Goal: Information Seeking & Learning: Learn about a topic

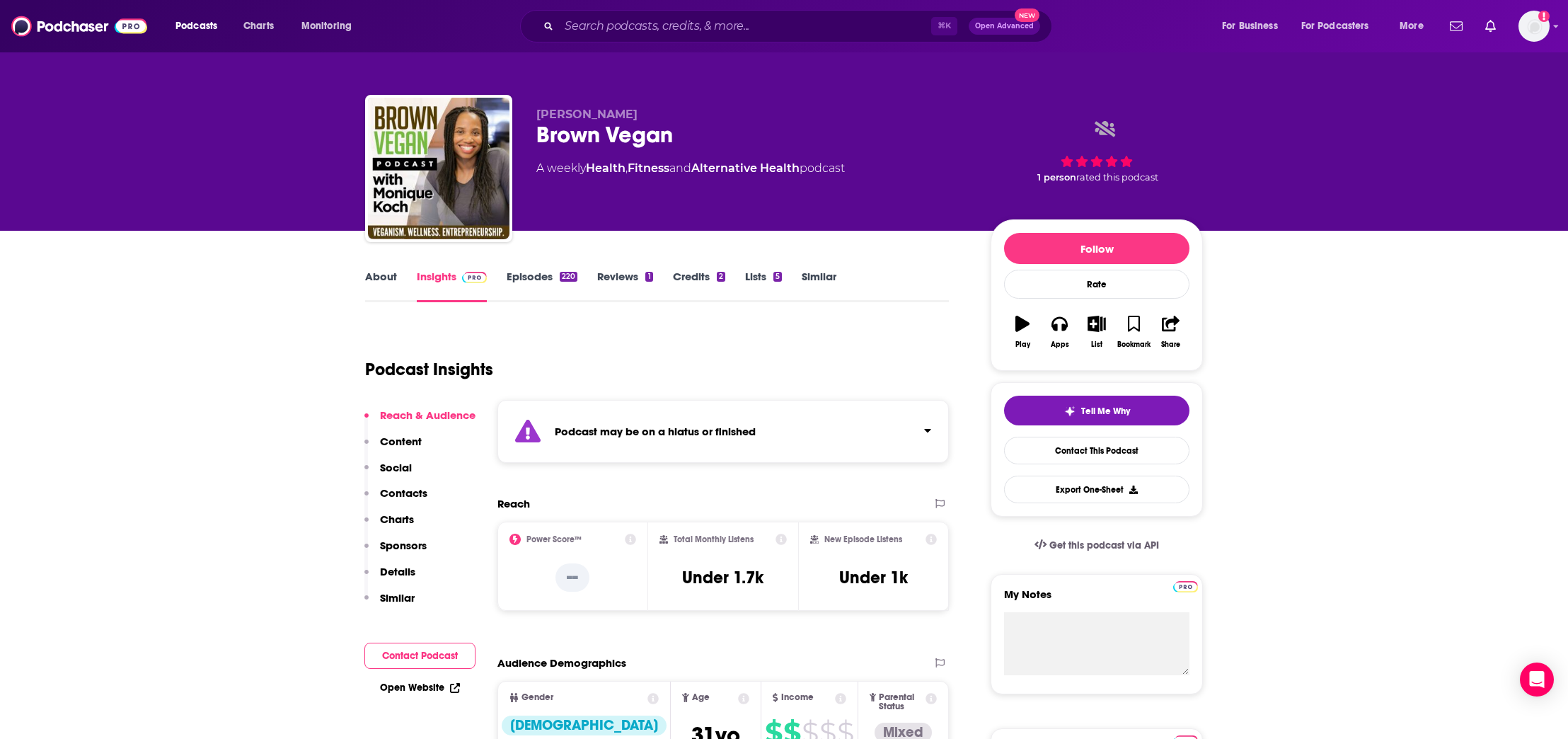
click at [410, 497] on p "Contacts" at bounding box center [404, 493] width 48 height 14
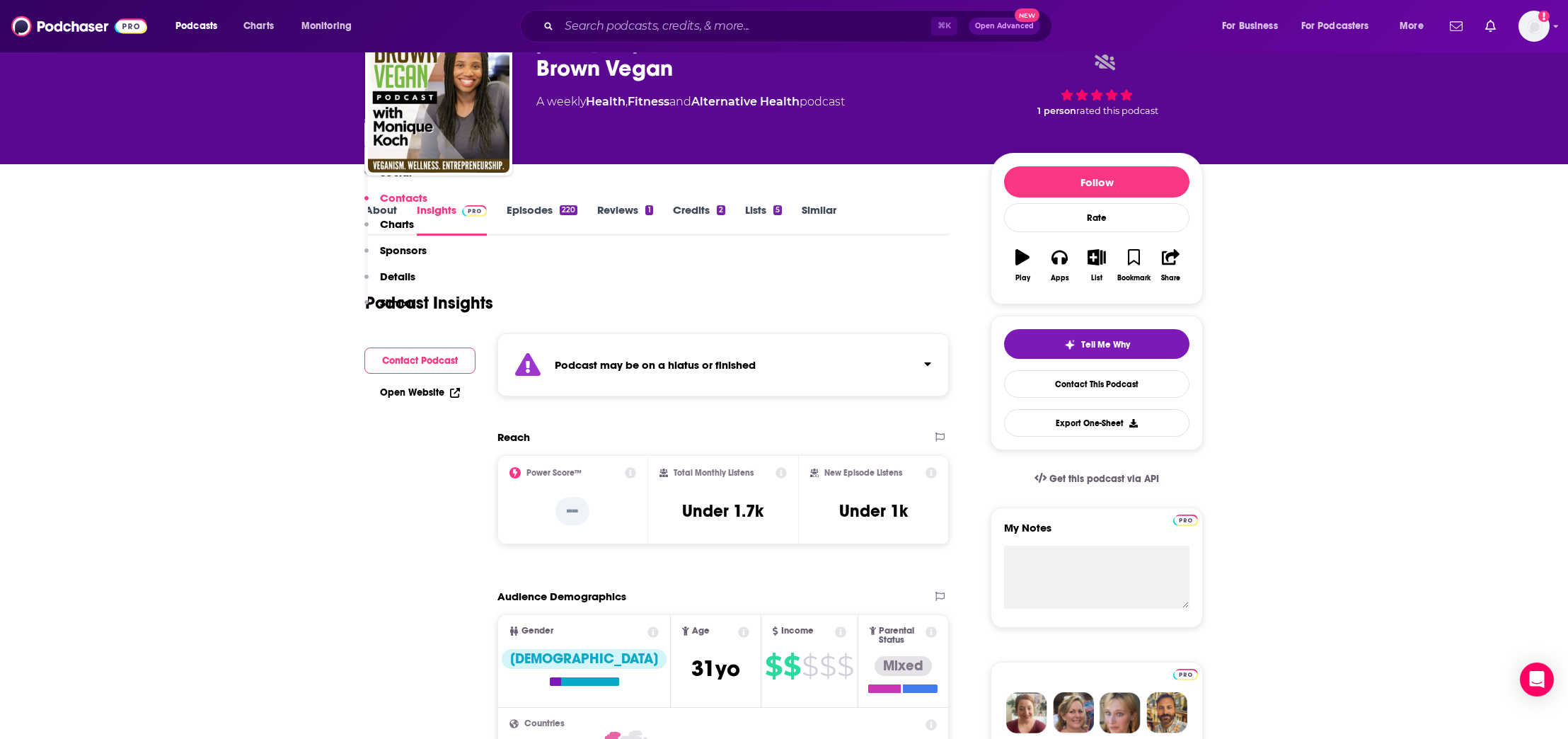
scroll to position [1239, 0]
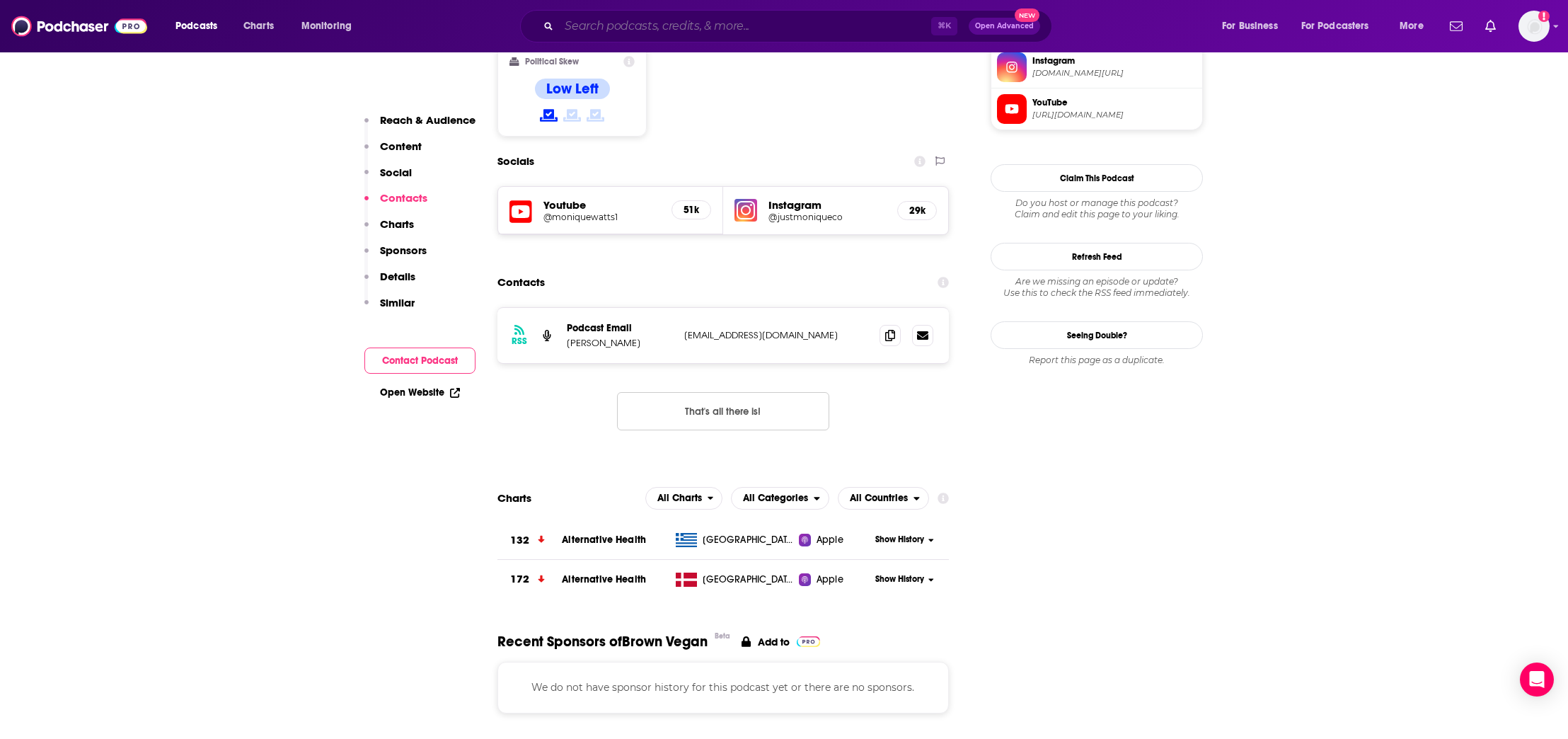
click at [633, 33] on input "Search podcasts, credits, & more..." at bounding box center [745, 26] width 373 height 23
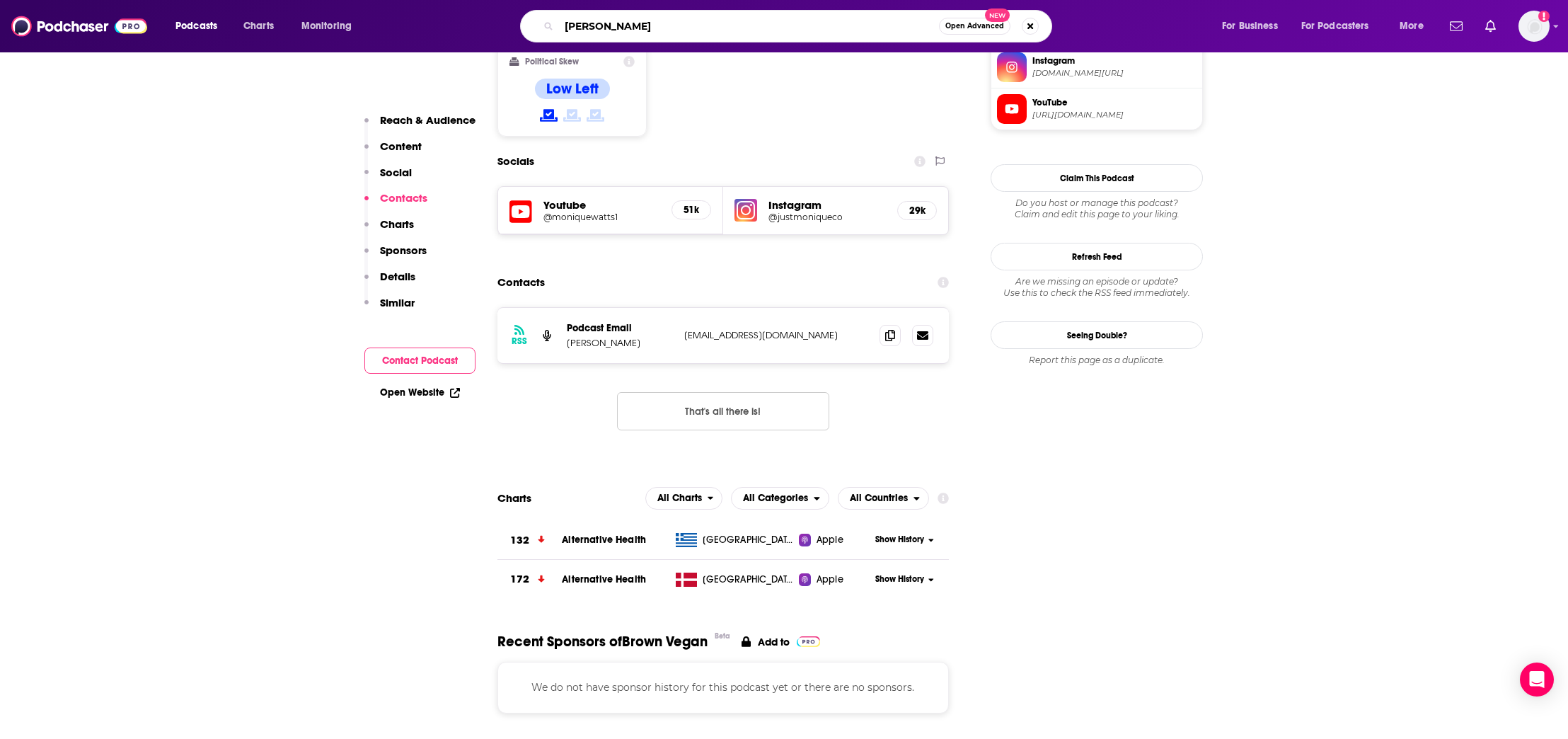
type input "vegan"
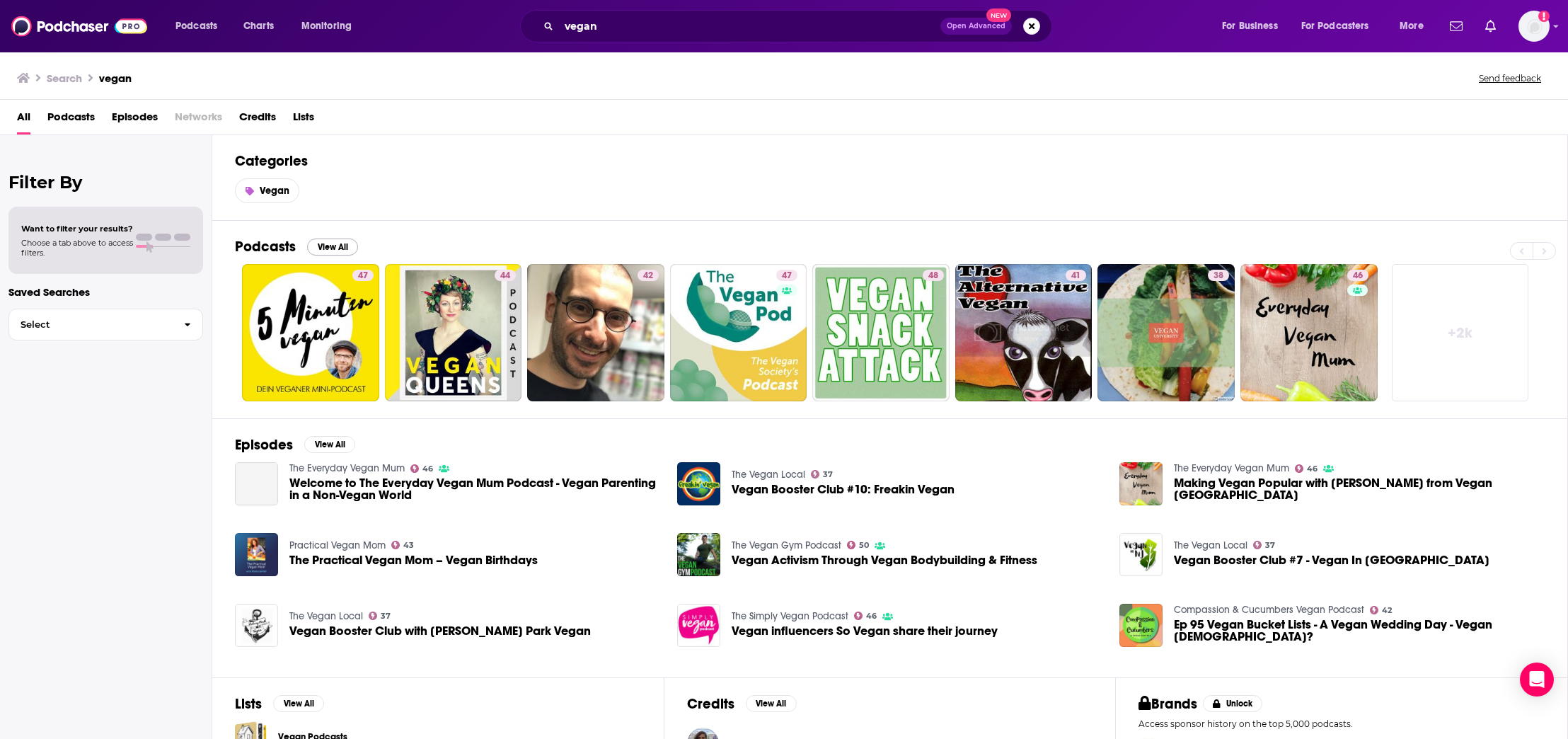
click at [332, 248] on button "View All" at bounding box center [333, 247] width 51 height 17
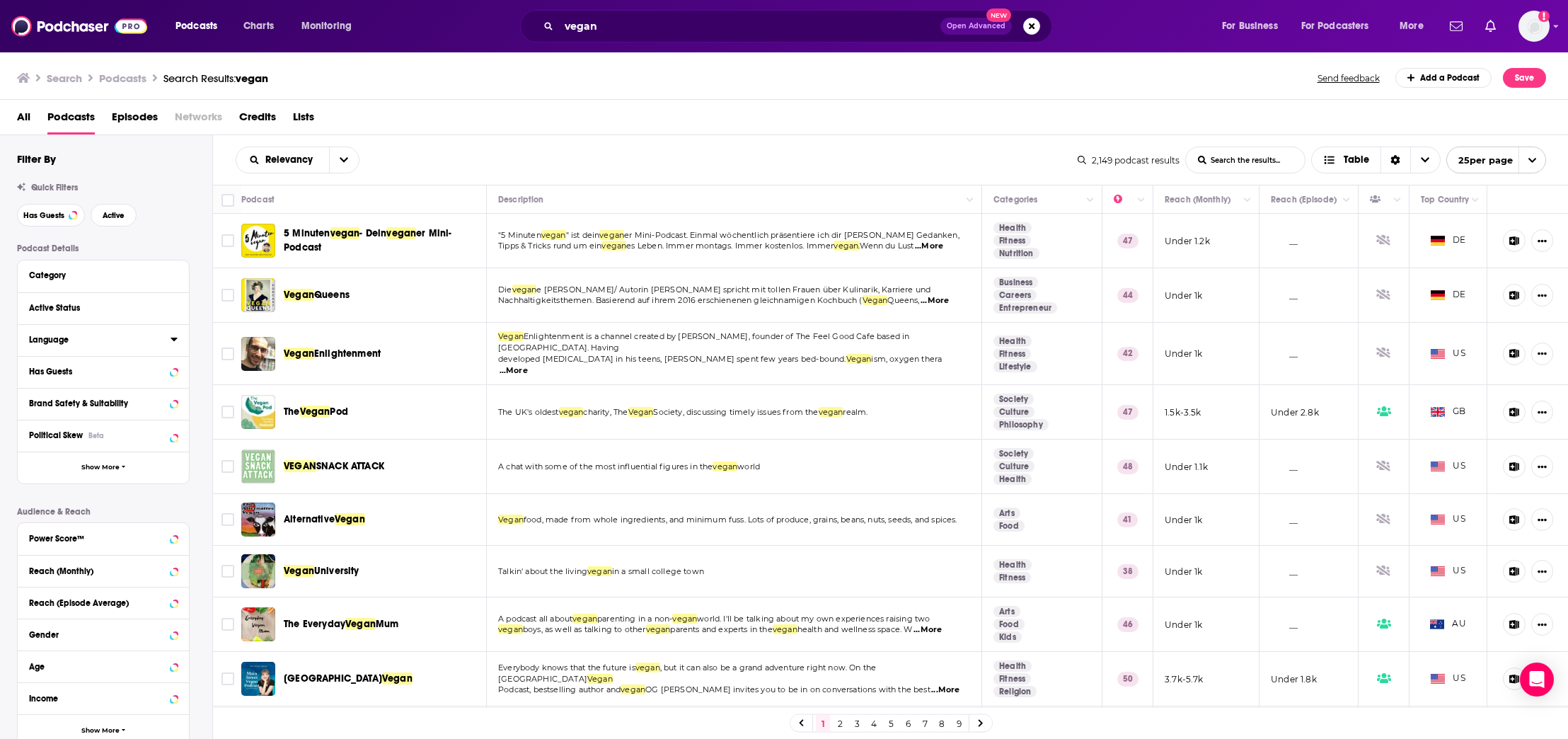
click at [80, 340] on div "Language" at bounding box center [95, 340] width 133 height 10
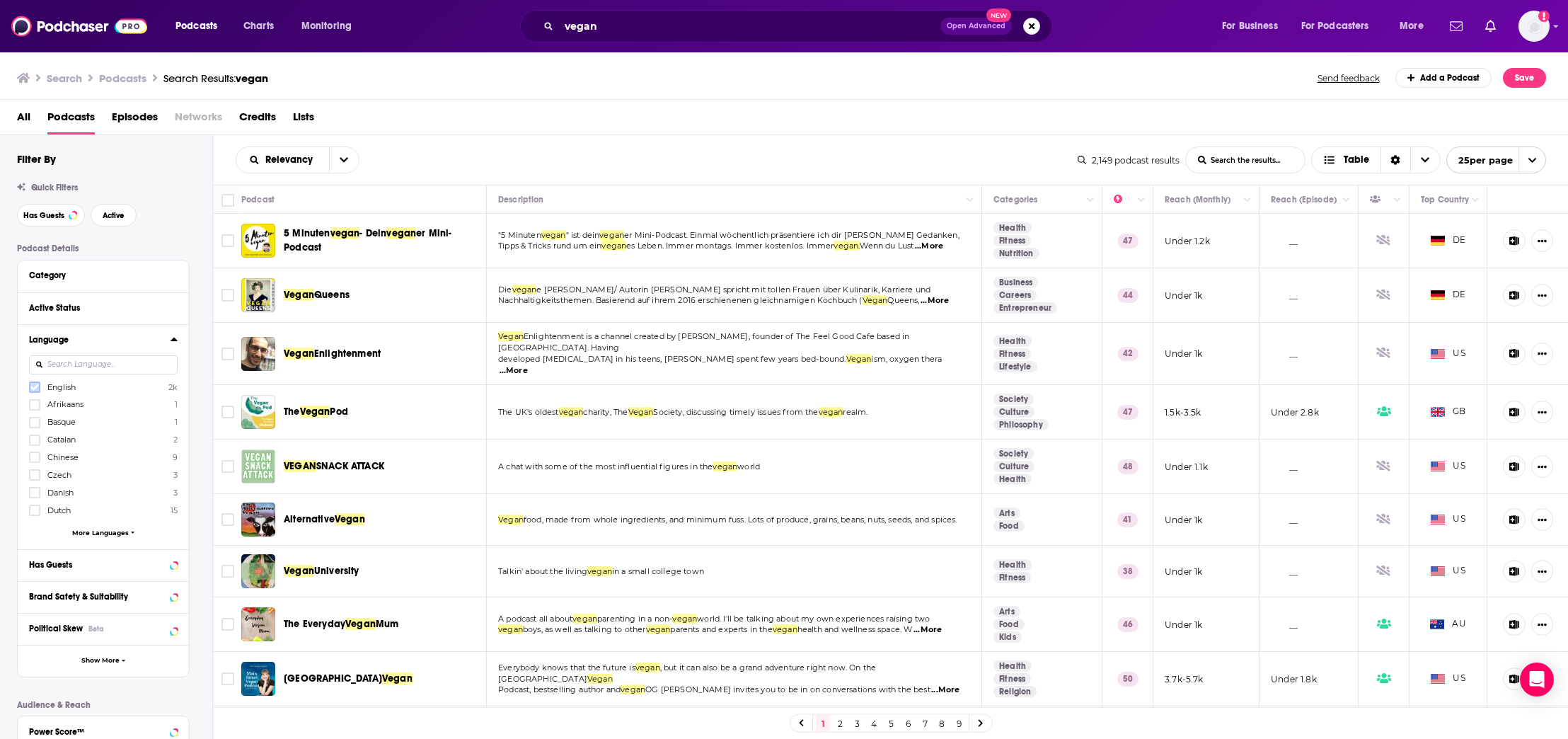
click at [36, 391] on icon at bounding box center [34, 386] width 8 height 8
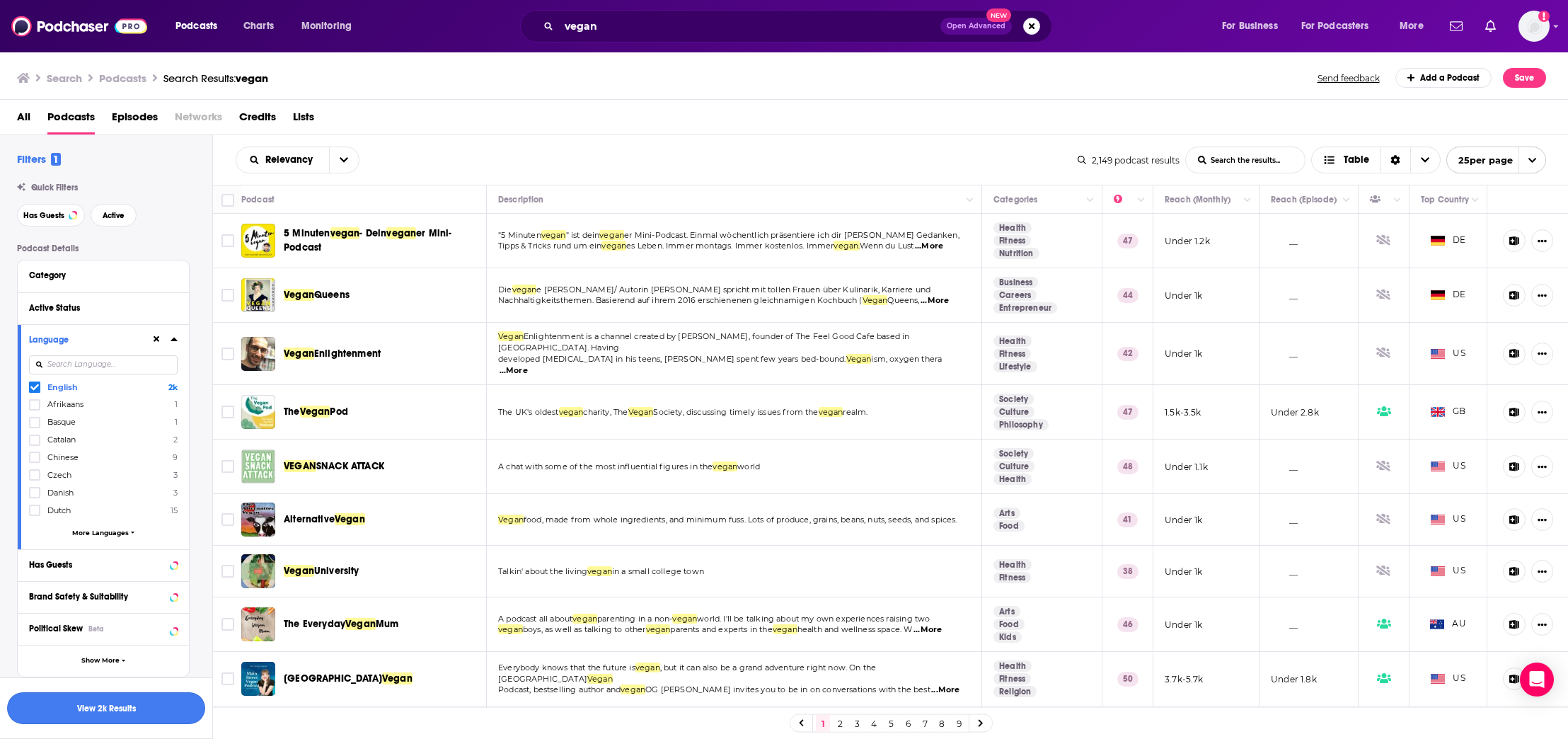
click at [146, 707] on button "View 2k Results" at bounding box center [106, 708] width 198 height 32
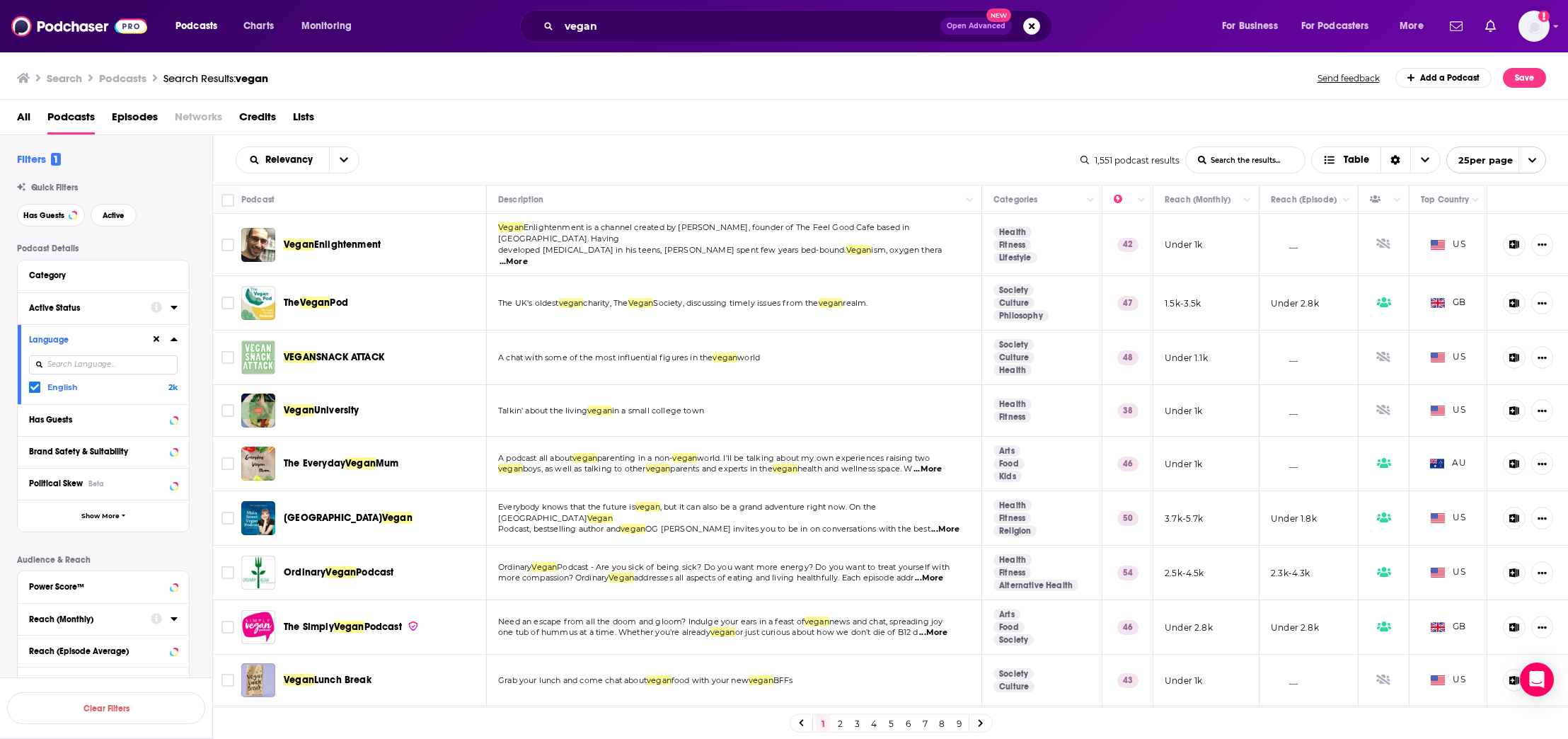
click at [102, 314] on button "Active Status" at bounding box center [90, 307] width 122 height 17
click at [83, 331] on span "All" at bounding box center [95, 334] width 133 height 18
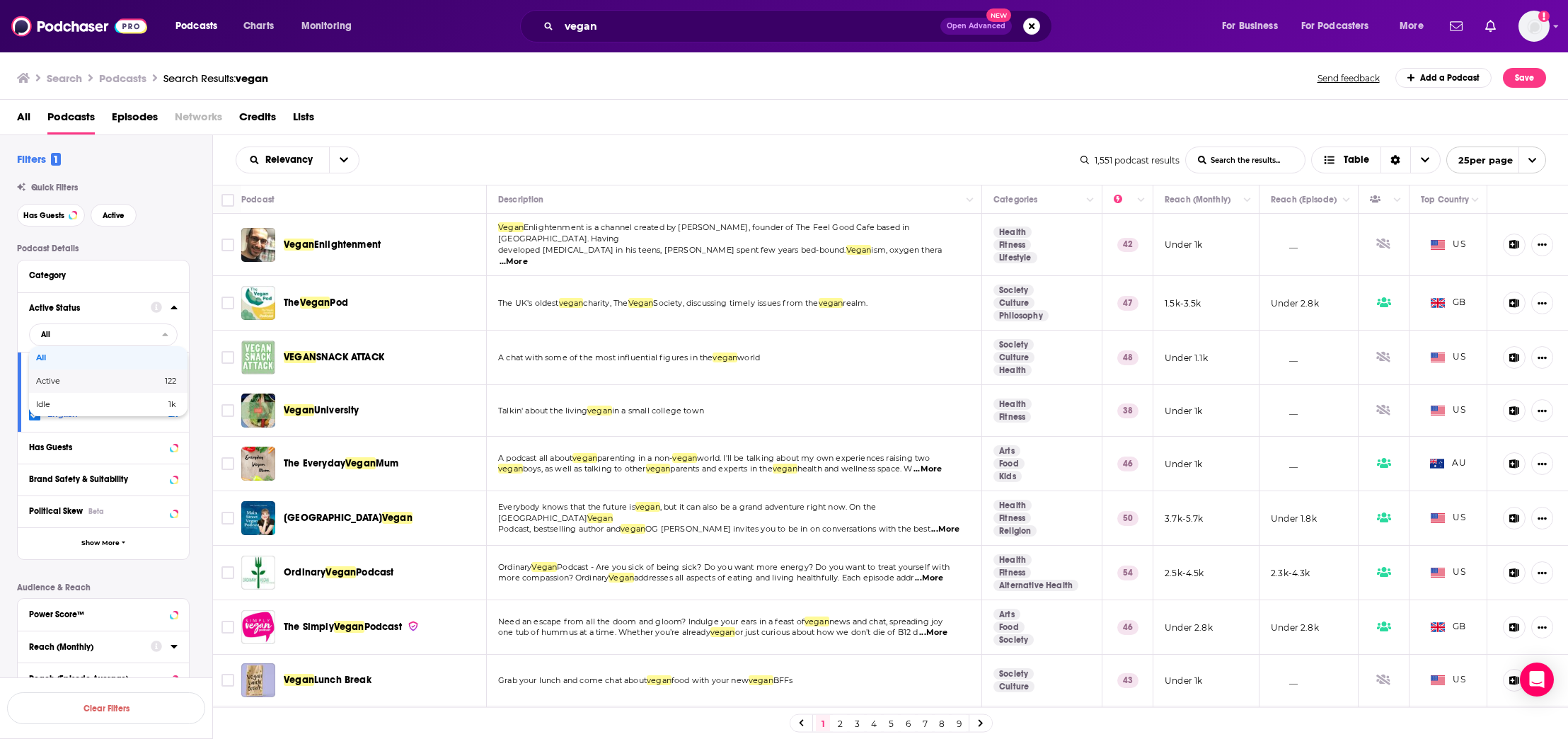
click at [61, 377] on span "Active" at bounding box center [73, 381] width 75 height 8
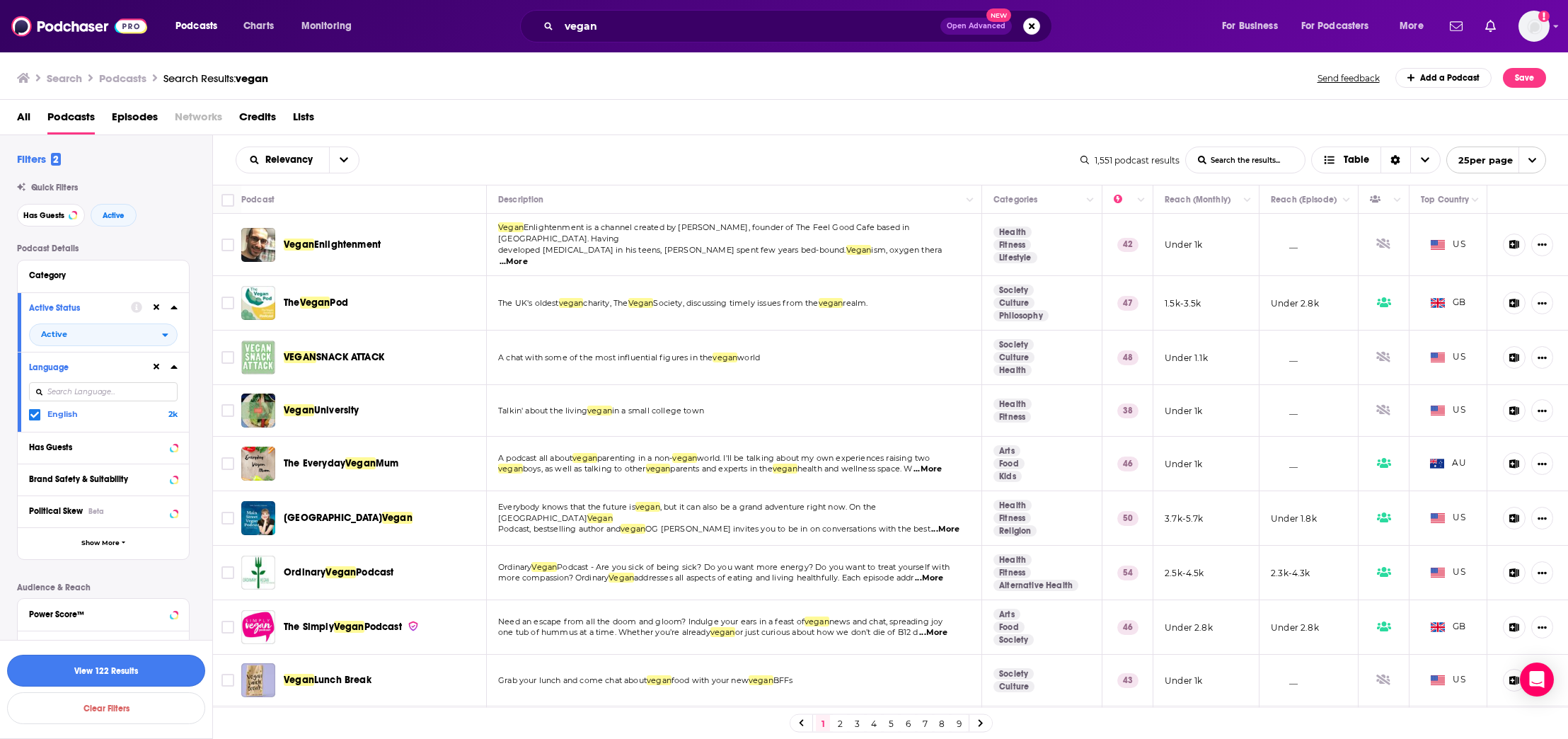
click at [106, 663] on button "View 122 Results" at bounding box center [106, 670] width 198 height 32
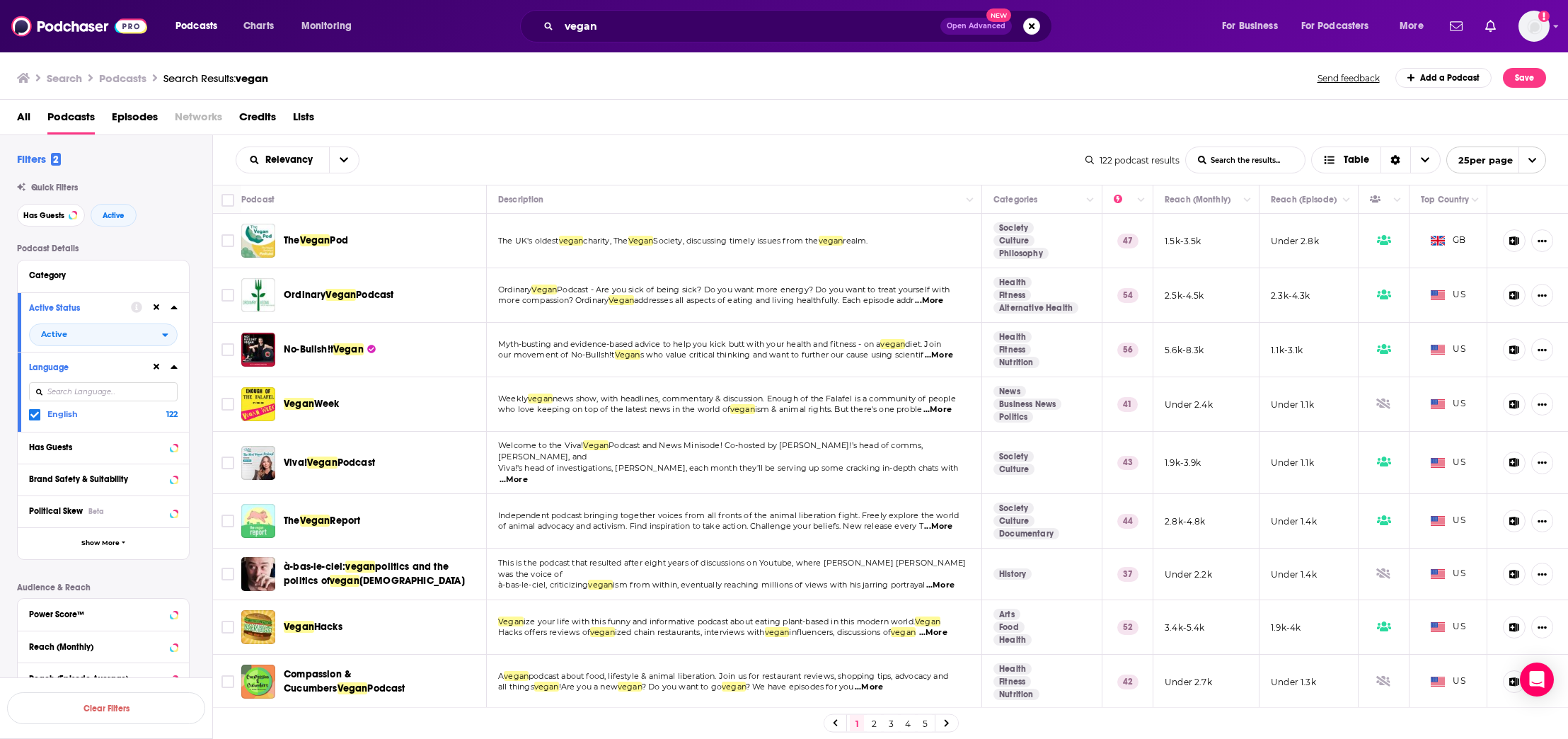
click at [625, 85] on div "Search Podcasts Search Results: vegan Send feedback Add a Podcast Save" at bounding box center [782, 78] width 1530 height 20
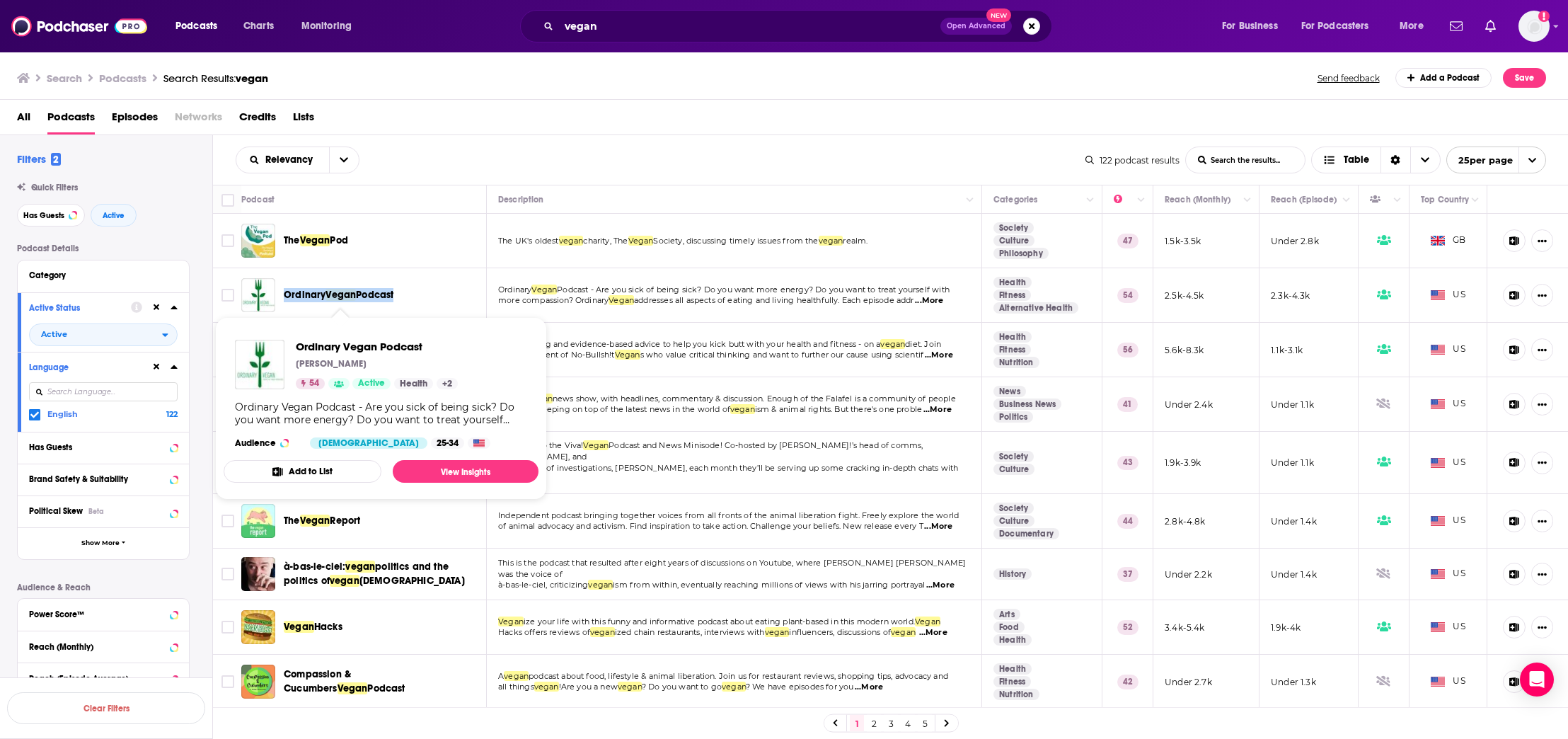
click at [555, 64] on div "Search Podcasts Search Results: vegan Send feedback Add a Podcast Save" at bounding box center [784, 75] width 1569 height 49
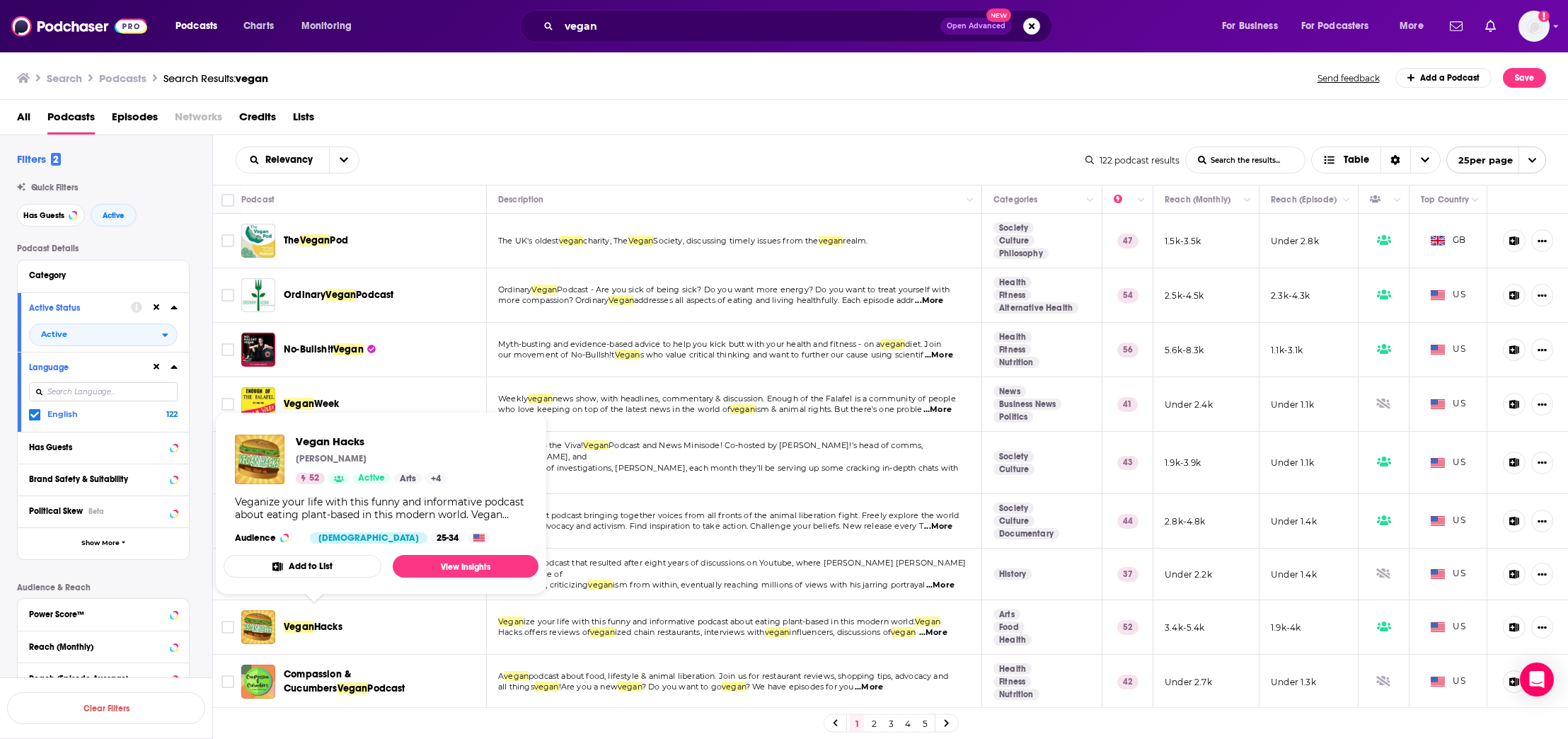
drag, startPoint x: 674, startPoint y: 92, endPoint x: 660, endPoint y: 103, distance: 17.8
click at [674, 92] on div "Search Podcasts Search Results: vegan Send feedback Add a Podcast Save" at bounding box center [784, 75] width 1569 height 49
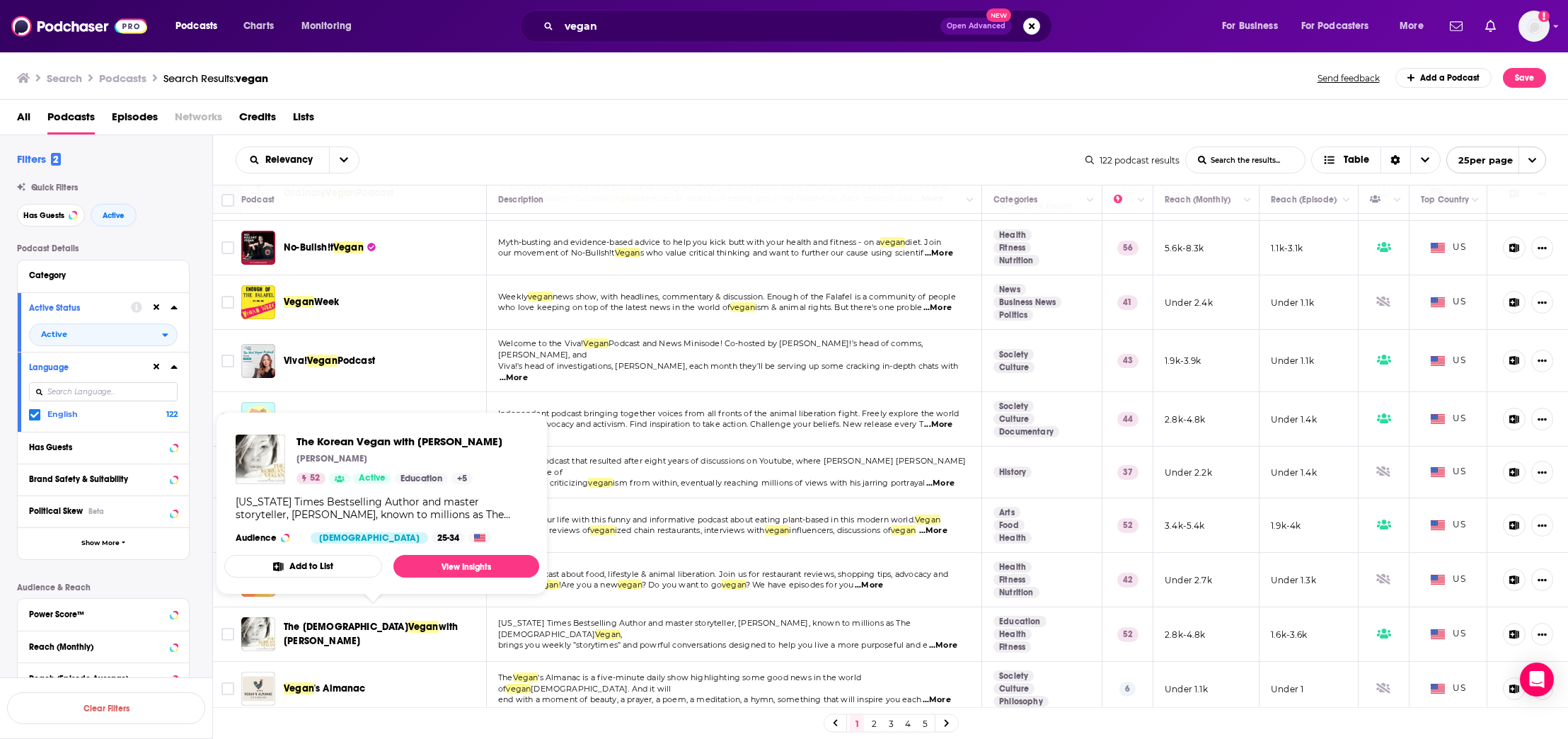
scroll to position [119, 0]
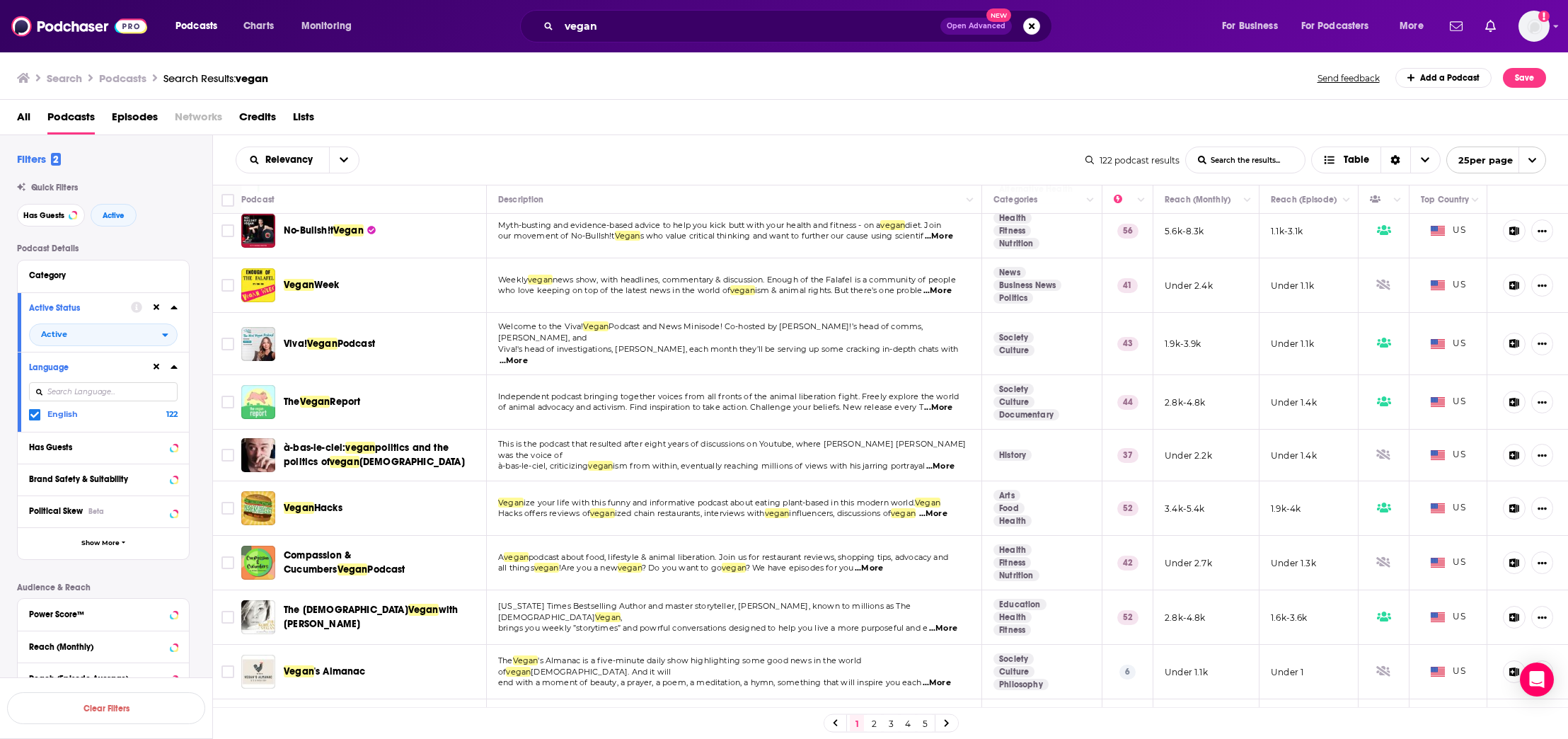
click at [607, 111] on div "All Podcasts Episodes Networks Credits Lists" at bounding box center [787, 120] width 1541 height 29
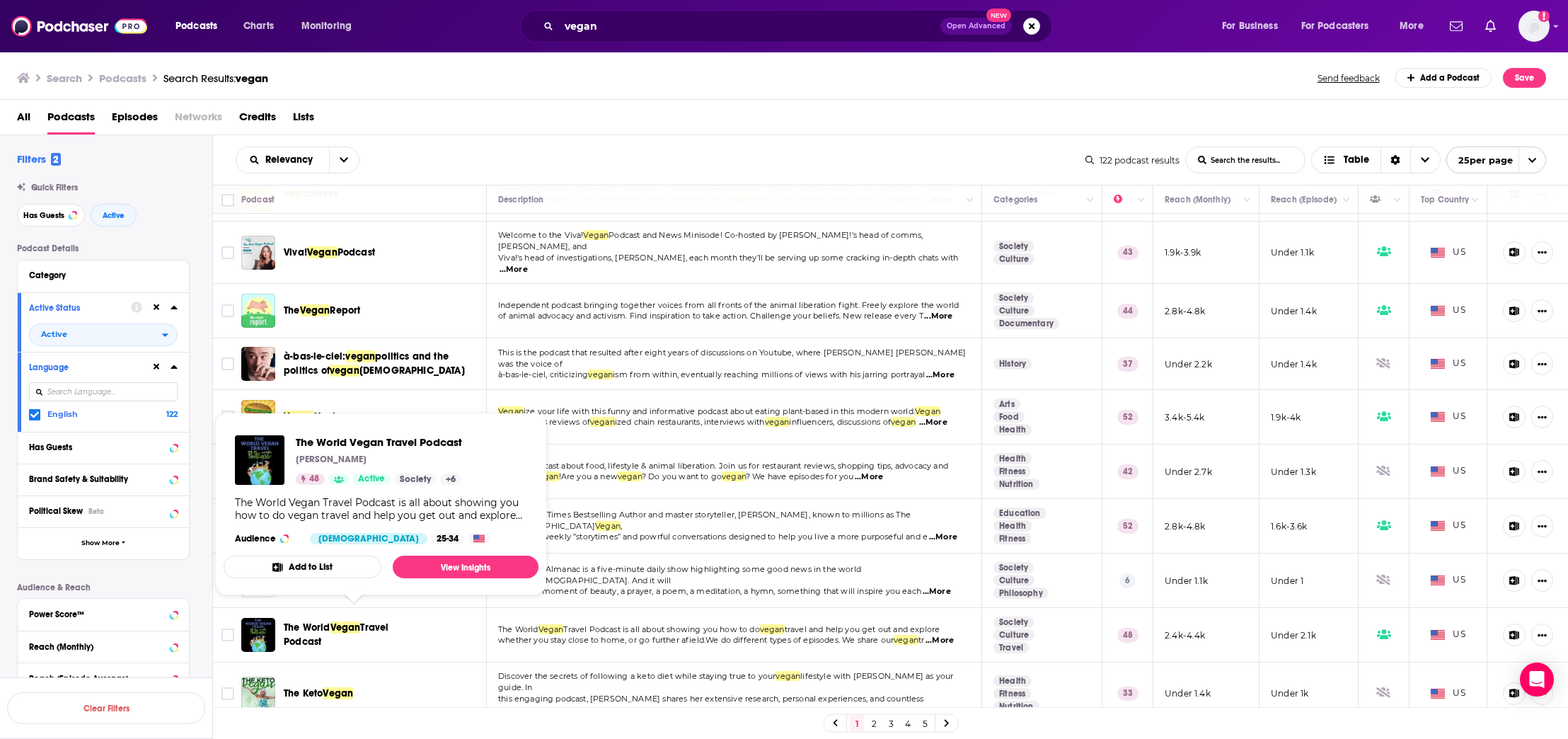
scroll to position [223, 0]
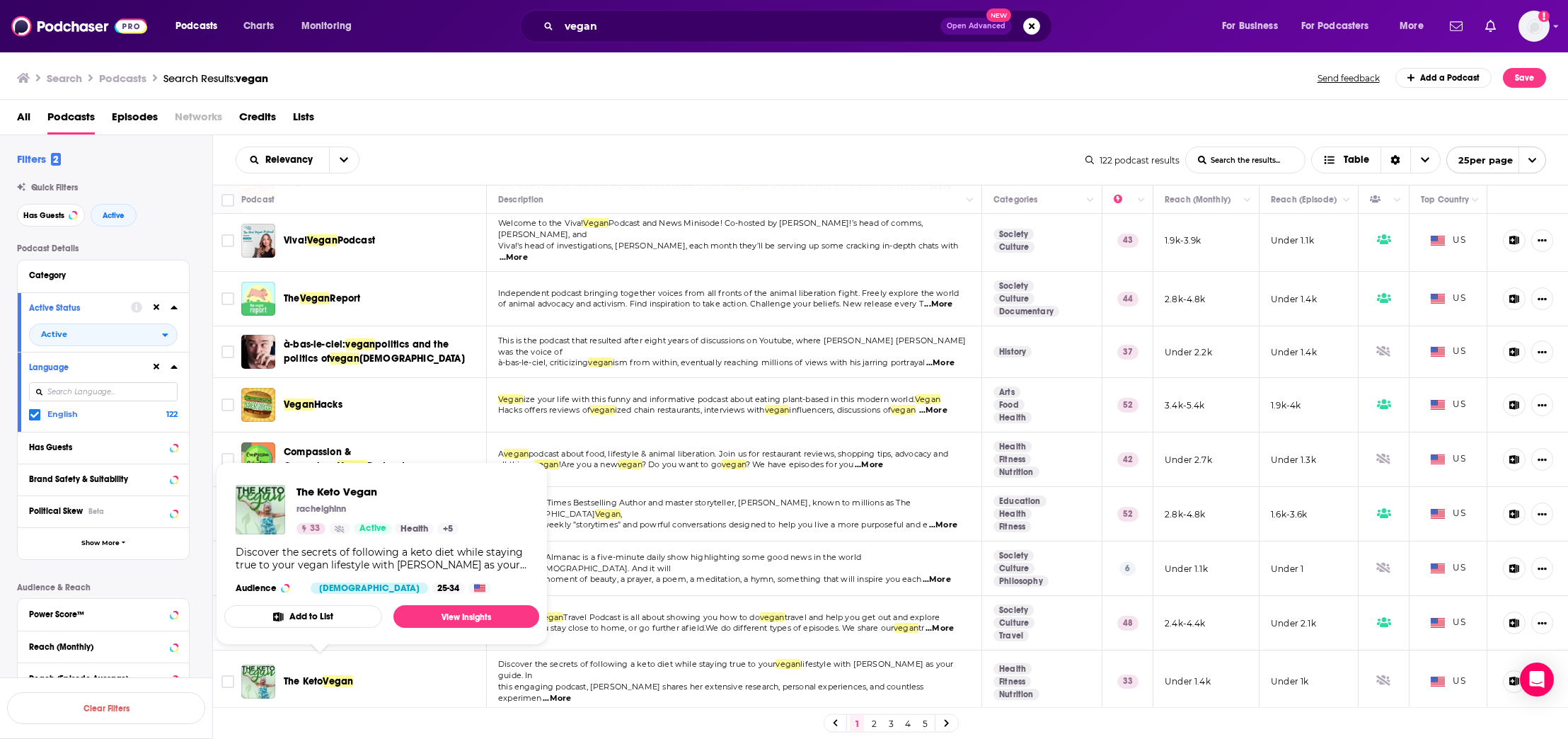
drag, startPoint x: 473, startPoint y: 65, endPoint x: 454, endPoint y: 120, distance: 58.2
click at [473, 65] on div "Search Podcasts Search Results: vegan Send feedback Add a Podcast Save" at bounding box center [784, 75] width 1569 height 49
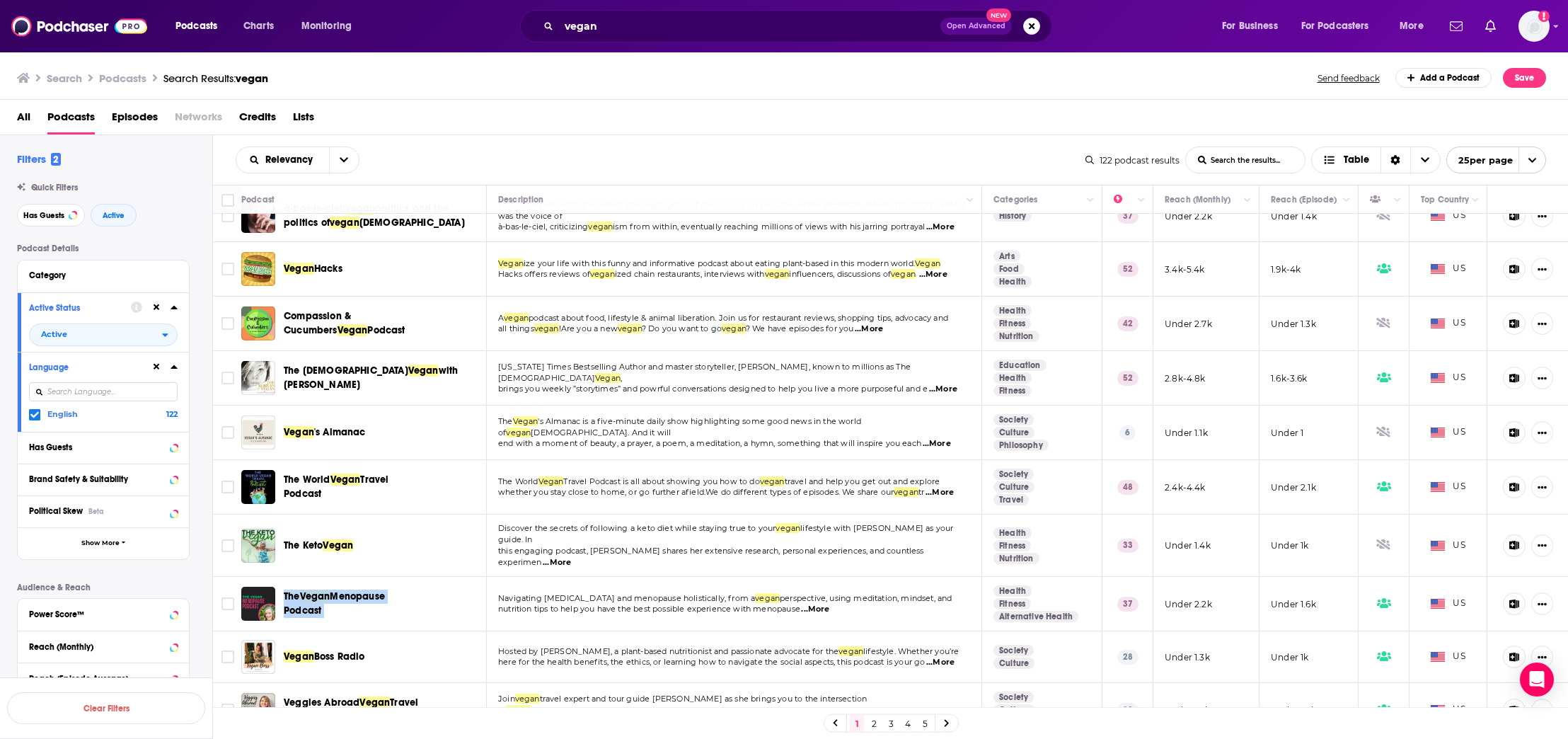
scroll to position [379, 0]
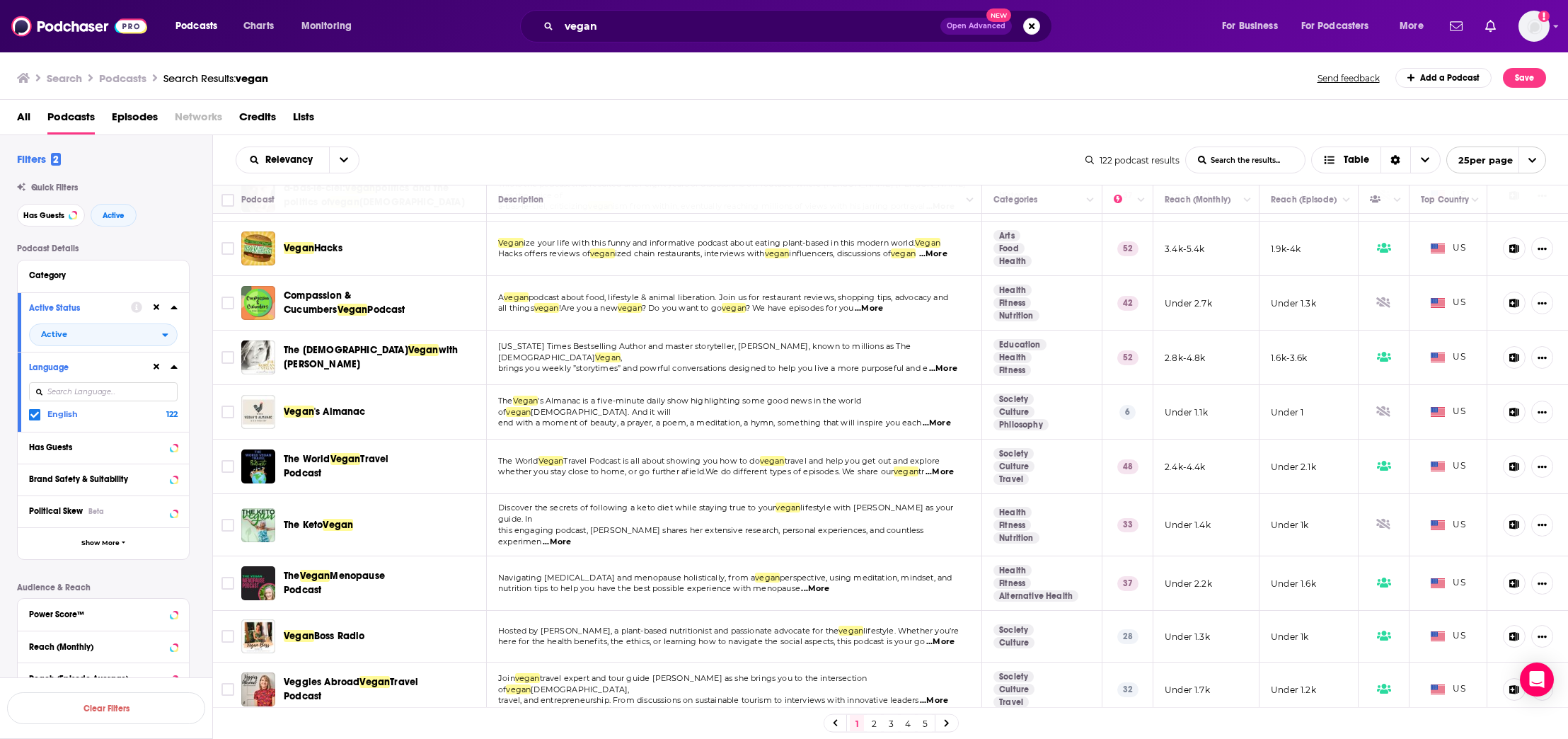
drag, startPoint x: 618, startPoint y: 93, endPoint x: 598, endPoint y: 107, distance: 24.4
click at [613, 96] on div "Search Podcasts Search Results: vegan Send feedback Add a Podcast Save" at bounding box center [784, 75] width 1569 height 49
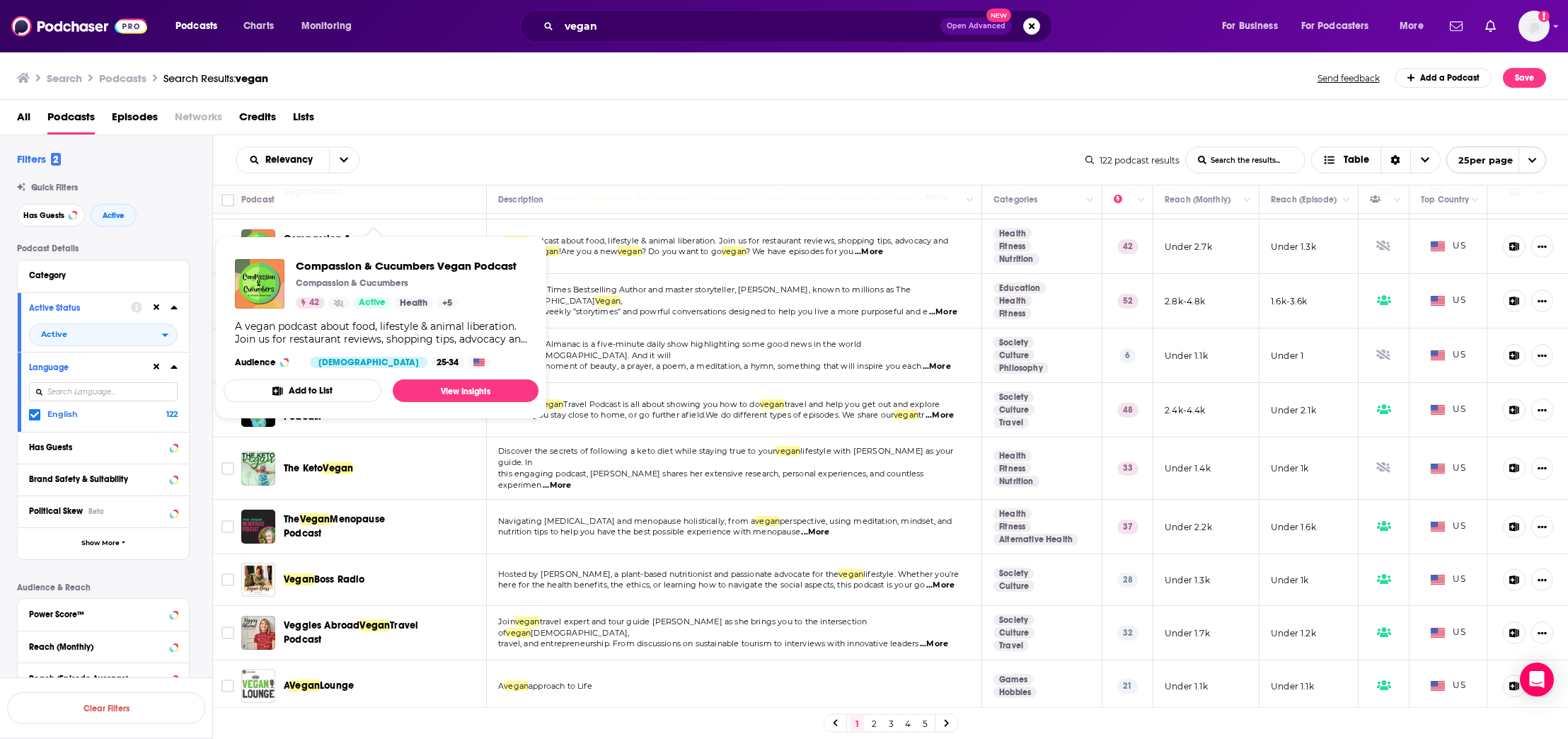
scroll to position [463, 0]
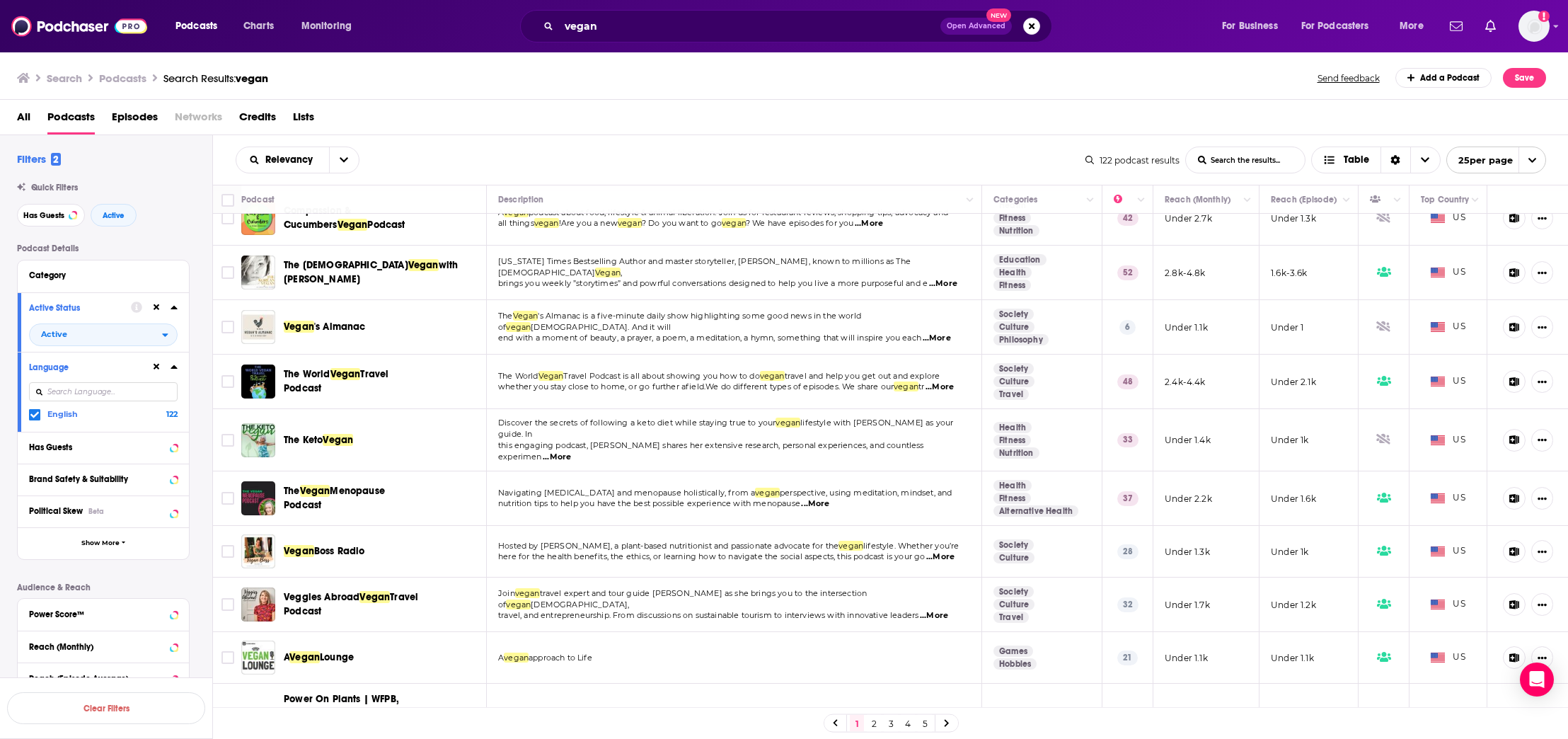
drag, startPoint x: 708, startPoint y: 95, endPoint x: 674, endPoint y: 125, distance: 45.3
click at [708, 95] on div "Search Podcasts Search Results: vegan Send feedback Add a Podcast Save" at bounding box center [784, 75] width 1569 height 49
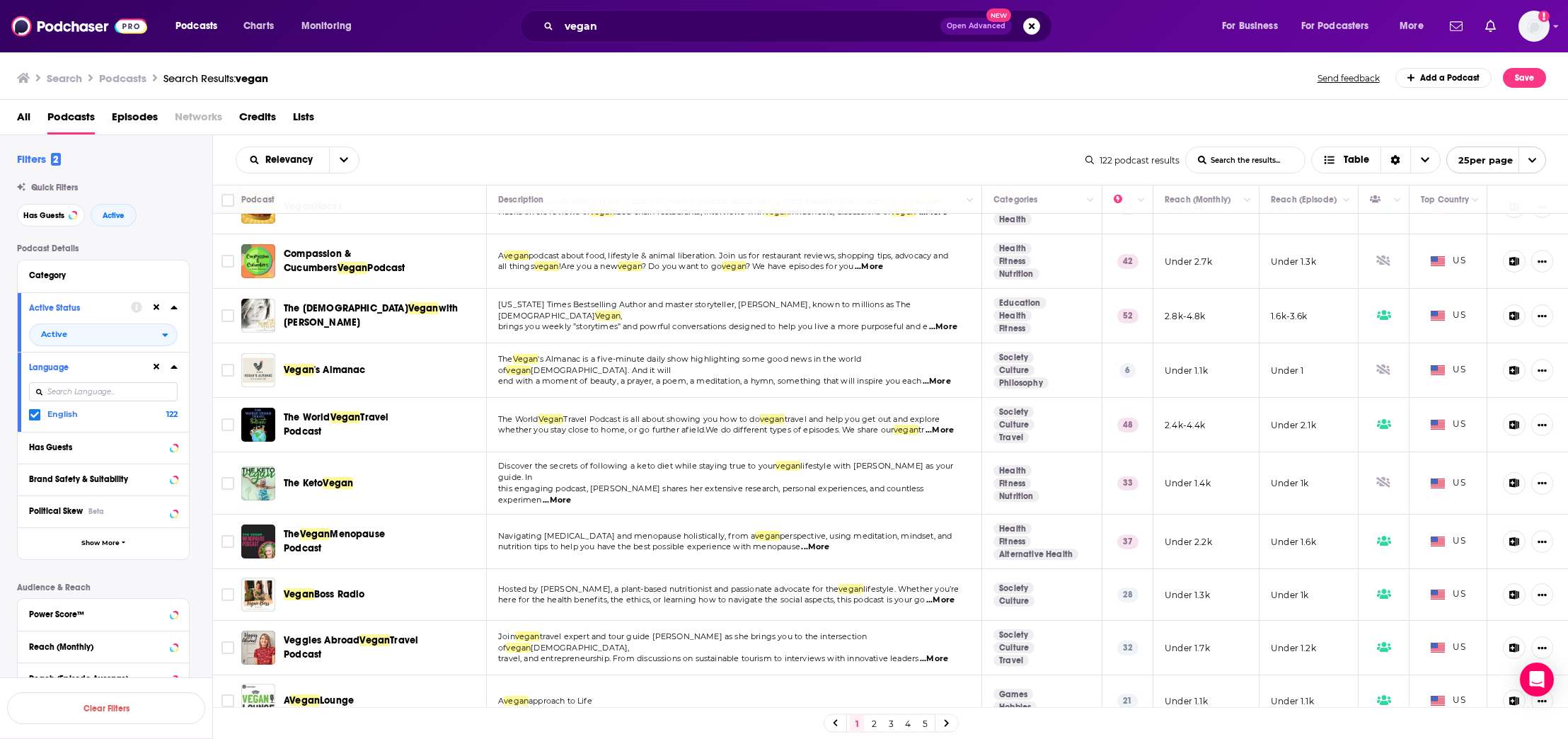
scroll to position [0, 0]
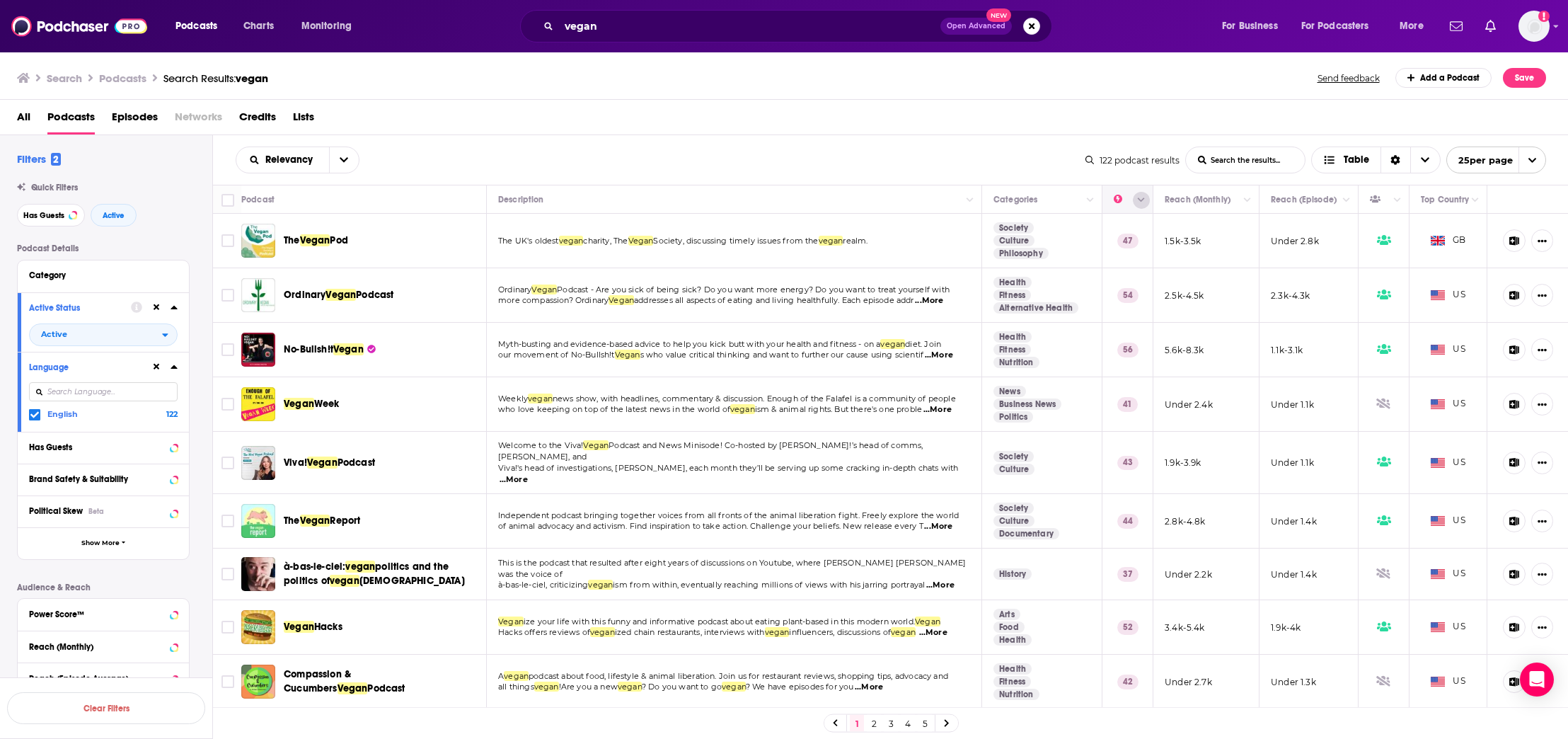
click at [1133, 199] on button "Column Actions" at bounding box center [1141, 201] width 17 height 17
click at [986, 132] on div at bounding box center [784, 369] width 1568 height 739
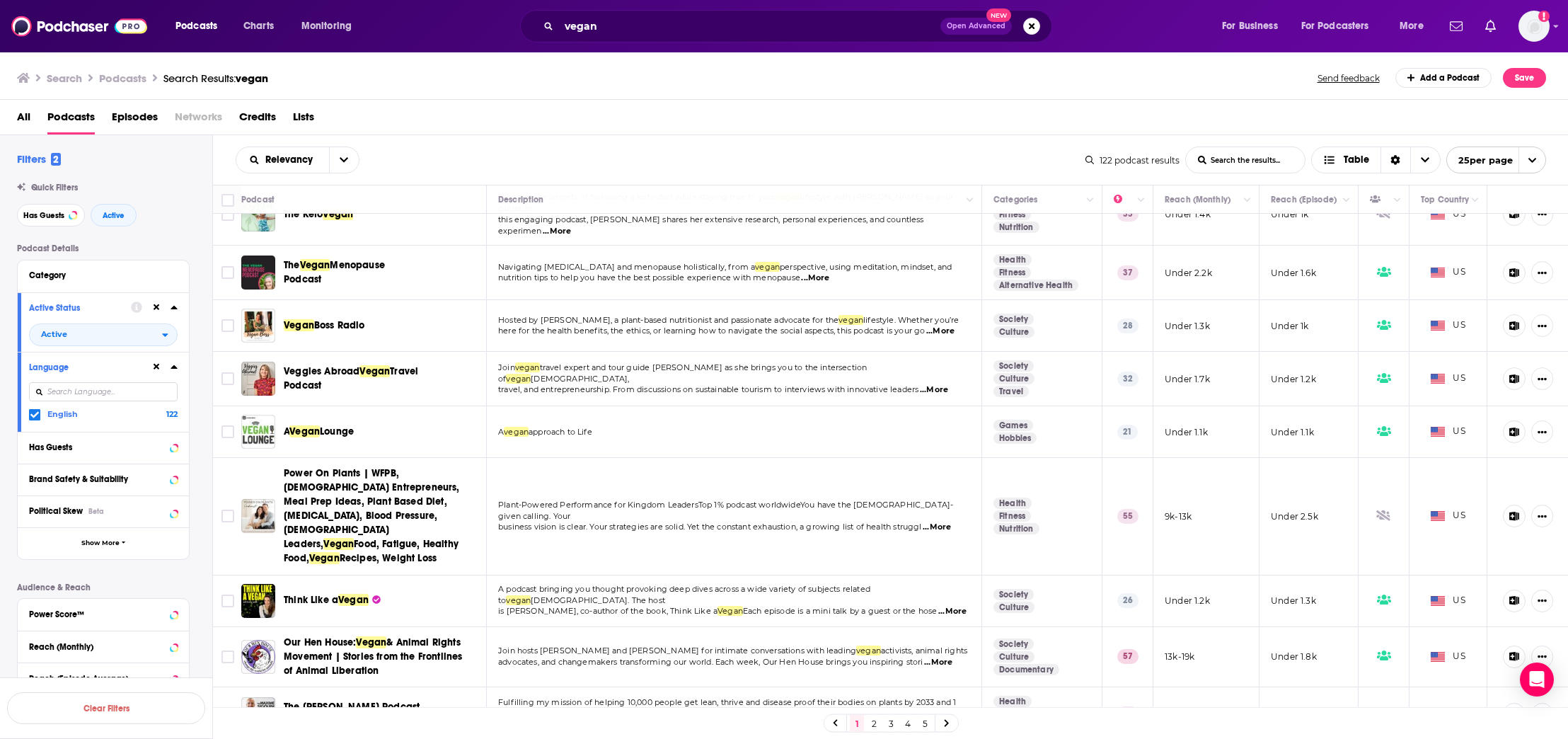
scroll to position [899, 0]
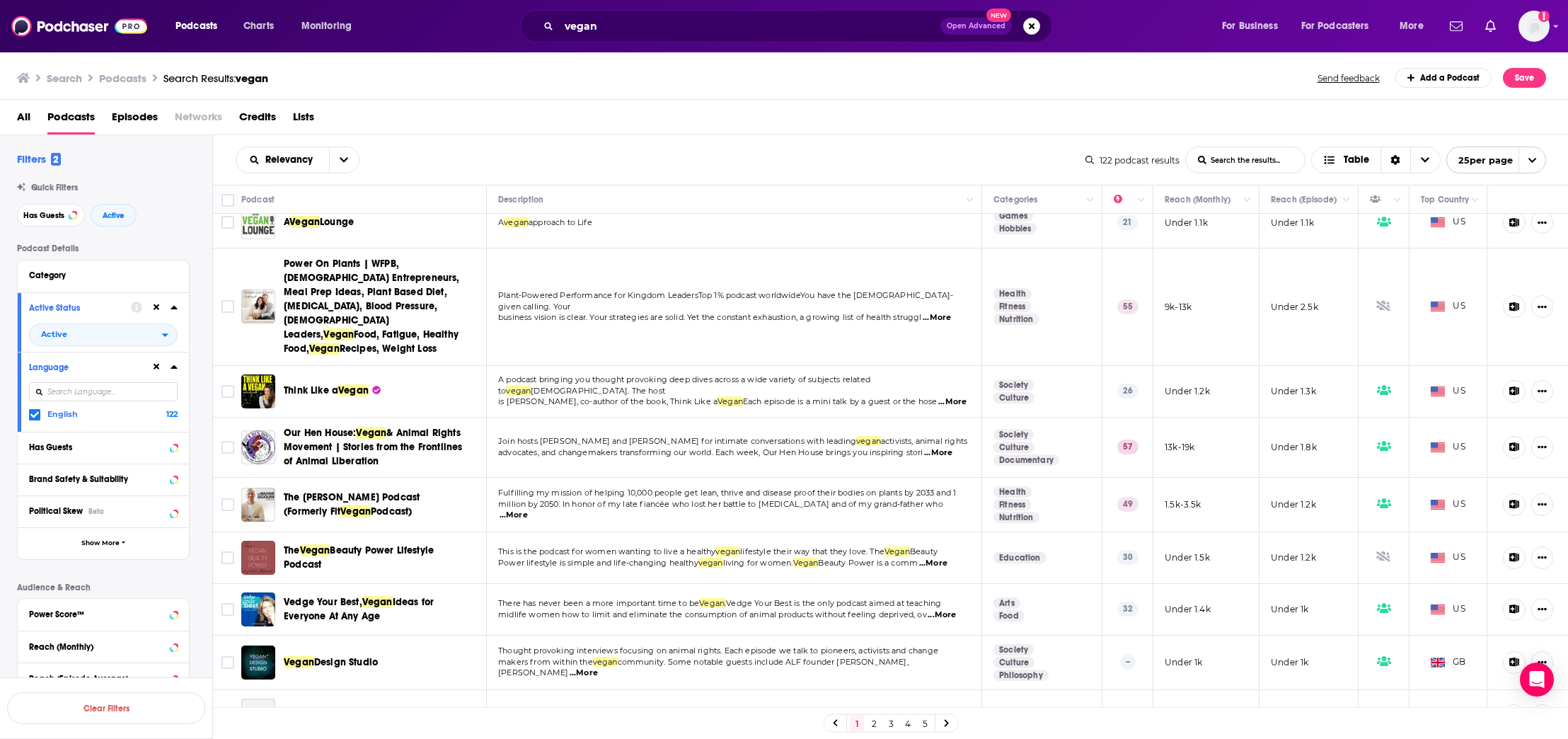
drag, startPoint x: 711, startPoint y: 117, endPoint x: 610, endPoint y: 169, distance: 113.6
click at [711, 117] on div "All Podcasts Episodes Networks Credits Lists" at bounding box center [787, 120] width 1541 height 29
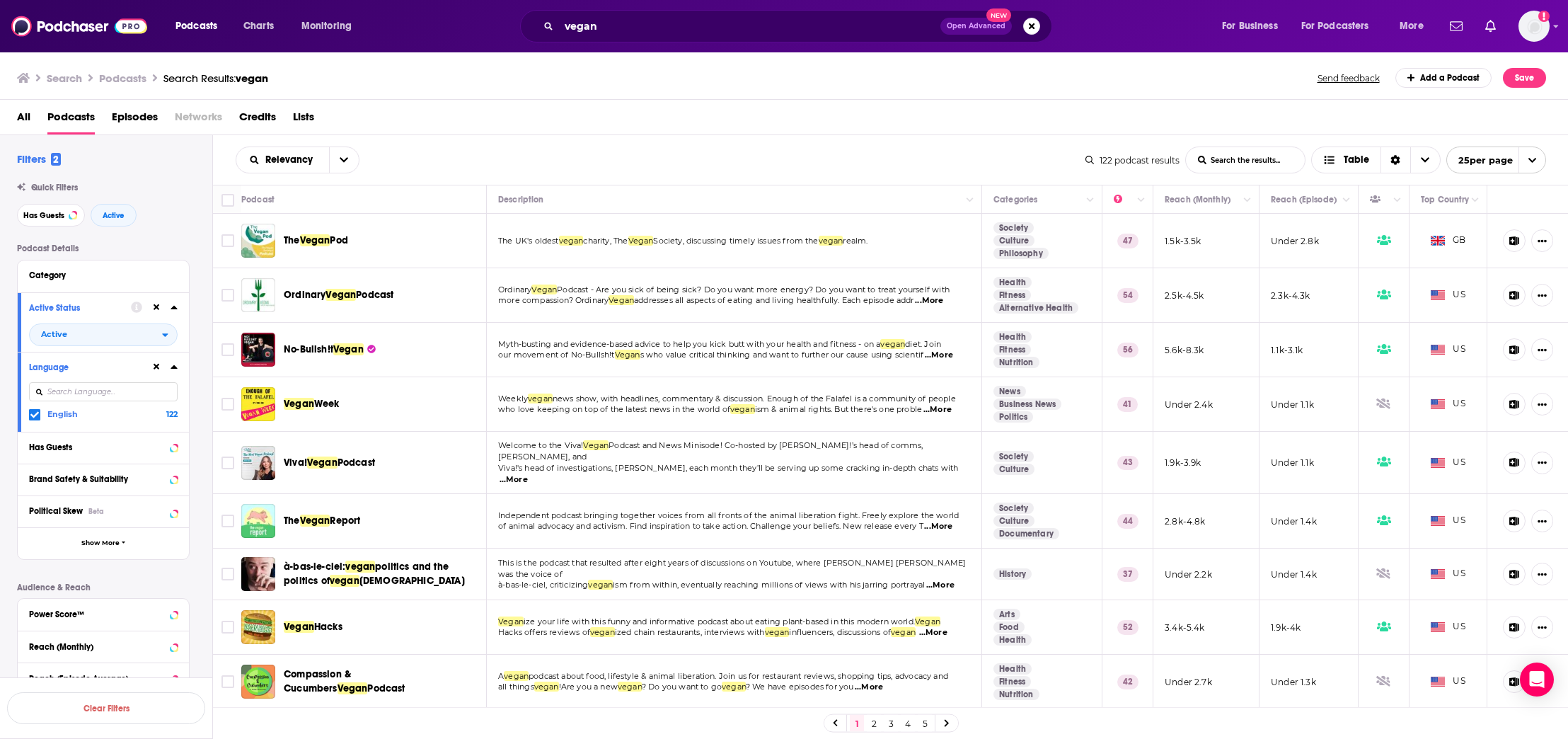
click at [1492, 158] on span "25 per page" at bounding box center [1480, 160] width 66 height 22
click at [1520, 232] on button "100 per page" at bounding box center [1496, 232] width 98 height 22
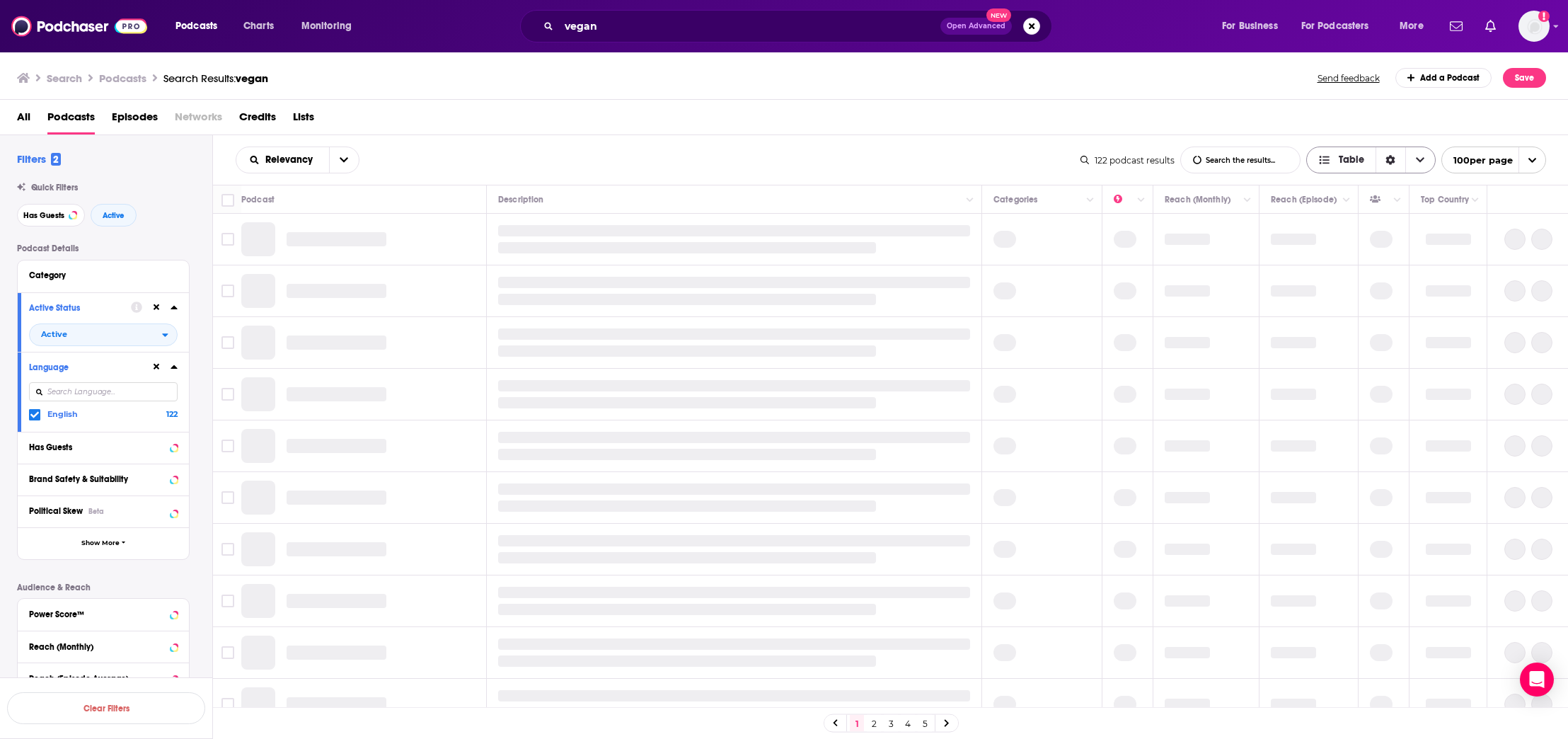
click at [1418, 161] on icon "Choose View" at bounding box center [1420, 159] width 8 height 5
click at [1418, 161] on icon "Choose View" at bounding box center [1420, 159] width 8 height 10
click at [1388, 157] on icon "Sort Direction" at bounding box center [1390, 159] width 10 height 10
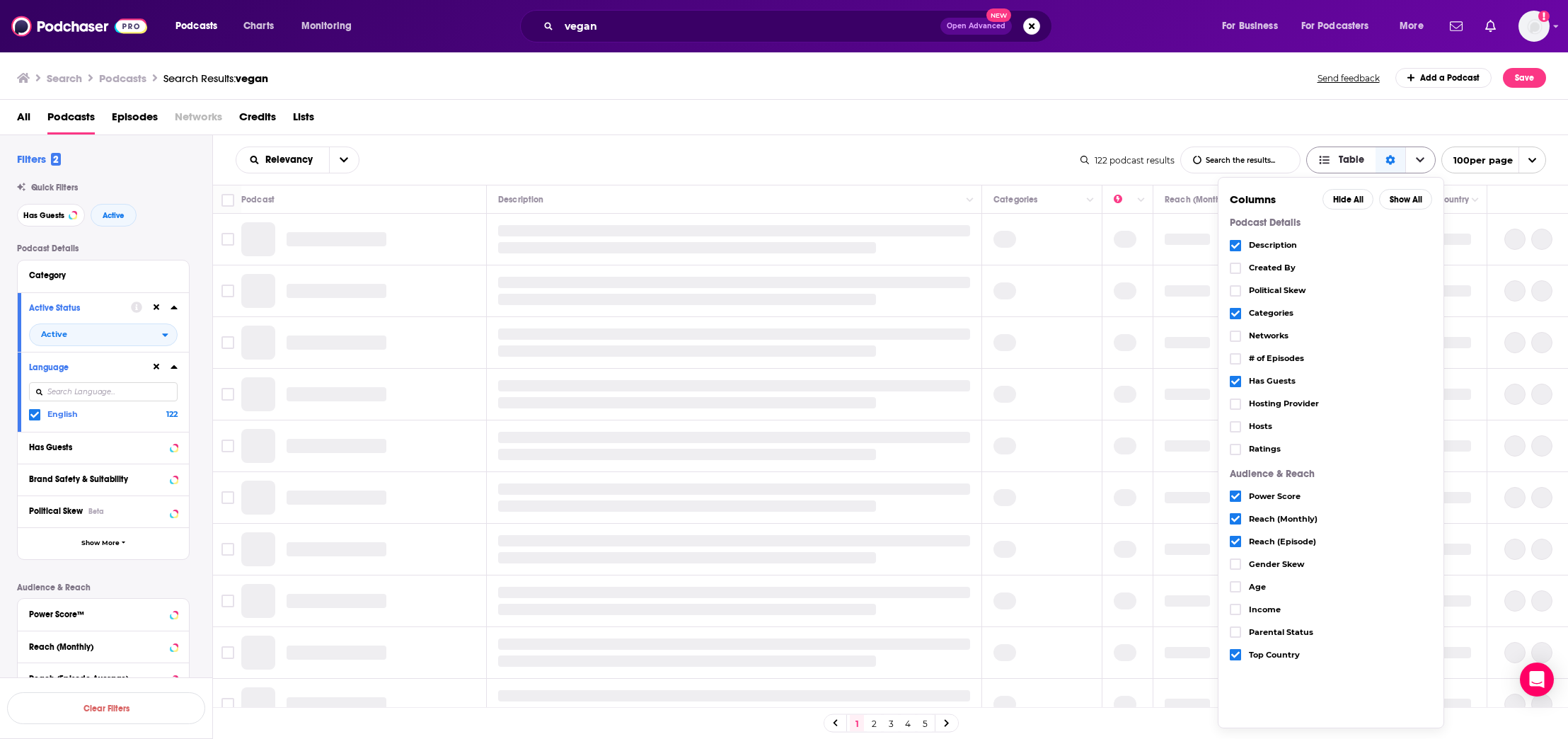
click at [1392, 158] on icon "Sort Direction" at bounding box center [1390, 159] width 10 height 10
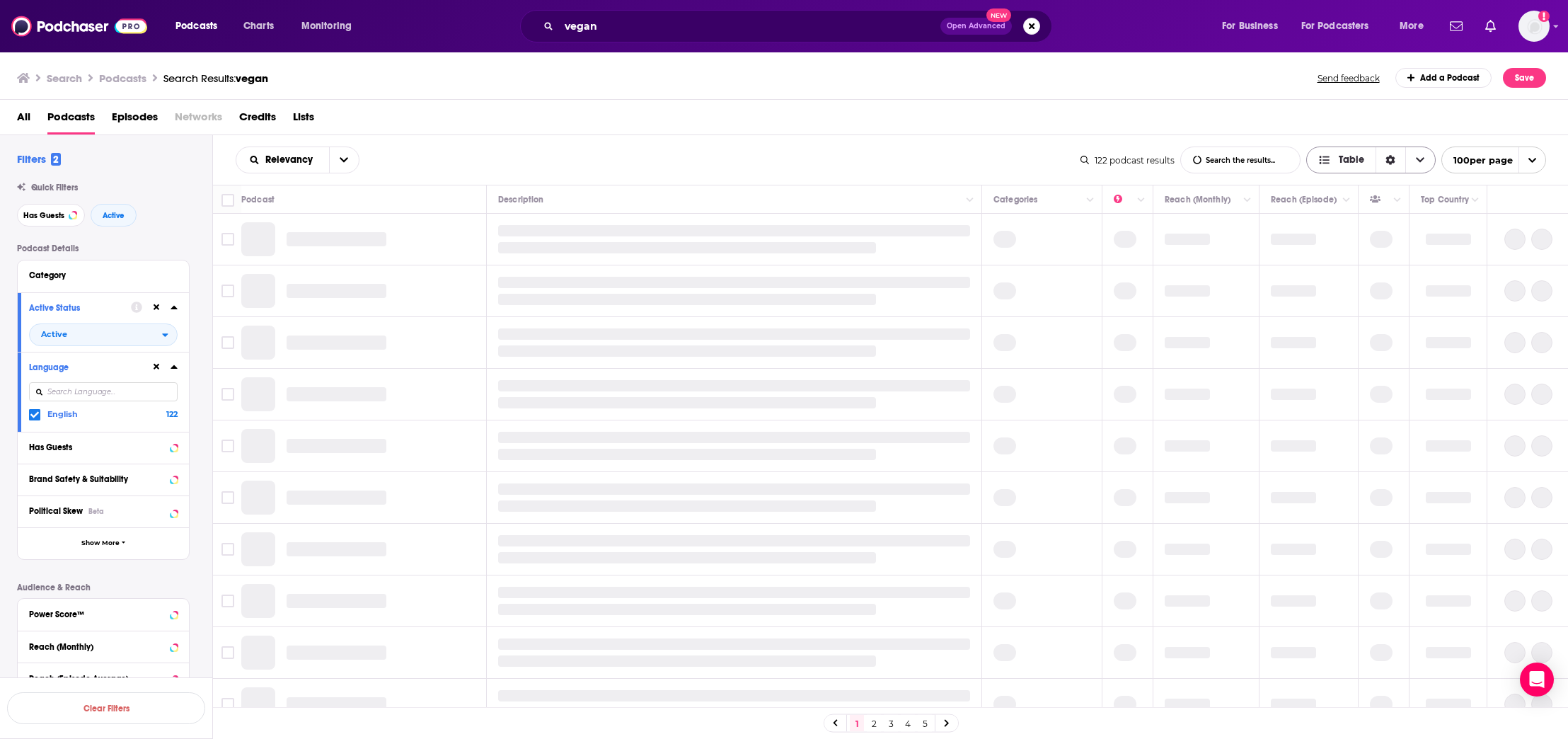
click at [1339, 160] on span "Table" at bounding box center [1352, 159] width 26 height 10
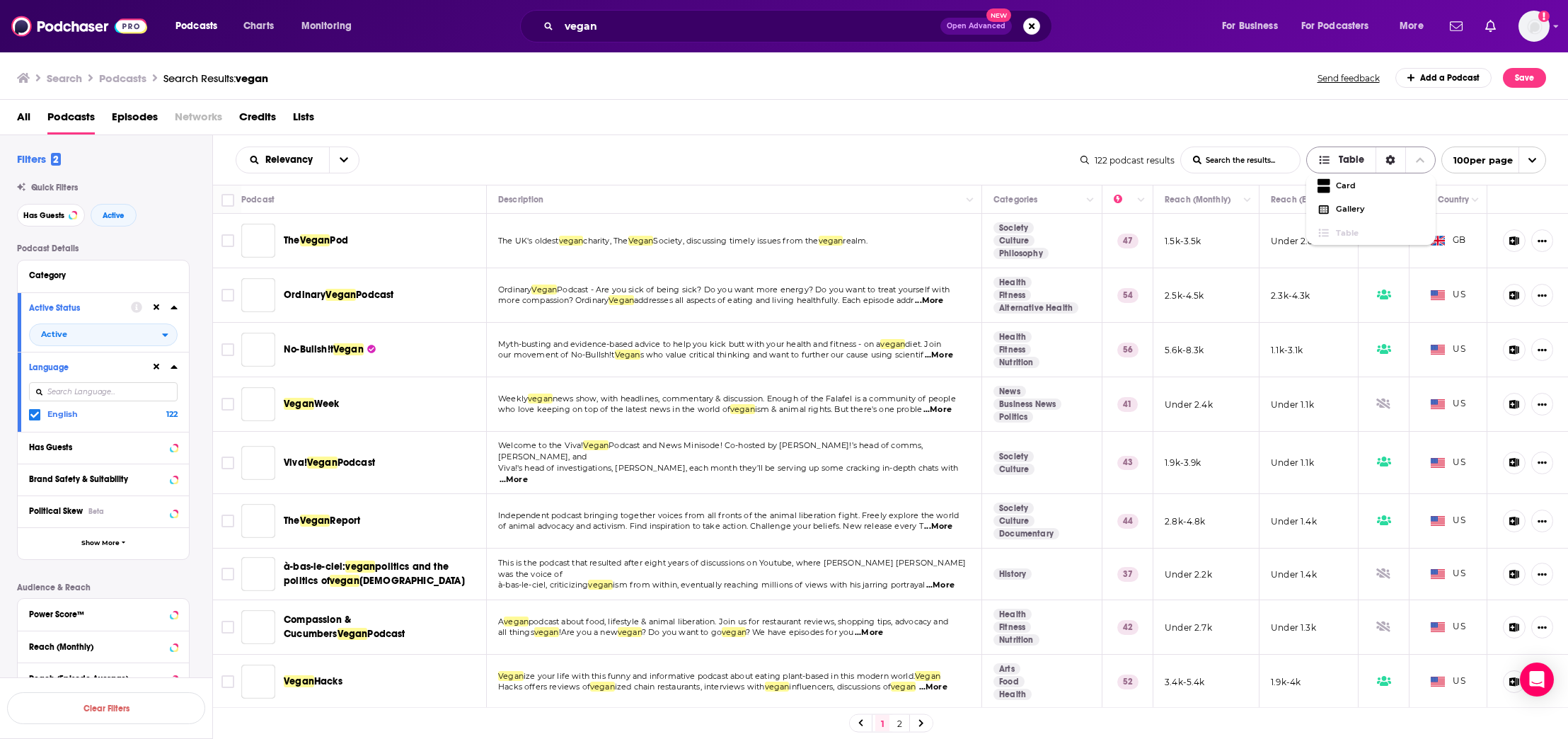
drag, startPoint x: 1339, startPoint y: 160, endPoint x: 1305, endPoint y: 161, distance: 34.0
click at [1339, 160] on span "Table" at bounding box center [1352, 159] width 26 height 10
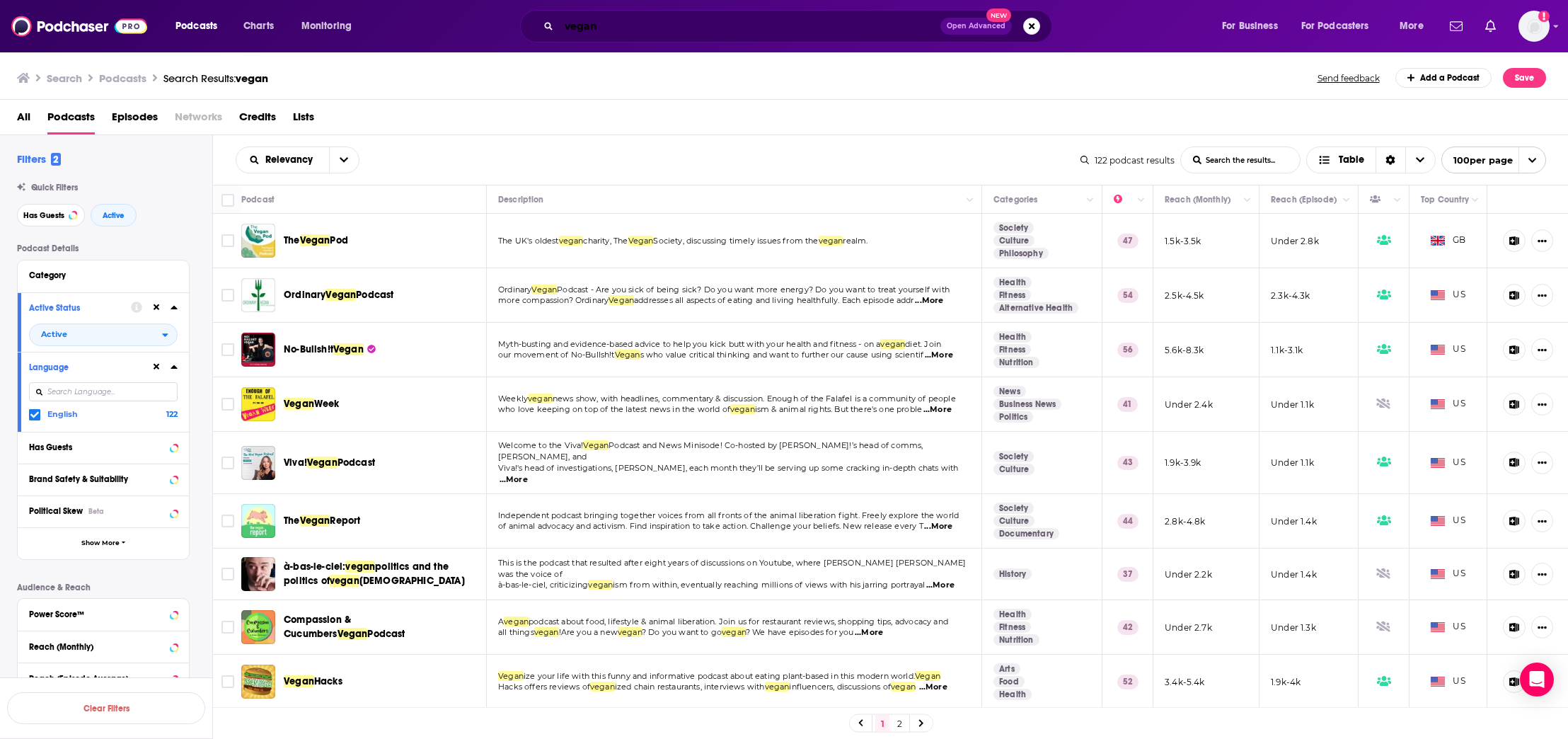
click at [600, 33] on input "vegan" at bounding box center [750, 26] width 382 height 23
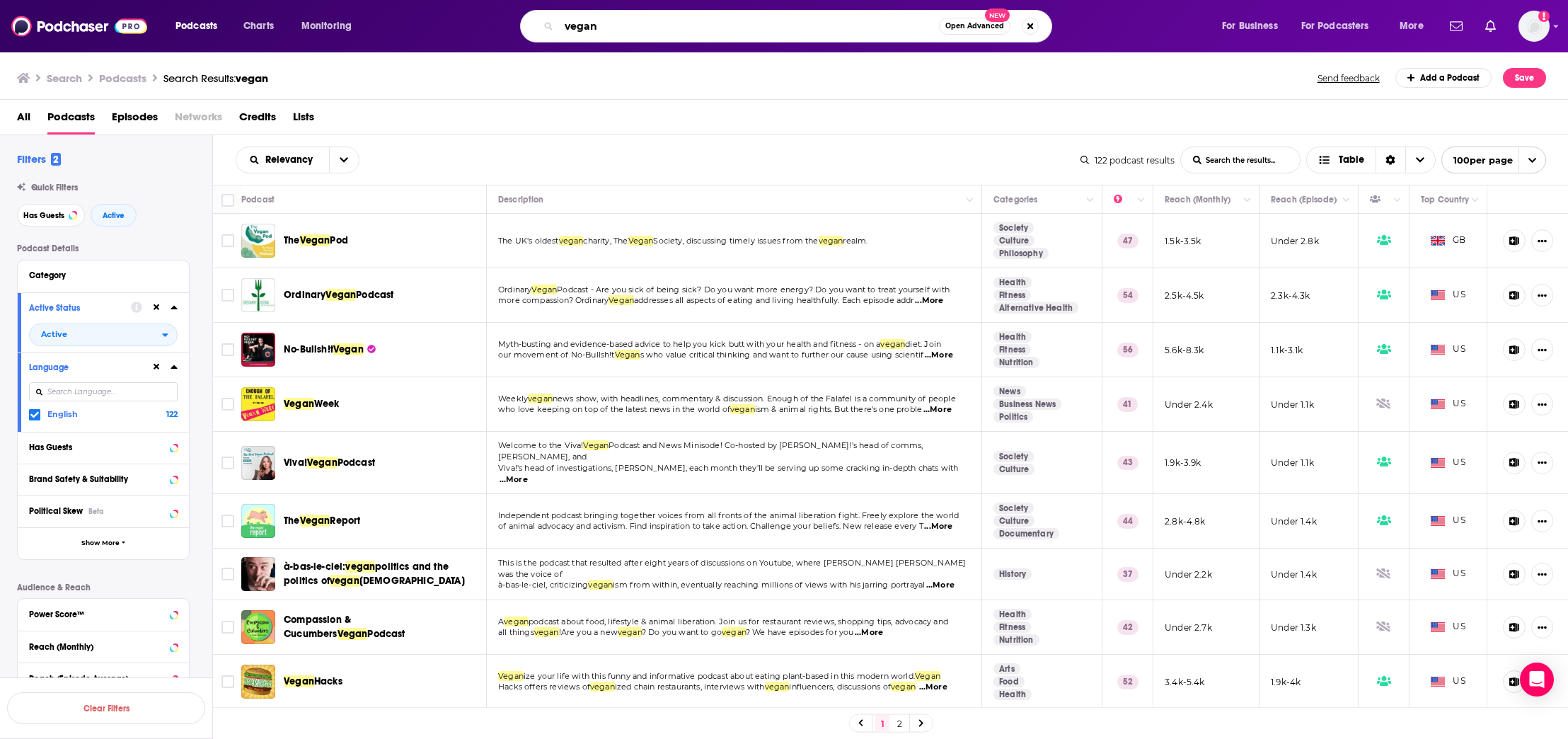
click at [600, 33] on input "vegan" at bounding box center [749, 26] width 380 height 23
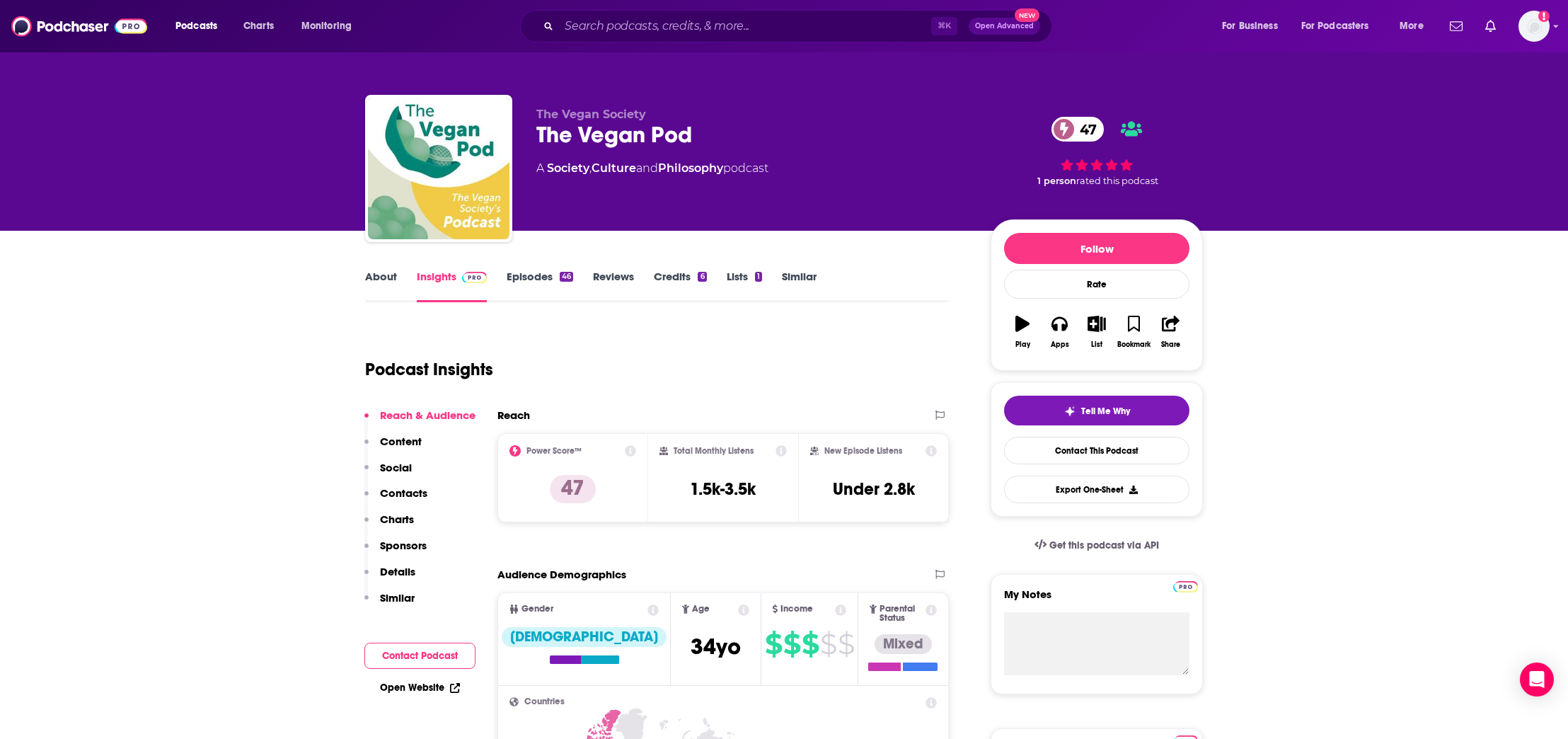
click at [411, 497] on p "Contacts" at bounding box center [404, 493] width 48 height 14
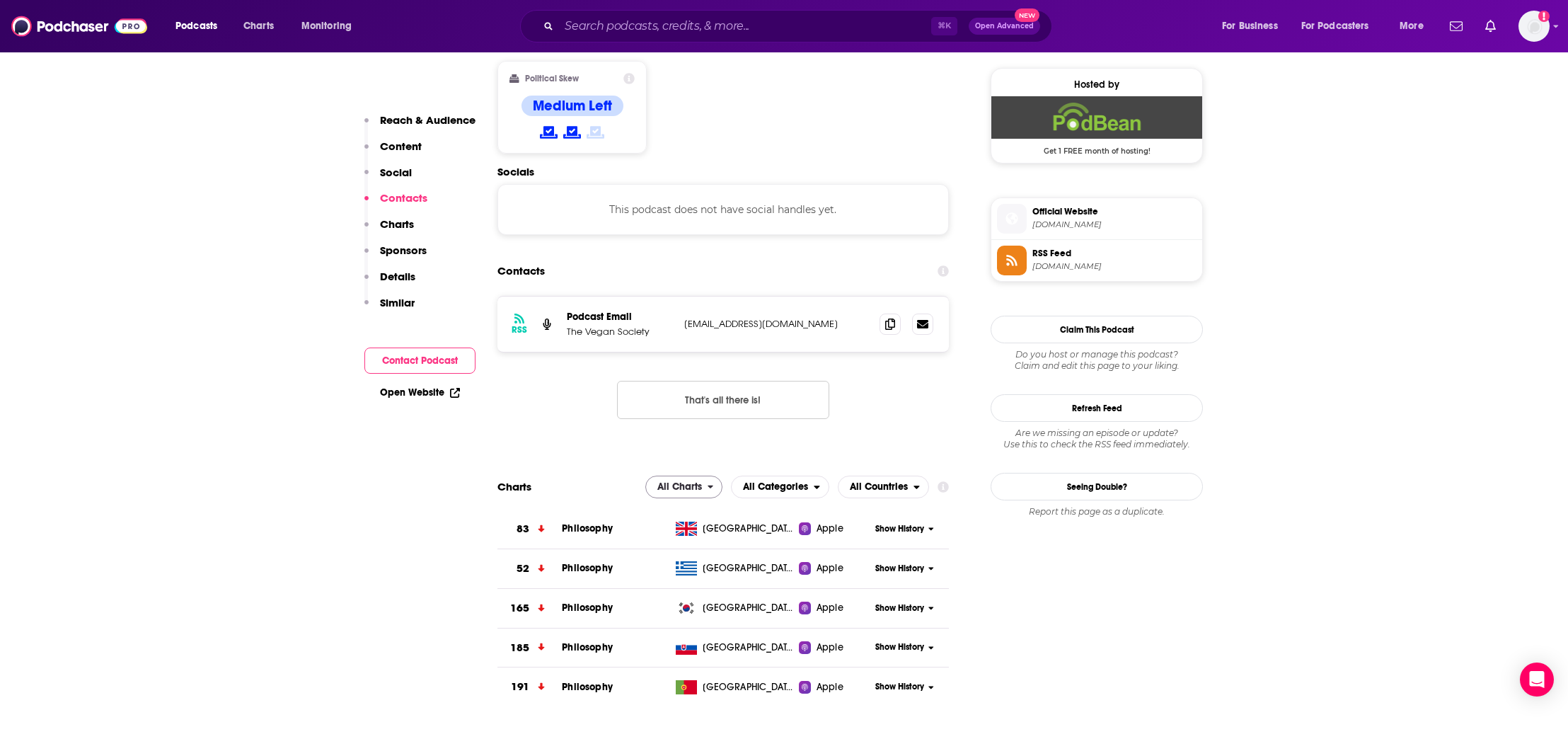
scroll to position [1138, 0]
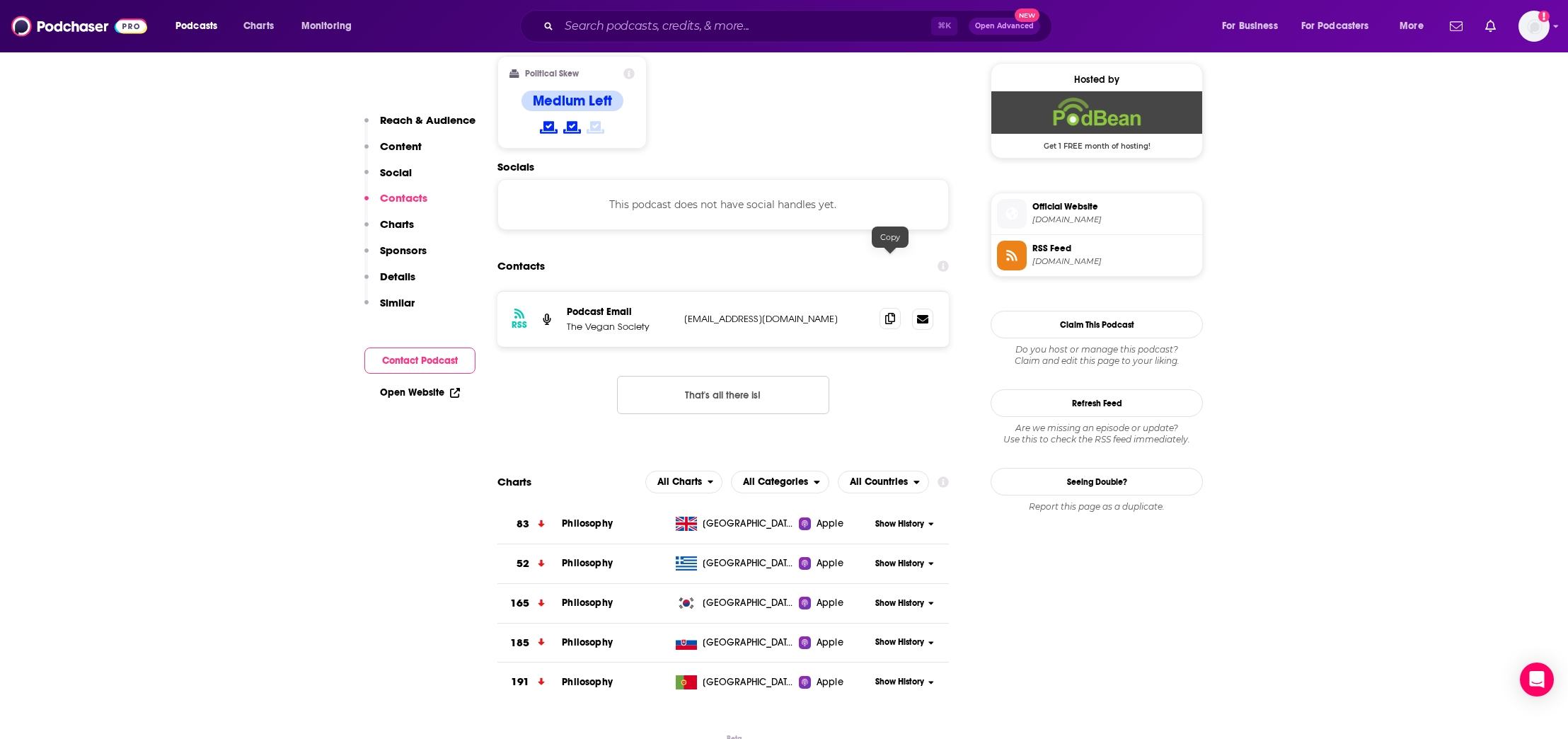
click at [893, 313] on icon at bounding box center [890, 319] width 10 height 11
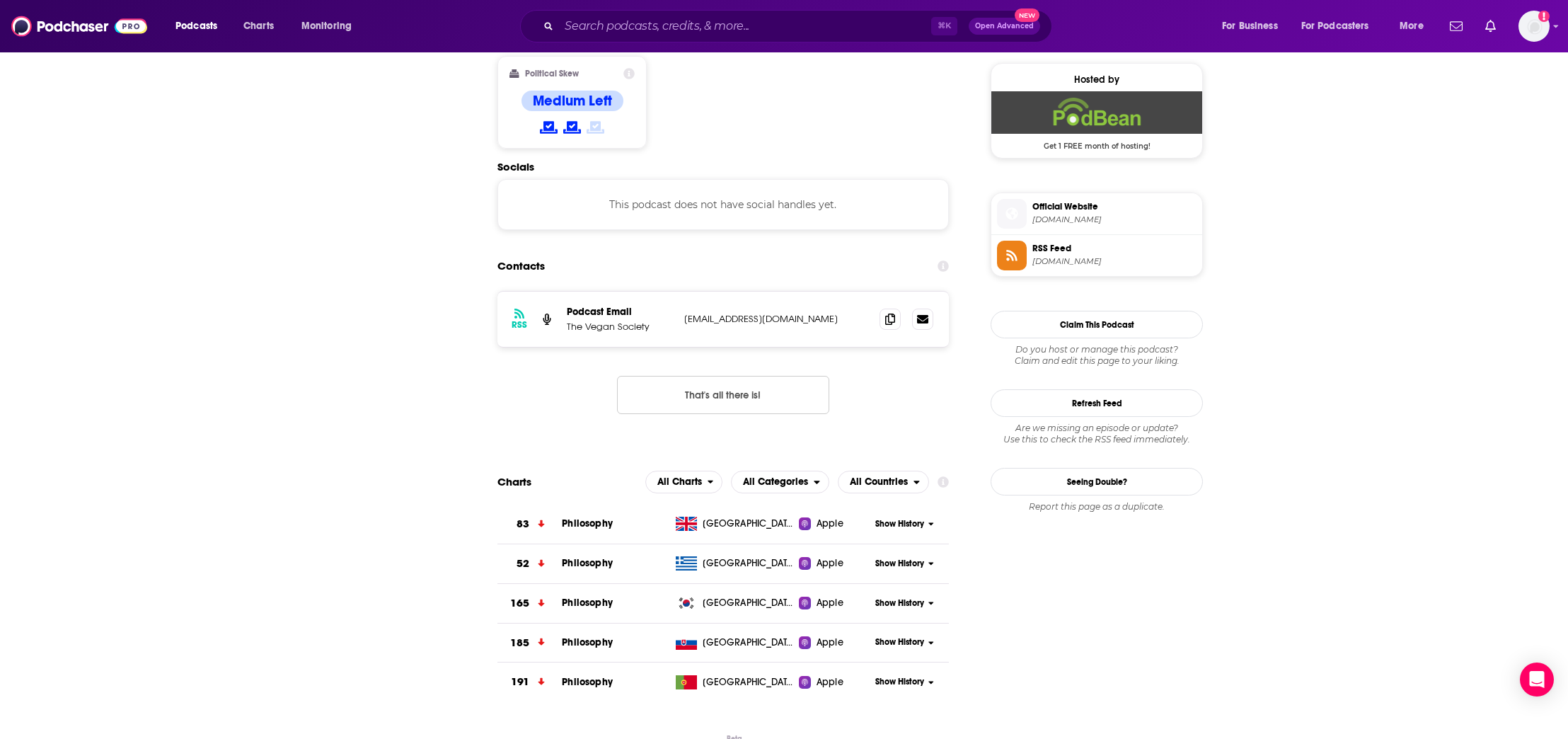
scroll to position [0, 0]
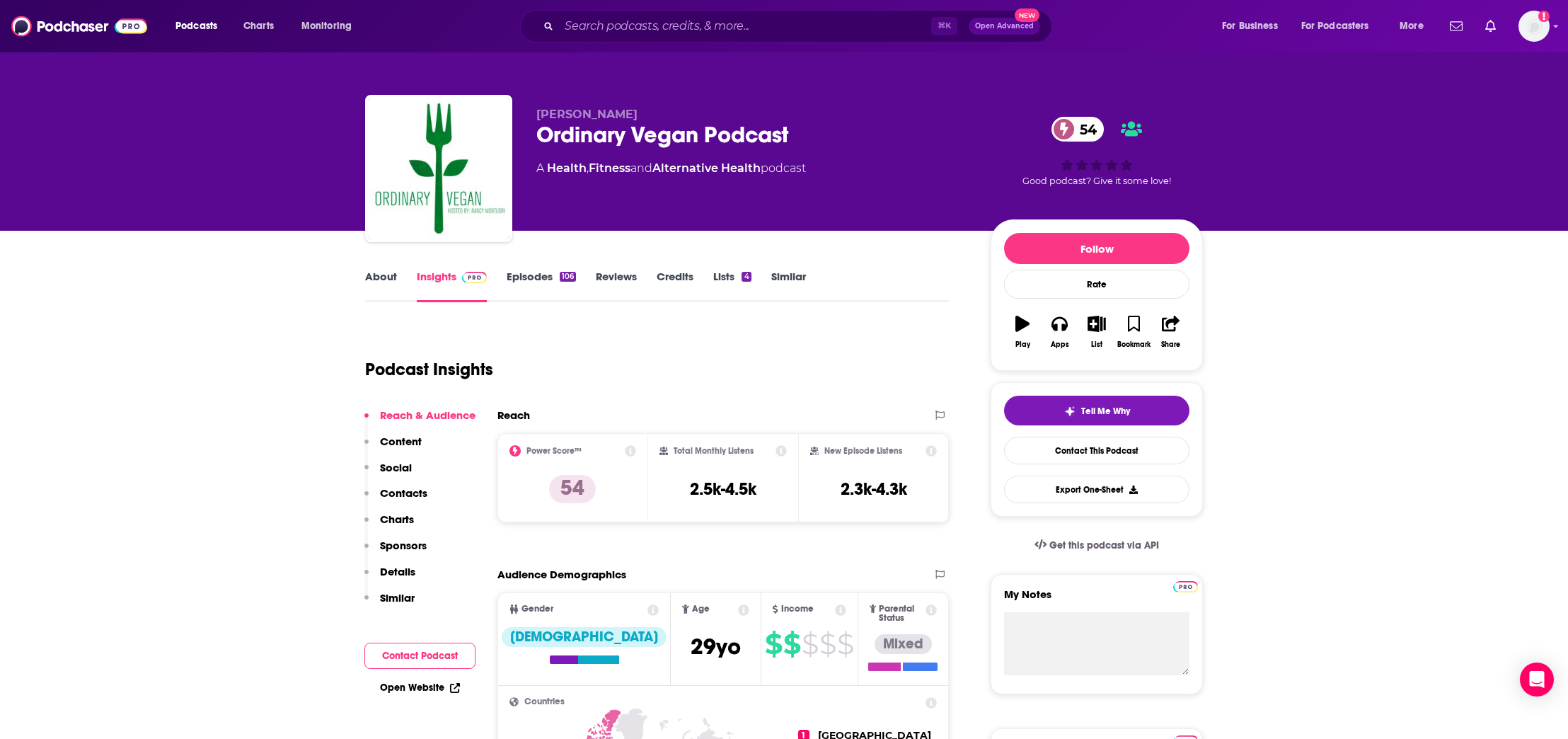
click at [404, 486] on p "Contacts" at bounding box center [404, 493] width 48 height 14
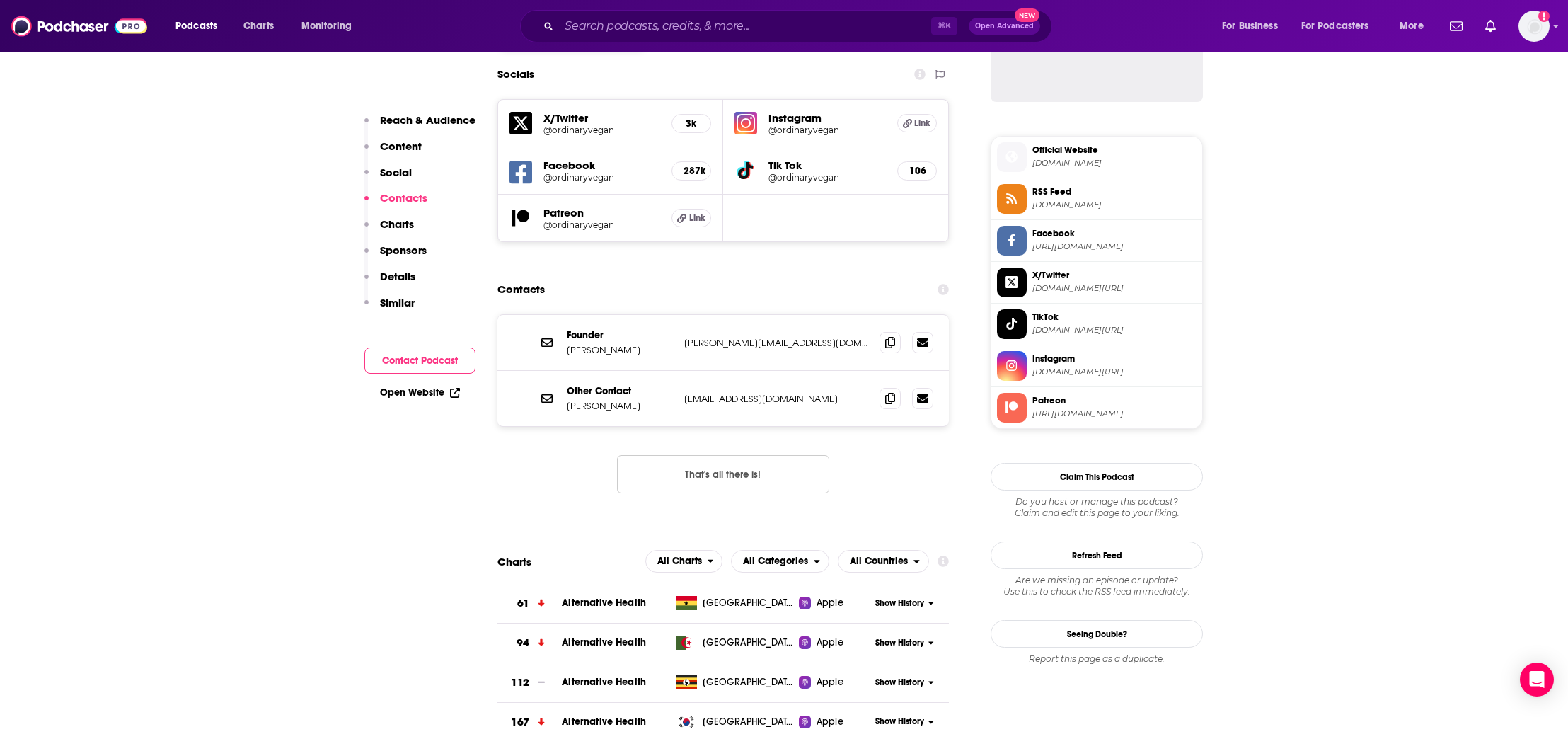
scroll to position [1208, 0]
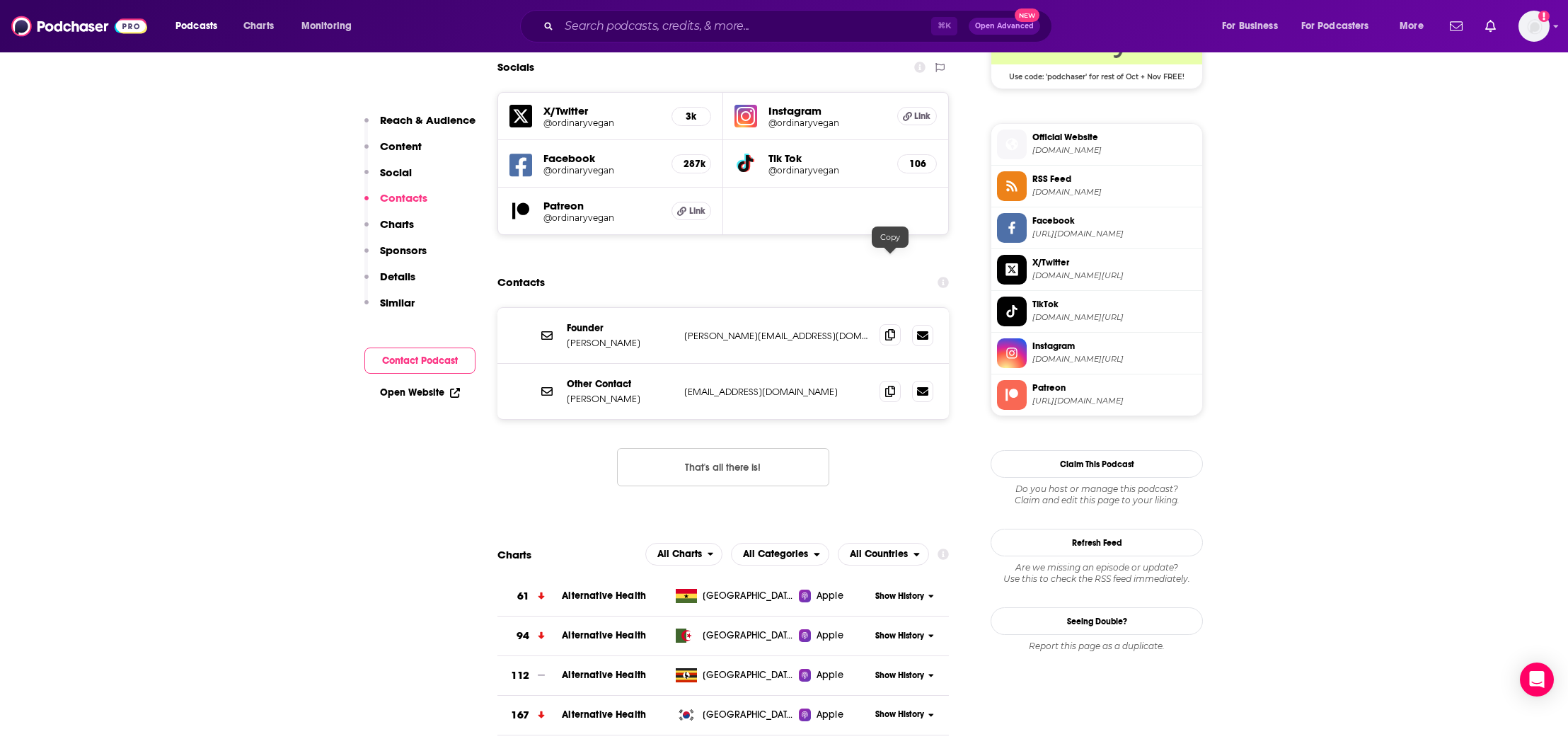
click at [886, 329] on icon at bounding box center [890, 334] width 10 height 11
click at [893, 380] on span at bounding box center [890, 390] width 21 height 21
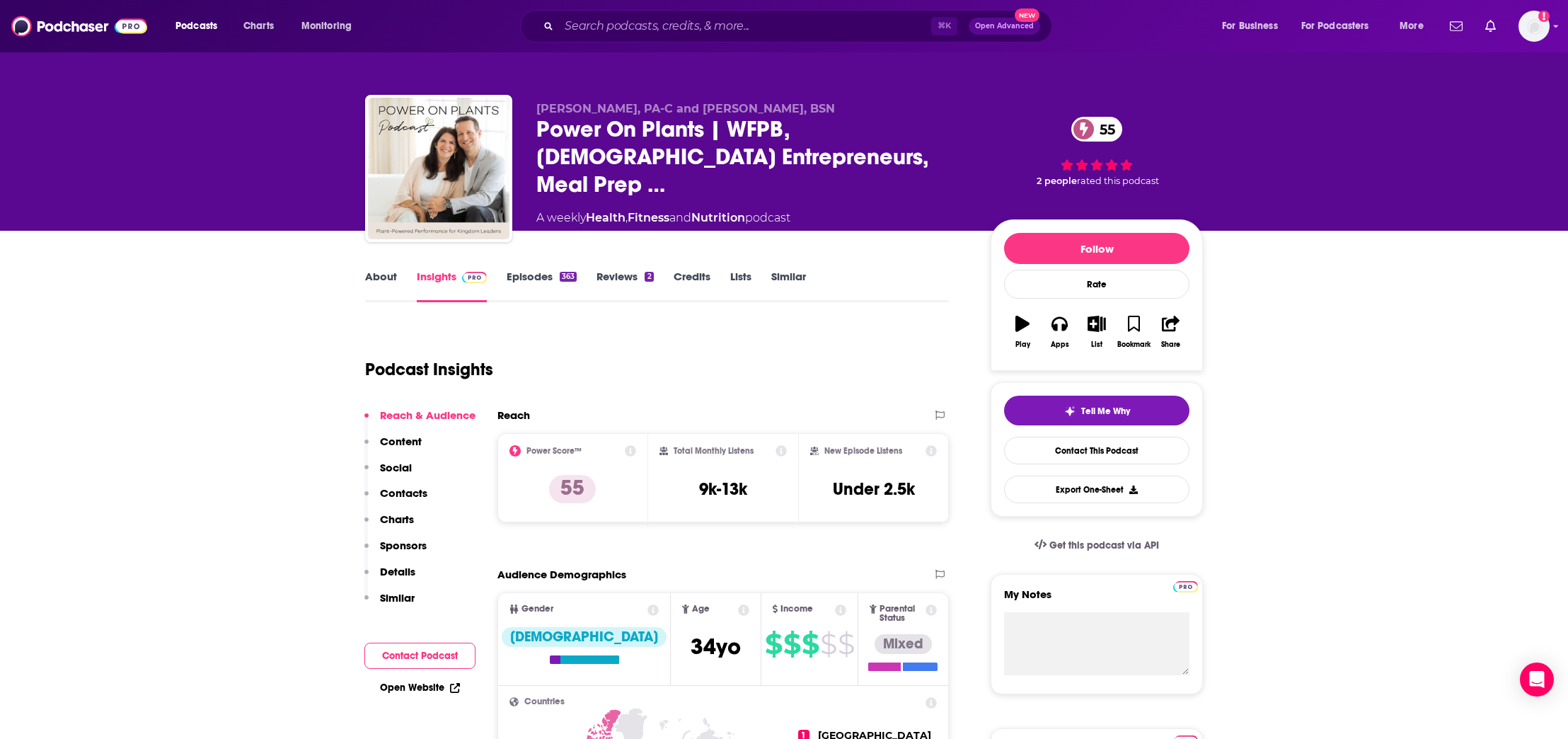
click at [405, 493] on p "Contacts" at bounding box center [404, 493] width 48 height 14
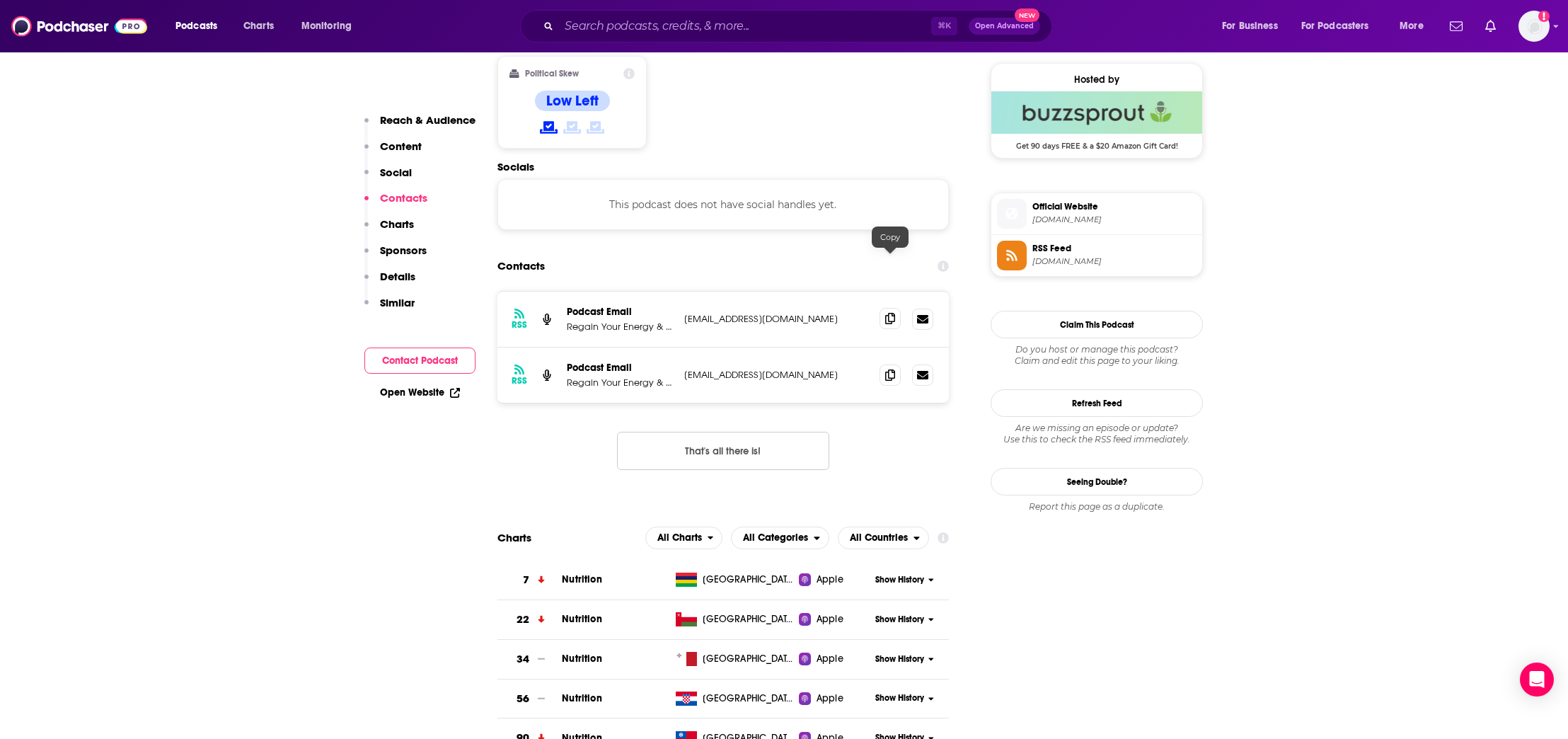
click at [887, 313] on icon at bounding box center [890, 319] width 10 height 11
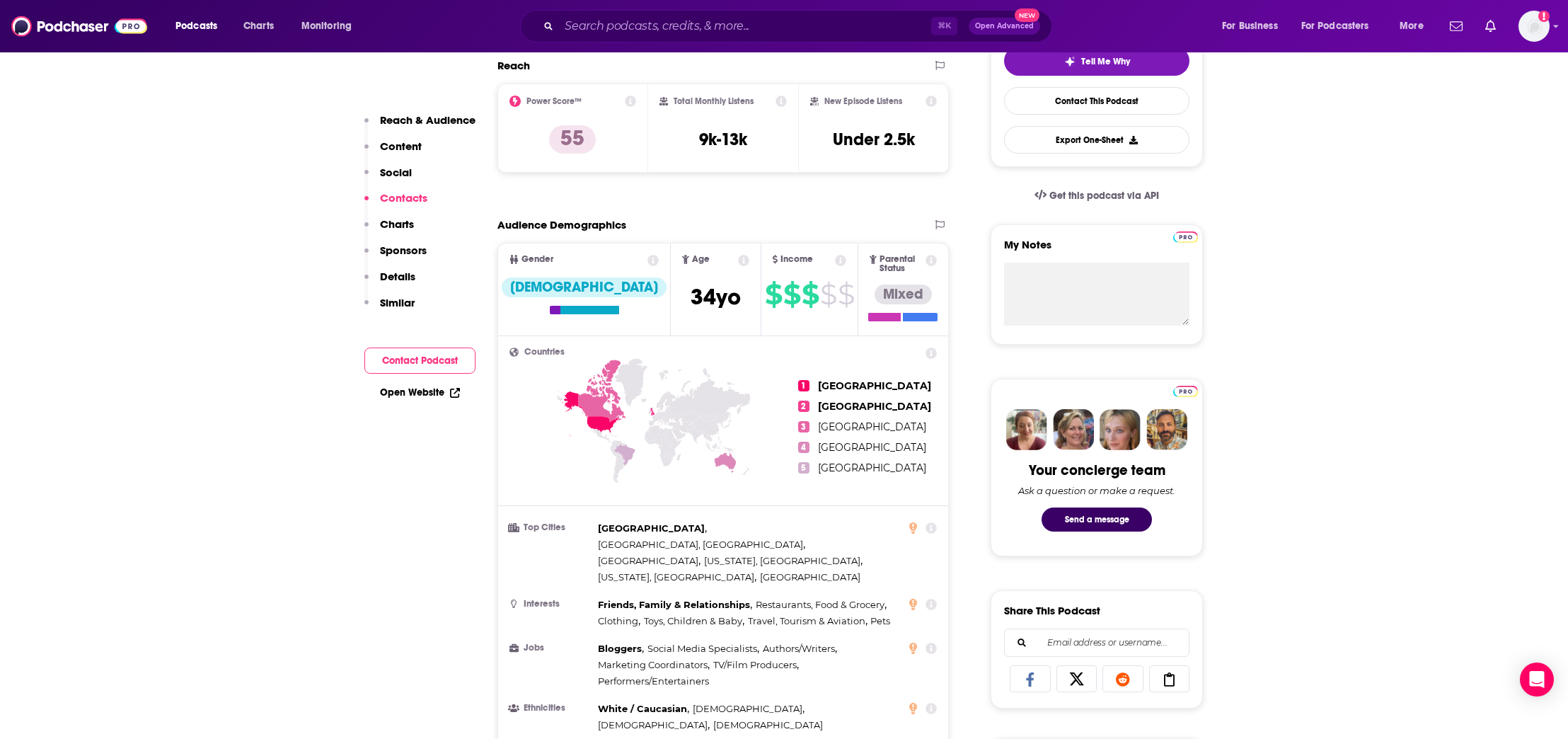
scroll to position [0, 0]
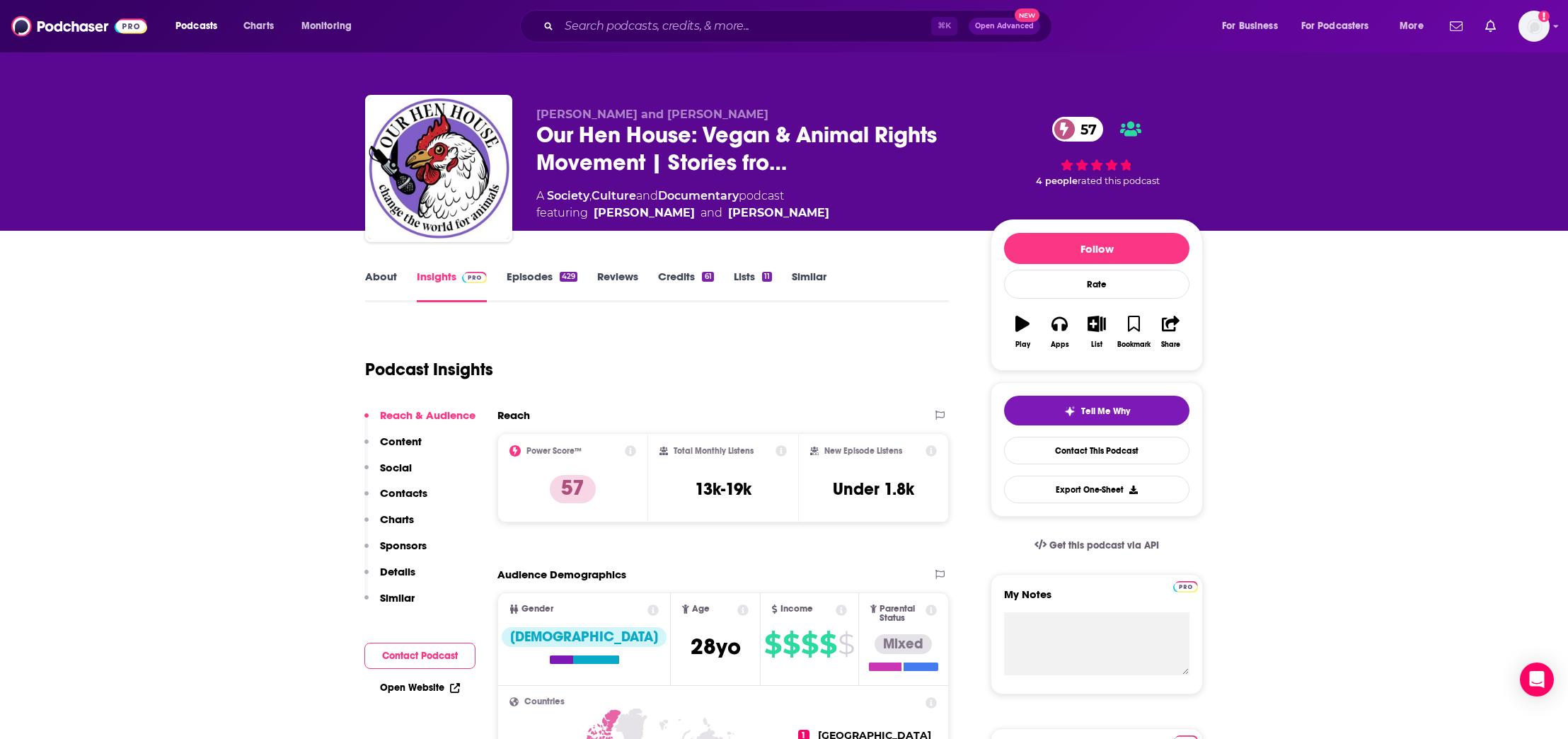
click at [388, 279] on link "About" at bounding box center [381, 287] width 32 height 33
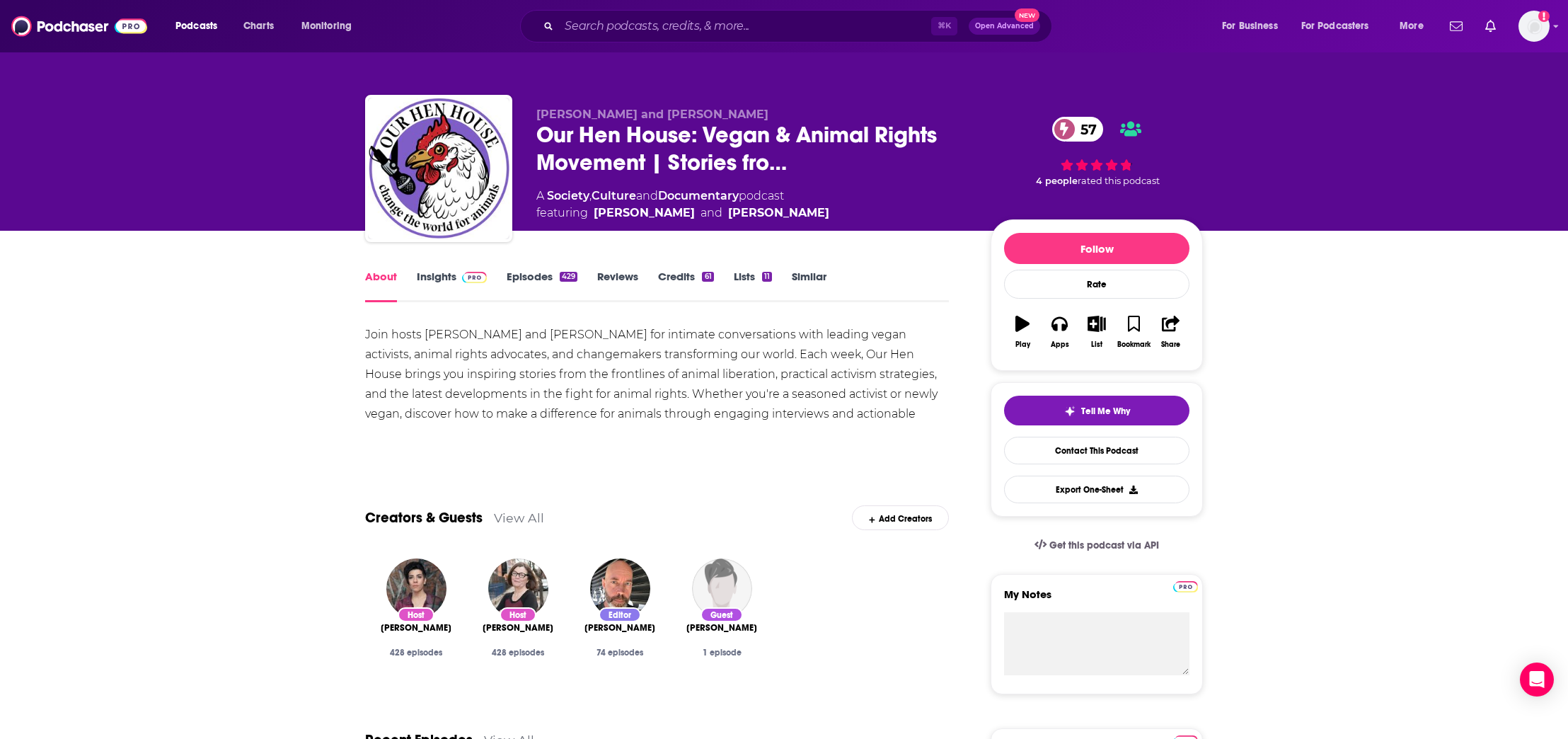
click at [427, 271] on link "Insights" at bounding box center [451, 287] width 70 height 33
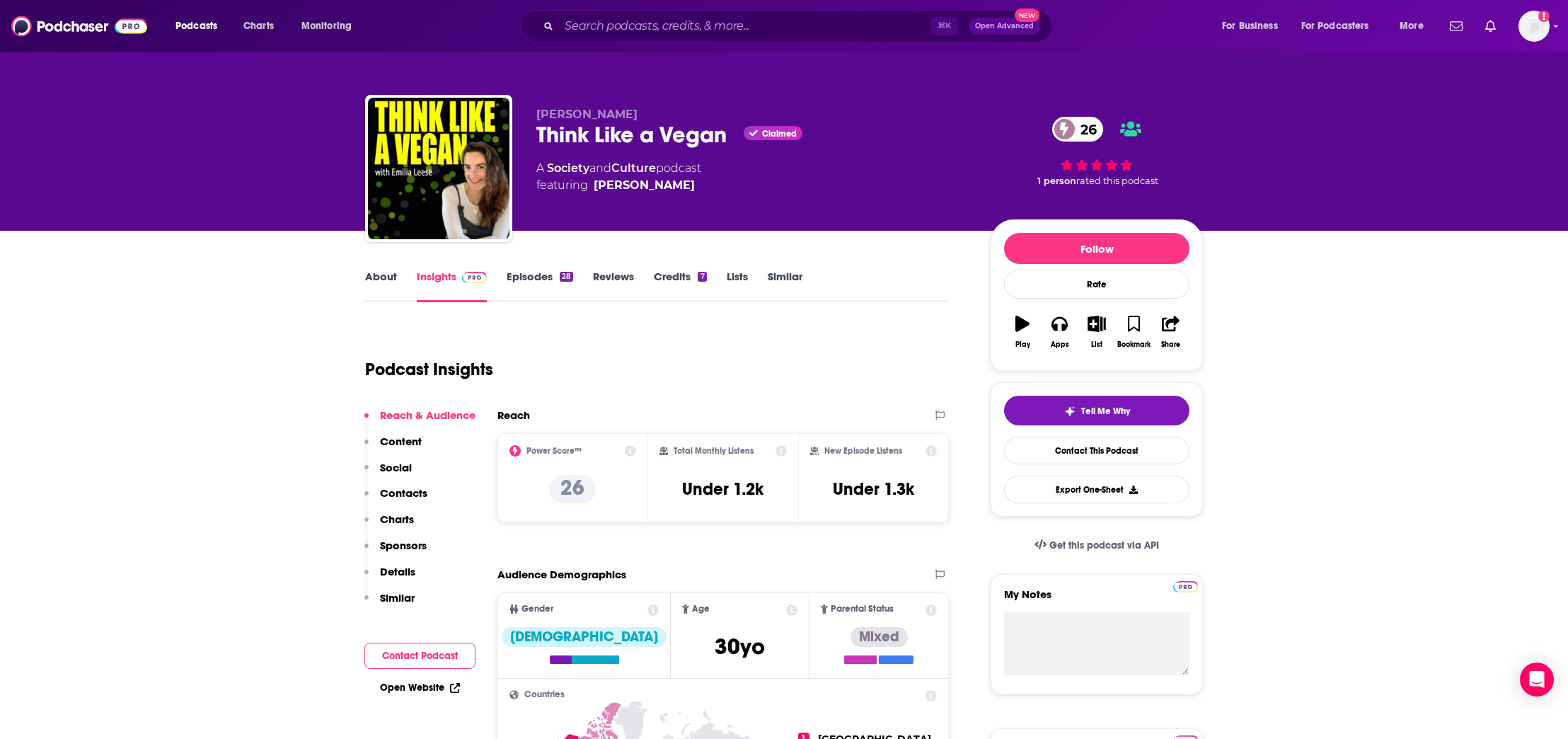
click at [407, 492] on p "Contacts" at bounding box center [404, 493] width 48 height 14
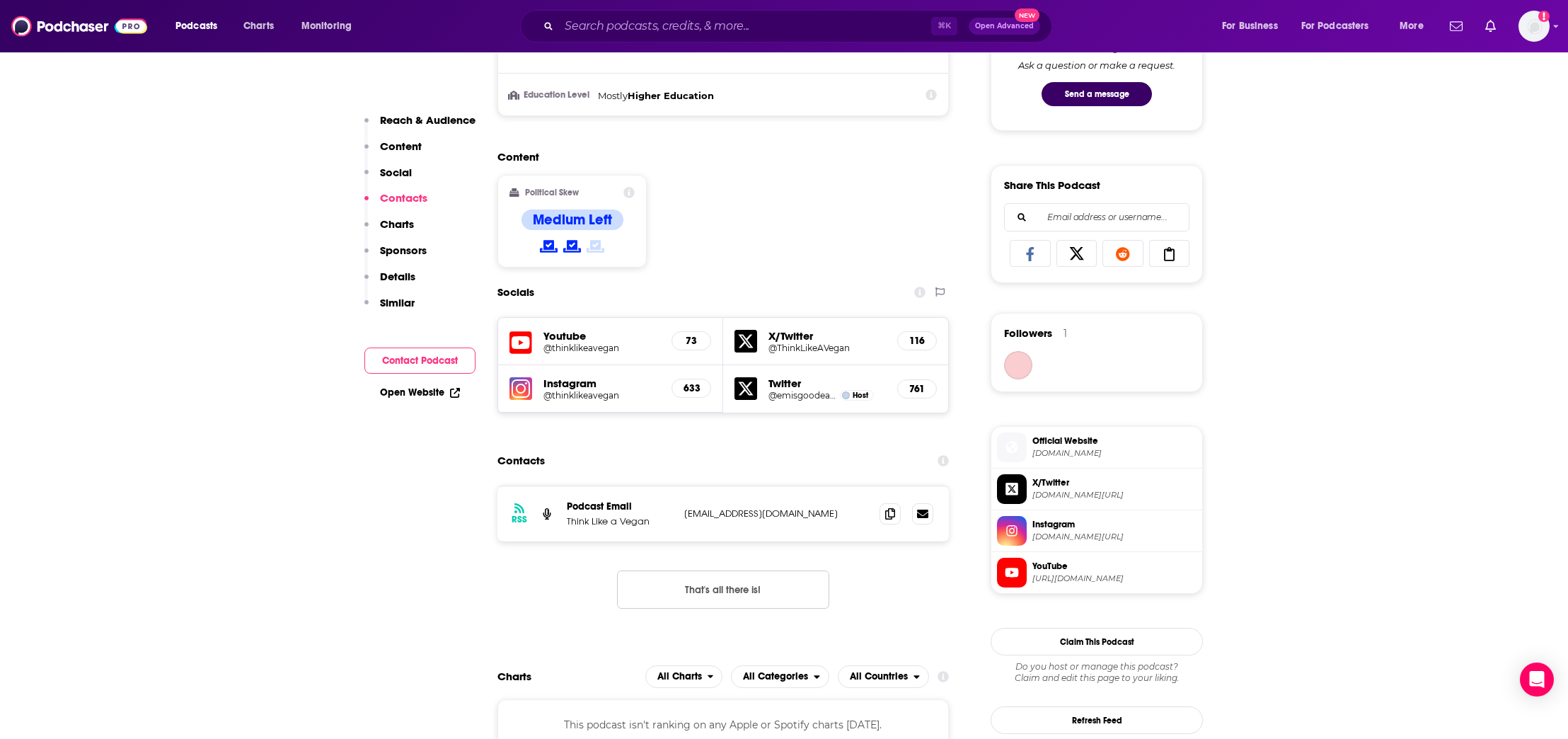
scroll to position [1026, 0]
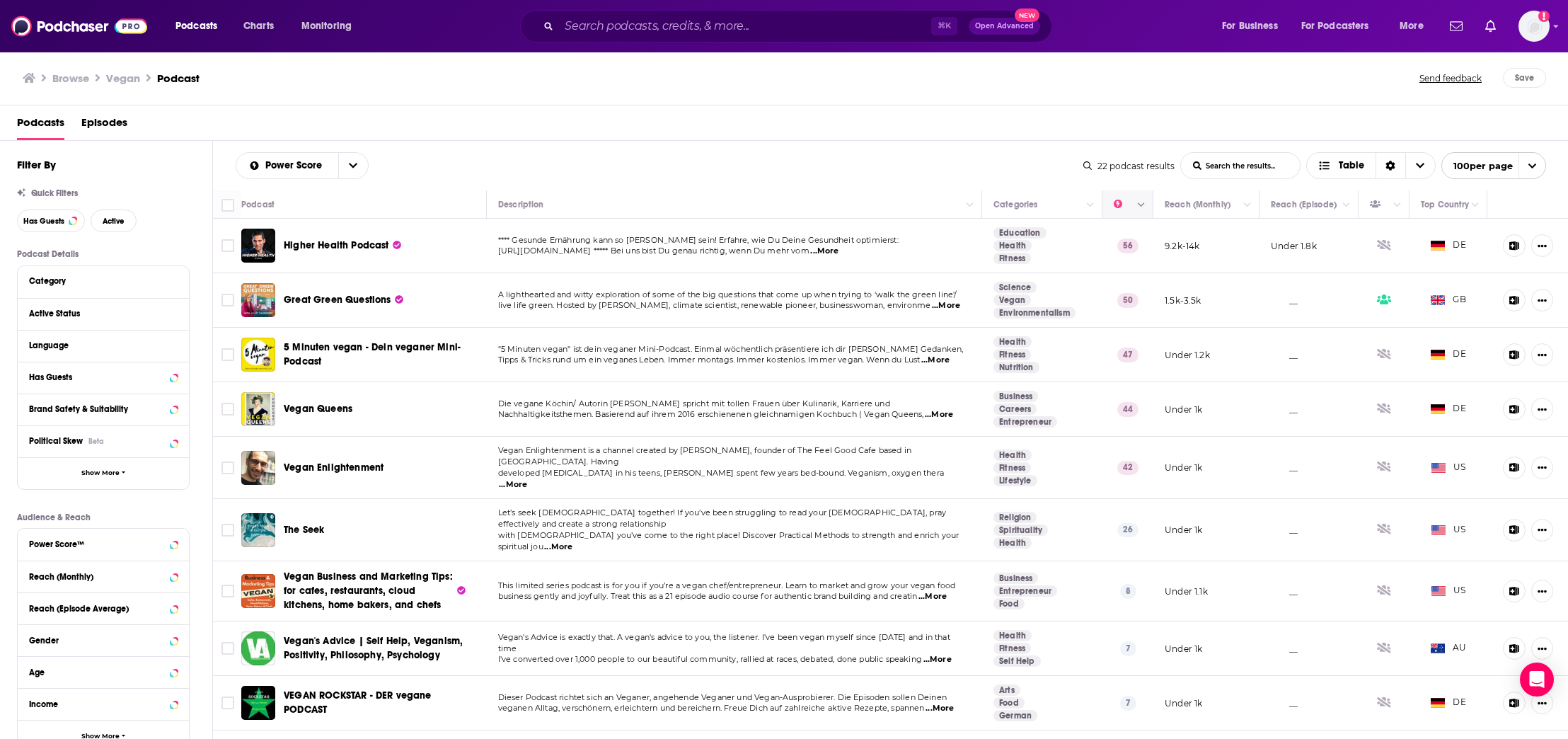
click at [1139, 208] on icon "Column Actions" at bounding box center [1141, 205] width 7 height 8
click at [1027, 126] on div at bounding box center [784, 369] width 1568 height 739
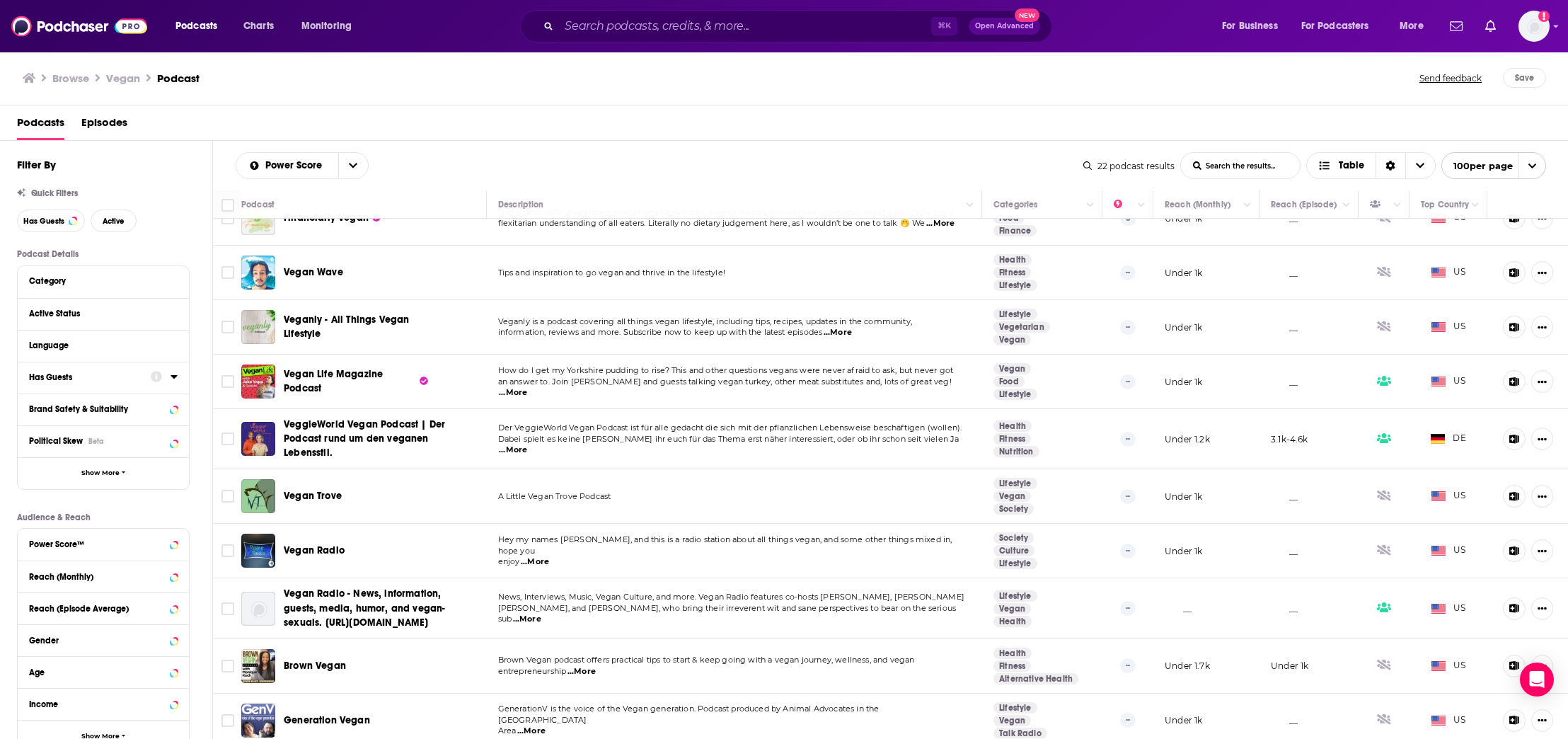
click at [82, 382] on button "Has Guests" at bounding box center [90, 376] width 122 height 17
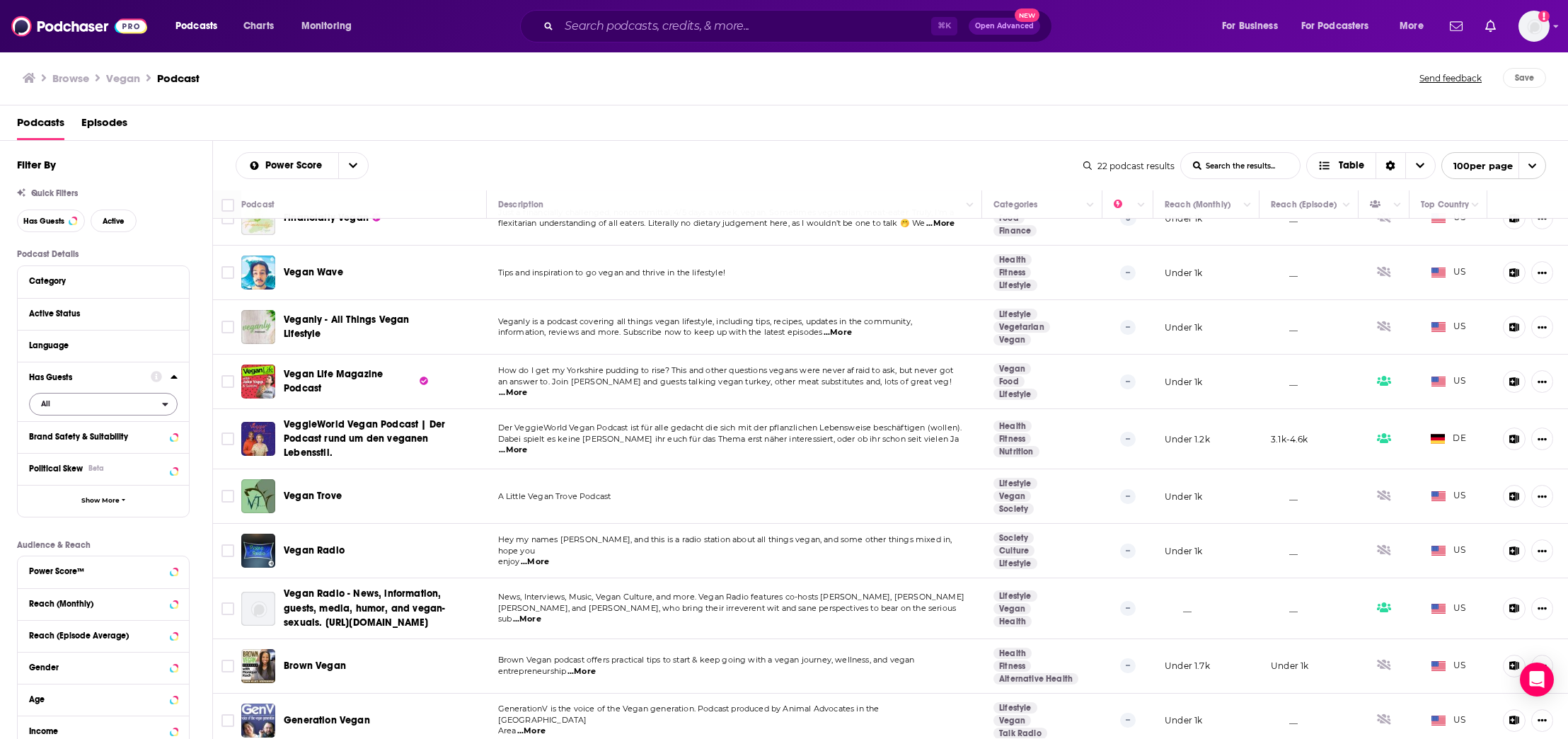
click at [135, 405] on span "All" at bounding box center [95, 404] width 133 height 18
click at [106, 452] on span "Has guests" at bounding box center [79, 451] width 87 height 8
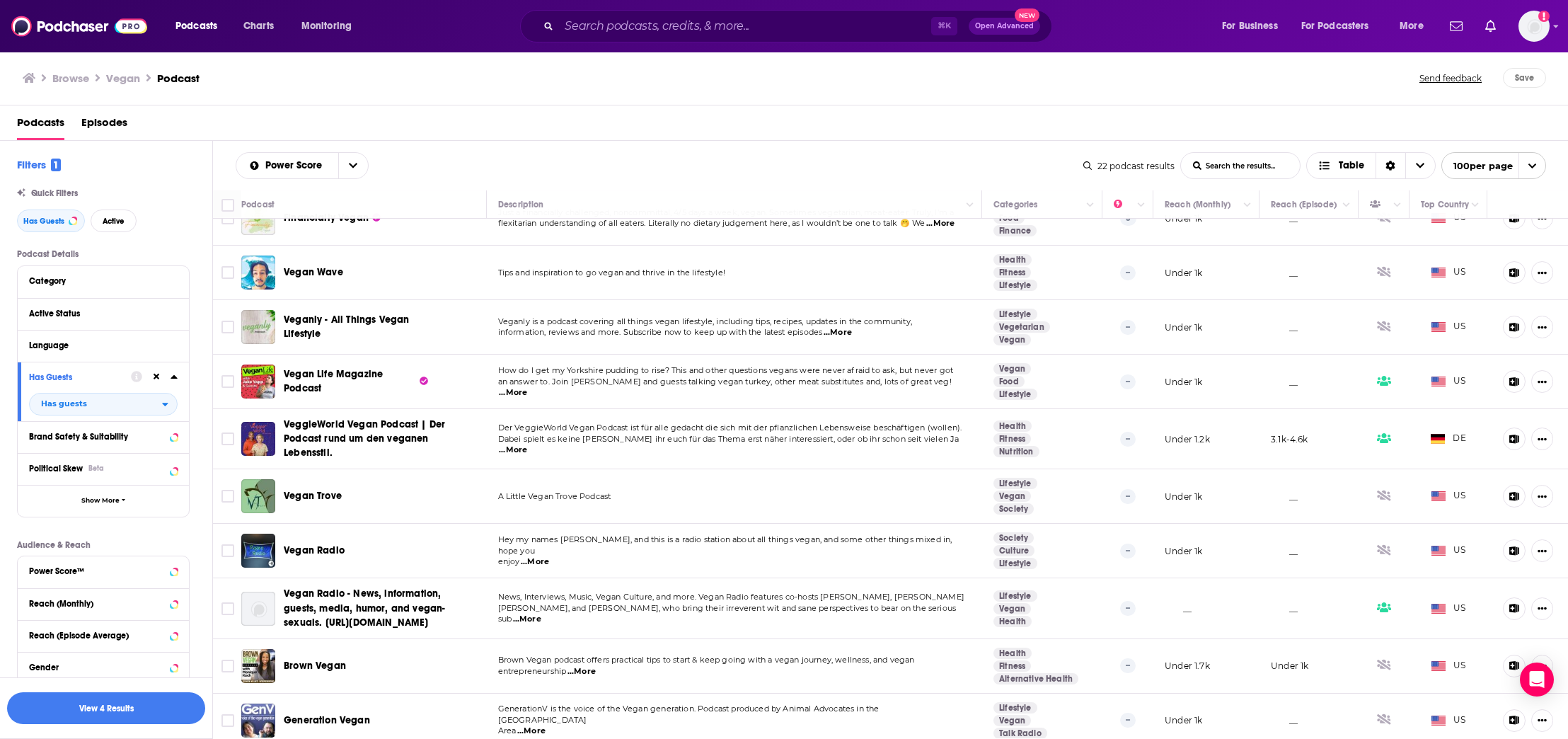
click at [452, 64] on div "Browse Vegan Podcast Send feedback Save" at bounding box center [784, 79] width 1569 height 55
click at [135, 713] on button "View 4 Results" at bounding box center [106, 708] width 198 height 32
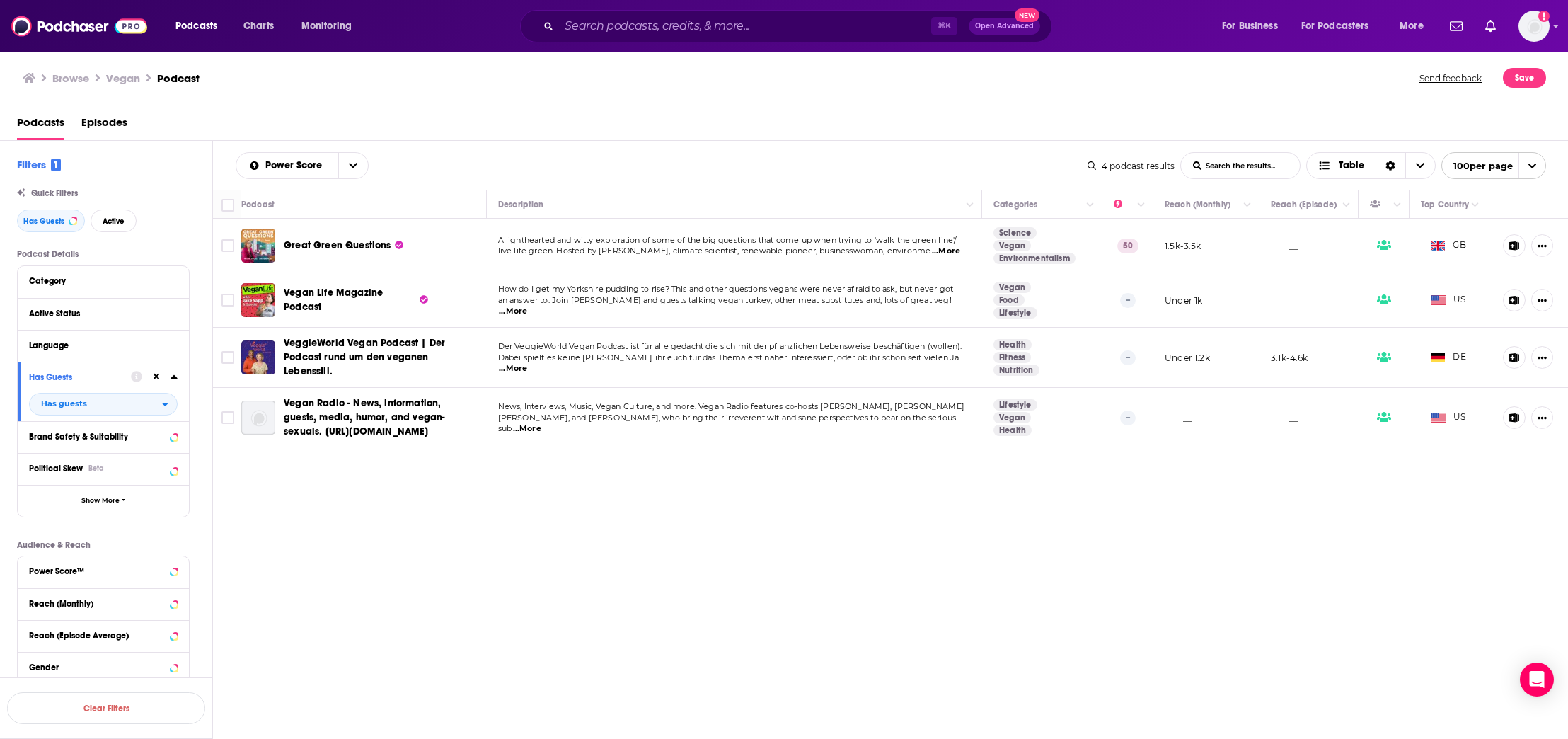
click at [579, 607] on div "Power Score List Search Input Search the results... Table 4 podcast results Lis…" at bounding box center [891, 485] width 1356 height 689
drag, startPoint x: 588, startPoint y: 64, endPoint x: 472, endPoint y: 155, distance: 147.4
click at [588, 64] on div "Browse Vegan Podcast Send feedback Save" at bounding box center [784, 79] width 1569 height 55
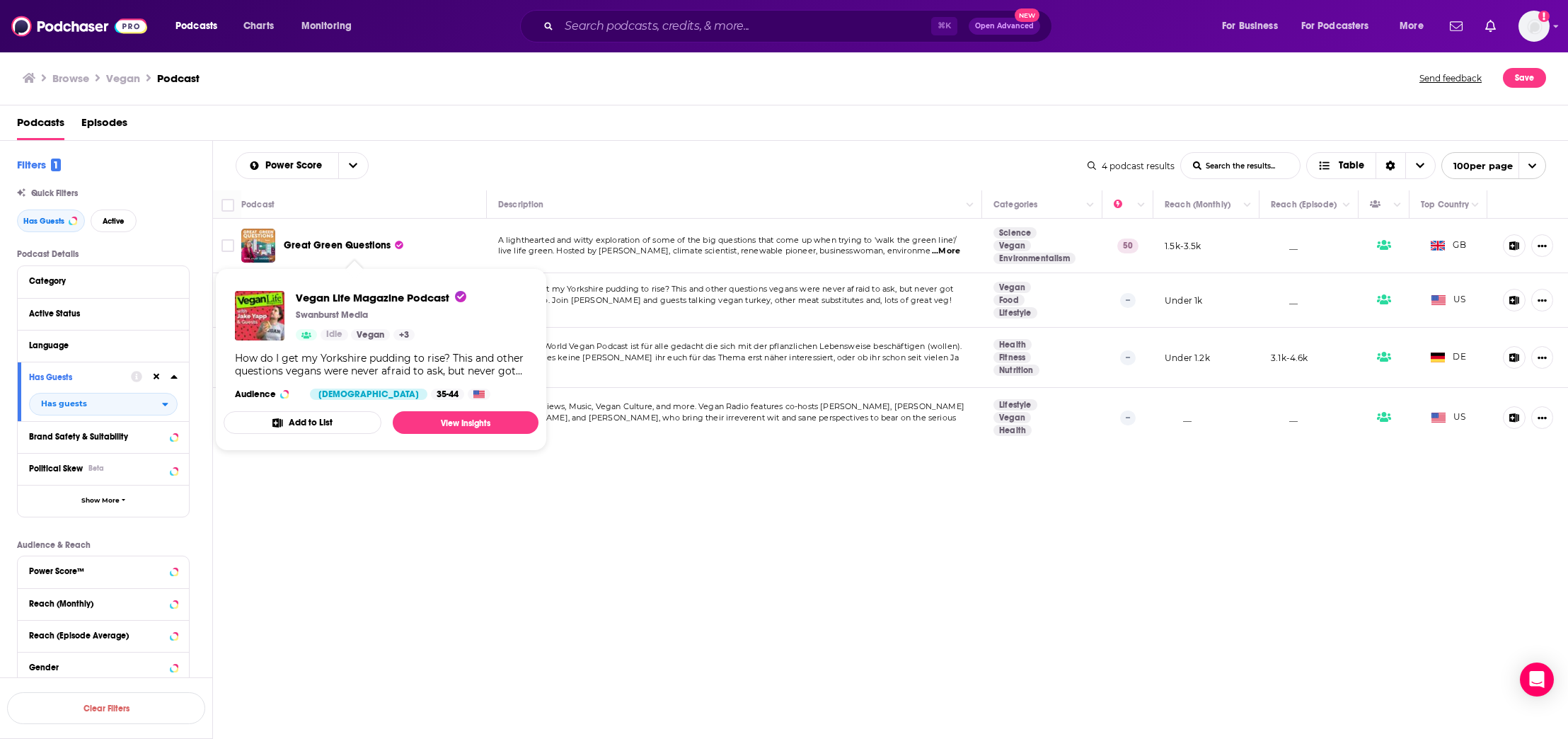
click at [388, 608] on div "Power Score List Search Input Search the results... Table 4 podcast results Lis…" at bounding box center [891, 485] width 1356 height 689
click at [401, 662] on div "Power Score List Search Input Search the results... Table 4 podcast results Lis…" at bounding box center [891, 485] width 1356 height 689
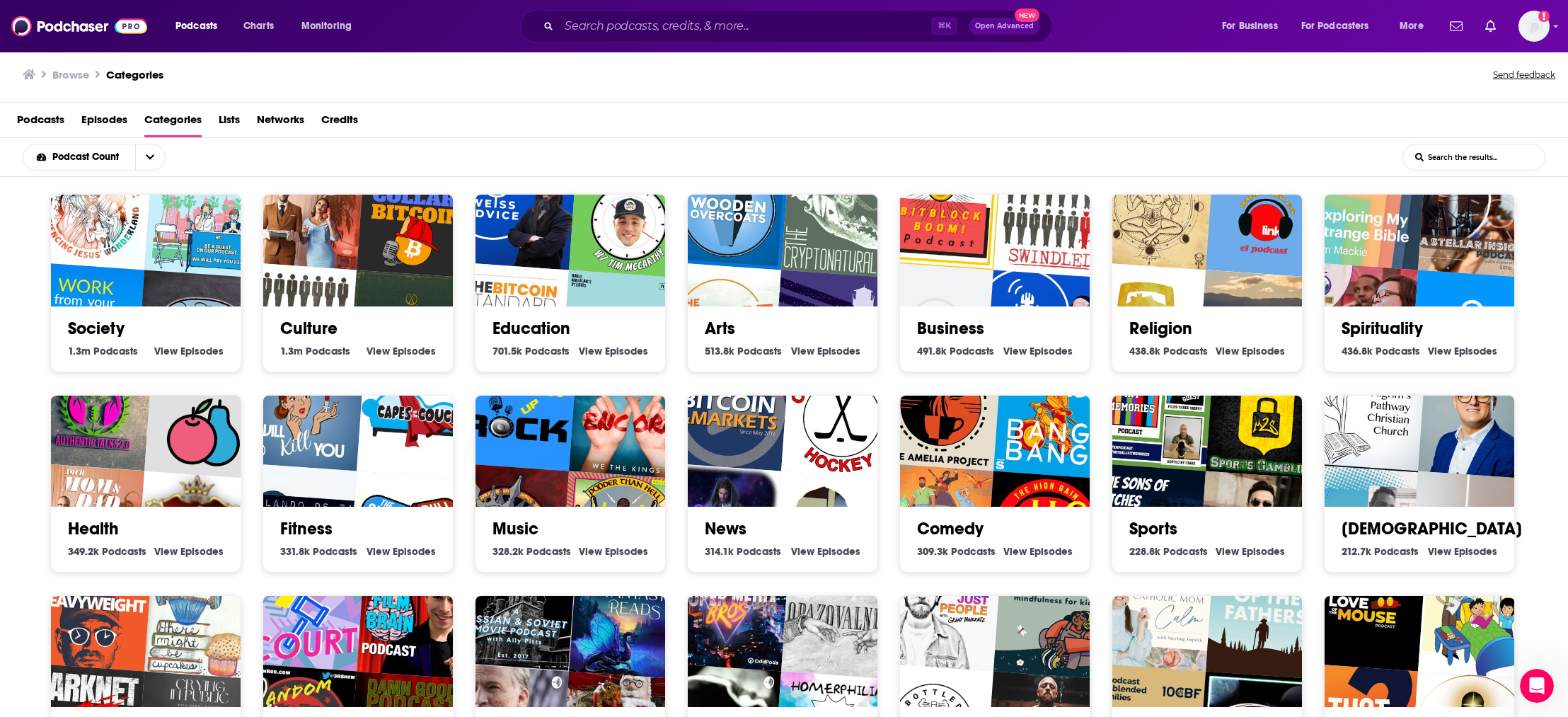
scroll to position [4358, 0]
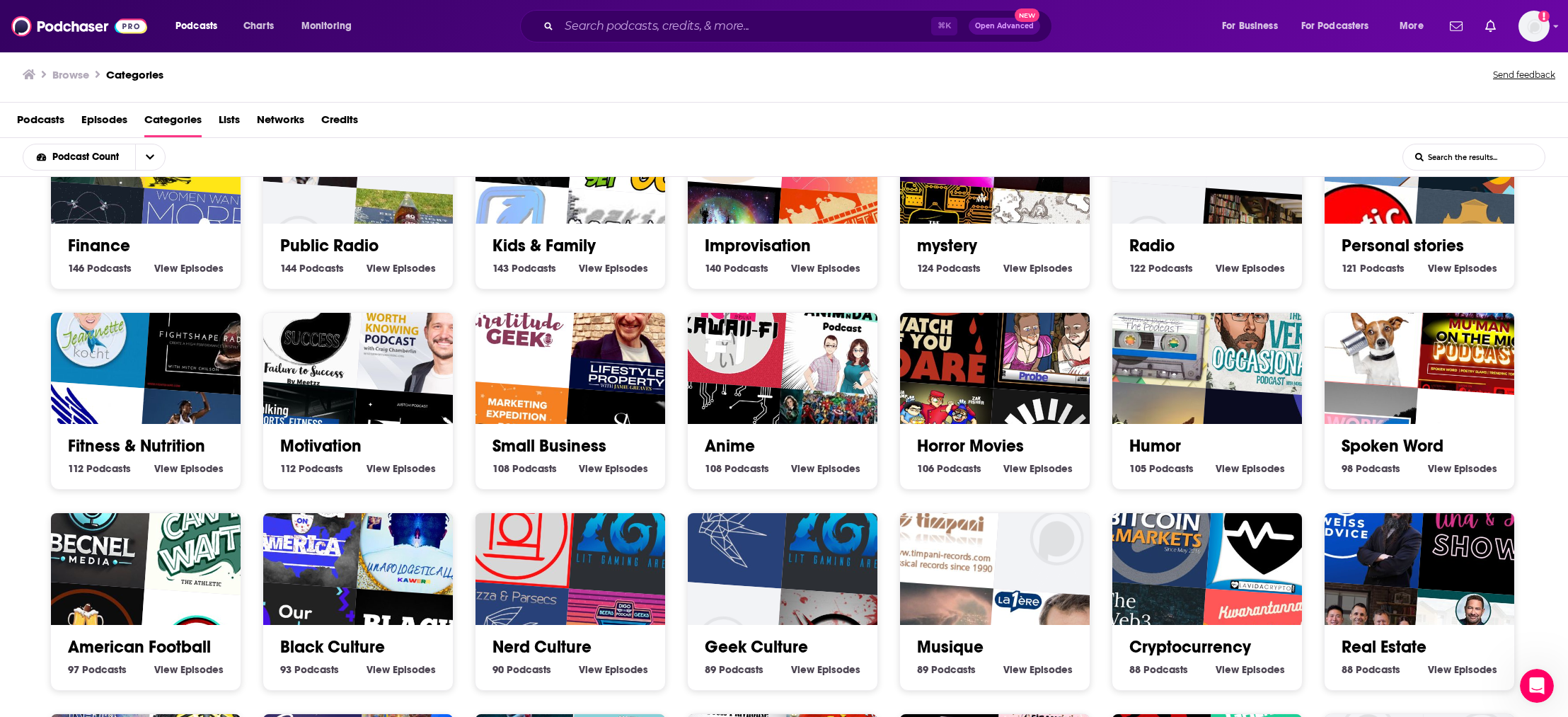
click at [1078, 64] on div "Browse Categories Send feedback" at bounding box center [784, 76] width 1568 height 55
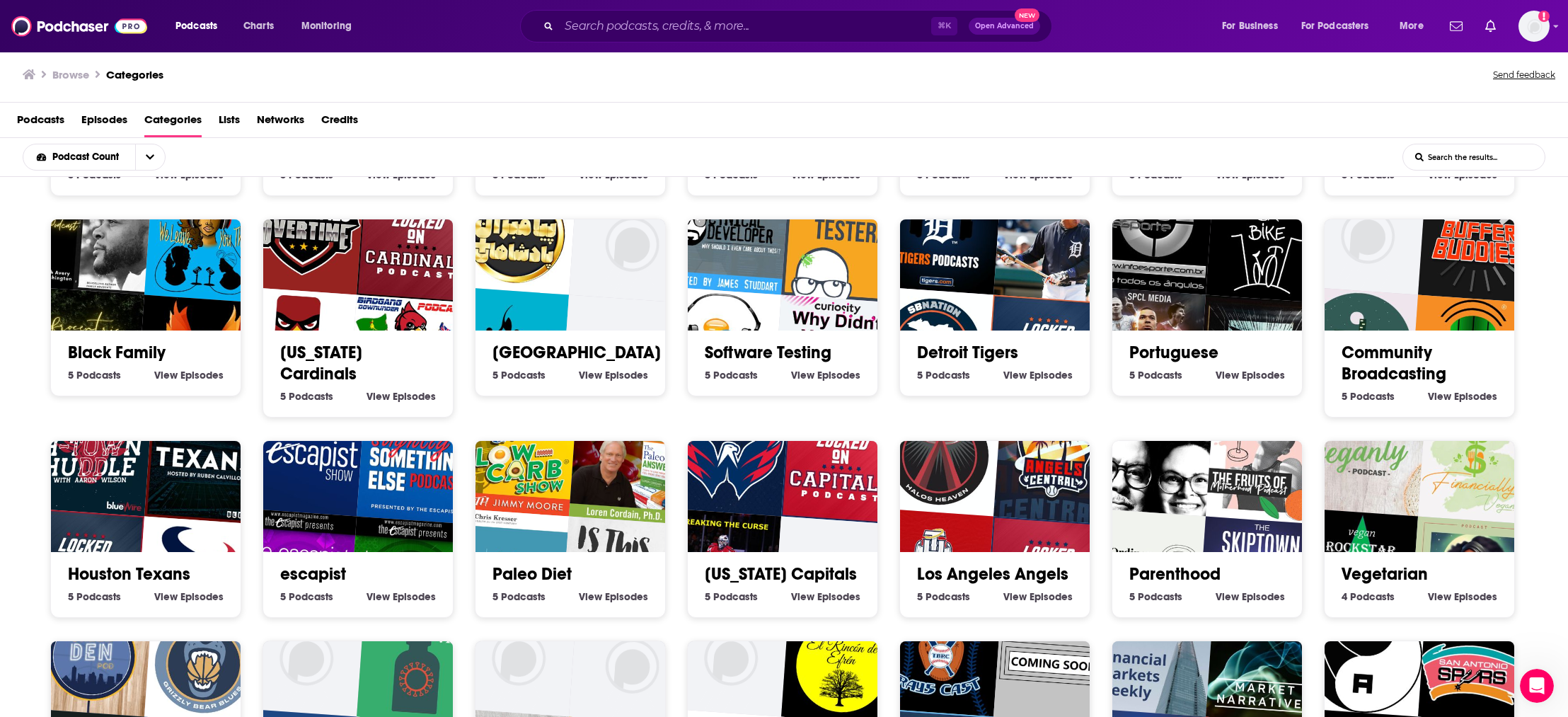
scroll to position [1486, 0]
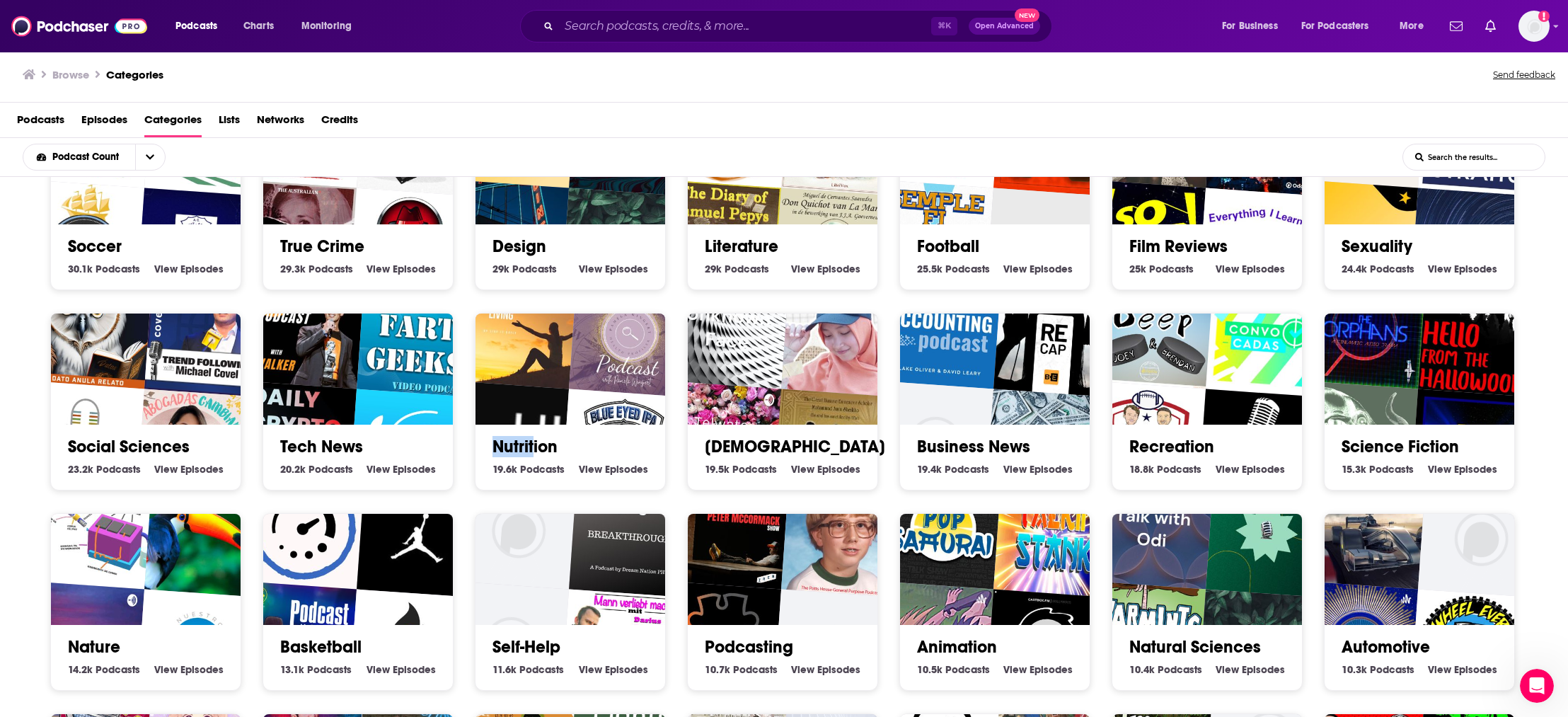
click at [503, 391] on img "Cutting-Edge Laser and Aesthetic Treatments" at bounding box center [508, 441] width 122 height 122
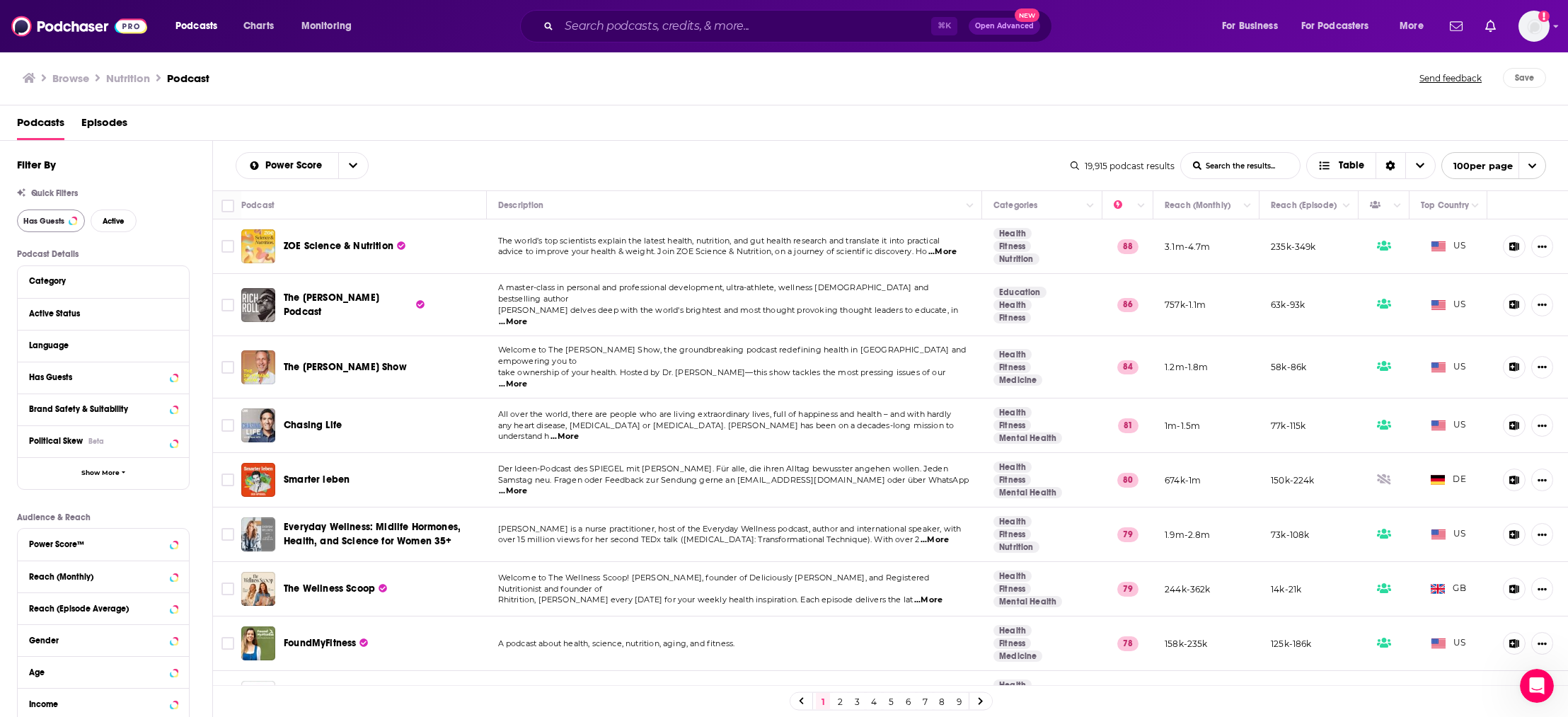
click at [57, 218] on span "Has Guests" at bounding box center [44, 221] width 41 height 8
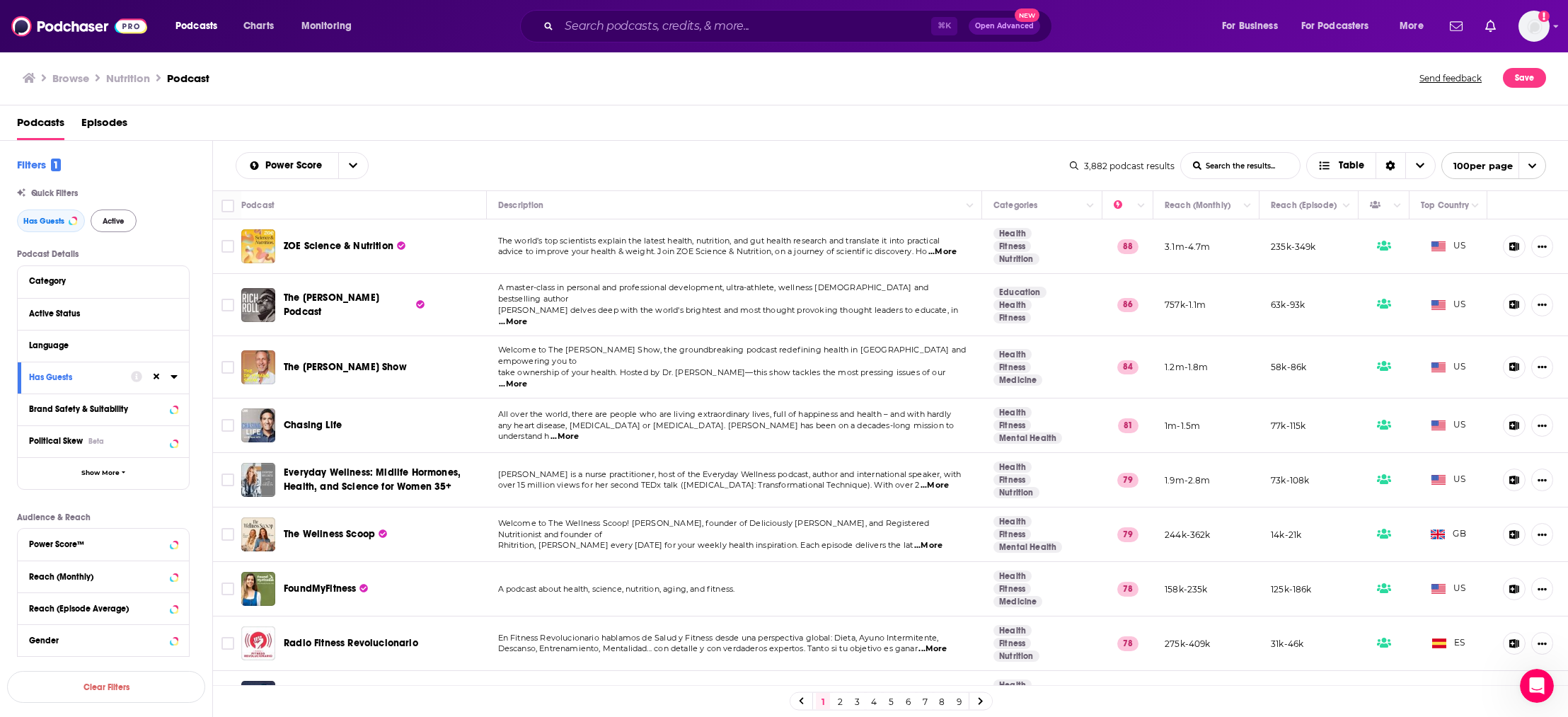
click at [118, 218] on span "Active" at bounding box center [114, 221] width 22 height 8
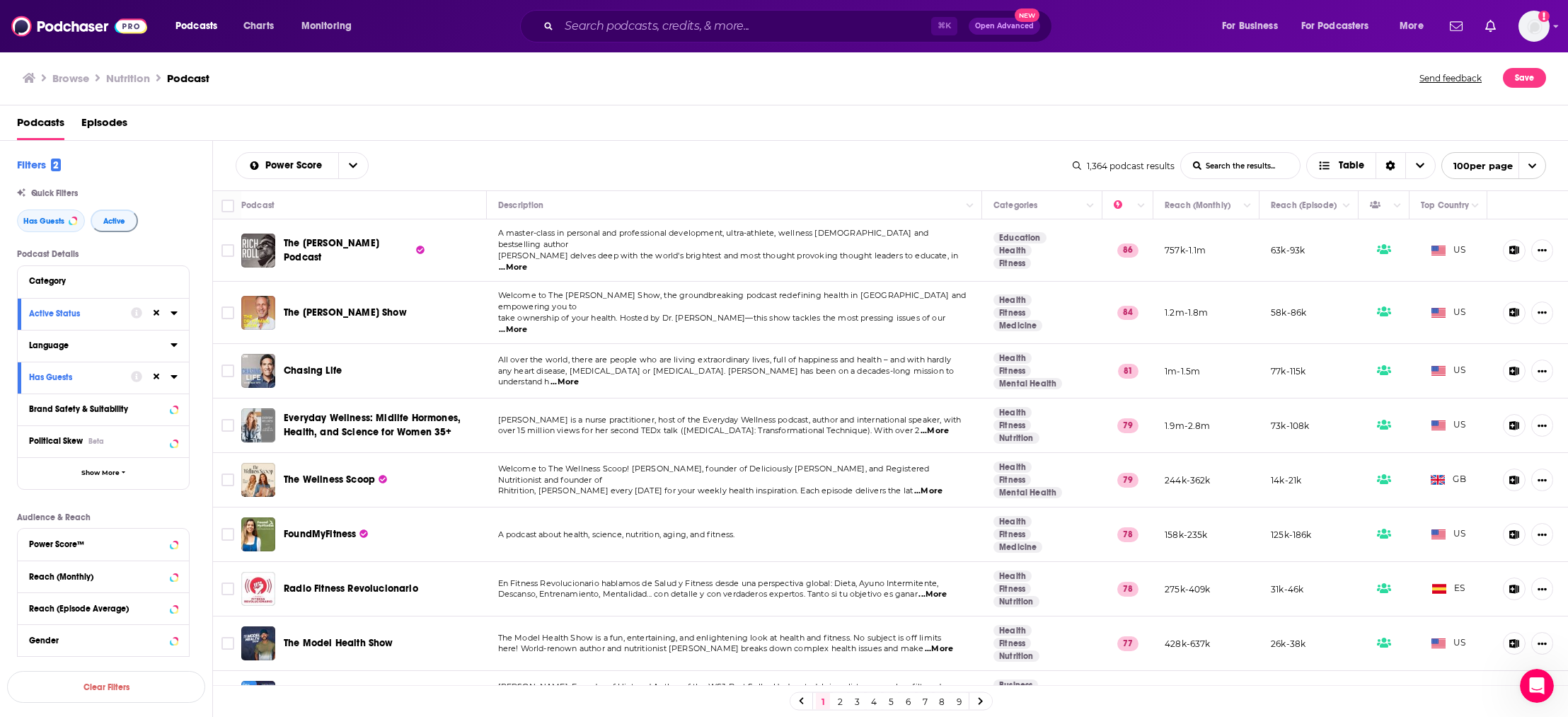
click at [171, 347] on icon at bounding box center [174, 344] width 7 height 11
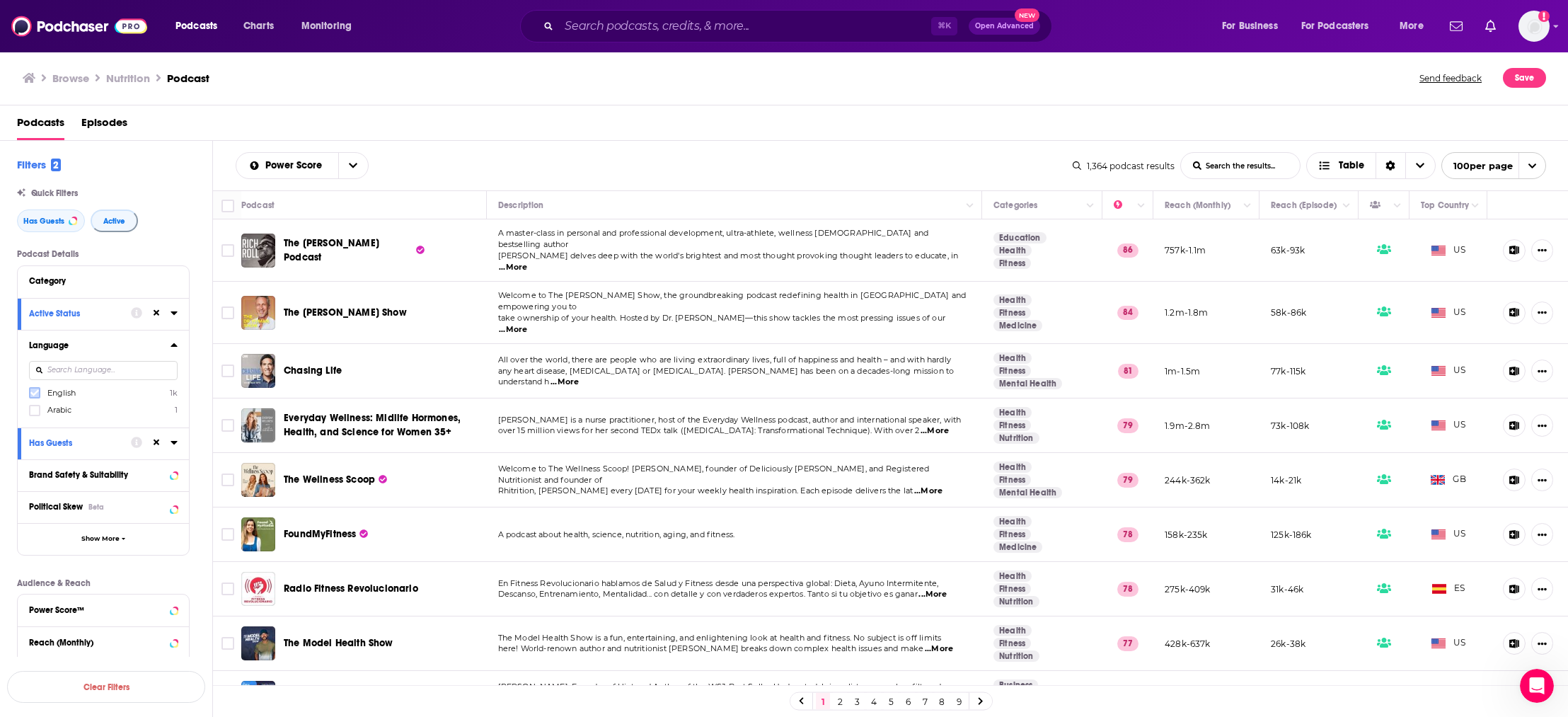
click at [37, 395] on icon at bounding box center [34, 392] width 8 height 8
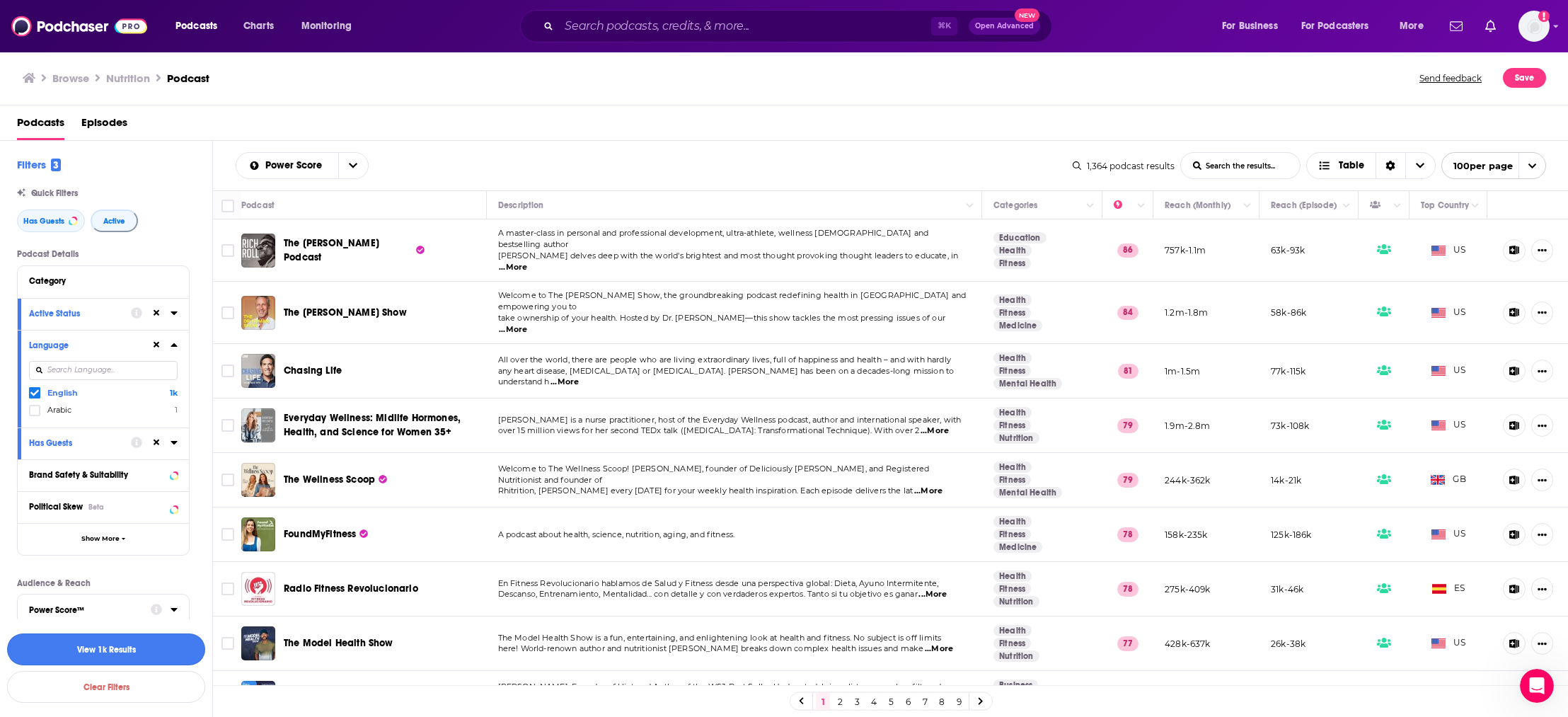
click at [92, 649] on button "View 1k Results" at bounding box center [106, 649] width 198 height 32
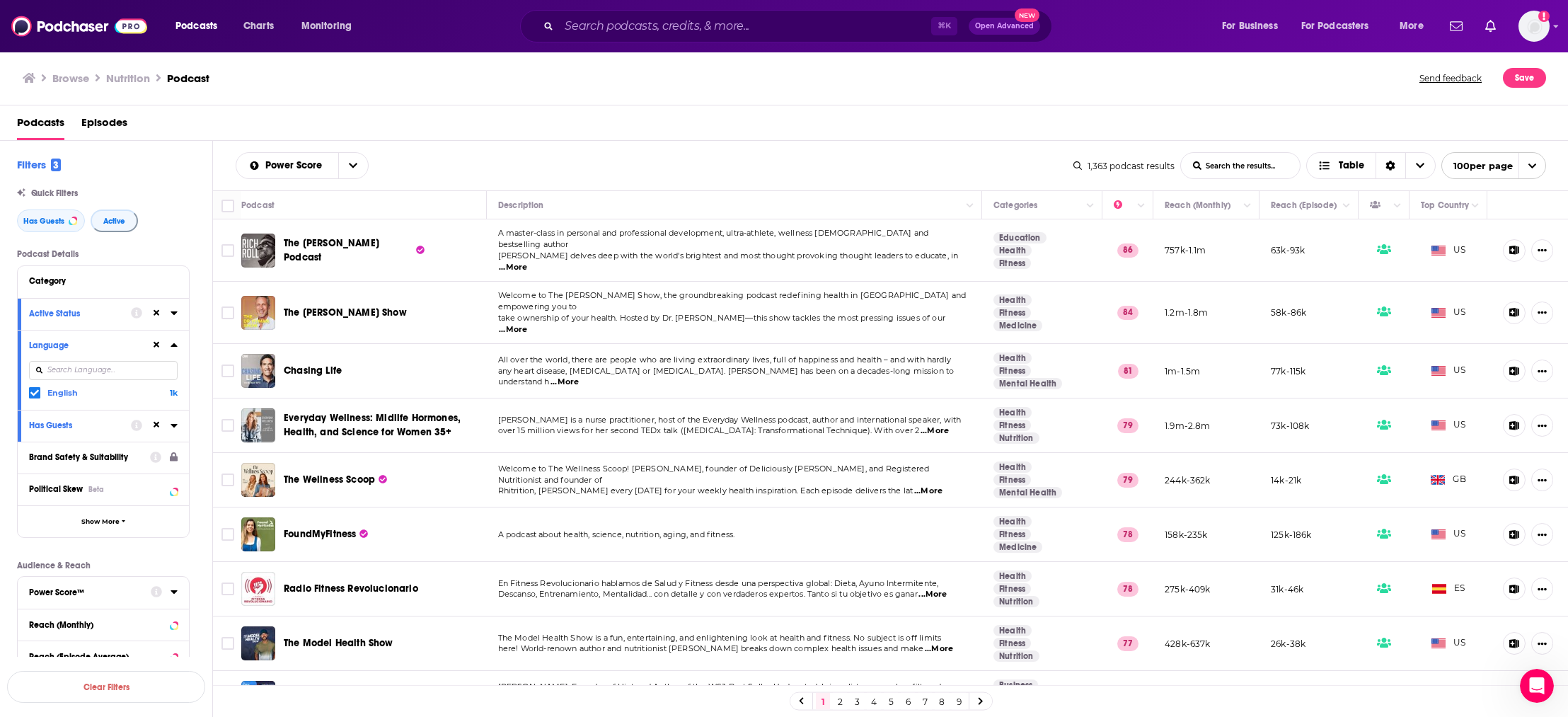
drag, startPoint x: 713, startPoint y: 92, endPoint x: 703, endPoint y: 96, distance: 10.8
click at [713, 92] on div "Browse Nutrition Podcast Send feedback Save" at bounding box center [784, 79] width 1569 height 55
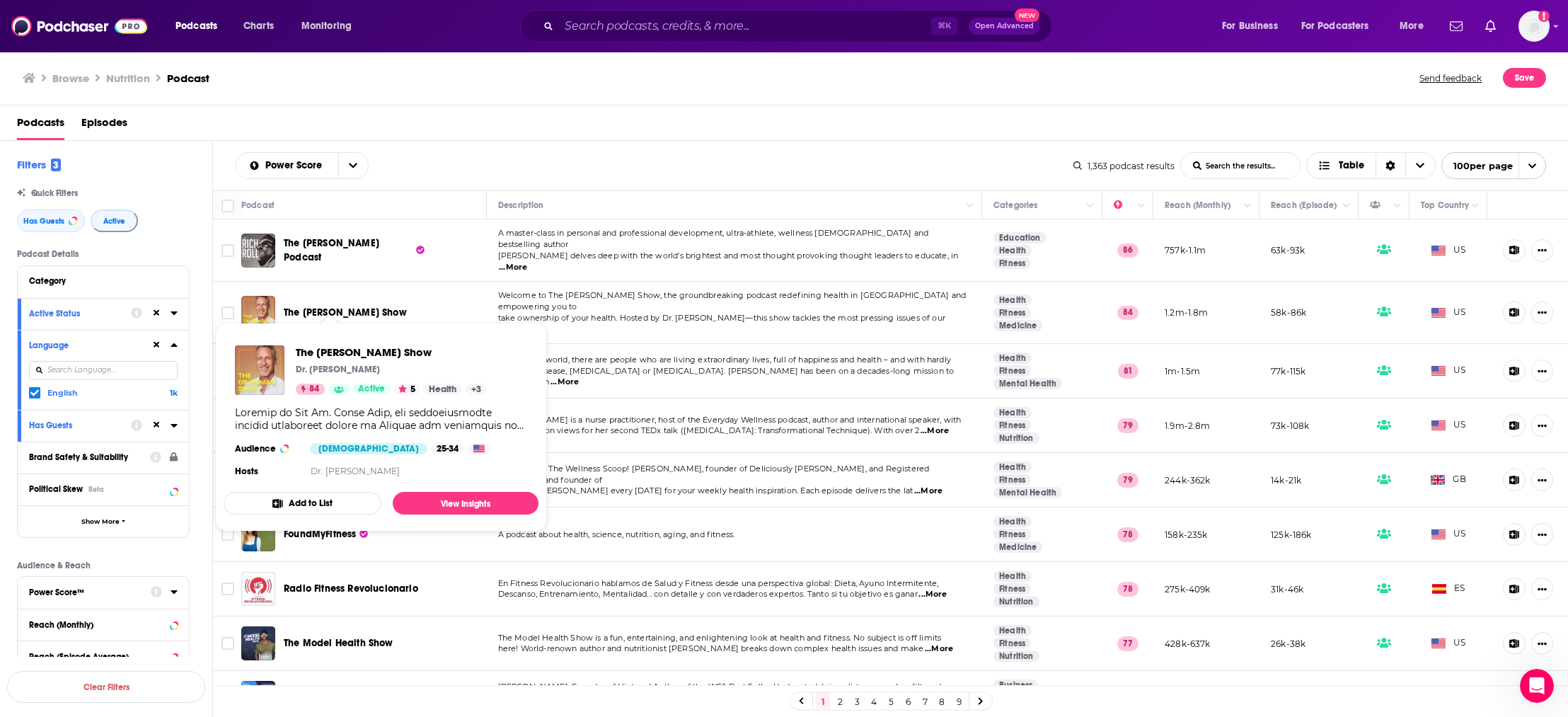
click at [323, 307] on span "The Dr. Hyman Show" at bounding box center [345, 312] width 124 height 12
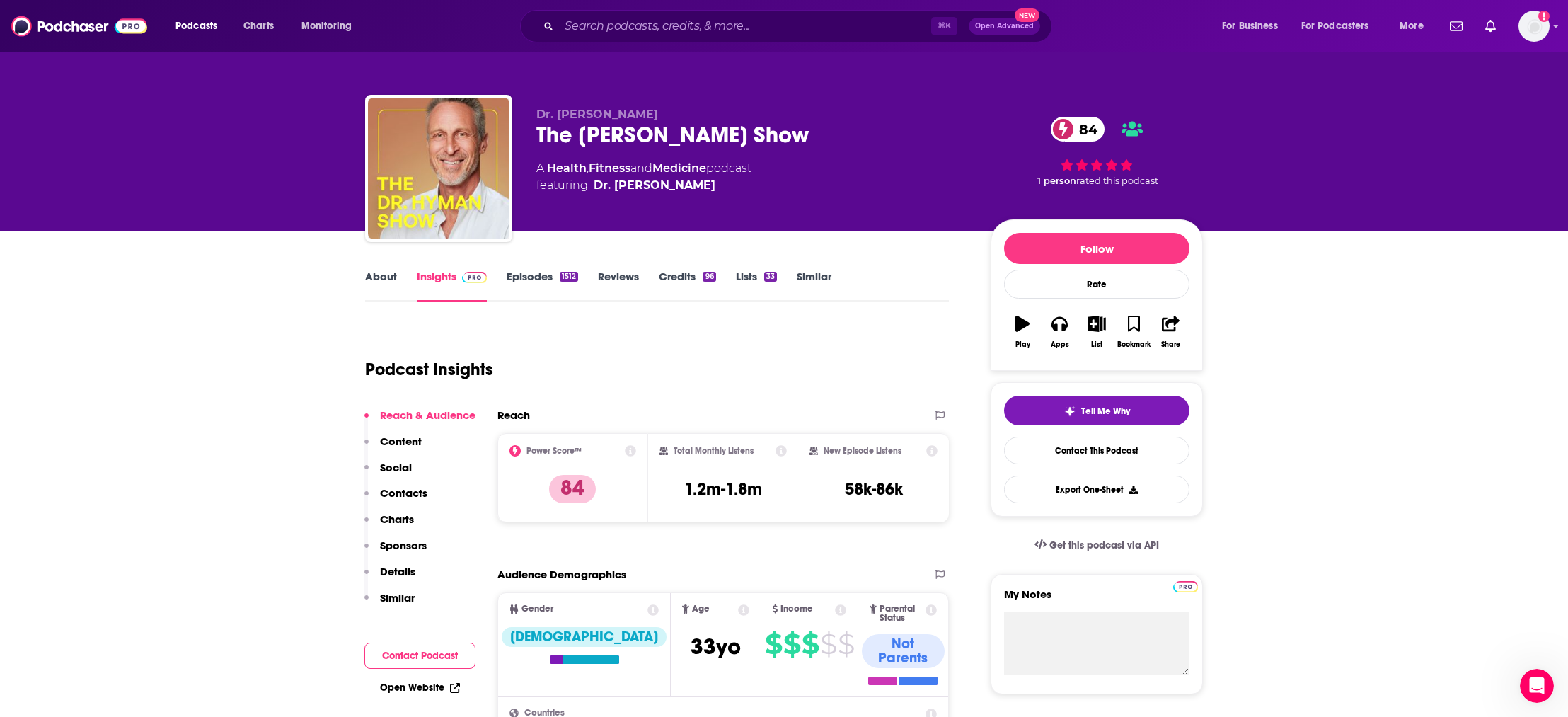
click at [410, 491] on p "Contacts" at bounding box center [404, 493] width 48 height 14
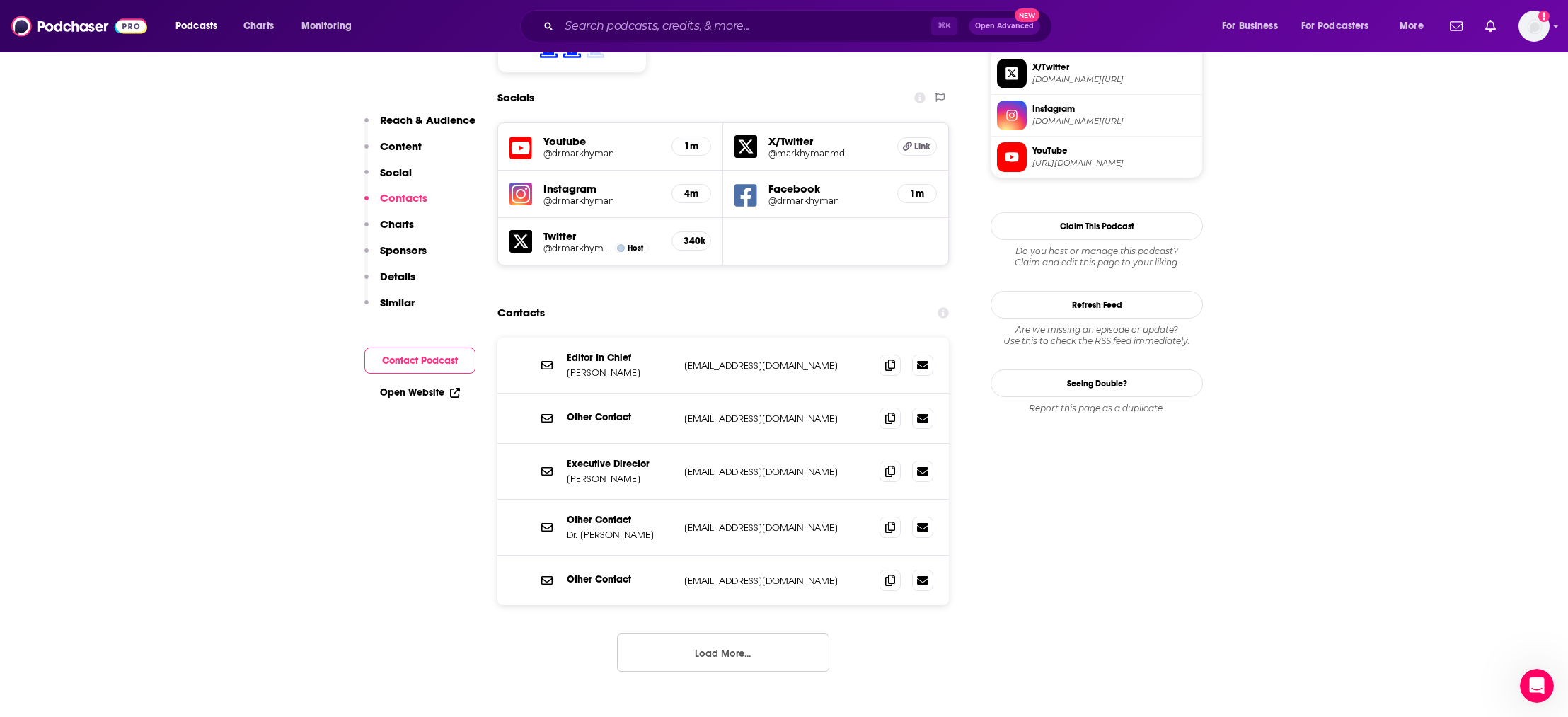
scroll to position [1277, 0]
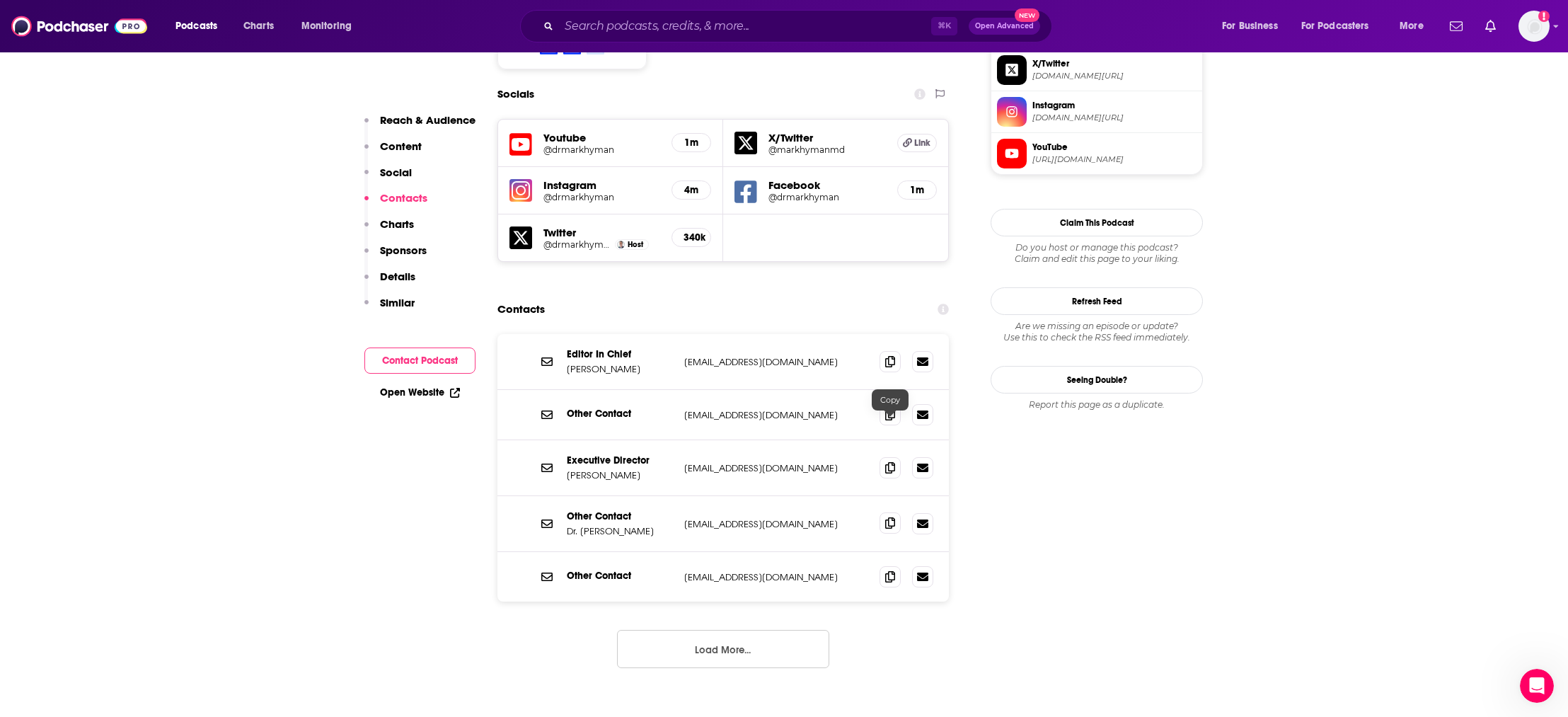
click at [889, 517] on icon at bounding box center [890, 523] width 10 height 11
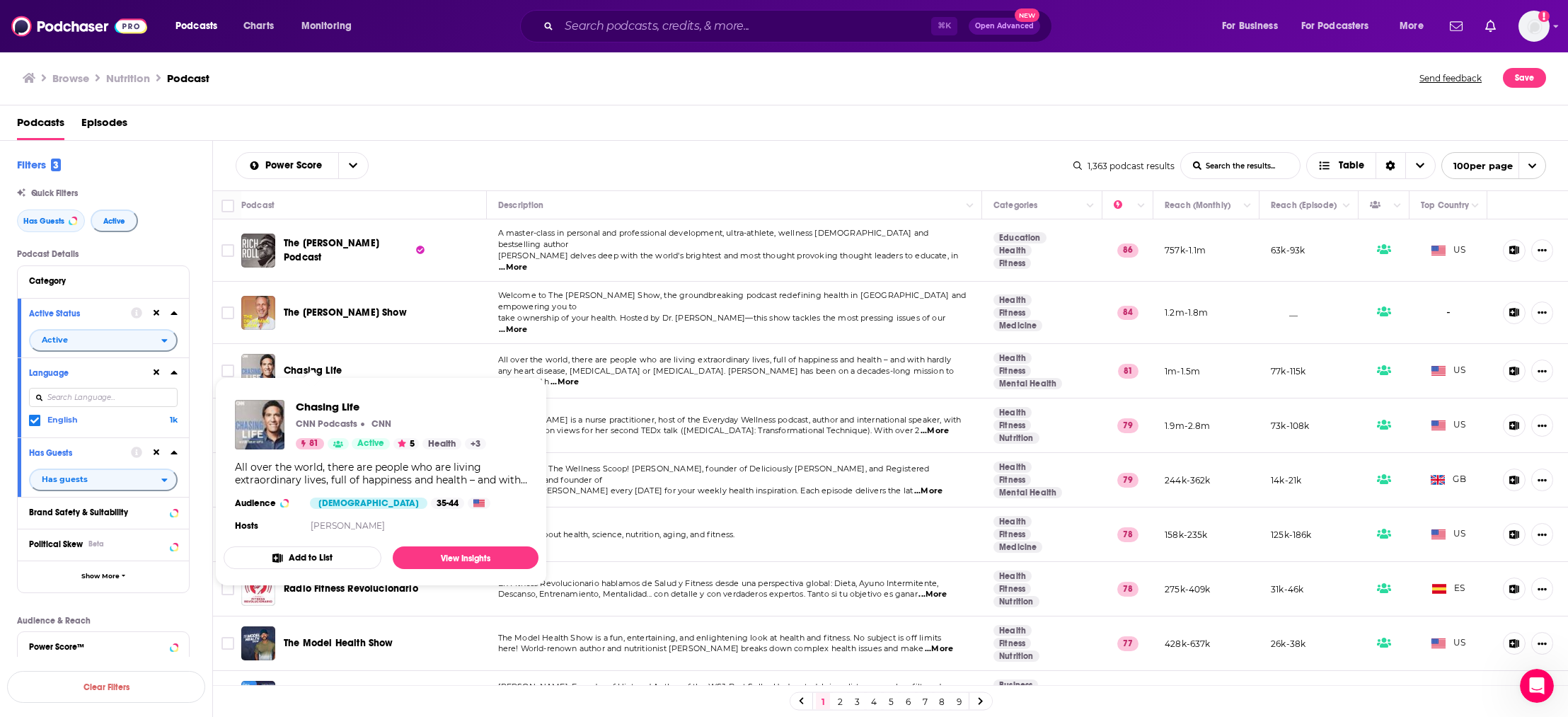
click at [311, 364] on span "Chasing Life" at bounding box center [312, 370] width 58 height 12
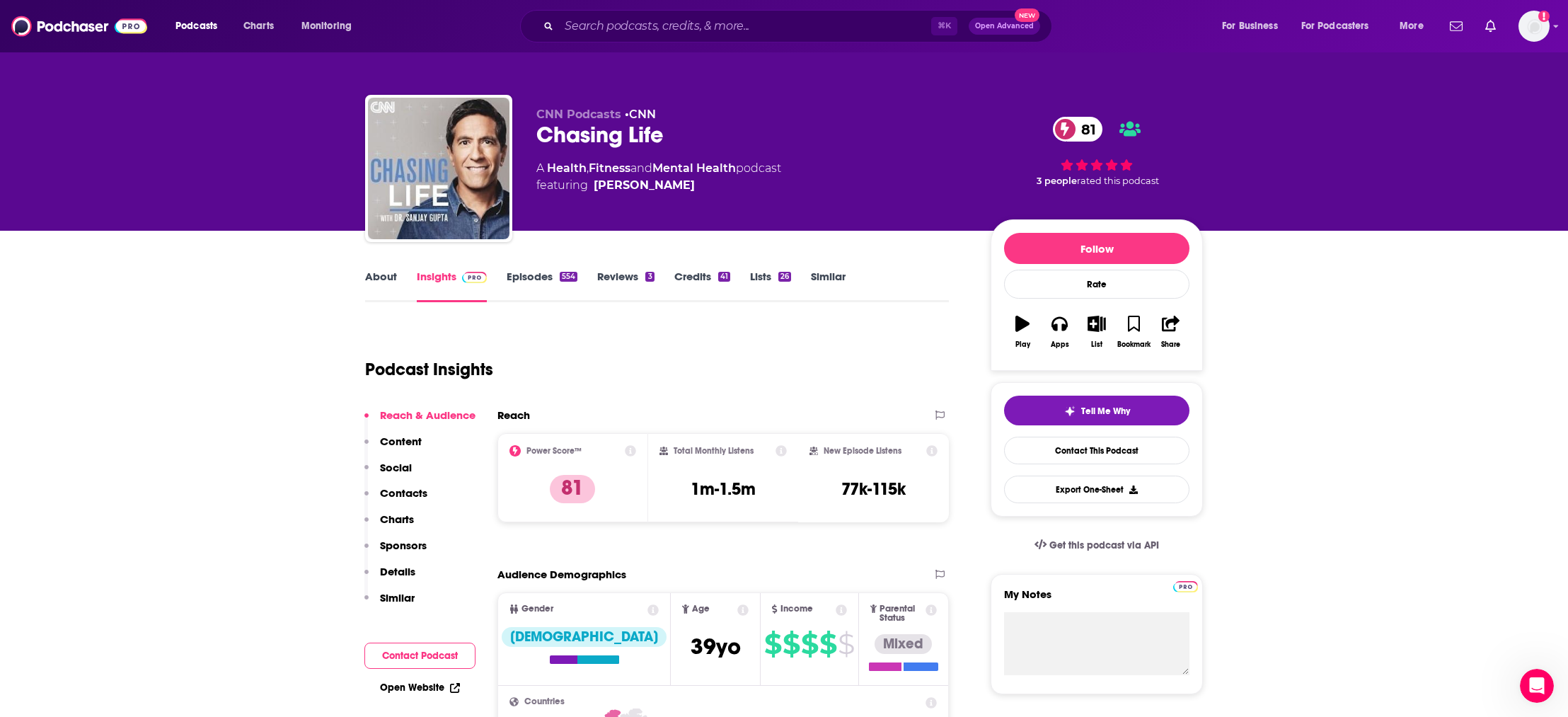
click at [417, 494] on p "Contacts" at bounding box center [404, 493] width 48 height 14
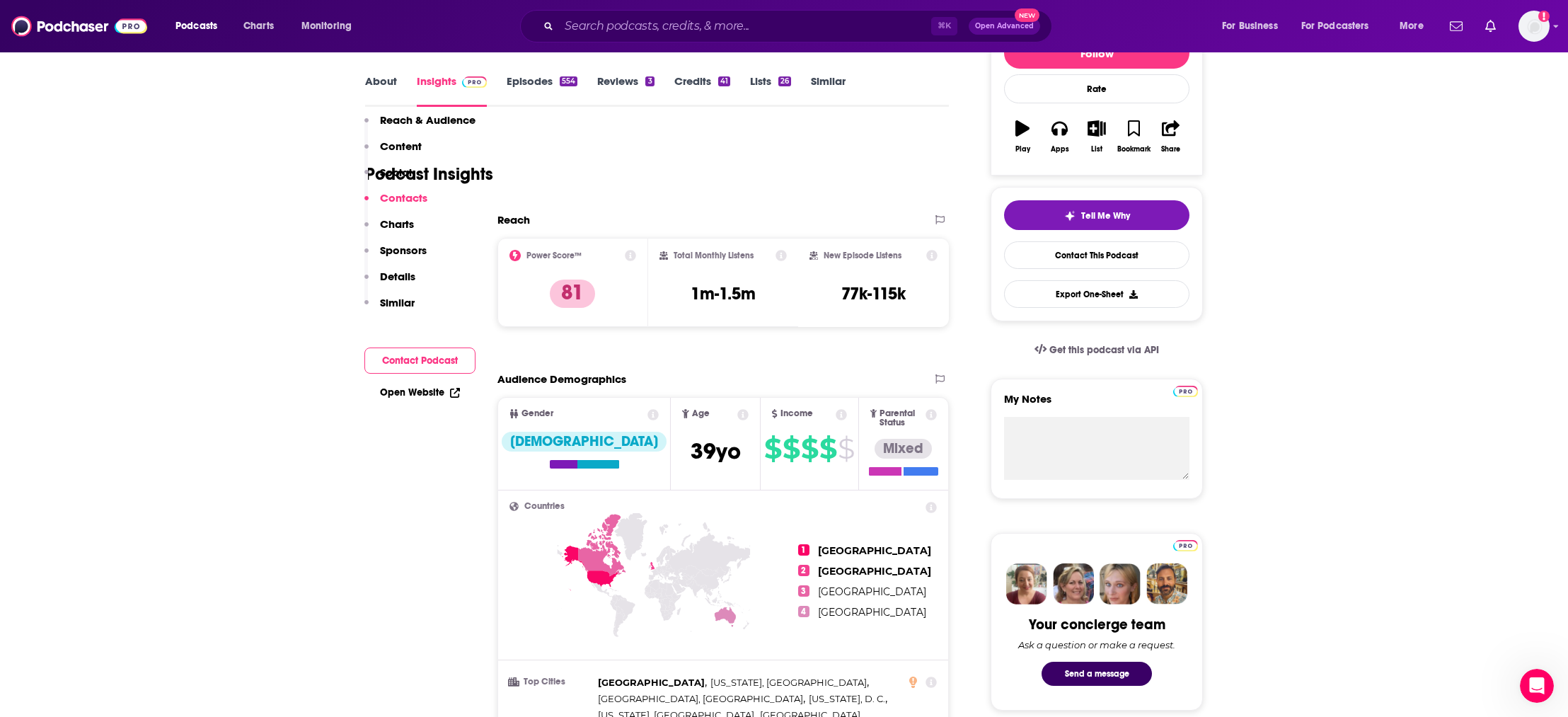
scroll to position [1150, 0]
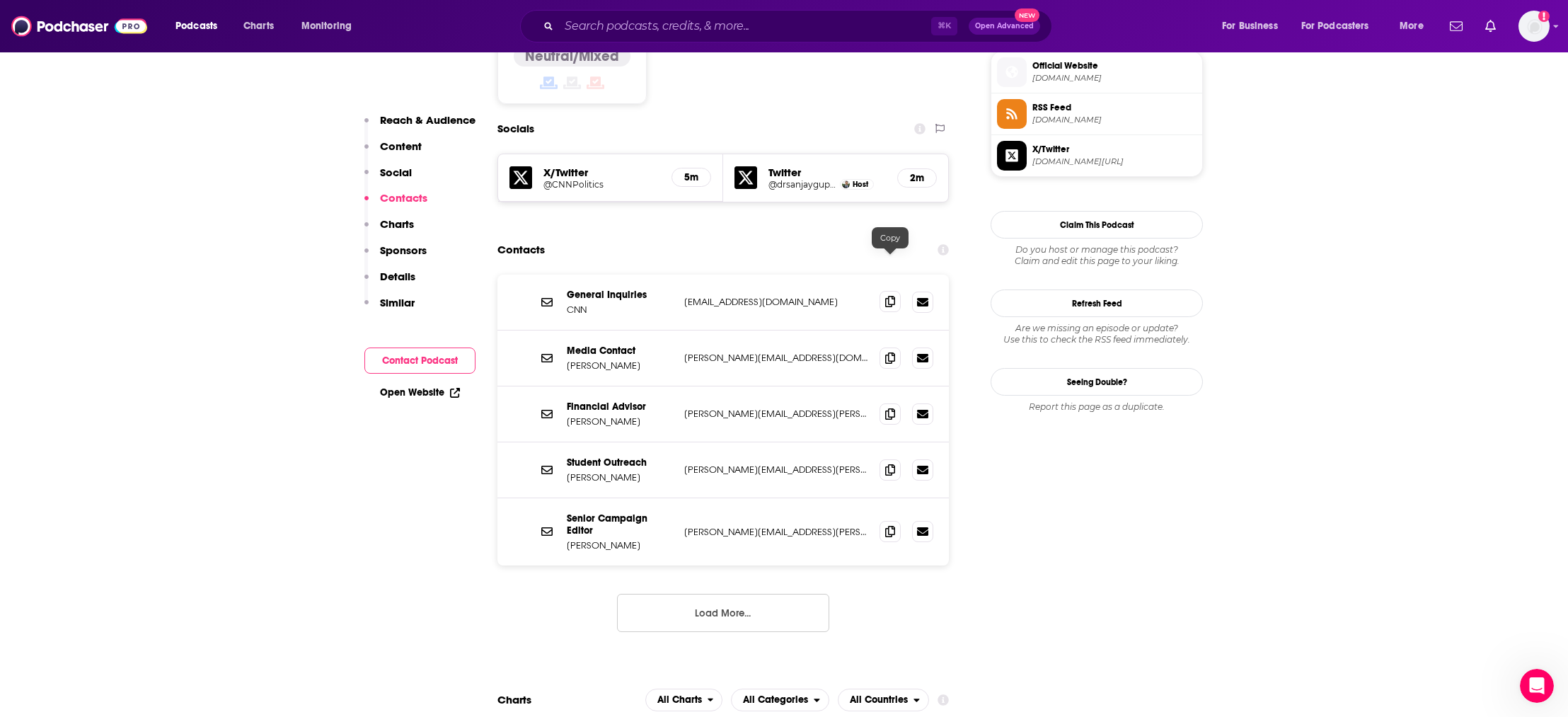
click at [896, 291] on span at bounding box center [890, 301] width 21 height 21
click at [889, 352] on icon at bounding box center [890, 357] width 10 height 11
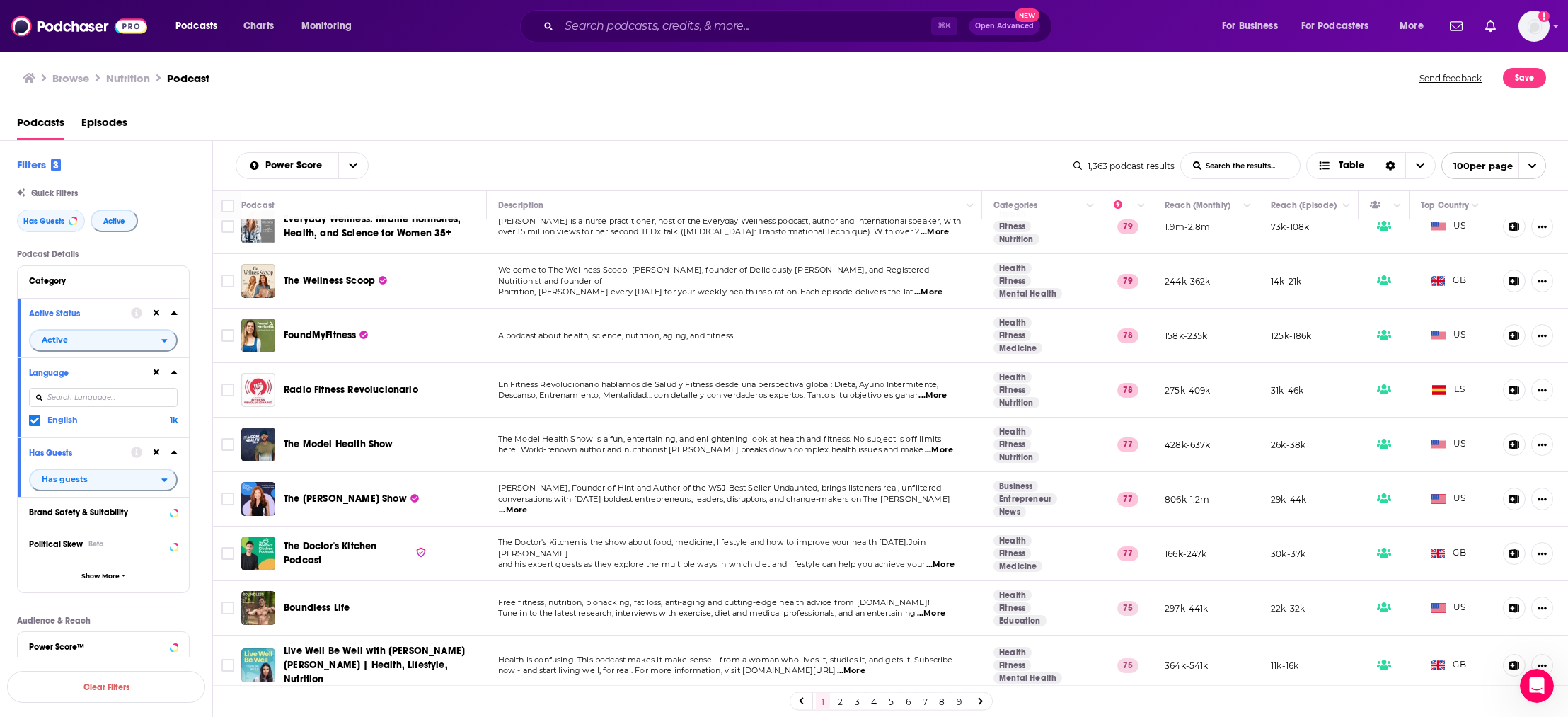
scroll to position [220, 0]
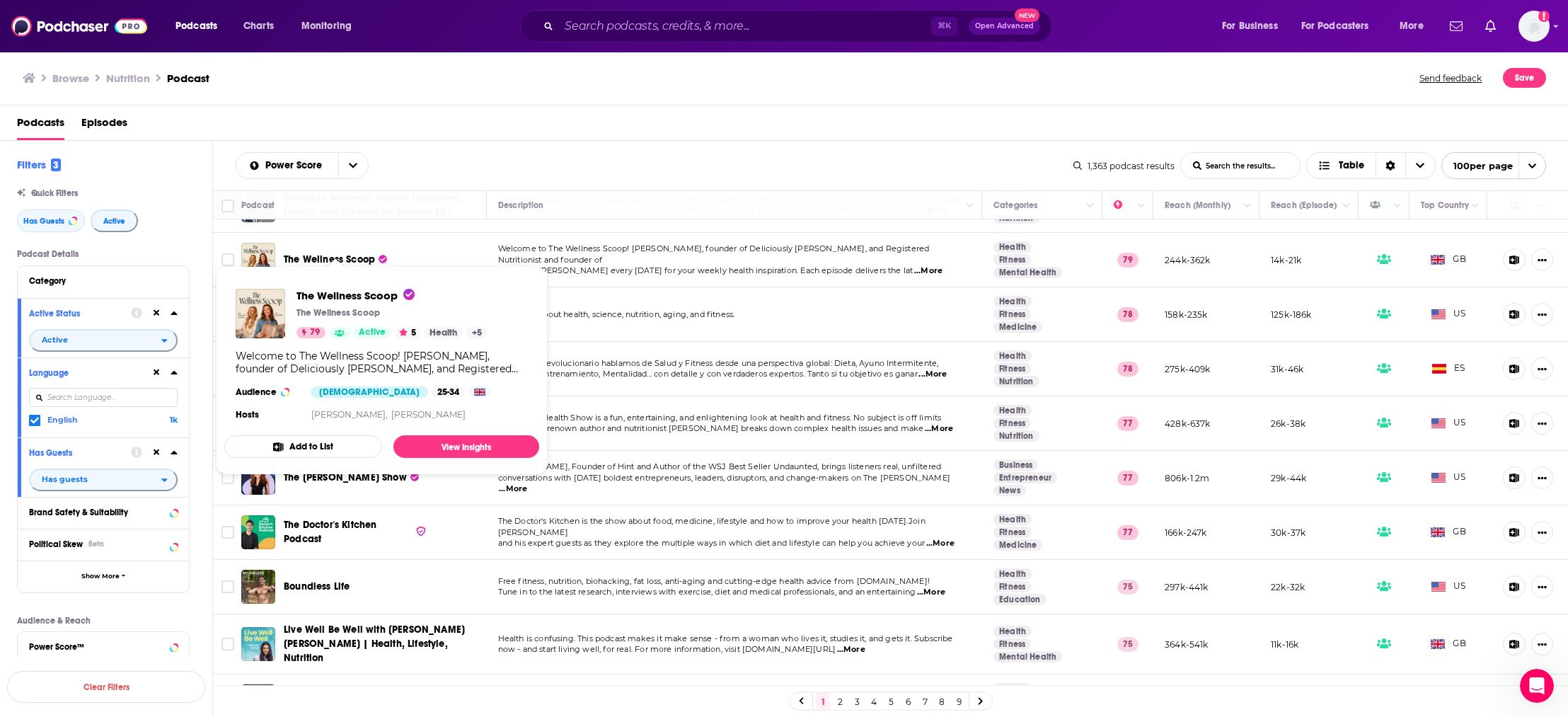
click at [362, 254] on span "The Wellness Scoop" at bounding box center [330, 259] width 92 height 12
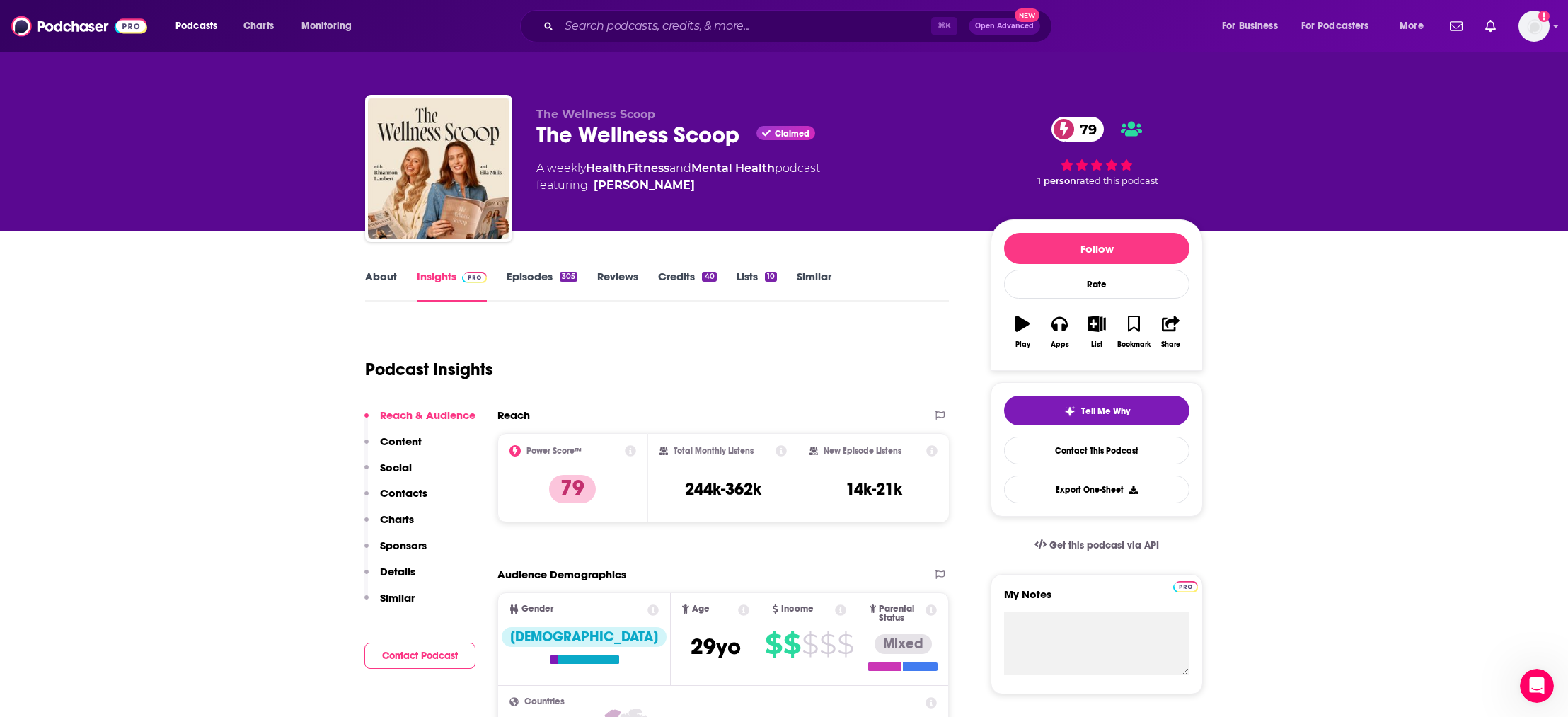
click at [397, 490] on p "Contacts" at bounding box center [404, 493] width 48 height 14
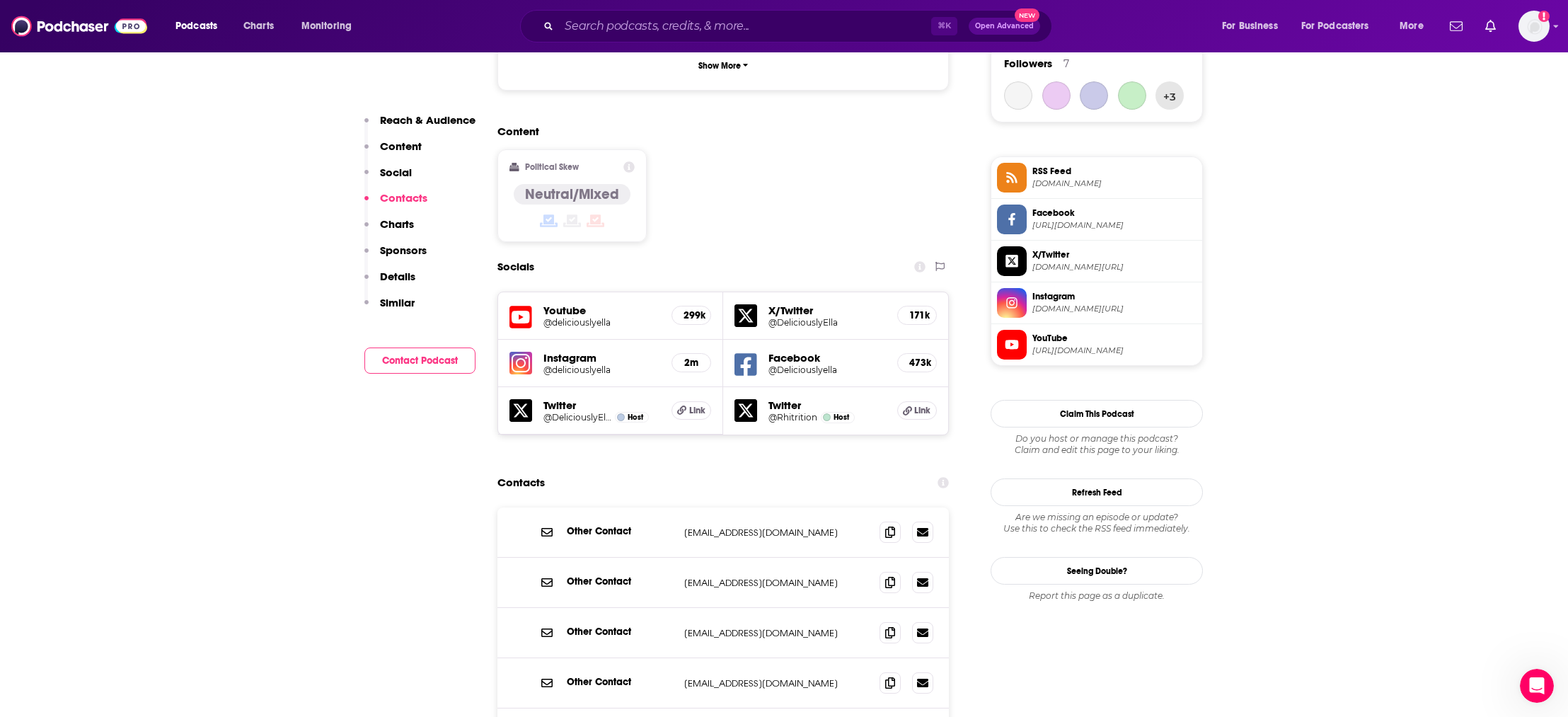
scroll to position [1262, 0]
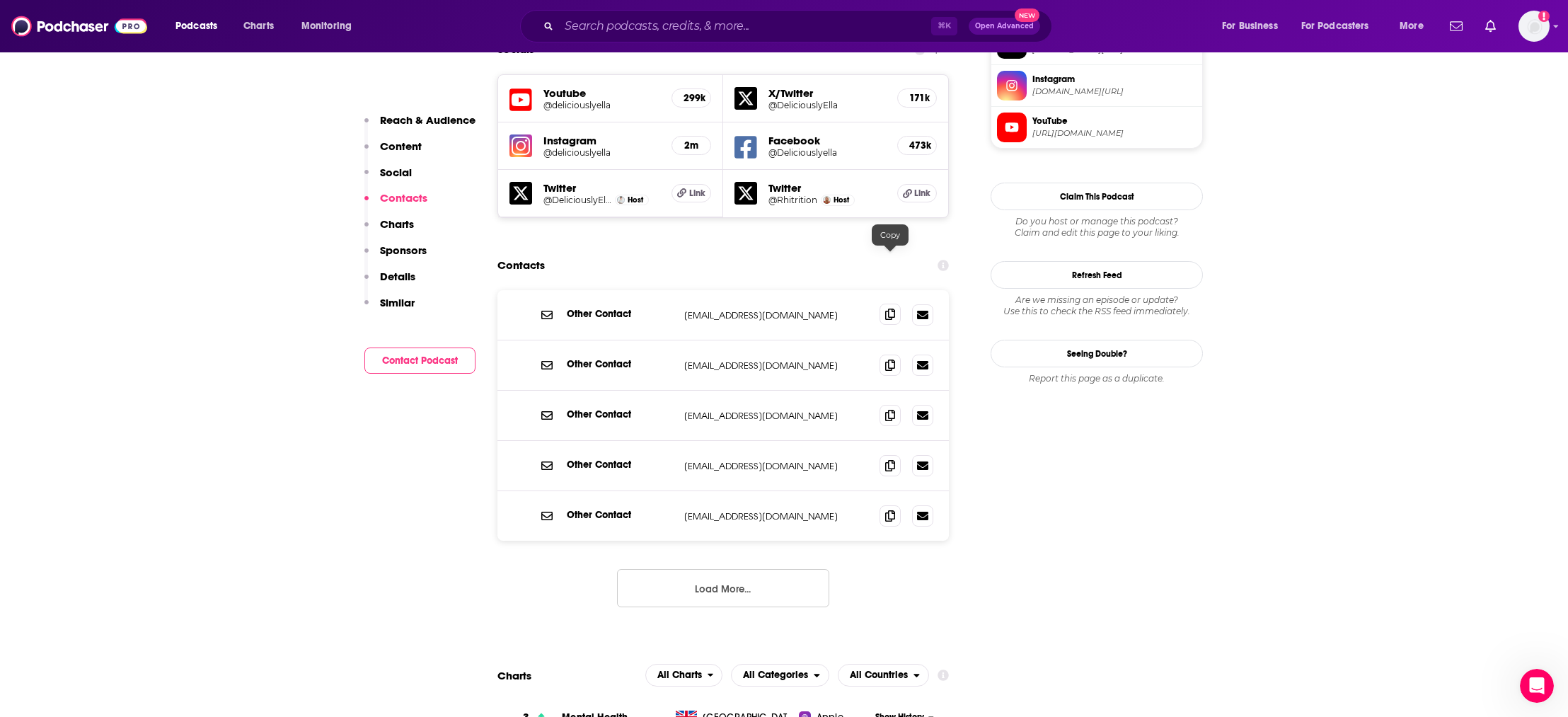
click at [897, 304] on span at bounding box center [890, 314] width 21 height 21
click at [889, 505] on span at bounding box center [890, 515] width 21 height 21
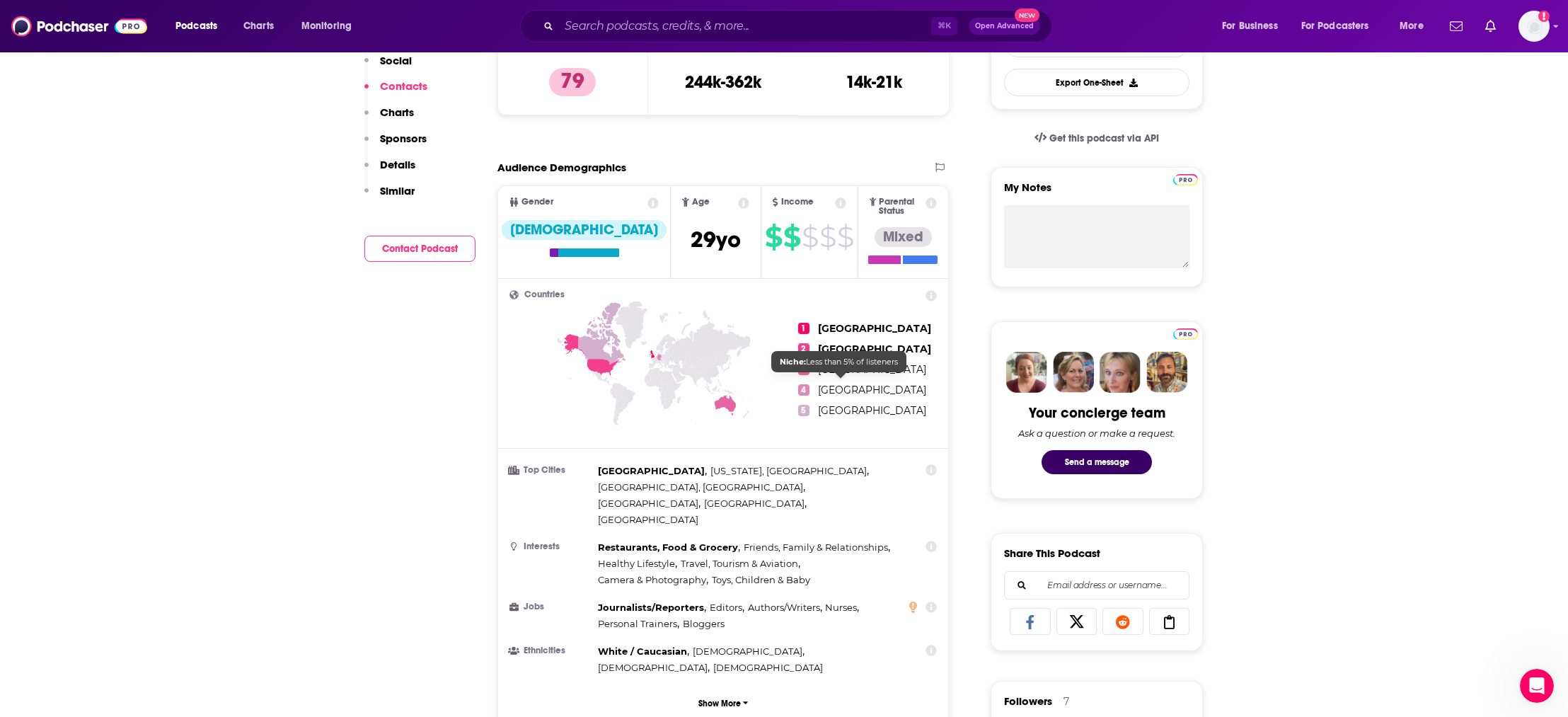
scroll to position [0, 0]
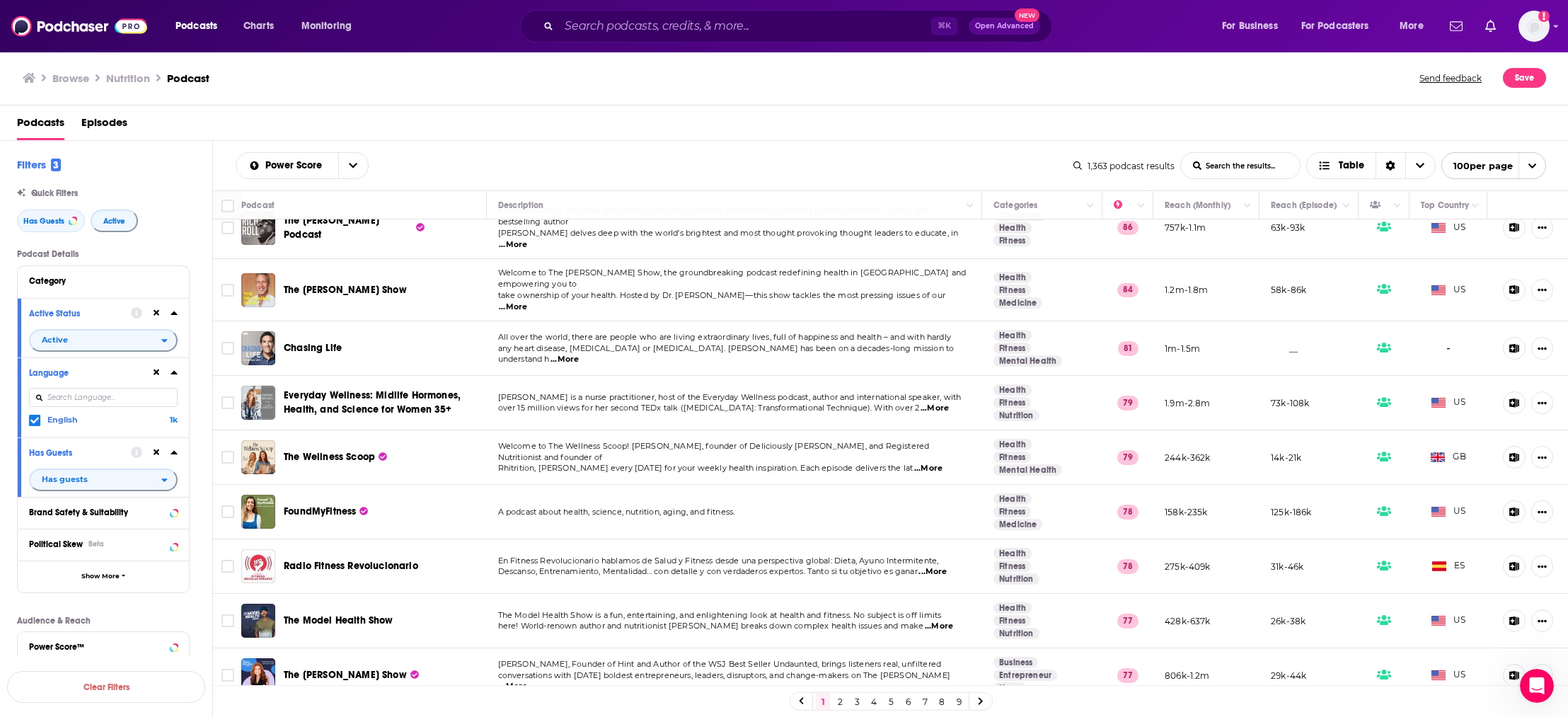
scroll to position [44, 0]
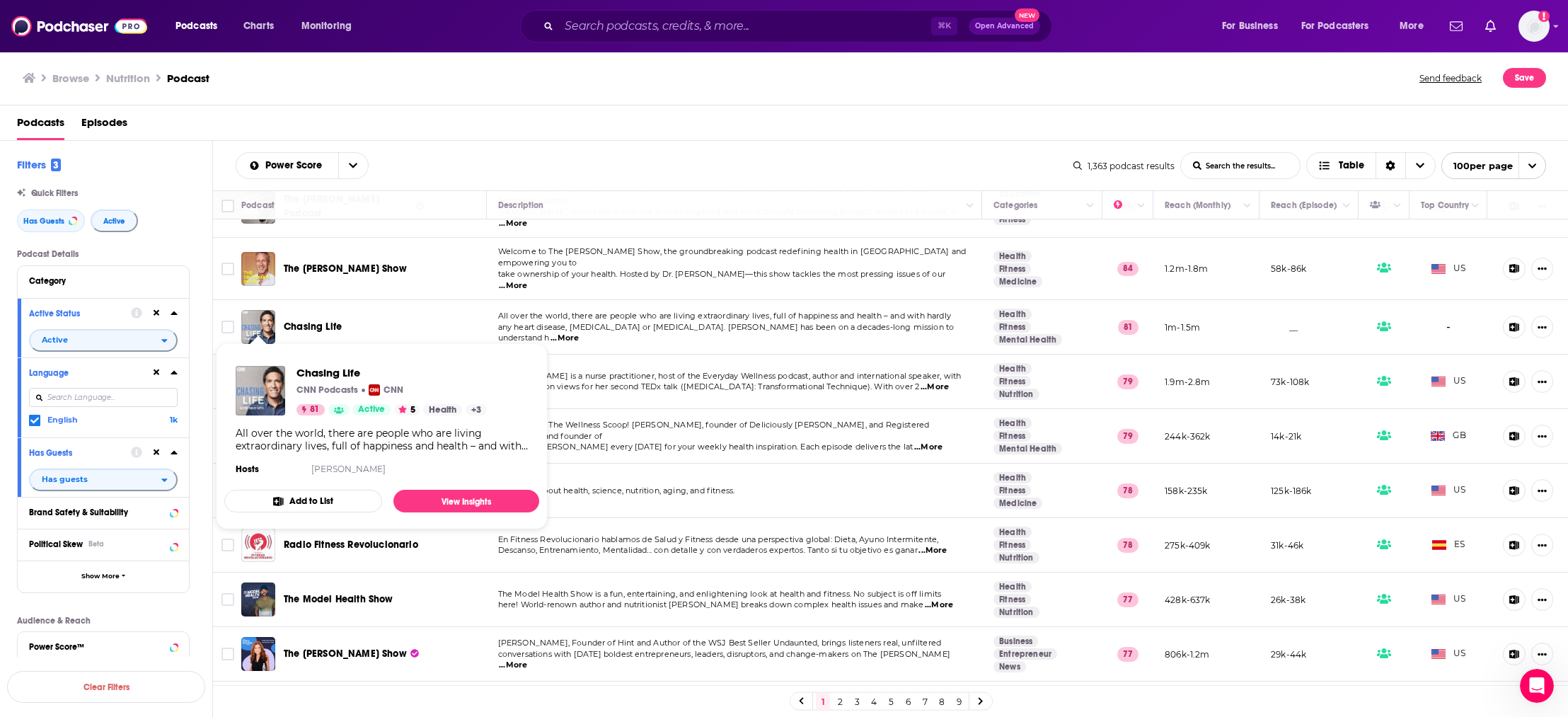
click at [695, 111] on div "Podcasts Episodes" at bounding box center [784, 123] width 1569 height 36
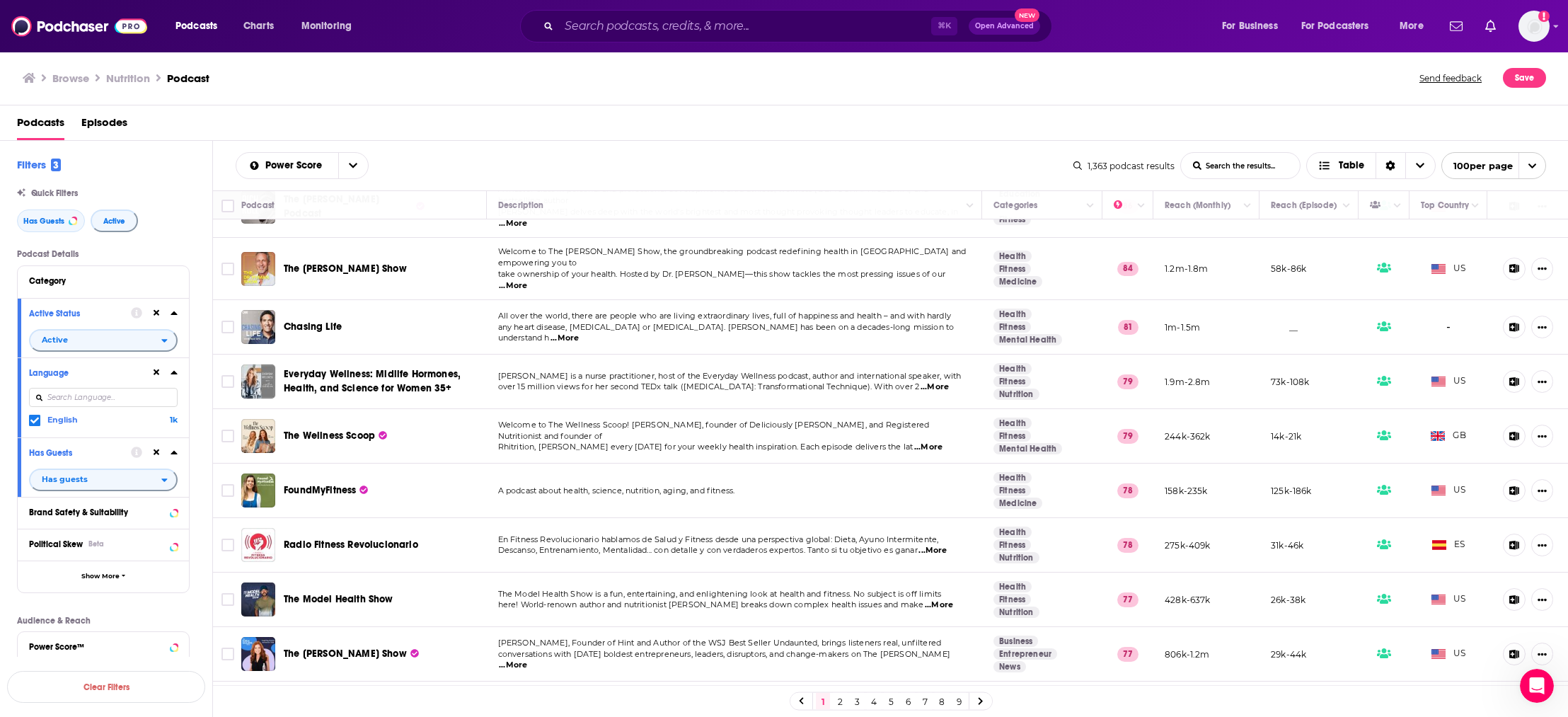
click at [164, 113] on div "Podcasts Episodes" at bounding box center [787, 125] width 1541 height 29
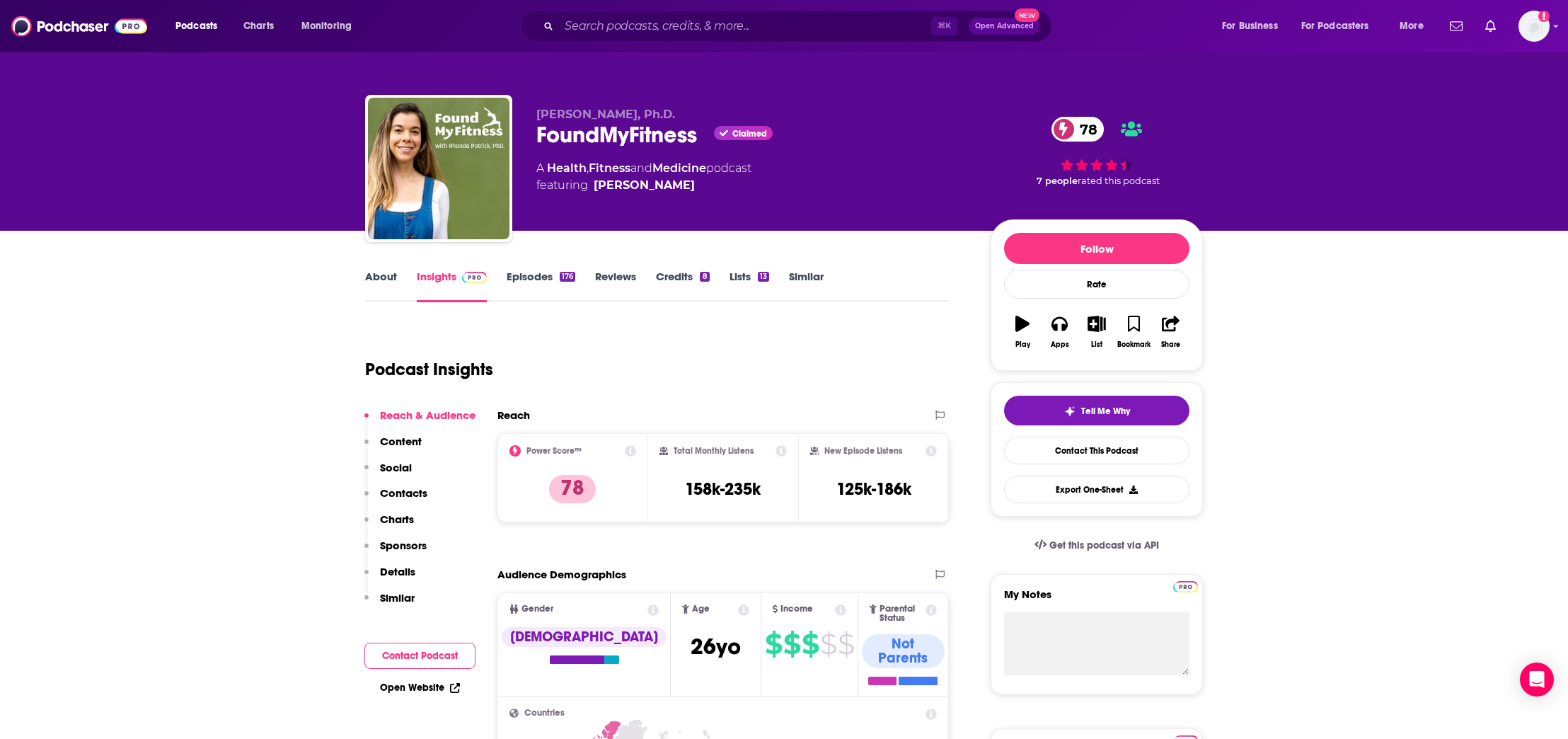
click at [405, 496] on p "Contacts" at bounding box center [404, 493] width 48 height 14
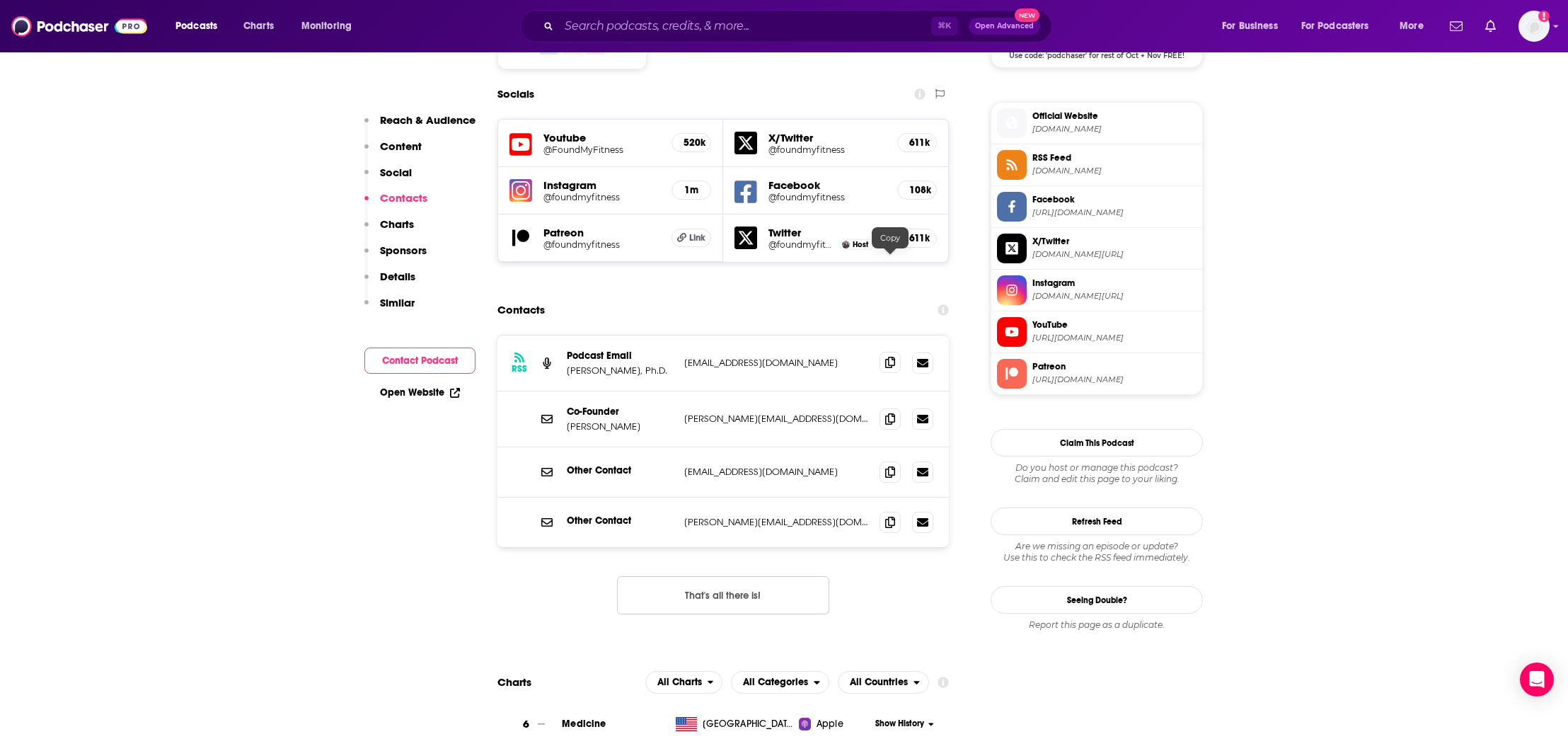
click at [894, 357] on icon at bounding box center [890, 363] width 10 height 11
click at [889, 413] on icon at bounding box center [890, 418] width 10 height 11
click at [894, 511] on span at bounding box center [890, 521] width 21 height 21
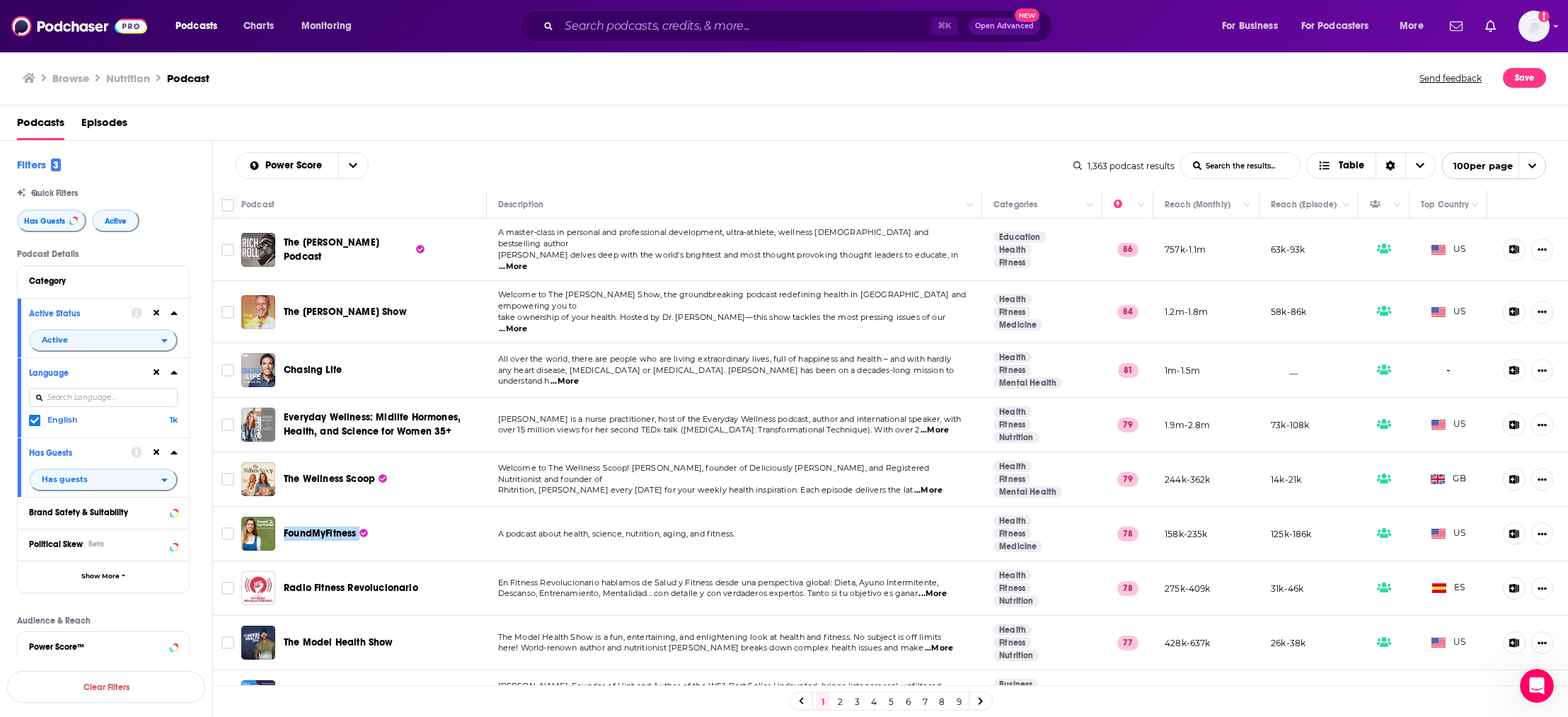
scroll to position [44, 0]
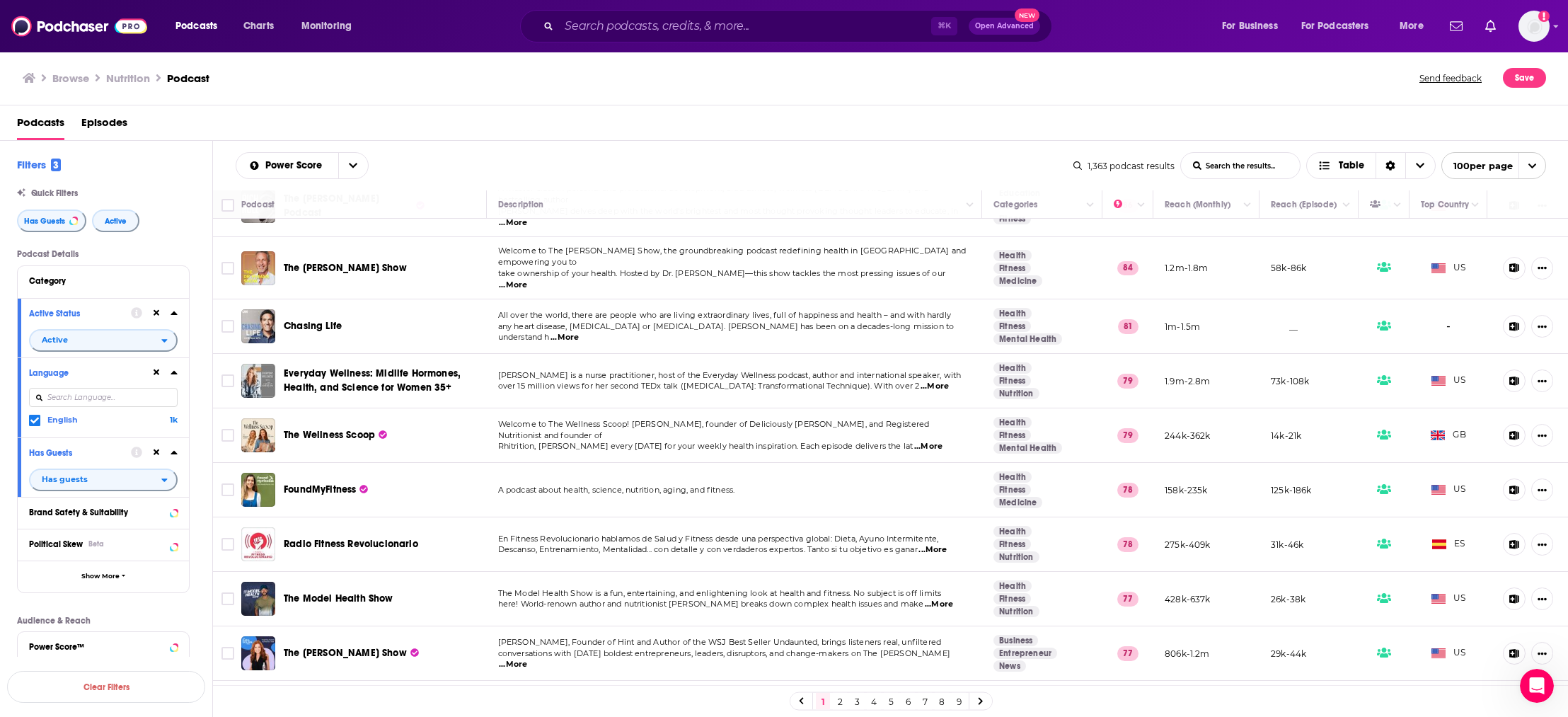
click at [173, 118] on div "Podcasts Episodes" at bounding box center [787, 125] width 1541 height 29
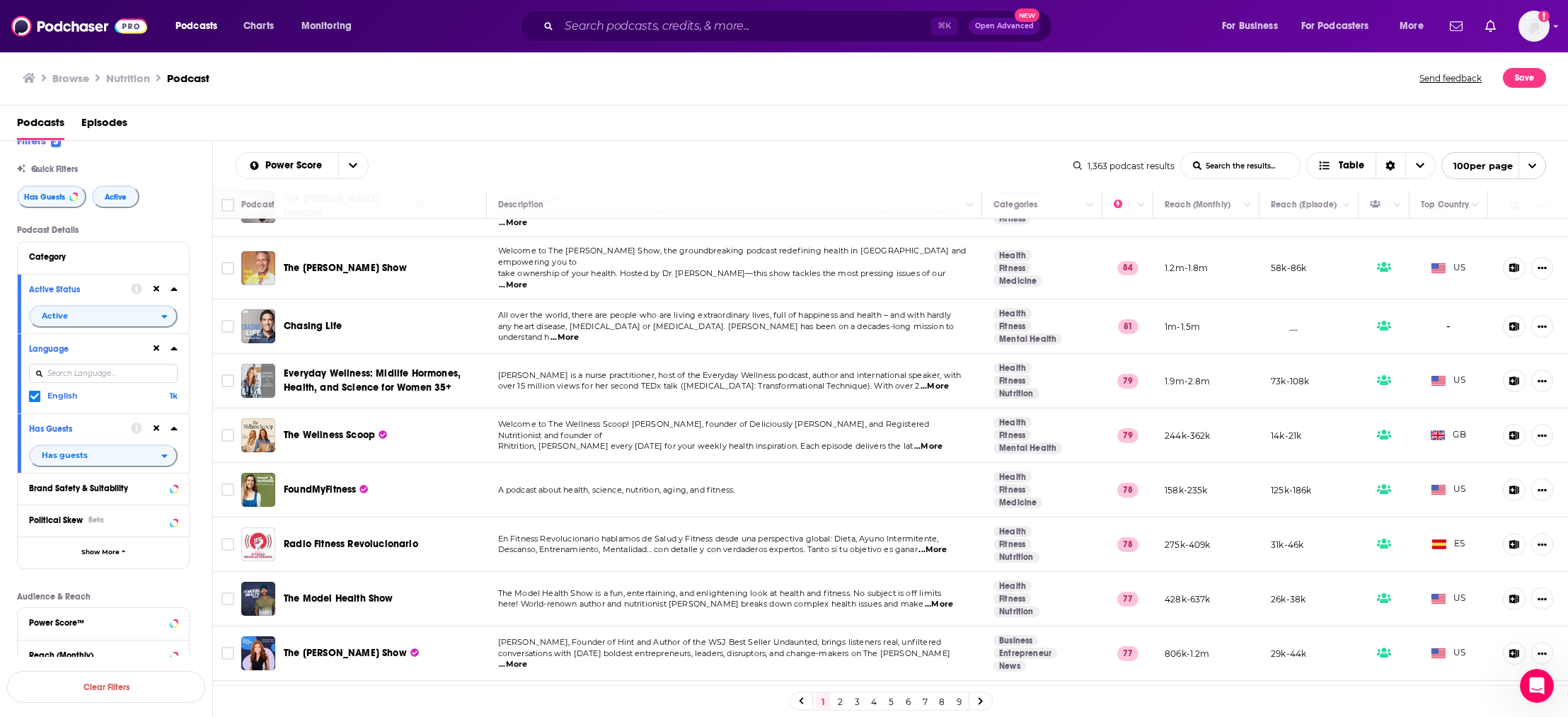
scroll to position [0, 0]
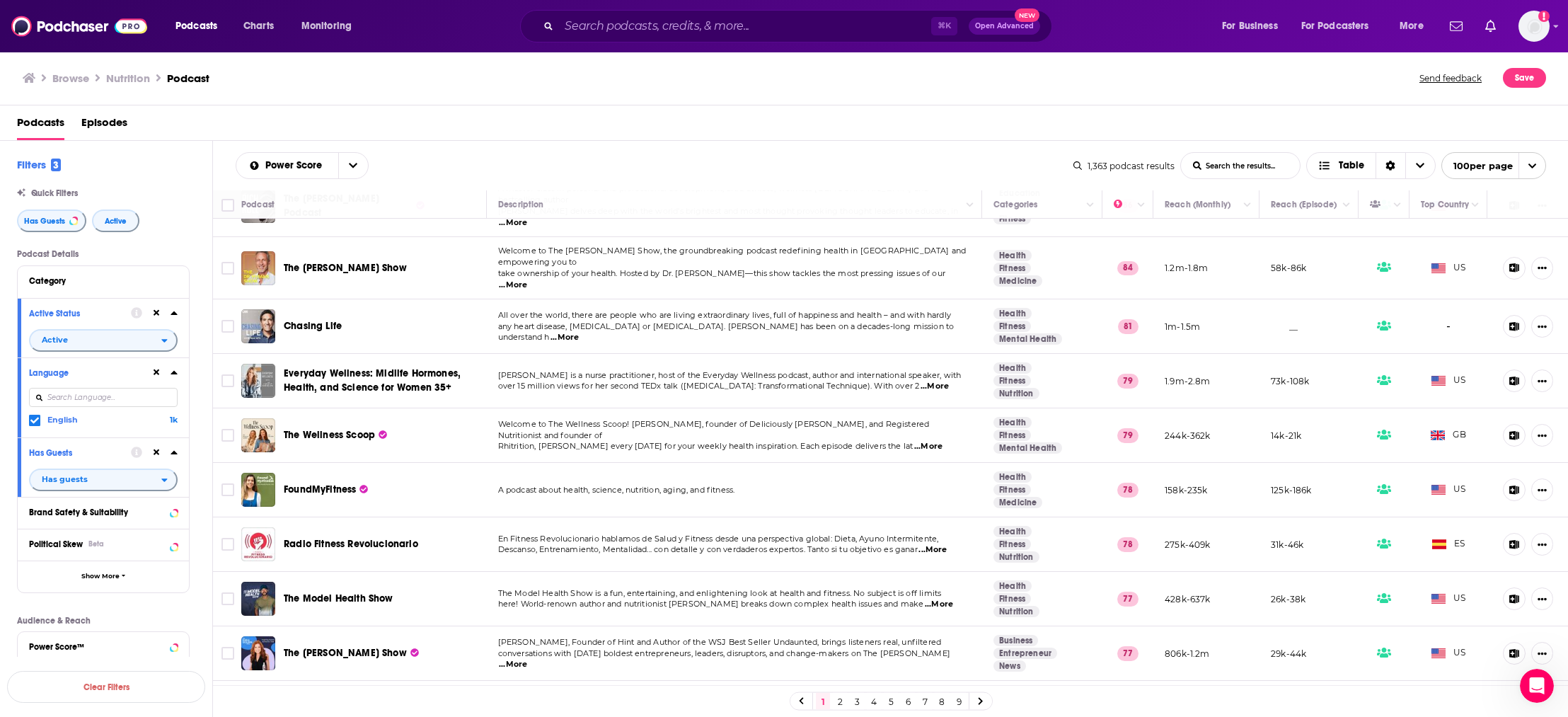
drag, startPoint x: 276, startPoint y: 86, endPoint x: 265, endPoint y: 86, distance: 11.0
click at [276, 86] on div "Browse Nutrition Podcast" at bounding box center [722, 78] width 1399 height 20
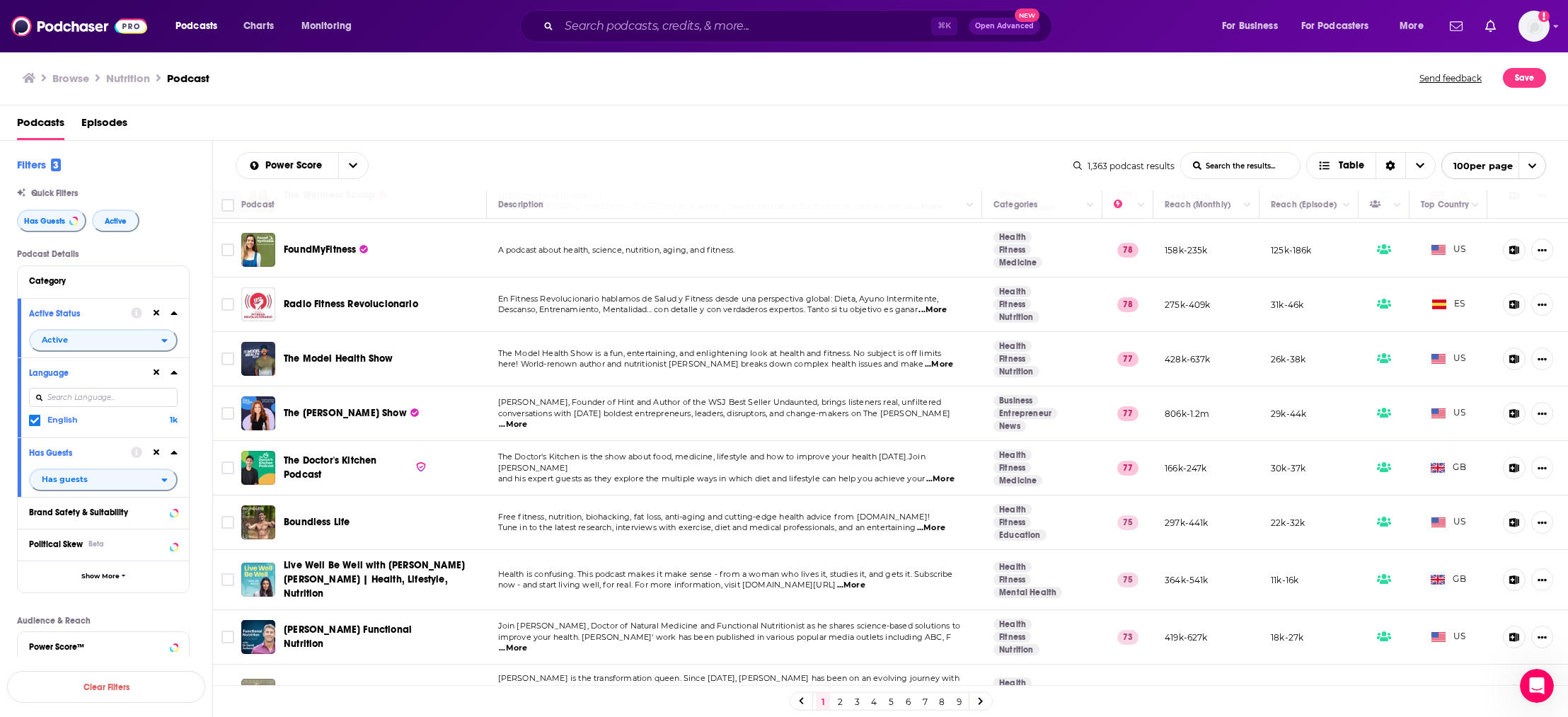
scroll to position [287, 0]
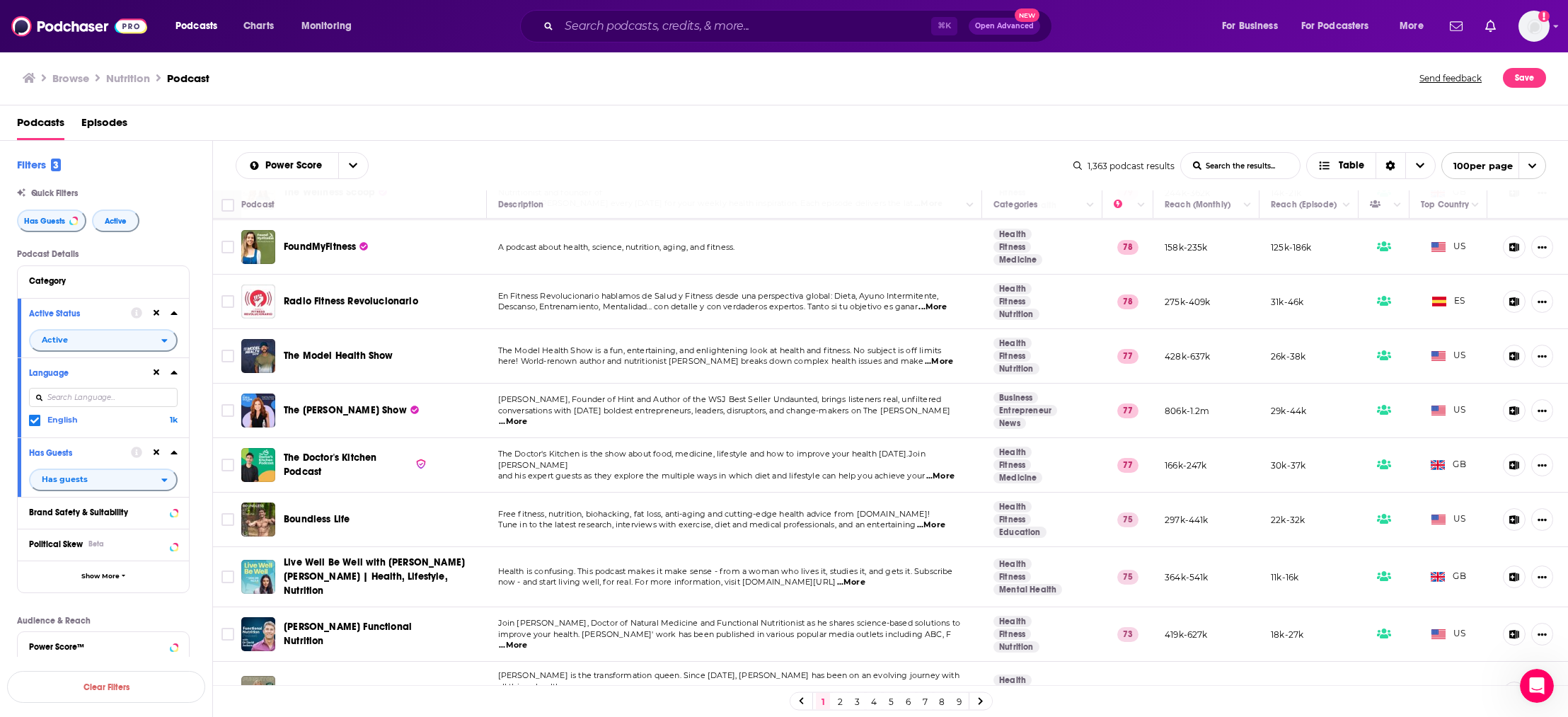
click at [428, 63] on div "Browse Nutrition Podcast Send feedback Save" at bounding box center [784, 79] width 1569 height 55
click at [452, 81] on div "Browse Nutrition Podcast" at bounding box center [722, 78] width 1399 height 20
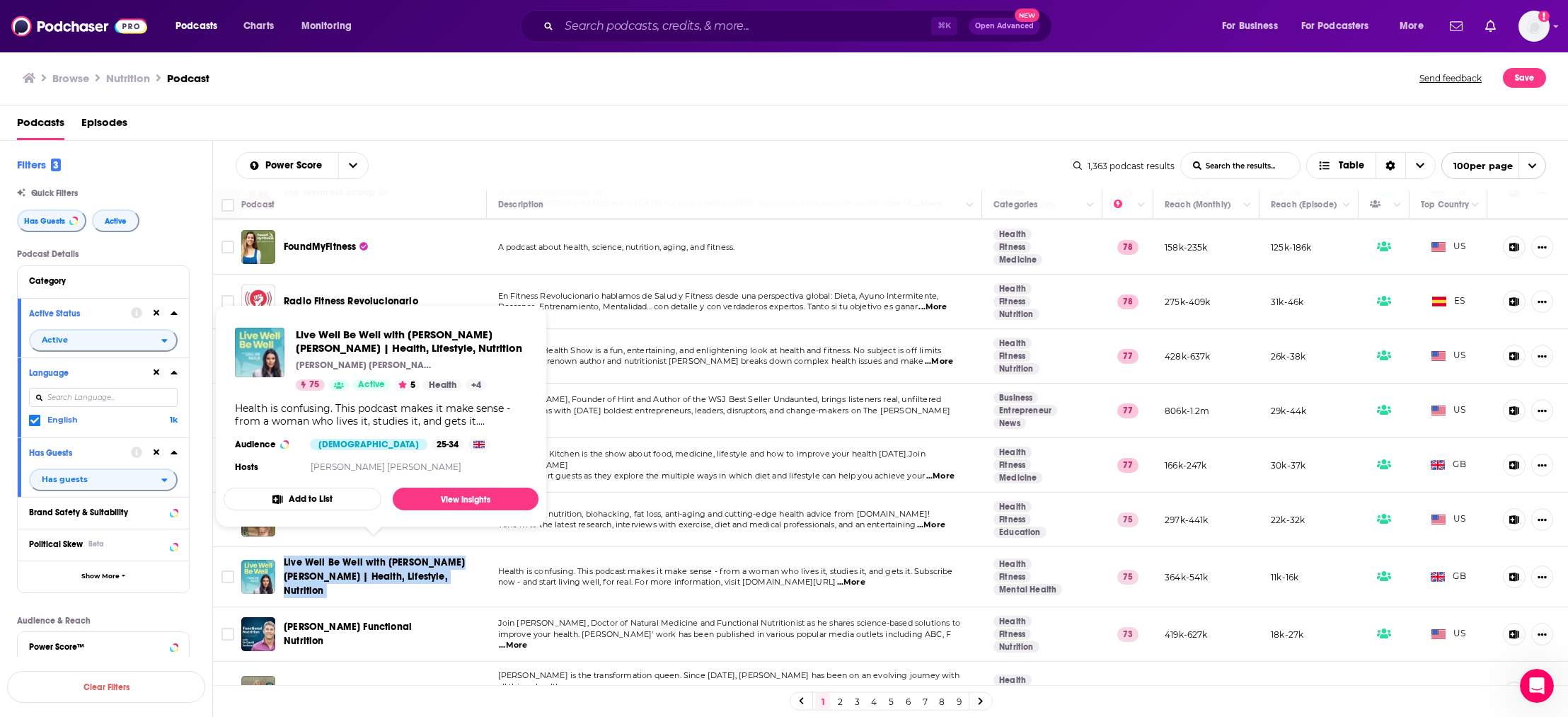
scroll to position [289, 0]
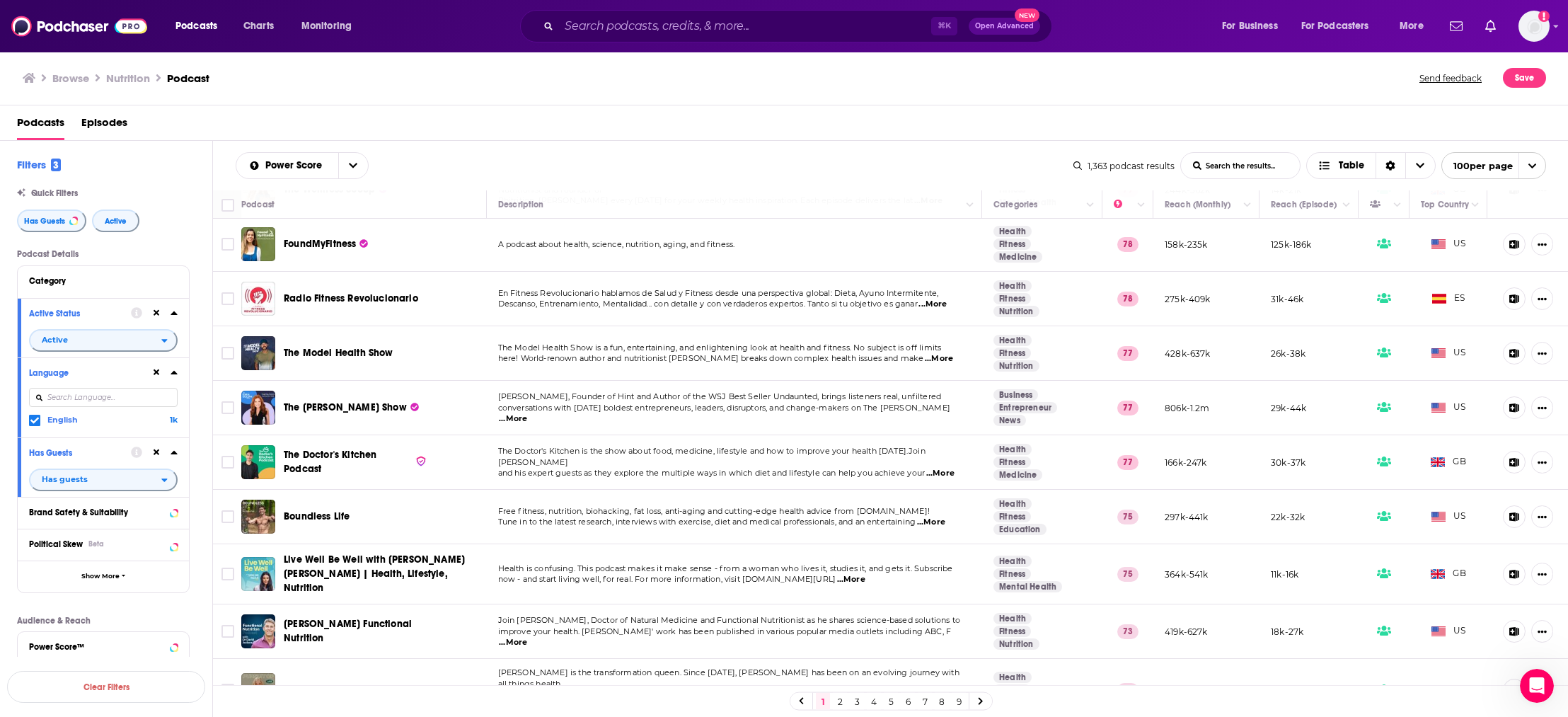
click at [7, 553] on div "Filters 3 Quick Filters Has Guests Active Podcast Details Category Active Statu…" at bounding box center [106, 517] width 212 height 721
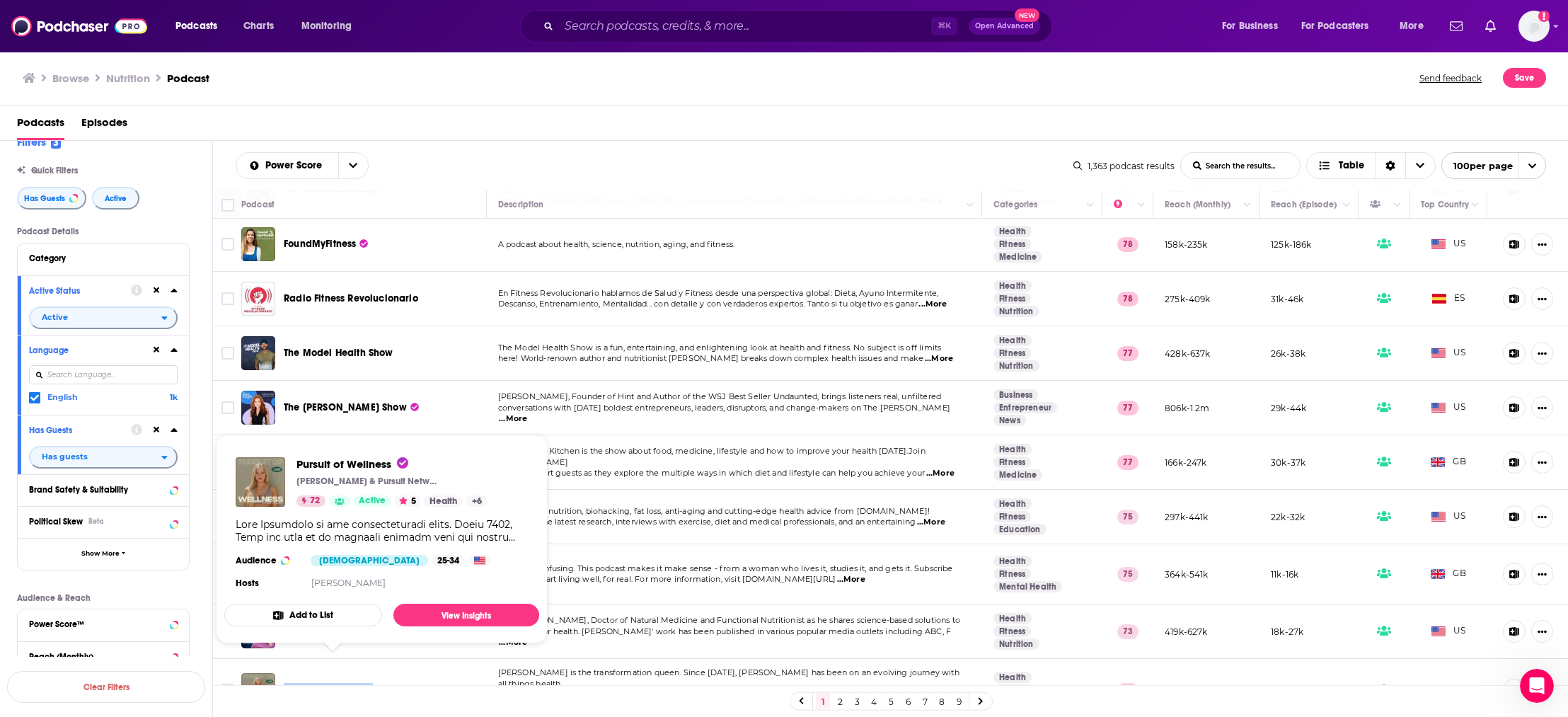
scroll to position [124, 0]
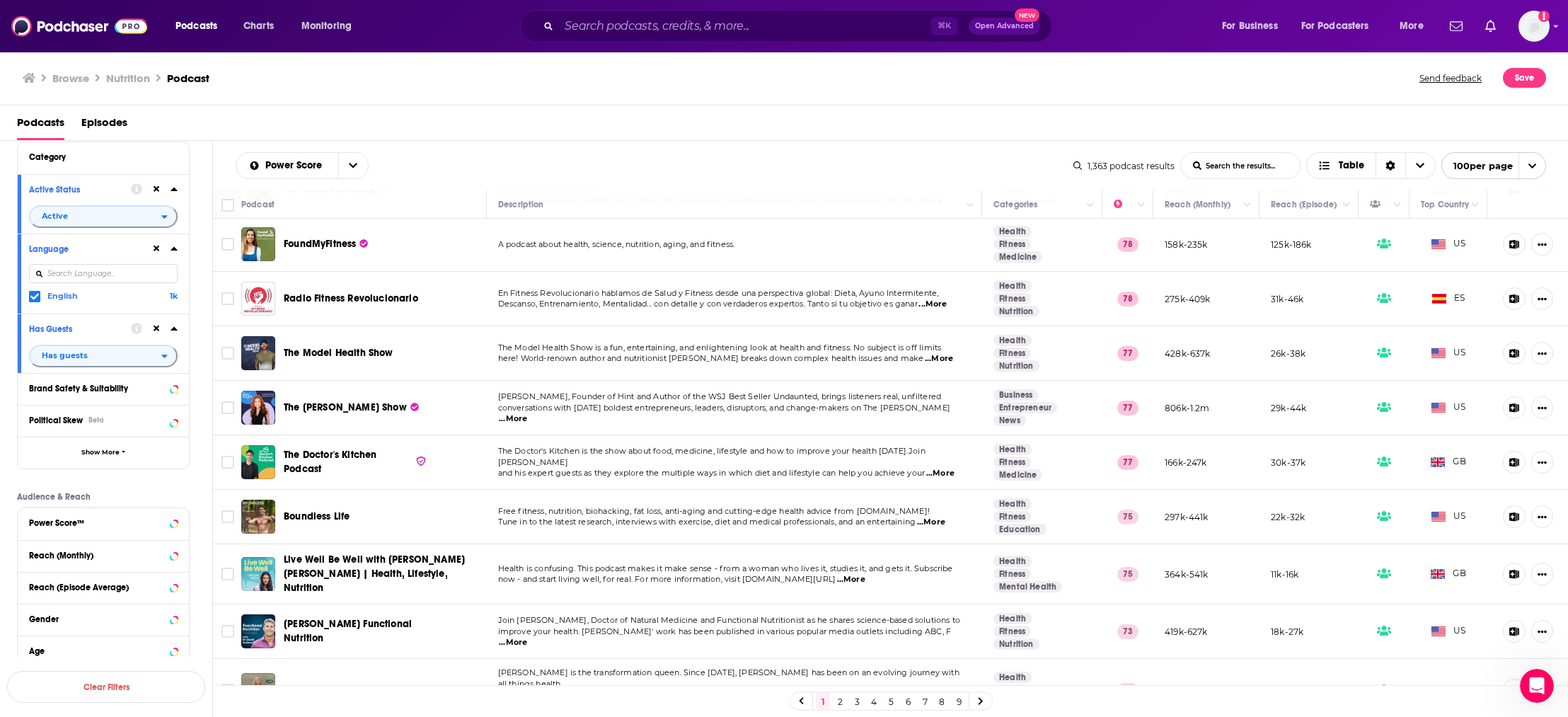
click at [376, 64] on div "Browse Nutrition Podcast Send feedback Save" at bounding box center [784, 79] width 1569 height 55
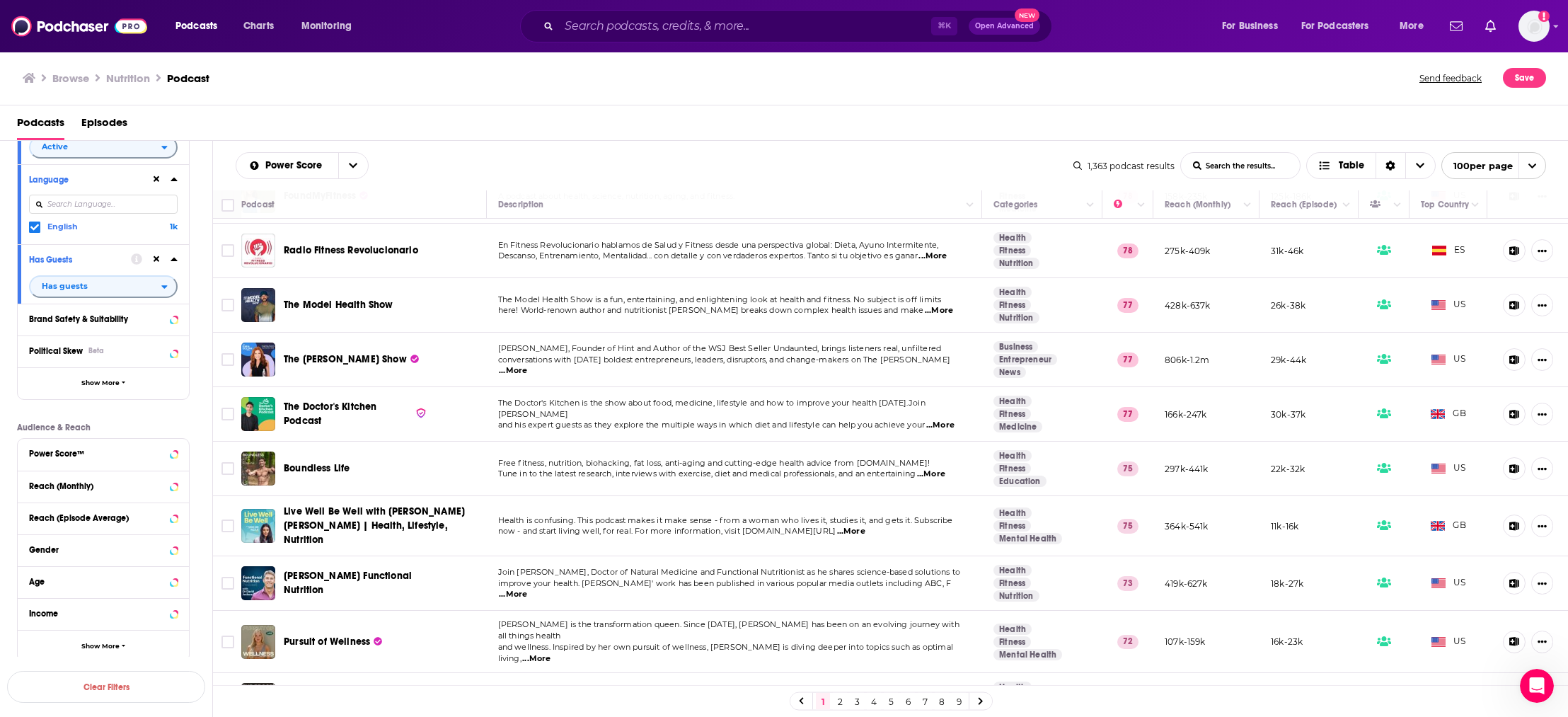
scroll to position [375, 0]
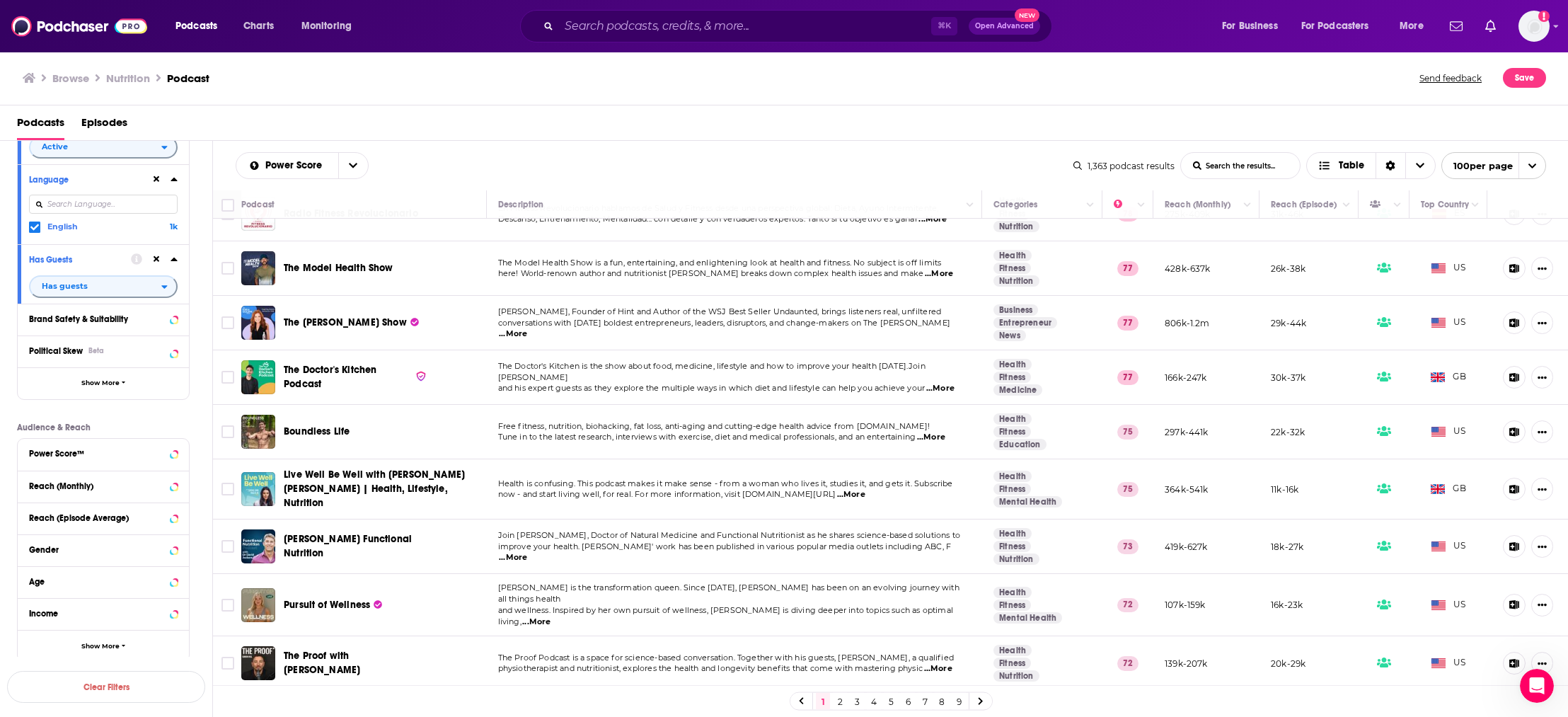
click at [576, 103] on div "Browse Nutrition Podcast Send feedback Save" at bounding box center [784, 79] width 1569 height 55
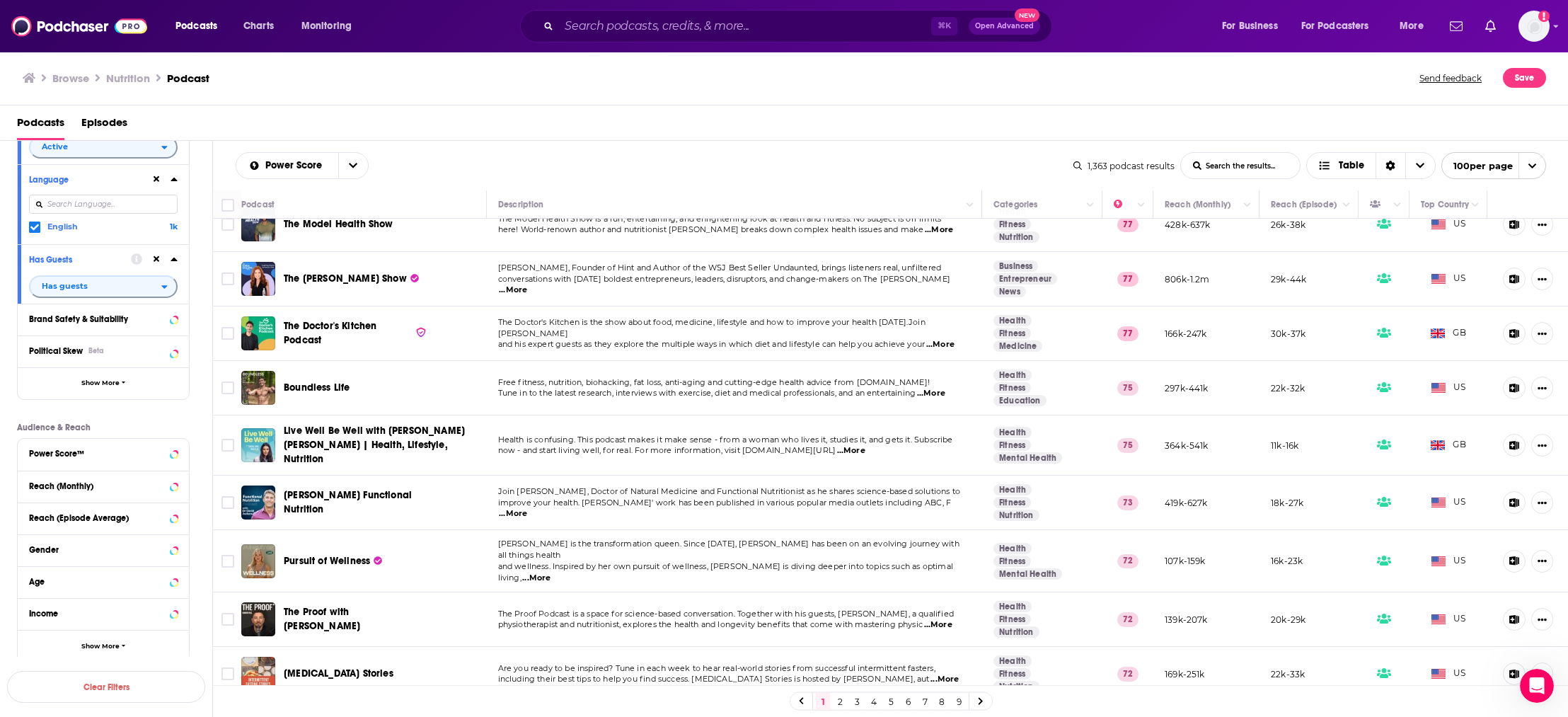
scroll to position [242, 0]
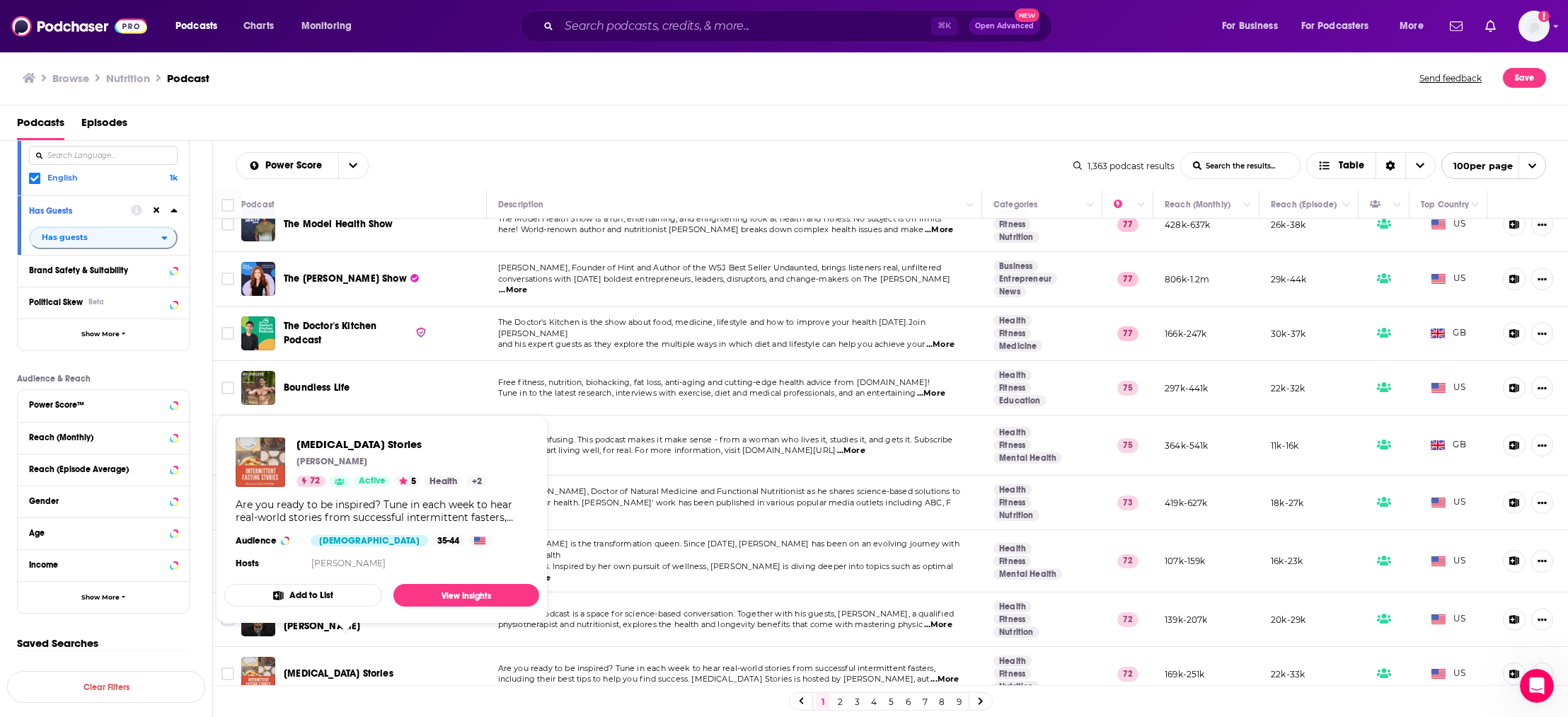
click at [560, 67] on div "Browse Nutrition Podcast Send feedback Save" at bounding box center [784, 79] width 1569 height 55
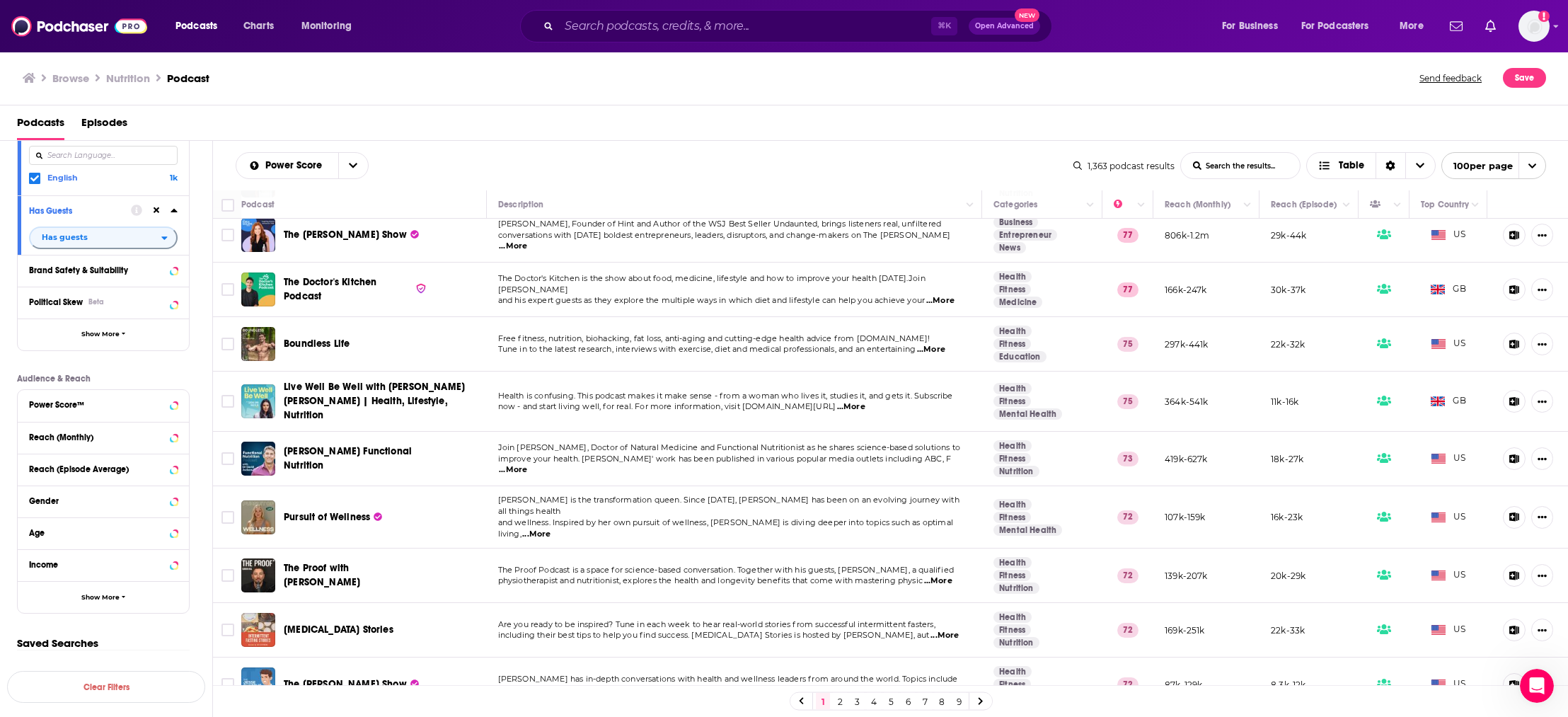
scroll to position [483, 0]
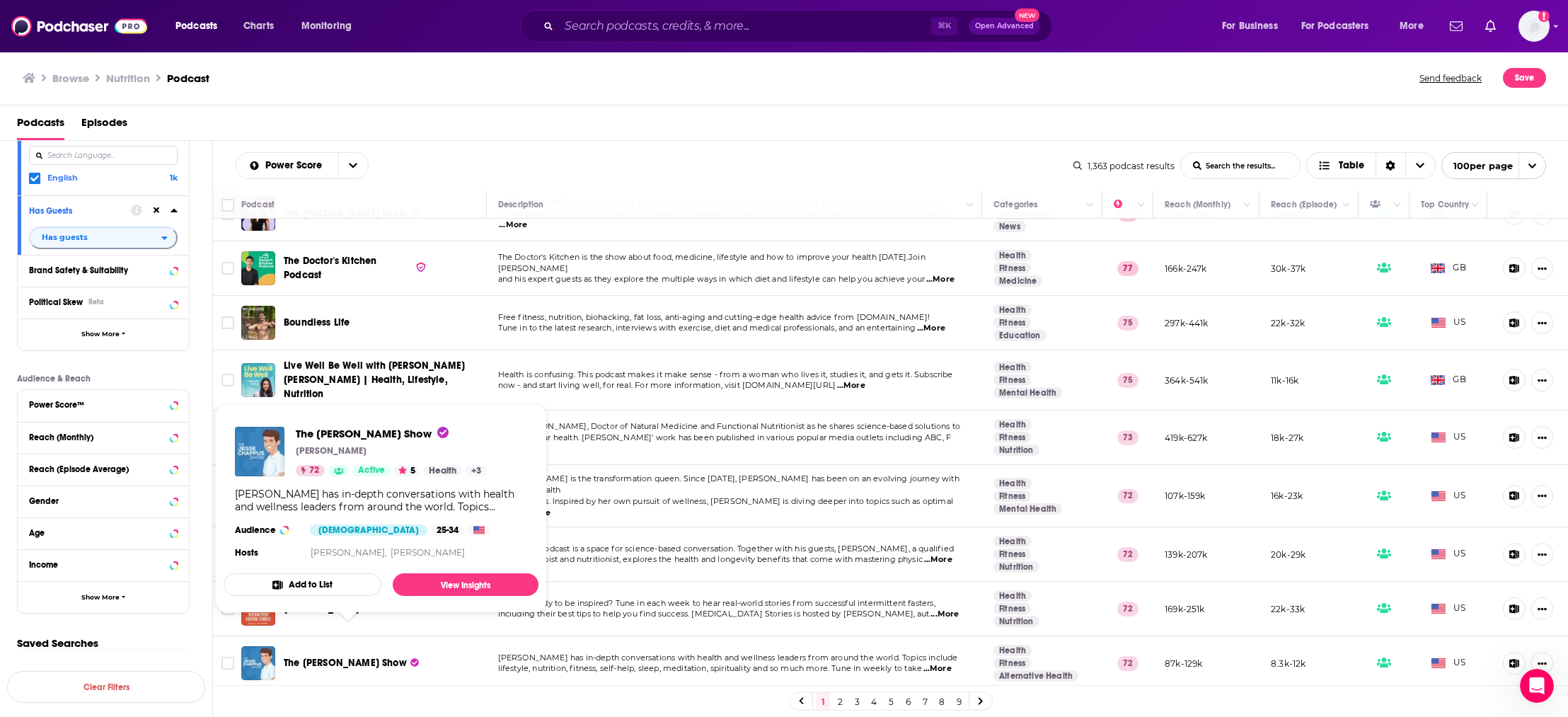
click at [427, 82] on div "Browse Nutrition Podcast" at bounding box center [722, 78] width 1399 height 20
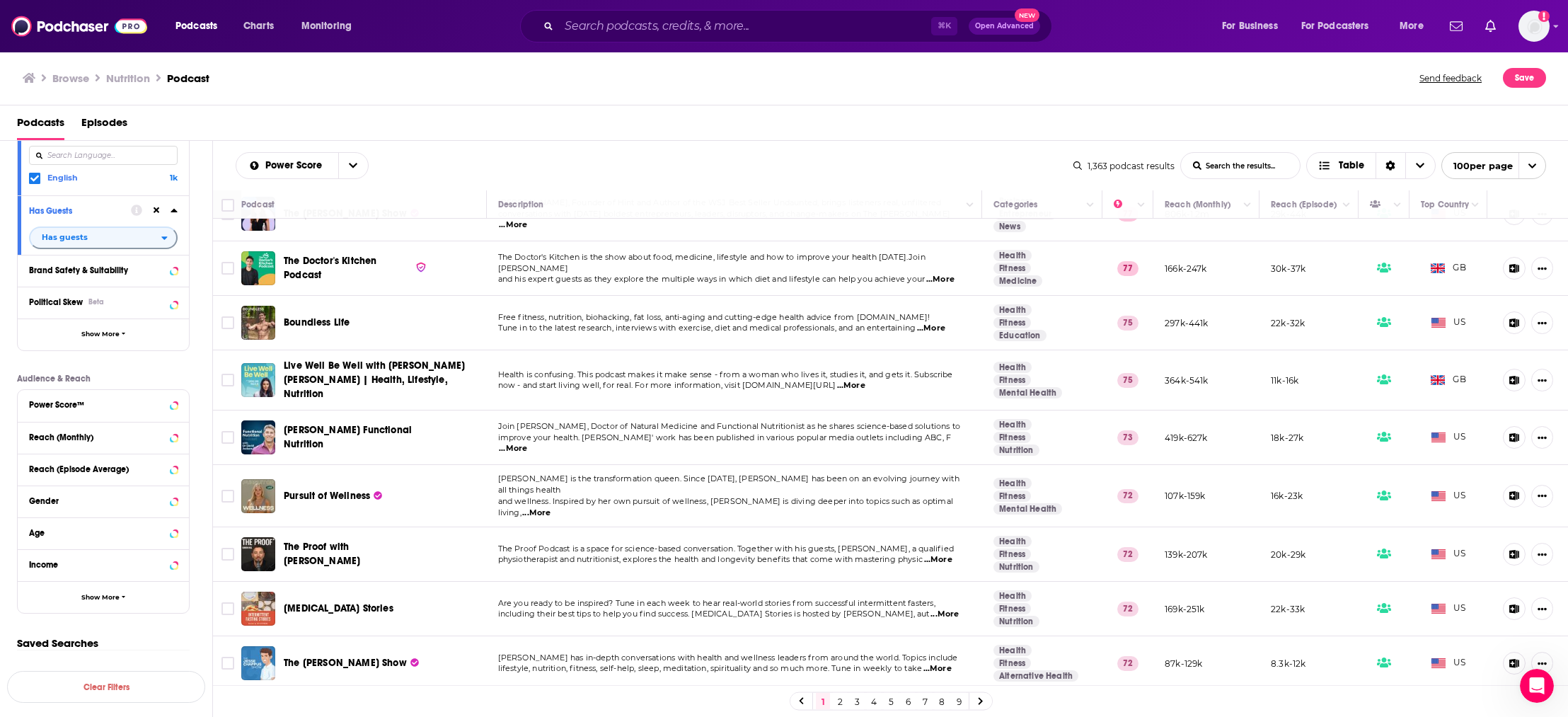
scroll to position [602, 0]
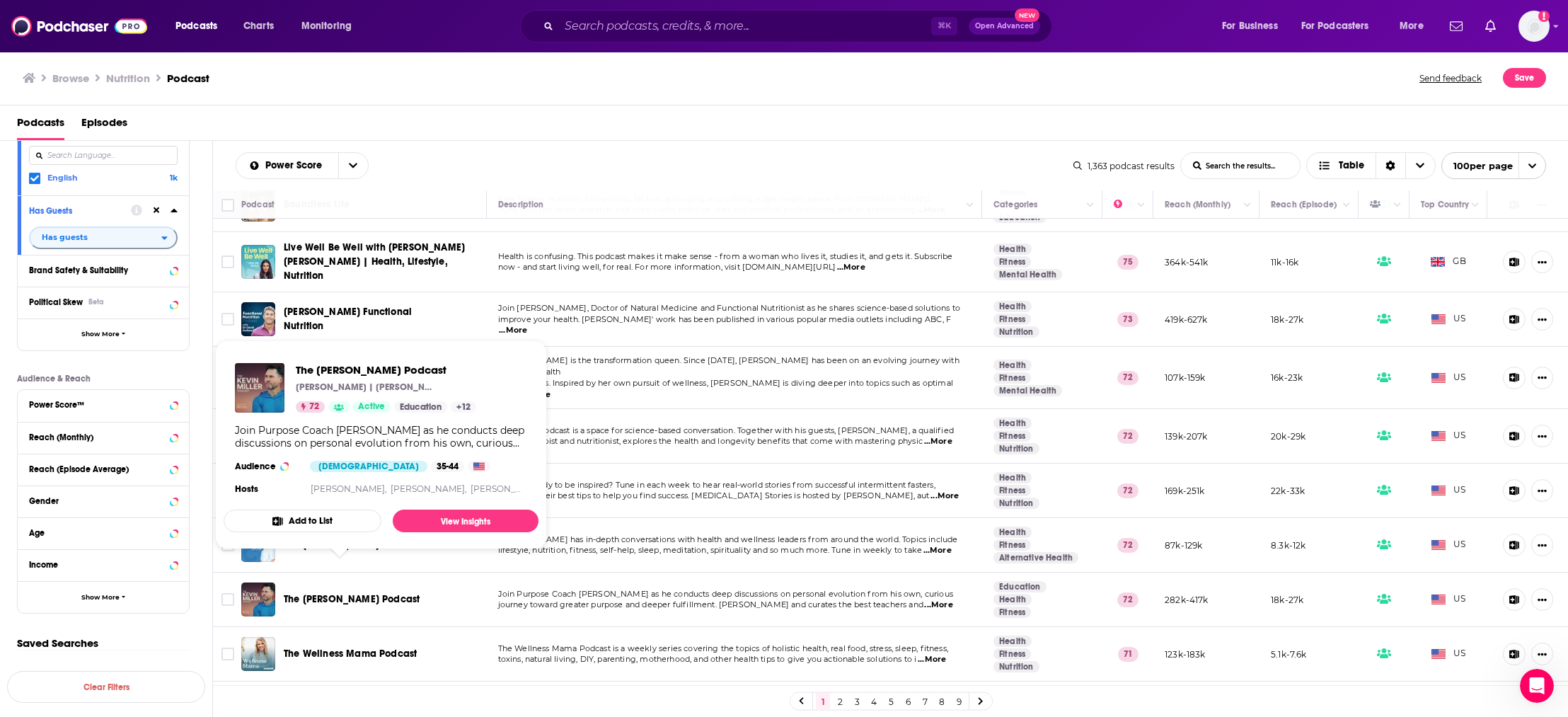
click at [606, 118] on div "Podcasts Episodes" at bounding box center [787, 125] width 1541 height 29
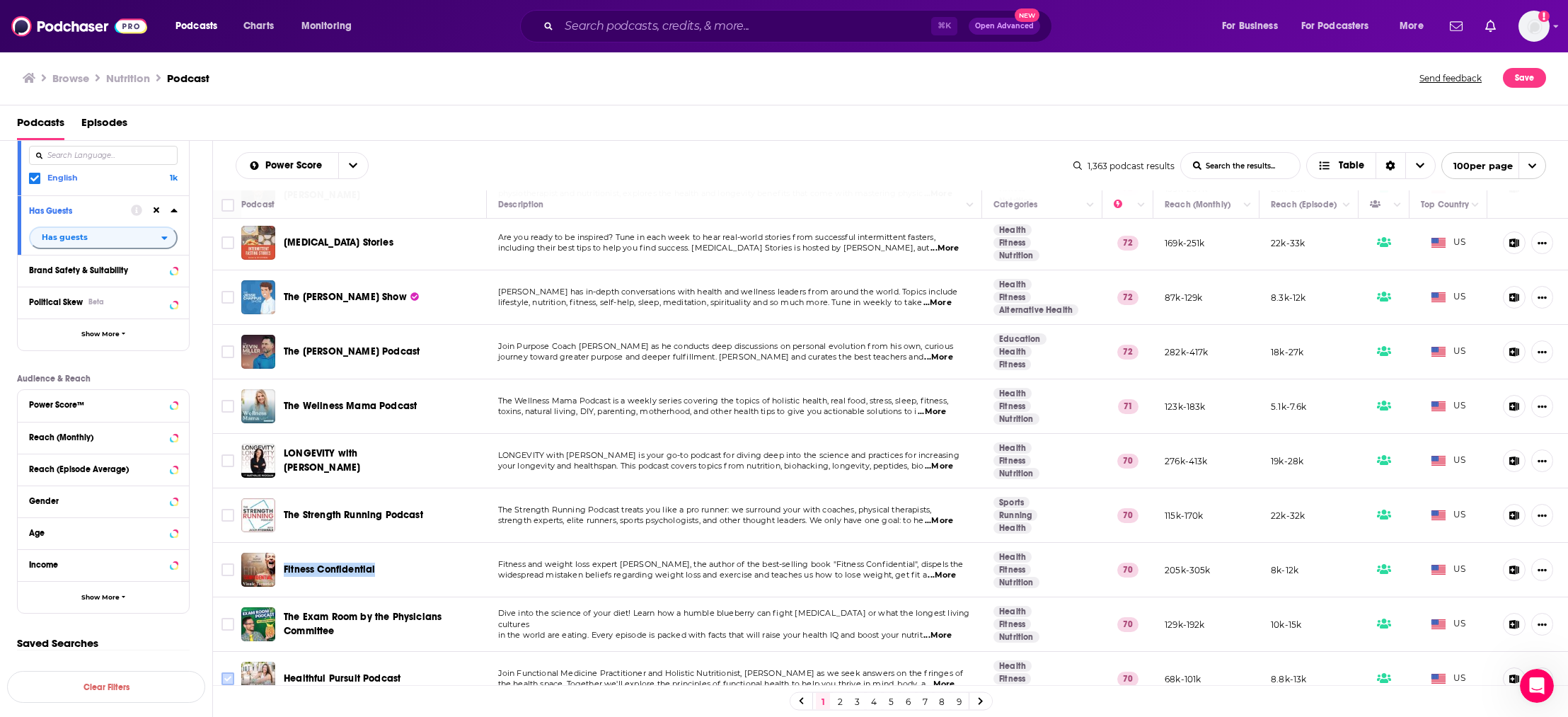
scroll to position [853, 0]
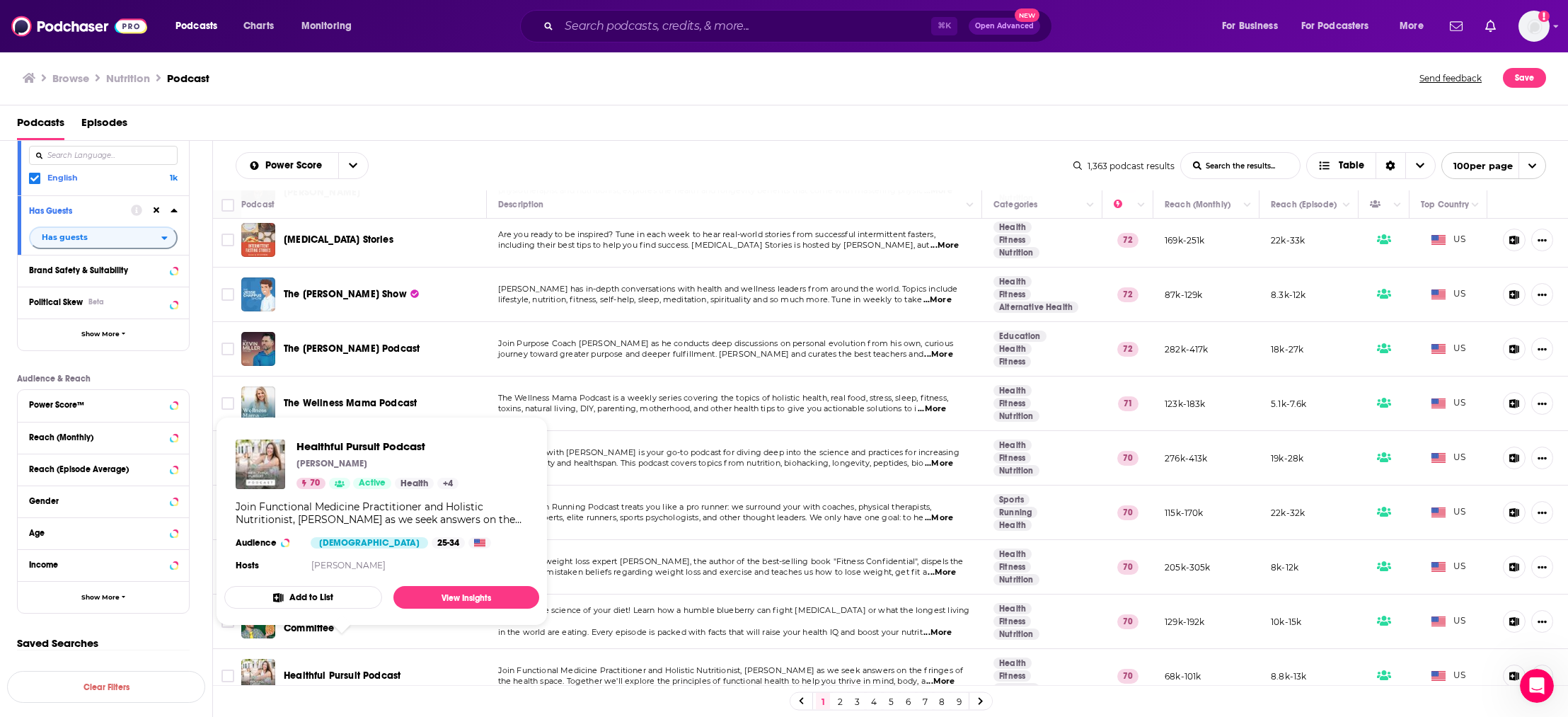
click at [466, 73] on div "Browse Nutrition Podcast" at bounding box center [722, 78] width 1399 height 20
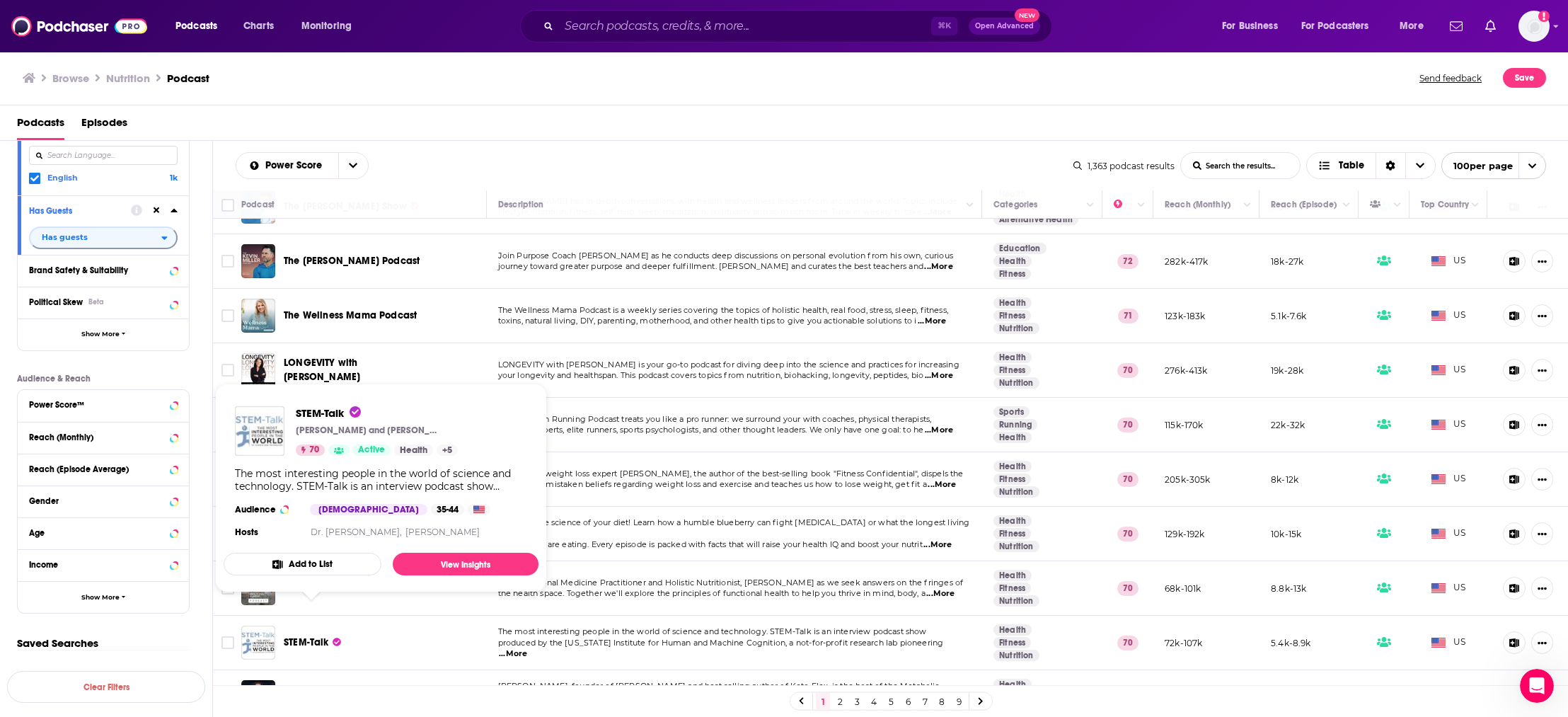
scroll to position [962, 0]
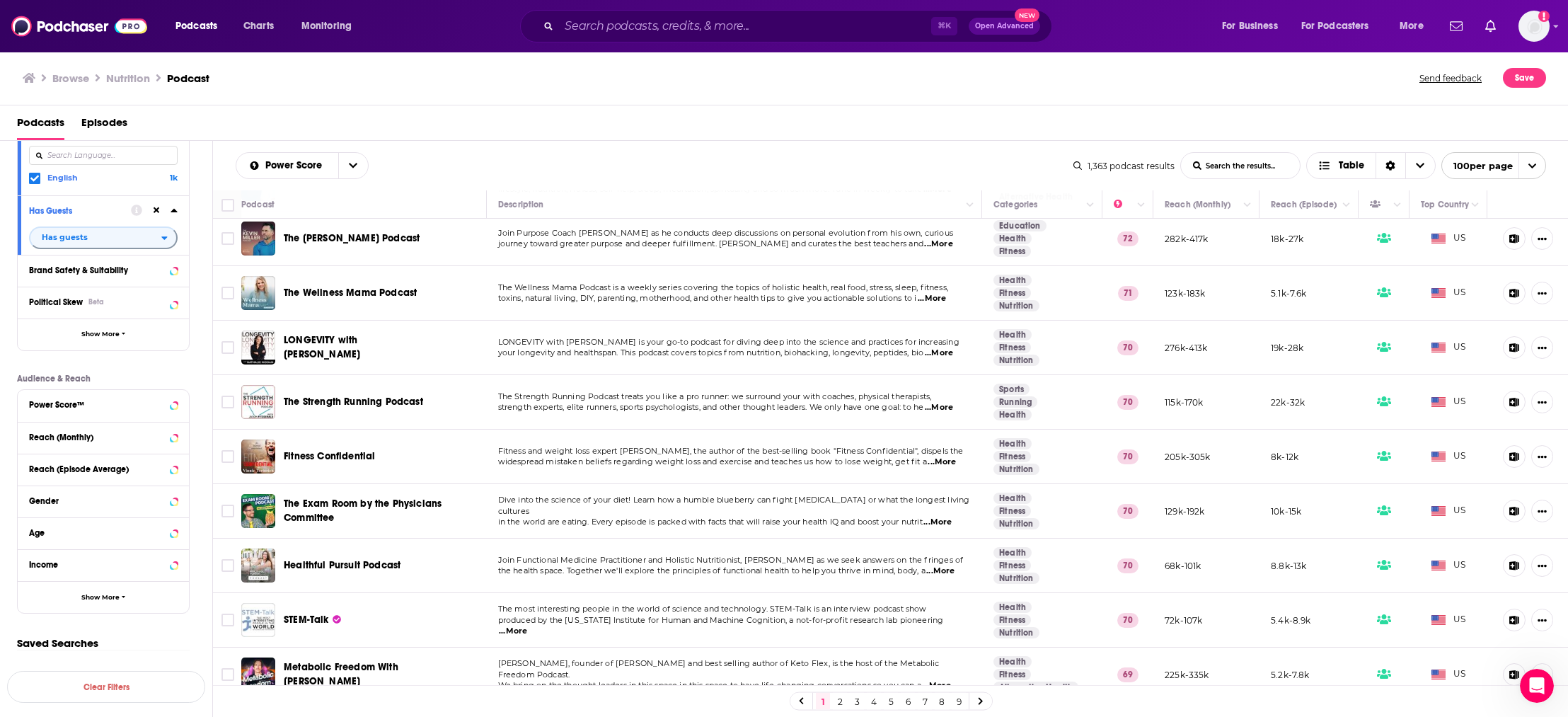
click at [8, 503] on div "Filters 3 Quick Filters Has Guests Active Podcast Details Category Active Statu…" at bounding box center [106, 276] width 212 height 721
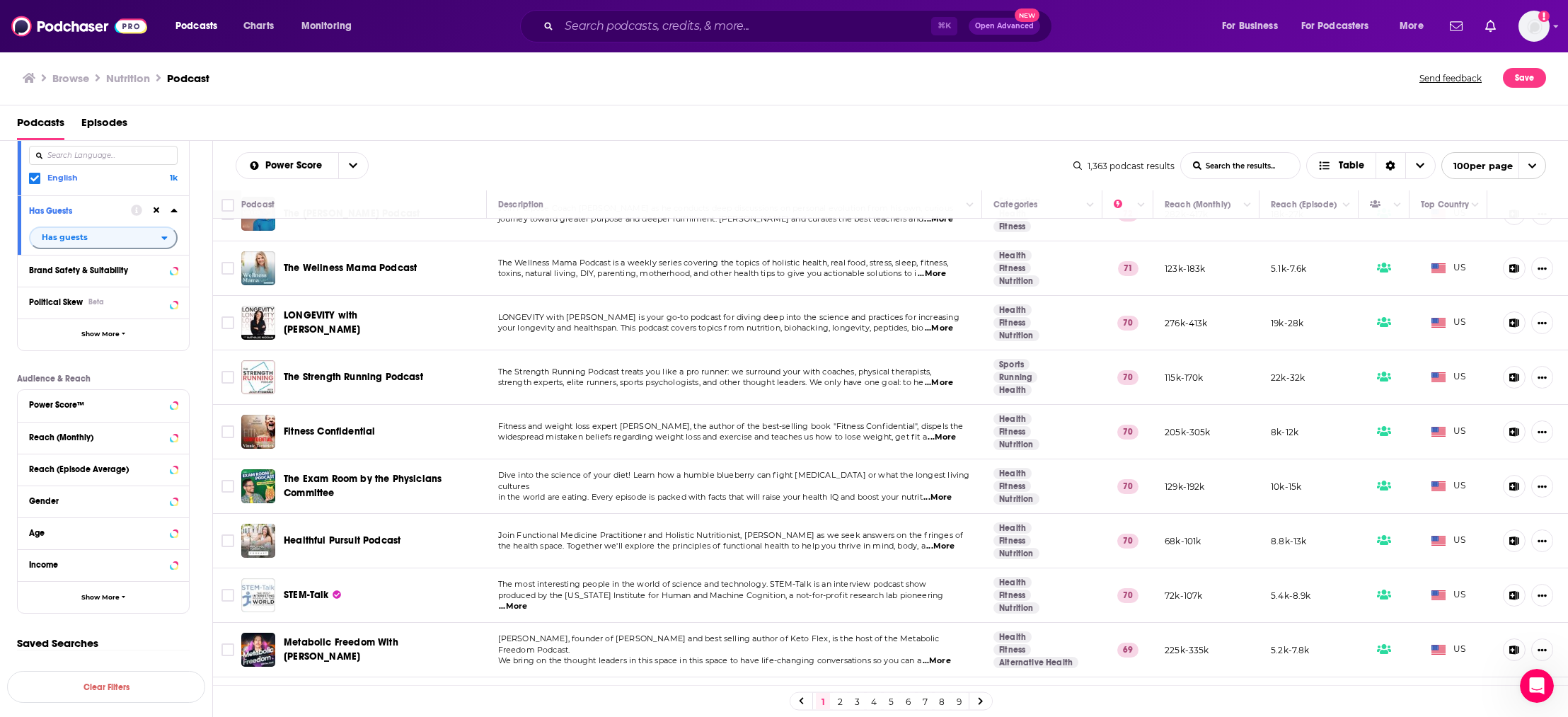
scroll to position [1079, 0]
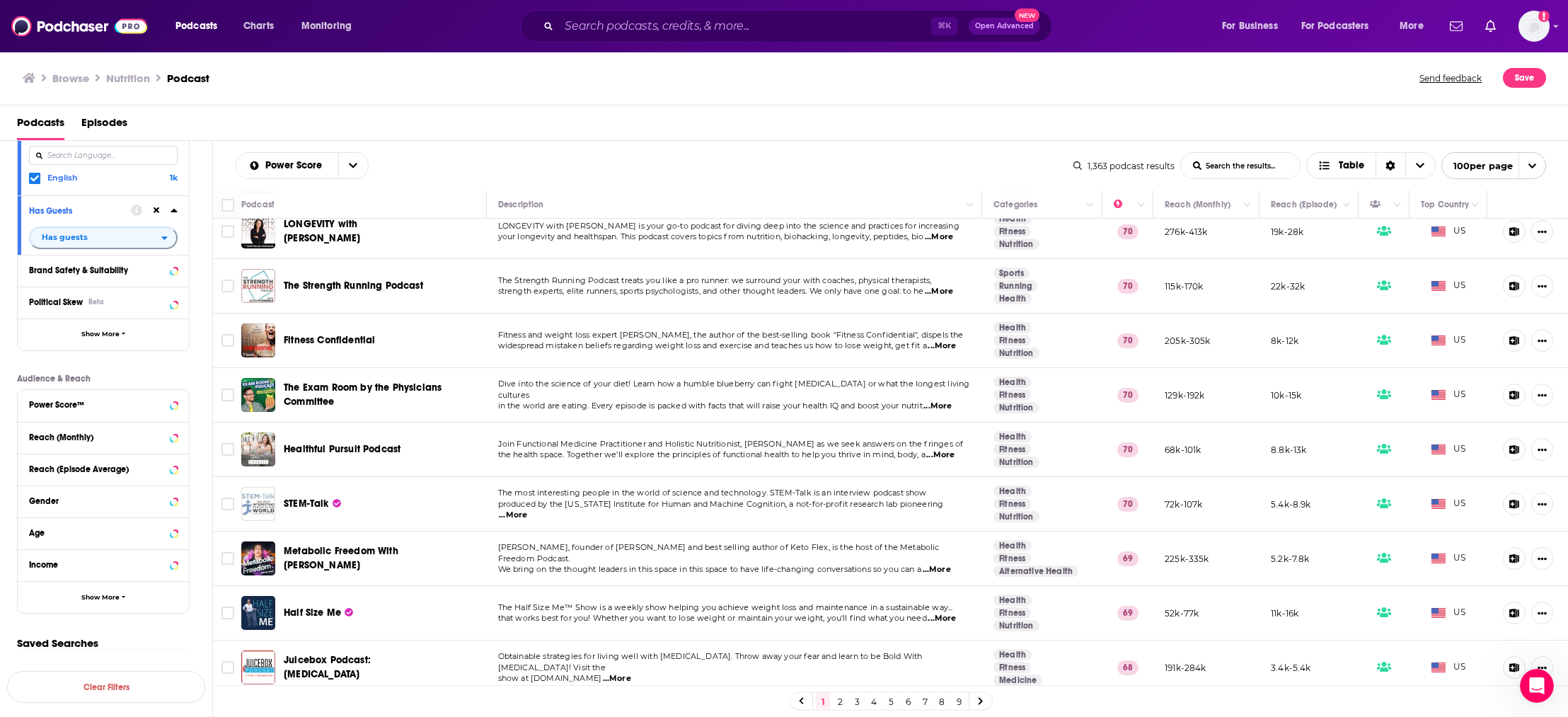
click at [205, 601] on div "Podcast Details Category Active Status Active Language English 1k Has Guests Ha…" at bounding box center [114, 310] width 195 height 607
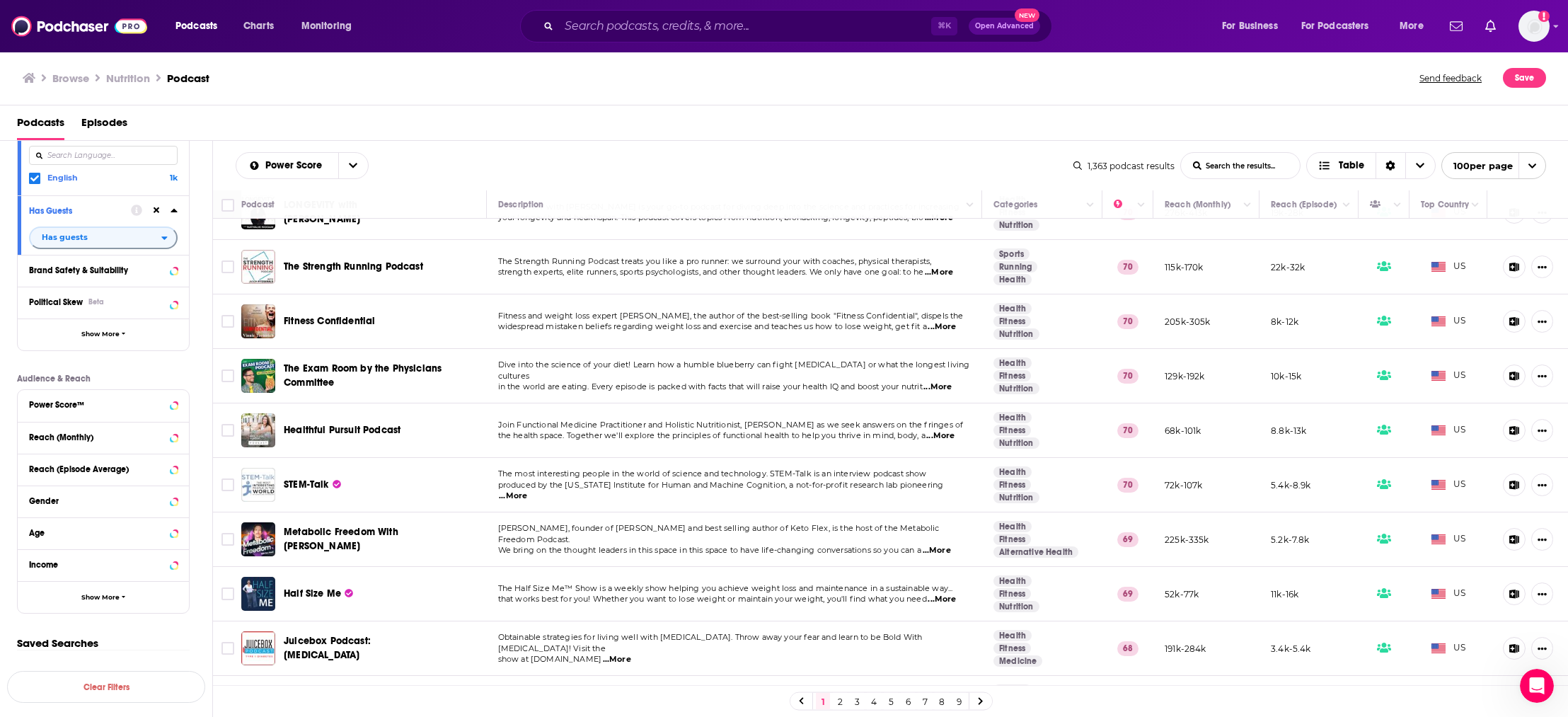
scroll to position [1116, 0]
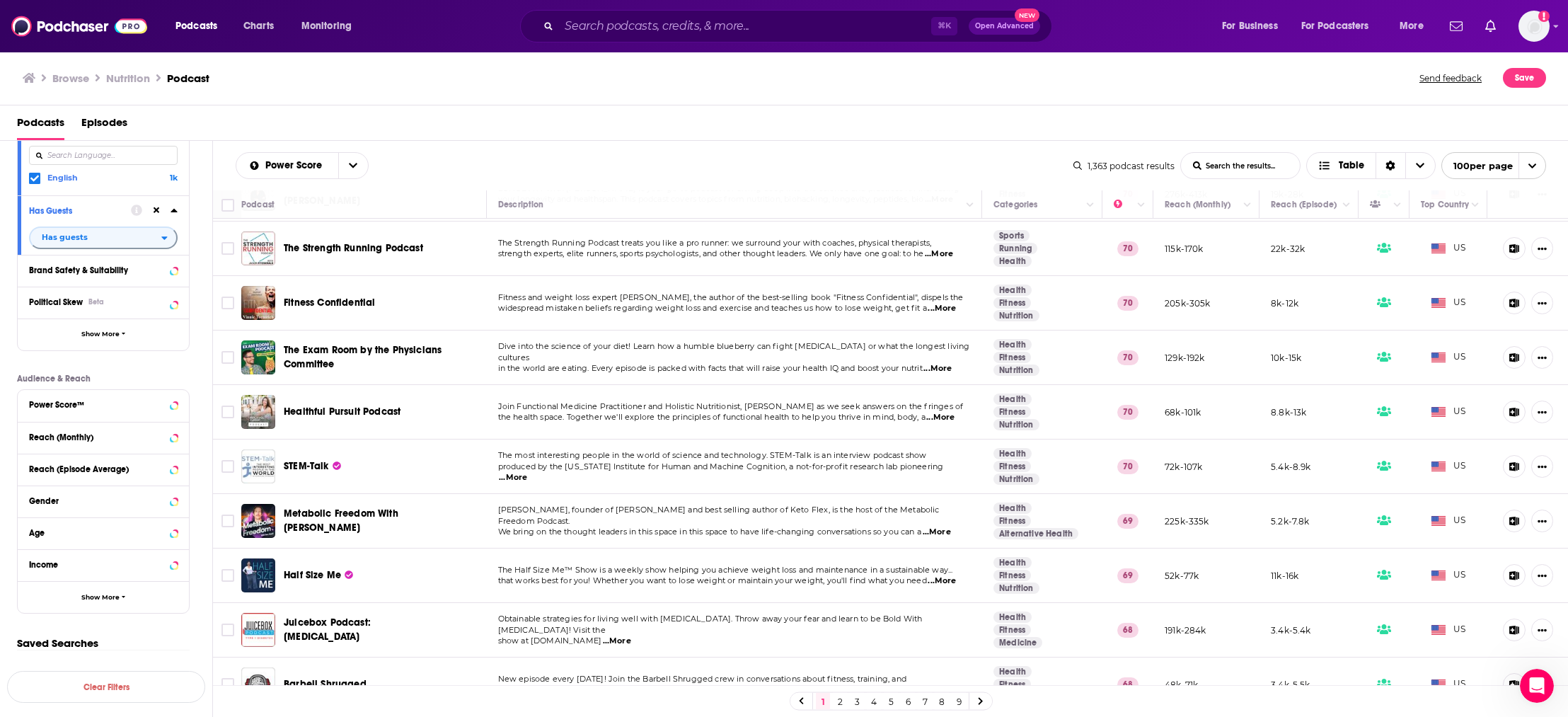
drag, startPoint x: 457, startPoint y: 658, endPoint x: 438, endPoint y: 657, distance: 19.0
click at [455, 658] on td "Barbell Shrugged" at bounding box center [364, 685] width 245 height 55
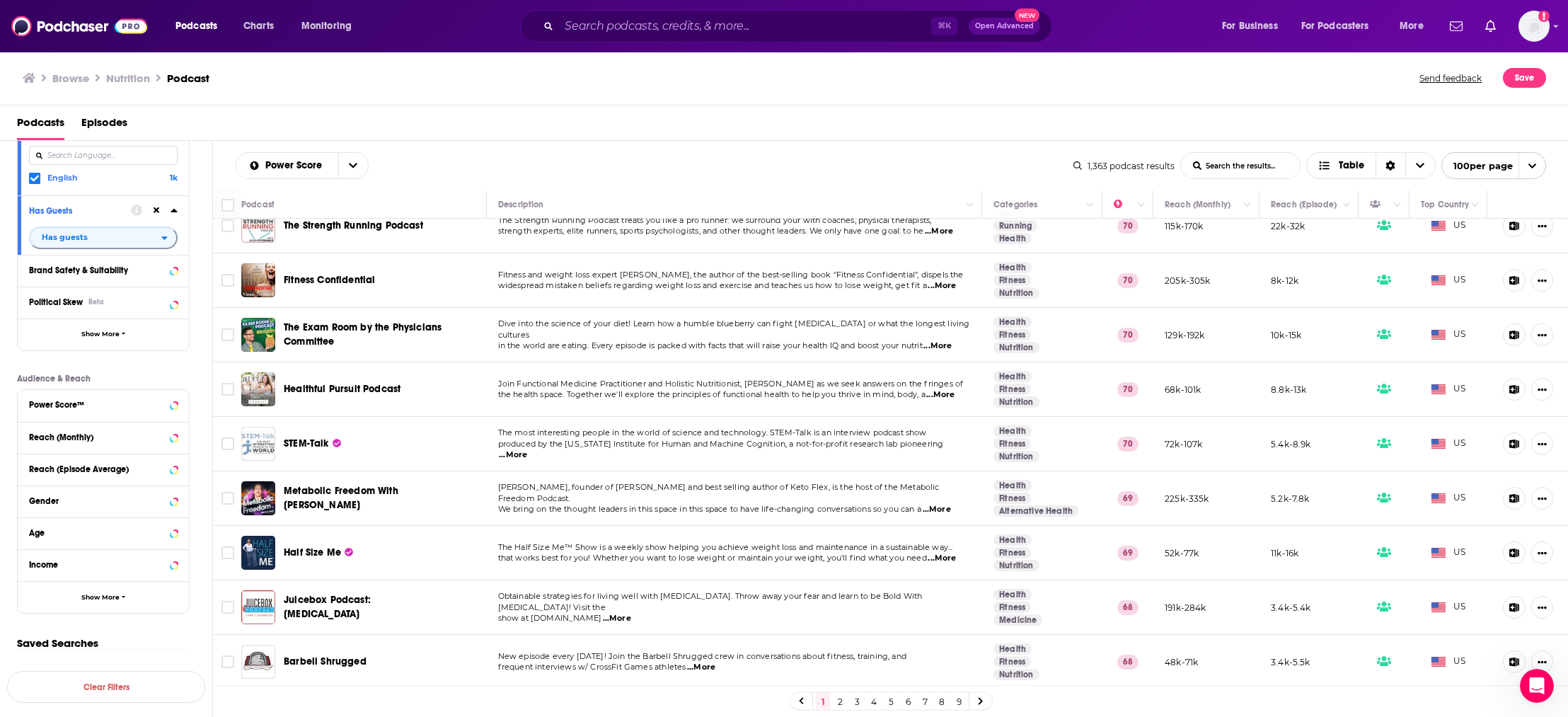
click at [198, 614] on div "Podcast Details Category Active Status Active Language English 1k Has Guests Ha…" at bounding box center [114, 310] width 195 height 607
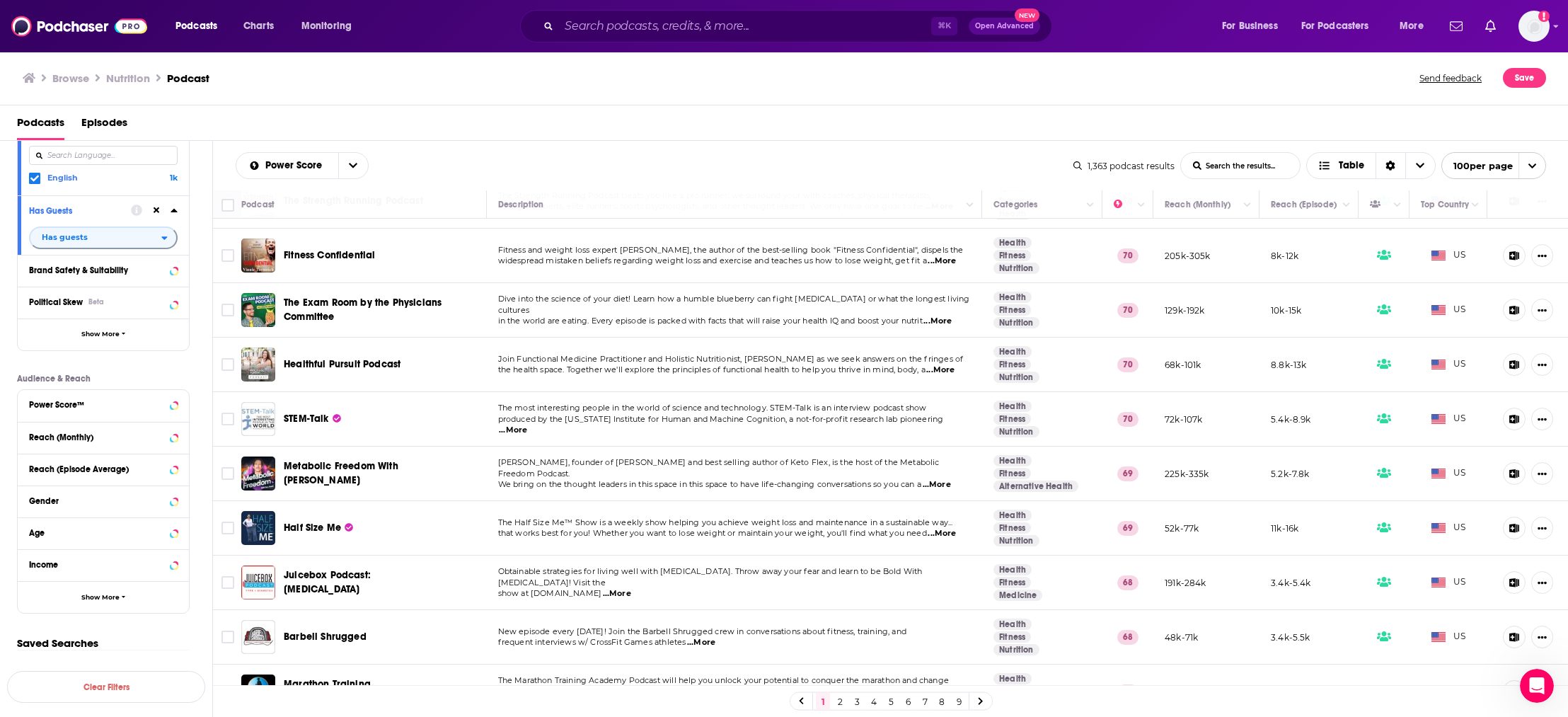
scroll to position [1240, 0]
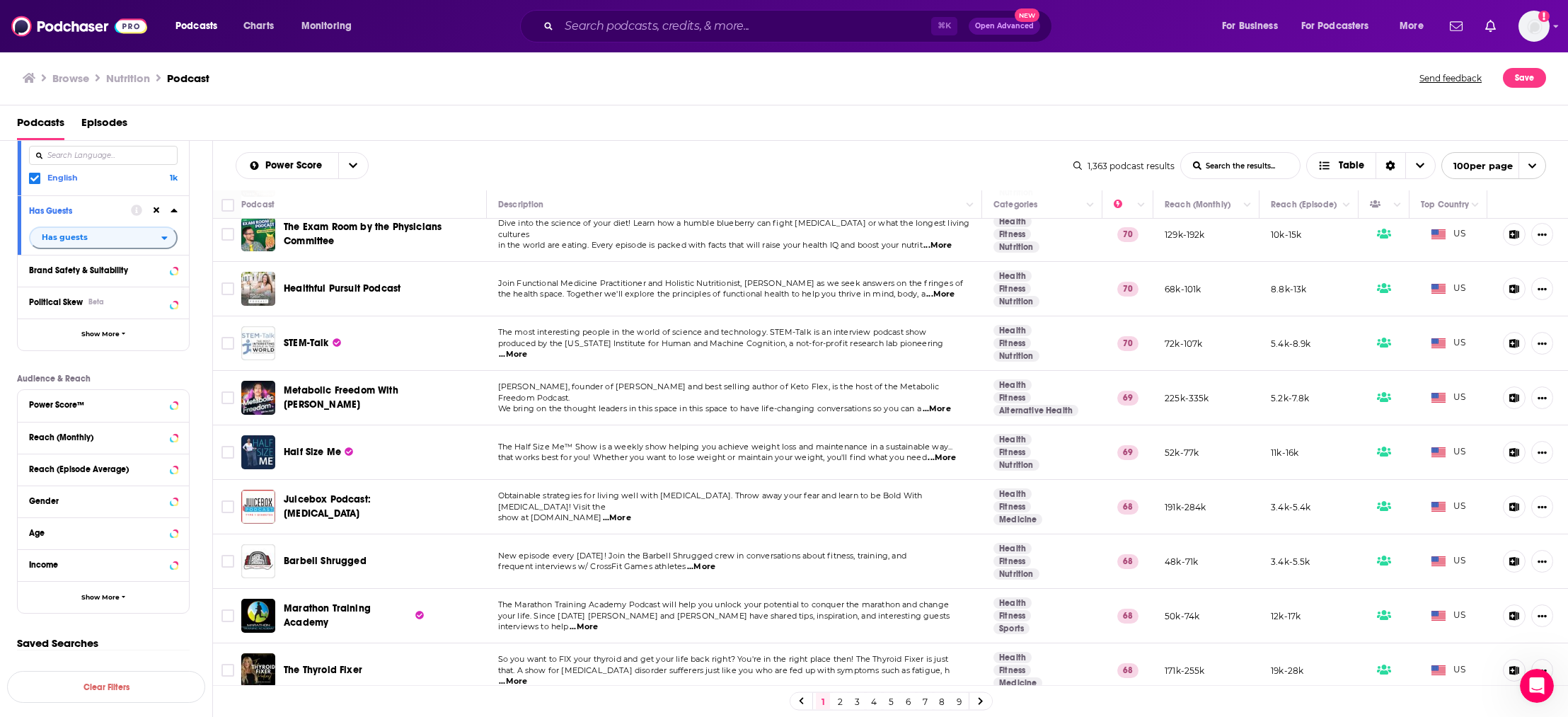
click at [202, 638] on div "Saved Searches Select" at bounding box center [106, 666] width 212 height 59
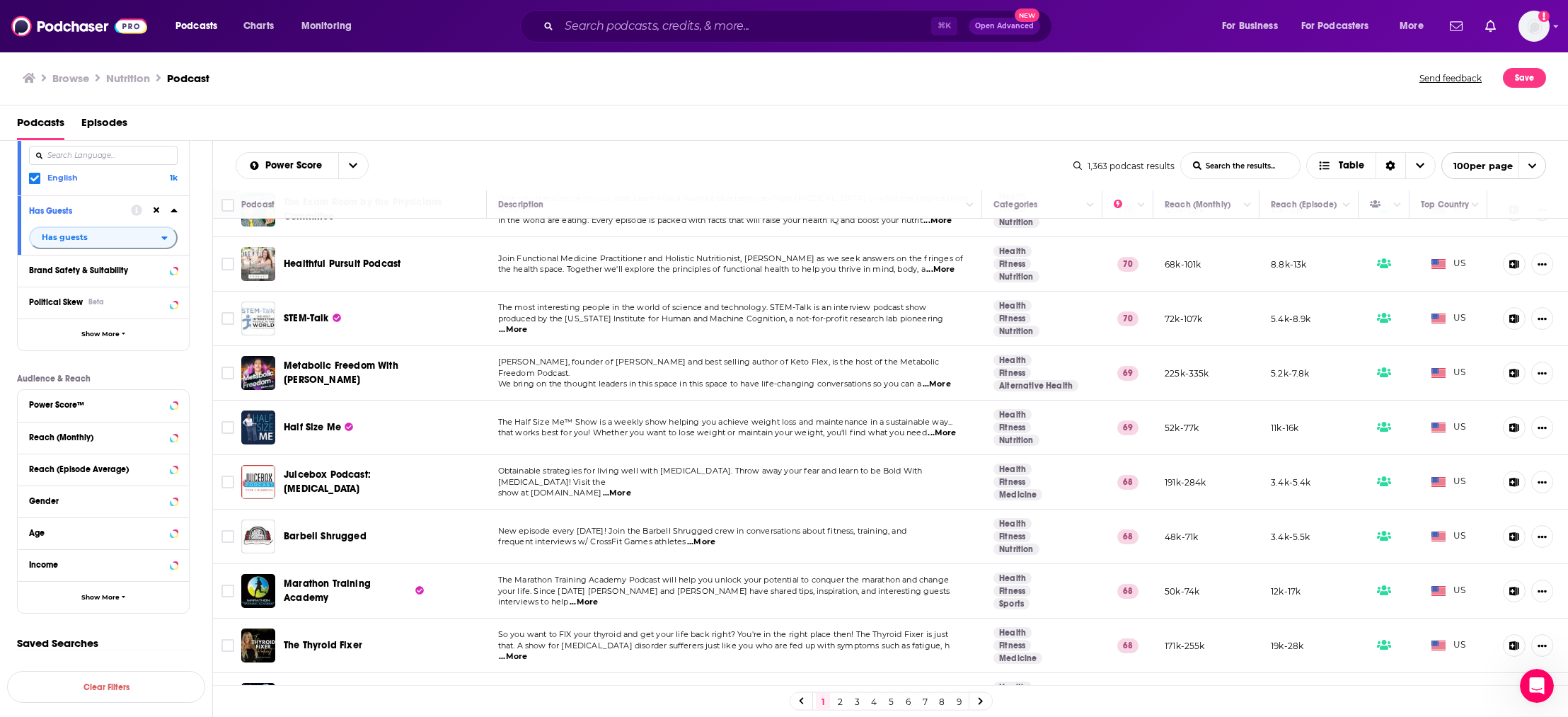
scroll to position [1330, 0]
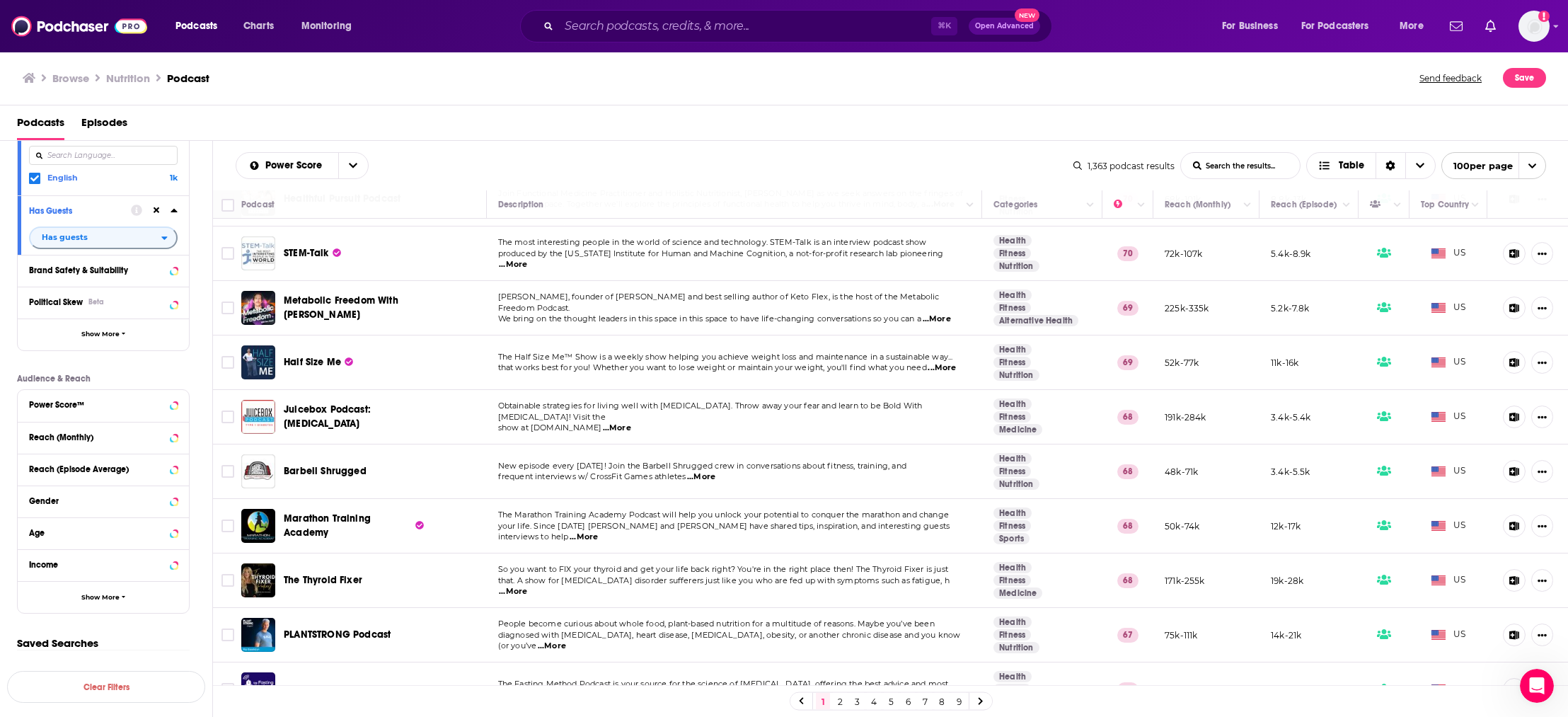
click at [216, 696] on div "1 2 3 4 5 6 7 8 9" at bounding box center [891, 701] width 1356 height 32
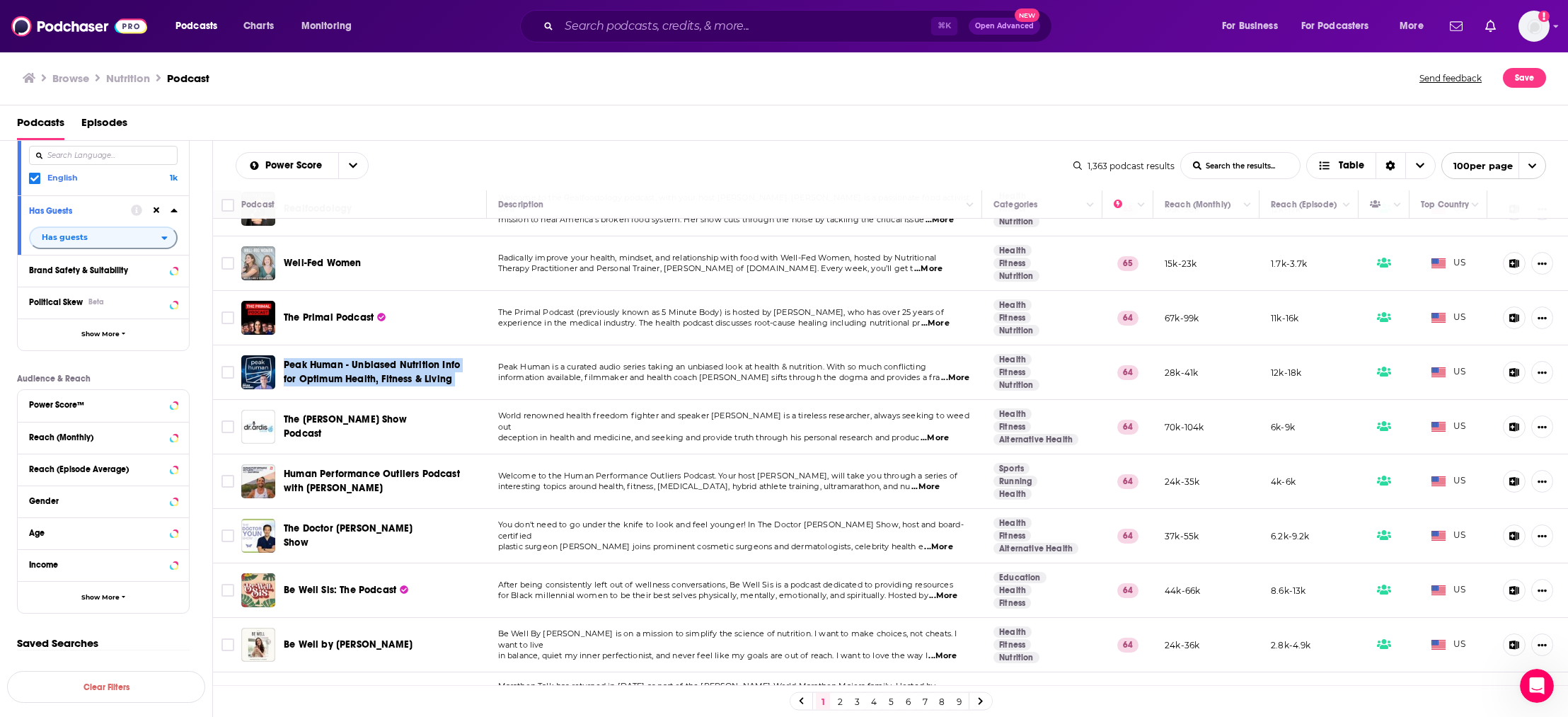
scroll to position [2682, 0]
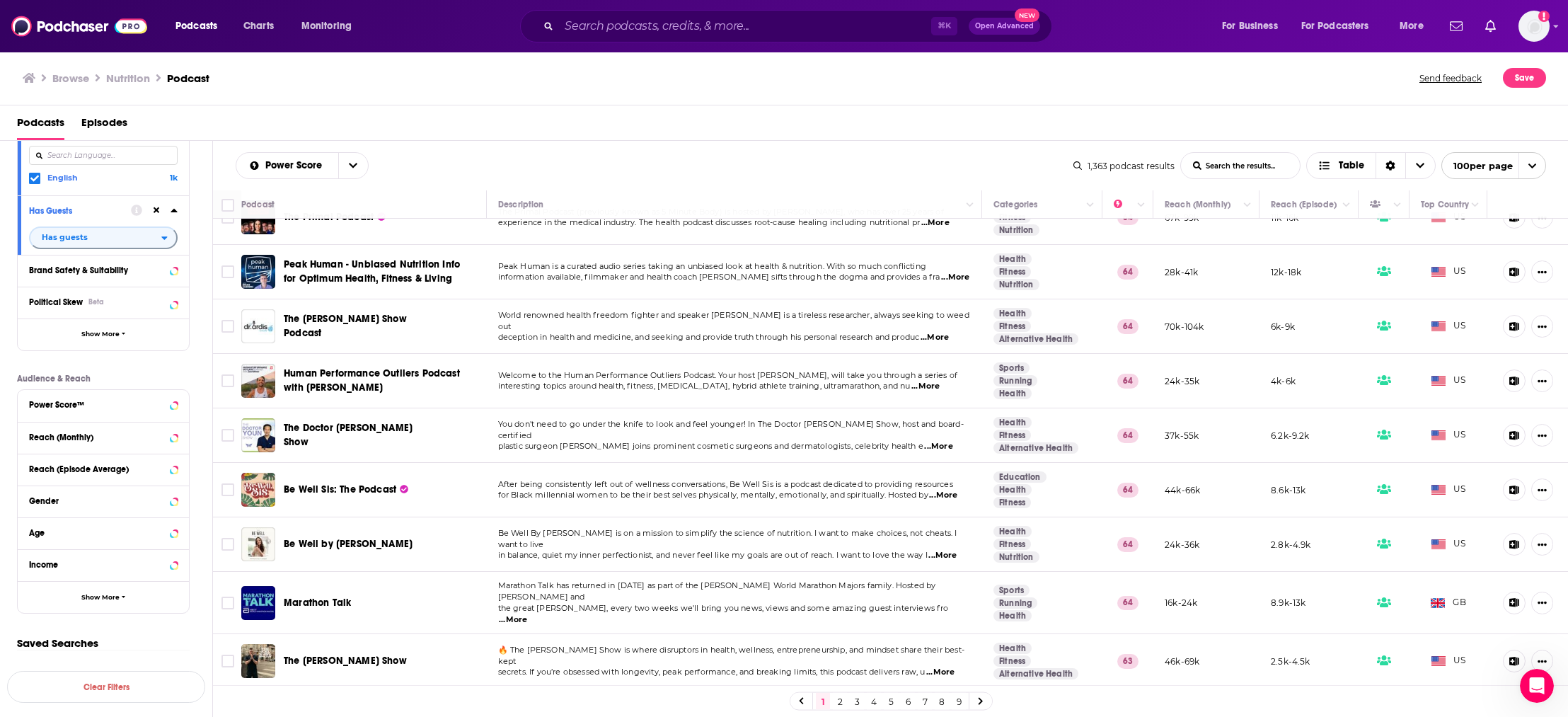
drag, startPoint x: 6, startPoint y: 623, endPoint x: 36, endPoint y: 621, distance: 30.1
click at [5, 622] on div "Filters 3 Quick Filters Has Guests Active Podcast Details Category Active Statu…" at bounding box center [106, 276] width 212 height 721
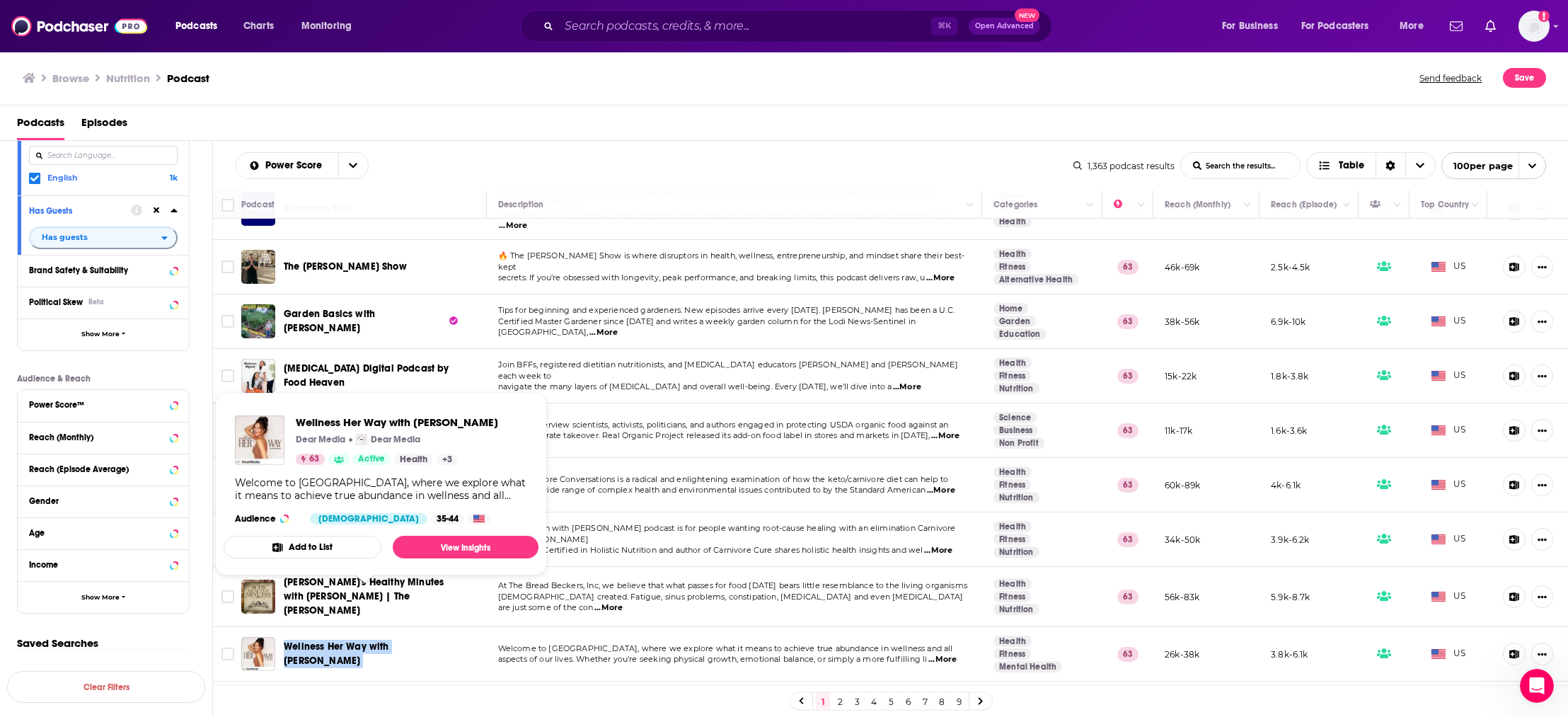
scroll to position [3189, 0]
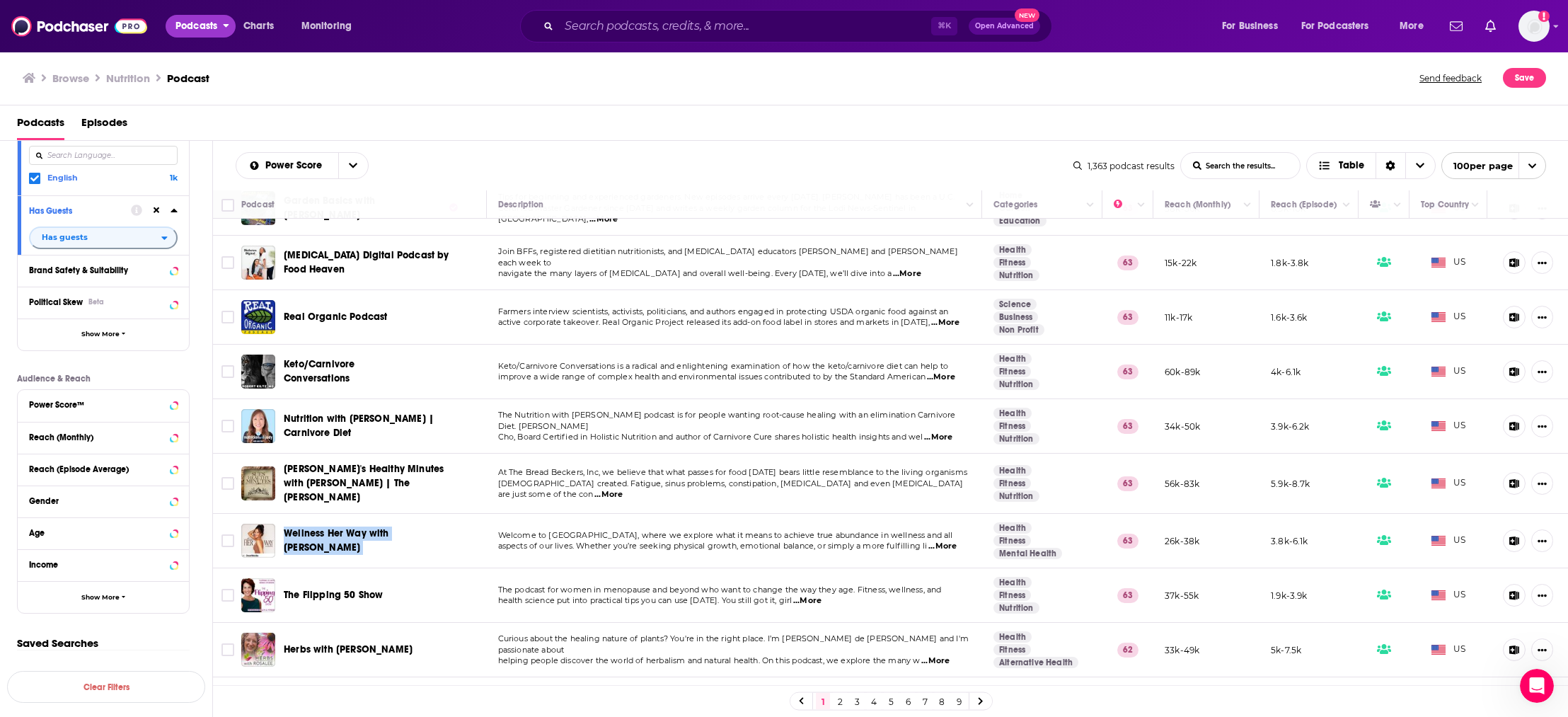
click at [211, 22] on span "Podcasts" at bounding box center [197, 27] width 42 height 20
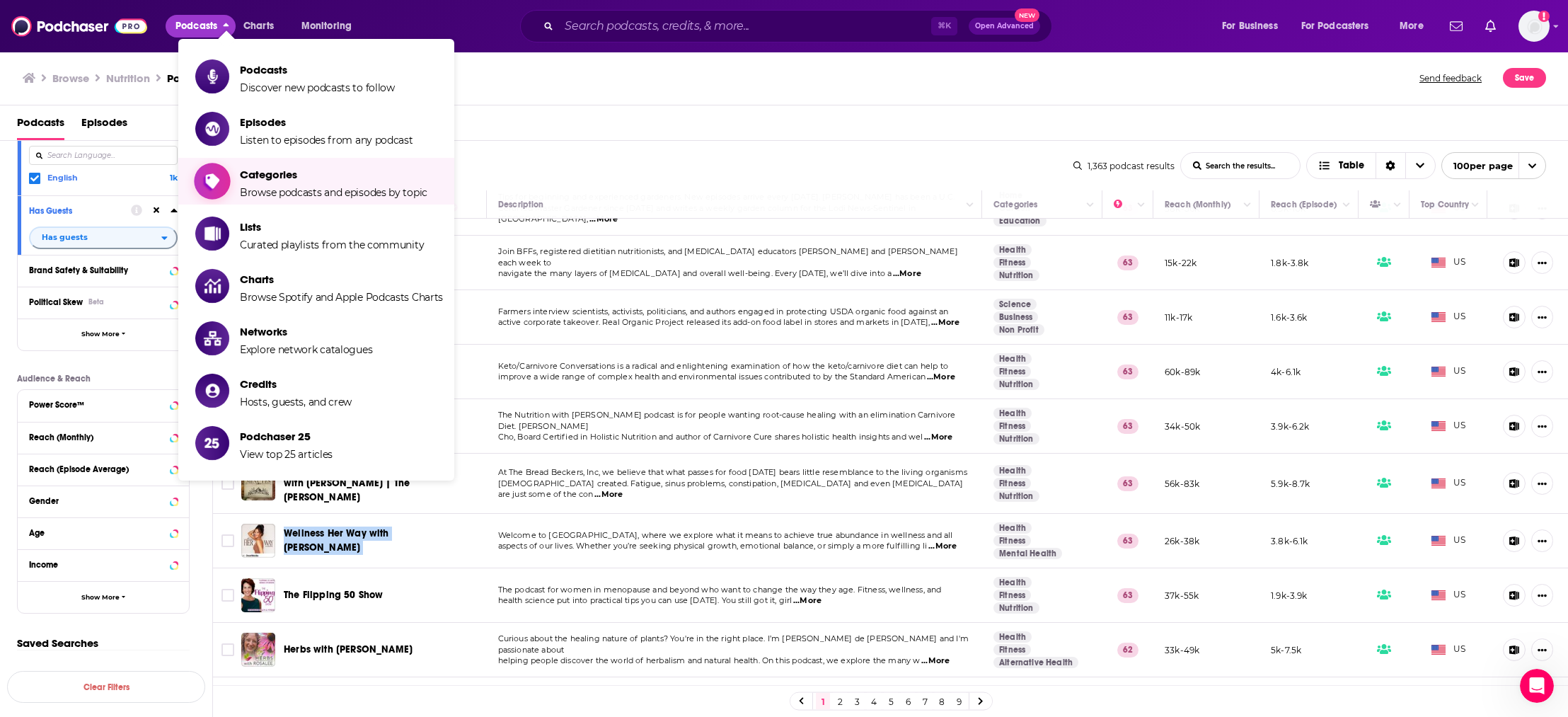
click at [276, 187] on span "Browse podcasts and episodes by topic" at bounding box center [333, 192] width 188 height 13
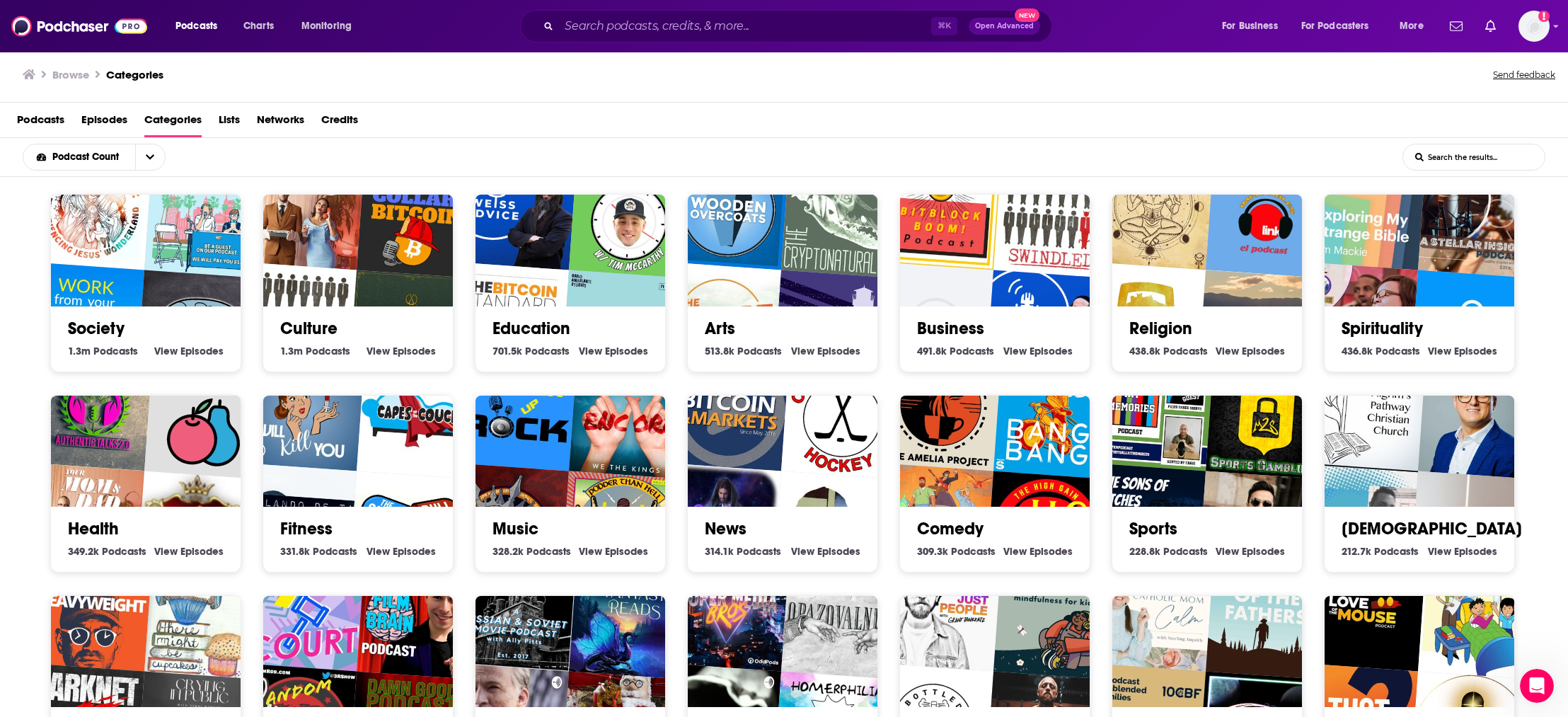
scroll to position [168, 0]
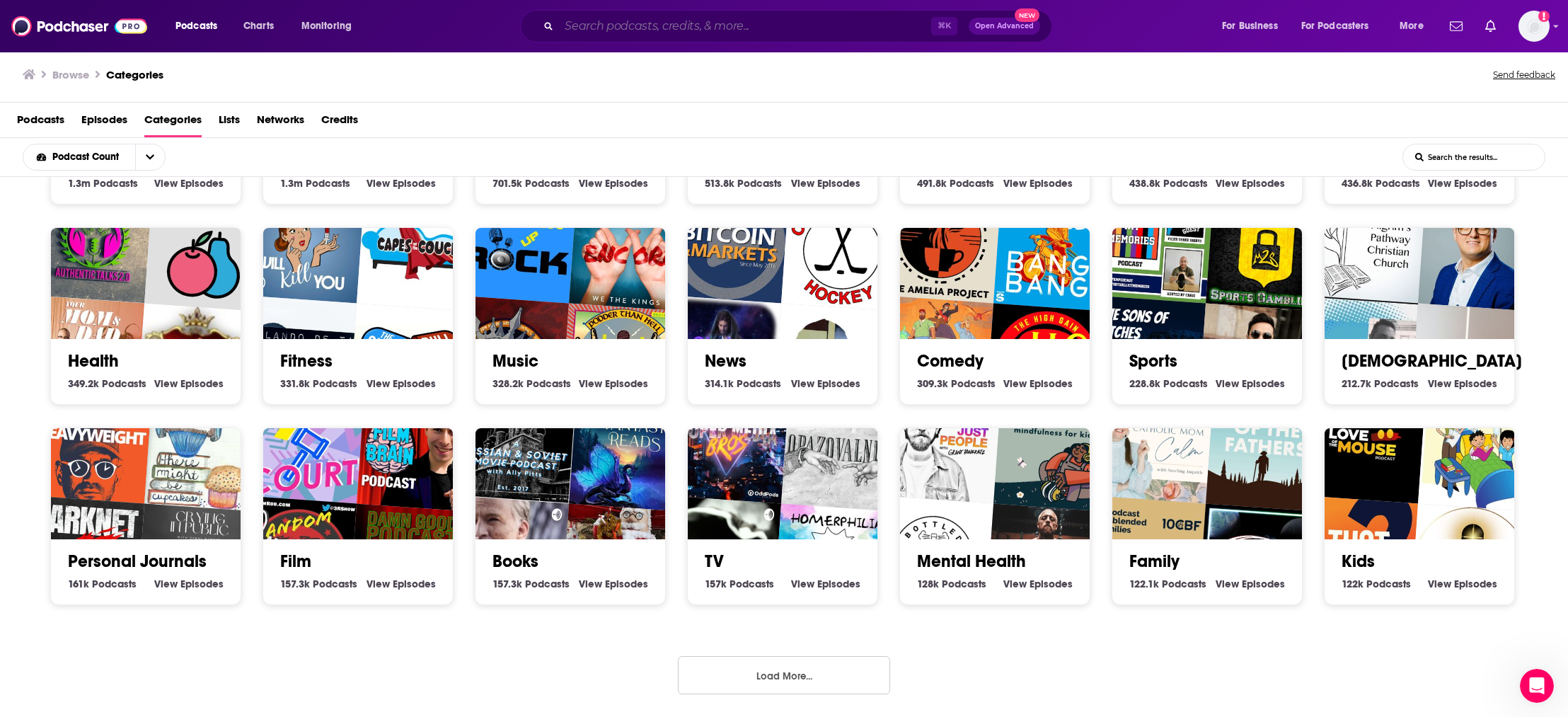
click at [629, 27] on input "Search podcasts, credits, & more..." at bounding box center [745, 26] width 373 height 23
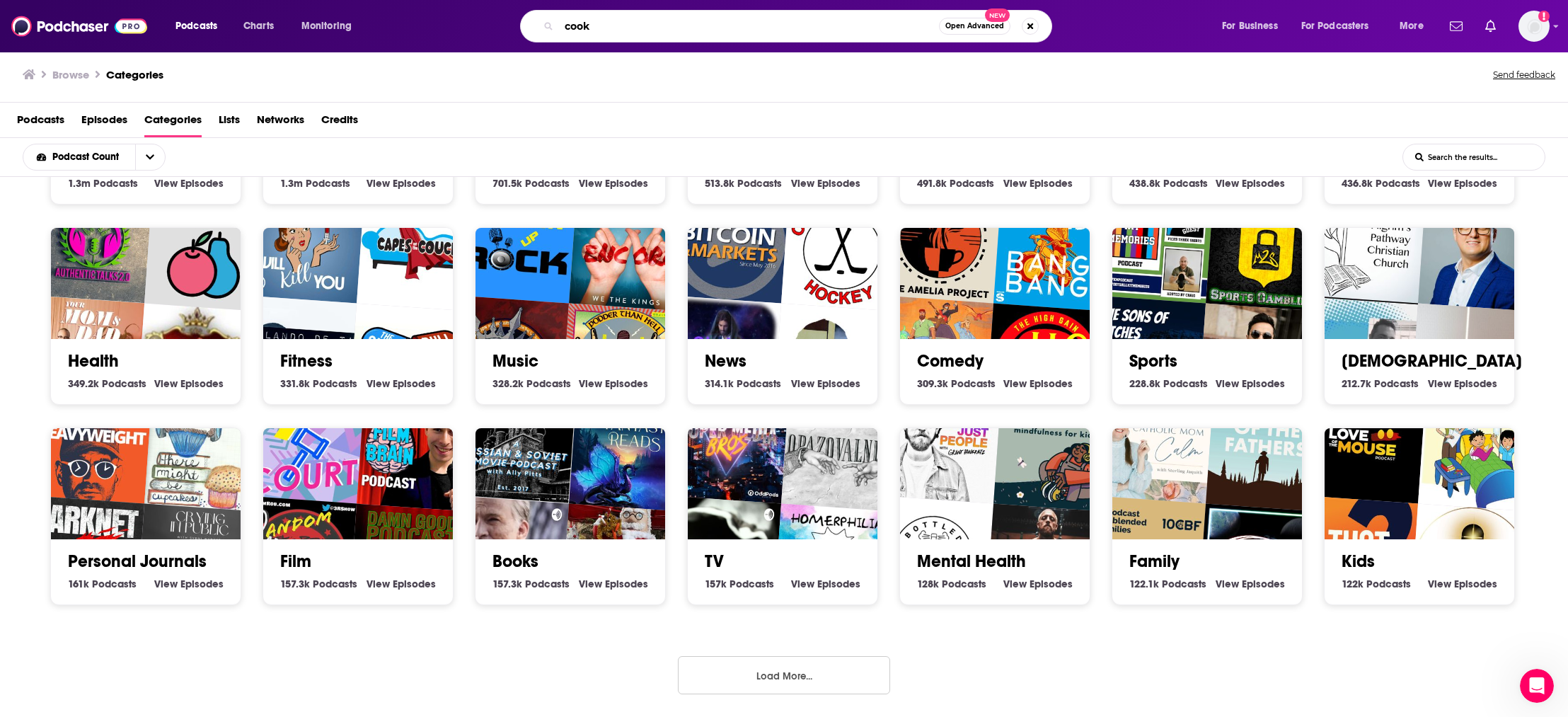
type input "cook"
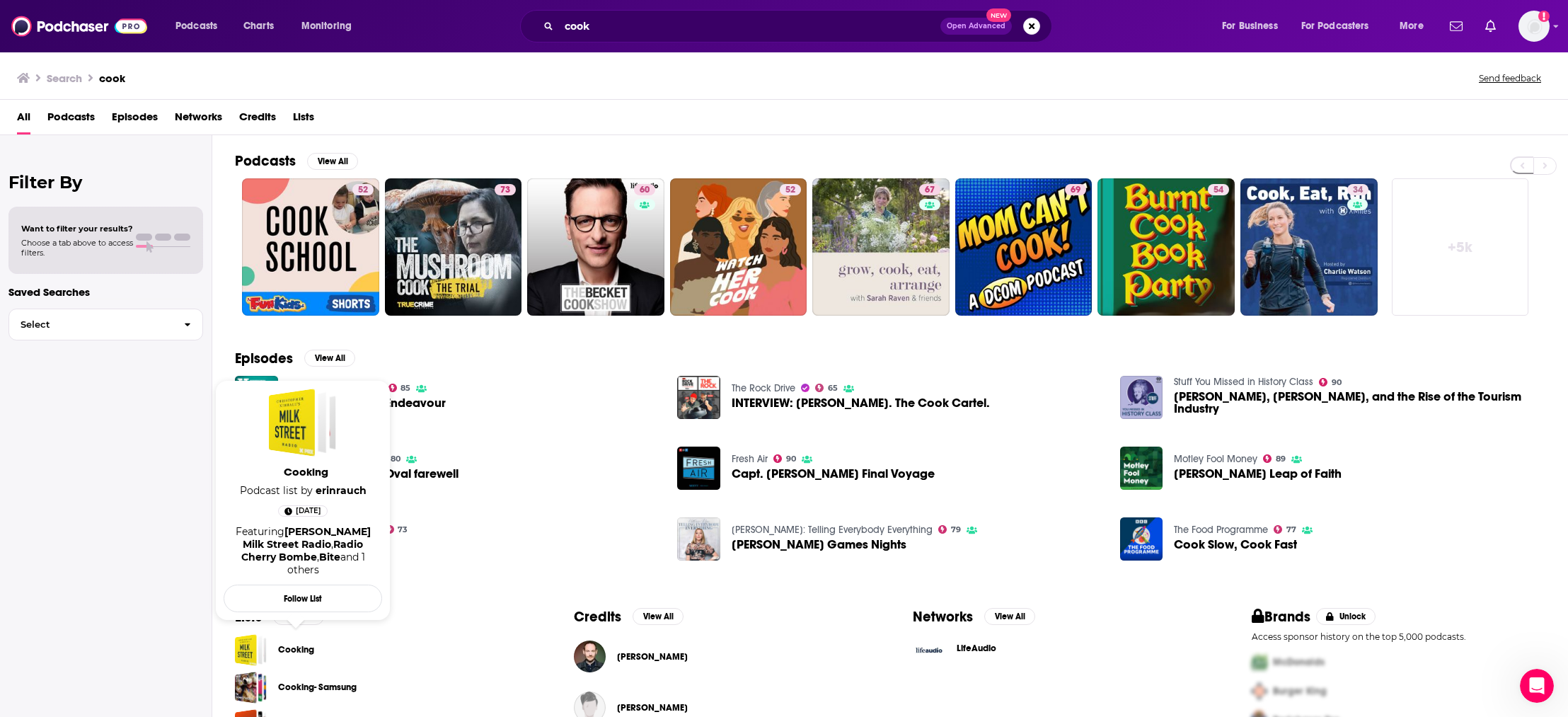
click at [307, 652] on link "Cooking" at bounding box center [296, 649] width 36 height 16
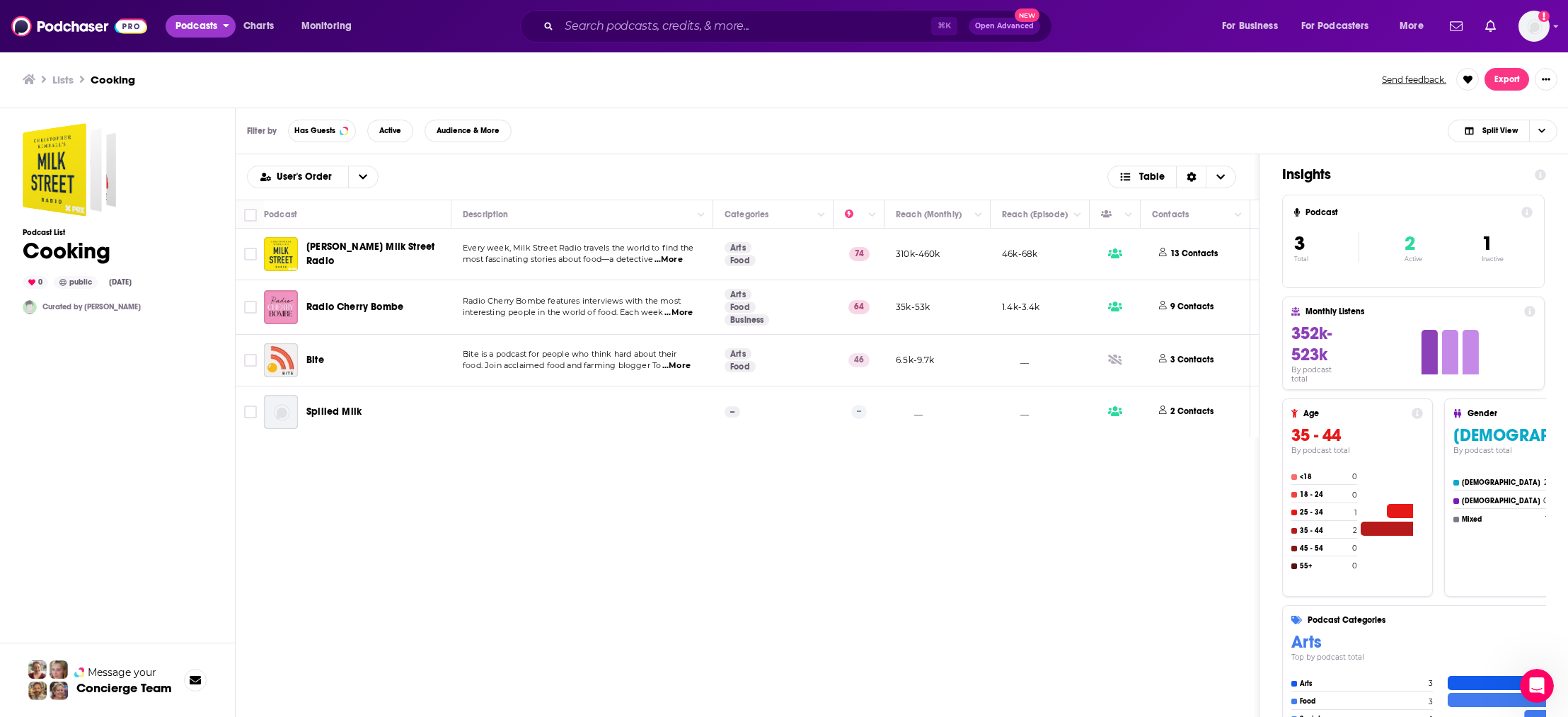
click at [198, 20] on span "Podcasts" at bounding box center [197, 27] width 42 height 20
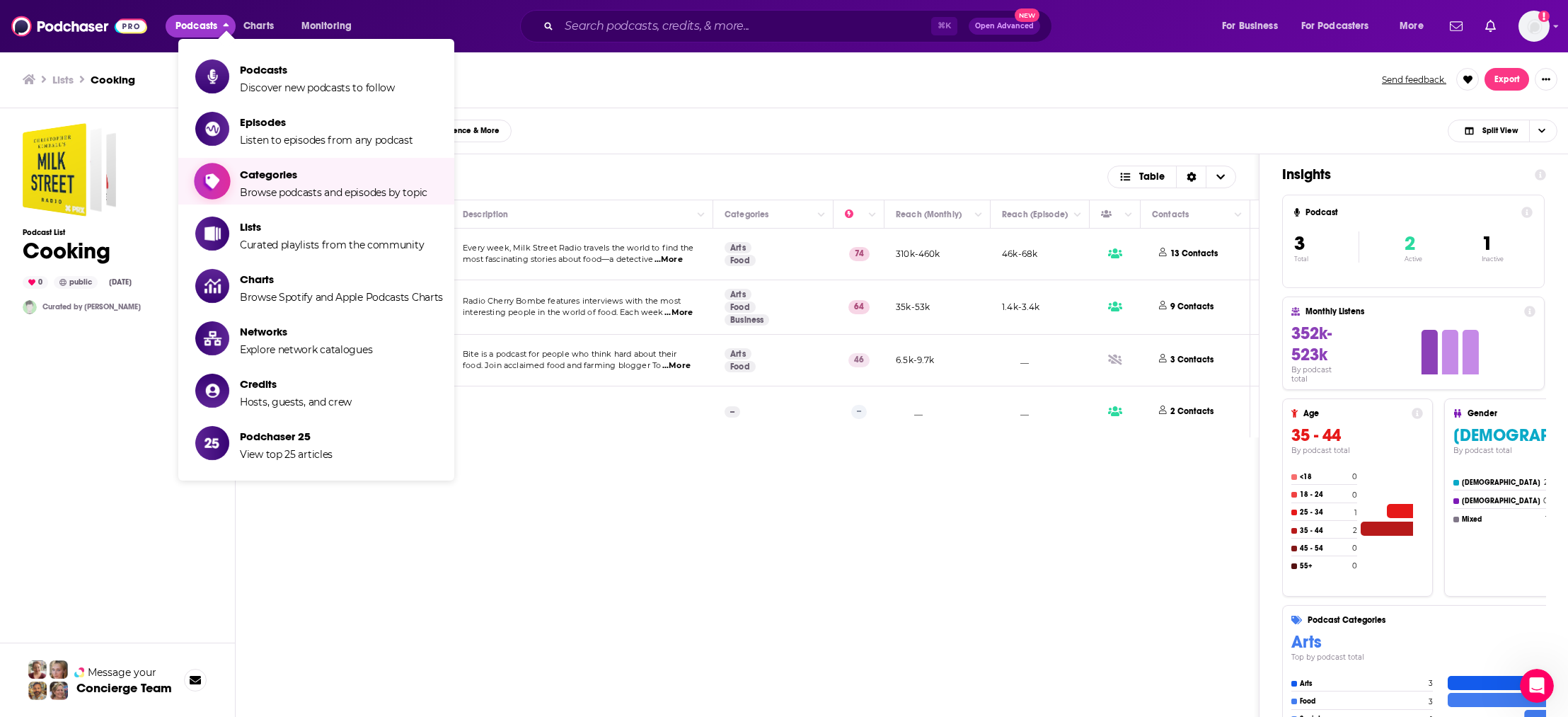
click at [273, 183] on span "Categories Browse podcasts and episodes by topic" at bounding box center [333, 181] width 188 height 36
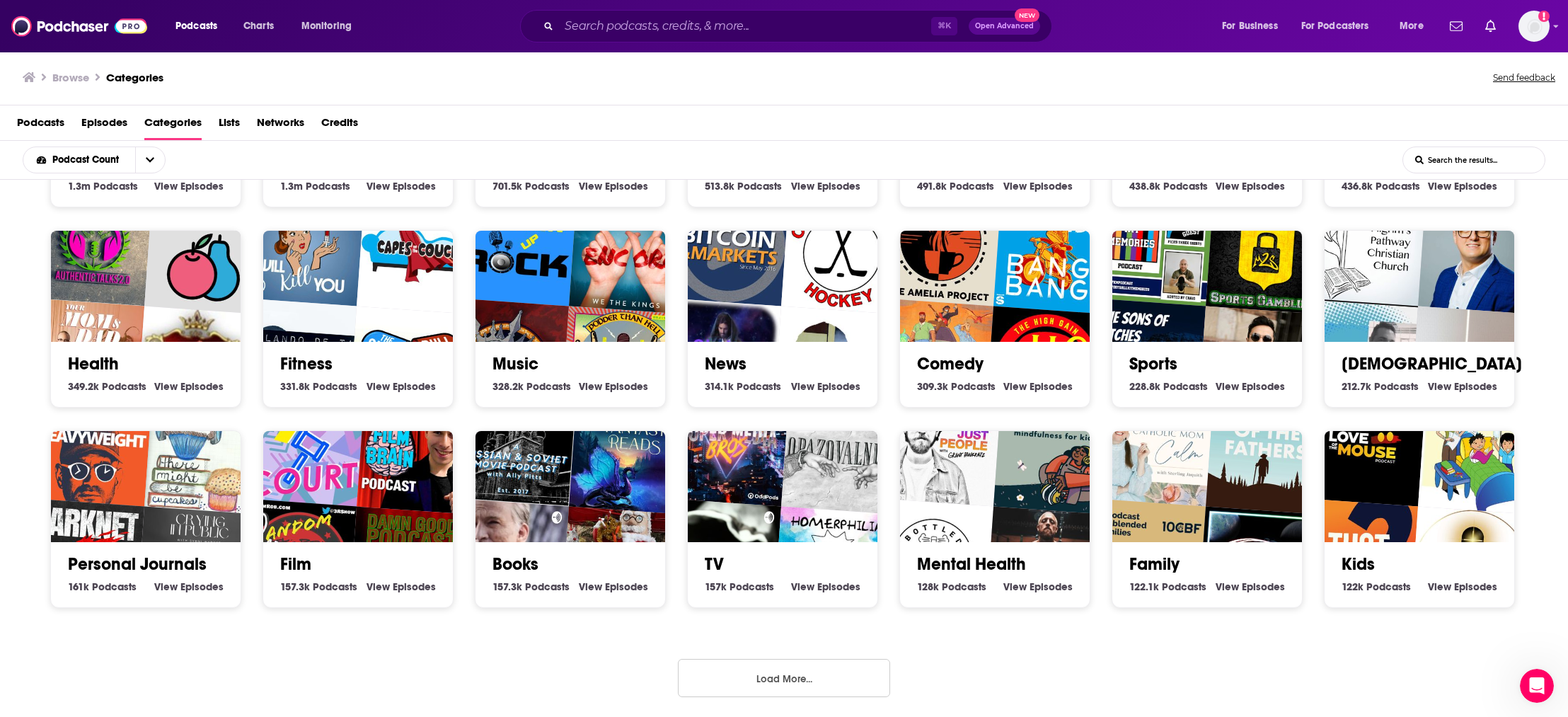
scroll to position [3, 0]
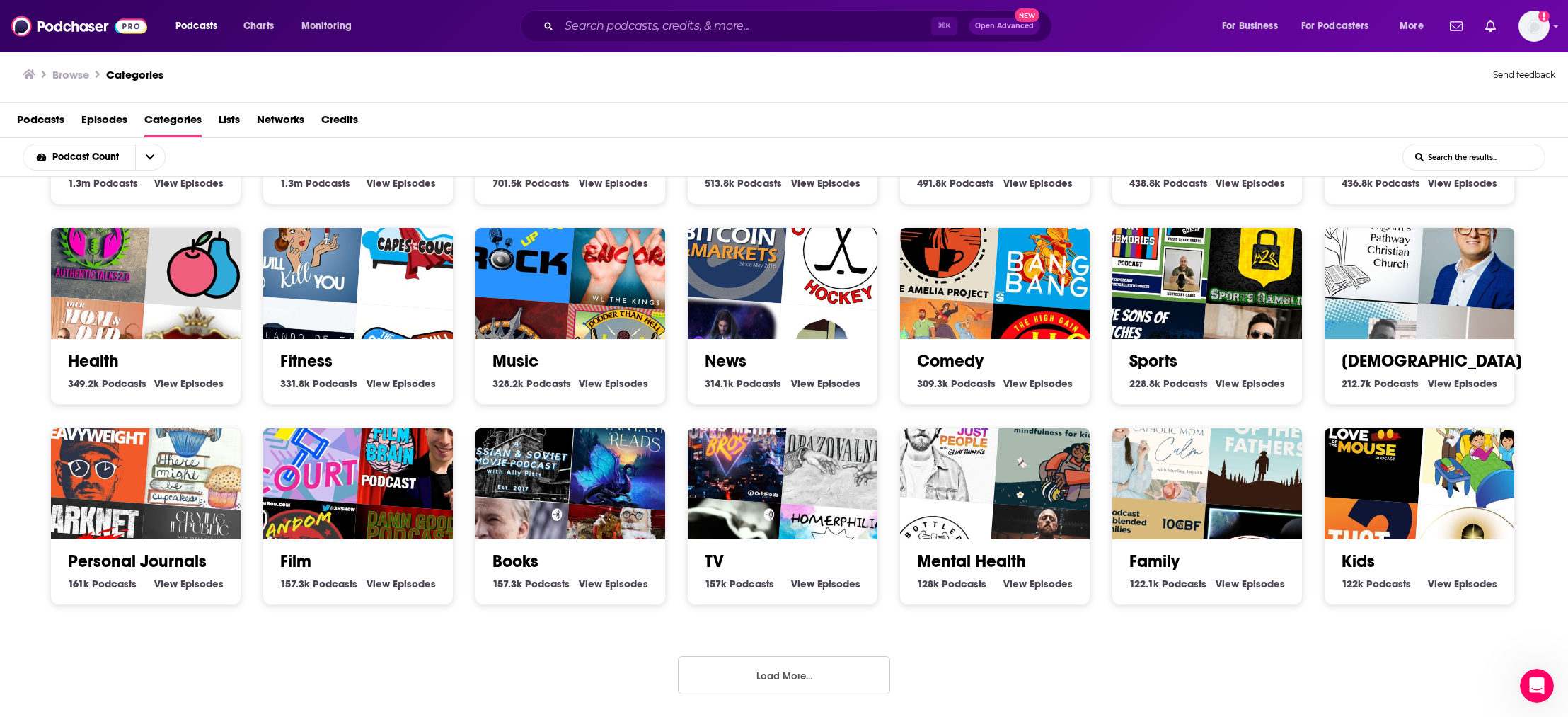
click at [779, 674] on button "Load More..." at bounding box center [784, 676] width 212 height 38
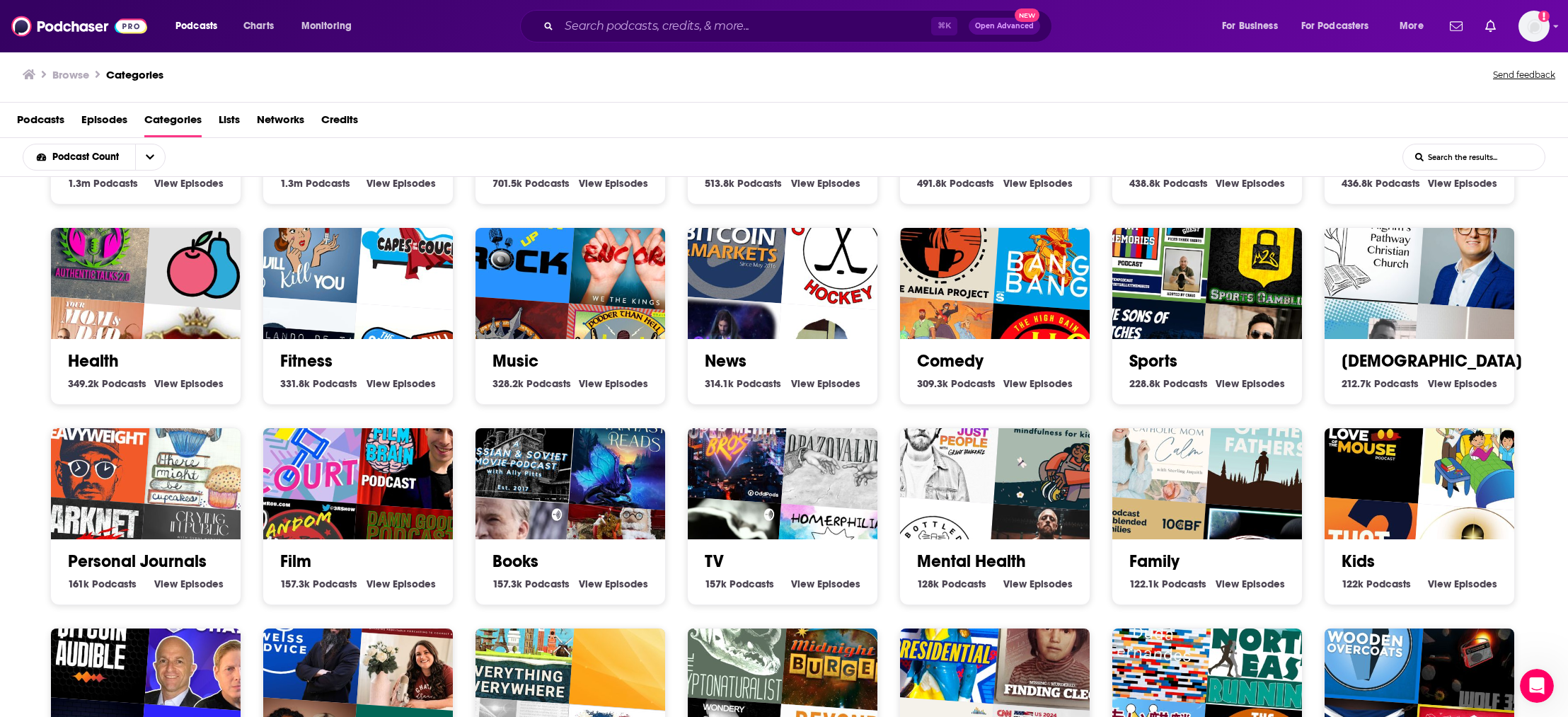
scroll to position [769, 0]
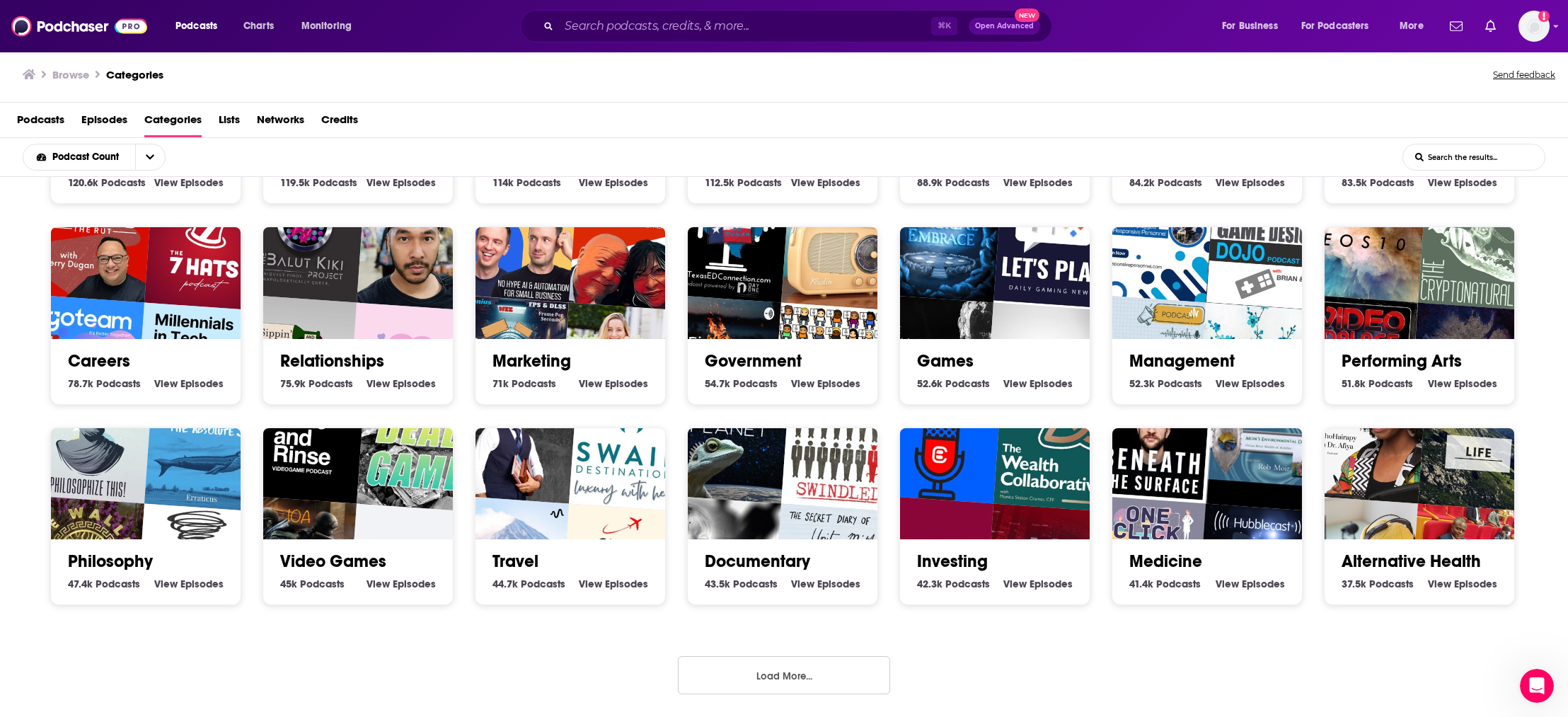
click at [853, 674] on button "Load More..." at bounding box center [784, 676] width 212 height 38
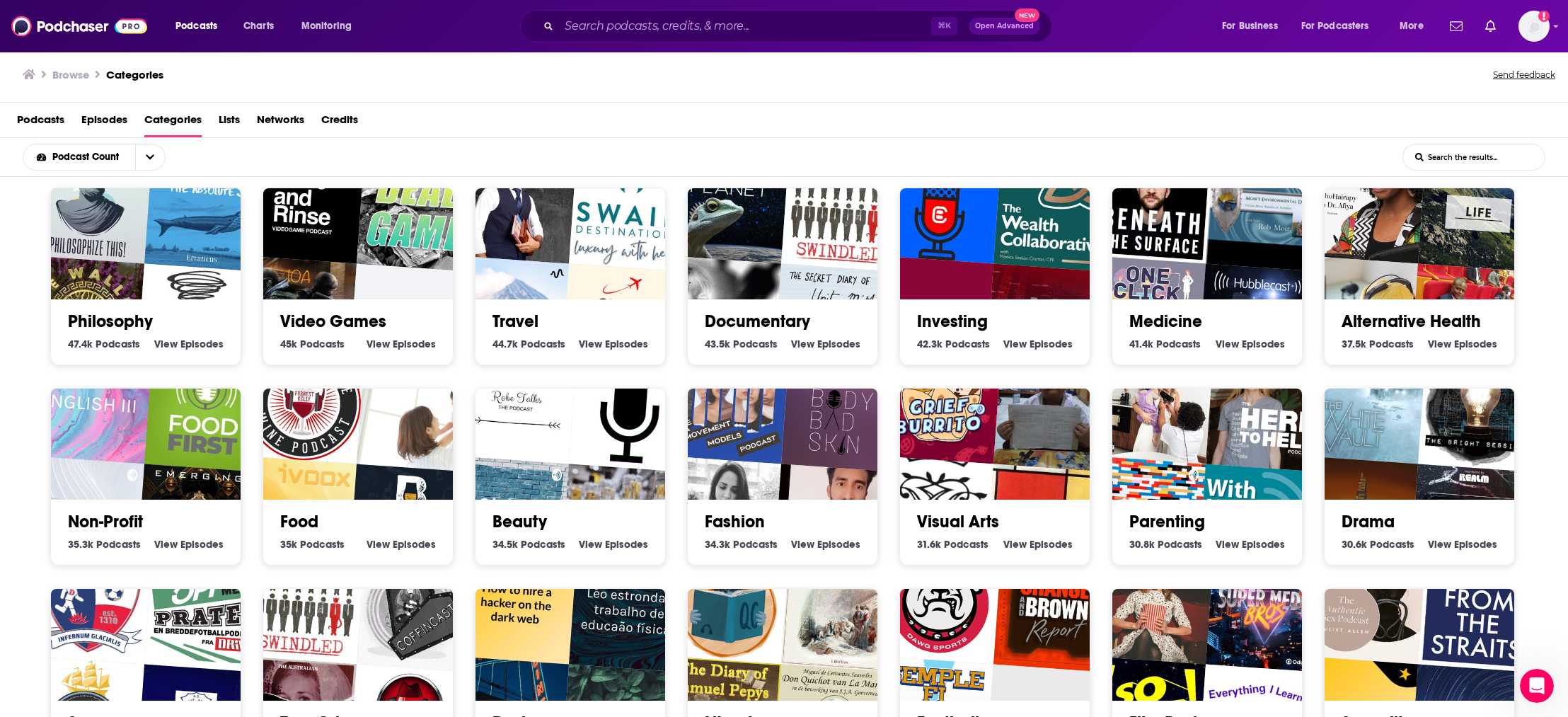
scroll to position [1372, 0]
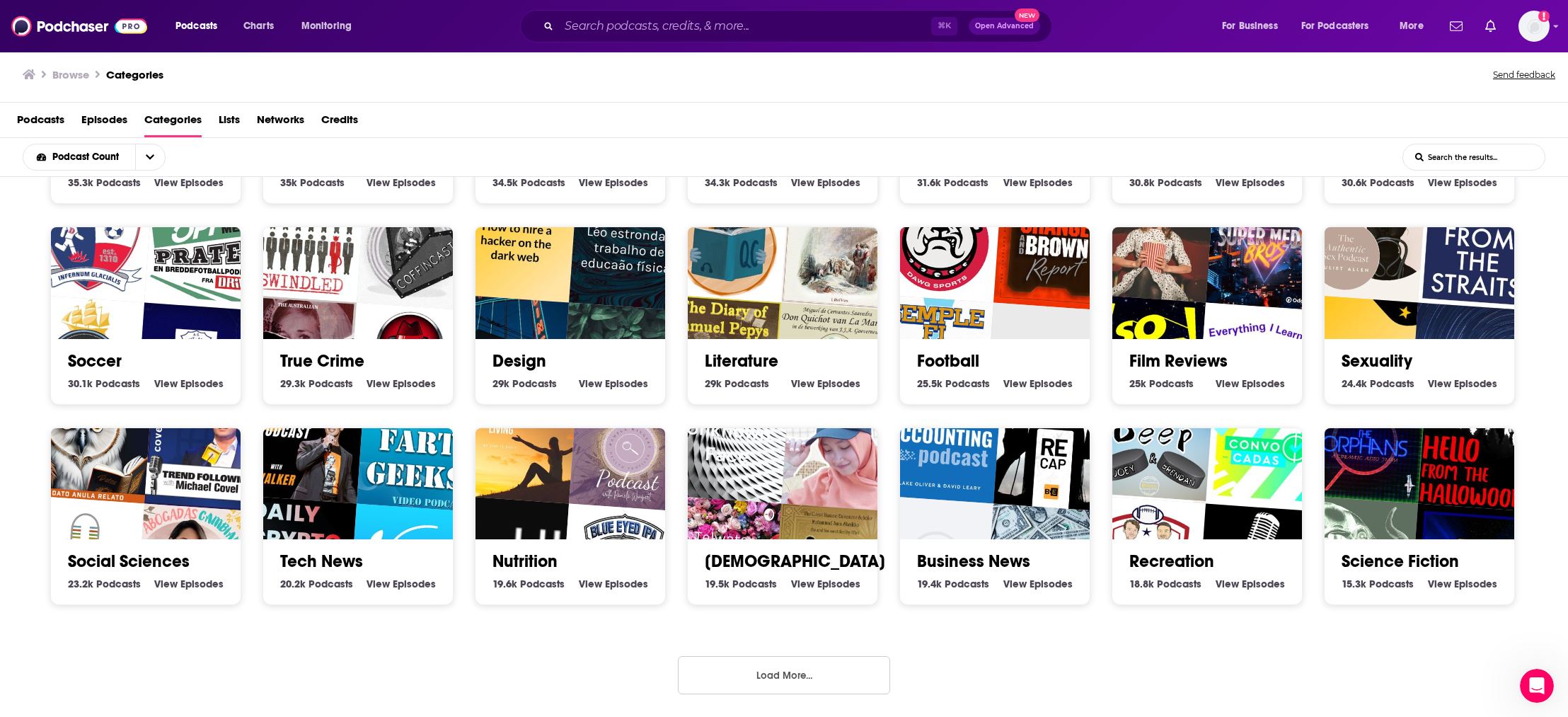
click at [819, 678] on button "Load More..." at bounding box center [784, 676] width 212 height 38
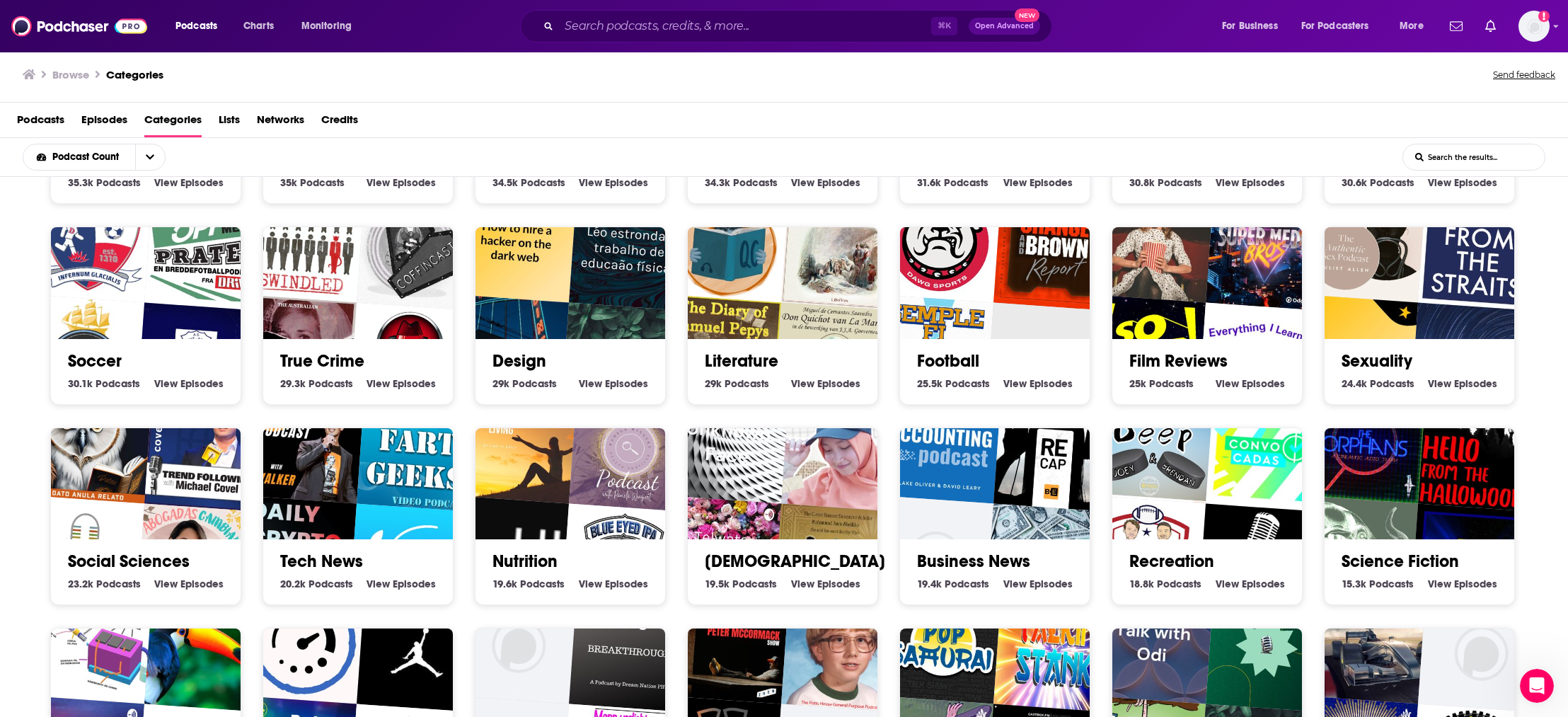
scroll to position [1973, 0]
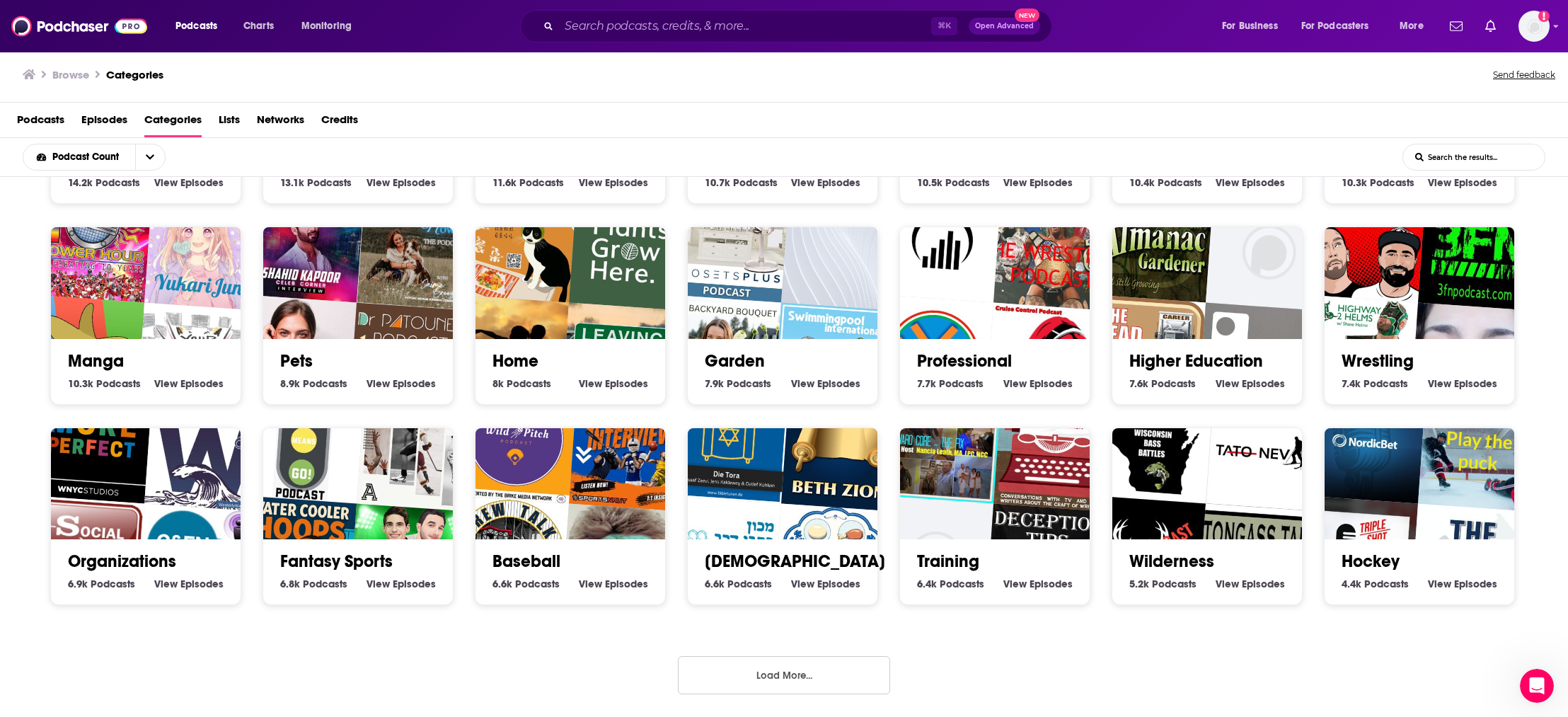
click at [814, 687] on button "Load More..." at bounding box center [784, 676] width 212 height 38
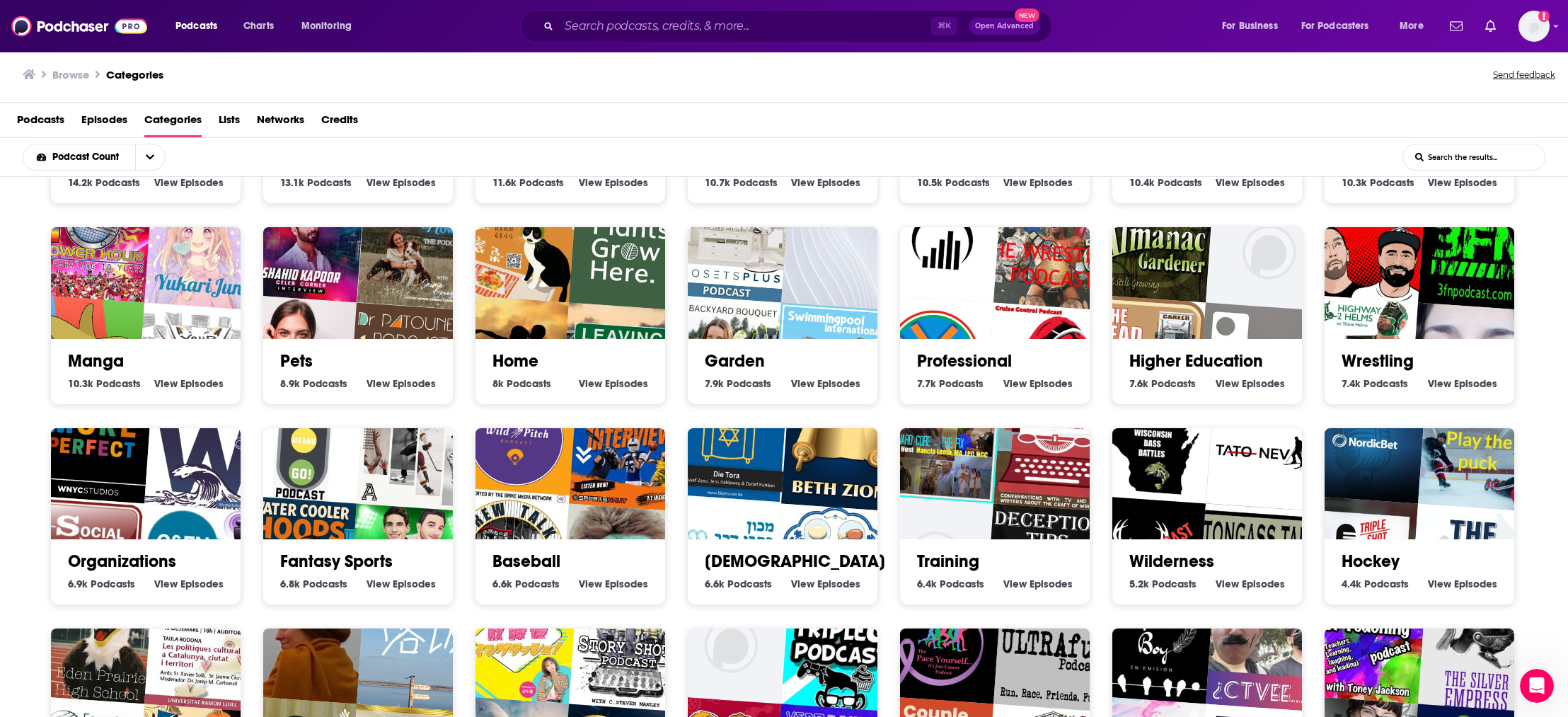
scroll to position [2596, 0]
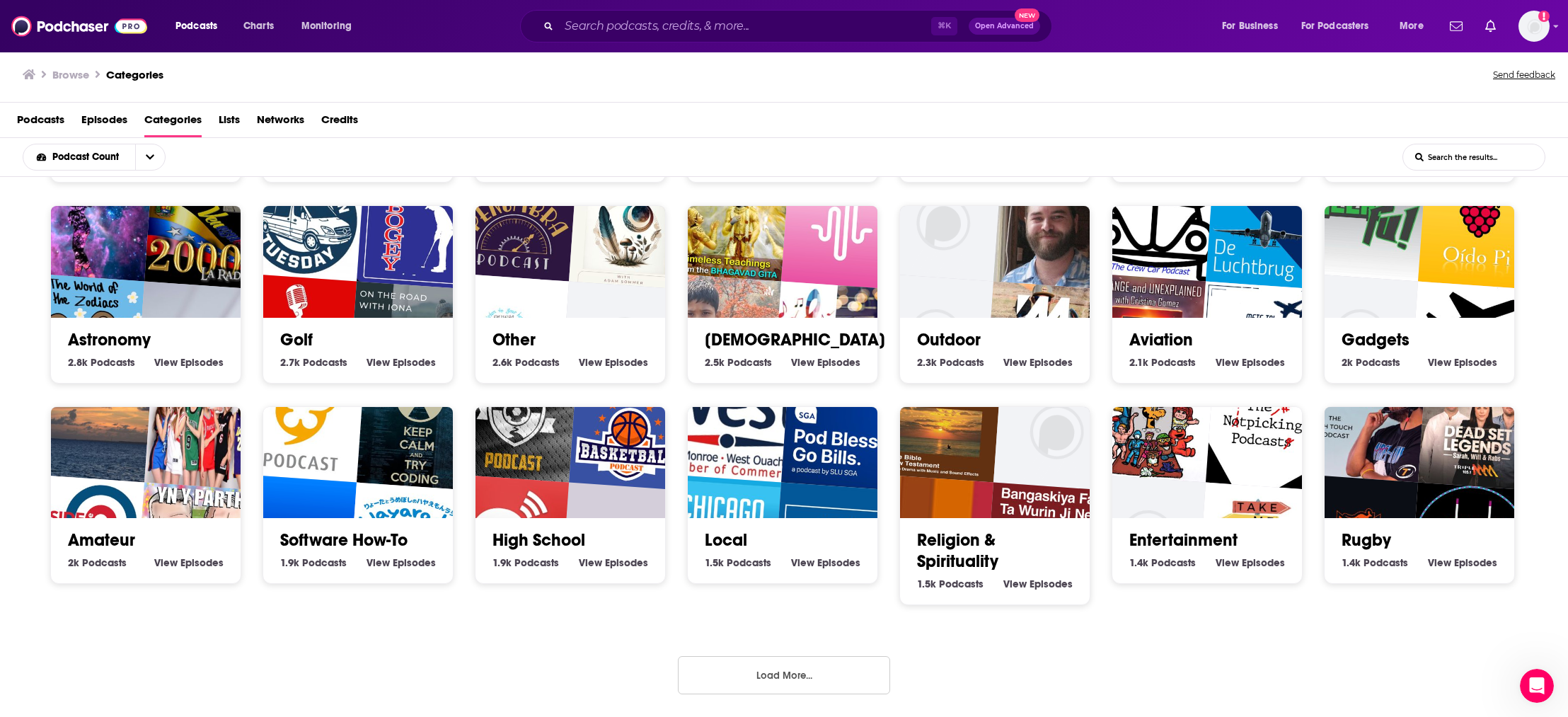
click at [806, 676] on button "Load More..." at bounding box center [784, 676] width 212 height 38
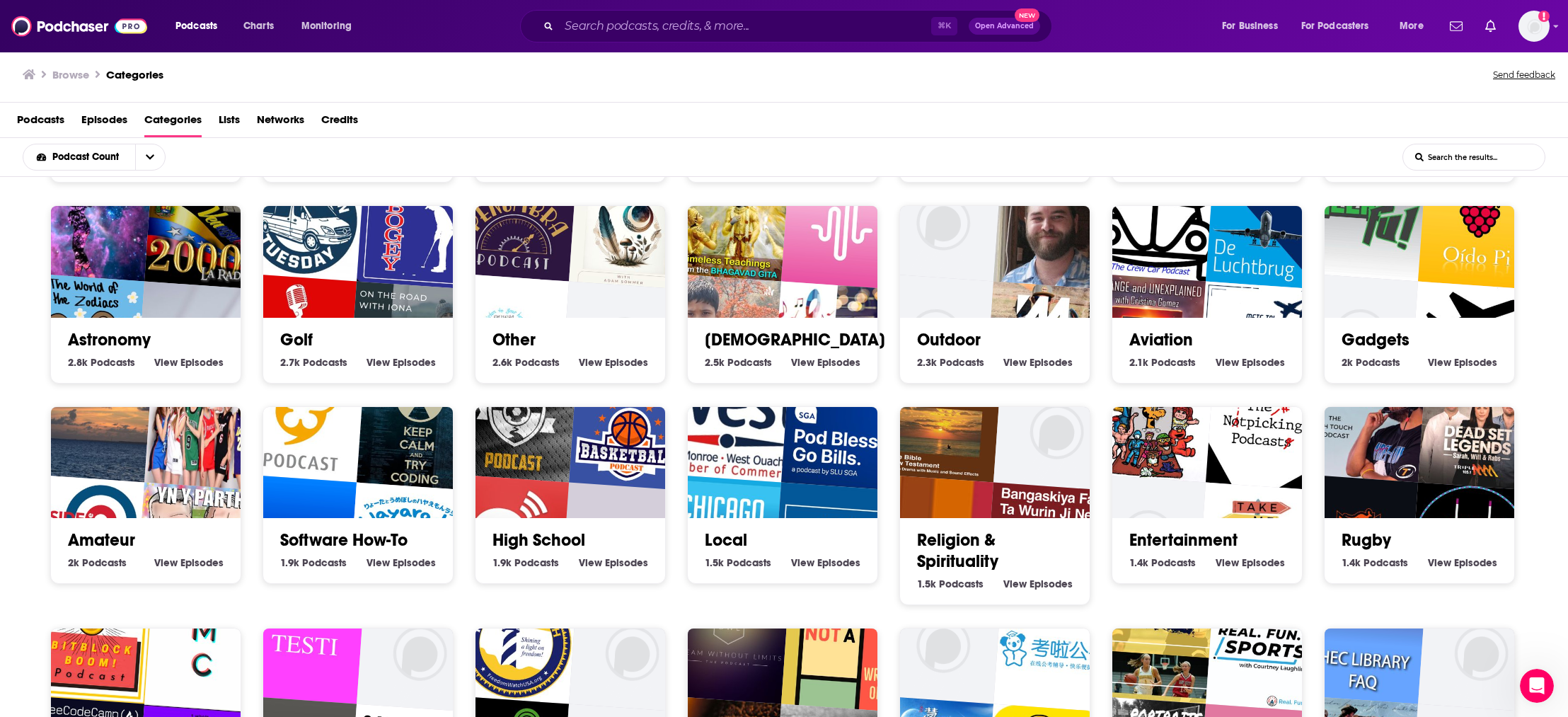
scroll to position [3219, 0]
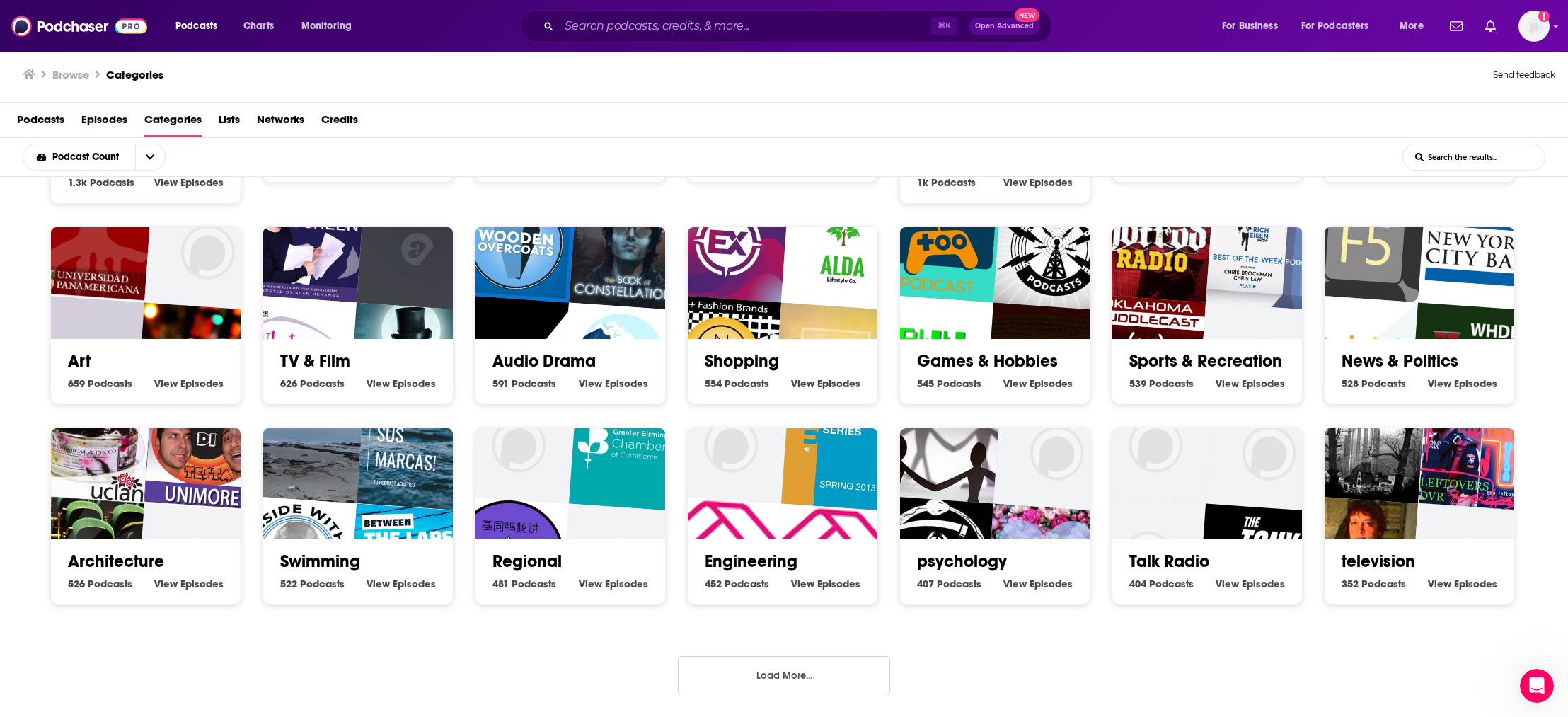
click at [805, 665] on button "Load More..." at bounding box center [784, 676] width 212 height 38
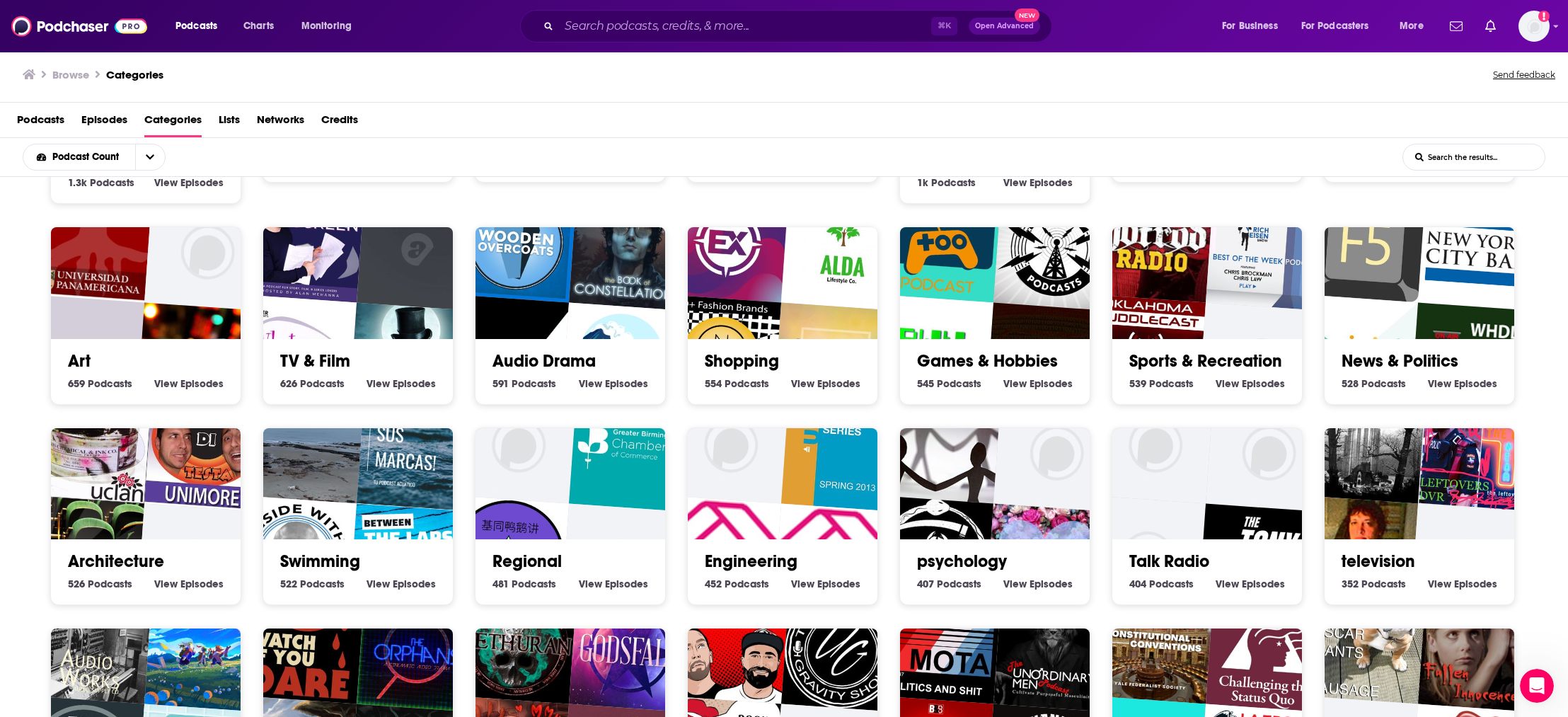
scroll to position [3842, 0]
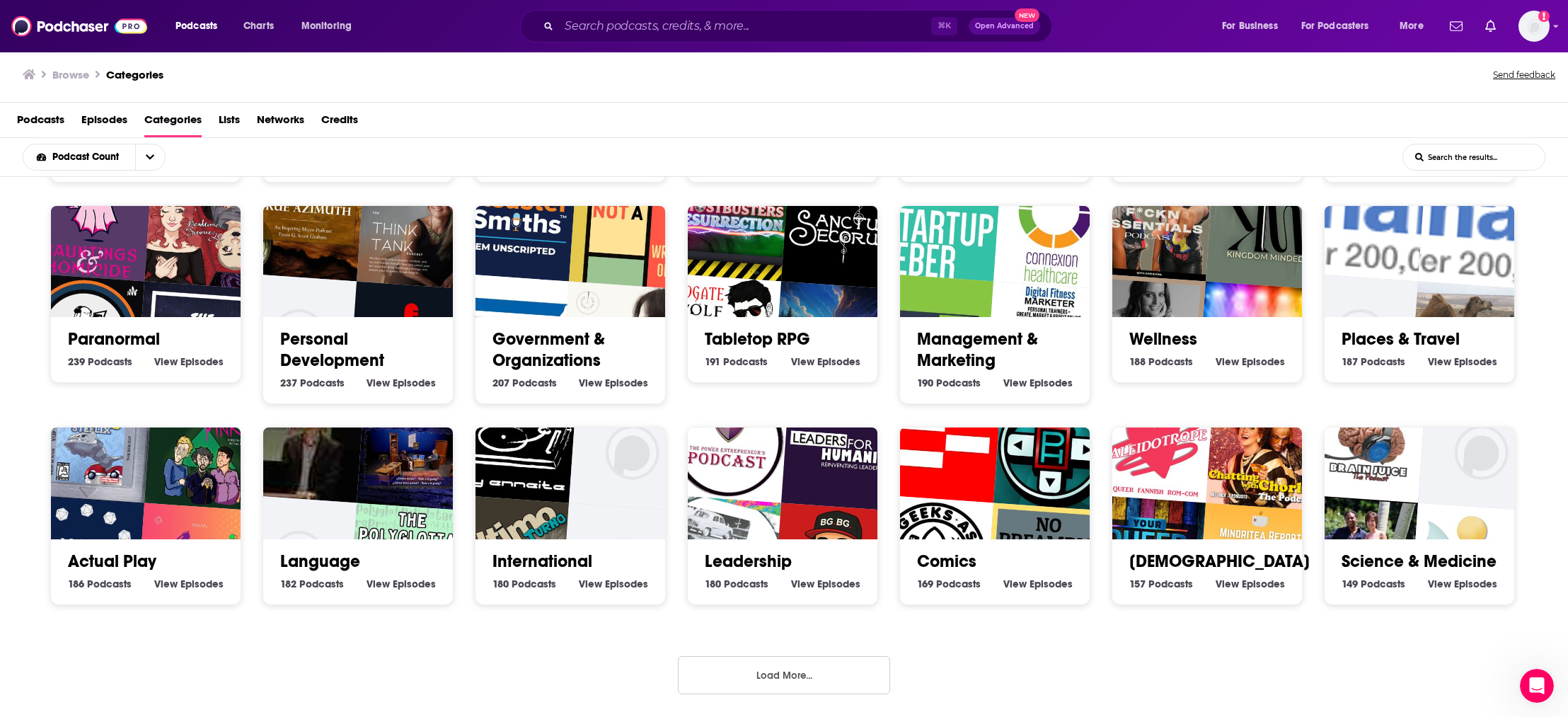
click at [808, 676] on button "Load More..." at bounding box center [784, 676] width 212 height 38
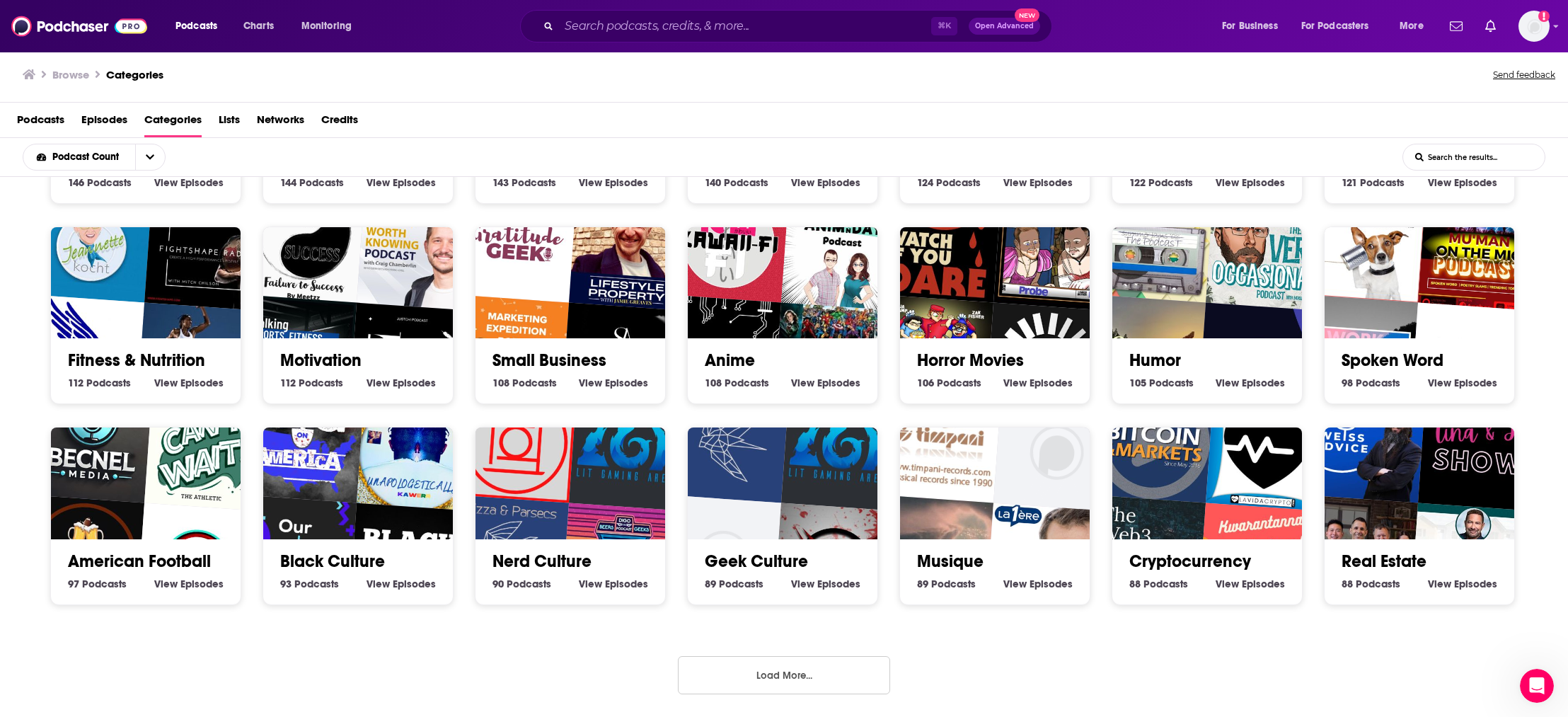
click at [806, 677] on button "Load More..." at bounding box center [784, 676] width 212 height 38
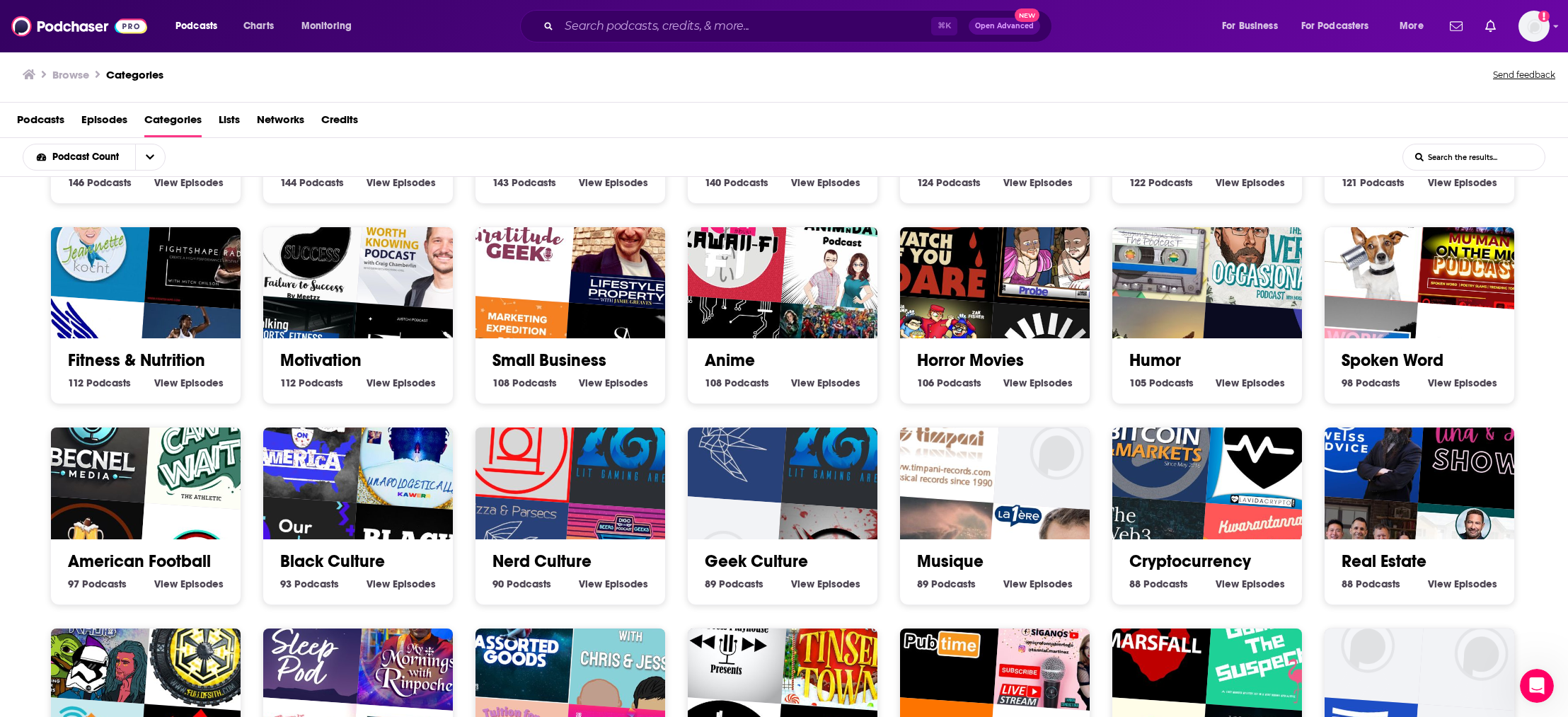
scroll to position [5066, 0]
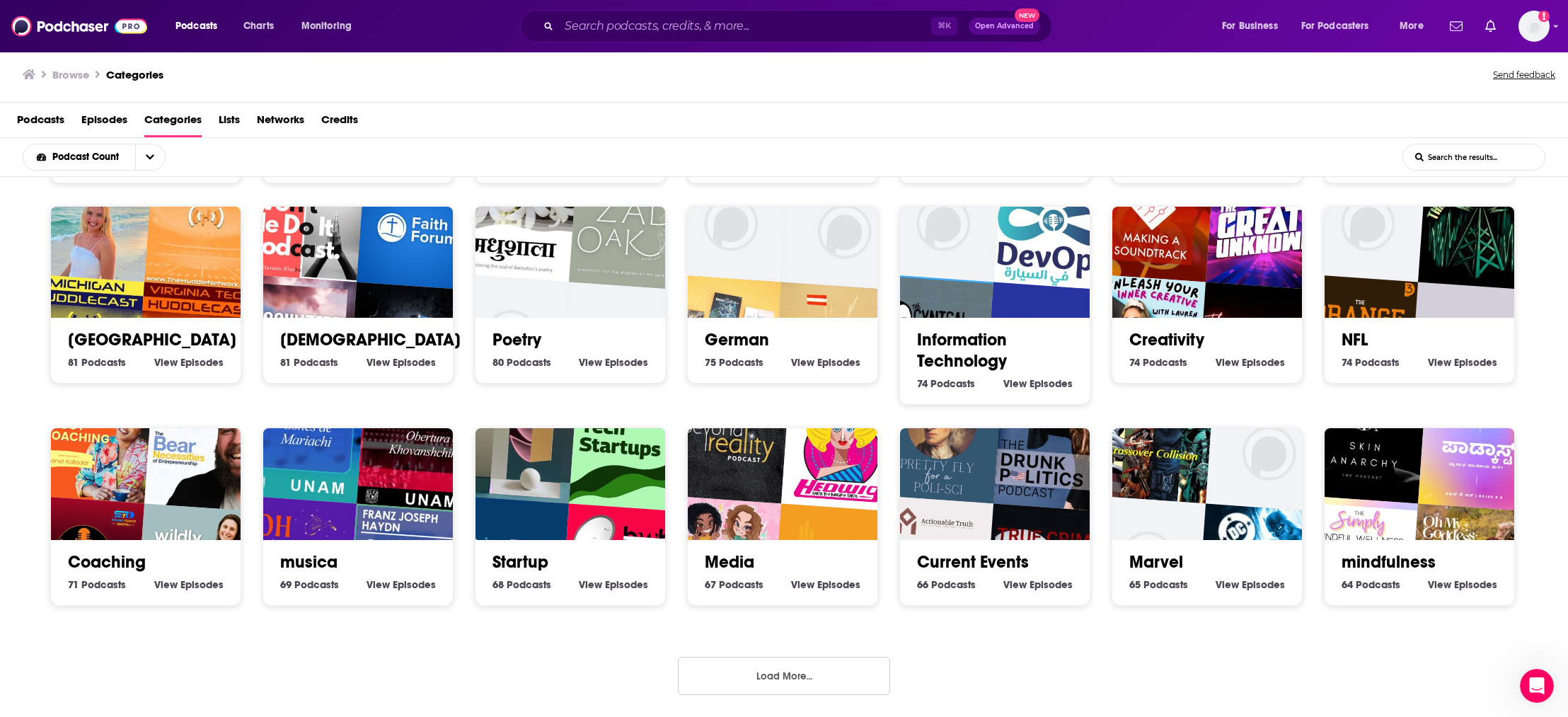
click at [823, 687] on button "Load More..." at bounding box center [784, 676] width 212 height 38
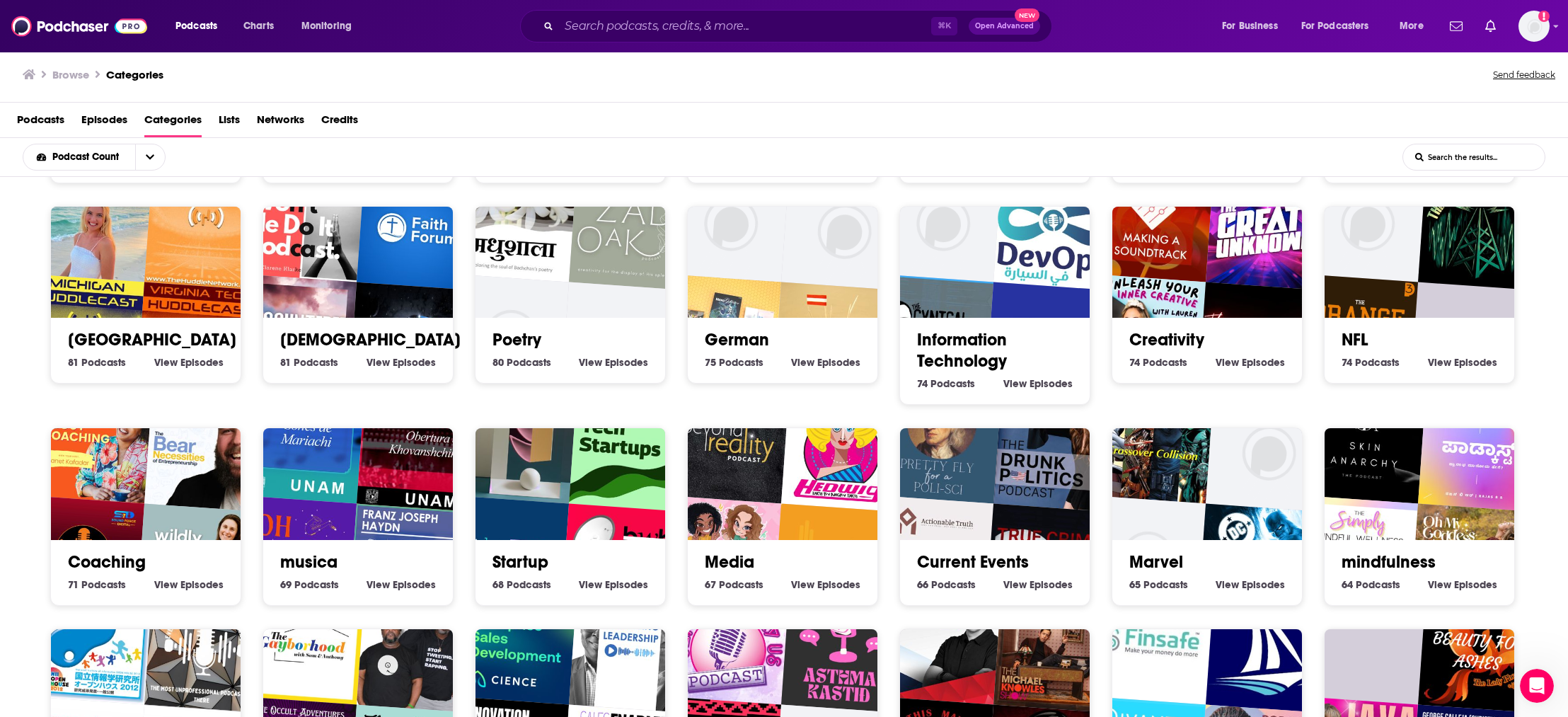
scroll to position [5689, 0]
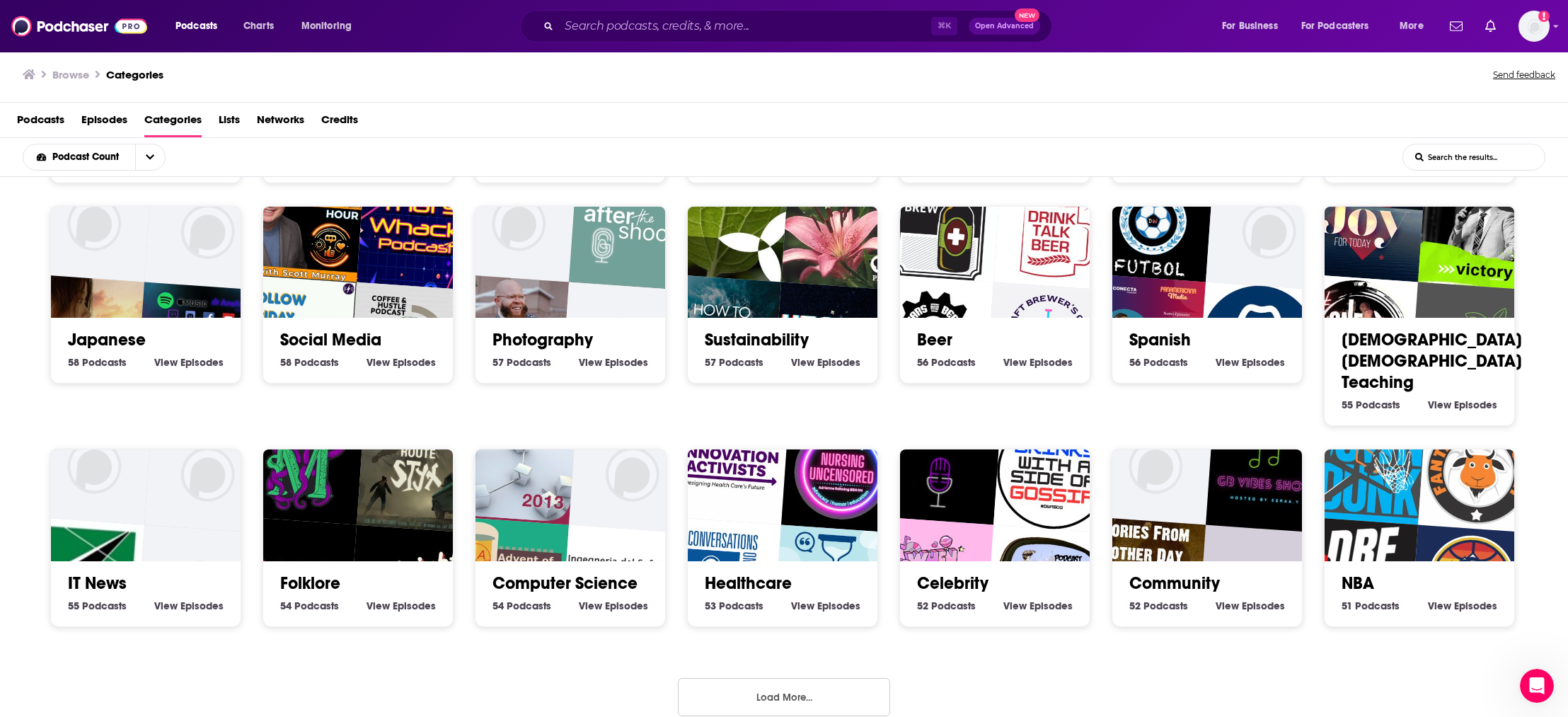
click at [849, 679] on button "Load More..." at bounding box center [784, 698] width 212 height 38
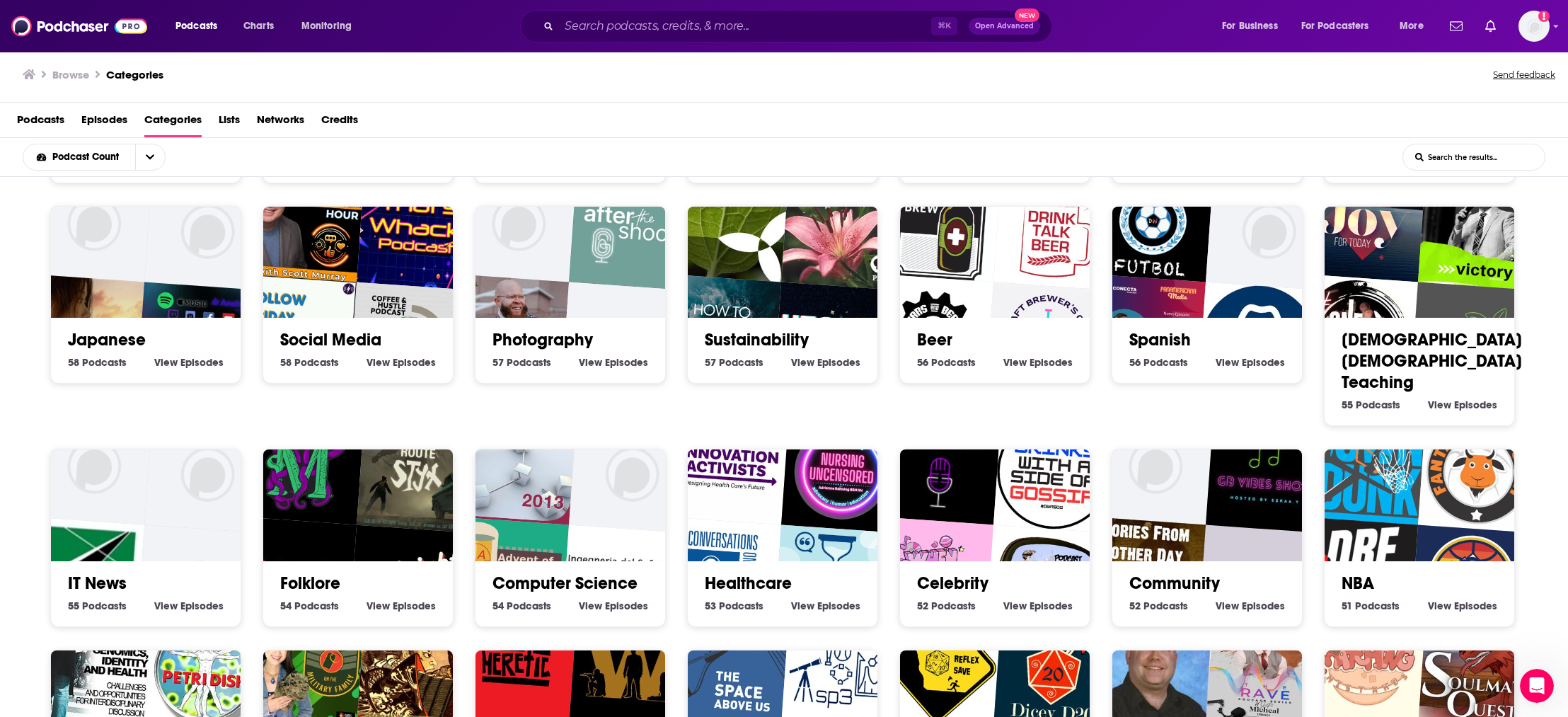
scroll to position [6291, 0]
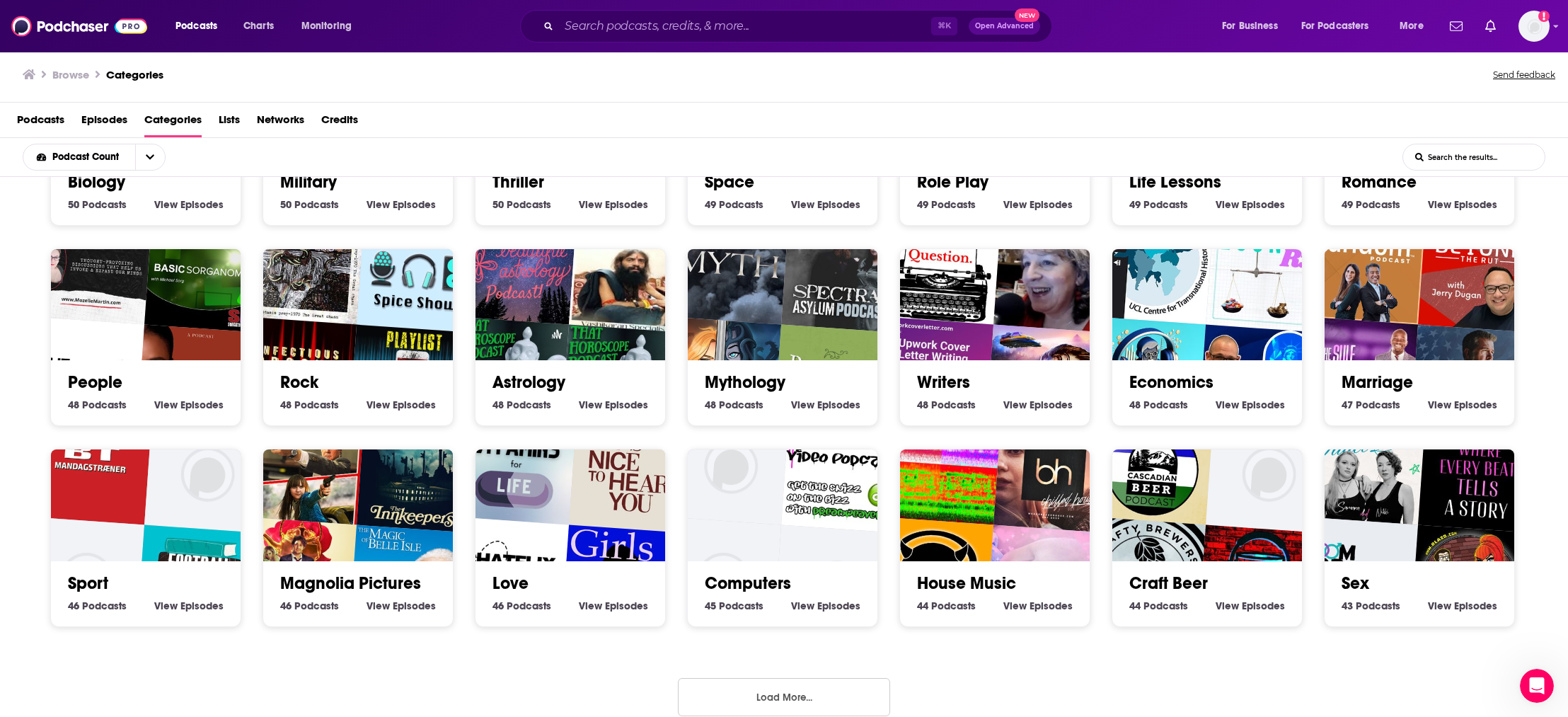
click at [798, 679] on button "Load More..." at bounding box center [784, 698] width 212 height 38
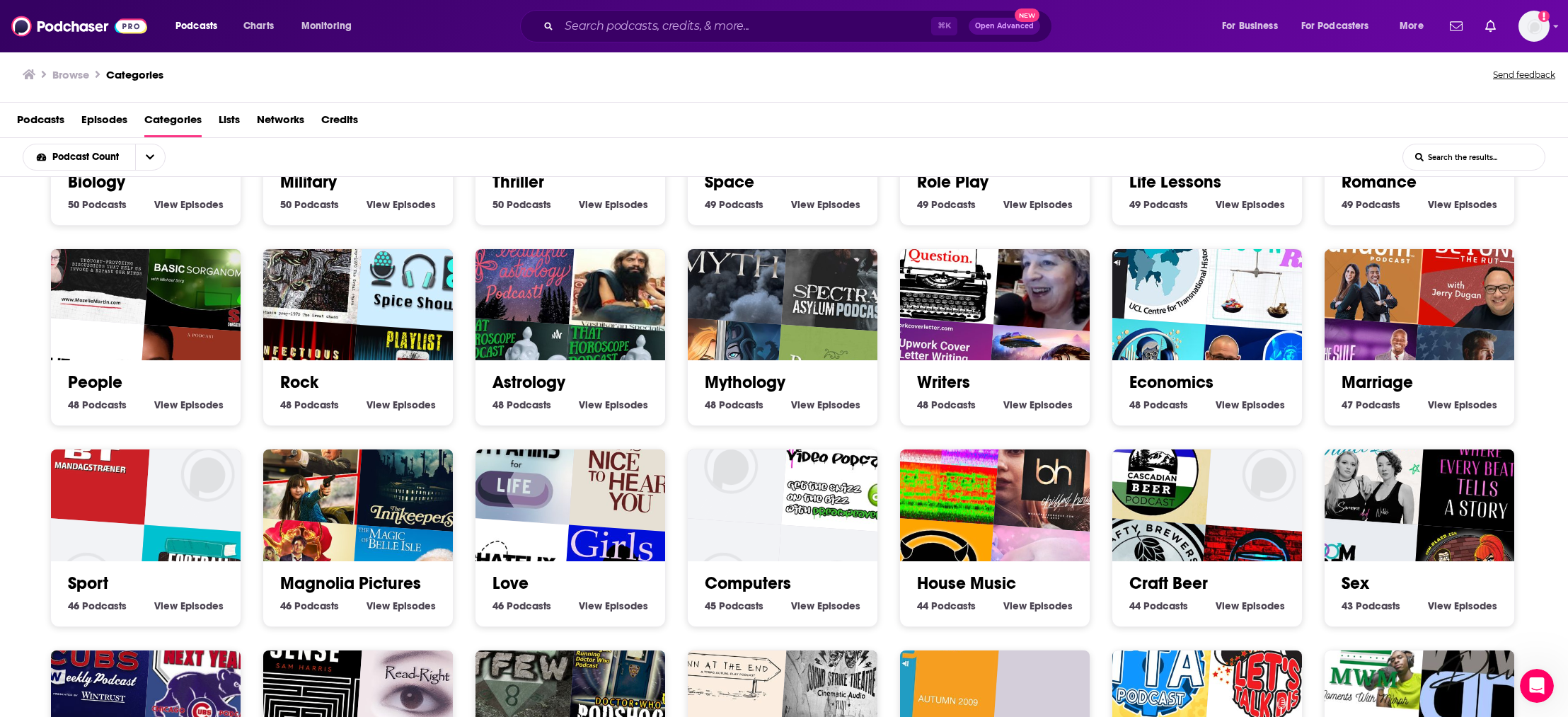
scroll to position [6914, 0]
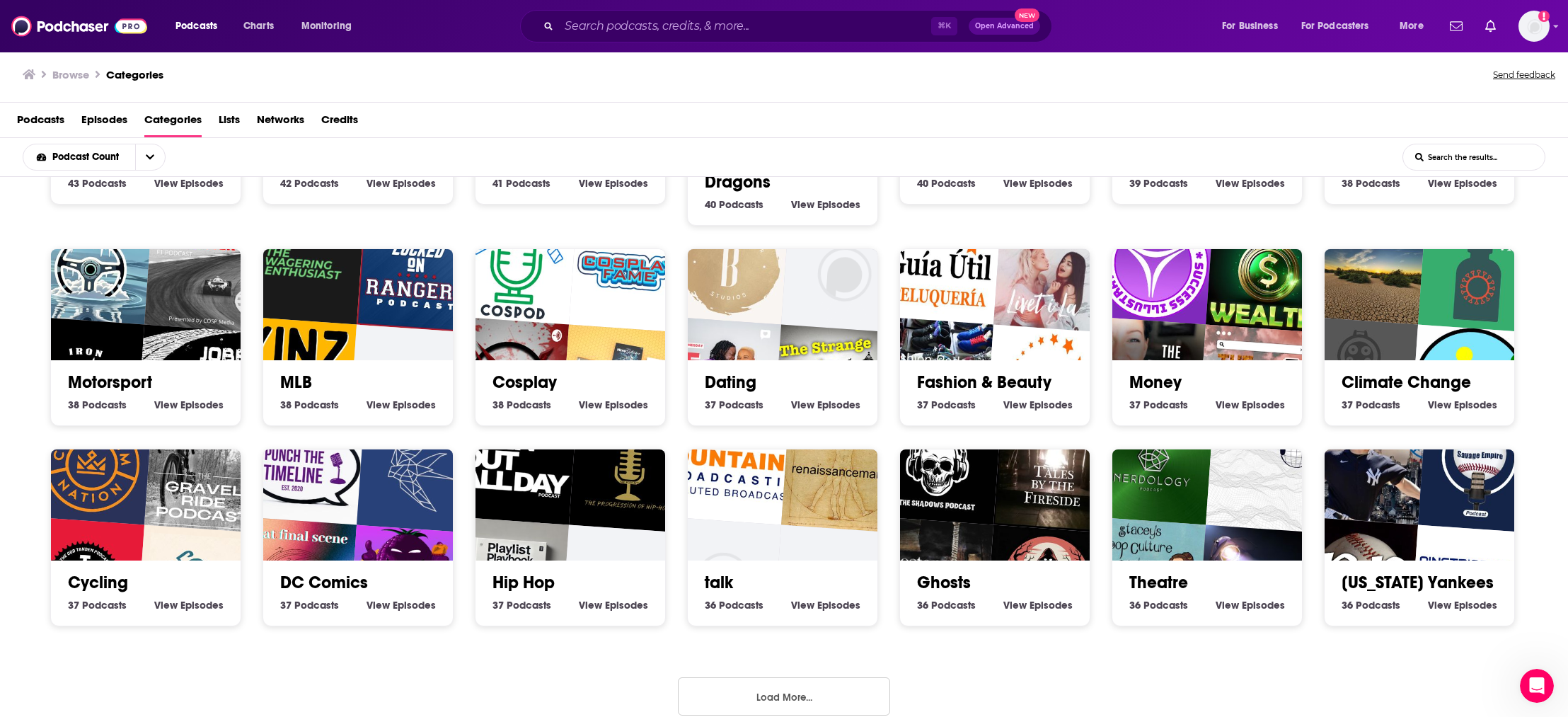
click at [794, 679] on button "Load More..." at bounding box center [784, 697] width 212 height 38
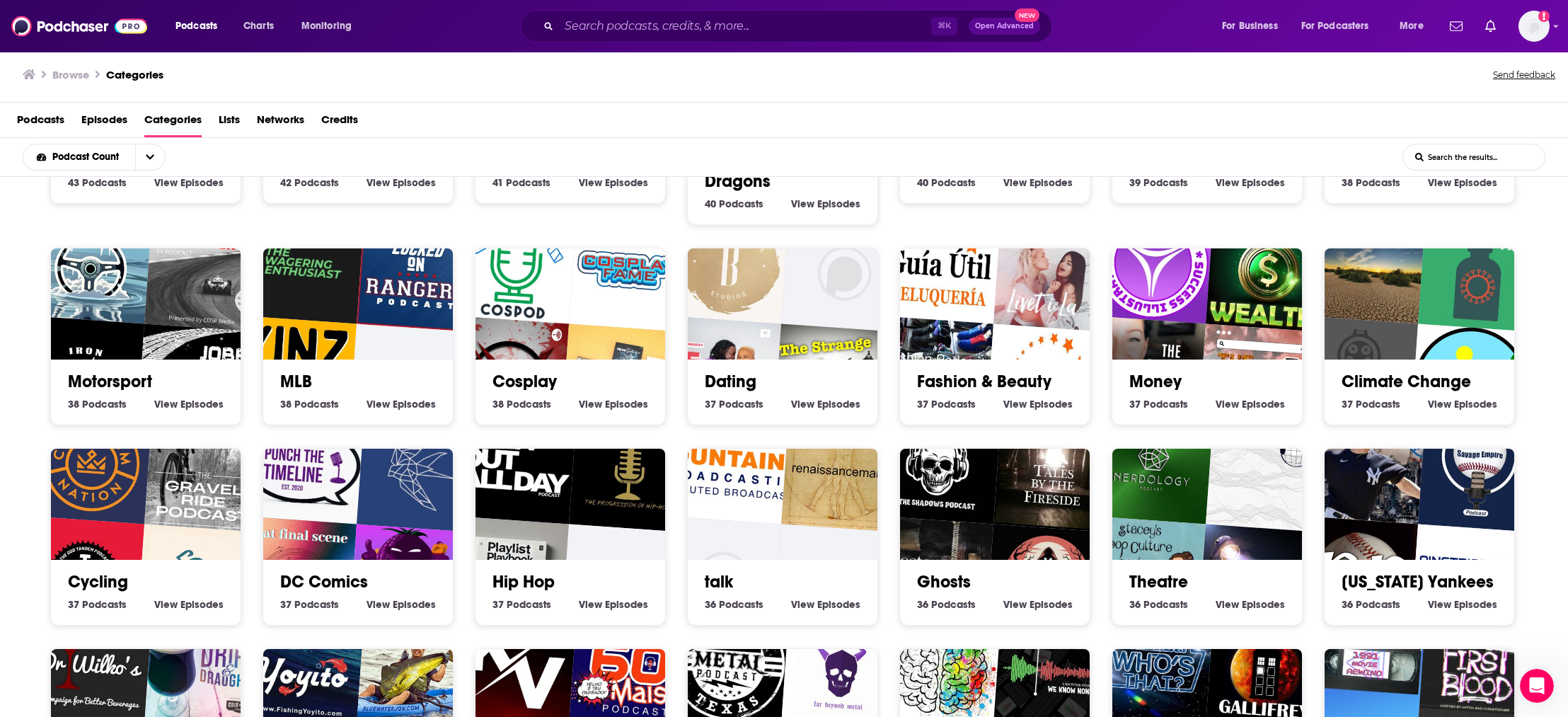
scroll to position [7515, 0]
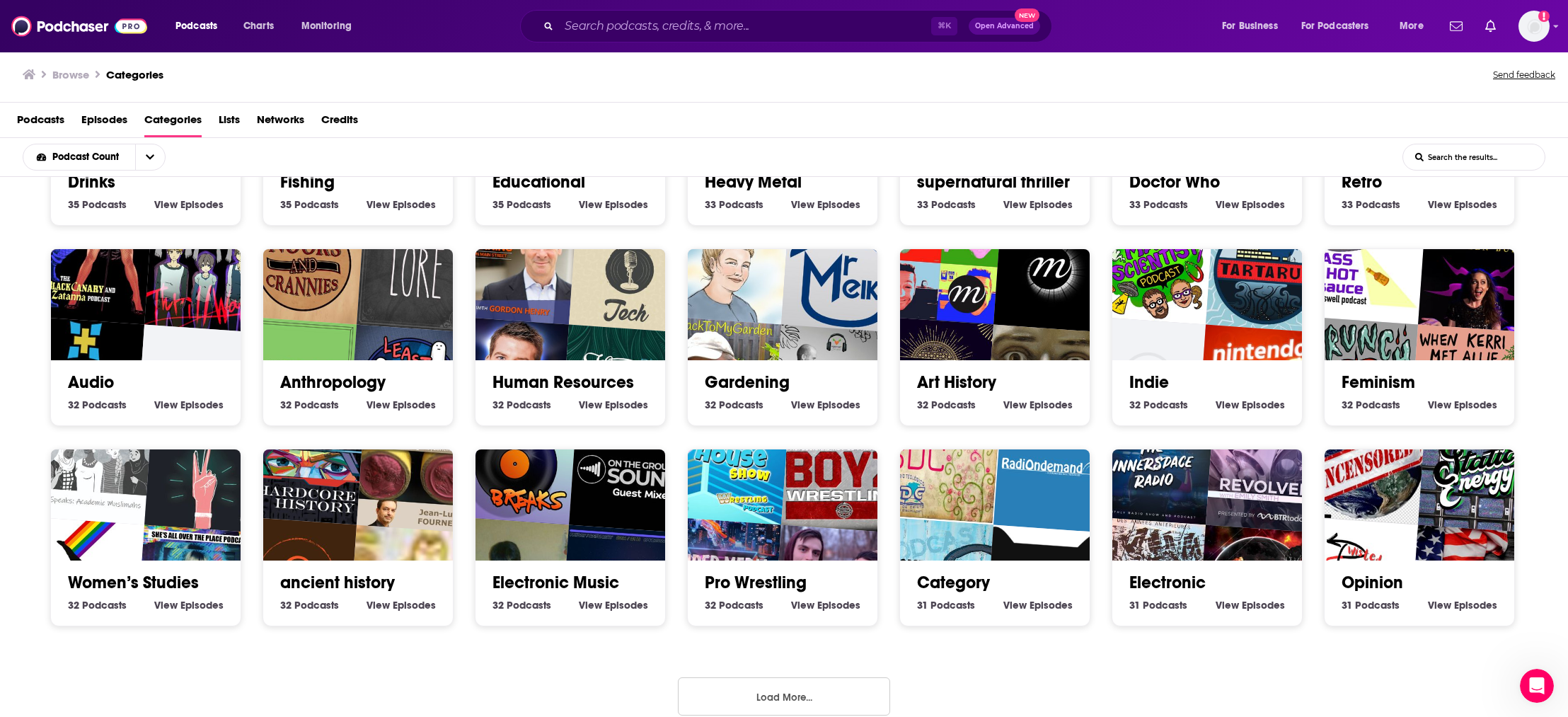
click at [859, 678] on button "Load More..." at bounding box center [784, 697] width 212 height 38
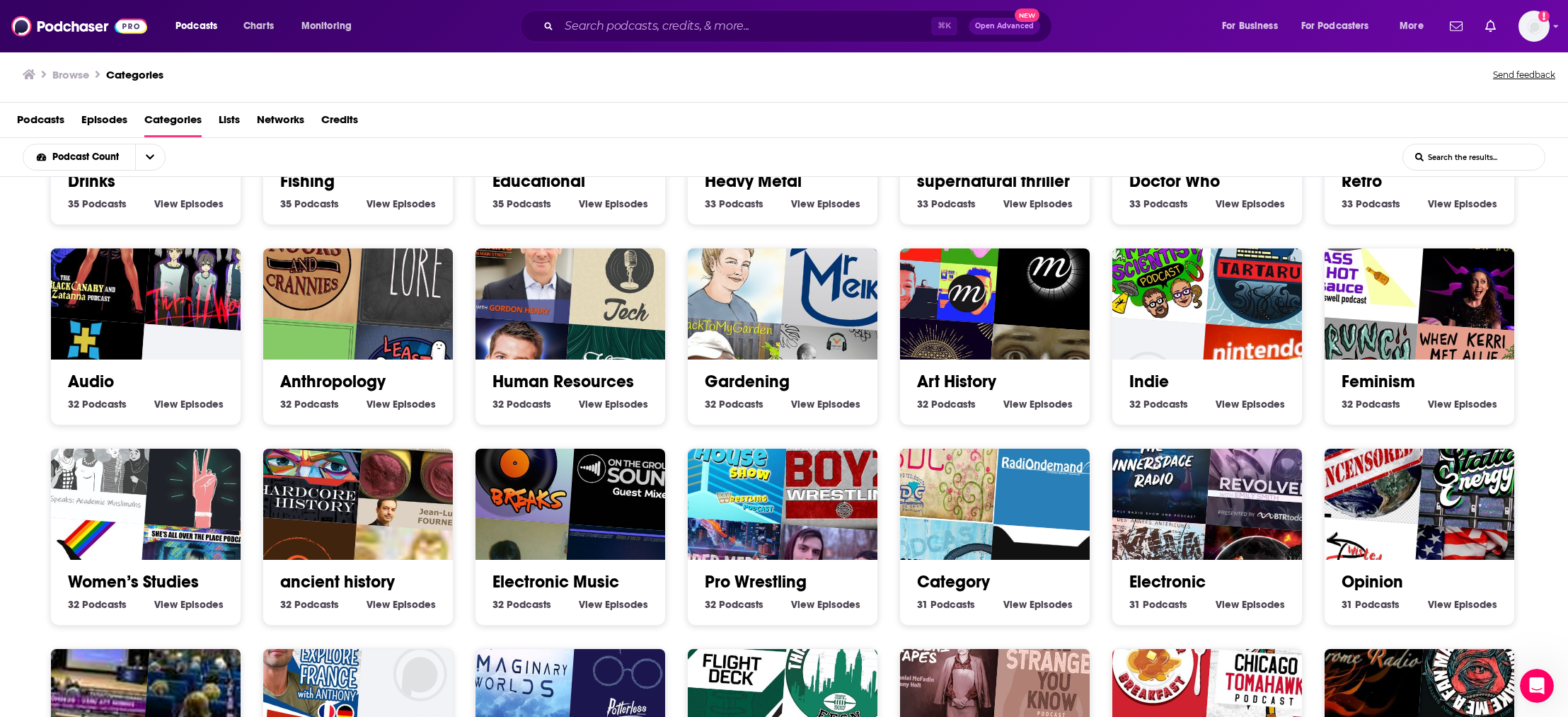
scroll to position [8139, 0]
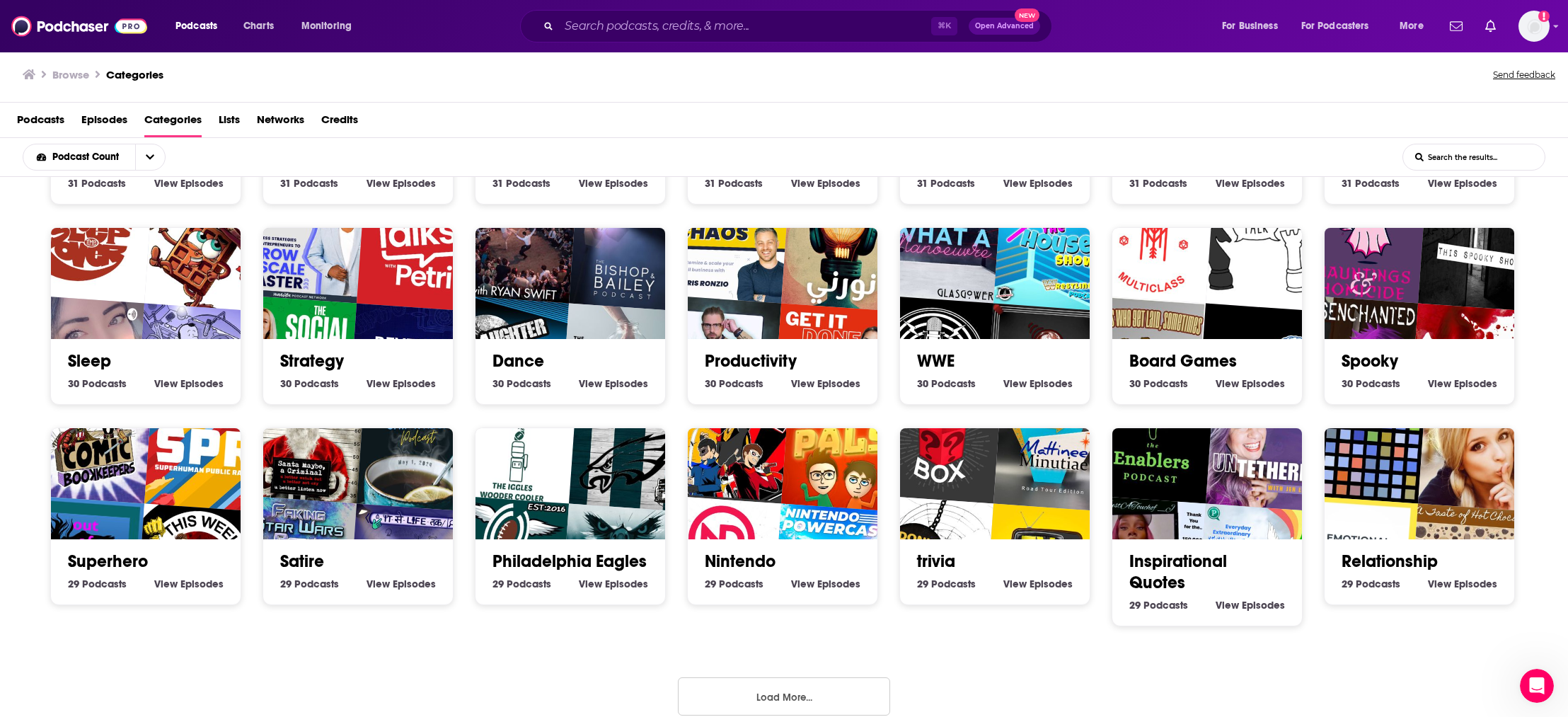
click at [808, 690] on button "Load More..." at bounding box center [784, 697] width 212 height 38
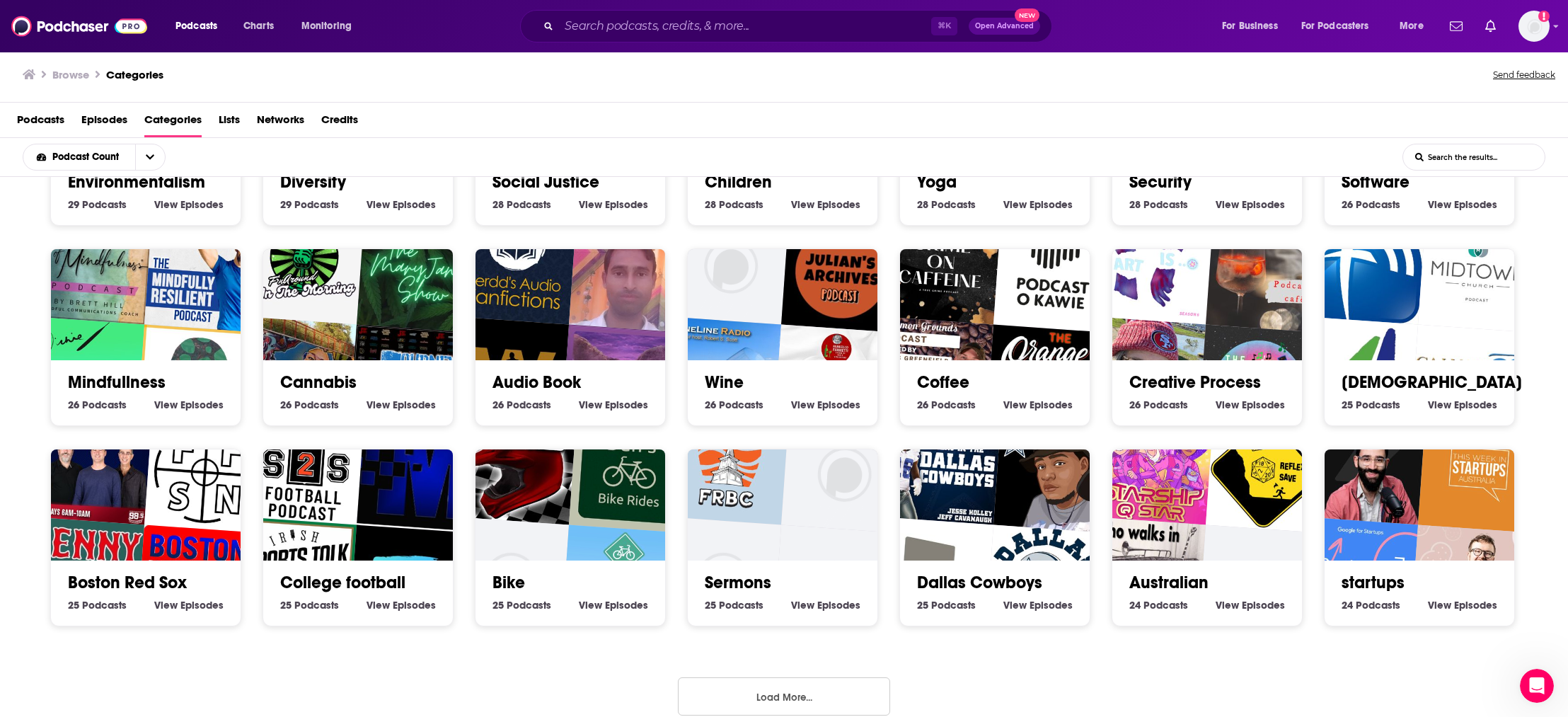
click at [824, 690] on button "Load More..." at bounding box center [784, 697] width 212 height 38
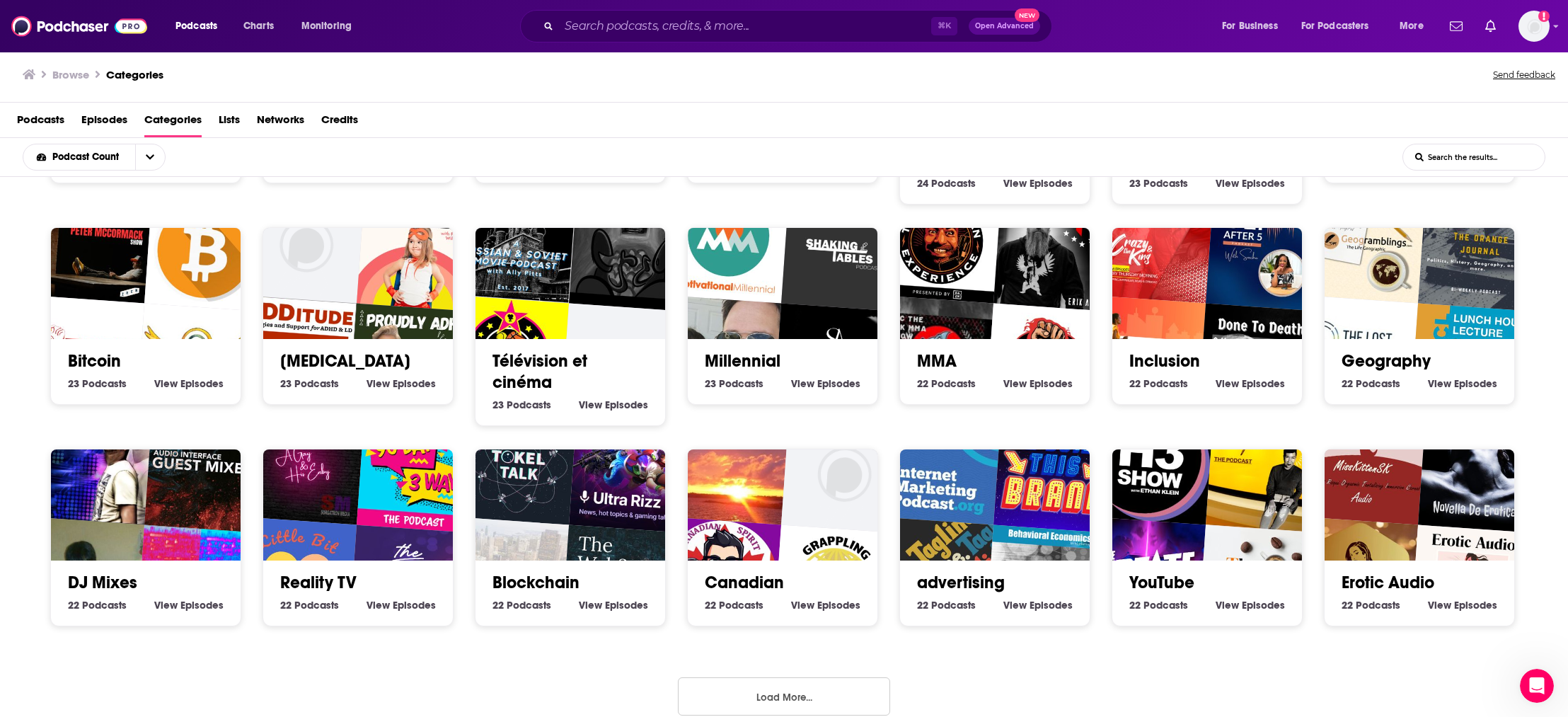
click at [826, 678] on button "Load More..." at bounding box center [784, 697] width 212 height 38
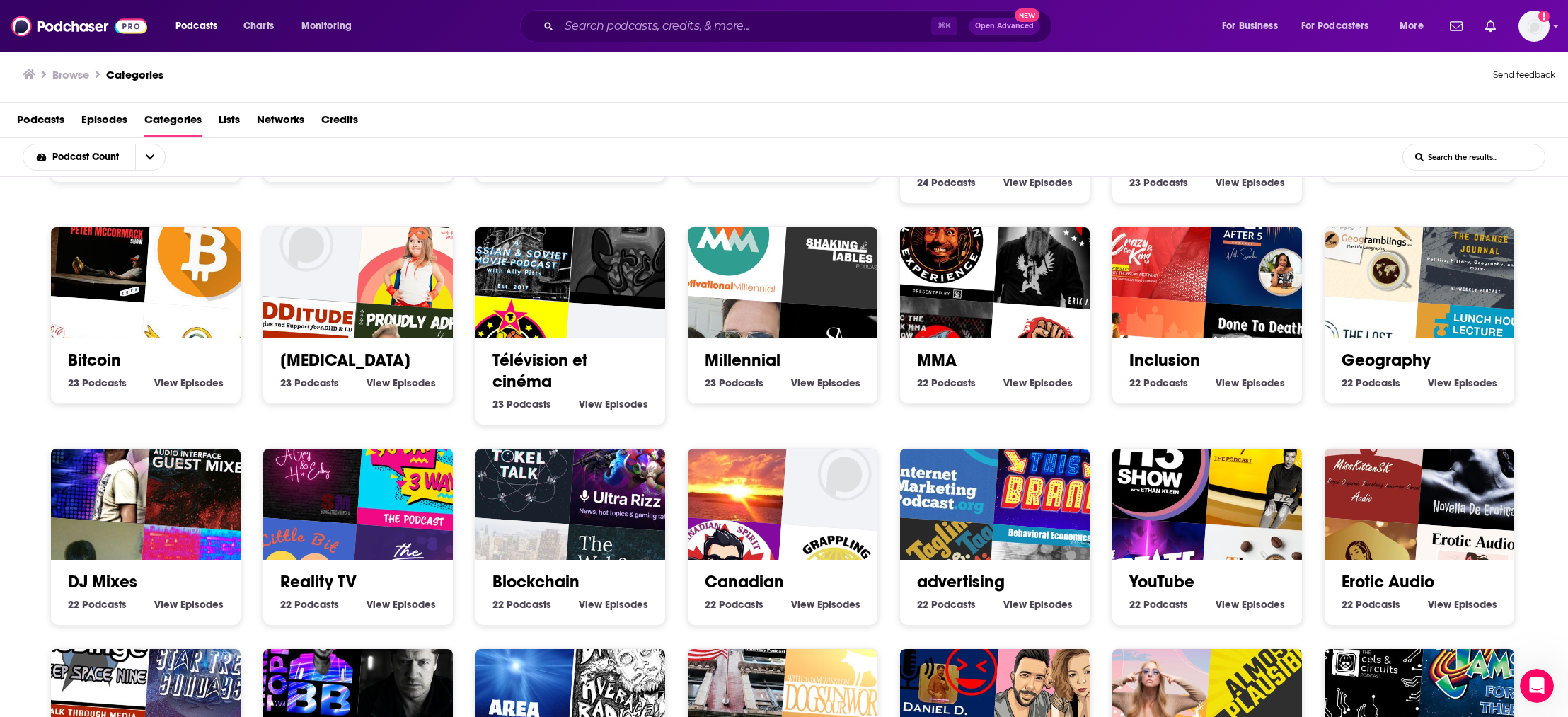
scroll to position [10008, 0]
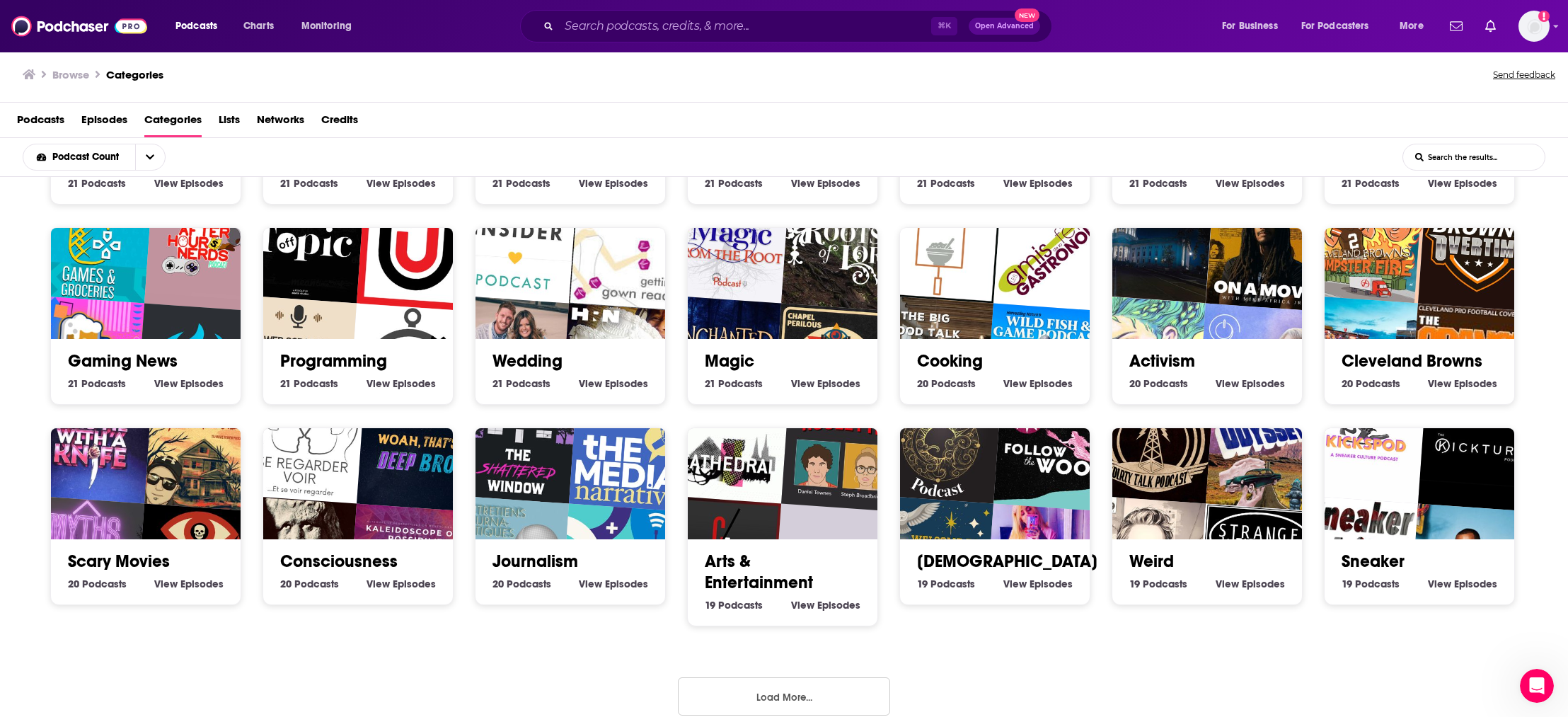
click at [849, 678] on button "Load More..." at bounding box center [784, 697] width 212 height 38
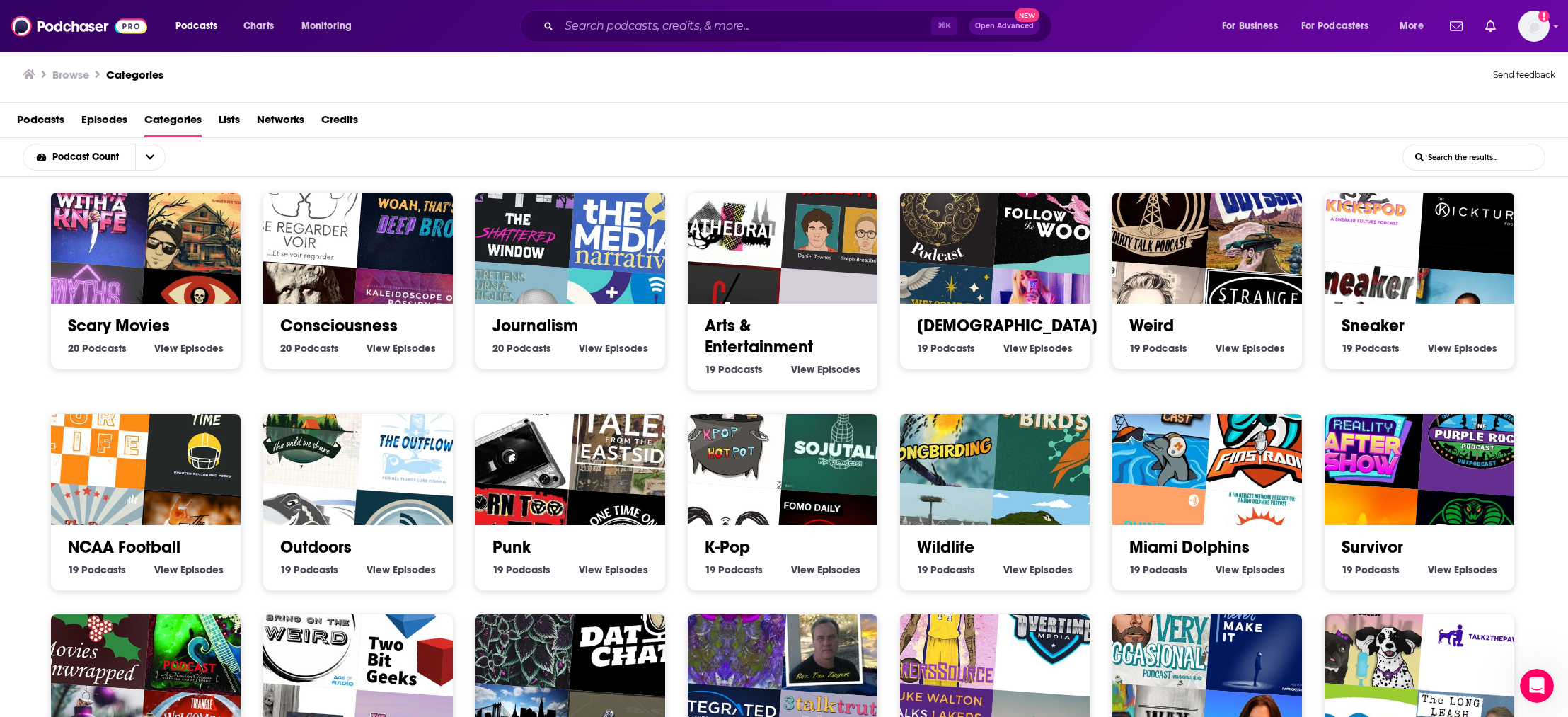
scroll to position [10630, 0]
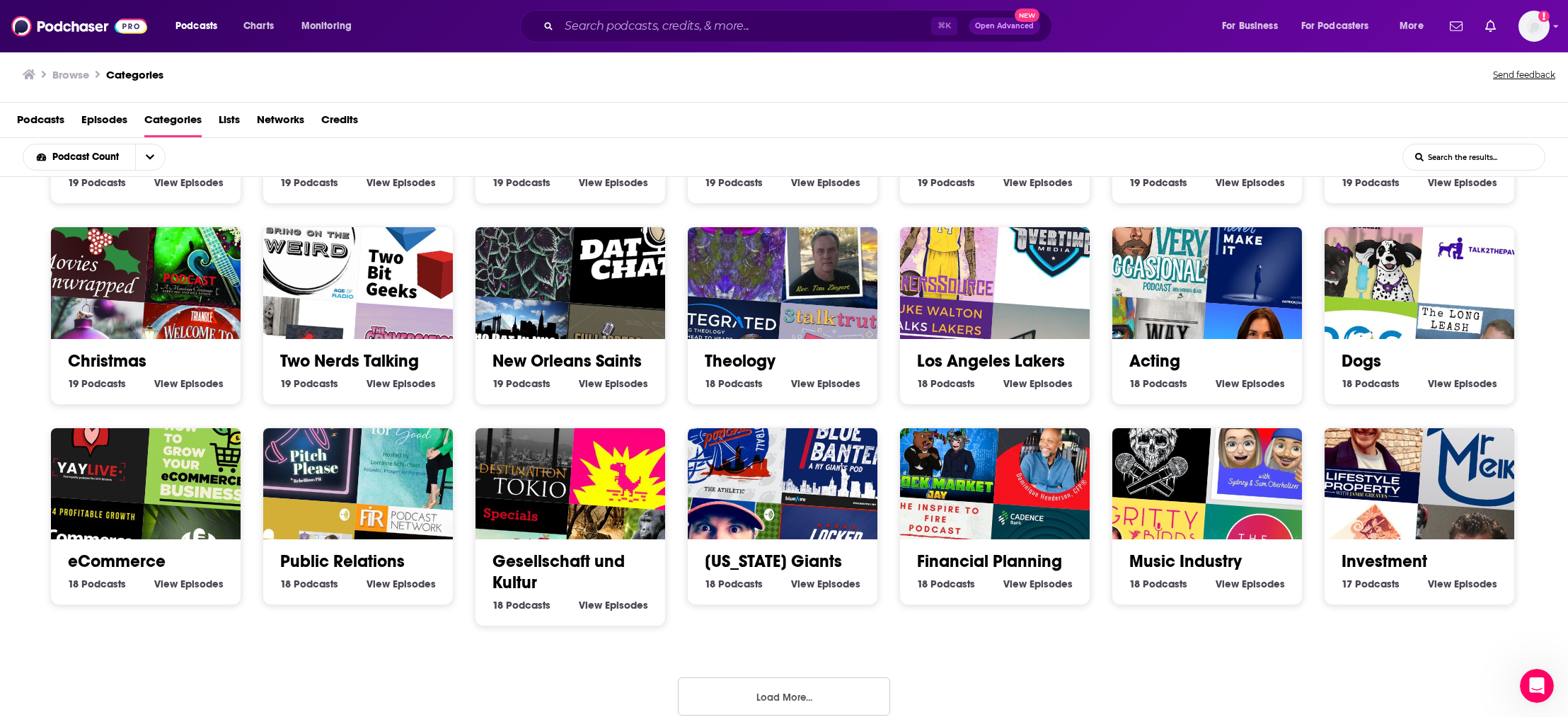
click at [826, 678] on button "Load More..." at bounding box center [784, 697] width 212 height 38
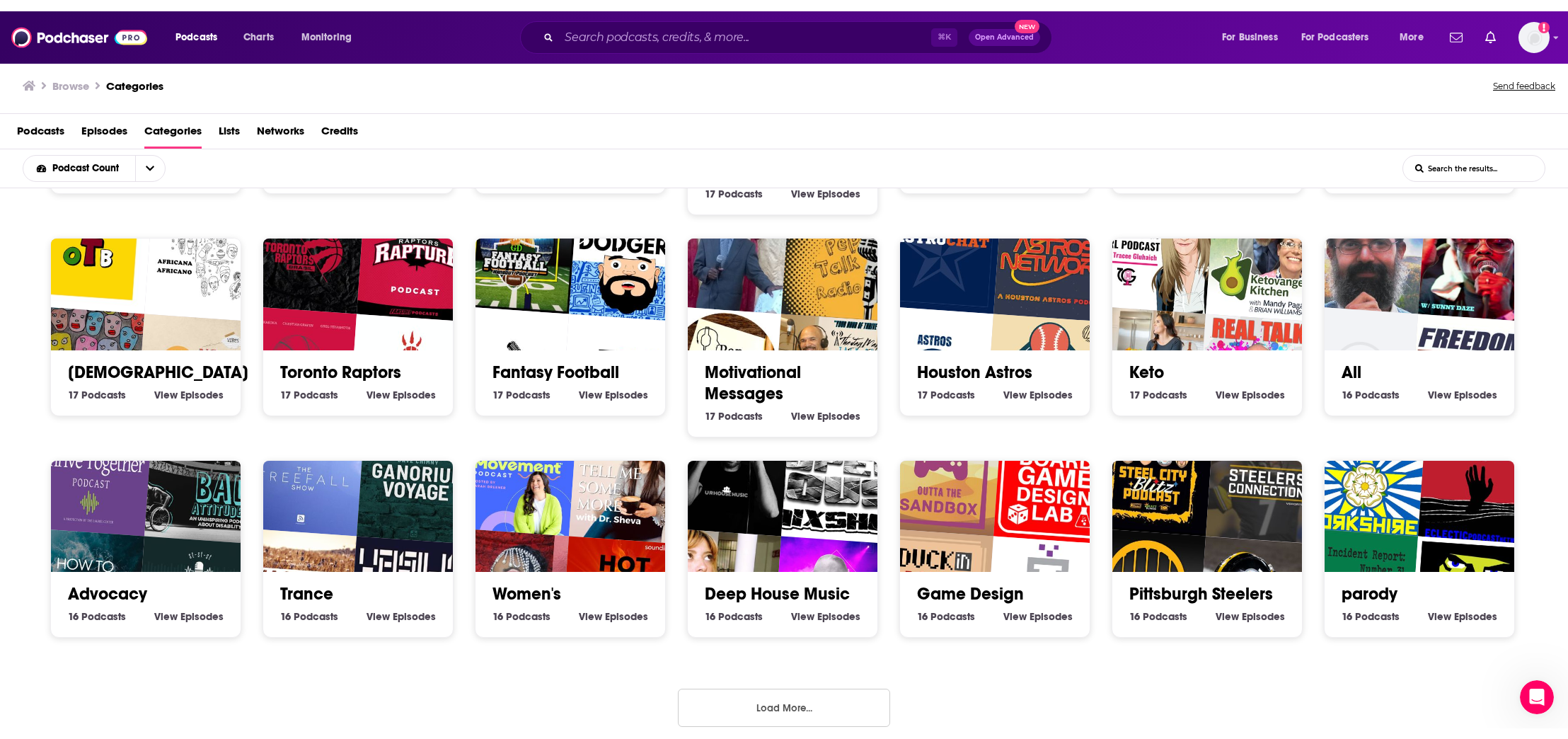
scroll to position [9901, 0]
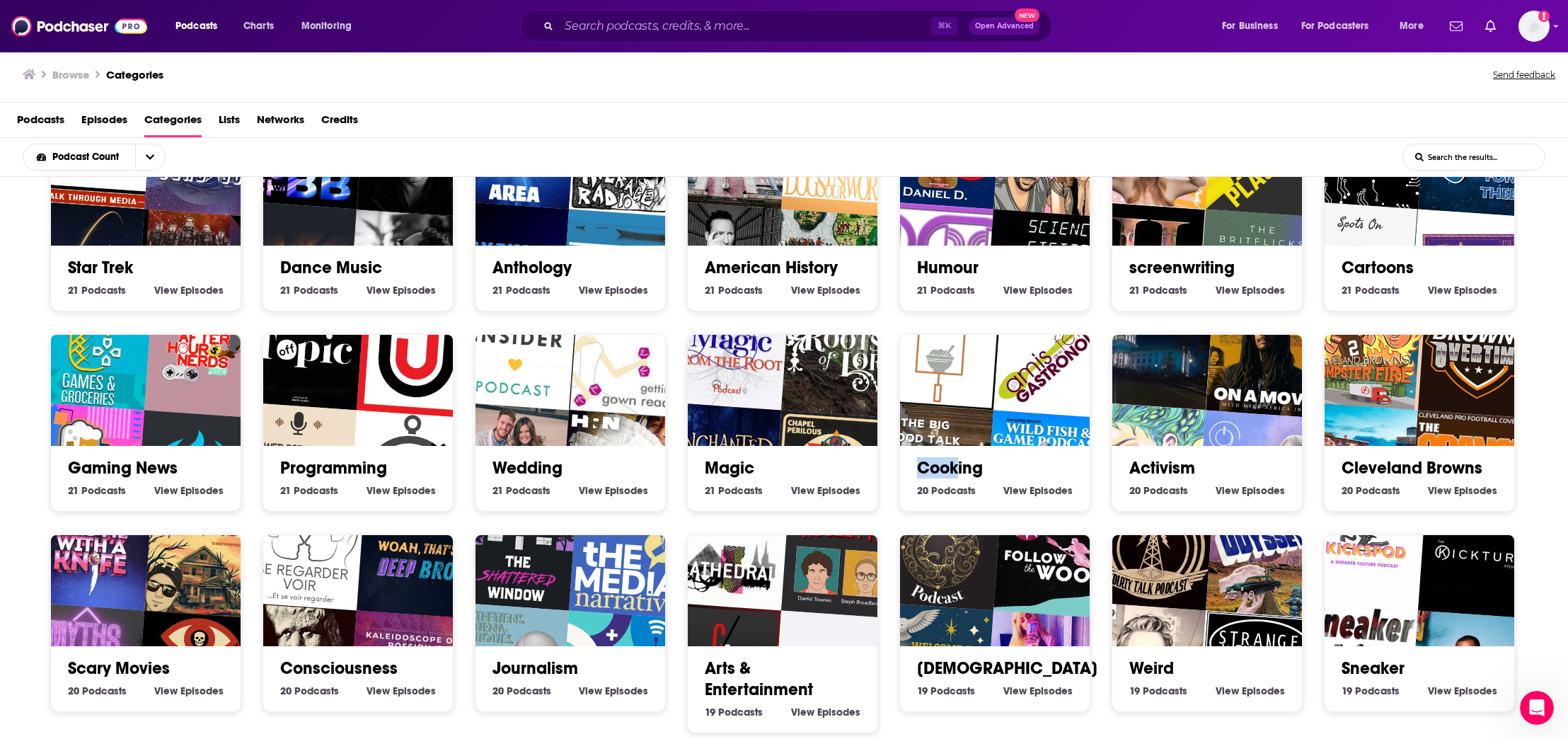
click at [1021, 410] on img "Wild Fish and Game Podcast" at bounding box center [1046, 471] width 122 height 122
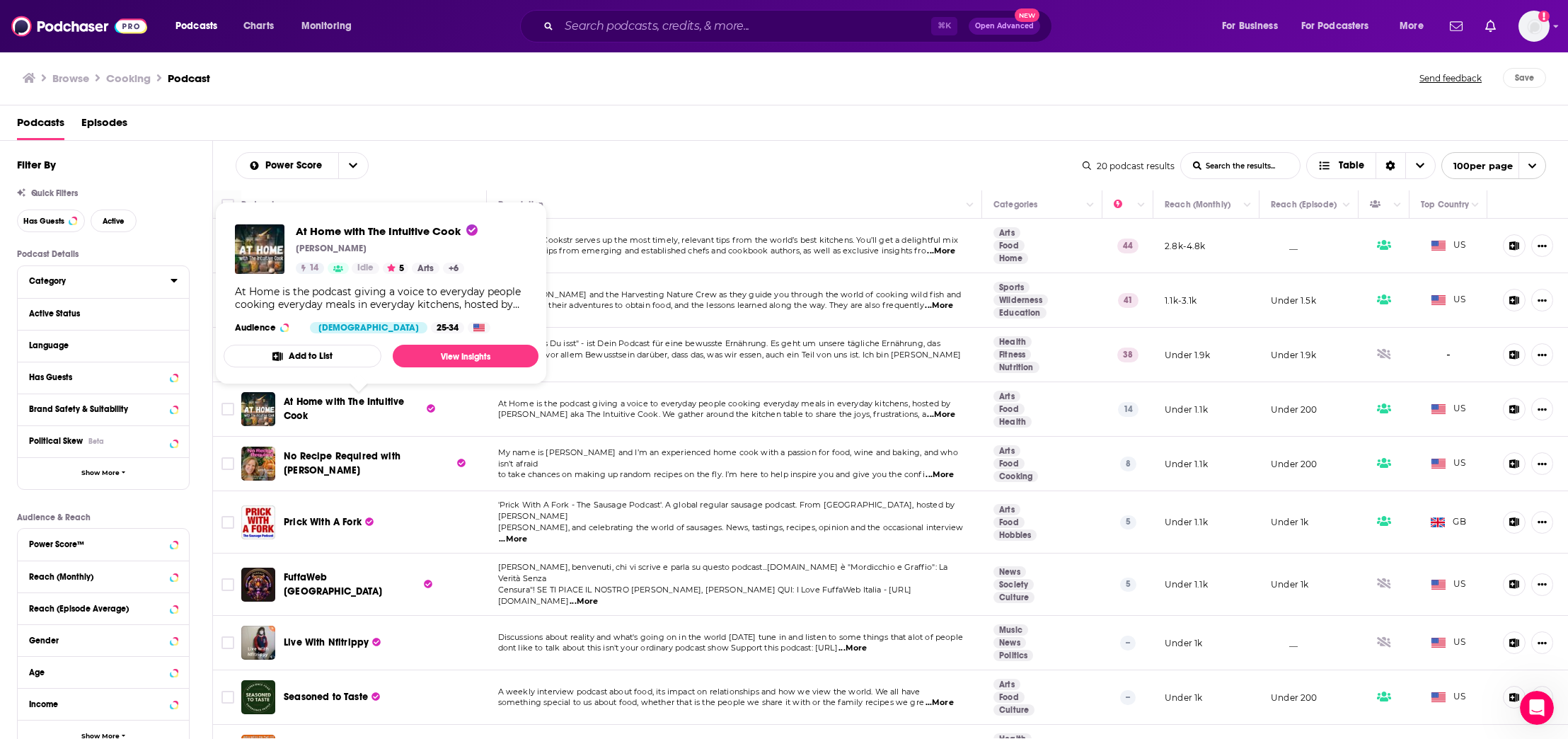
click at [73, 288] on button "Category" at bounding box center [100, 280] width 142 height 17
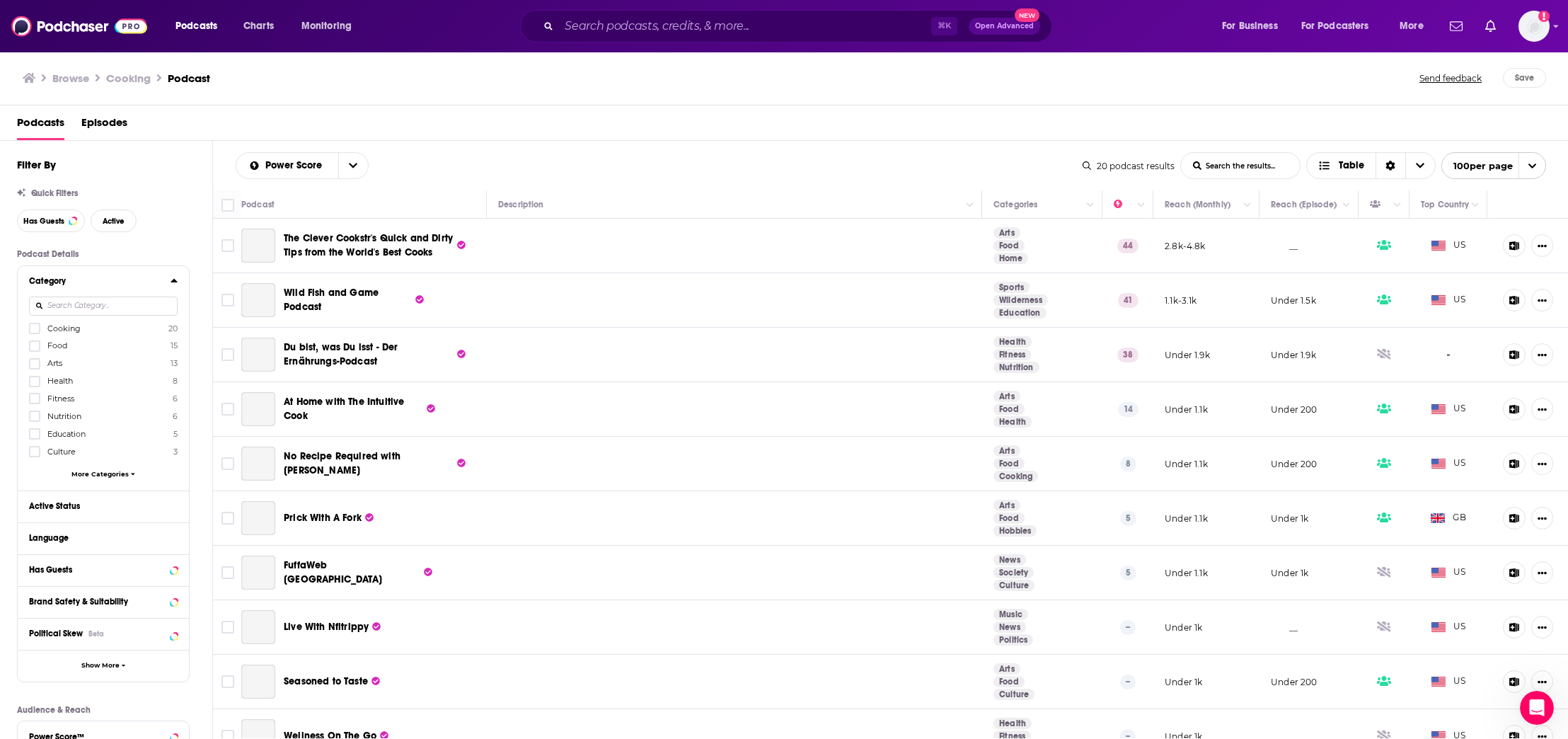
click at [70, 288] on button "Category" at bounding box center [100, 280] width 142 height 17
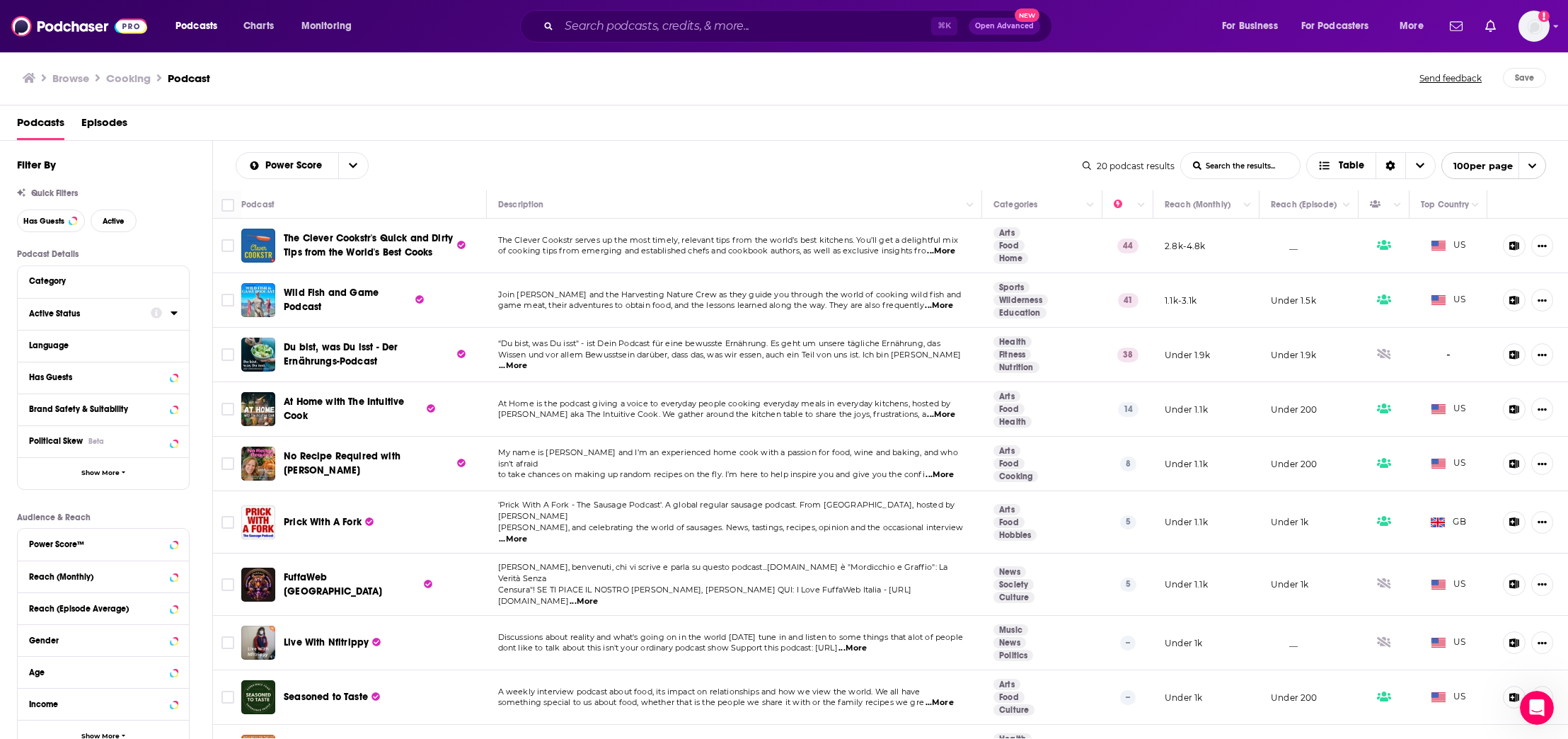
click at [65, 317] on div "Active Status" at bounding box center [85, 313] width 113 height 10
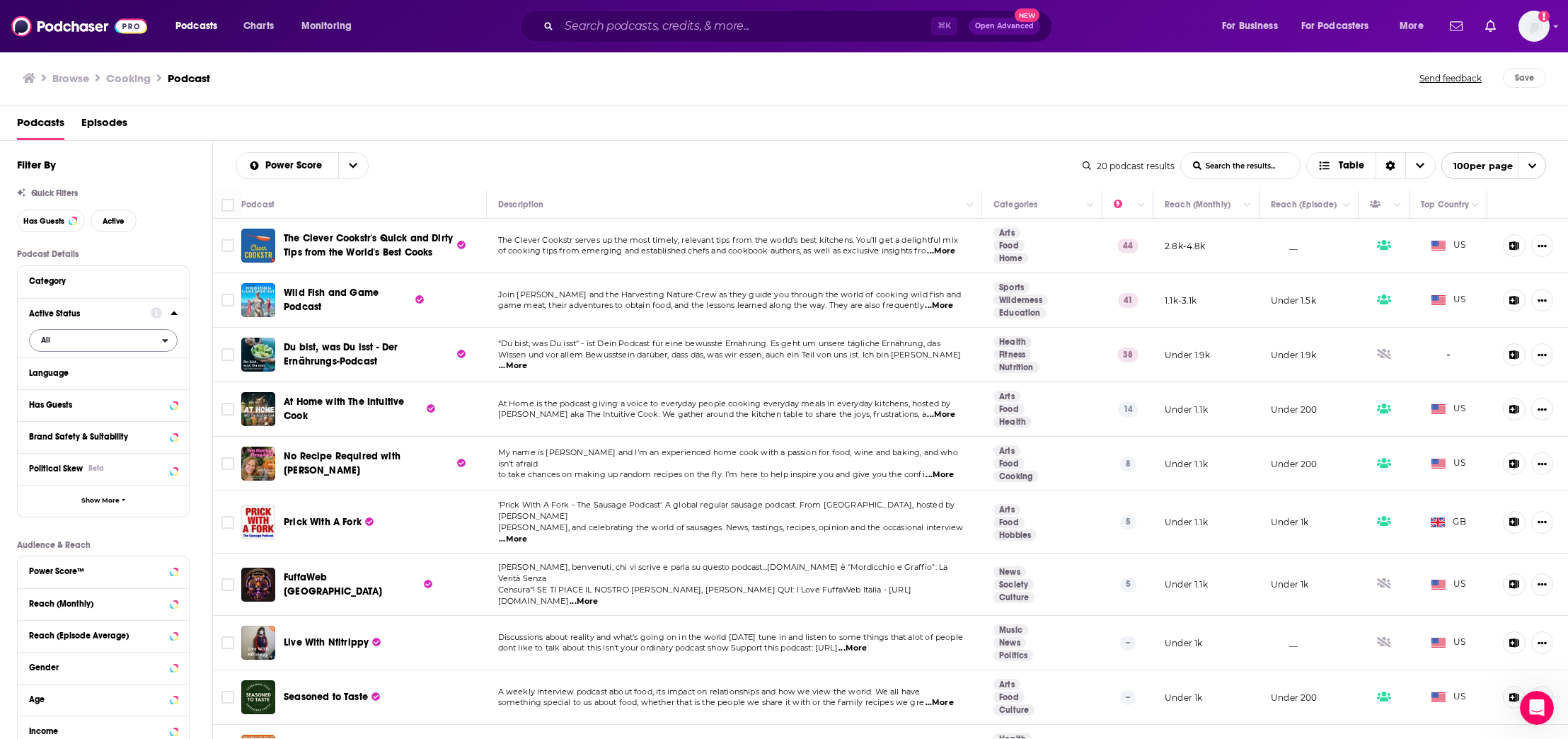
click at [71, 331] on span "All" at bounding box center [95, 340] width 133 height 18
click at [62, 387] on span "Active" at bounding box center [75, 386] width 79 height 8
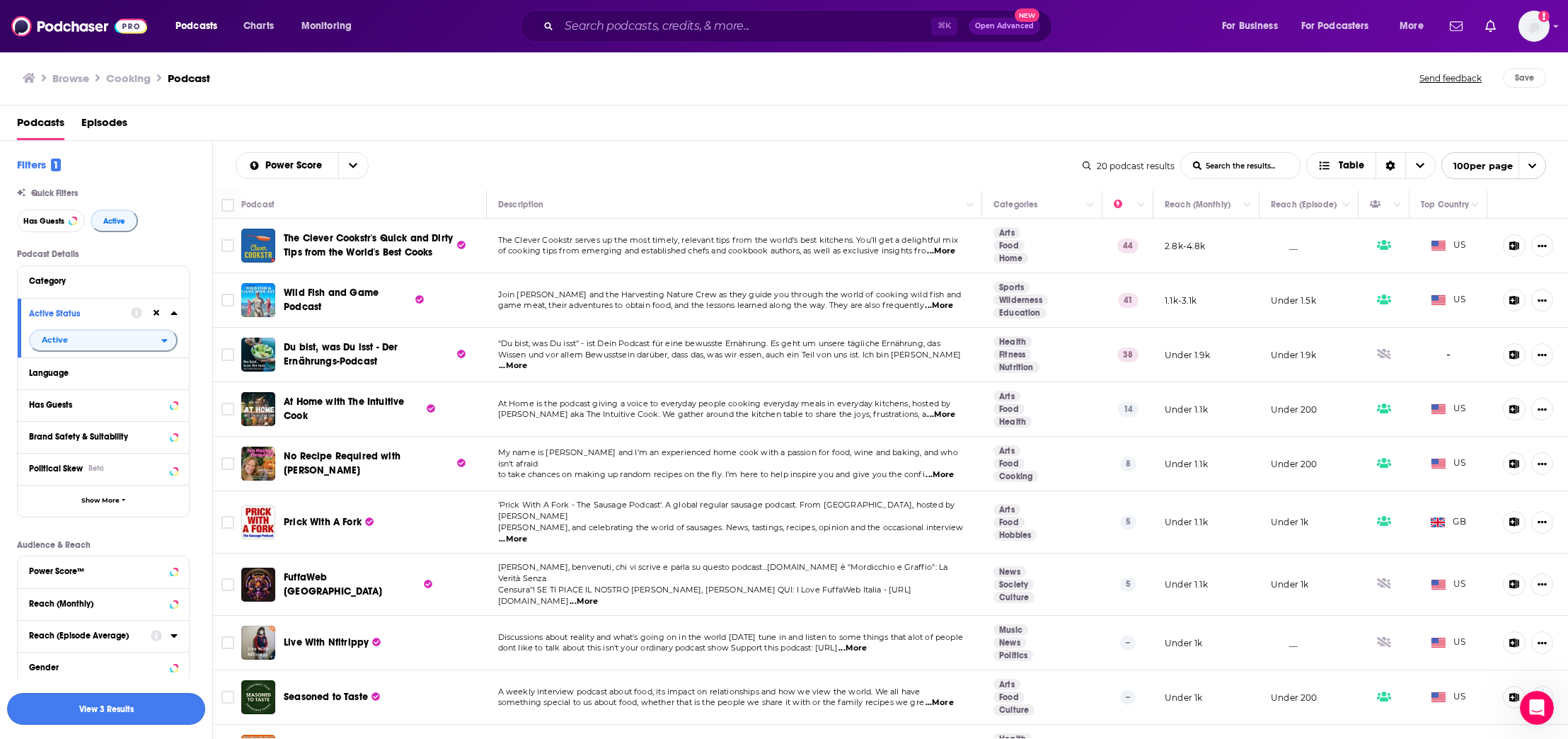
click at [83, 716] on button "View 3 Results" at bounding box center [106, 709] width 198 height 32
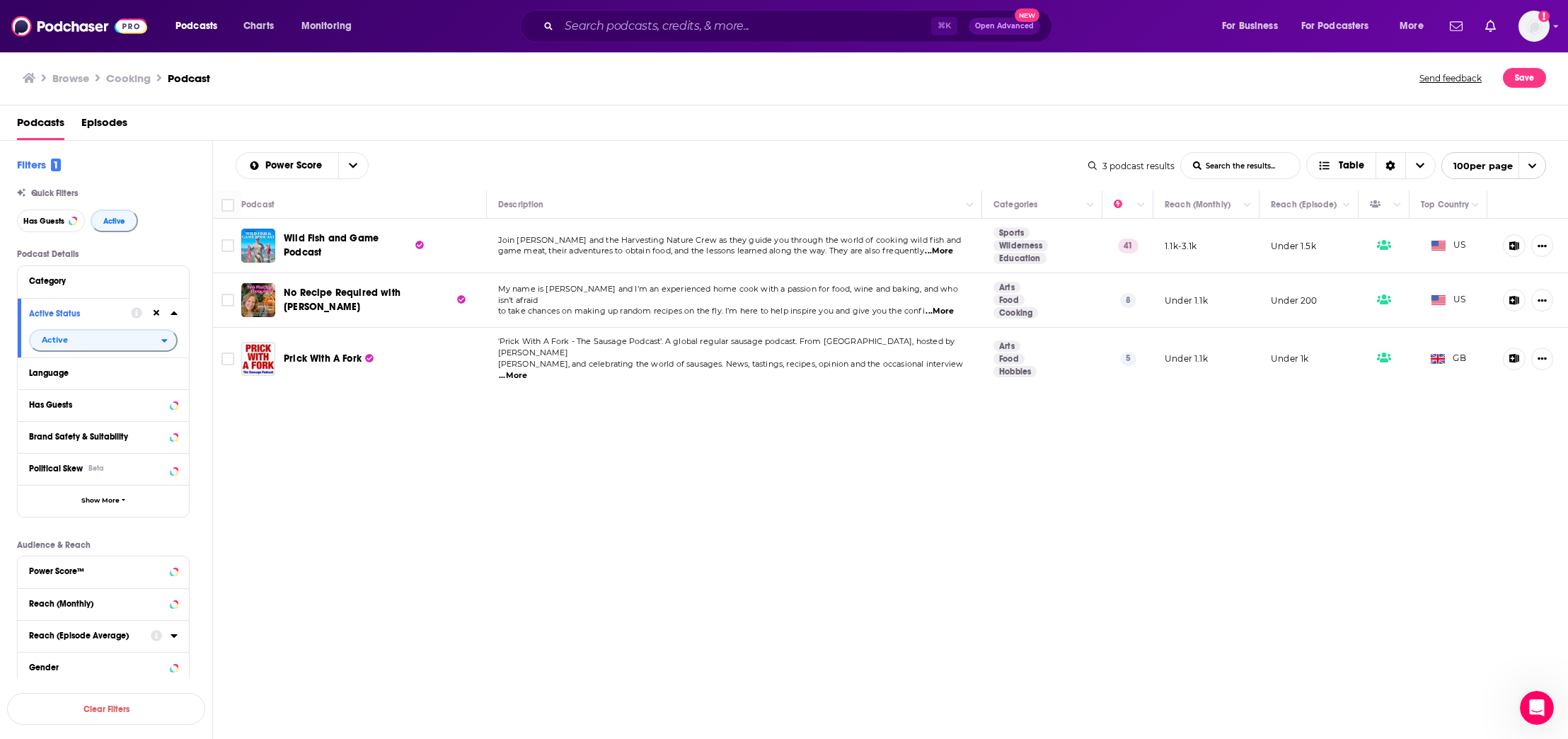
drag, startPoint x: 600, startPoint y: 499, endPoint x: 634, endPoint y: 492, distance: 34.7
click at [600, 499] on div "Power Score List Search Input Search the results... Table 3 podcast results Lis…" at bounding box center [891, 485] width 1356 height 689
click at [659, 581] on div "Power Score List Search Input Search the results... Table 3 podcast results Lis…" at bounding box center [891, 485] width 1356 height 689
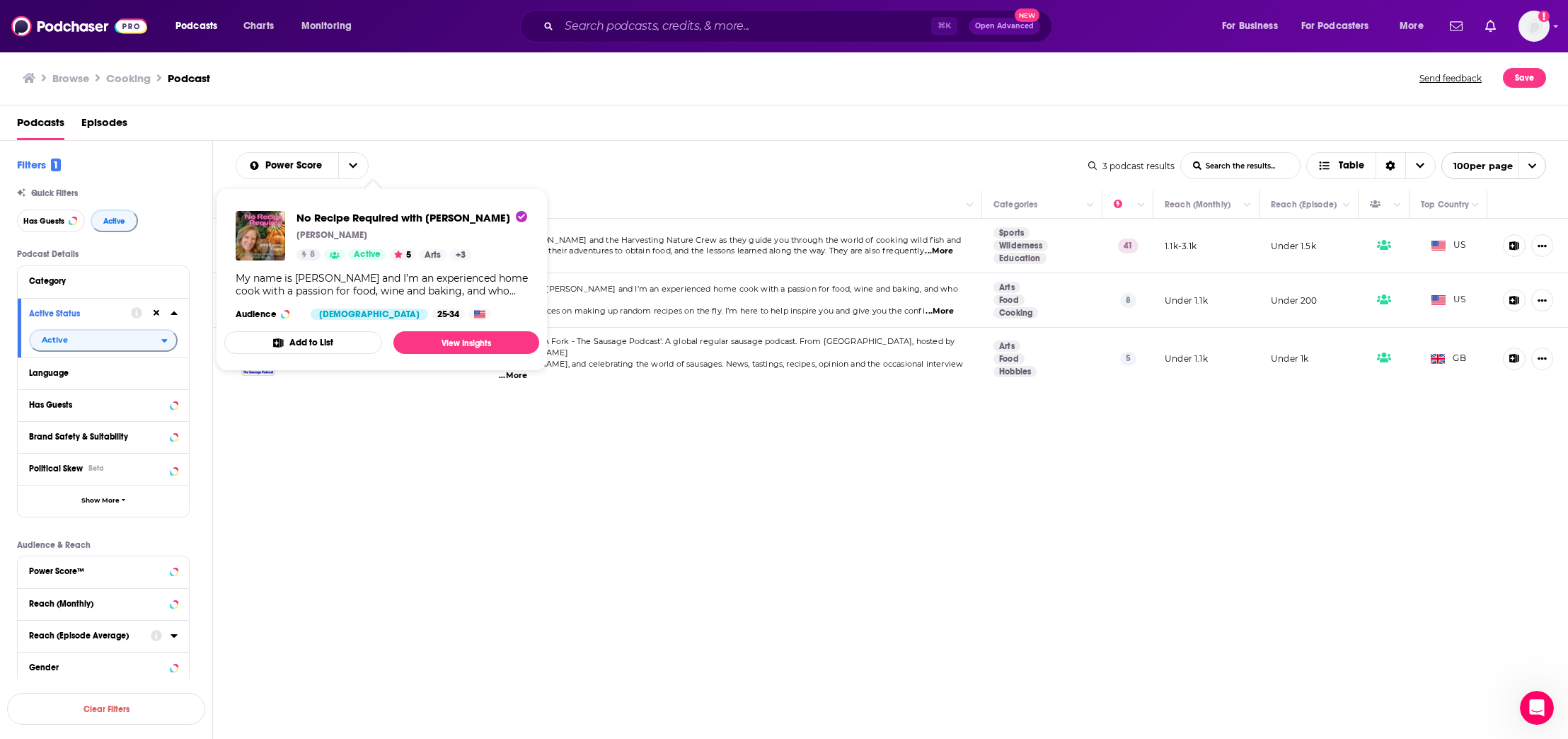
click at [378, 220] on span "No Recipe Required with Lesley Taylor" at bounding box center [412, 217] width 231 height 14
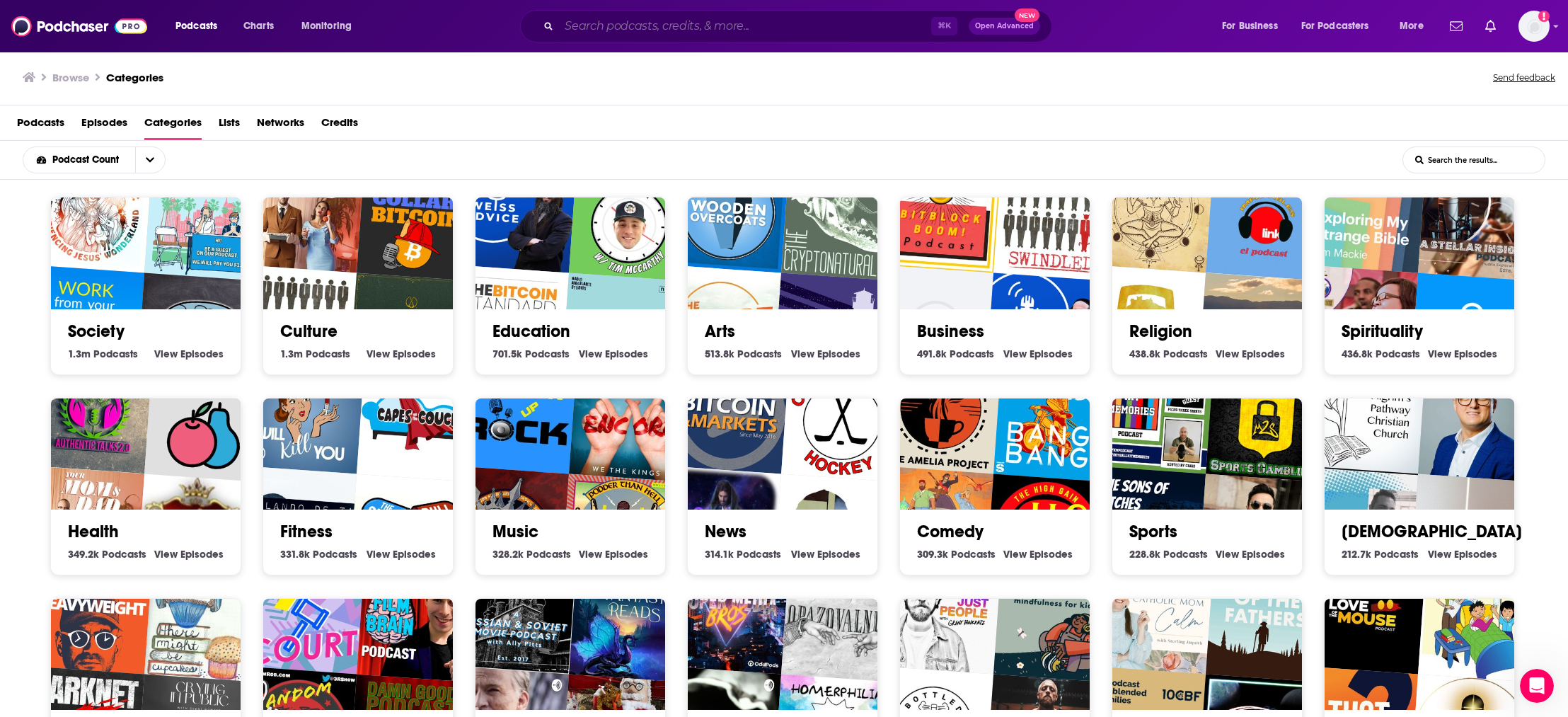
click at [626, 24] on input "Search podcasts, credits, & more..." at bounding box center [745, 26] width 373 height 23
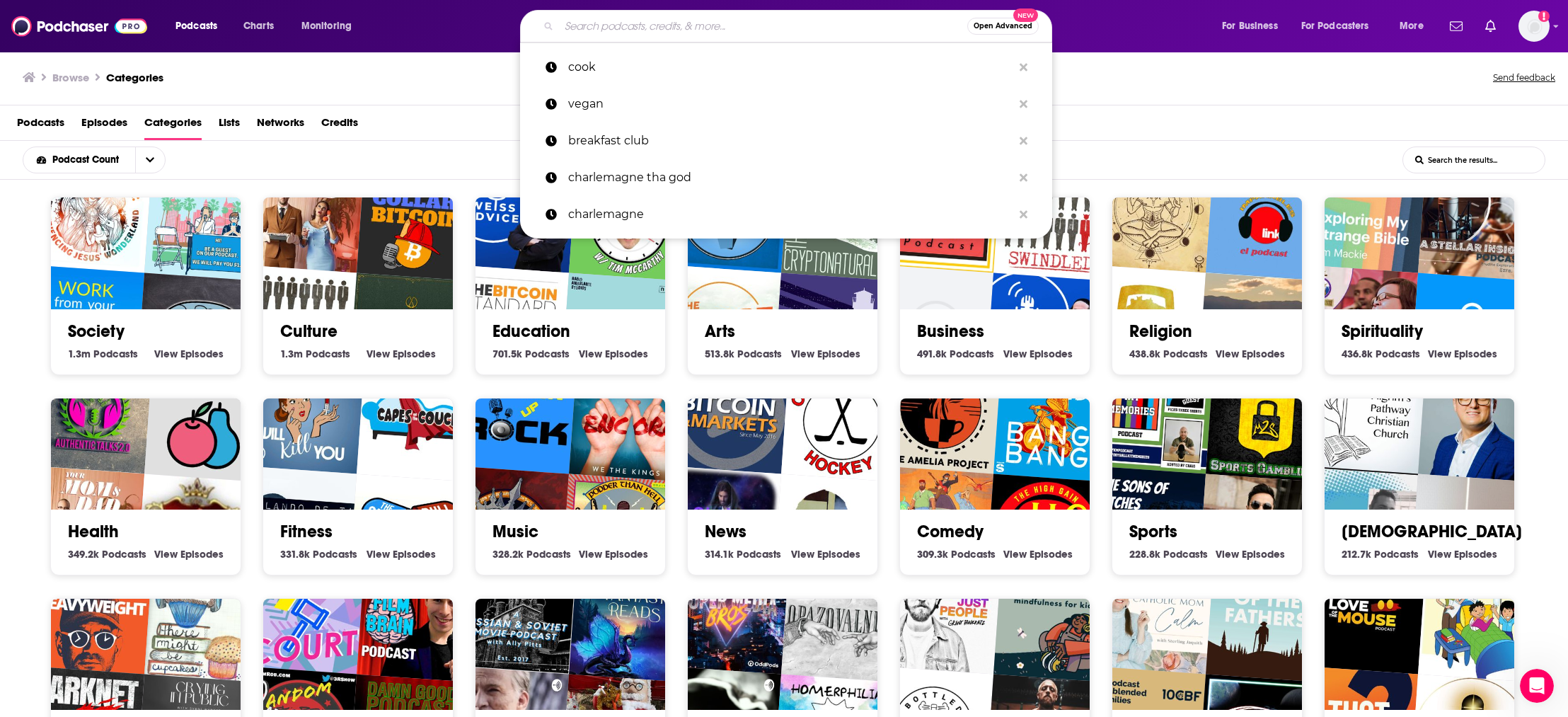
click at [1467, 172] on input "List Search Input" at bounding box center [1474, 160] width 142 height 26
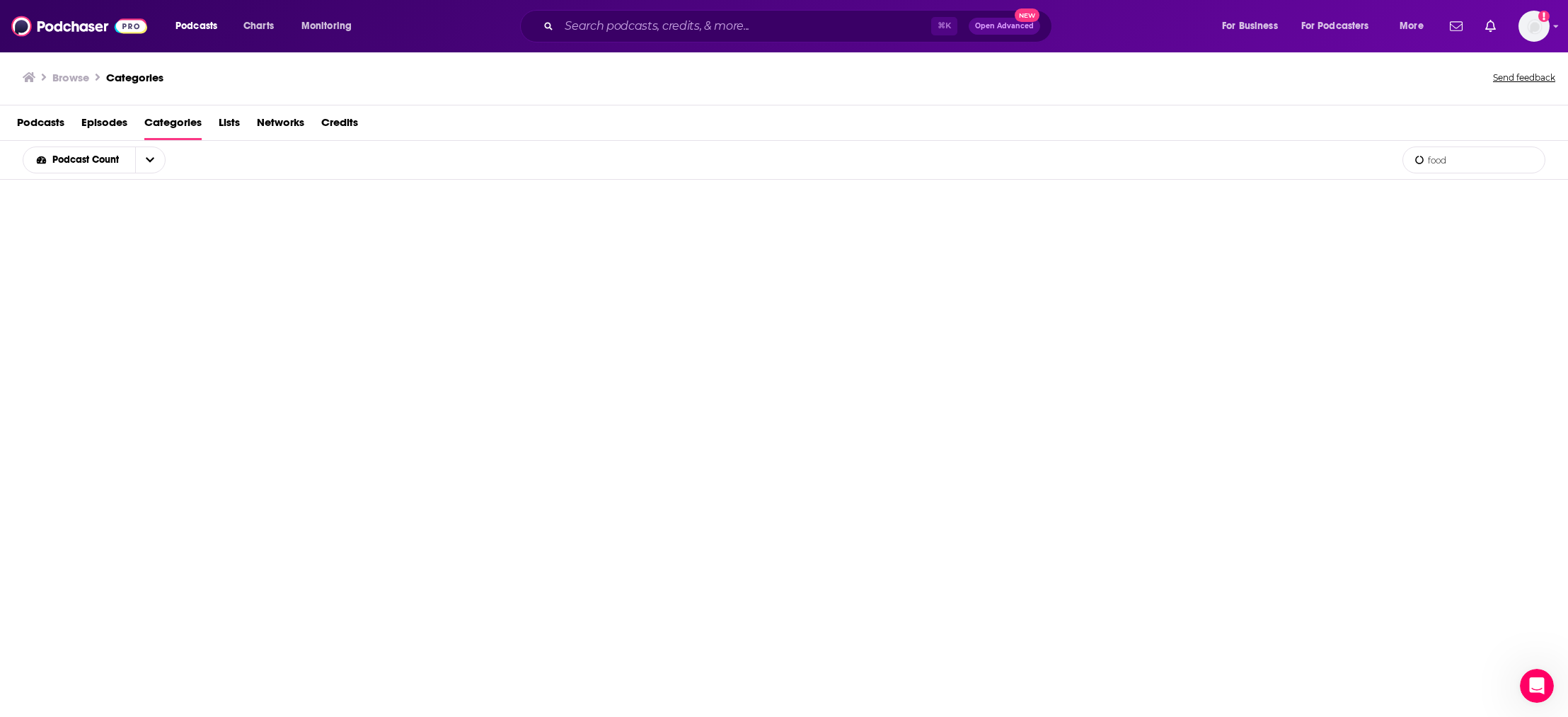
type input "food"
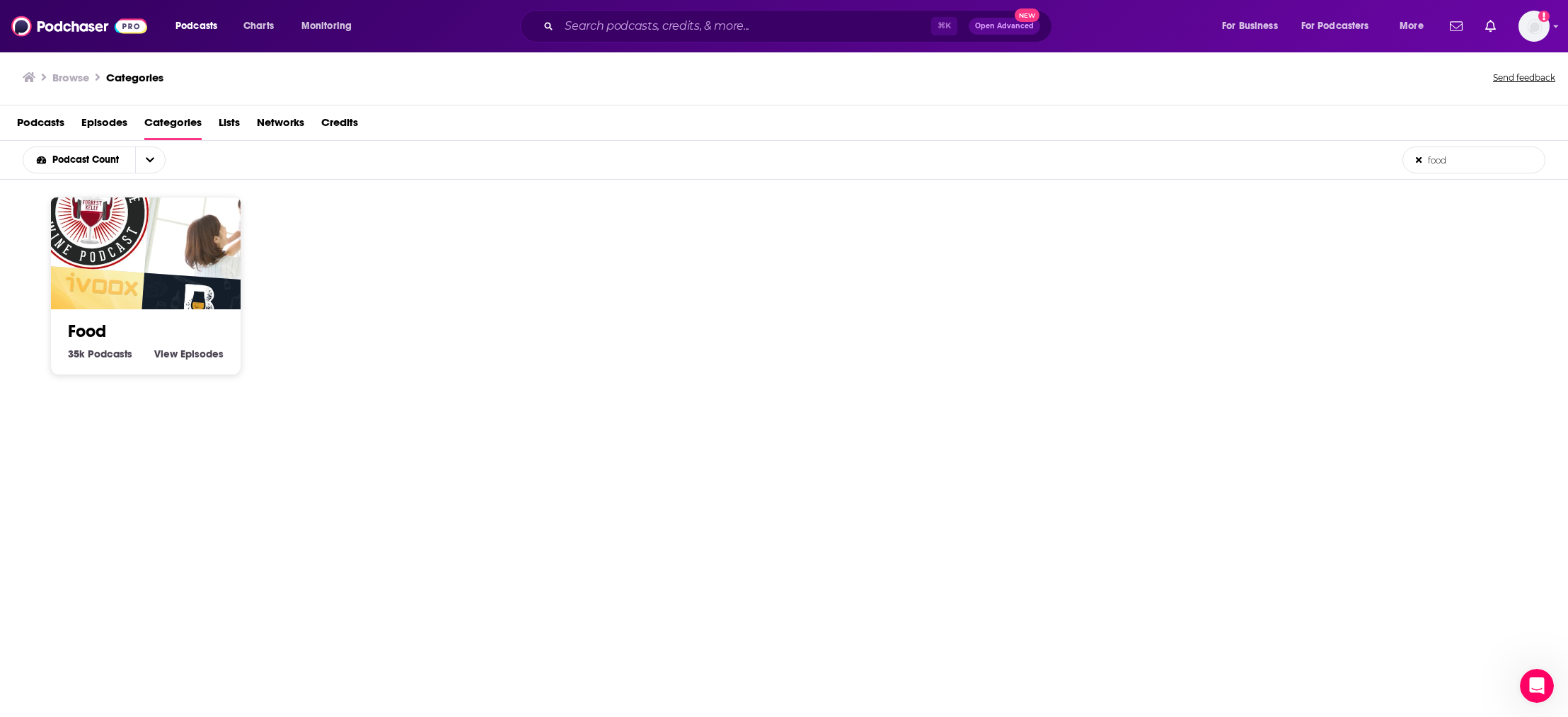
click at [116, 277] on img "Podcast de Elena Carolina Vera" at bounding box center [83, 326] width 122 height 122
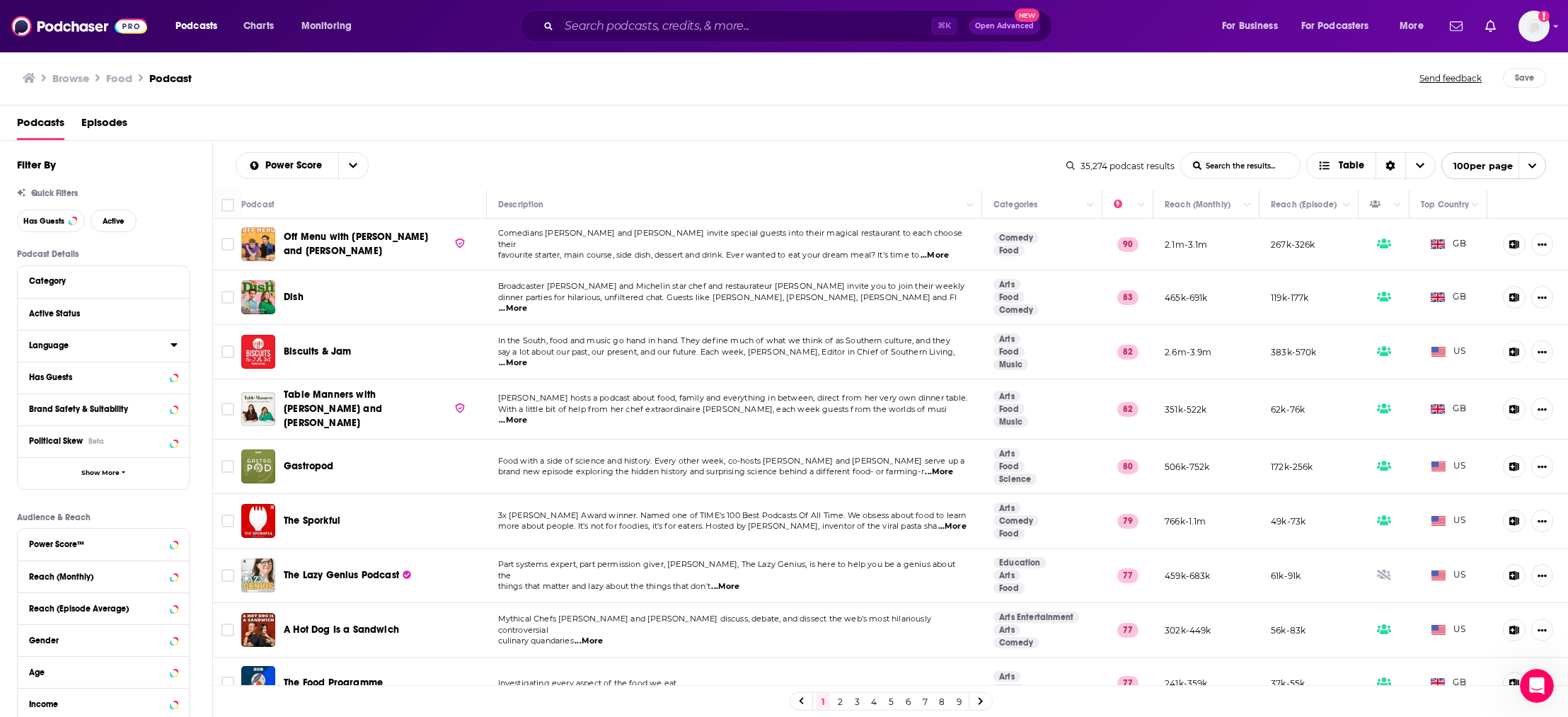
click at [80, 345] on div "Language" at bounding box center [95, 345] width 133 height 10
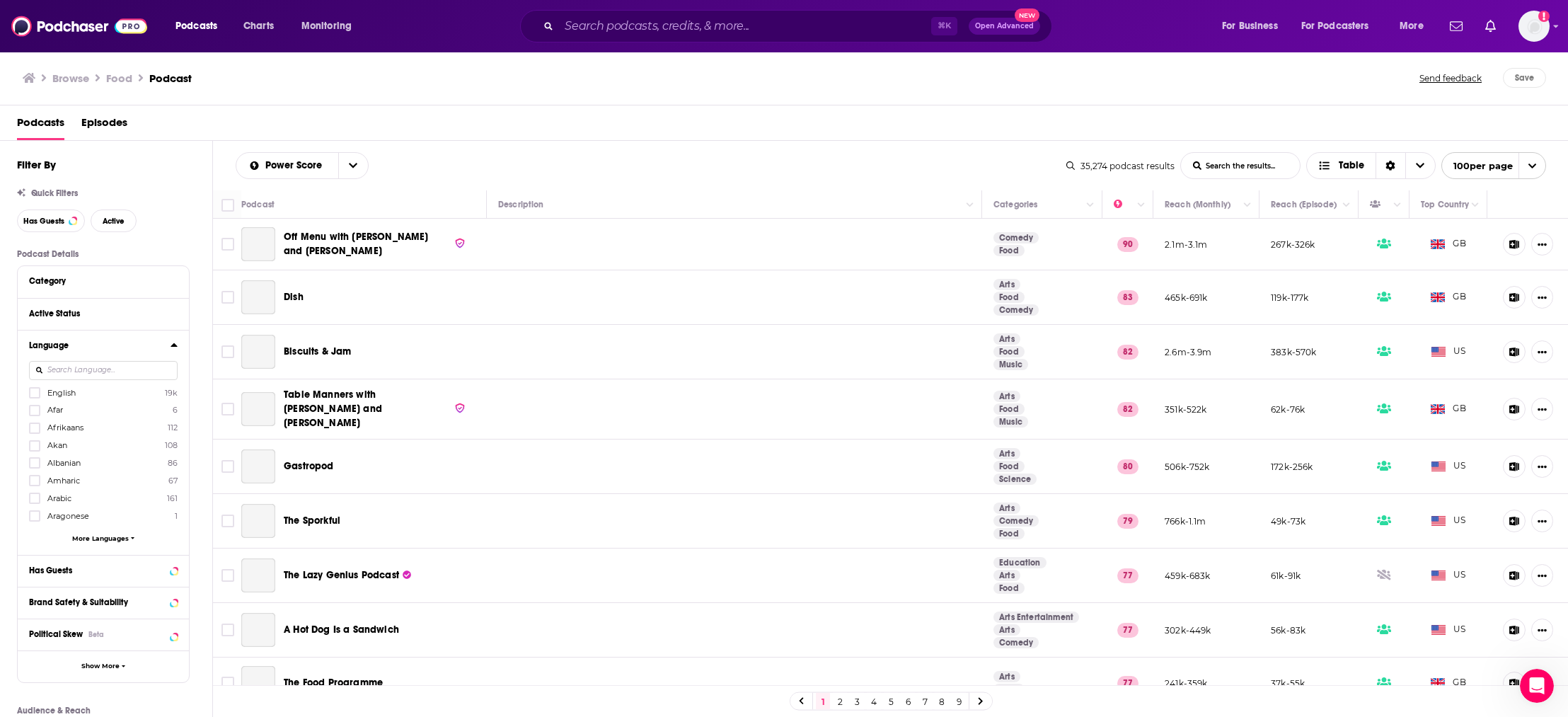
click at [80, 345] on div "Language" at bounding box center [95, 345] width 133 height 10
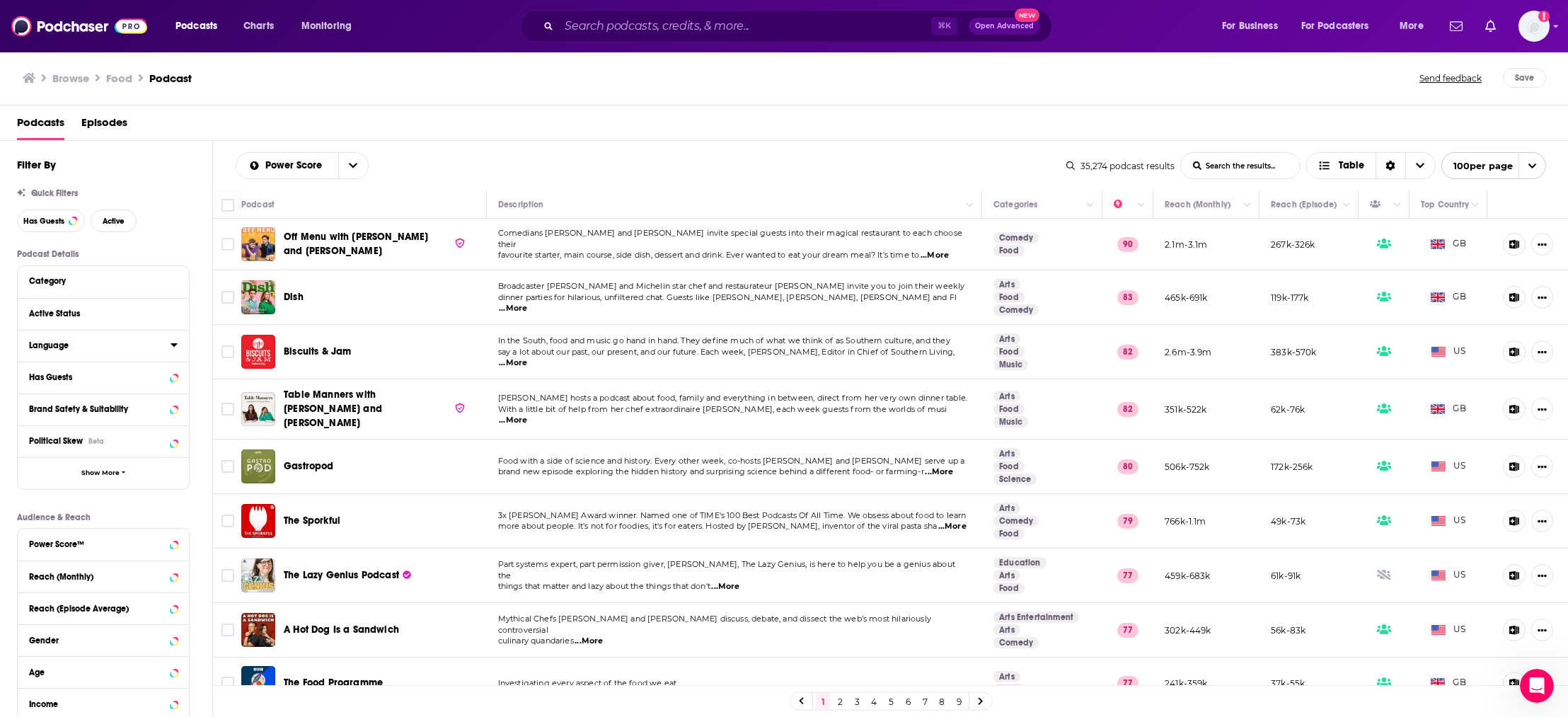
click at [80, 345] on div "Language" at bounding box center [95, 345] width 133 height 10
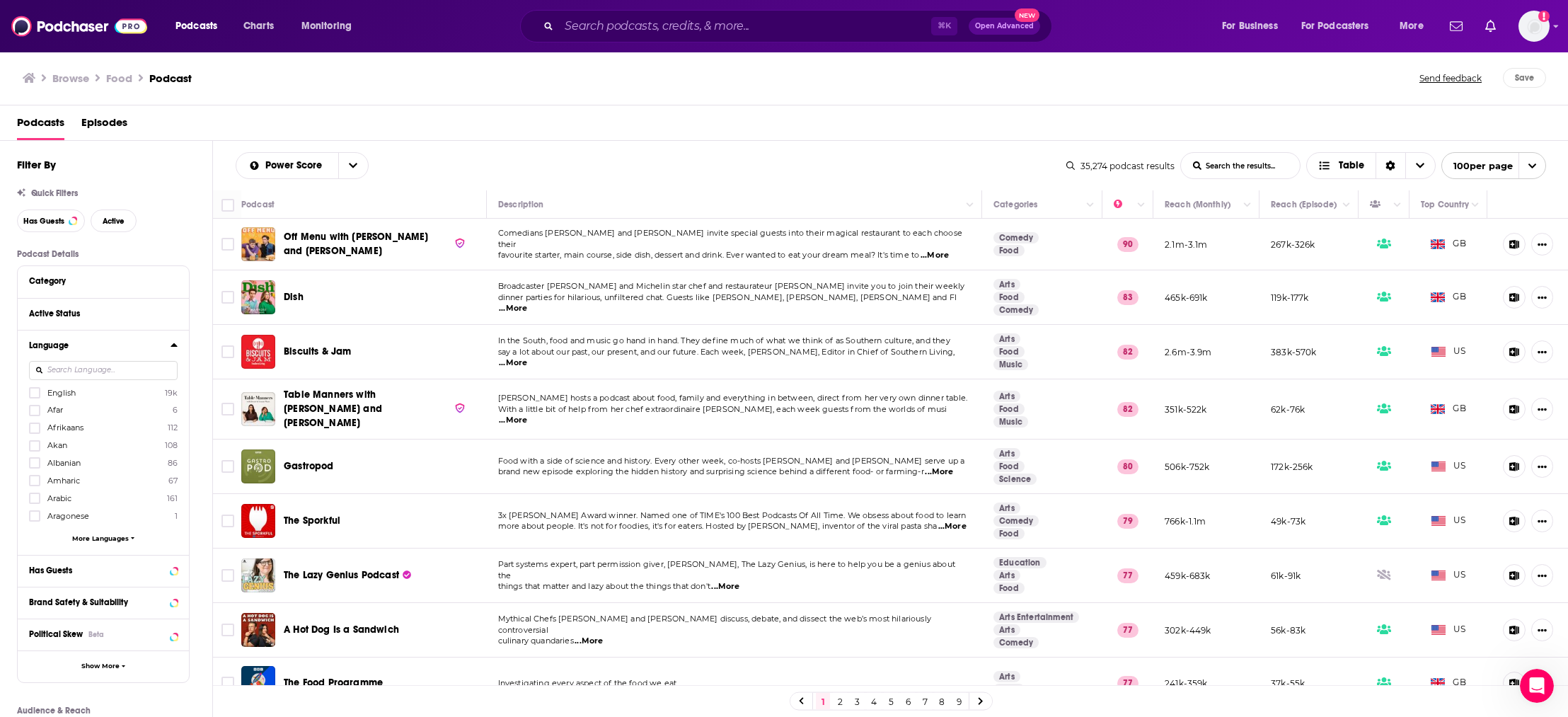
click at [89, 348] on div "Language" at bounding box center [95, 345] width 133 height 10
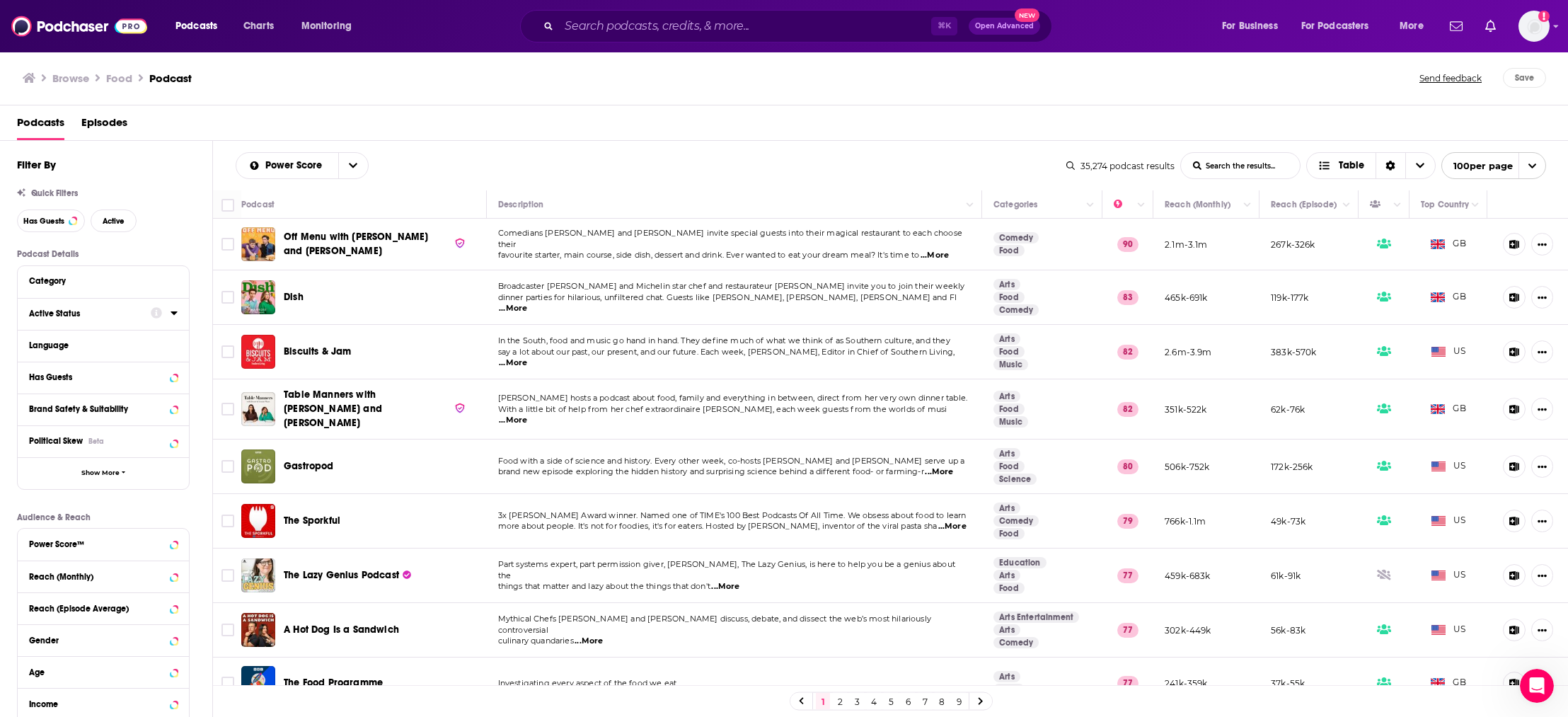
click at [96, 309] on div "Active Status" at bounding box center [85, 313] width 113 height 10
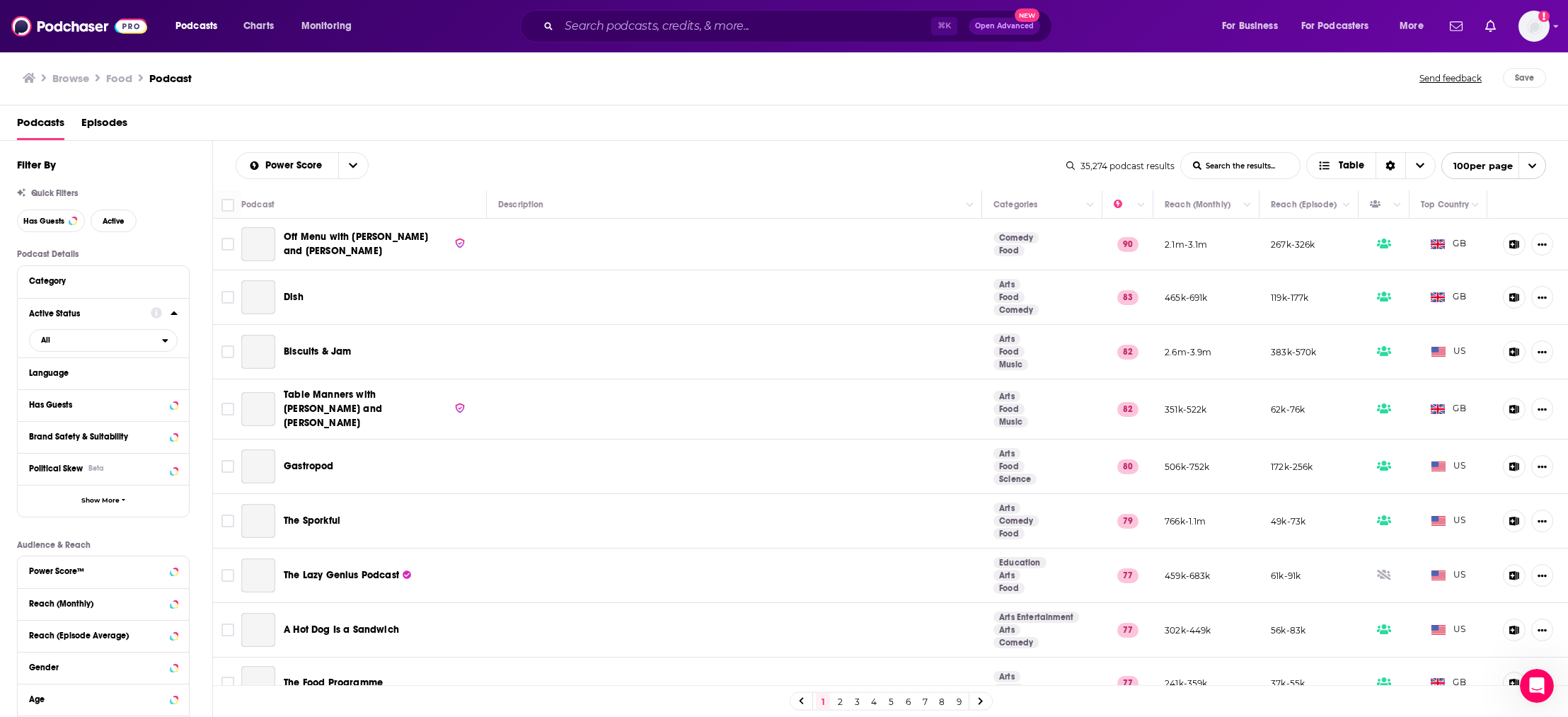
click at [139, 310] on div "Active Status" at bounding box center [85, 313] width 113 height 10
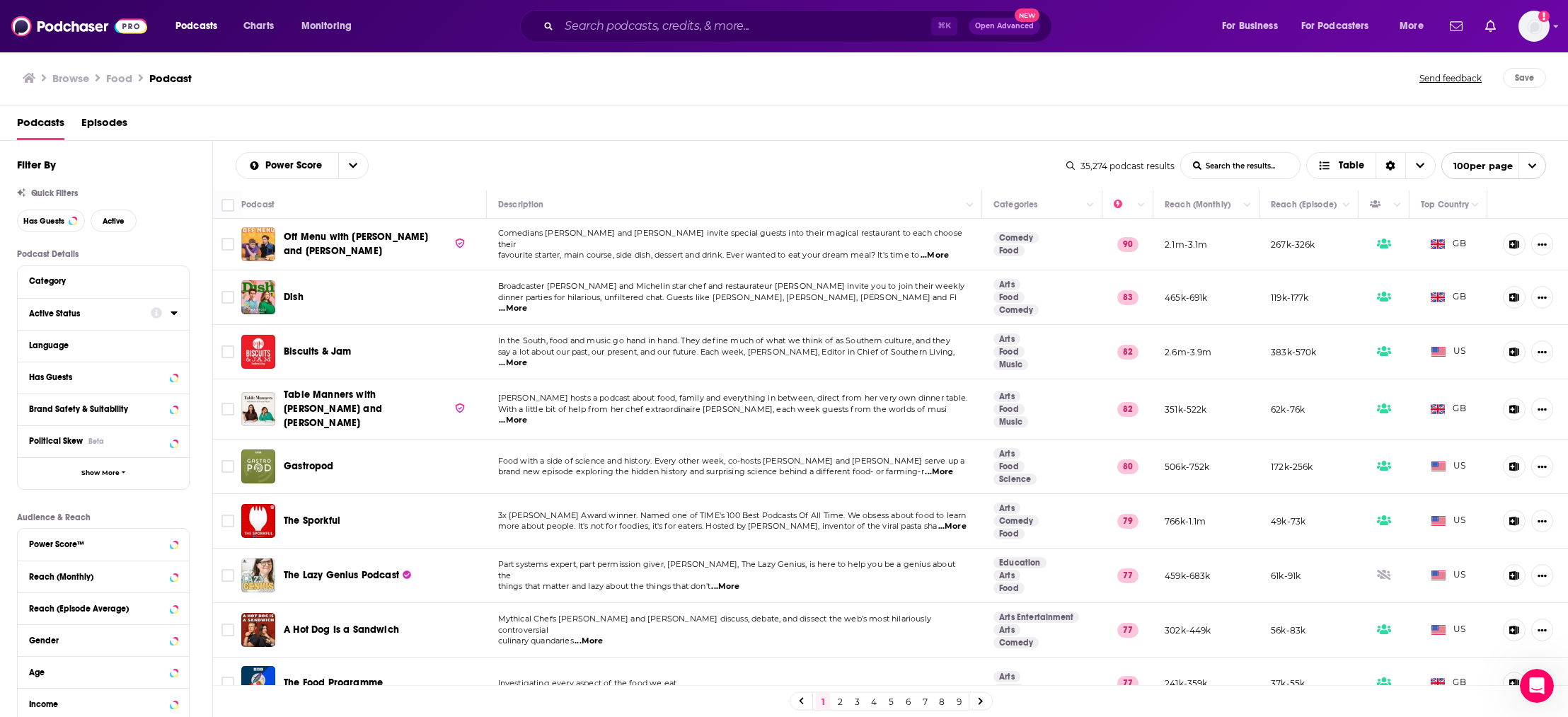
click at [139, 310] on div "Active Status" at bounding box center [85, 313] width 113 height 10
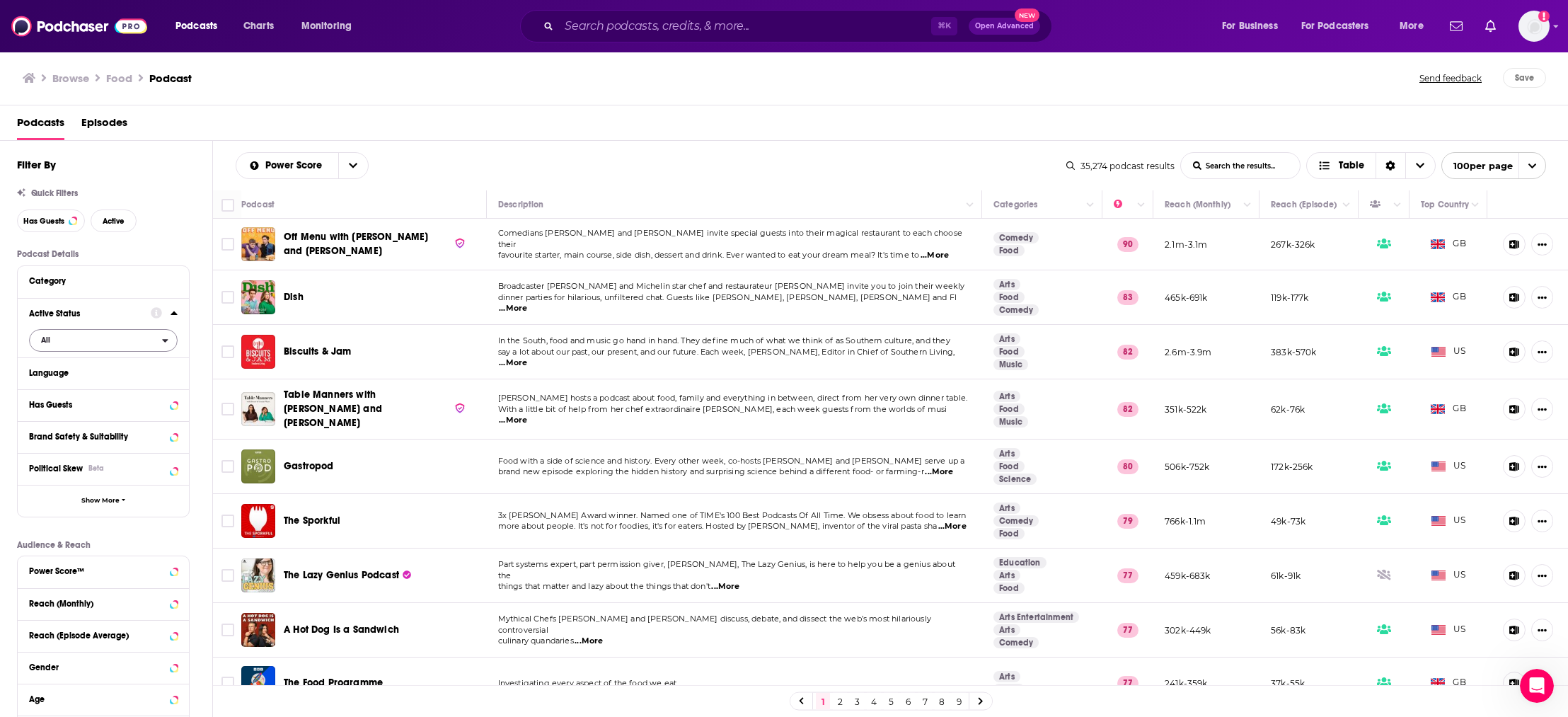
click at [108, 343] on span "All" at bounding box center [95, 340] width 133 height 18
click at [88, 383] on span "Active" at bounding box center [73, 386] width 76 height 8
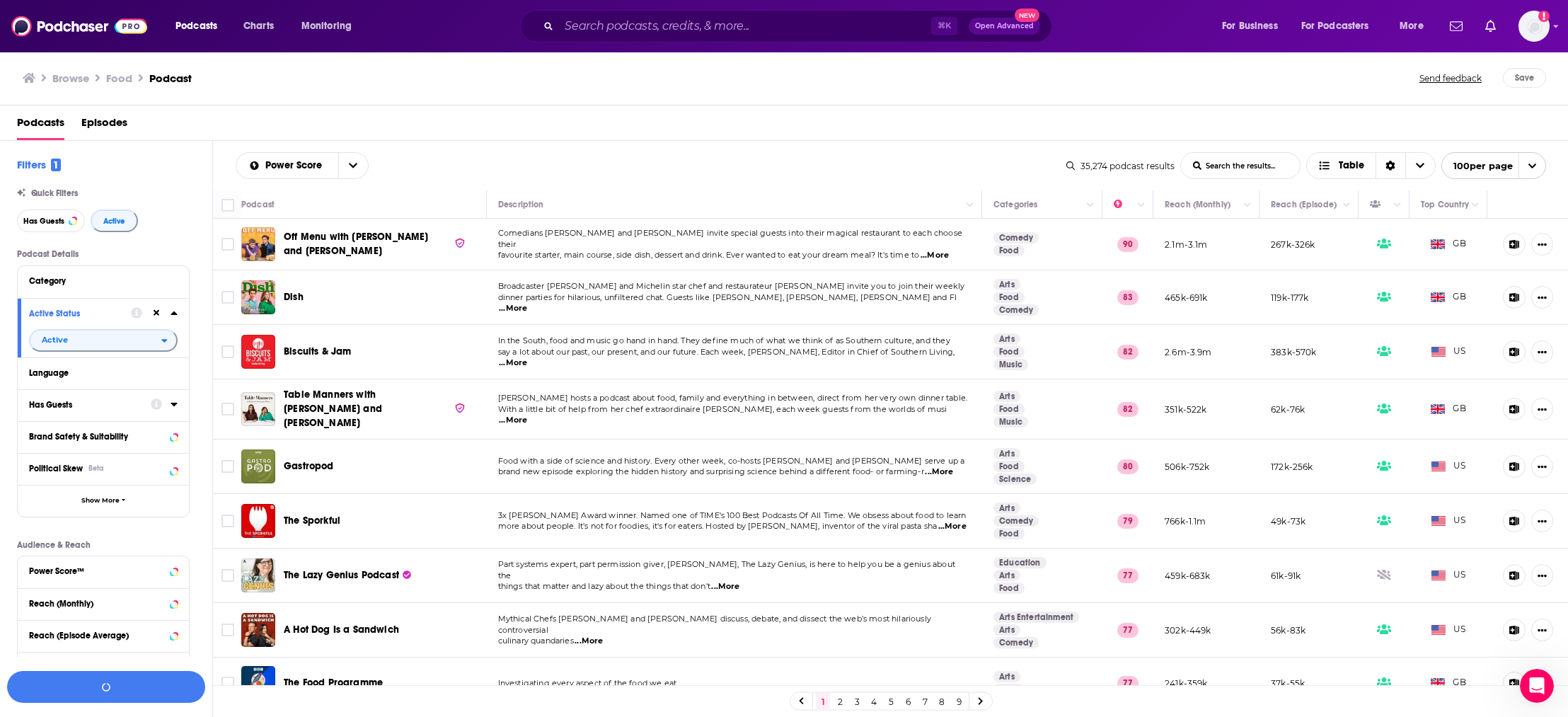
click at [99, 407] on div "Has Guests" at bounding box center [85, 405] width 113 height 10
click at [142, 431] on span "All" at bounding box center [95, 431] width 133 height 18
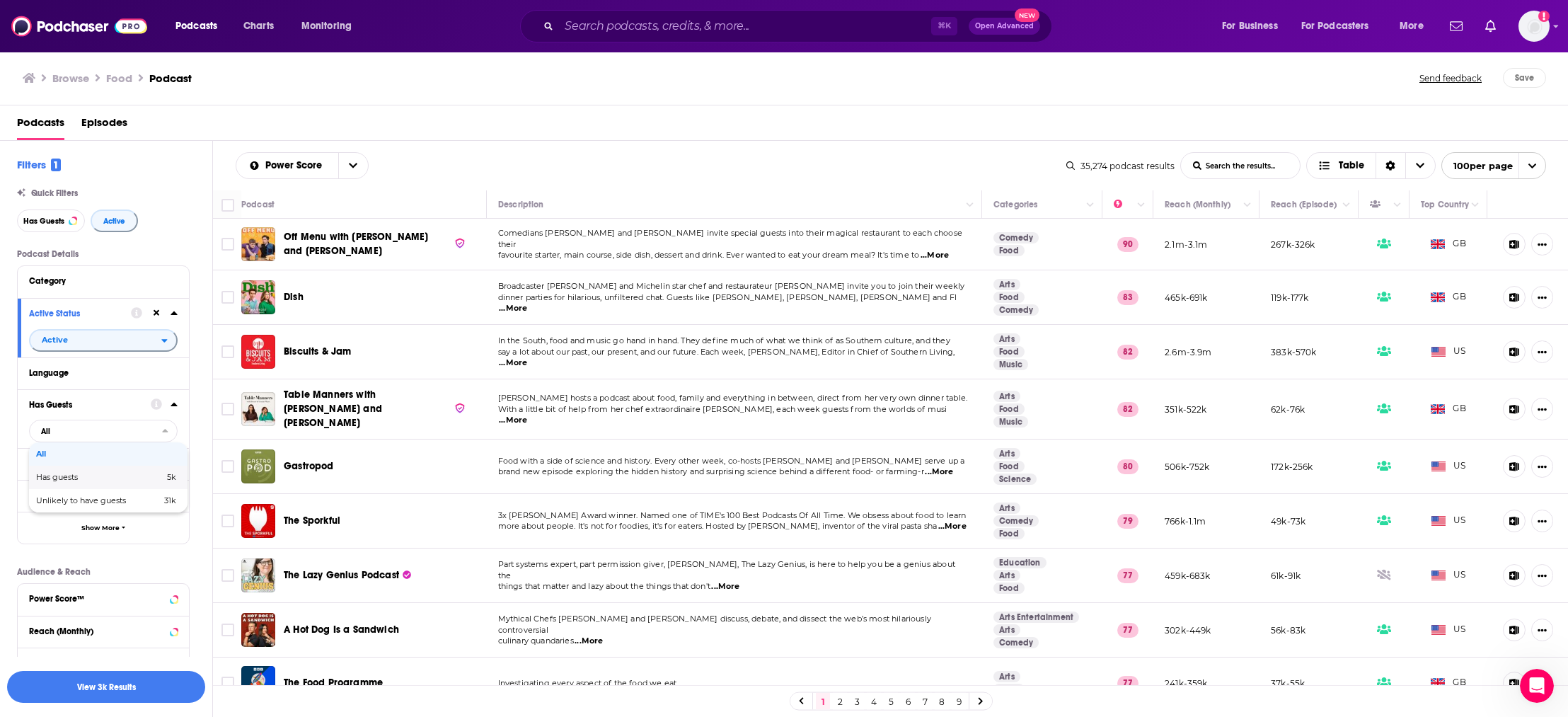
click at [105, 476] on span "Has guests" at bounding box center [78, 477] width 85 height 8
click at [82, 380] on button "Language" at bounding box center [100, 372] width 142 height 17
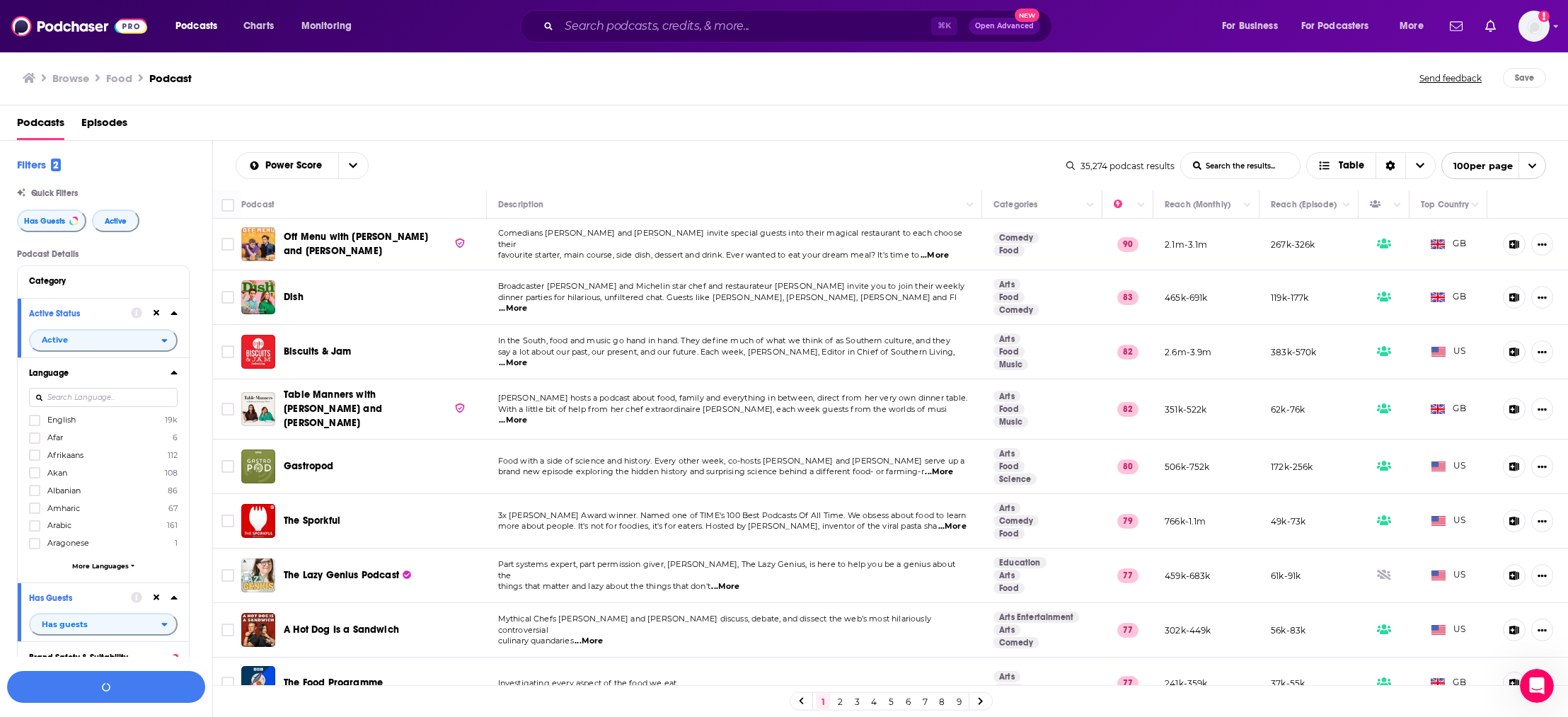
click at [76, 418] on span "English" at bounding box center [61, 419] width 28 height 10
click at [35, 425] on input "multiSelectOption-en-0" at bounding box center [35, 425] width 0 height 0
click at [110, 690] on button "View 1k Results" at bounding box center [106, 687] width 198 height 32
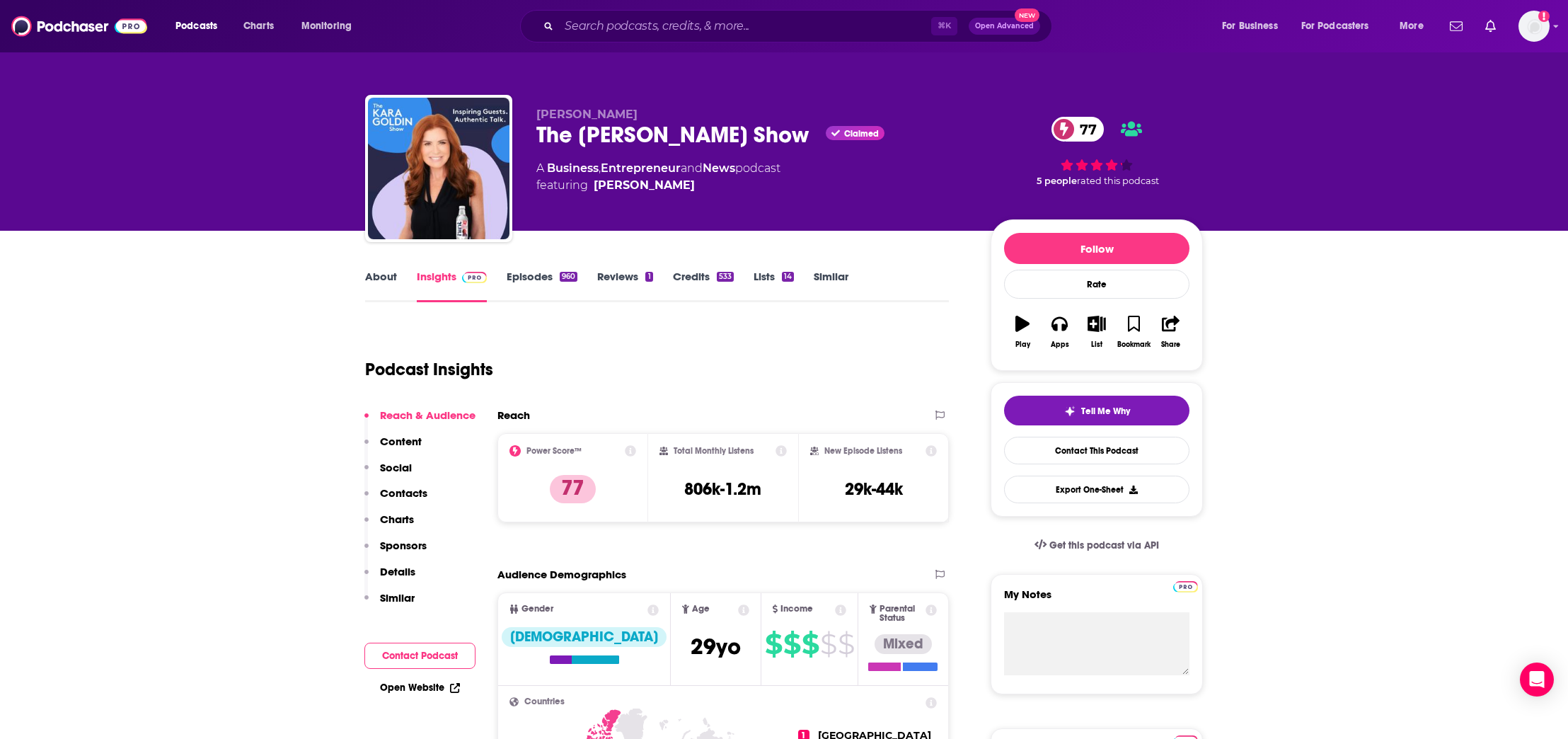
click at [380, 278] on link "About" at bounding box center [381, 287] width 32 height 33
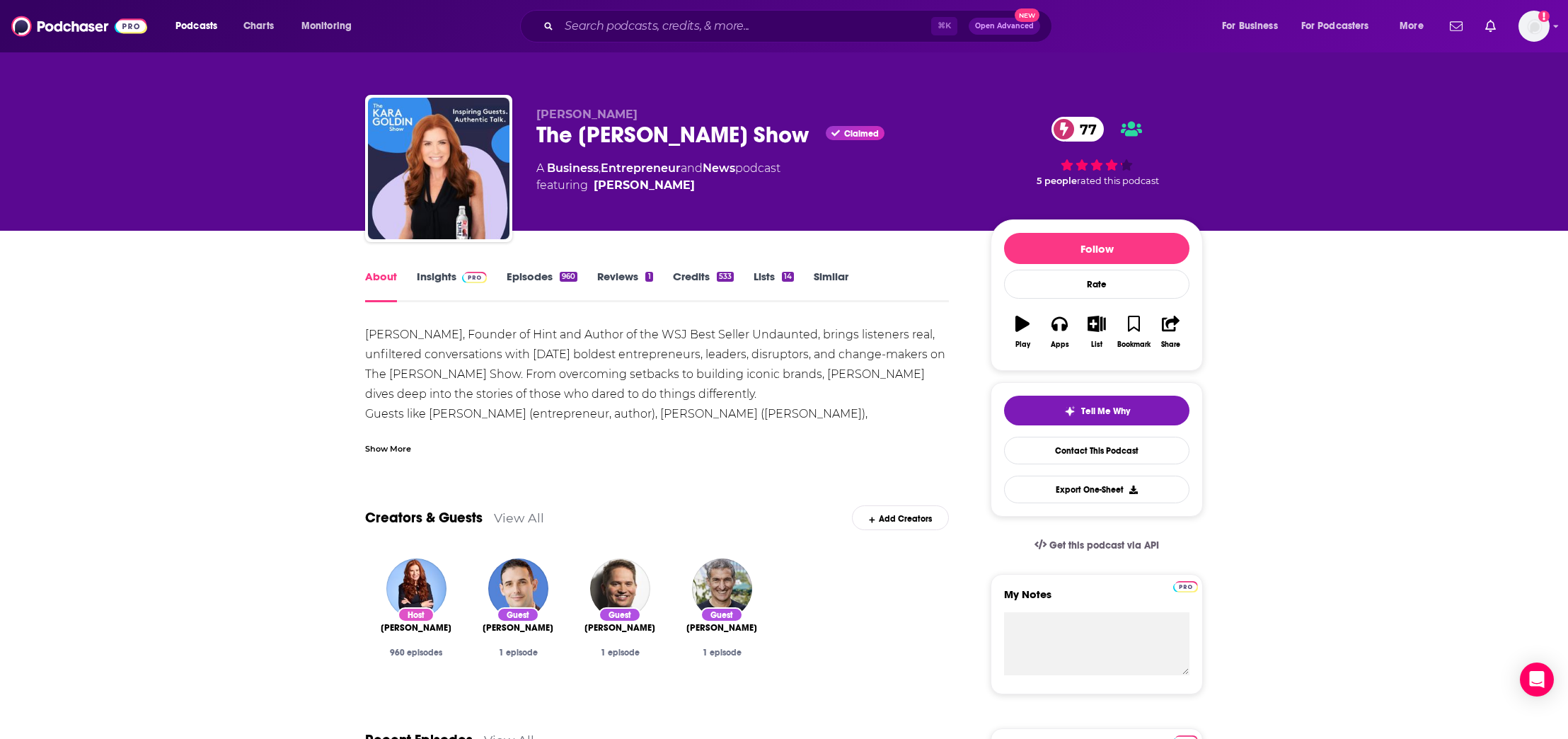
click at [389, 277] on link "About" at bounding box center [381, 287] width 32 height 33
click at [445, 275] on link "Insights" at bounding box center [451, 287] width 70 height 33
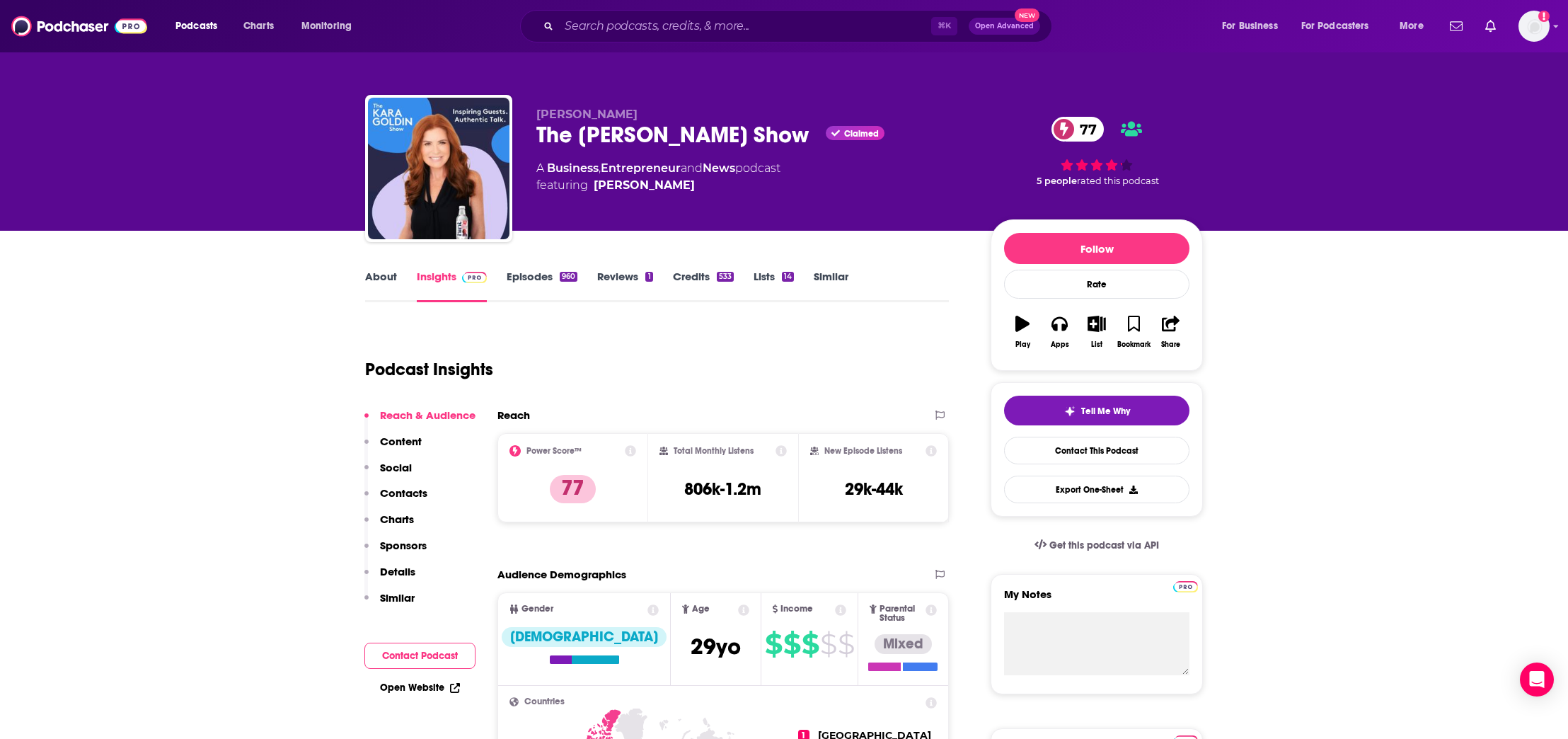
click at [414, 488] on p "Contacts" at bounding box center [404, 493] width 48 height 14
click at [404, 486] on p "Contacts" at bounding box center [404, 493] width 48 height 14
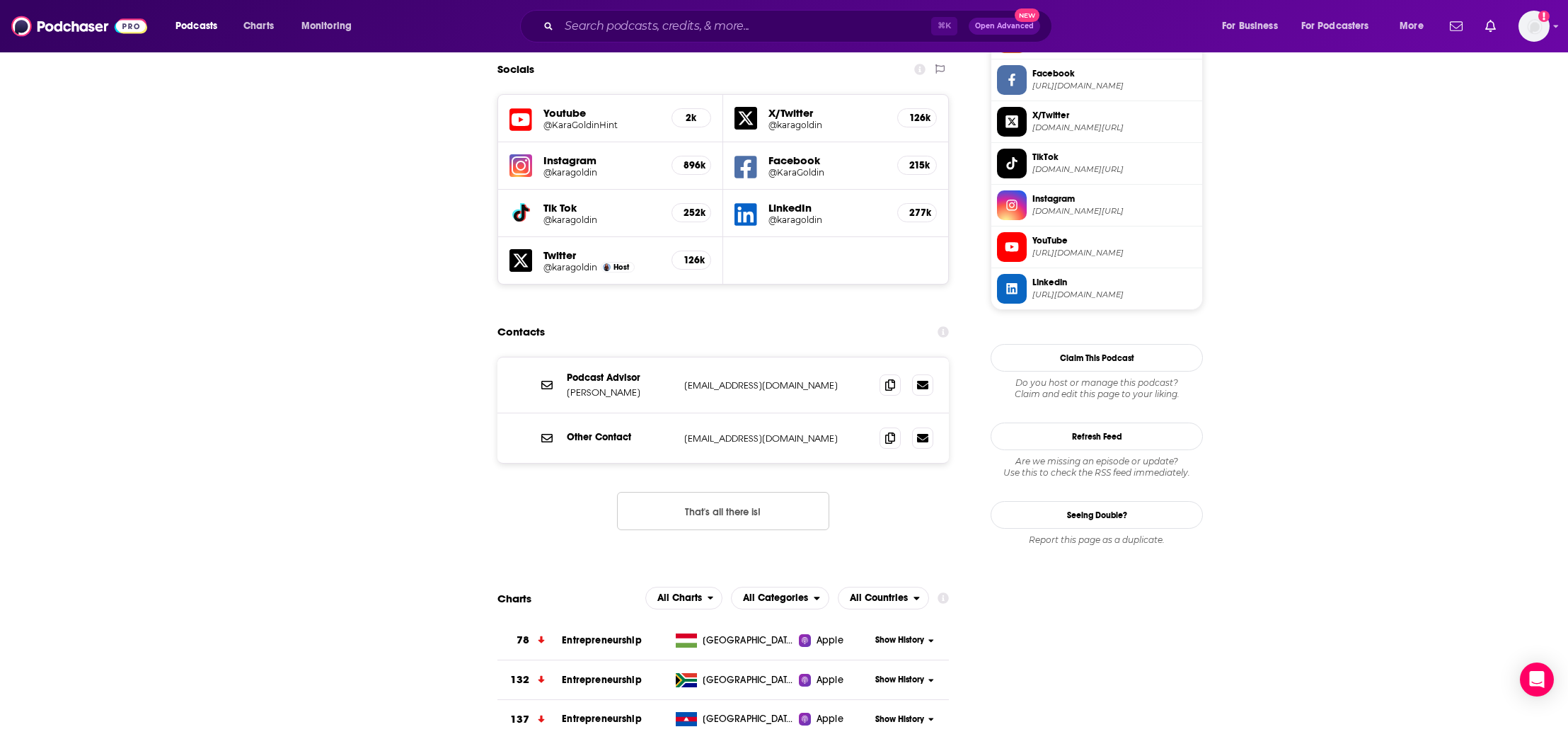
scroll to position [1277, 0]
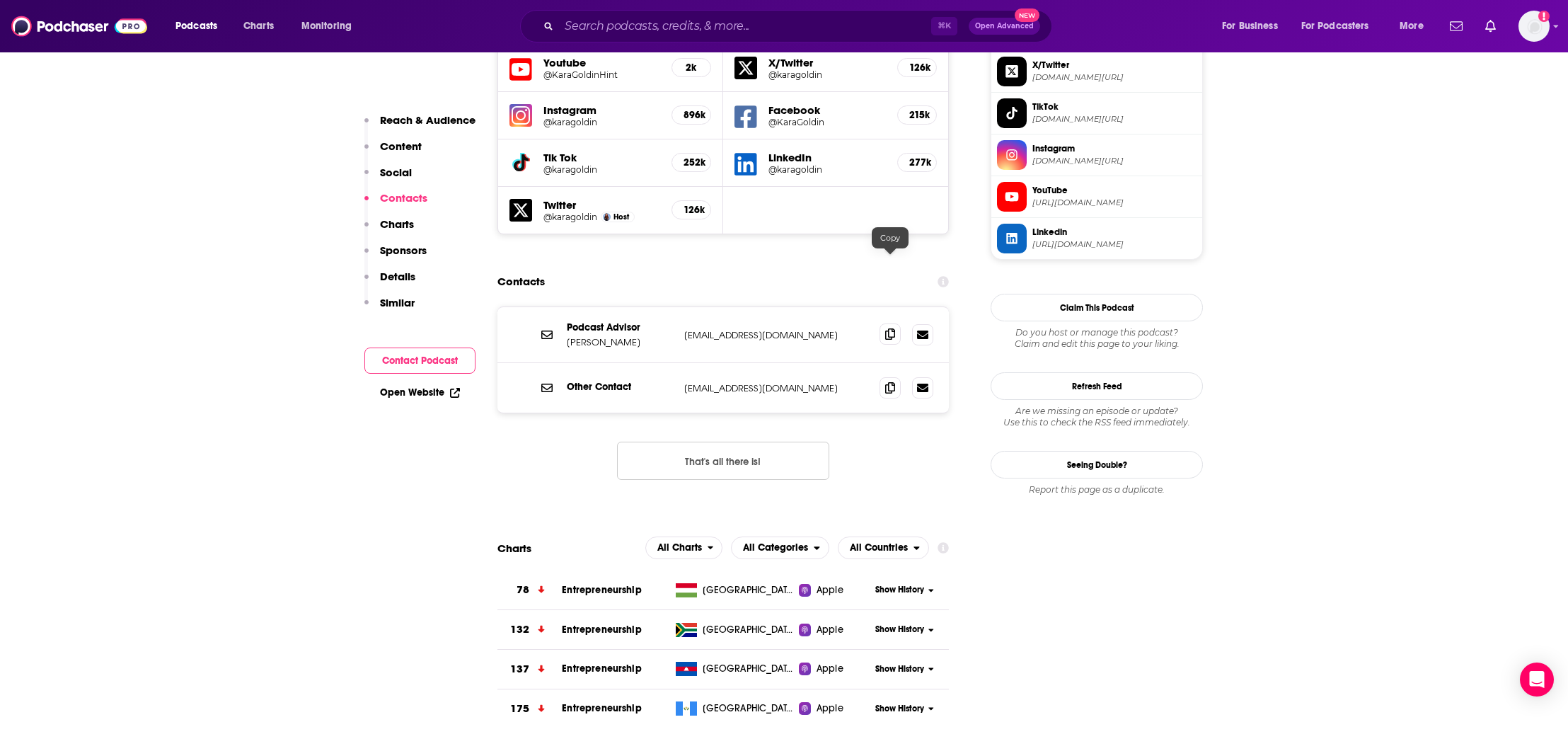
click at [893, 329] on icon at bounding box center [890, 334] width 10 height 11
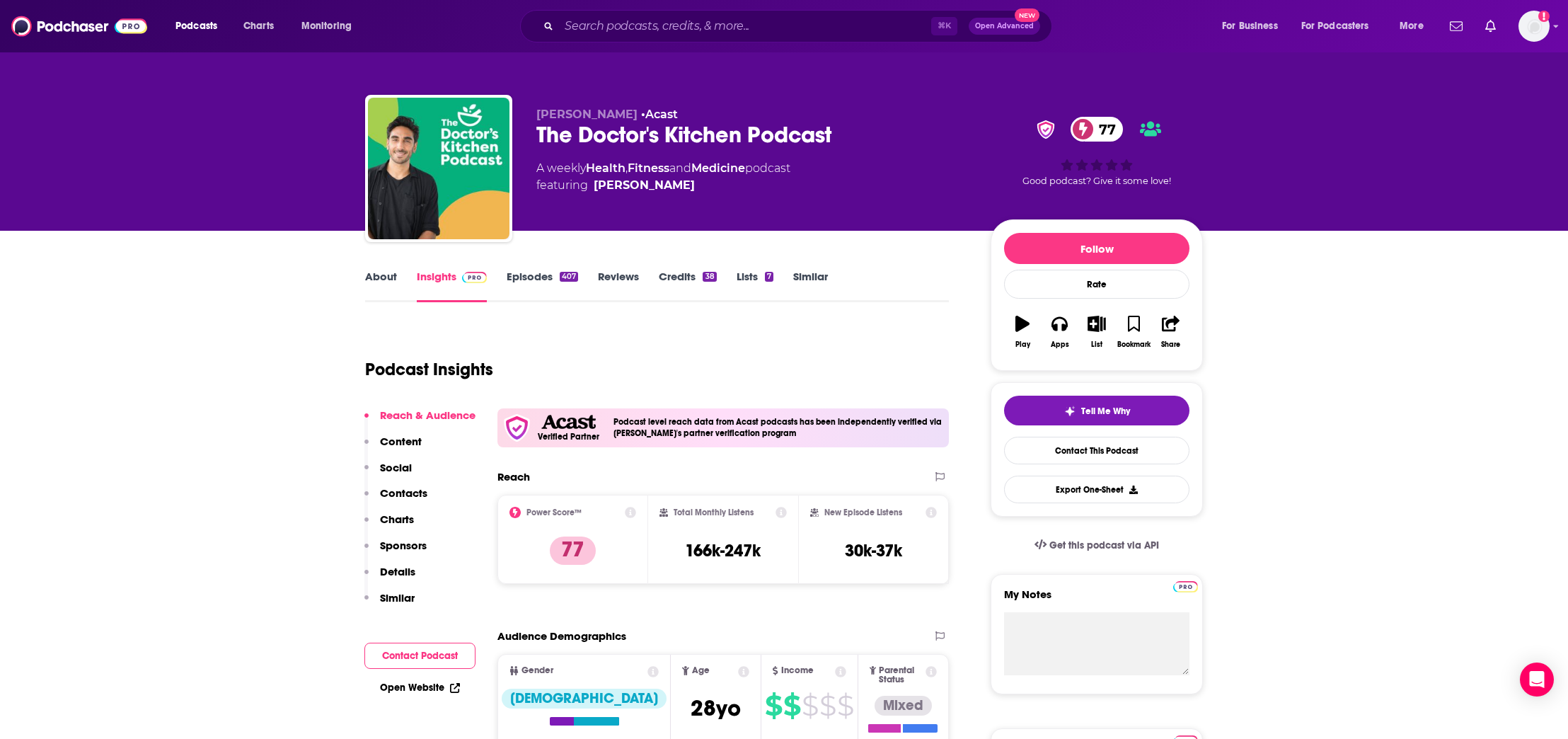
click at [397, 494] on p "Contacts" at bounding box center [404, 493] width 48 height 14
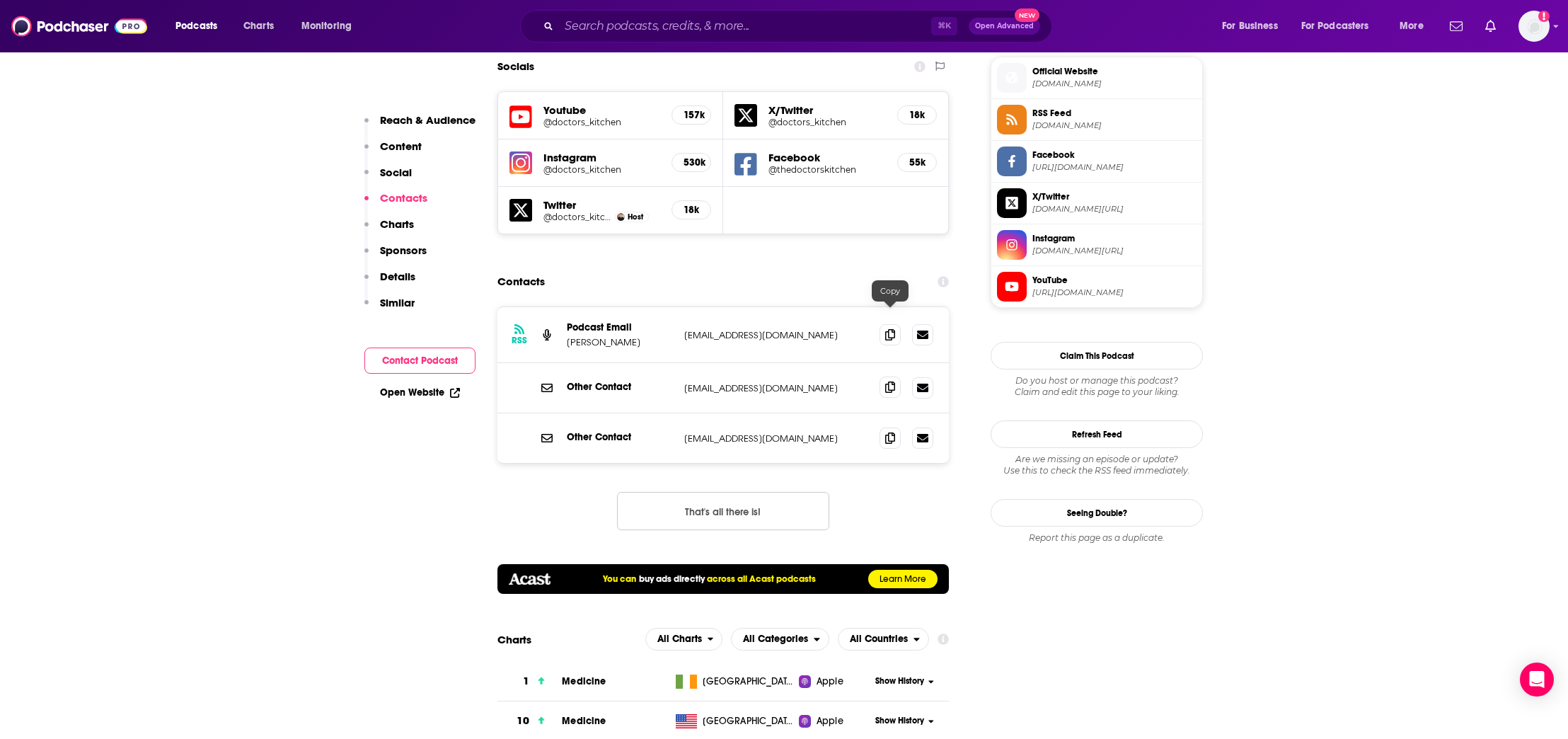
click at [884, 376] on span at bounding box center [890, 386] width 21 height 21
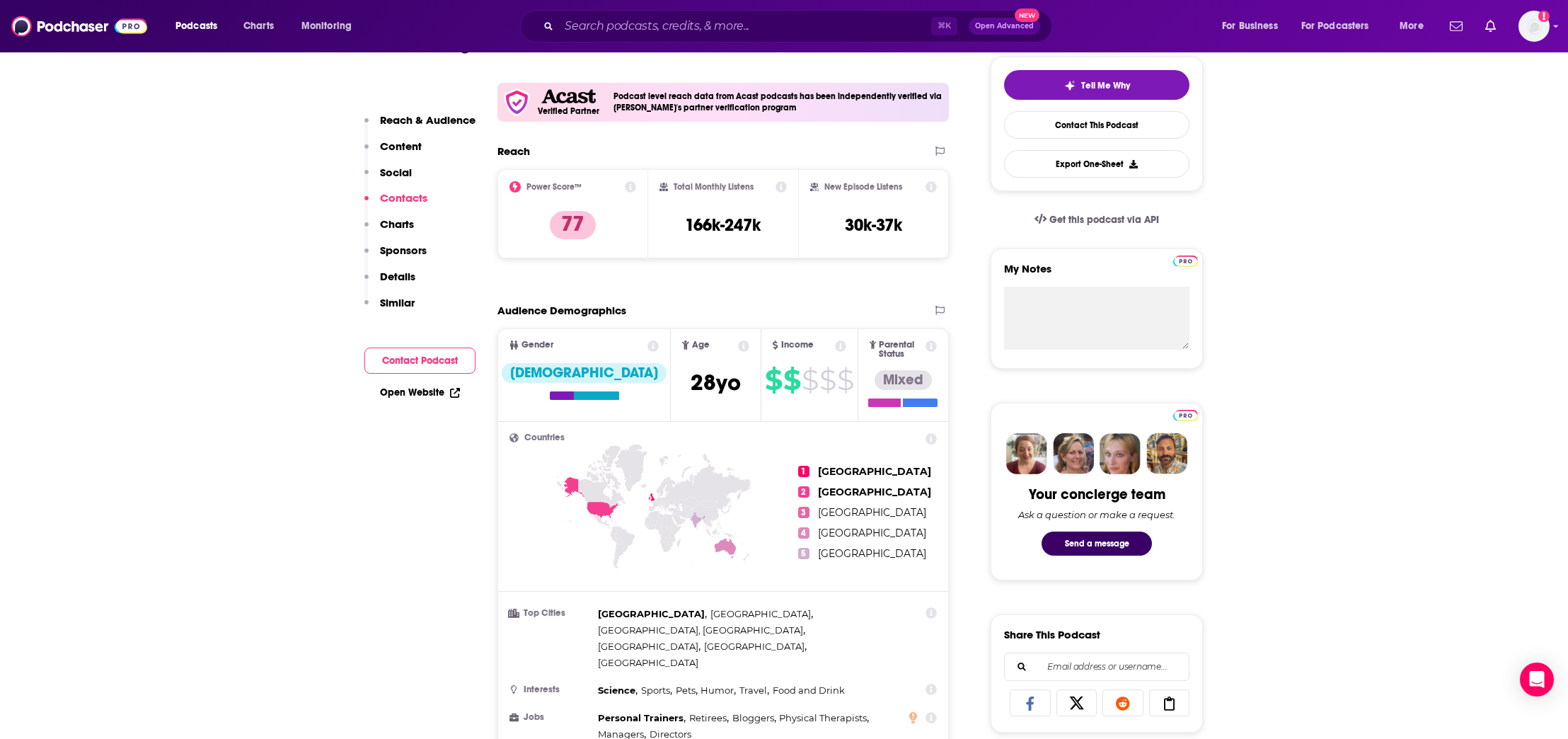
scroll to position [0, 0]
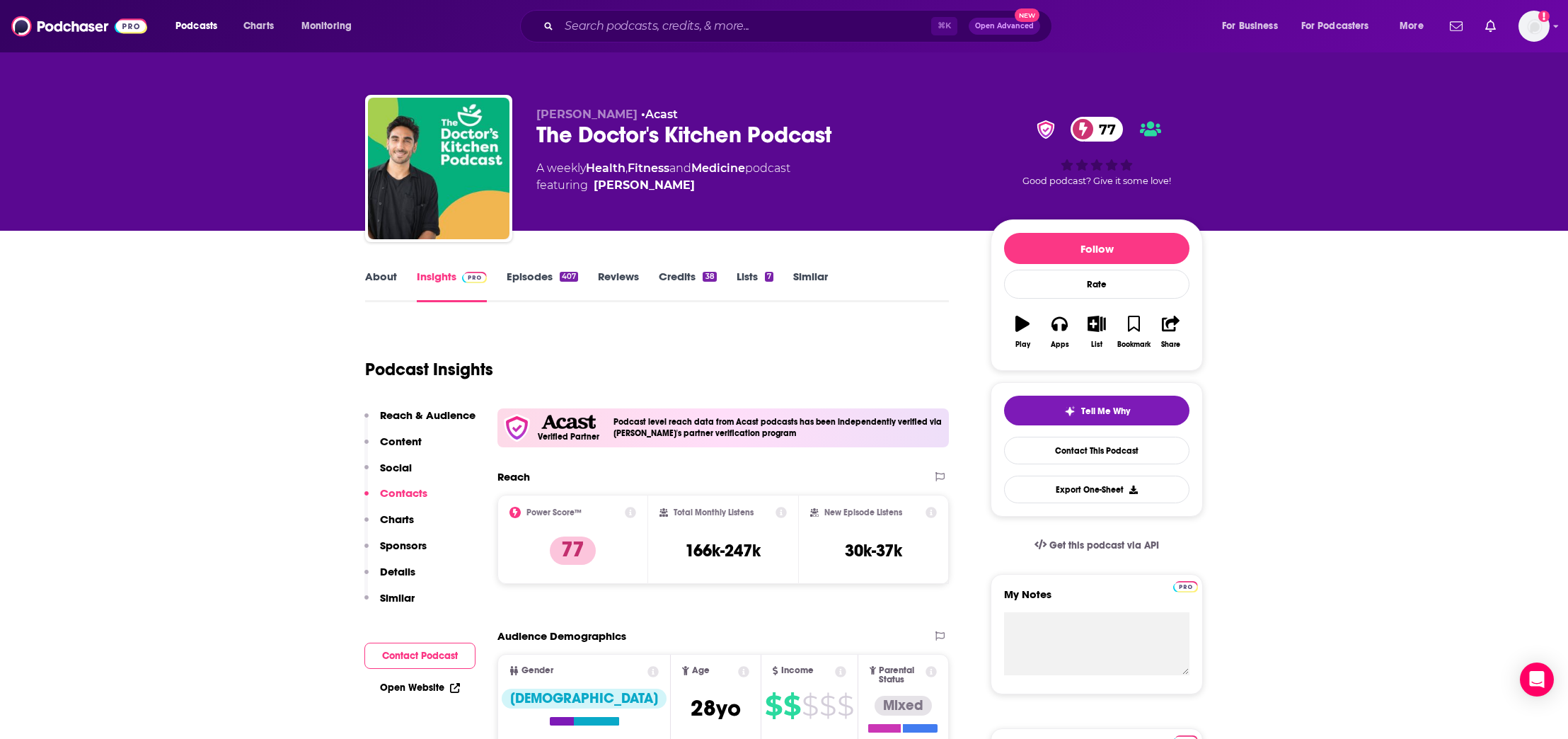
click at [410, 490] on p "Contacts" at bounding box center [404, 493] width 48 height 14
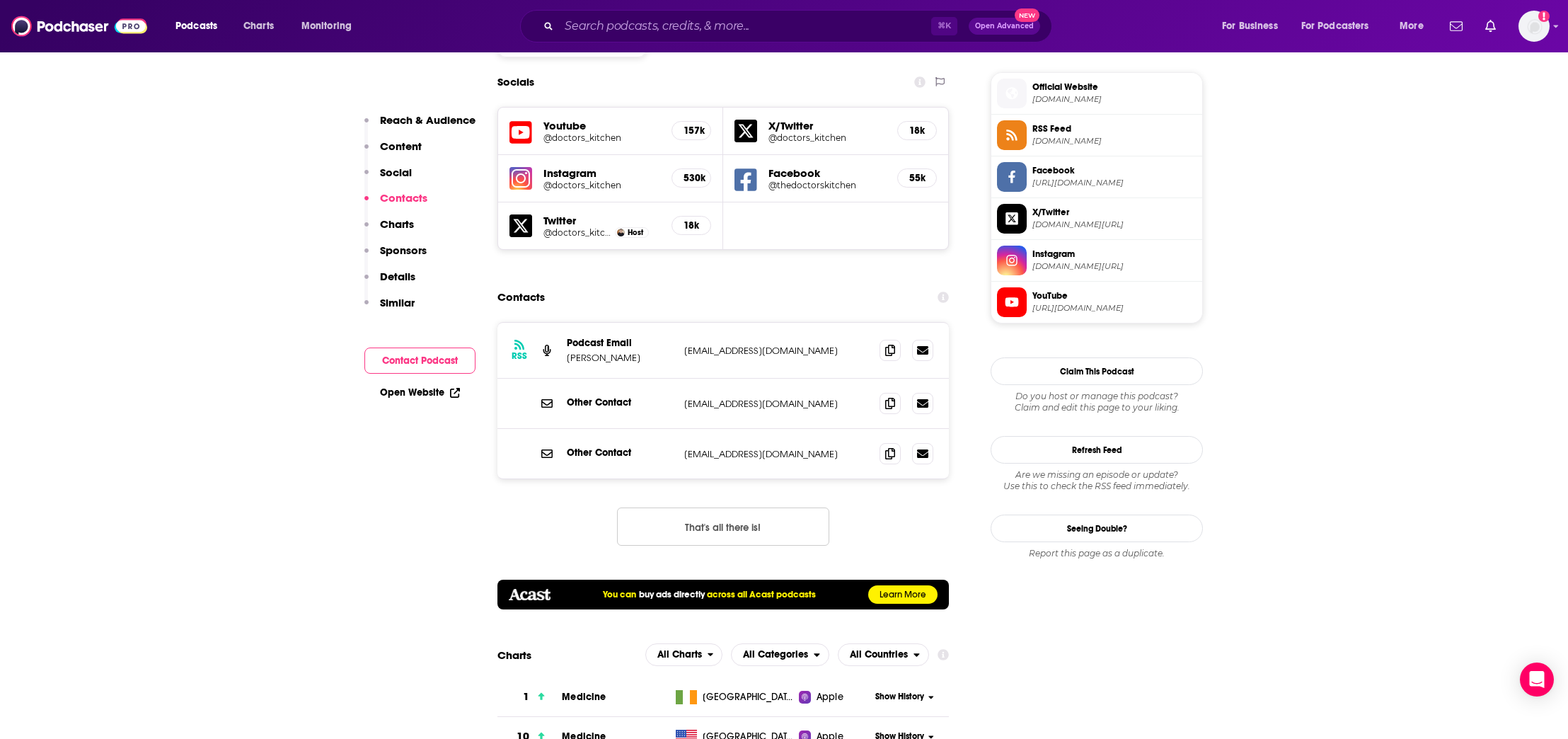
scroll to position [1275, 0]
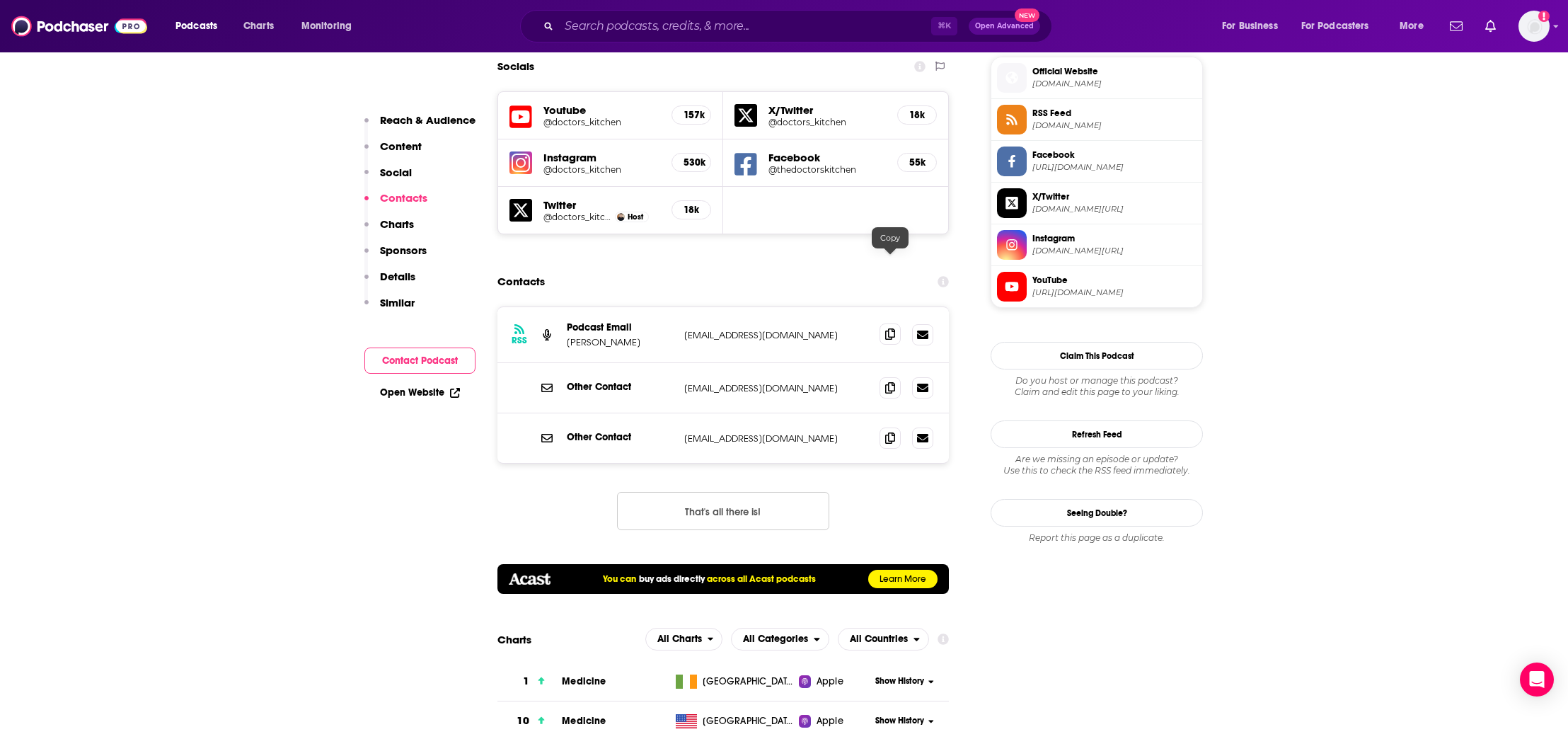
click at [887, 329] on icon at bounding box center [890, 334] width 10 height 11
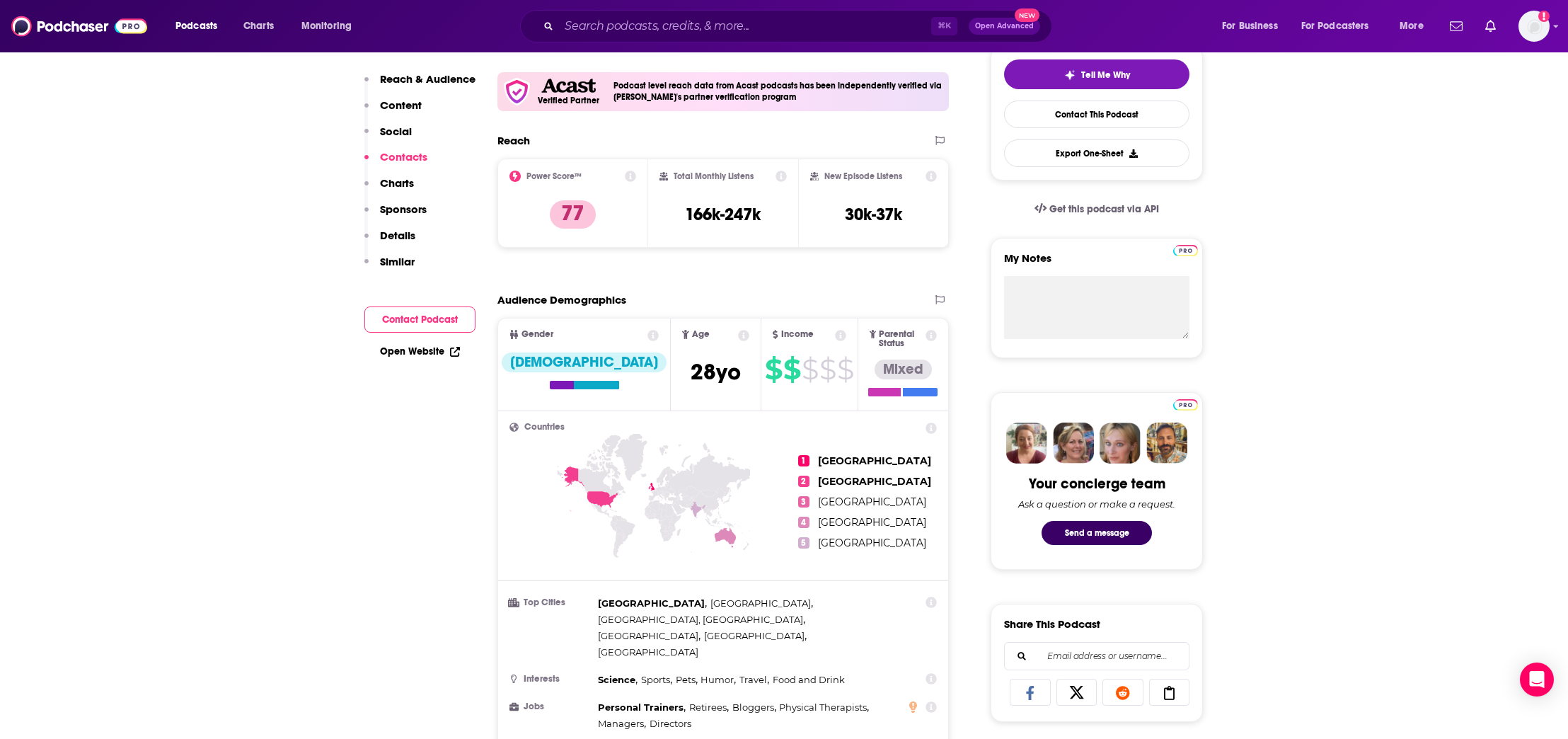
scroll to position [0, 0]
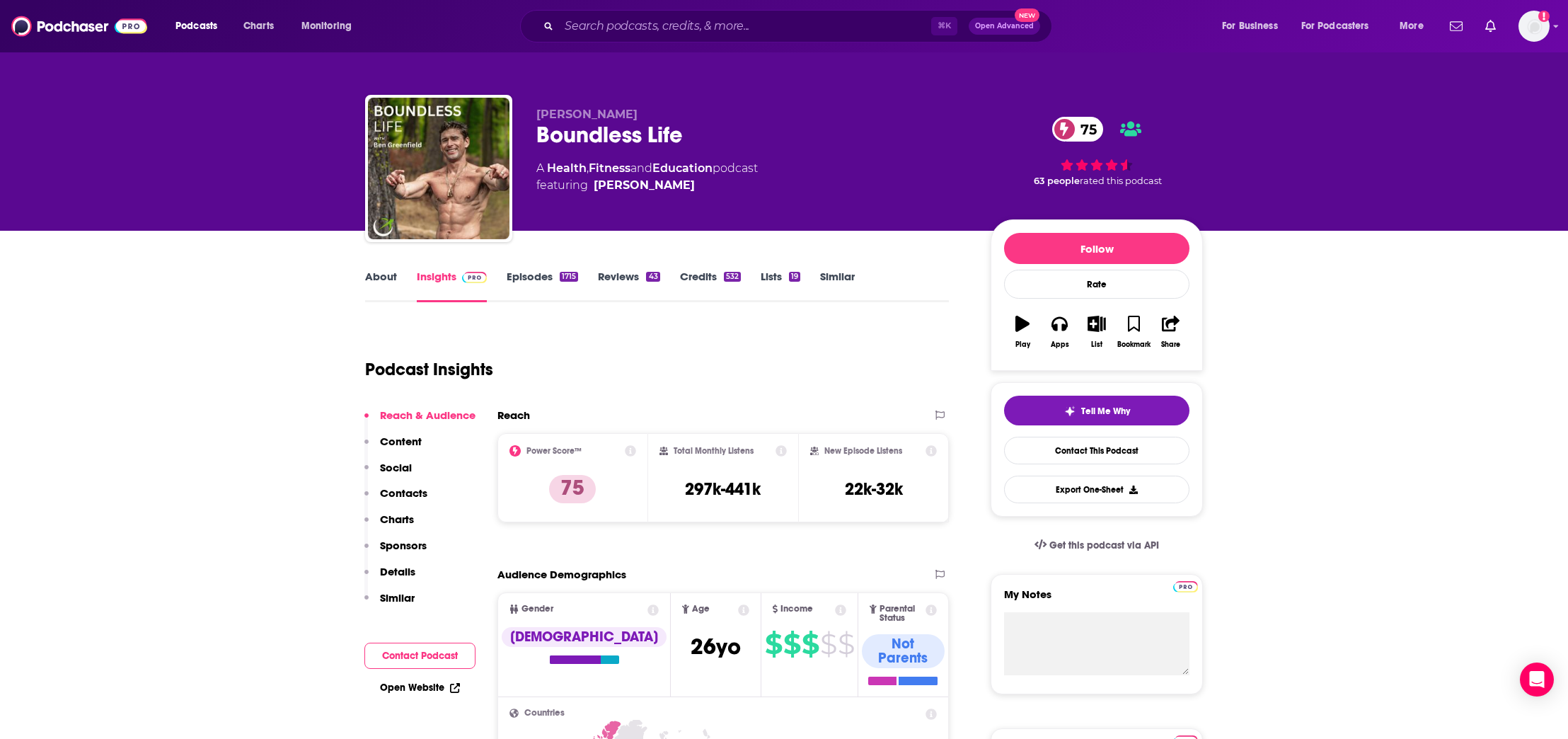
click at [404, 497] on p "Contacts" at bounding box center [404, 493] width 48 height 14
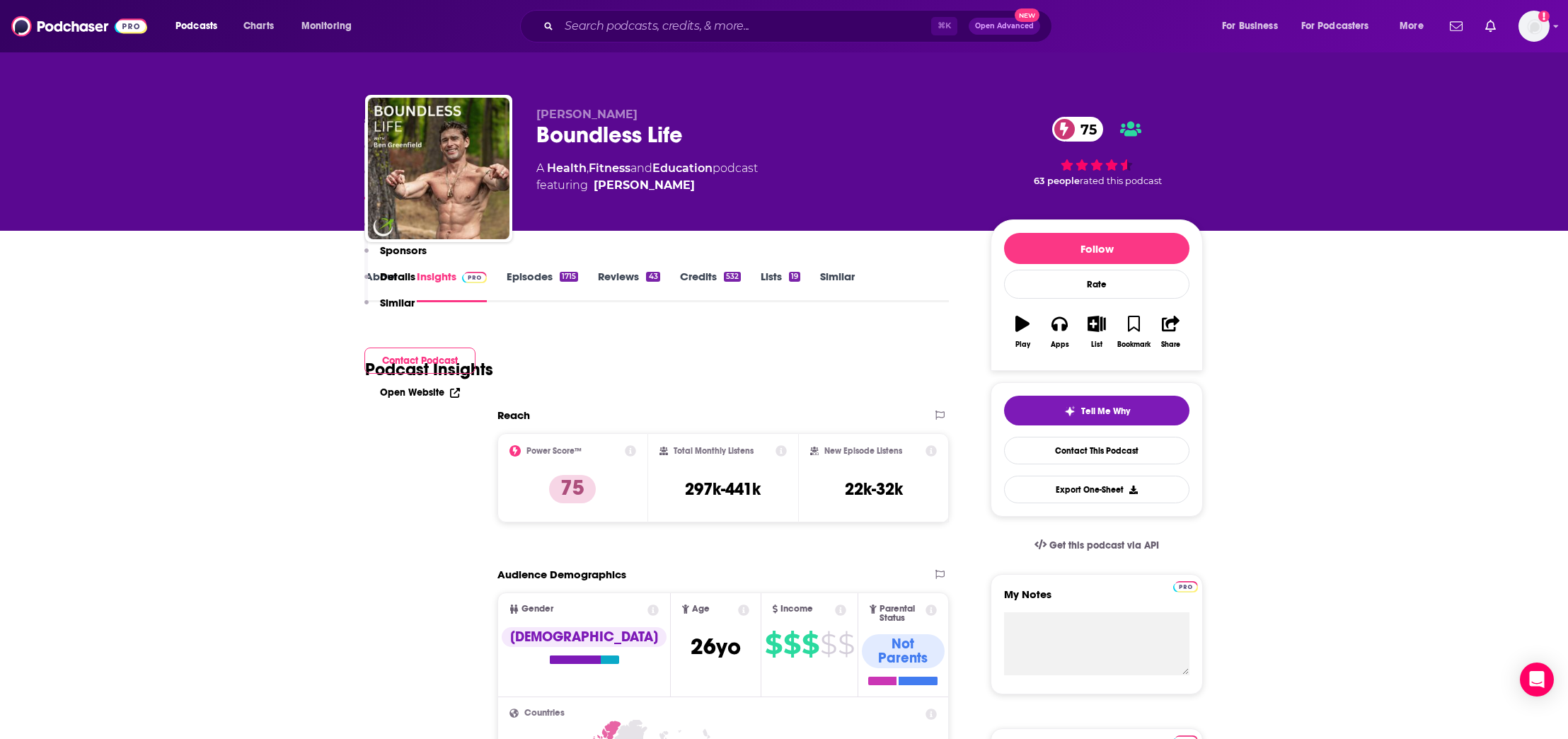
scroll to position [1229, 0]
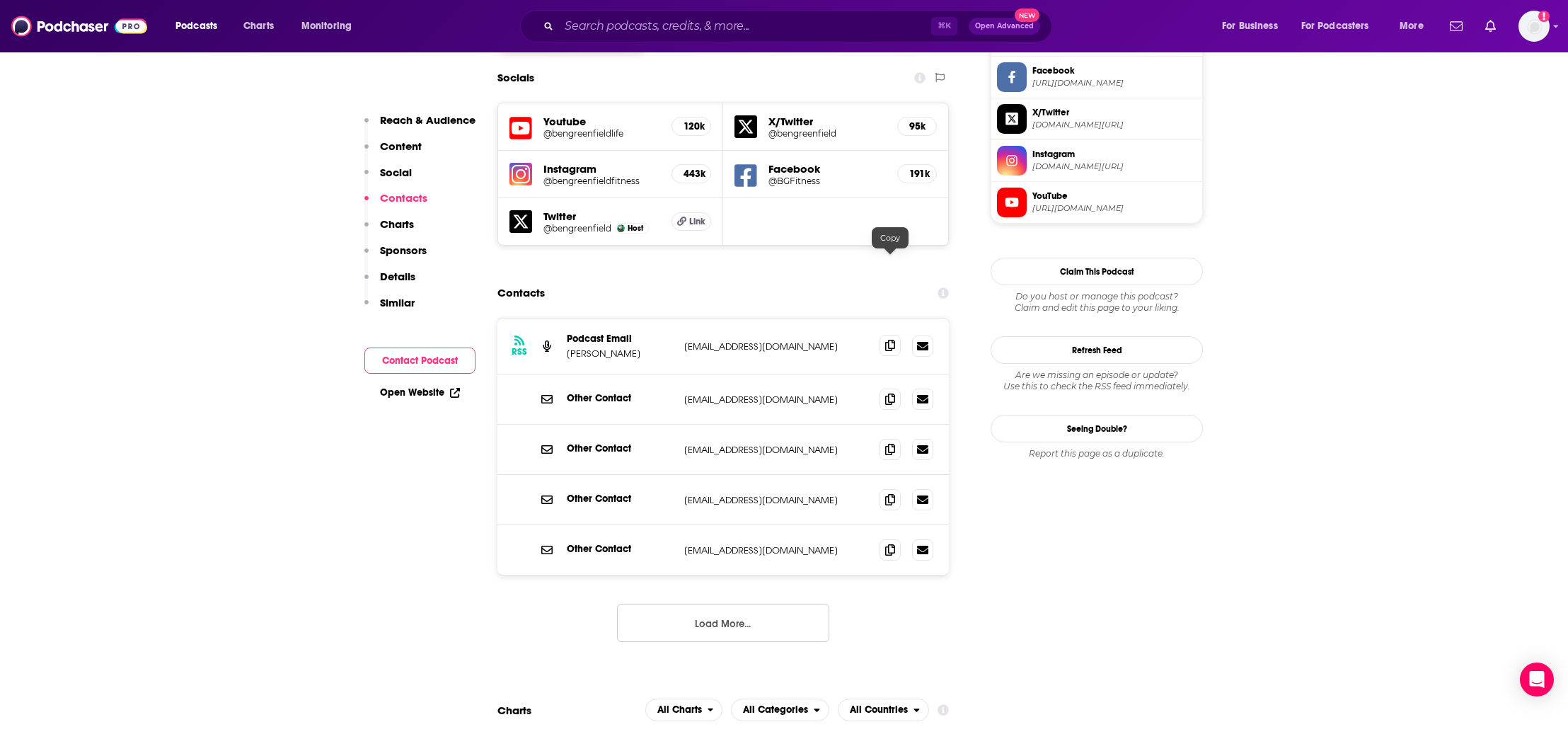
click at [894, 340] on icon at bounding box center [890, 345] width 10 height 11
click at [890, 443] on icon at bounding box center [890, 449] width 10 height 11
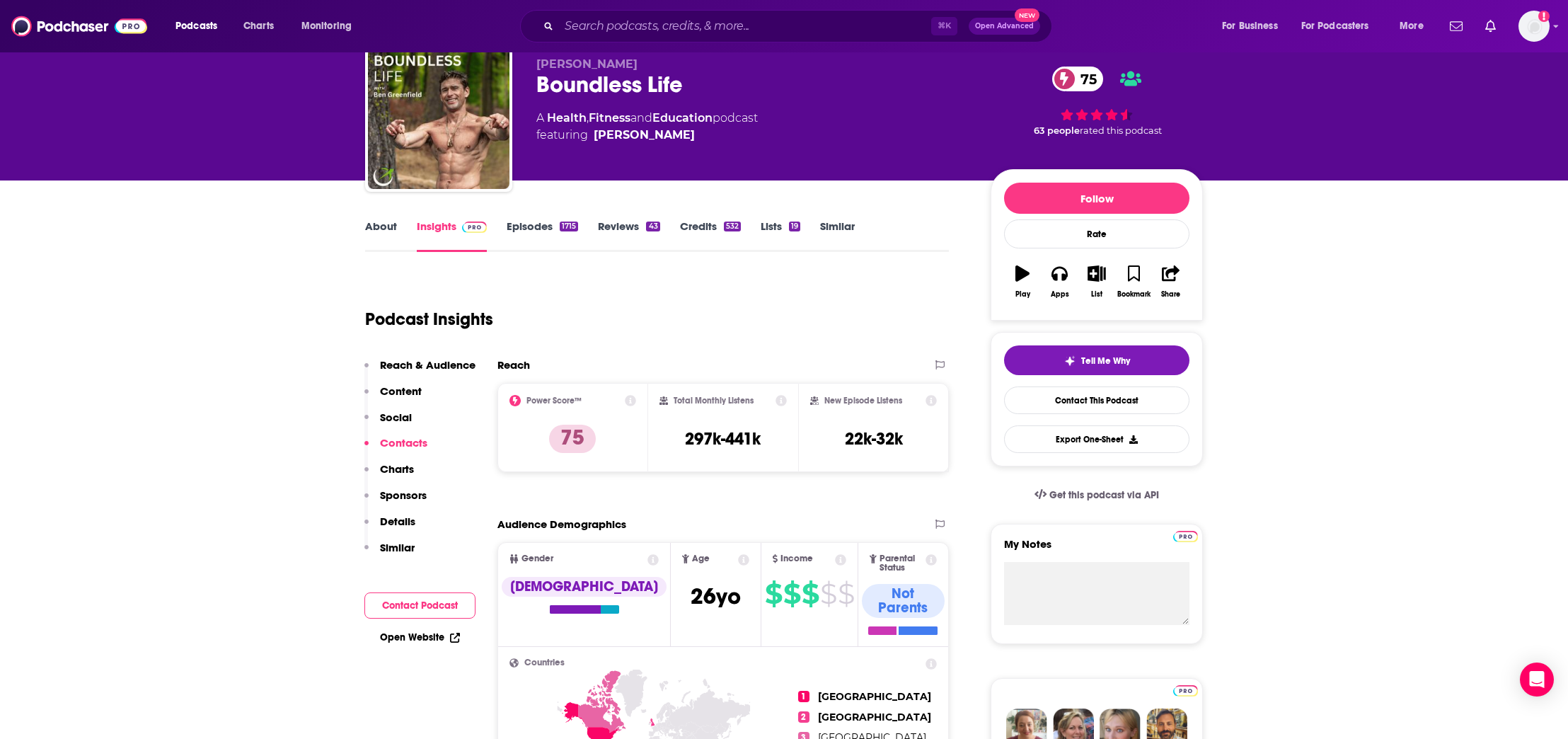
scroll to position [0, 0]
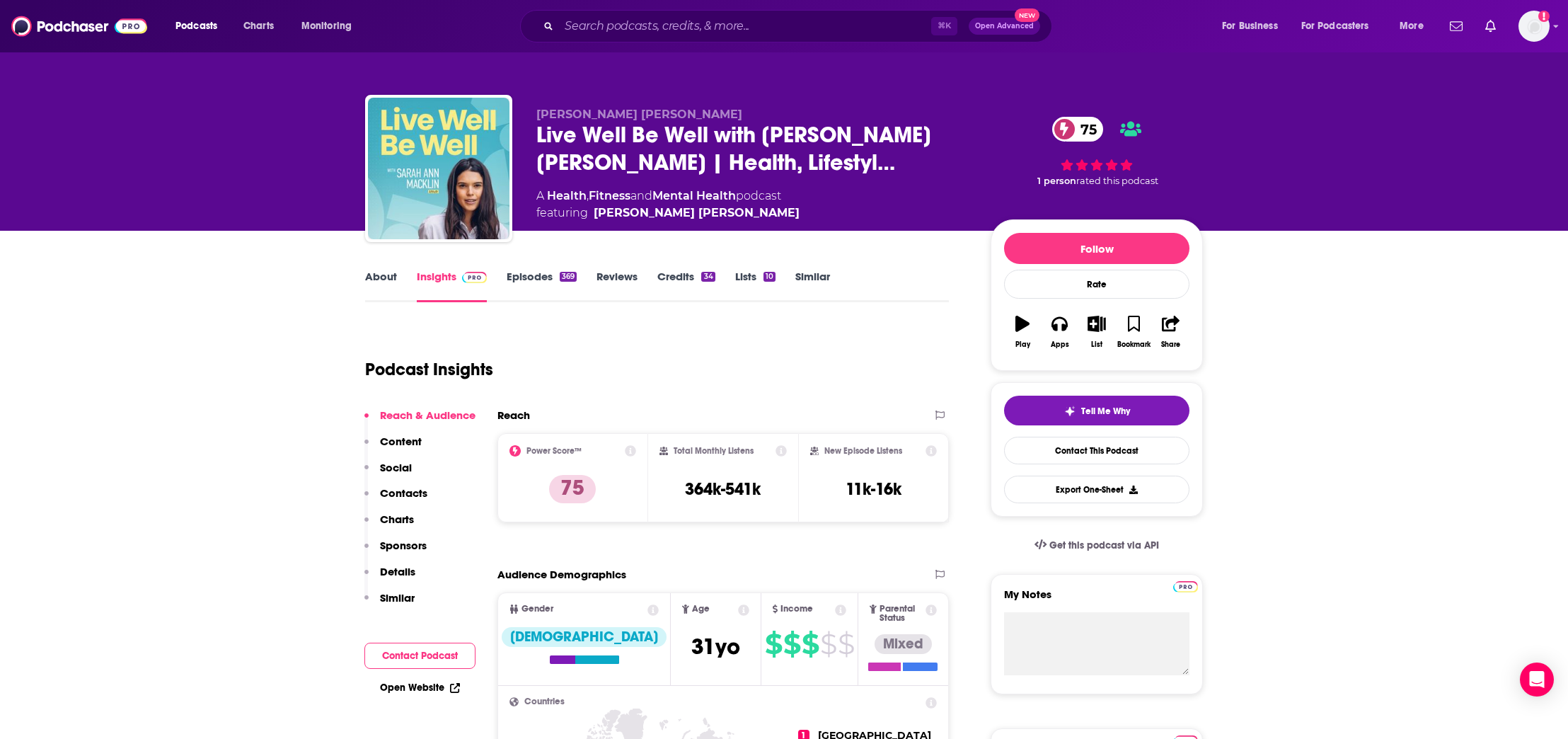
click at [397, 496] on p "Contacts" at bounding box center [404, 493] width 48 height 14
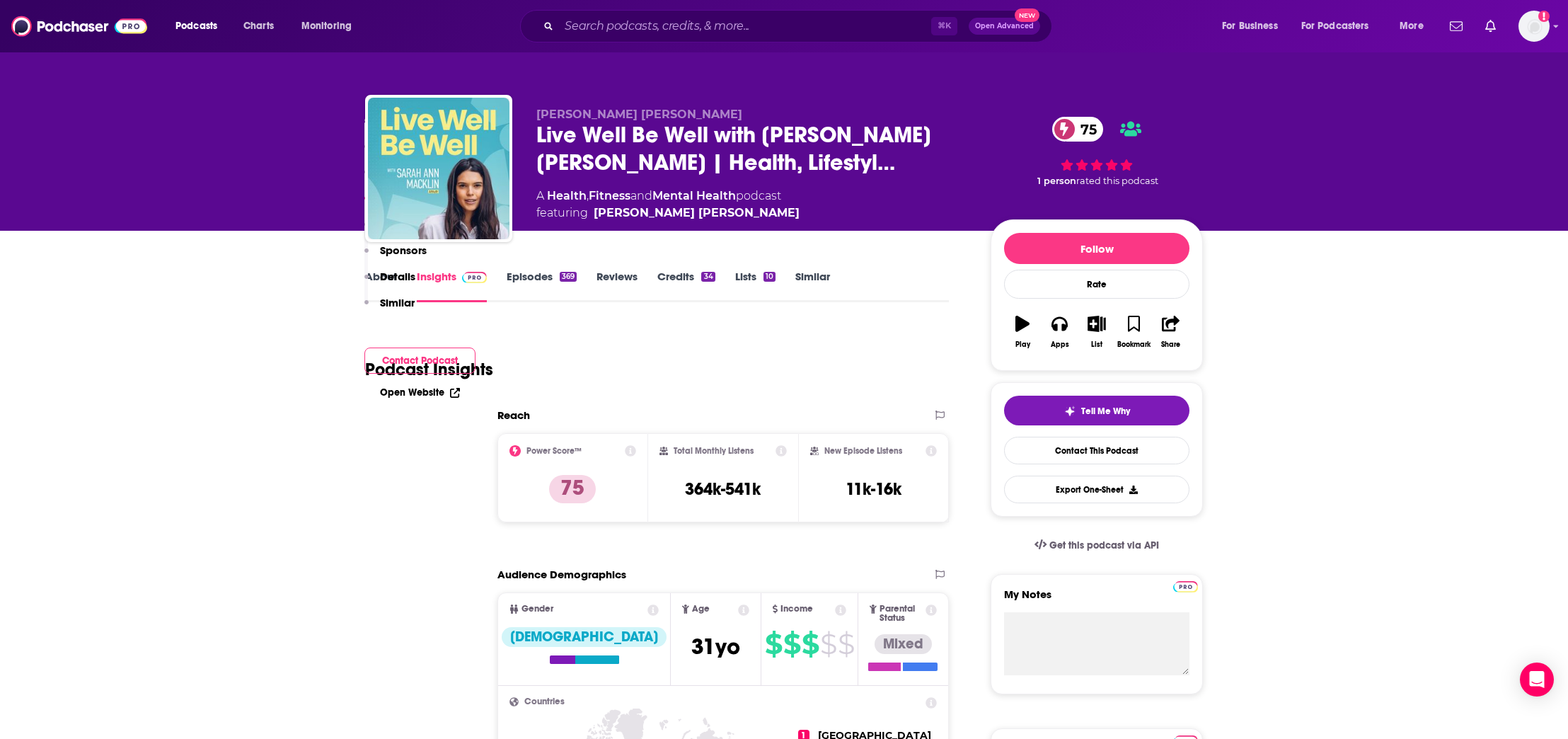
scroll to position [1231, 0]
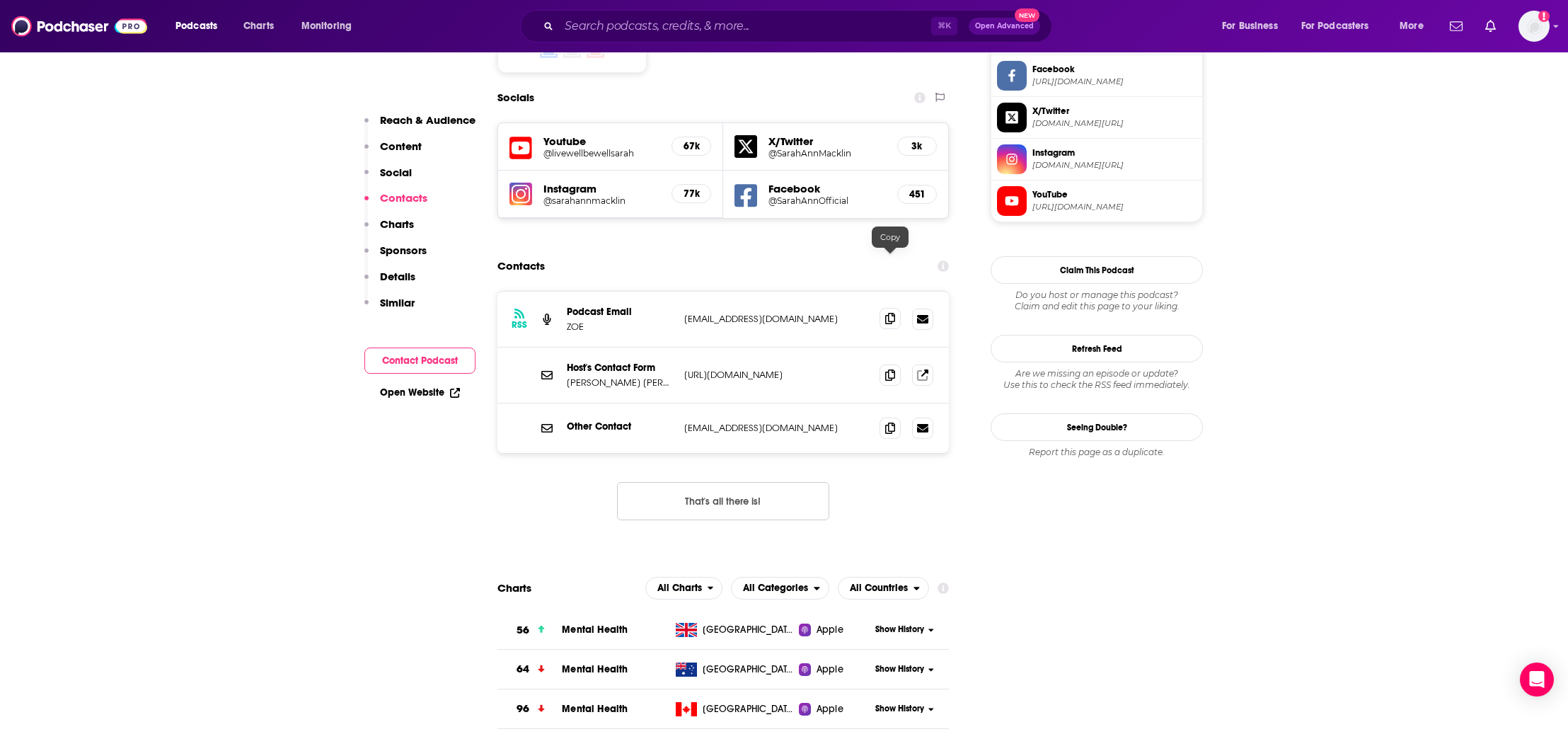
click at [890, 313] on icon at bounding box center [890, 319] width 10 height 11
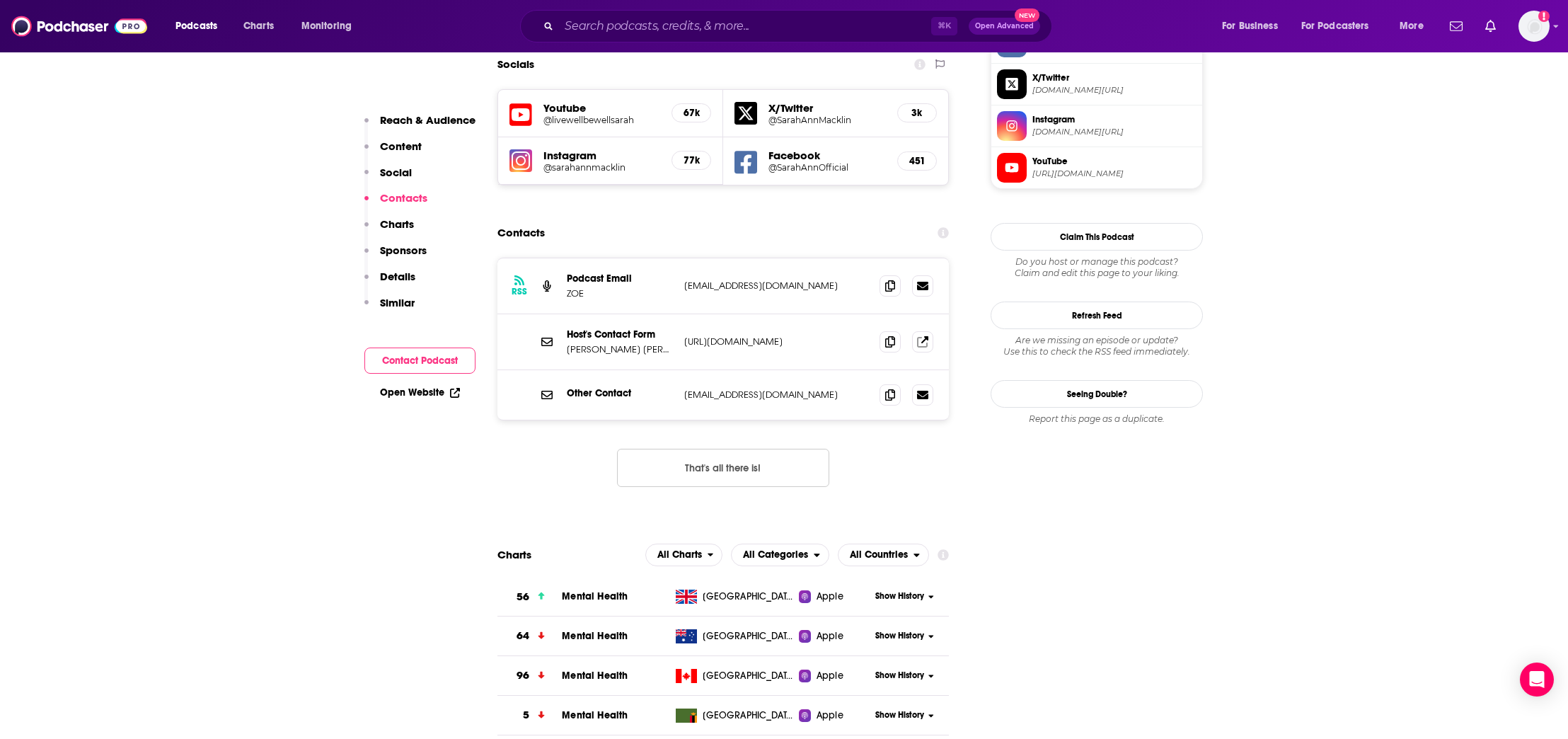
scroll to position [1132, 0]
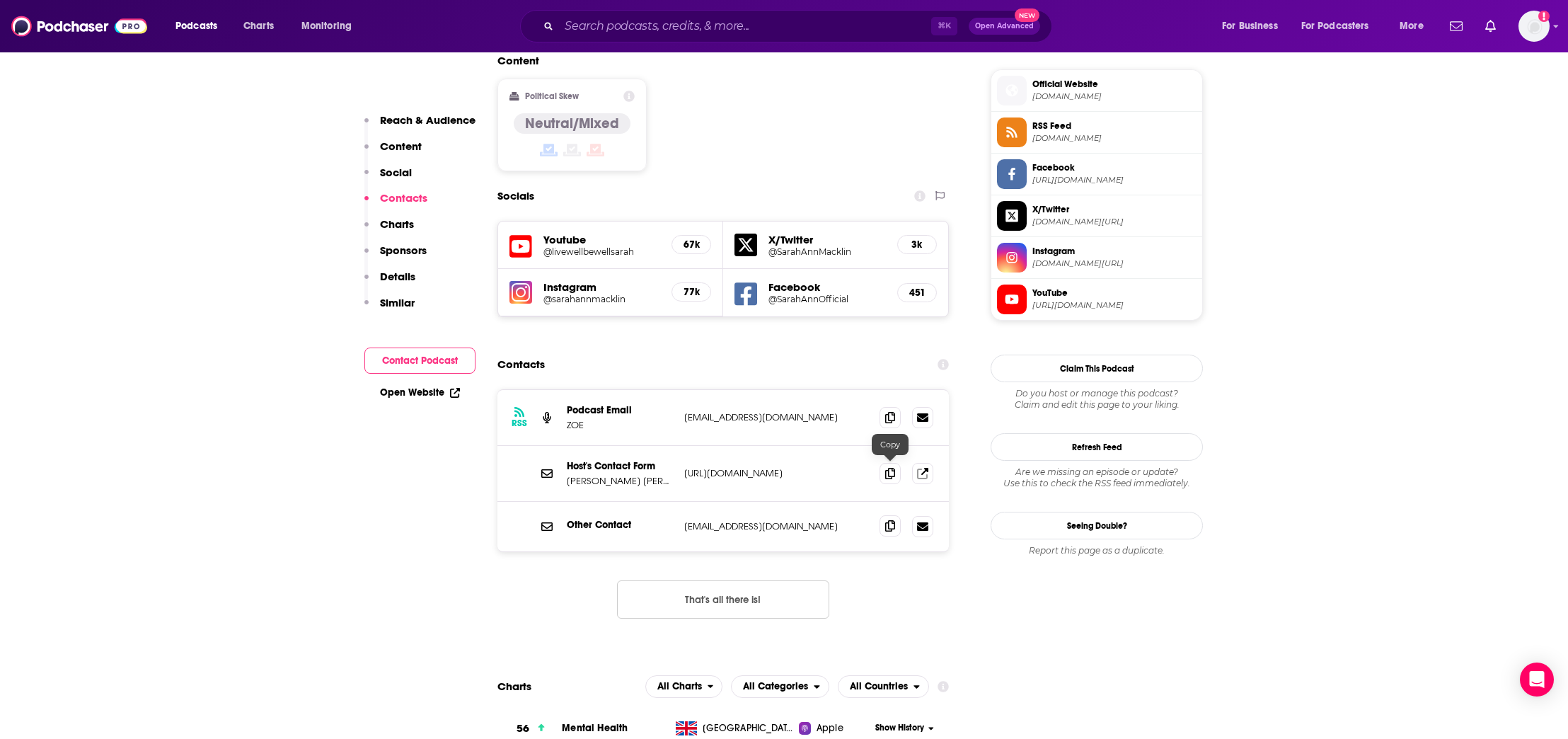
click at [890, 516] on span at bounding box center [890, 526] width 21 height 21
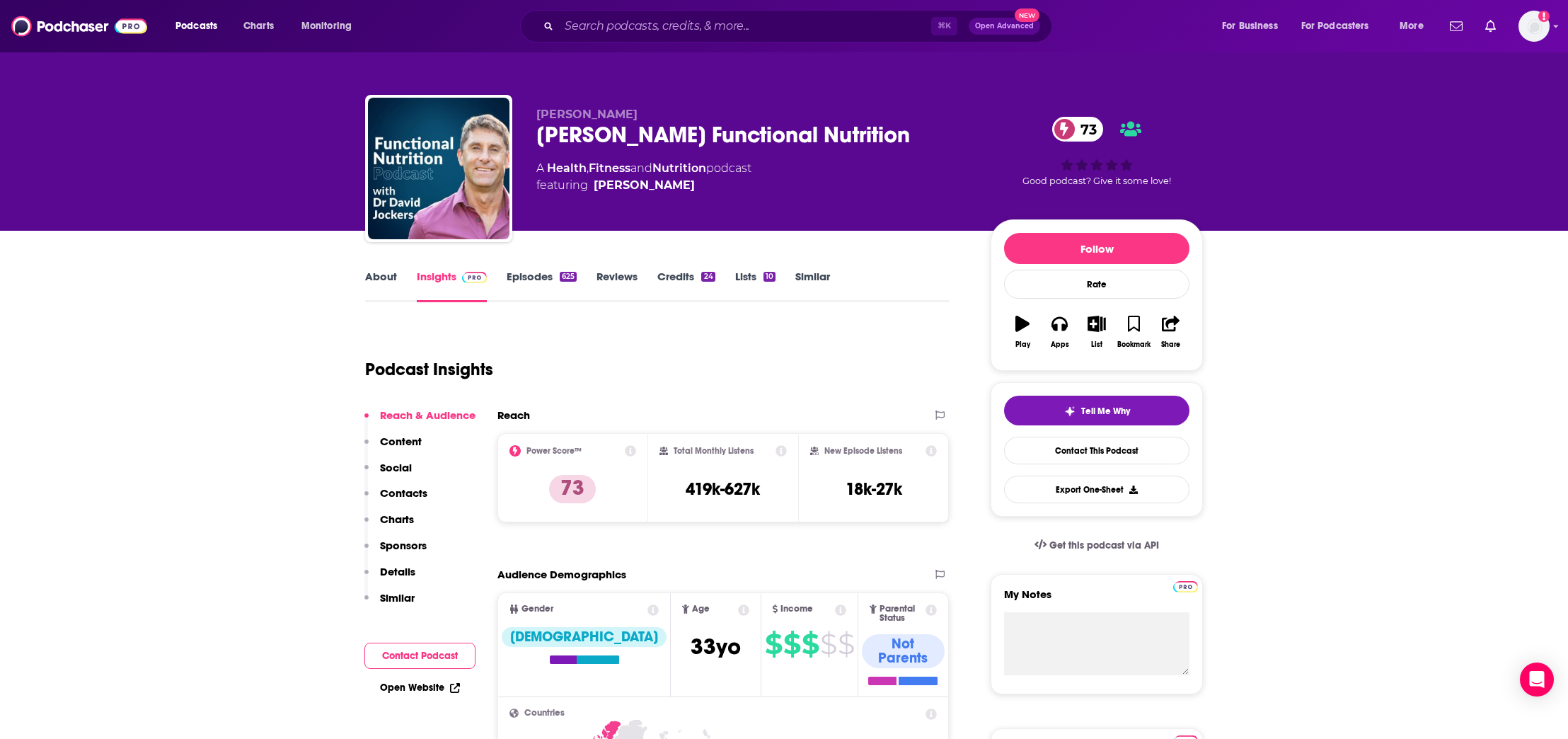
click at [397, 491] on p "Contacts" at bounding box center [404, 493] width 48 height 14
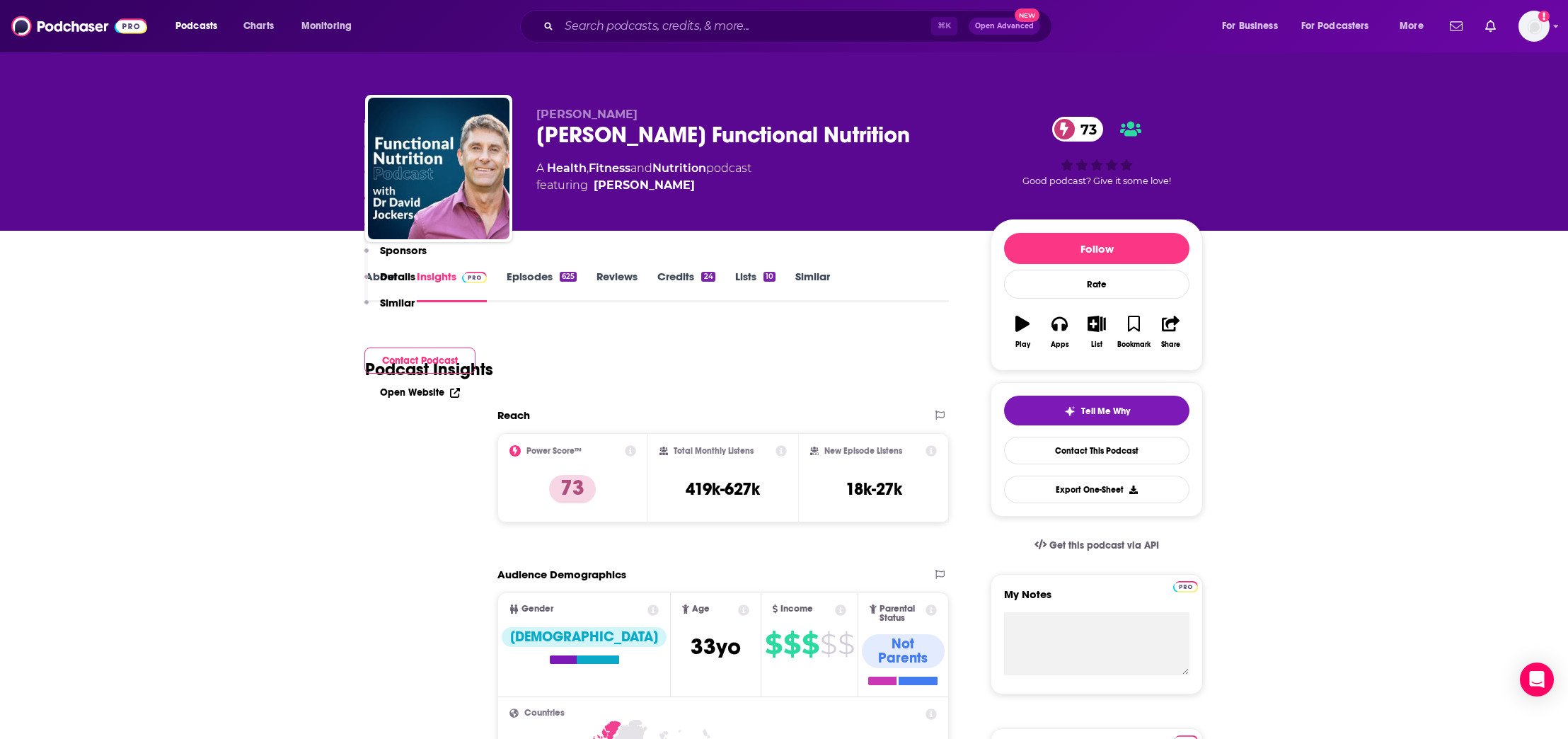
scroll to position [1183, 0]
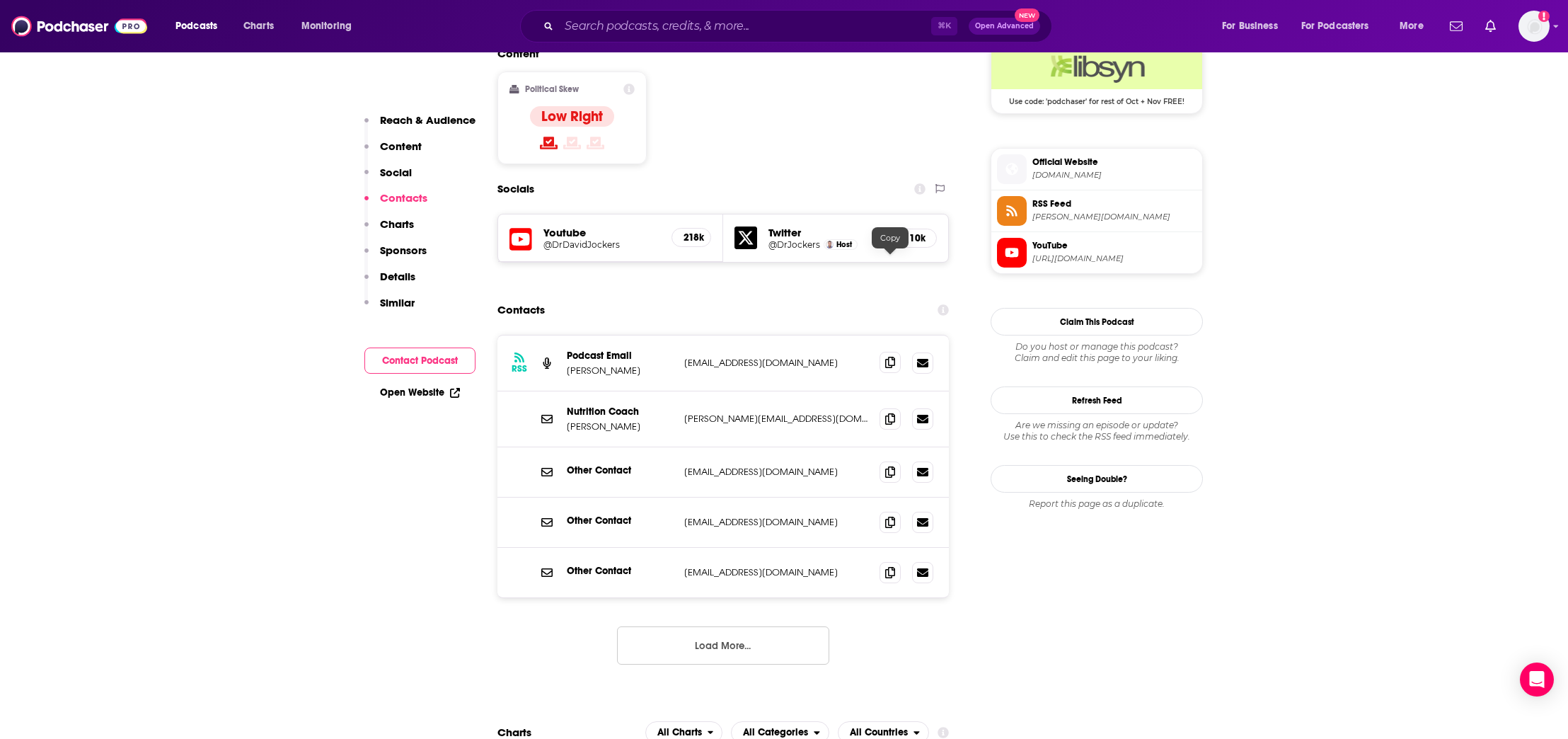
click at [893, 357] on icon at bounding box center [890, 363] width 10 height 11
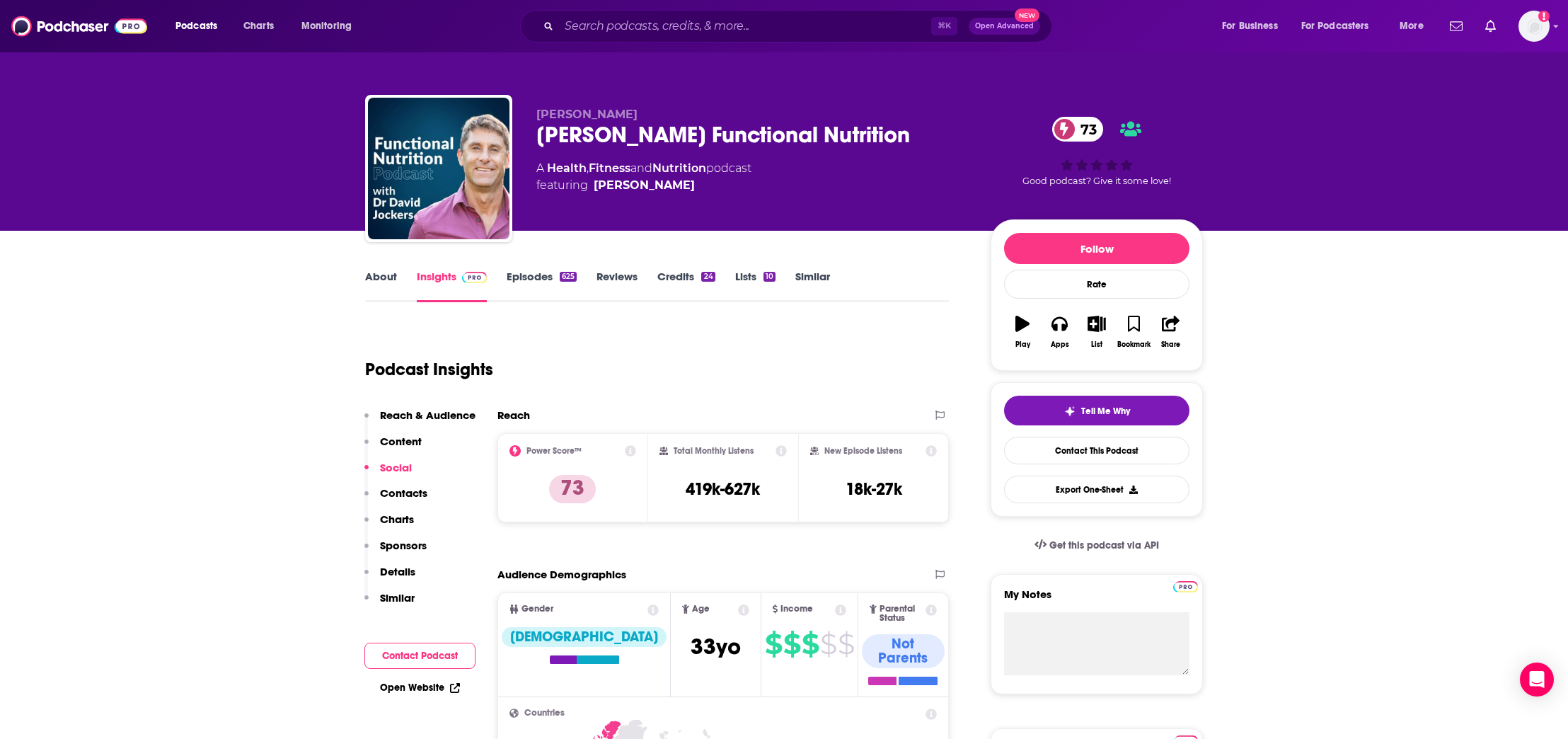
click at [381, 277] on link "About" at bounding box center [381, 287] width 32 height 33
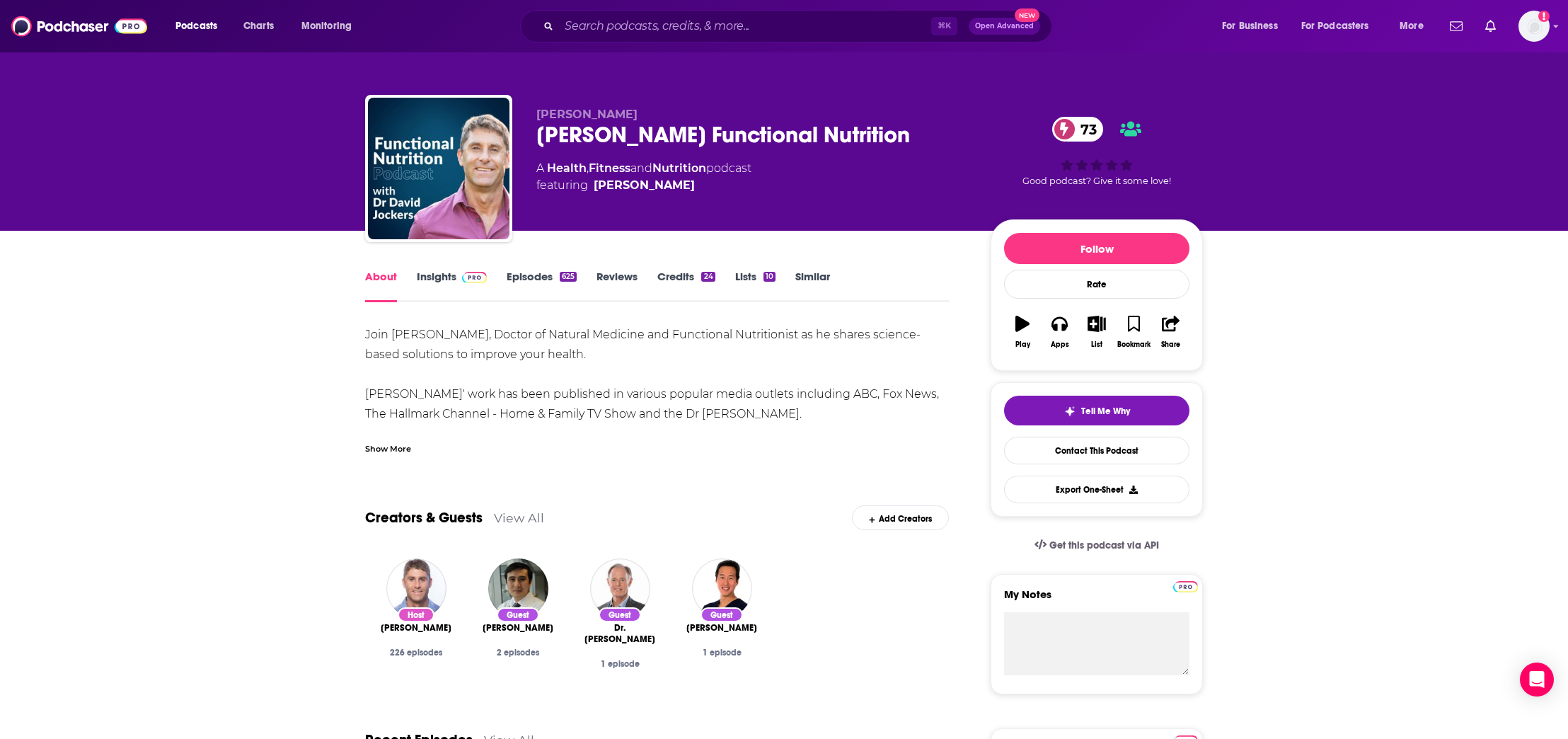
click at [441, 276] on link "Insights" at bounding box center [451, 287] width 70 height 33
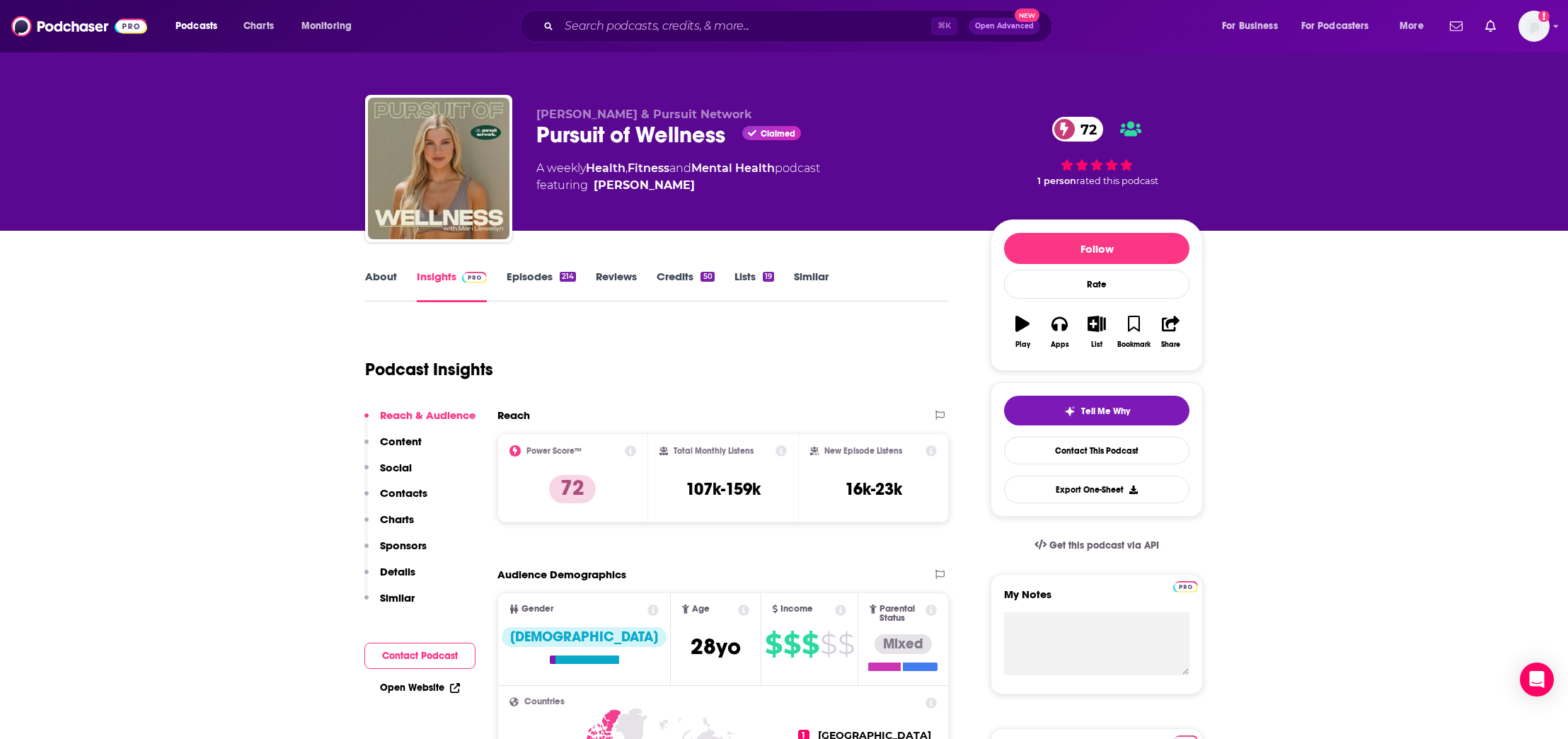
click at [417, 492] on p "Contacts" at bounding box center [404, 493] width 48 height 14
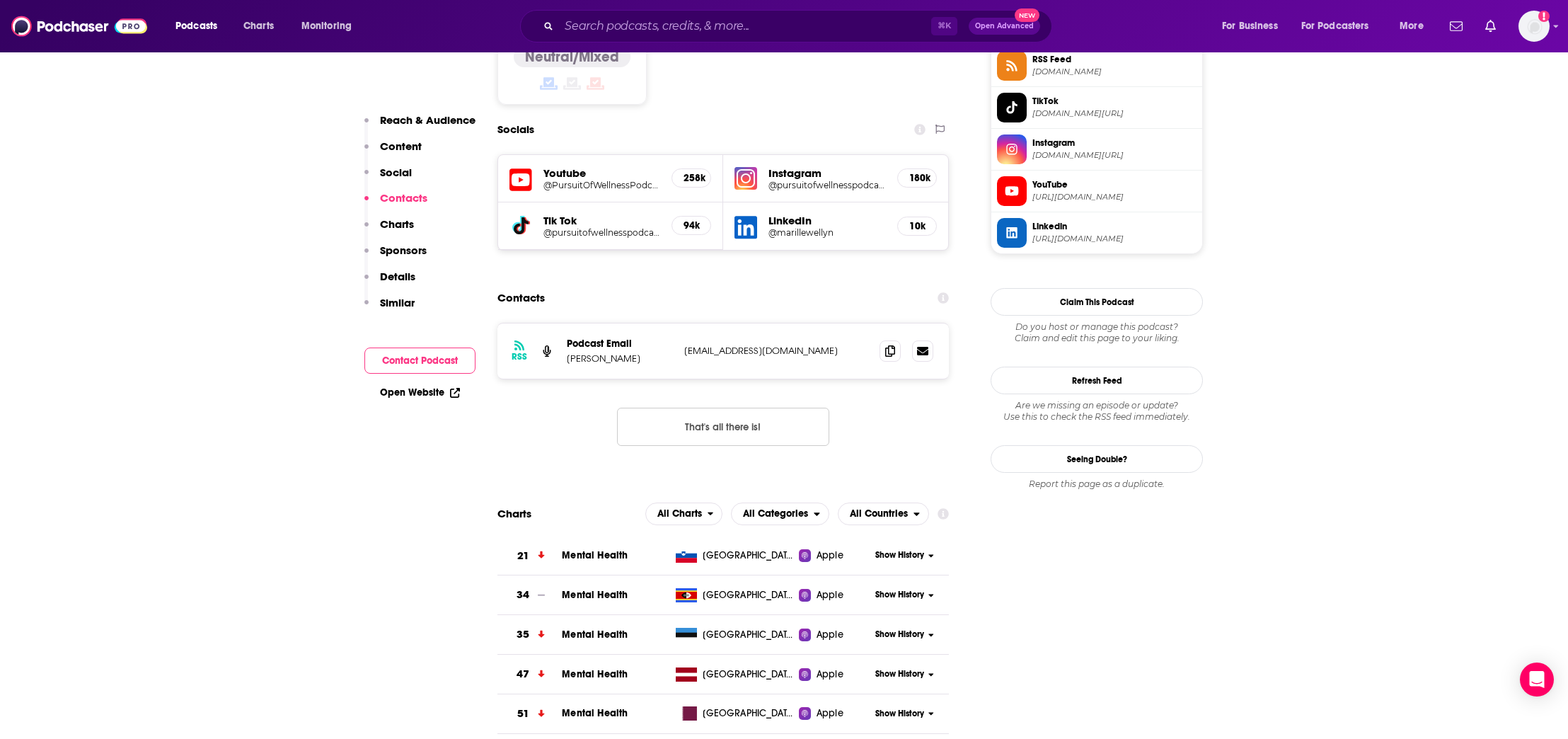
scroll to position [1214, 0]
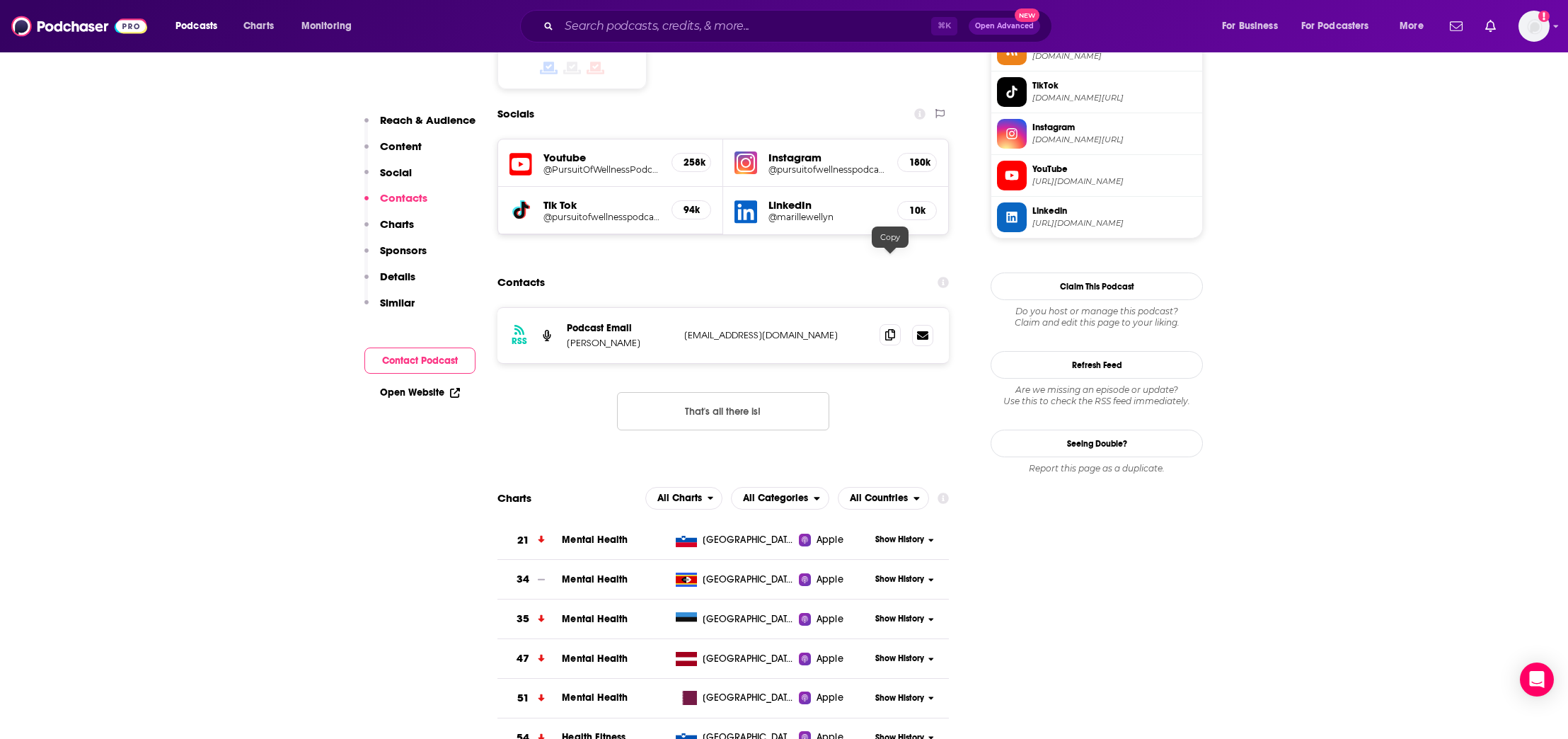
click at [892, 329] on icon at bounding box center [890, 334] width 10 height 11
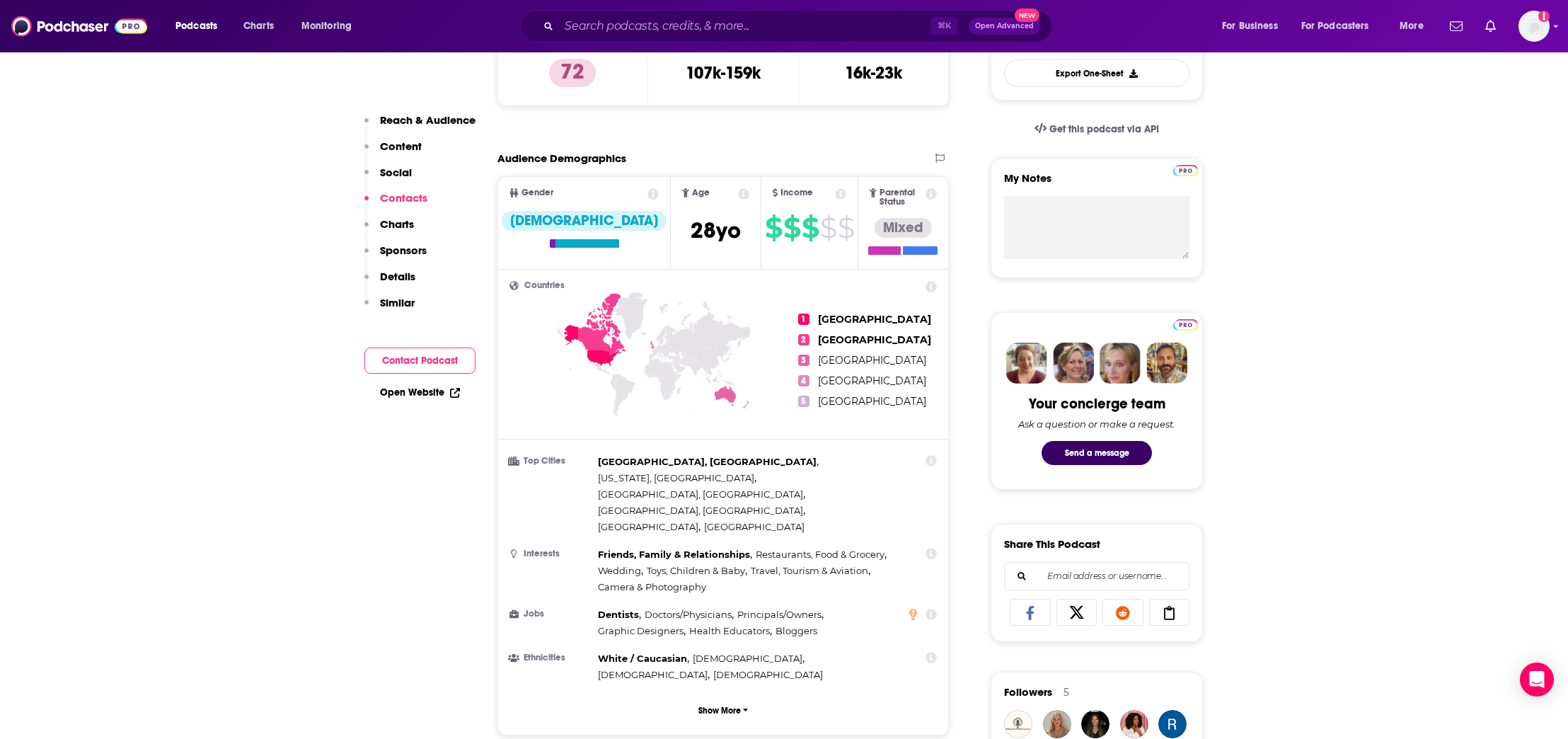
scroll to position [0, 0]
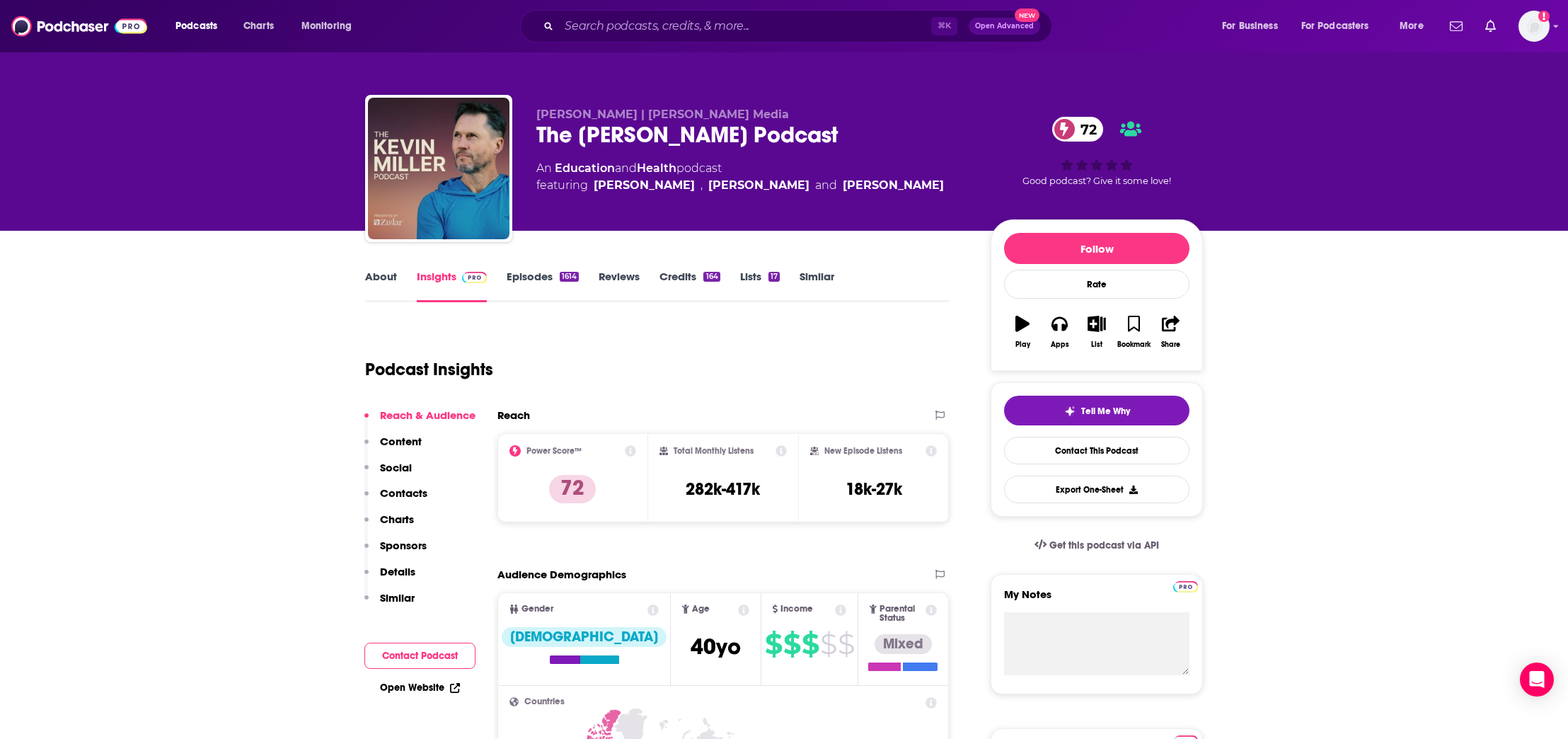
click at [416, 494] on p "Contacts" at bounding box center [404, 493] width 48 height 14
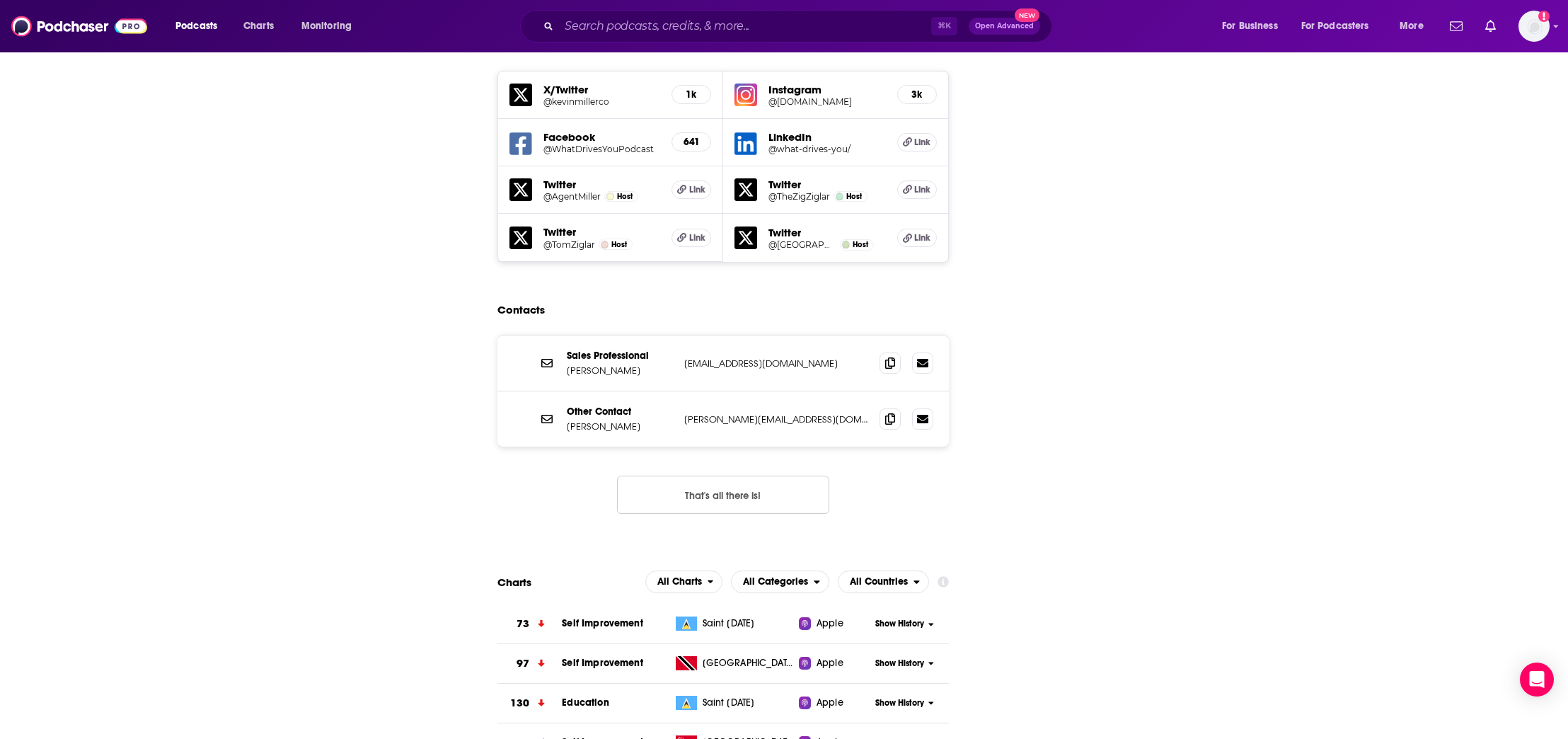
scroll to position [1311, 0]
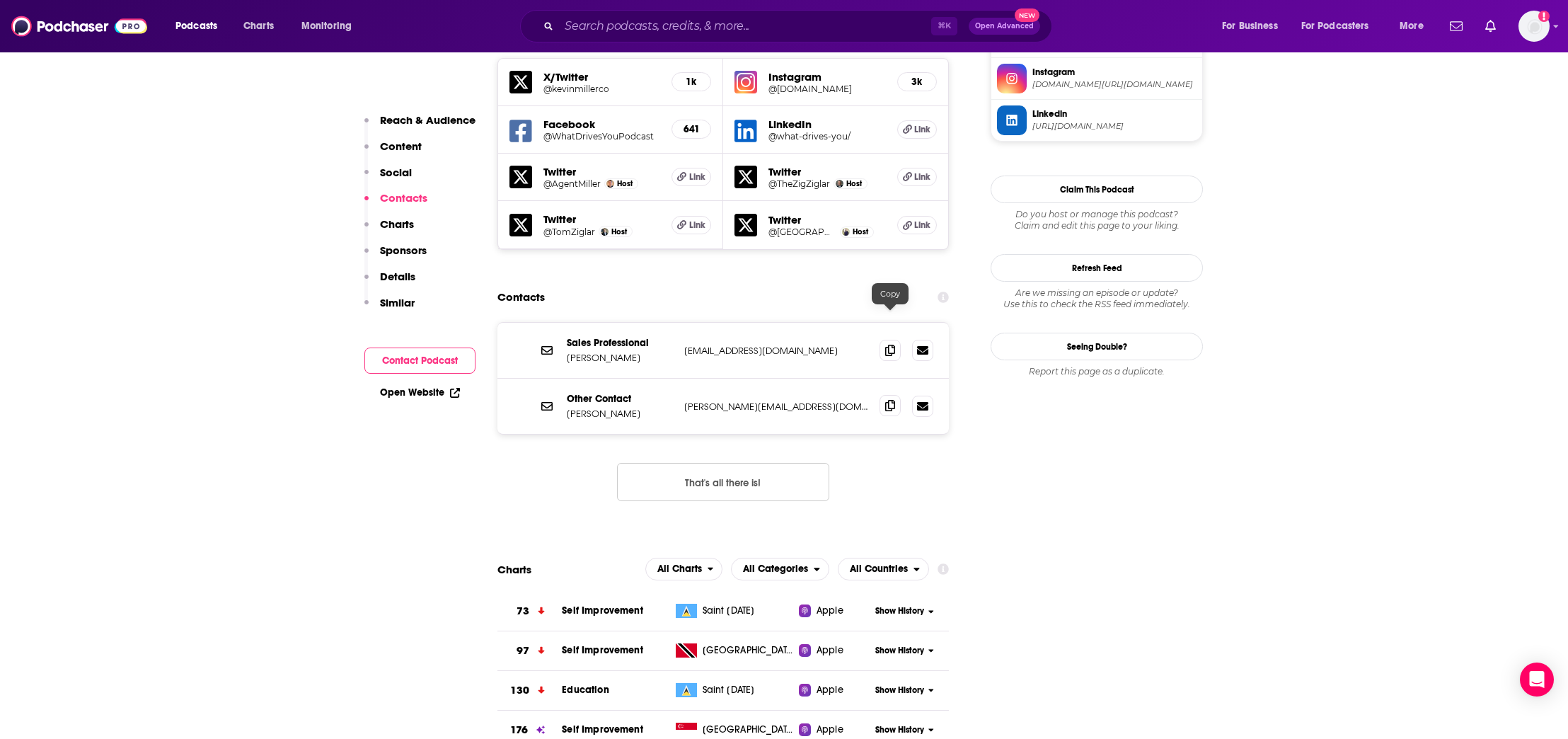
click at [893, 395] on span at bounding box center [890, 405] width 21 height 21
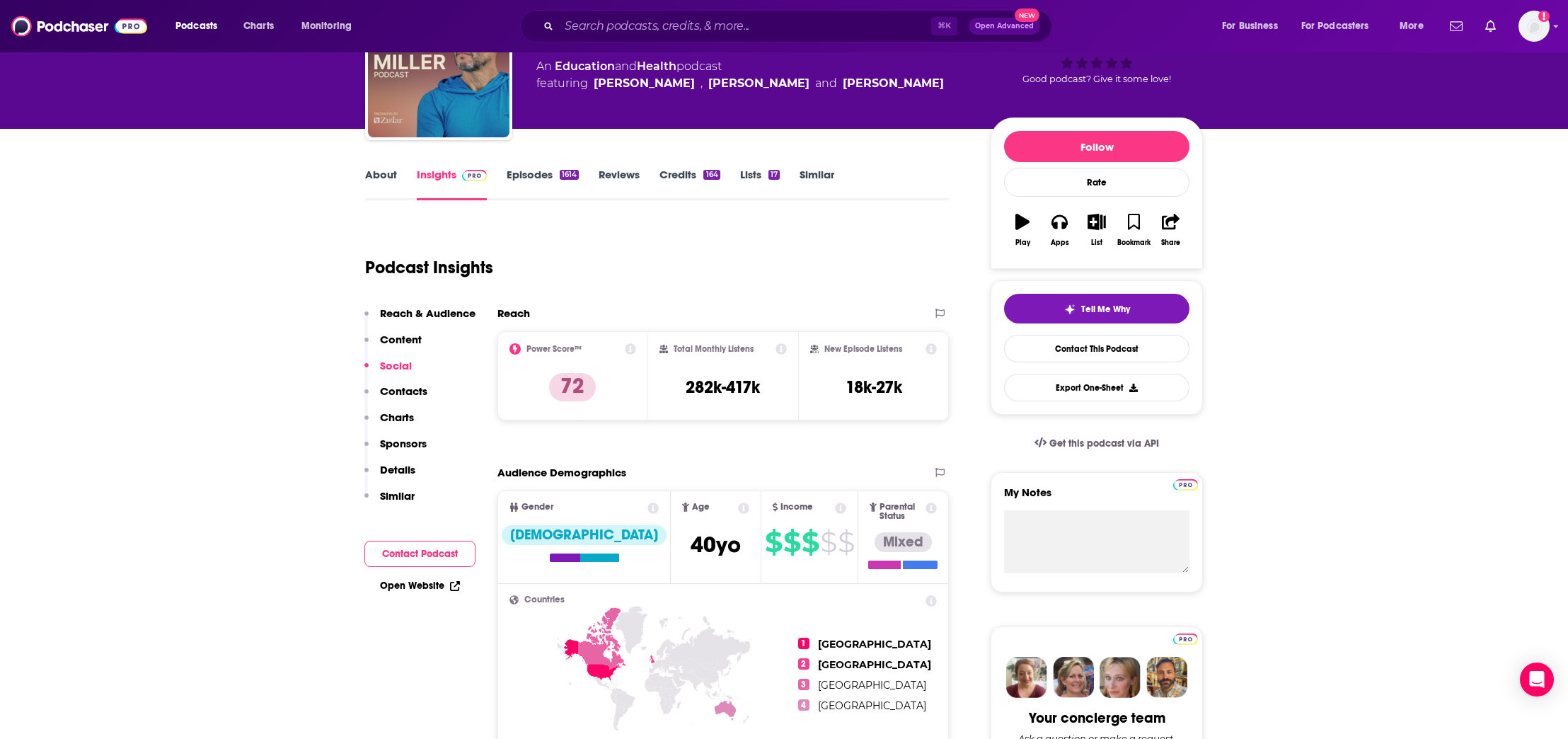
scroll to position [0, 0]
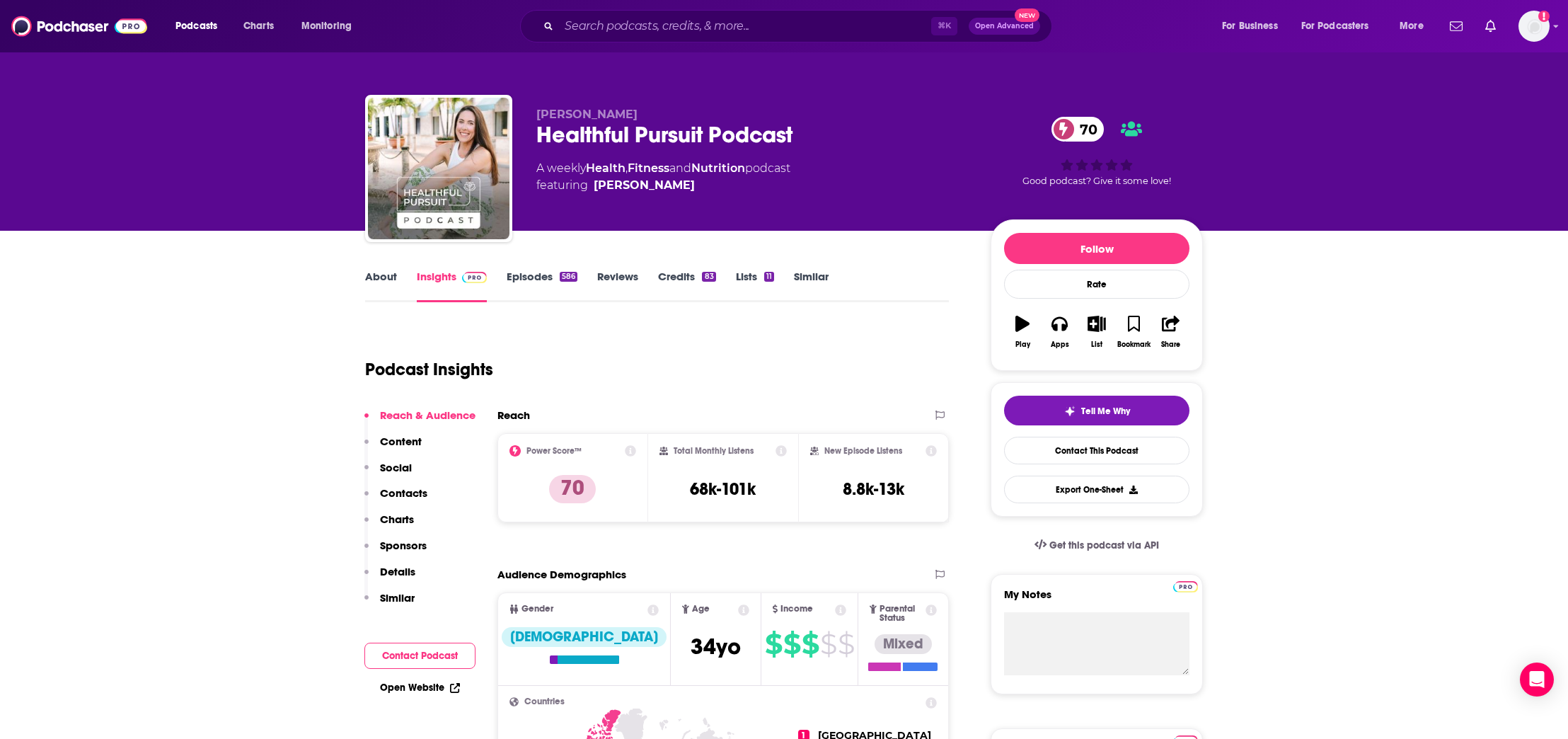
click at [417, 490] on p "Contacts" at bounding box center [404, 493] width 48 height 14
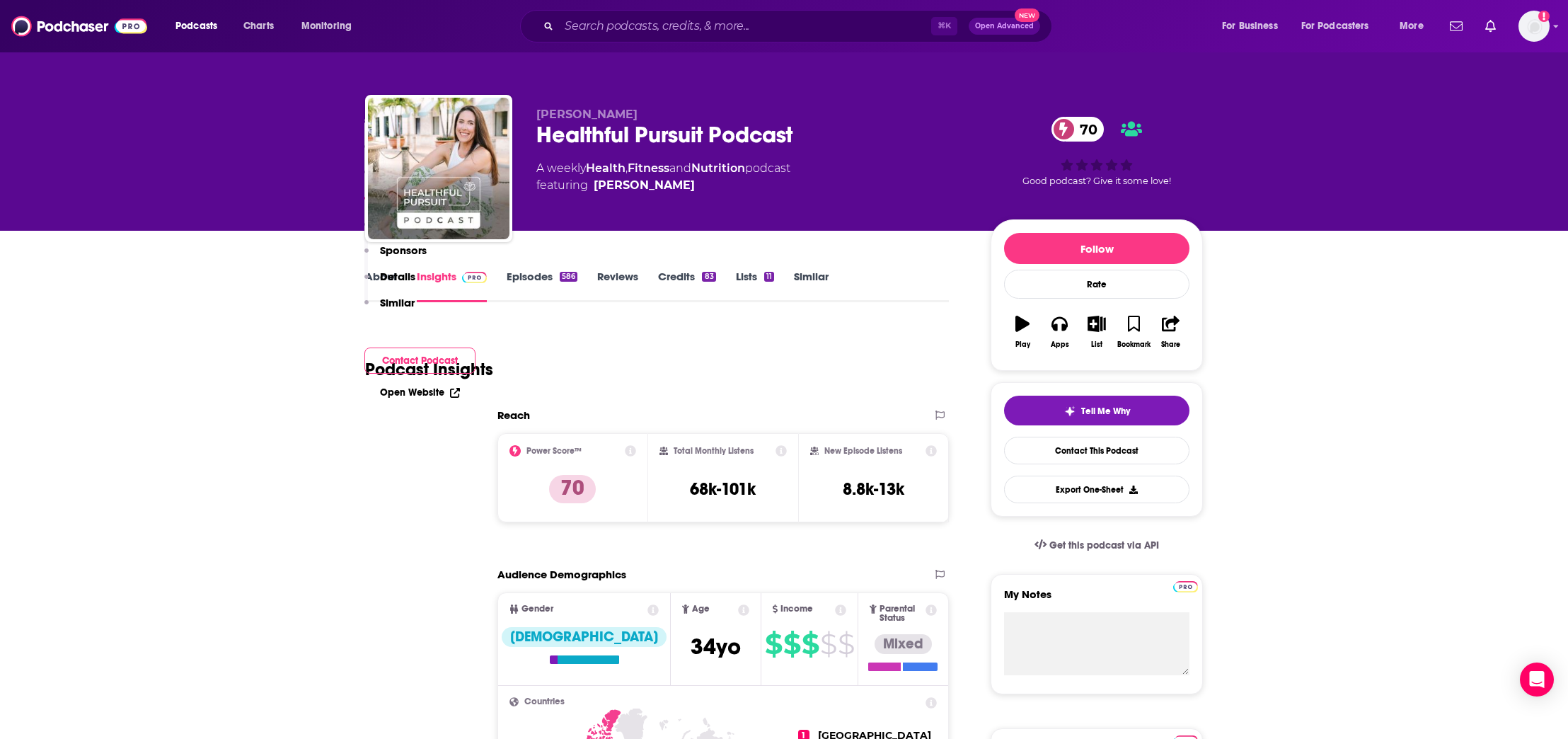
scroll to position [1262, 0]
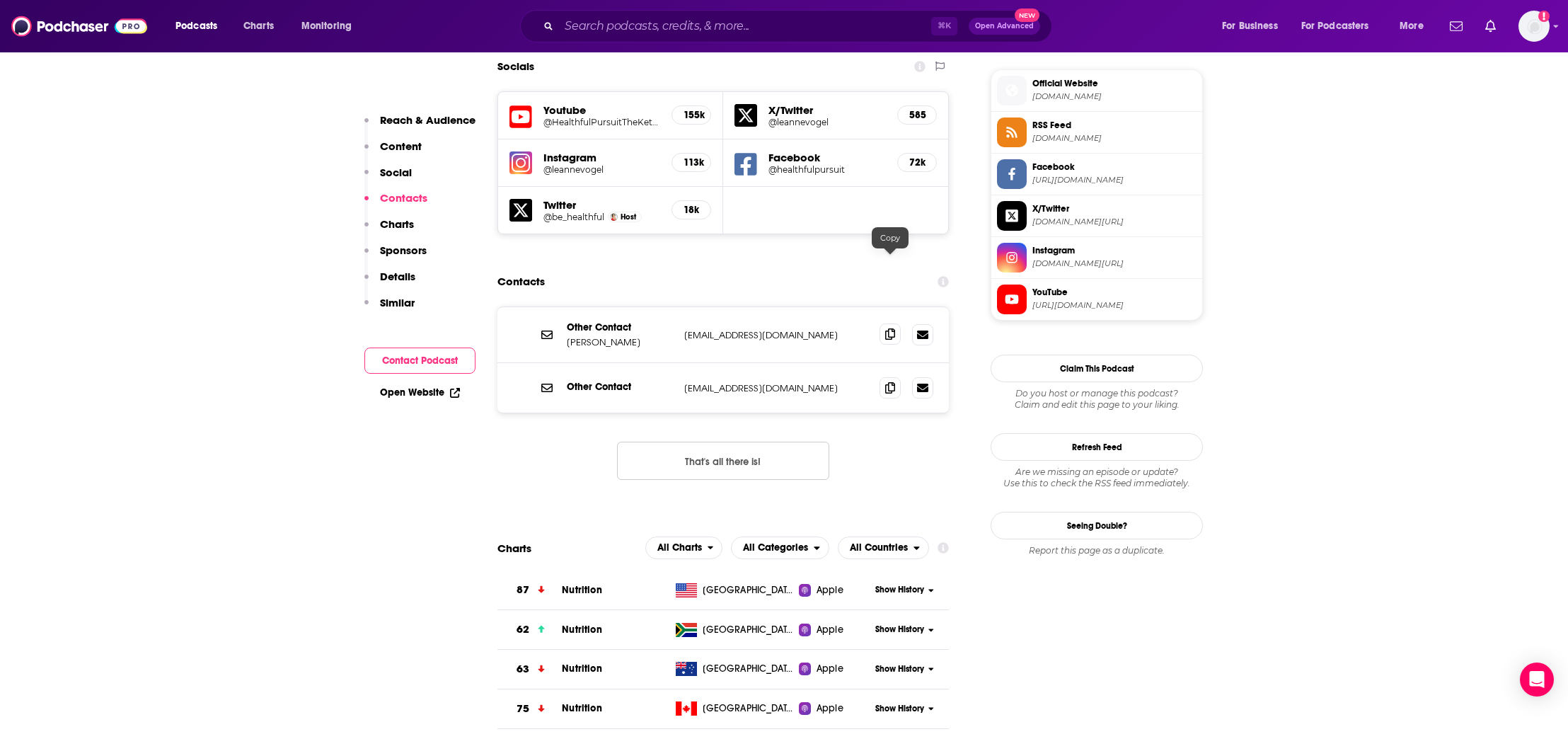
click at [891, 323] on span at bounding box center [890, 333] width 21 height 21
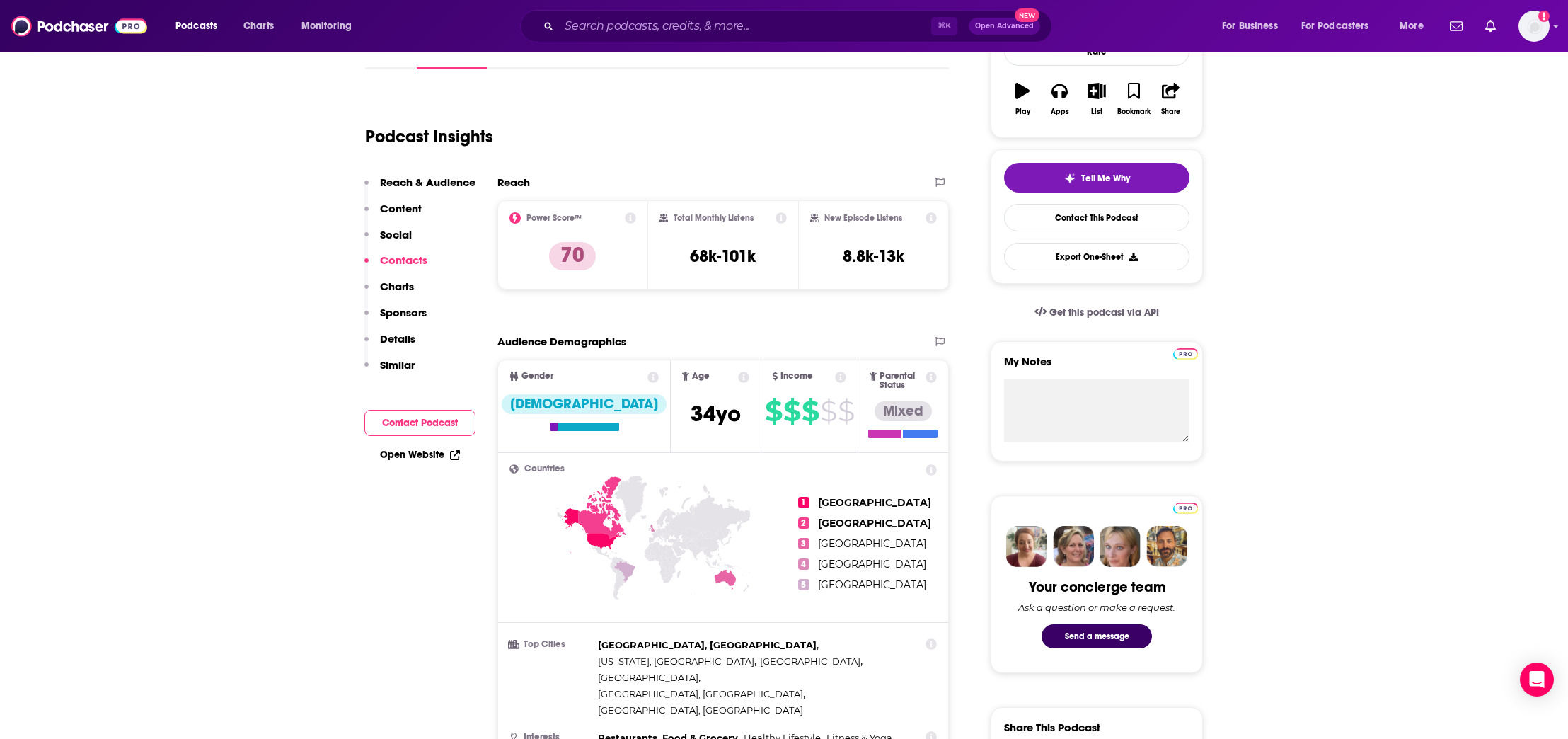
scroll to position [0, 0]
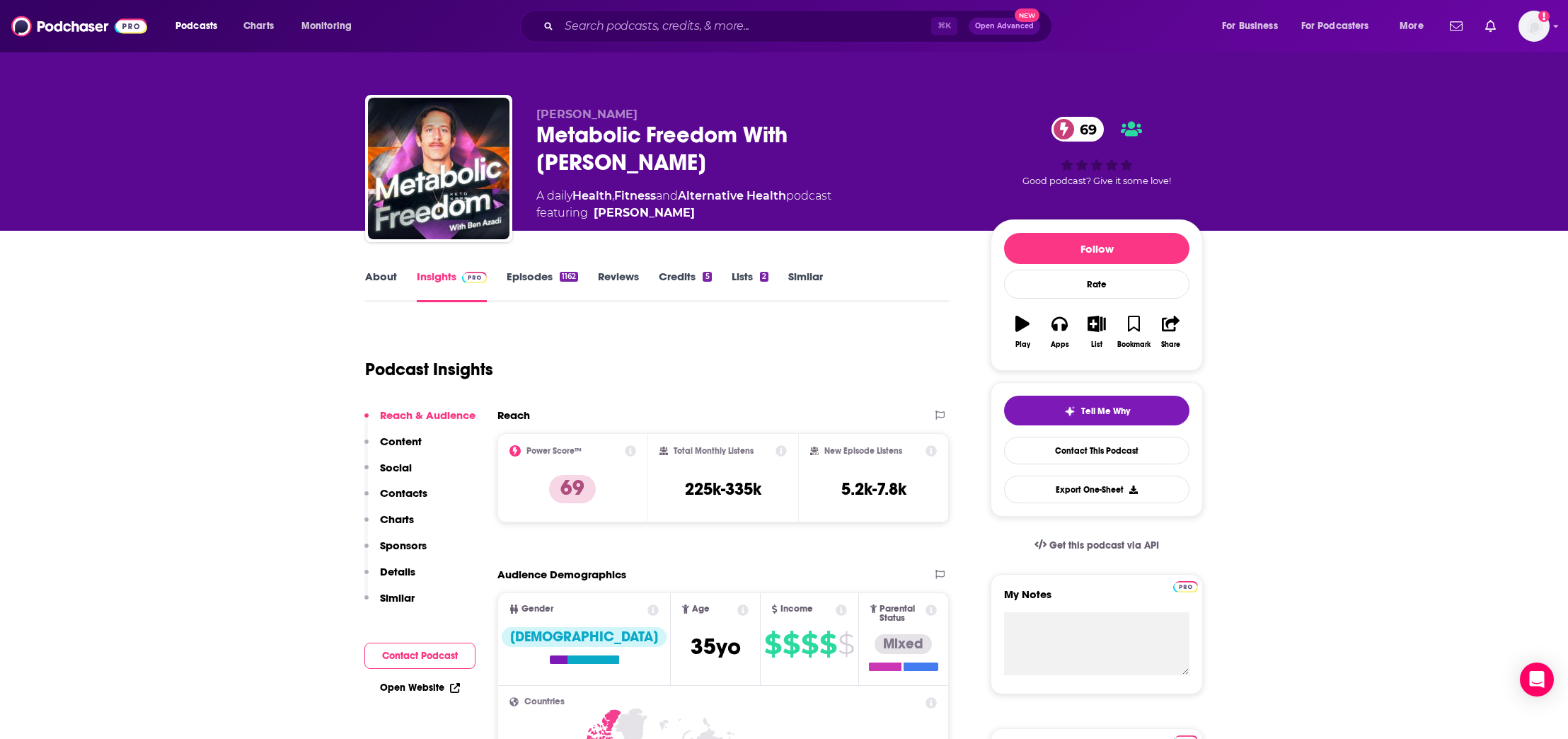
click at [397, 498] on p "Contacts" at bounding box center [404, 493] width 48 height 14
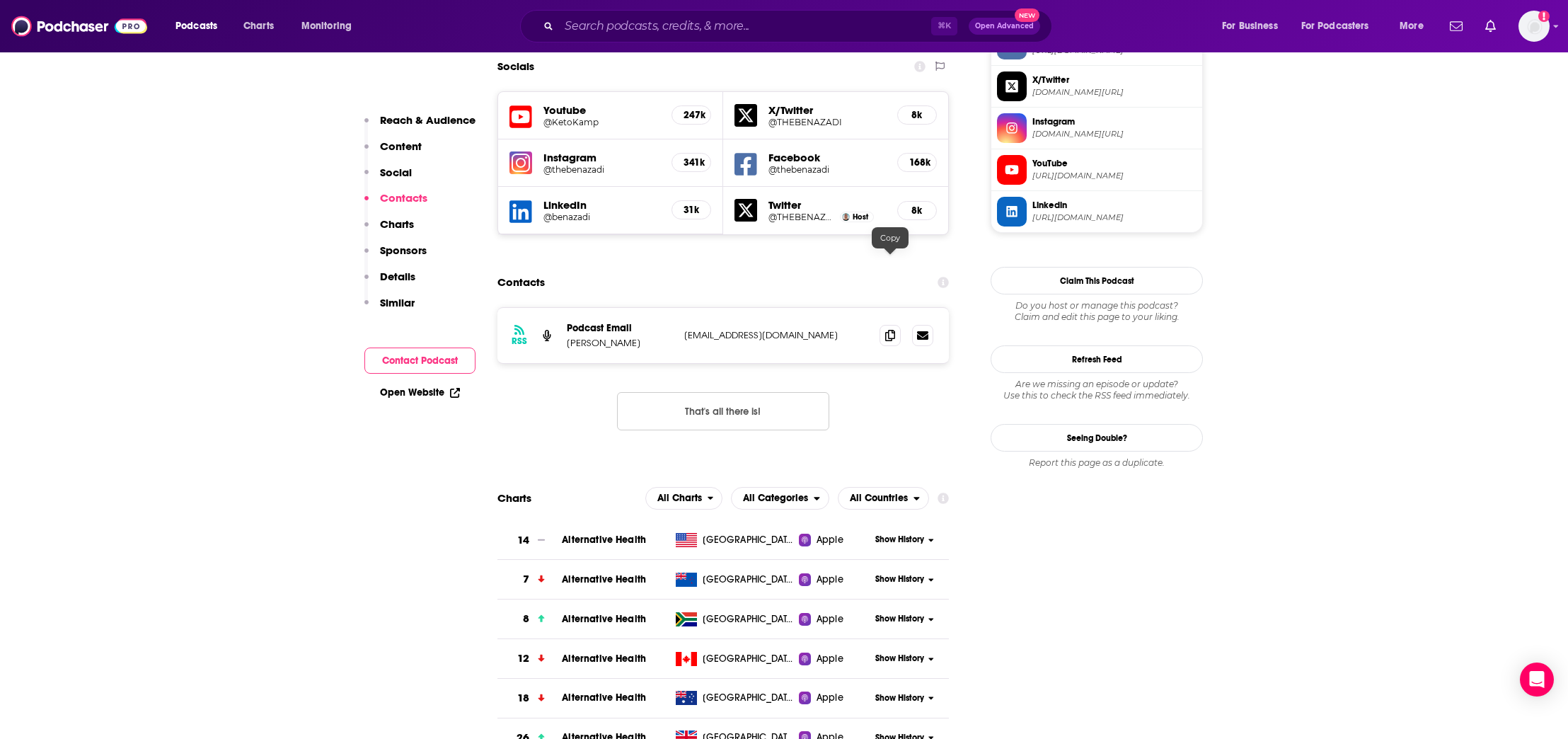
drag, startPoint x: 890, startPoint y: 264, endPoint x: 885, endPoint y: 274, distance: 11.2
click at [890, 330] on icon at bounding box center [890, 335] width 10 height 11
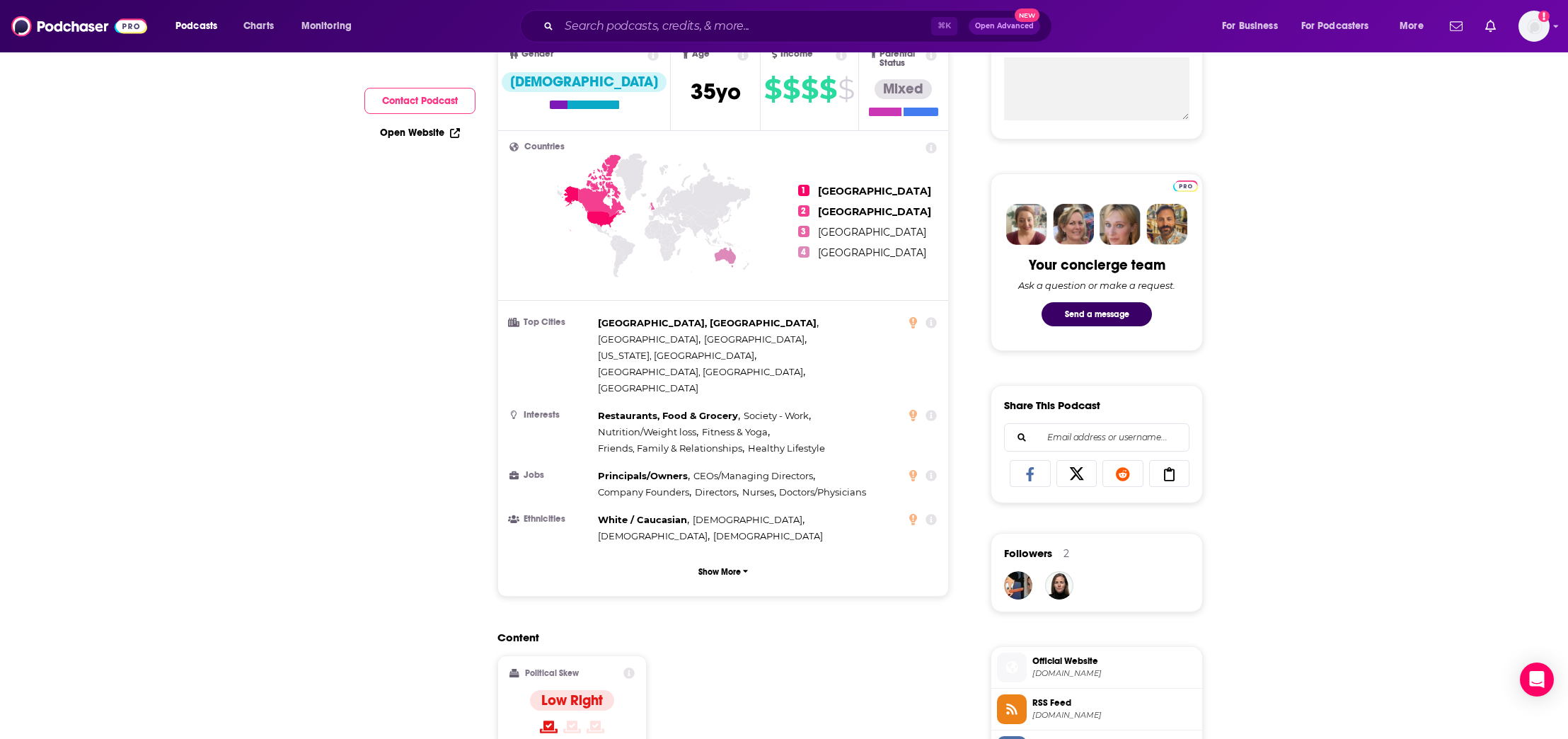
scroll to position [0, 0]
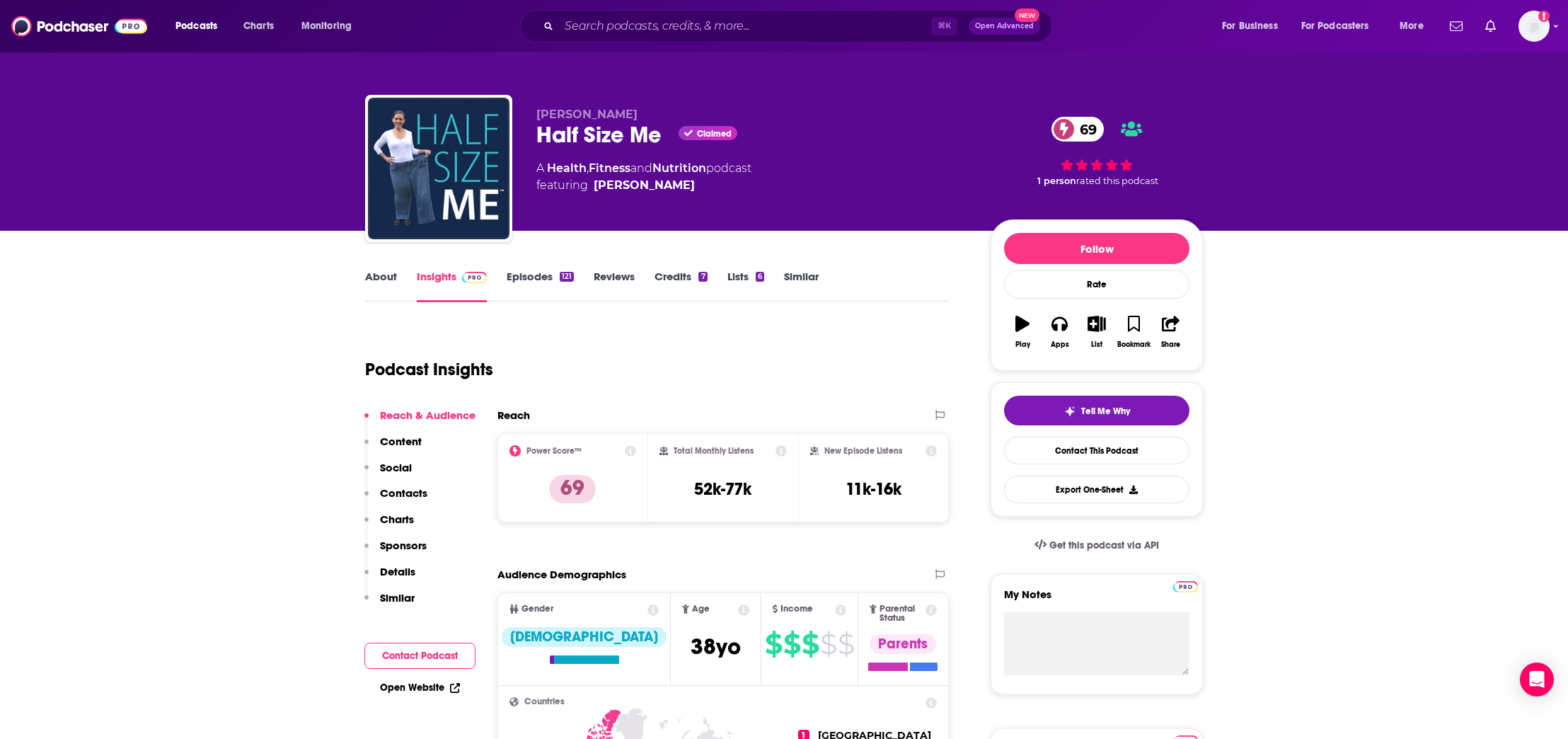
click at [388, 493] on p "Contacts" at bounding box center [404, 493] width 48 height 14
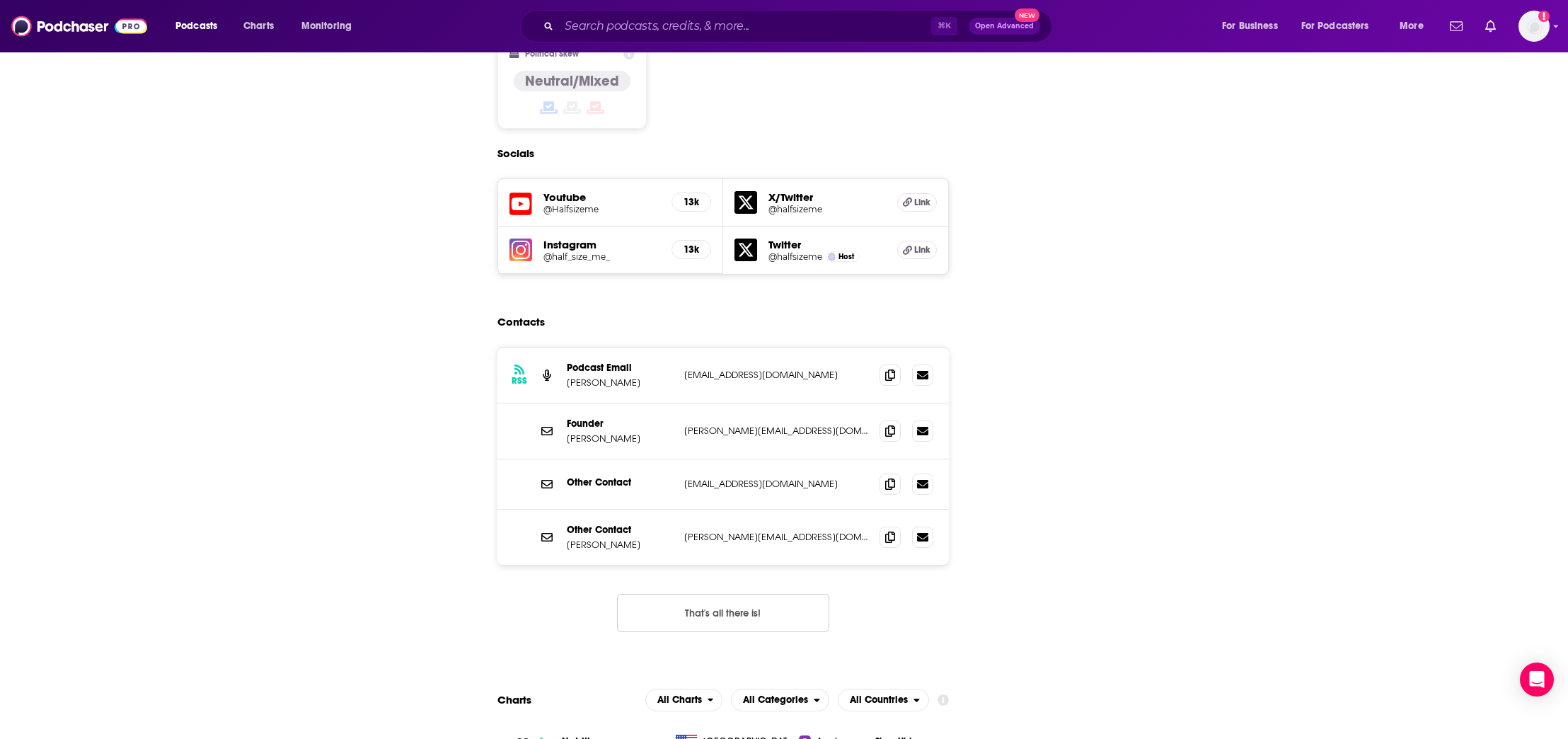
scroll to position [1214, 0]
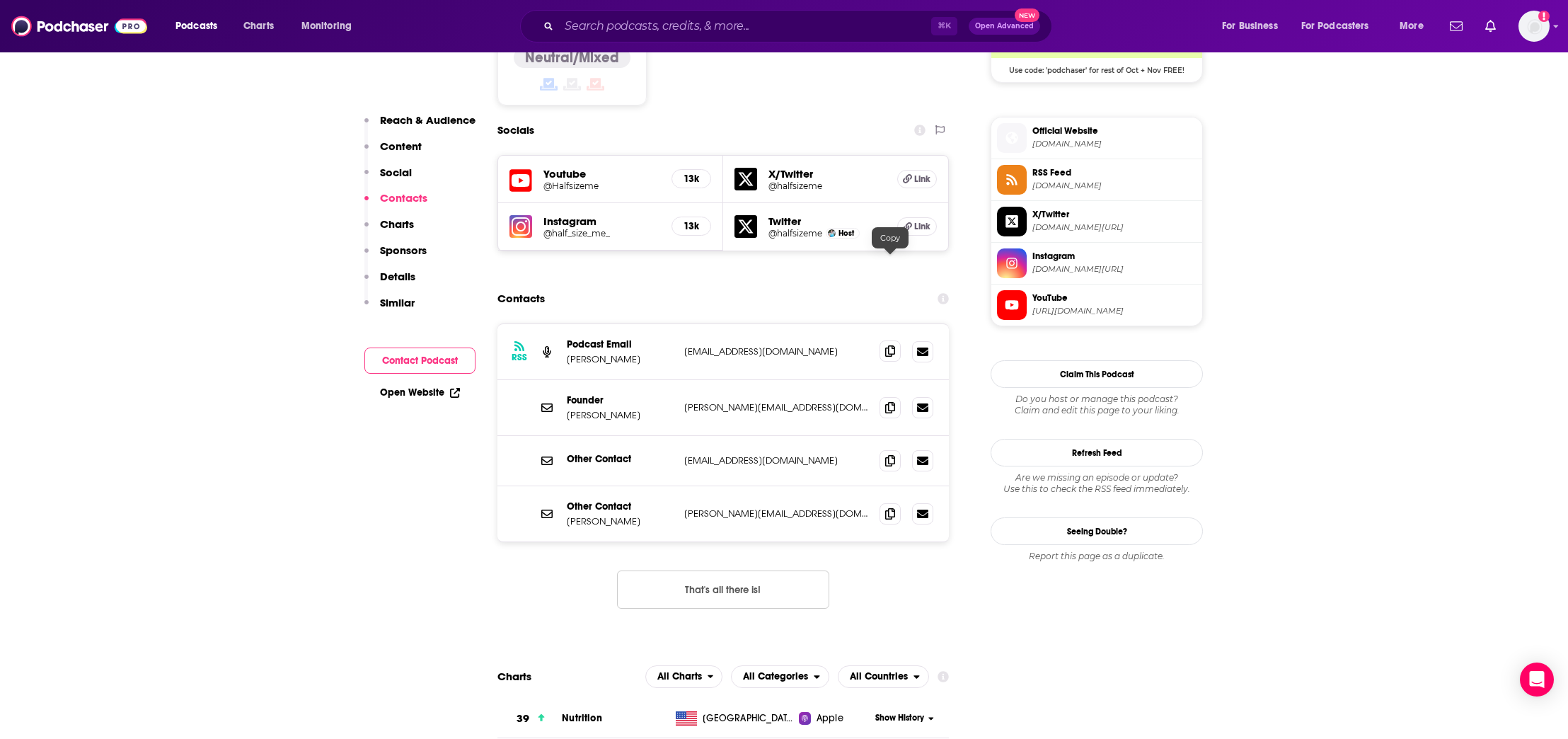
click at [890, 341] on span at bounding box center [890, 351] width 21 height 21
click at [893, 401] on icon at bounding box center [890, 407] width 10 height 11
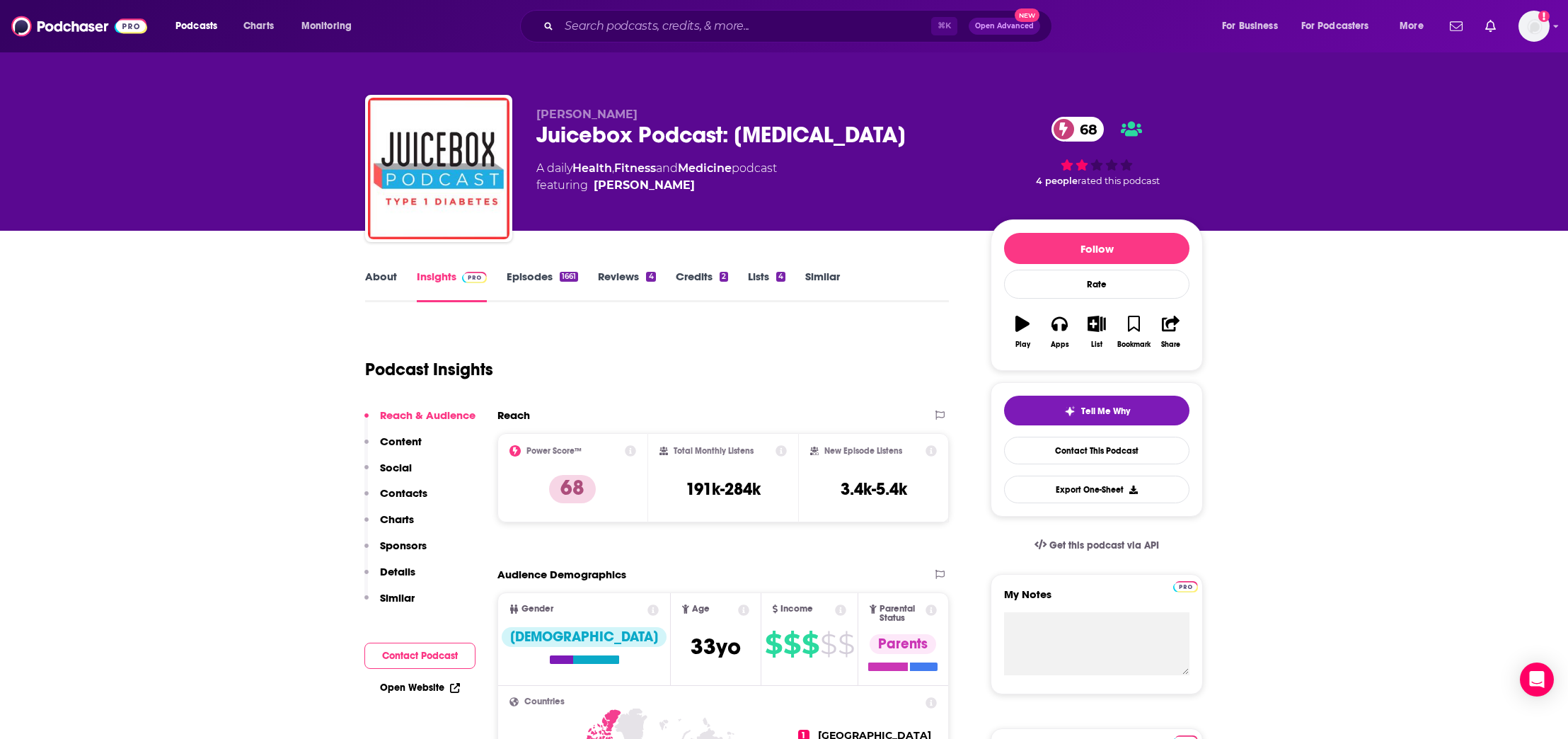
click at [403, 493] on p "Contacts" at bounding box center [404, 493] width 48 height 14
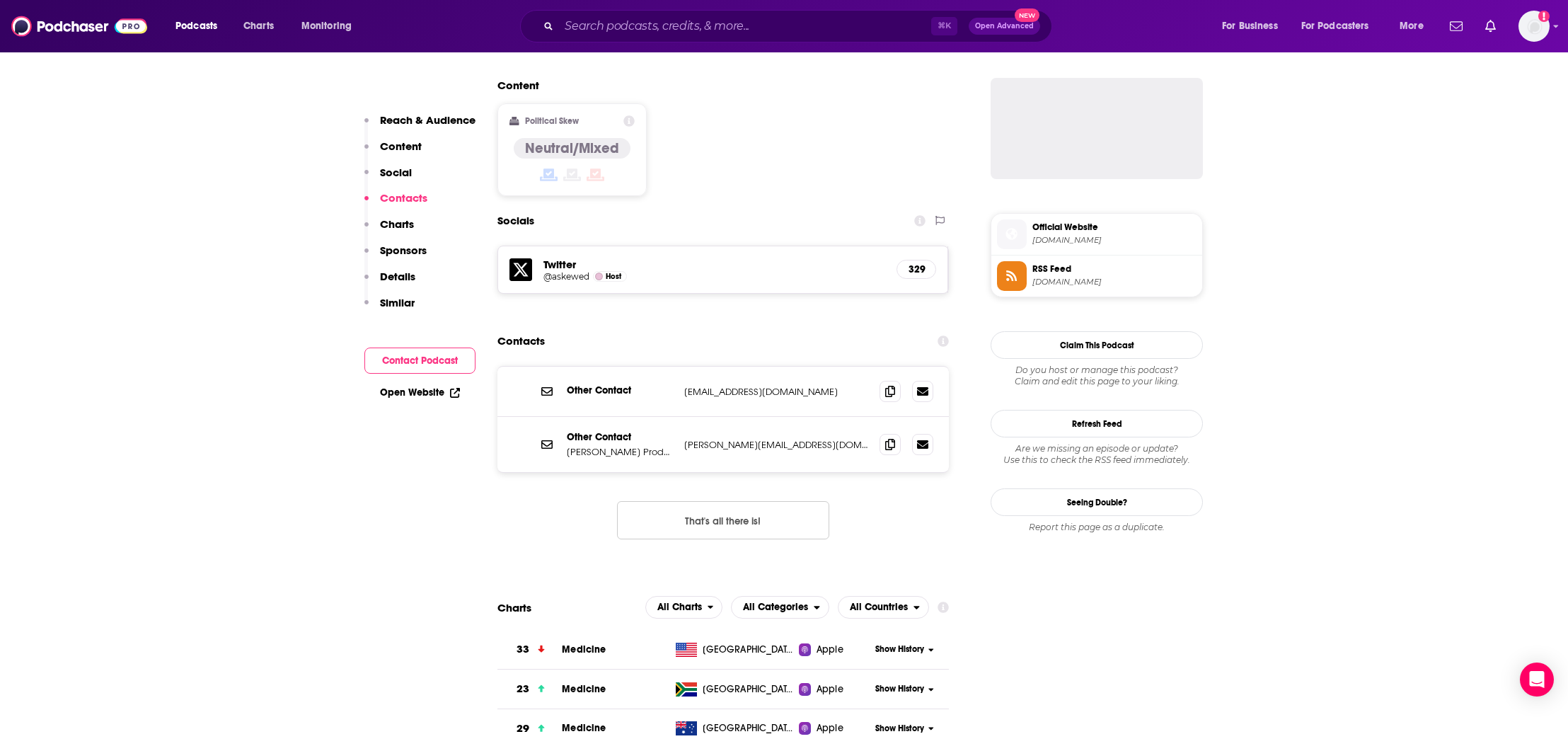
scroll to position [1167, 0]
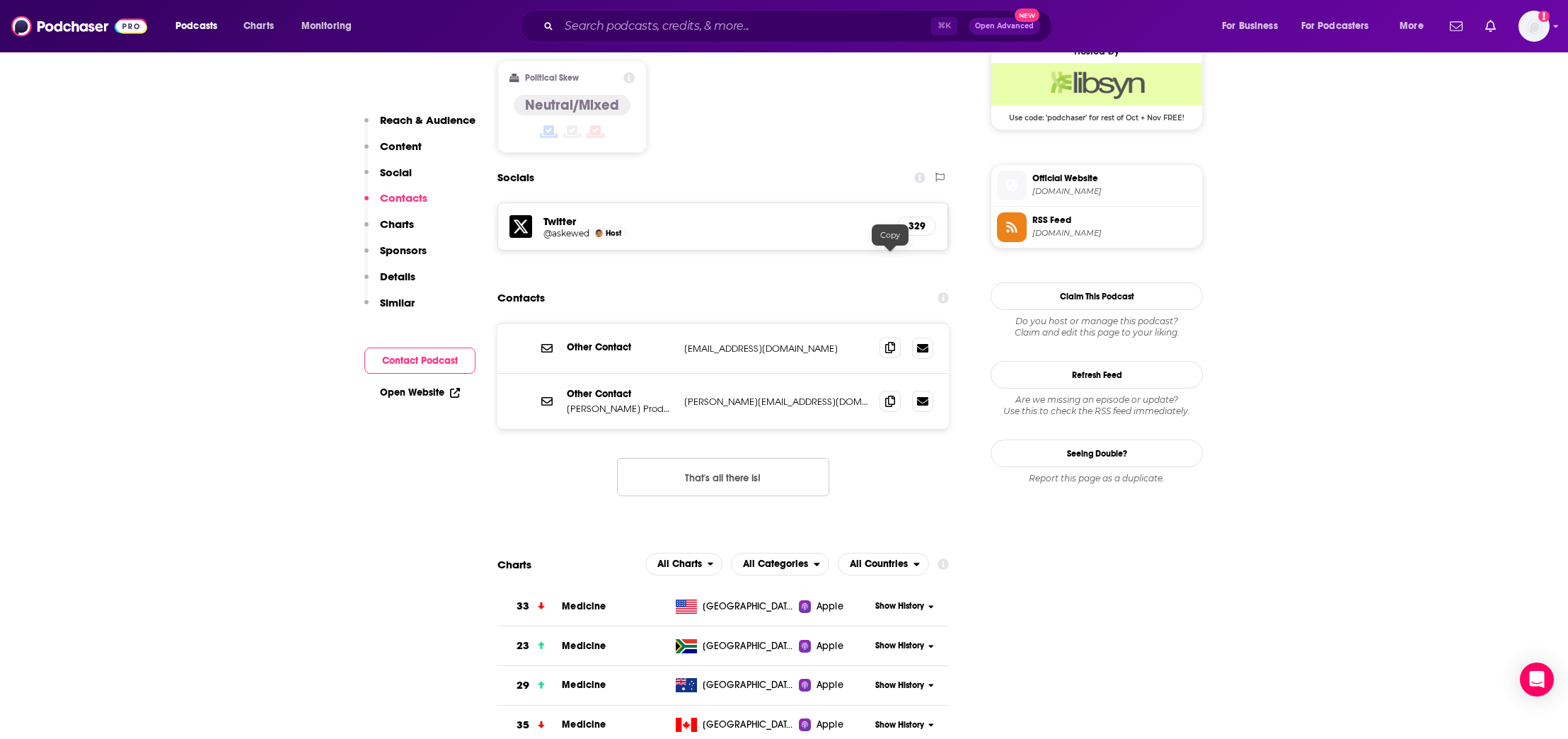
click at [886, 342] on icon at bounding box center [890, 347] width 10 height 11
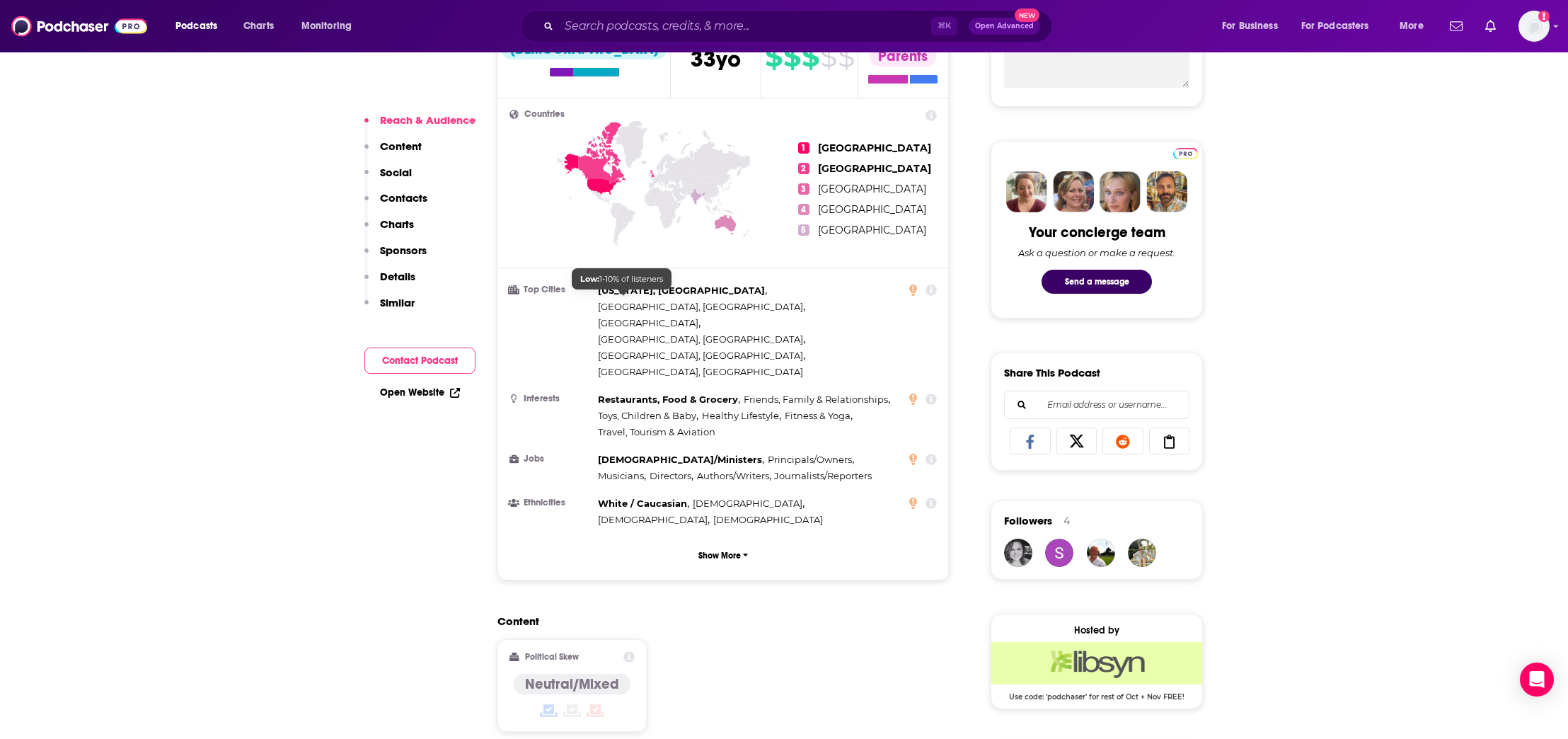
scroll to position [1060, 0]
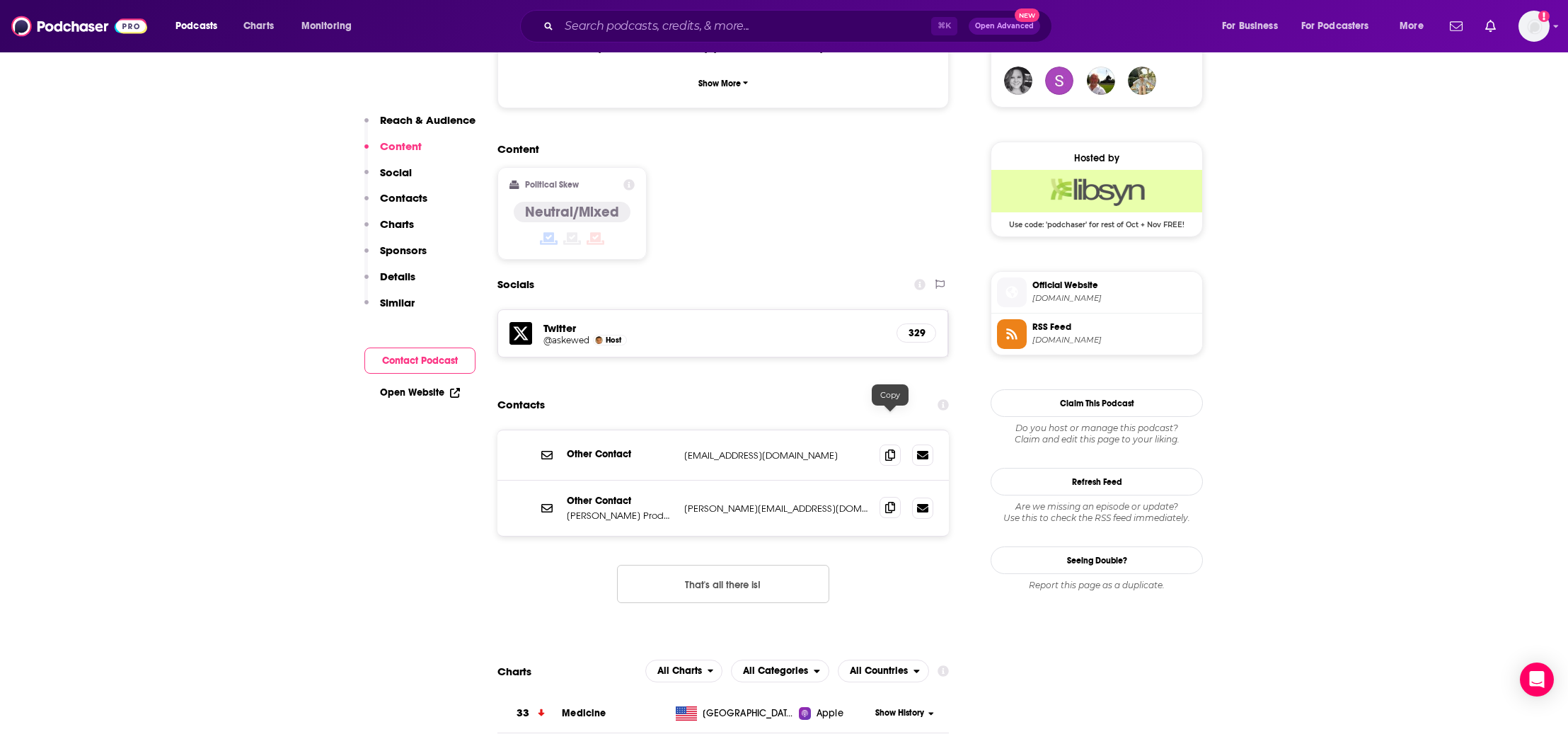
click at [890, 502] on icon at bounding box center [890, 507] width 10 height 11
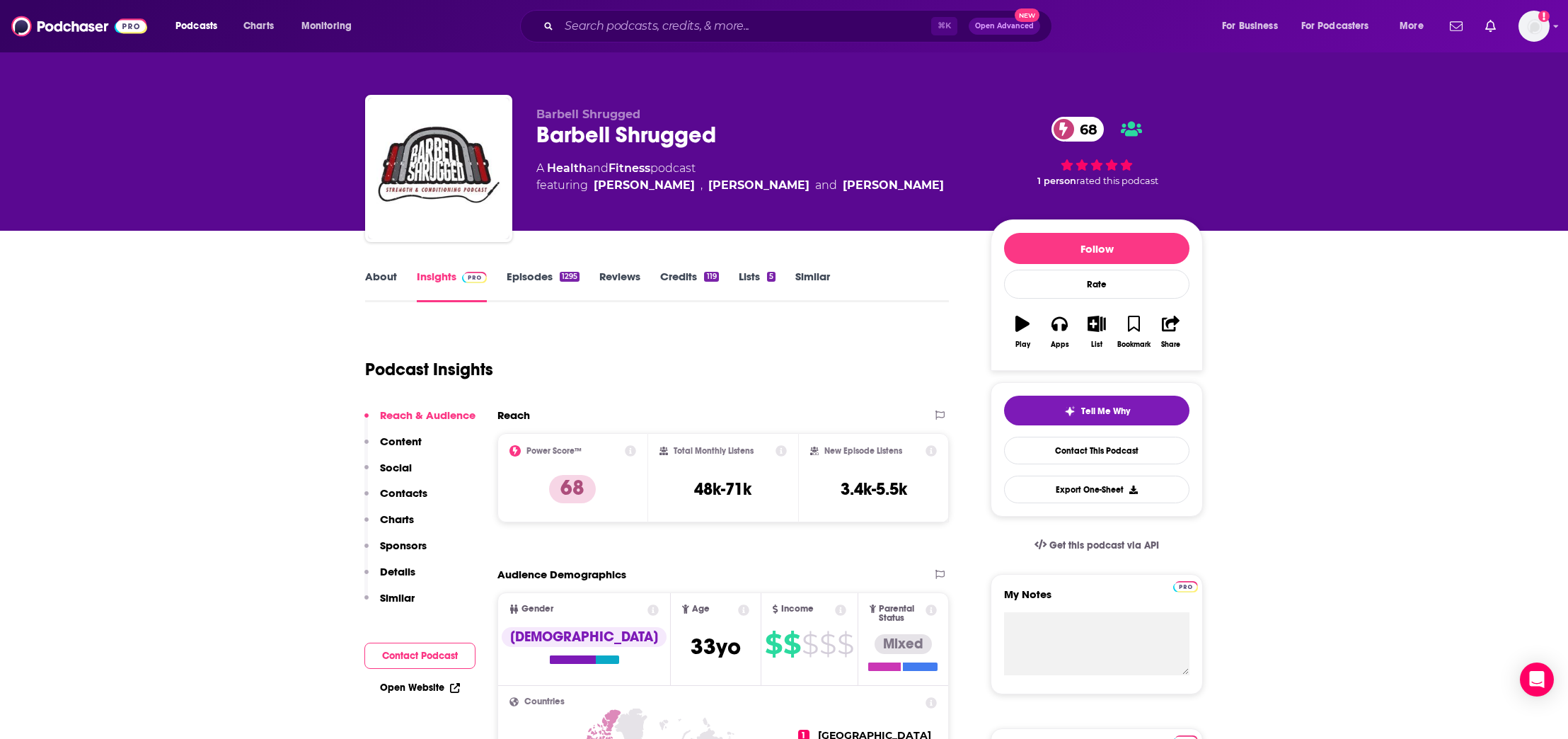
click at [392, 496] on p "Contacts" at bounding box center [404, 493] width 48 height 14
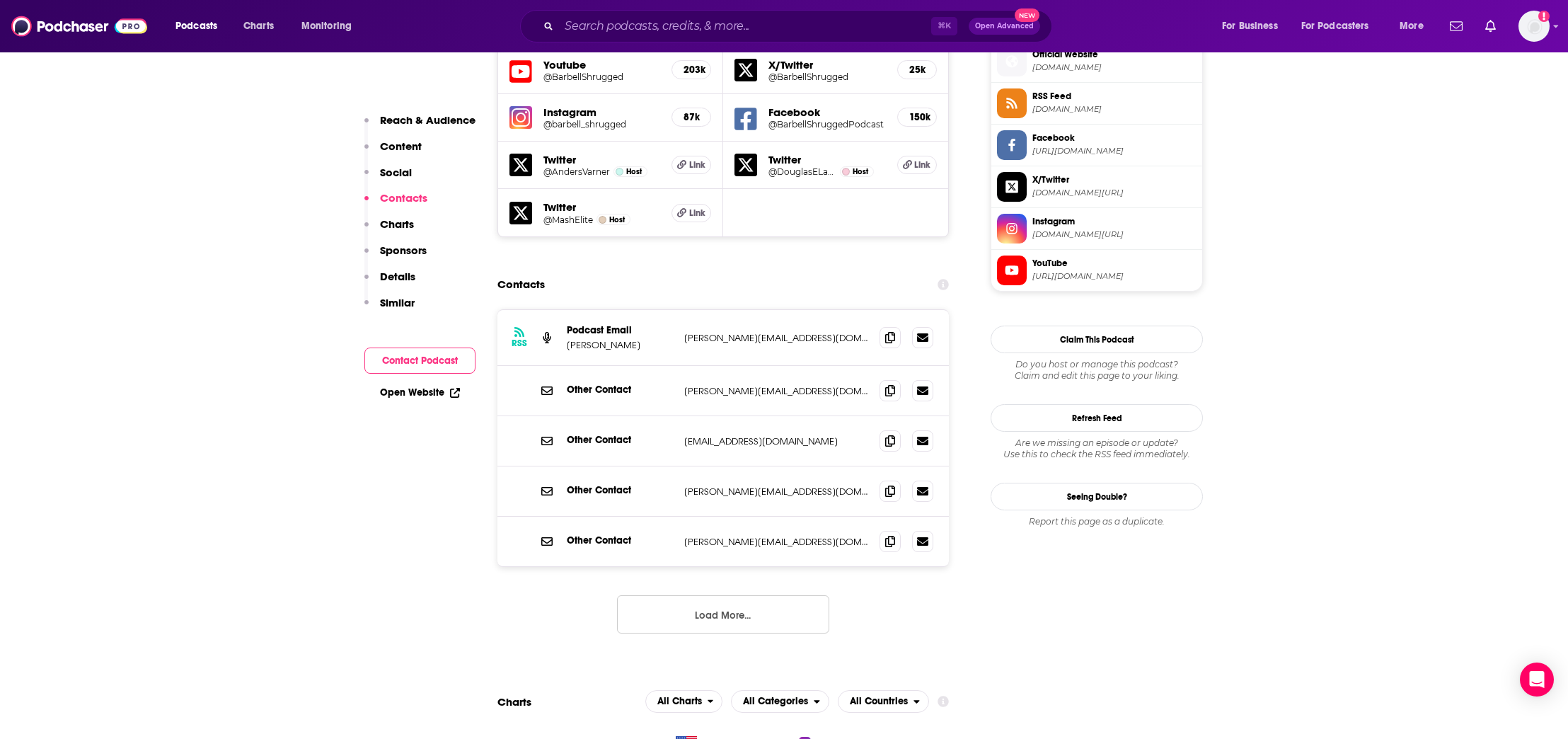
scroll to position [1294, 0]
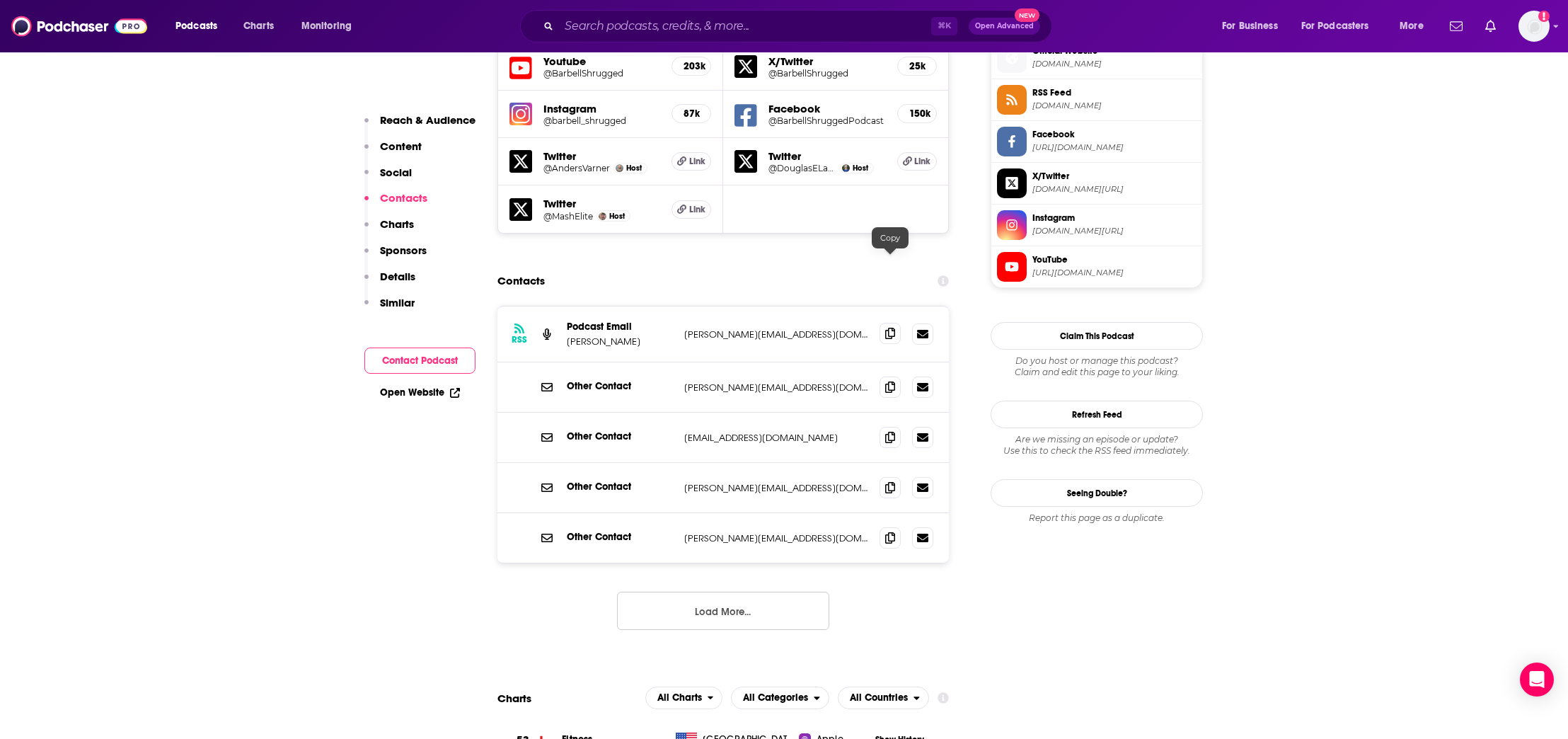
click at [894, 328] on icon at bounding box center [890, 333] width 10 height 11
click at [893, 381] on icon at bounding box center [890, 386] width 10 height 11
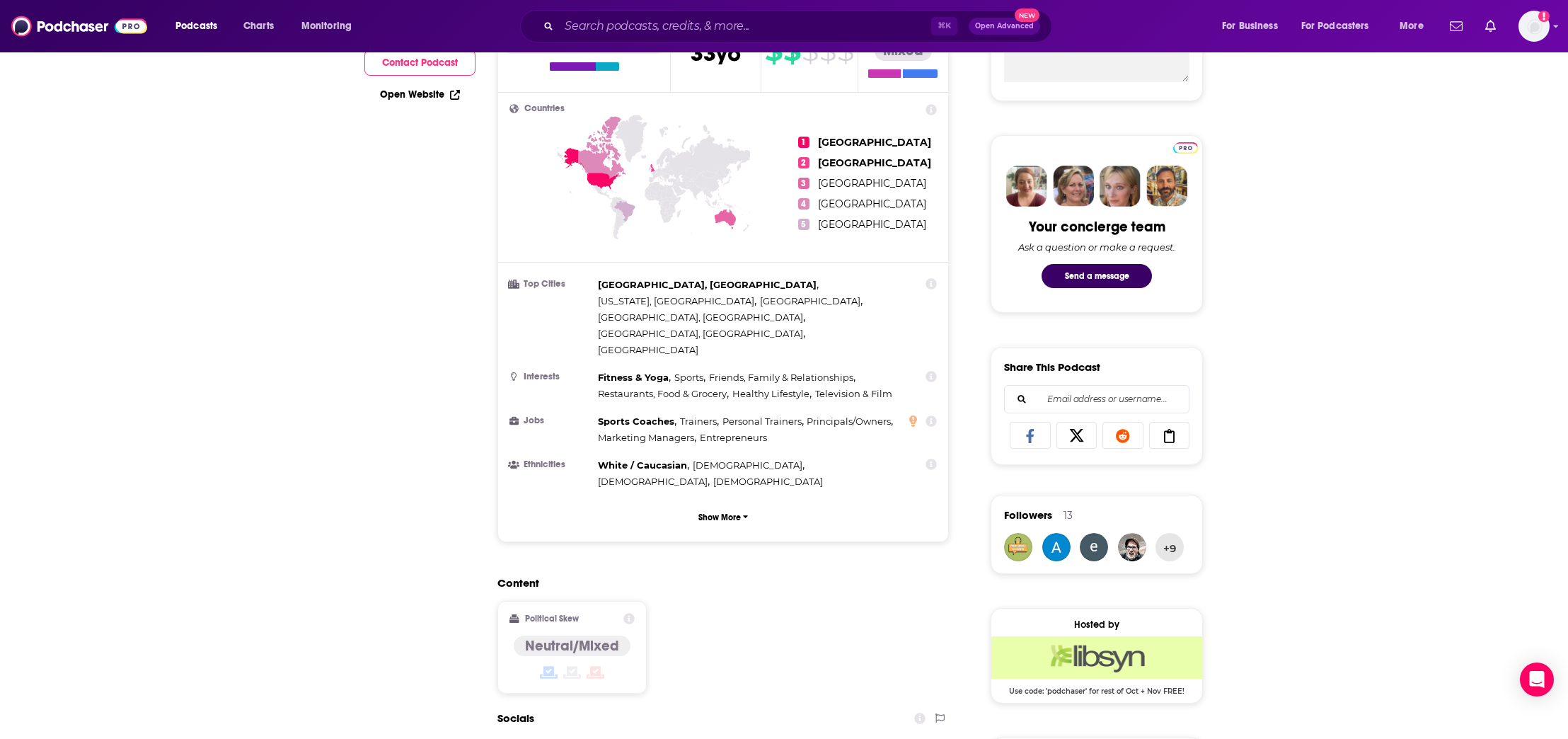
scroll to position [0, 0]
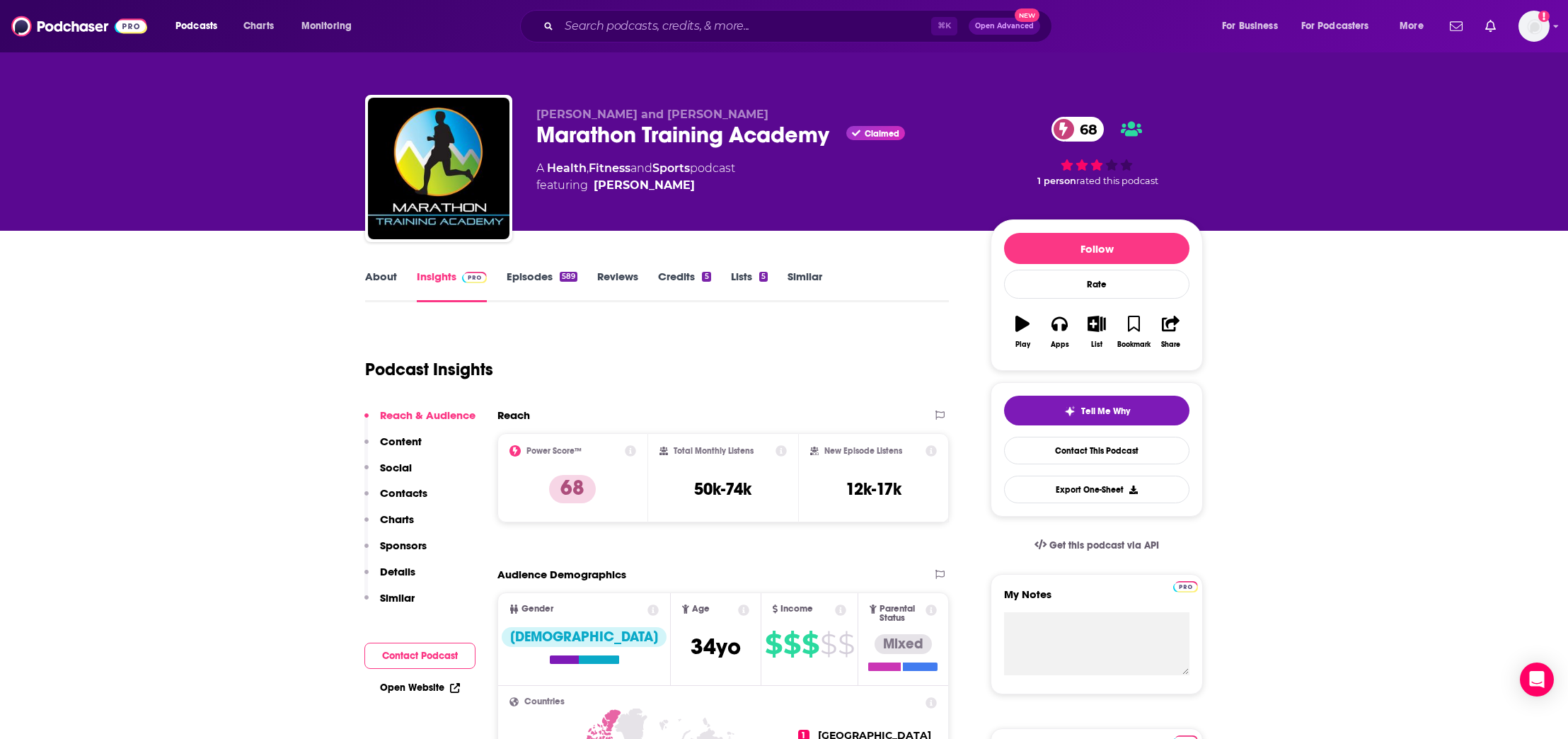
click at [388, 495] on p "Contacts" at bounding box center [404, 493] width 48 height 14
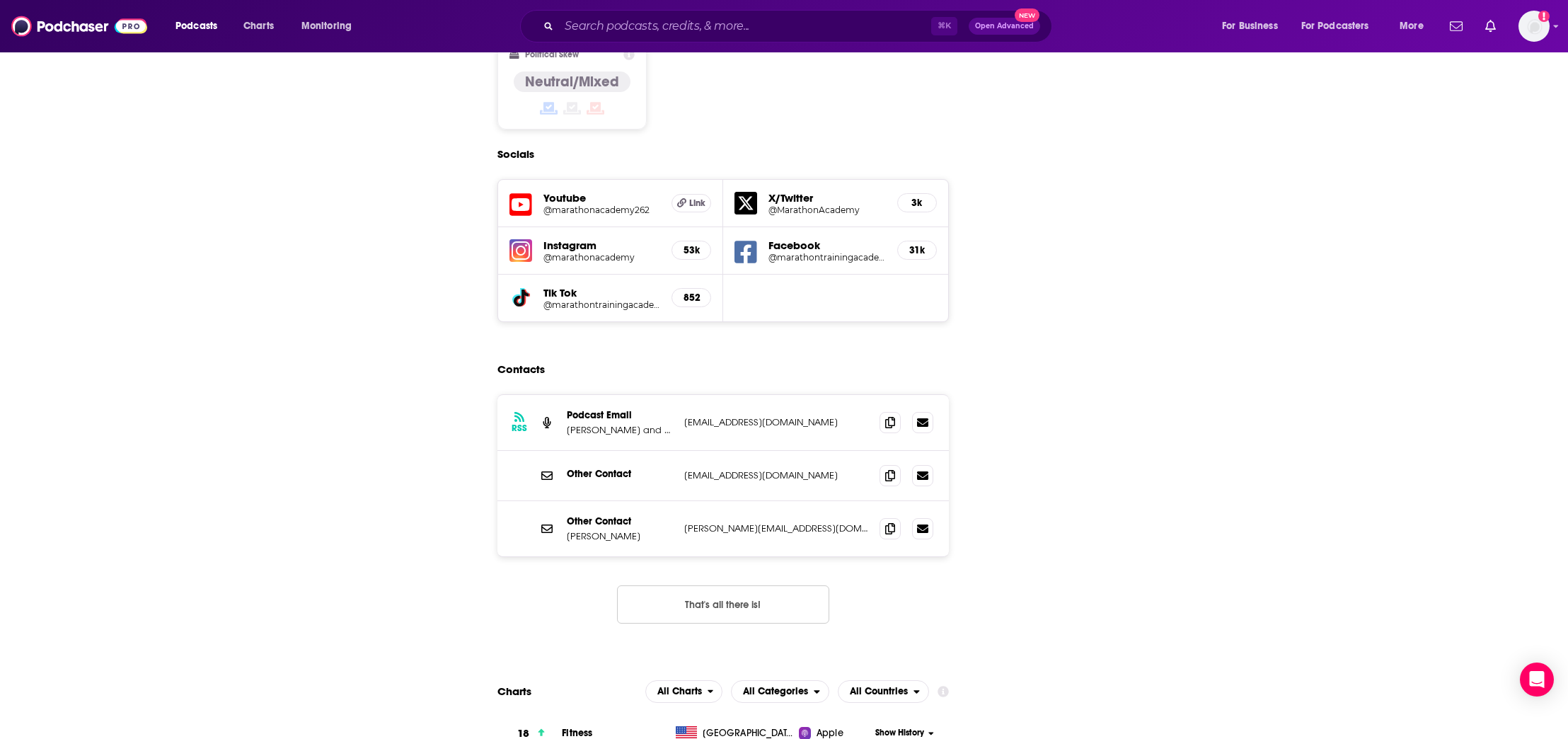
scroll to position [1261, 0]
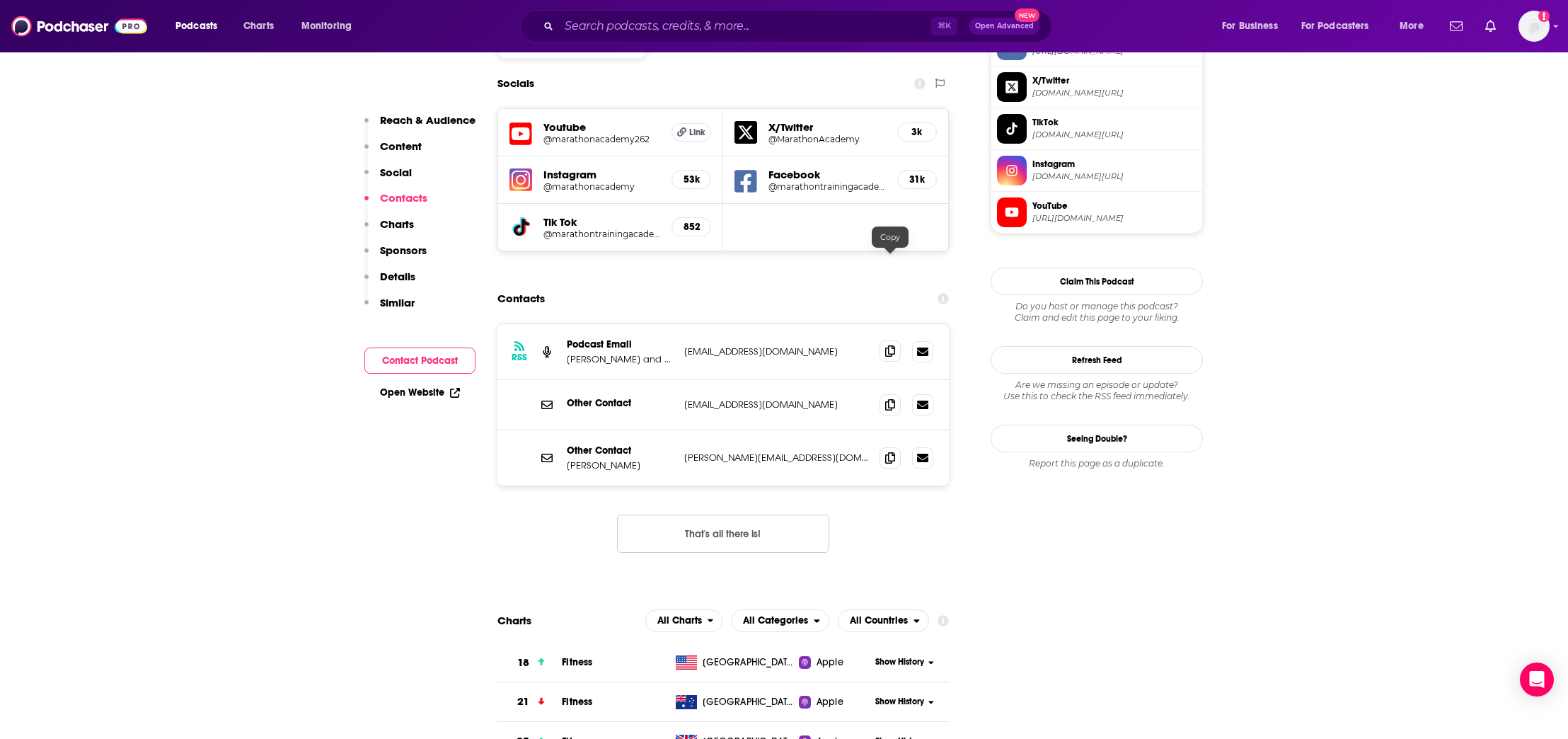
click at [891, 345] on icon at bounding box center [890, 351] width 10 height 11
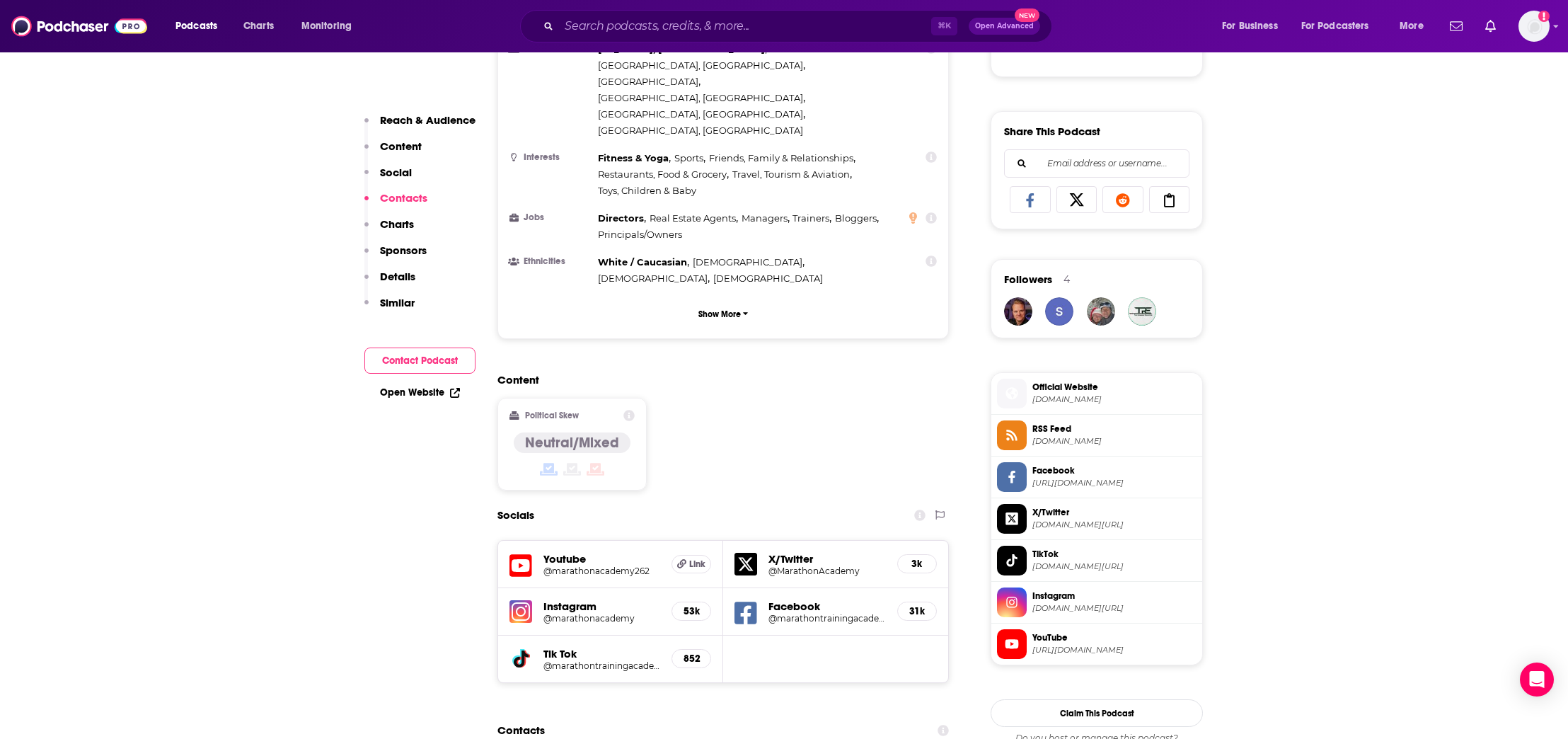
scroll to position [1287, 0]
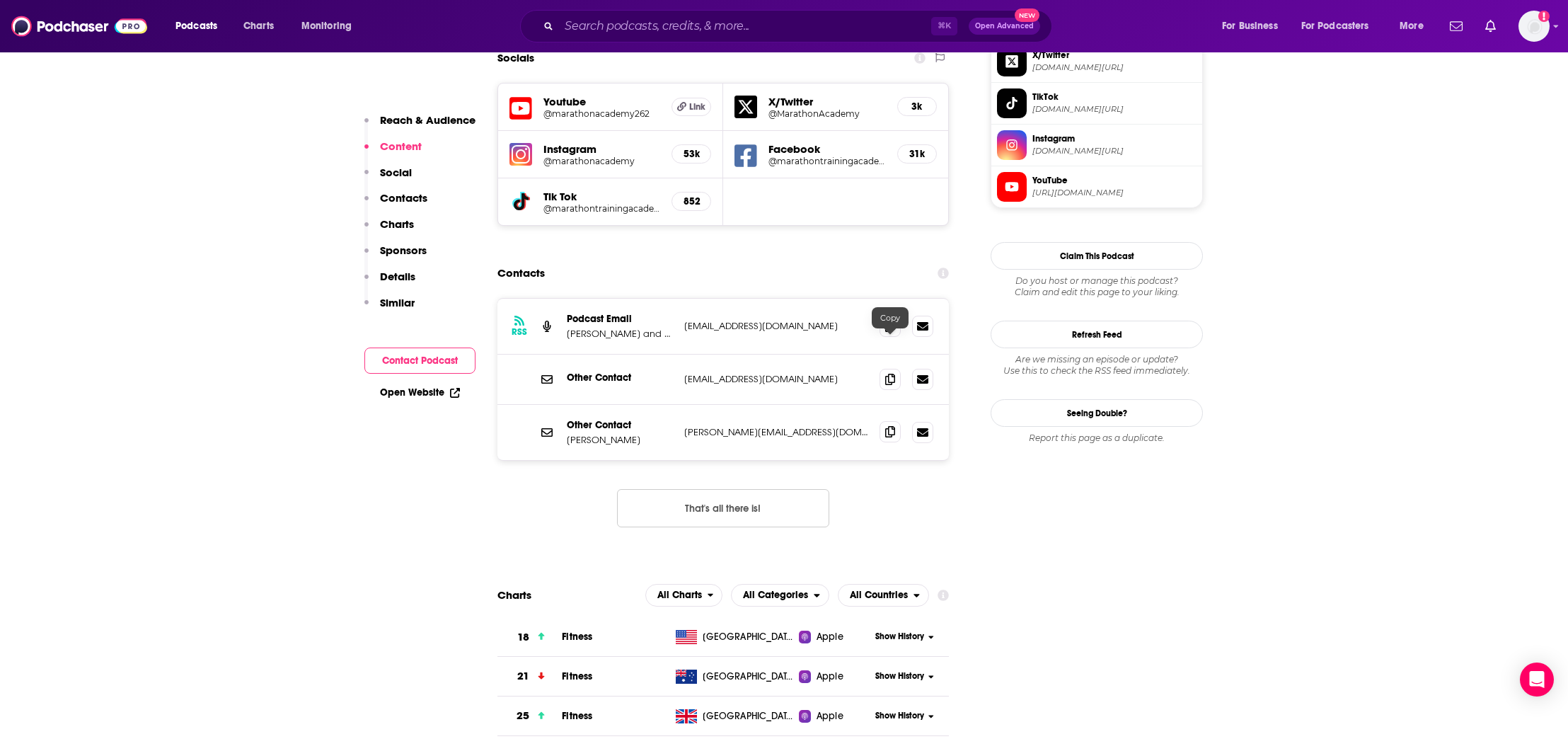
click at [885, 426] on icon at bounding box center [890, 431] width 10 height 11
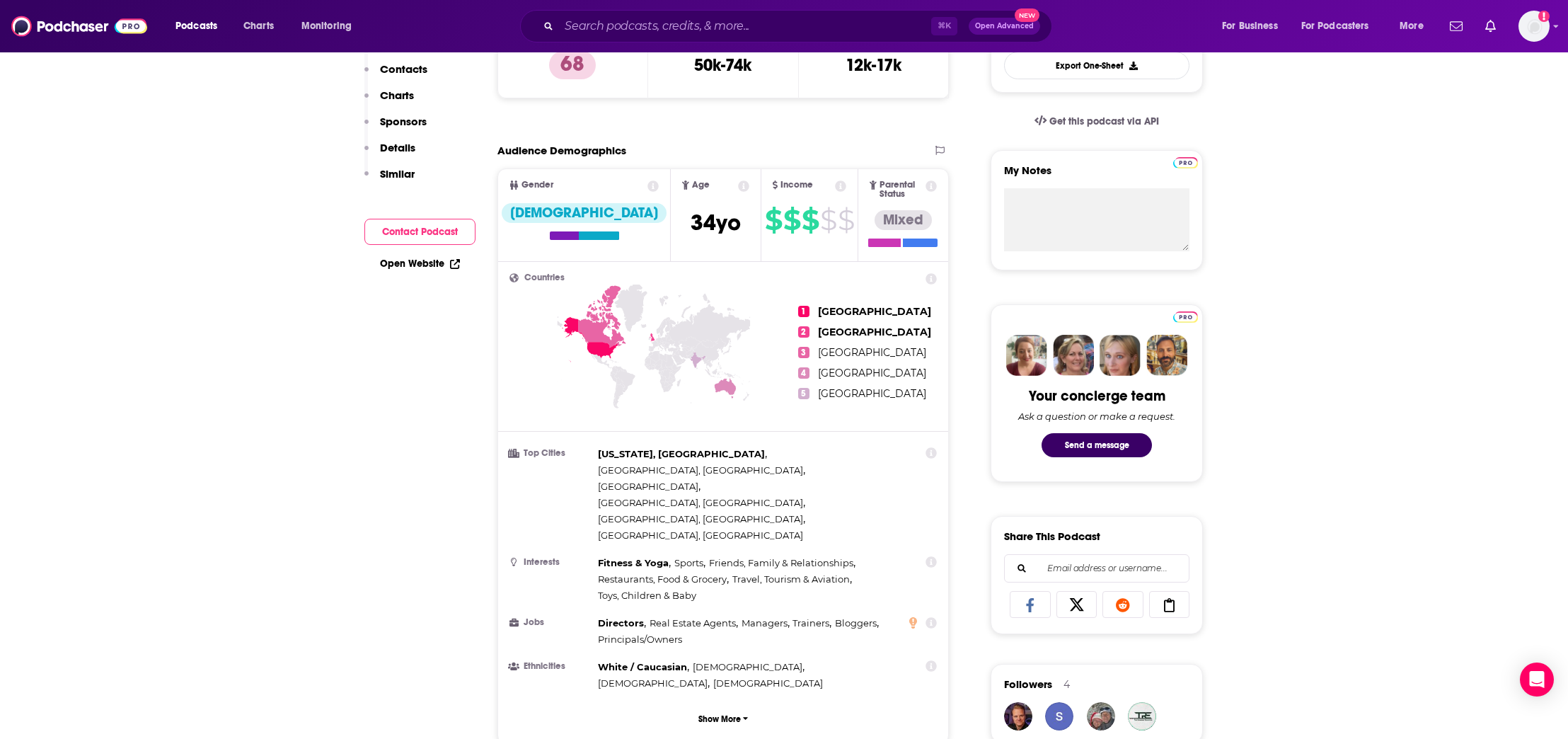
scroll to position [0, 0]
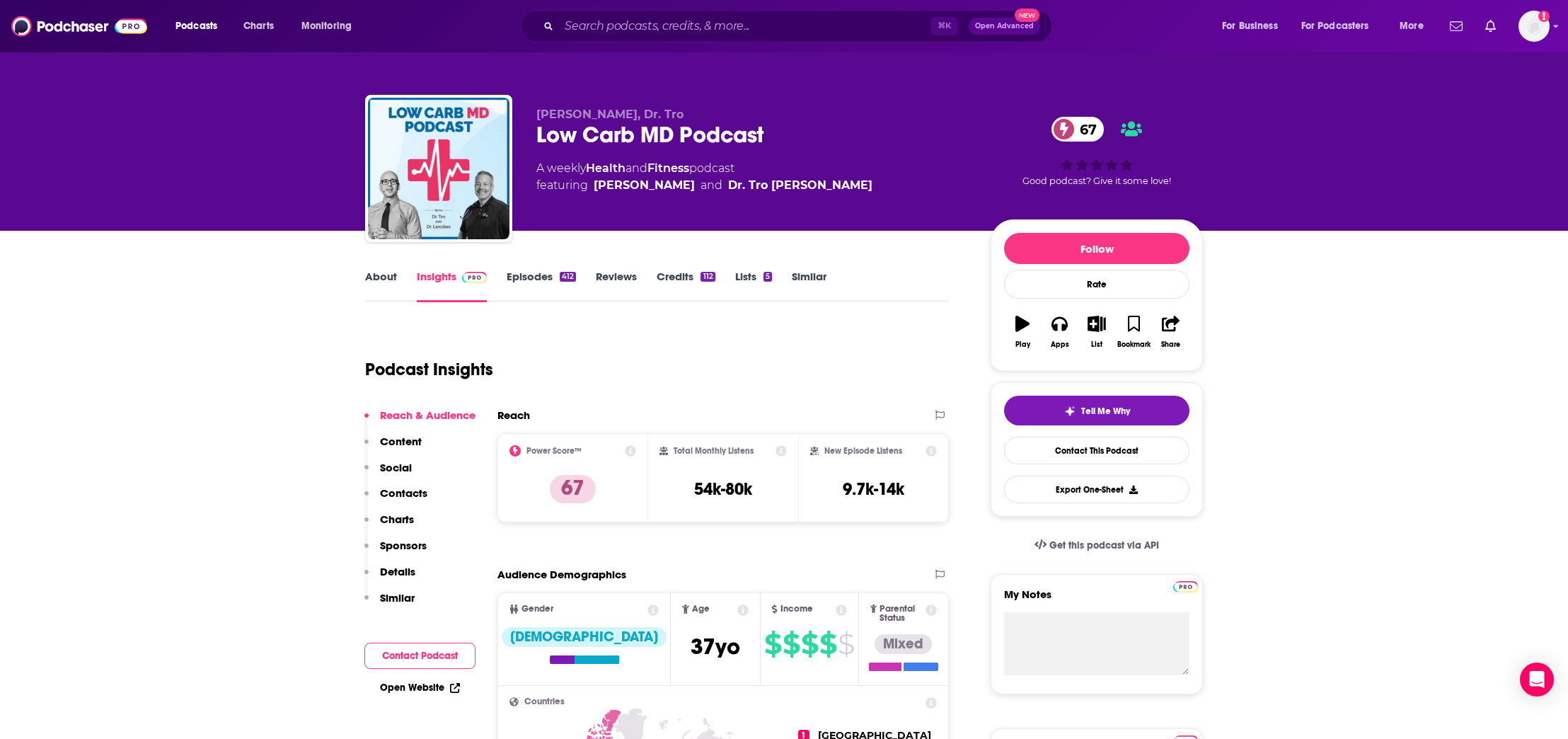
click at [415, 490] on p "Contacts" at bounding box center [404, 493] width 48 height 14
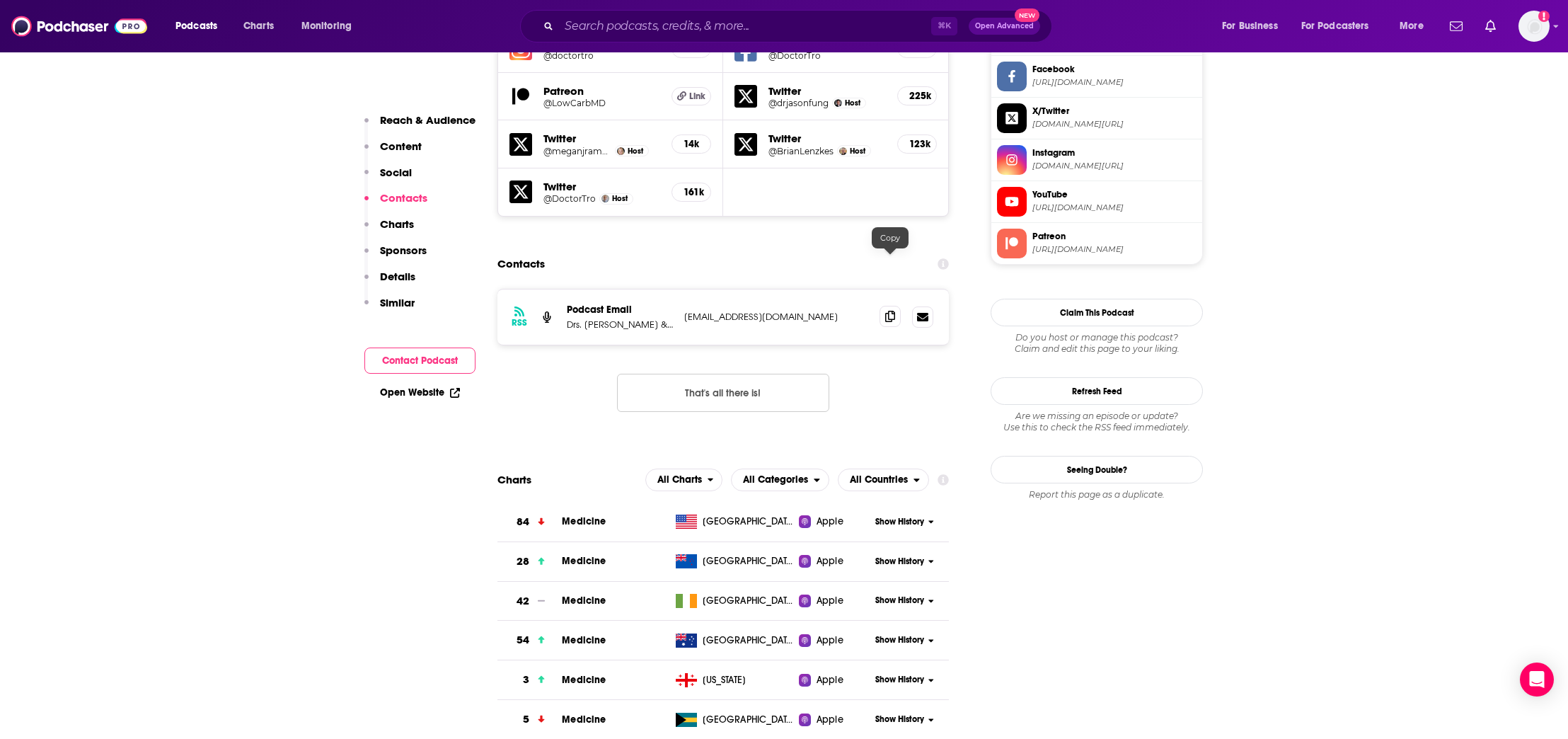
click at [895, 306] on span at bounding box center [890, 316] width 21 height 21
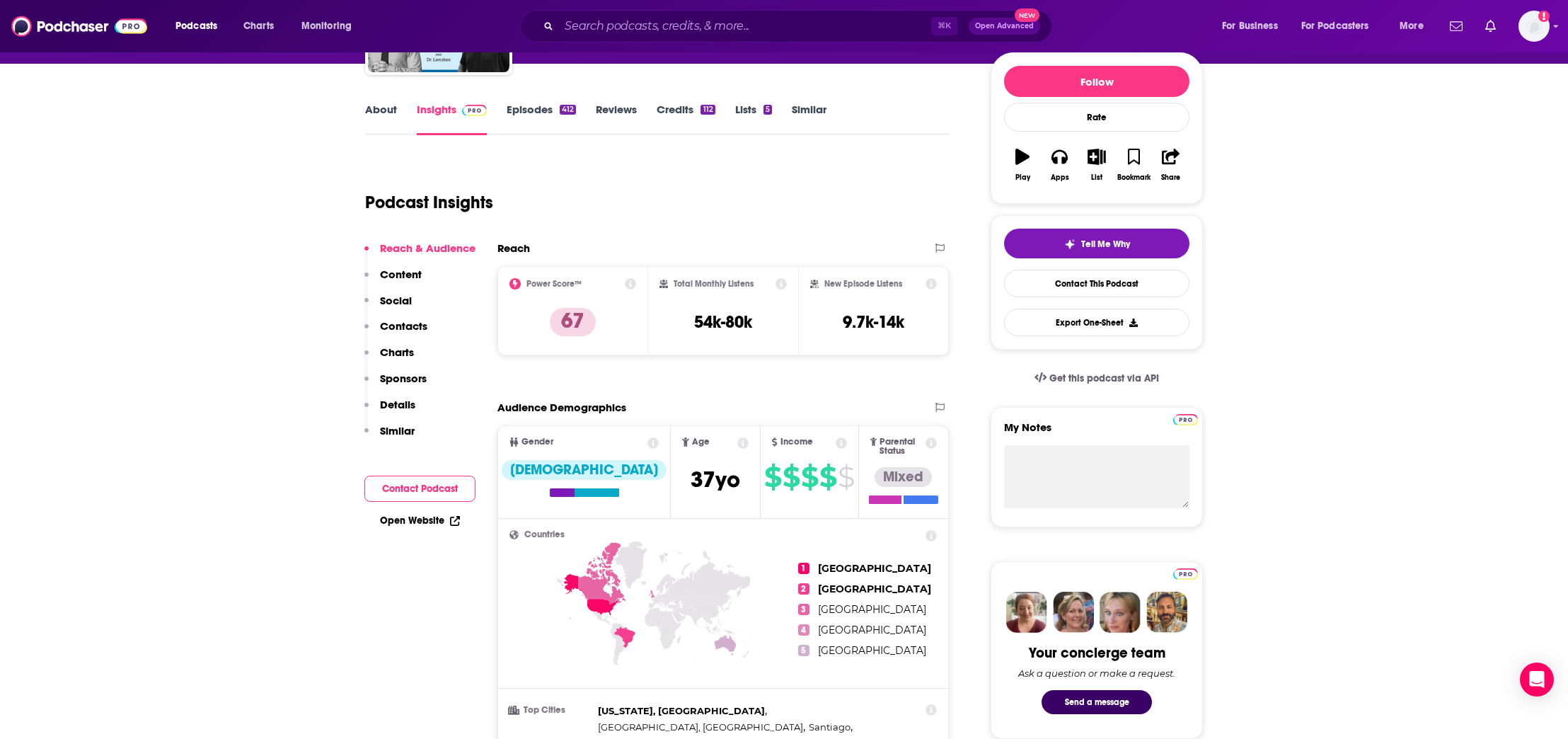
scroll to position [0, 0]
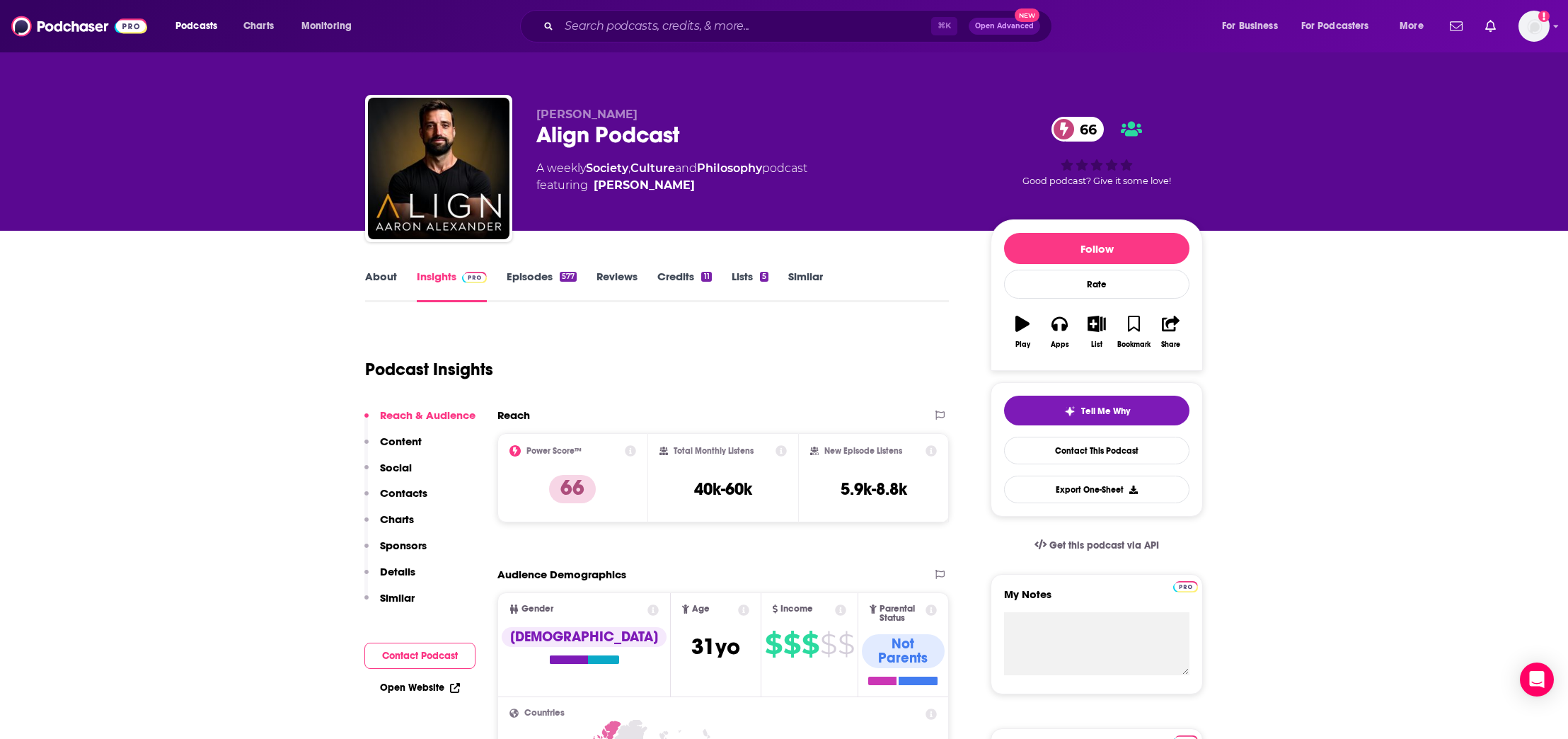
click at [404, 488] on p "Contacts" at bounding box center [404, 493] width 48 height 14
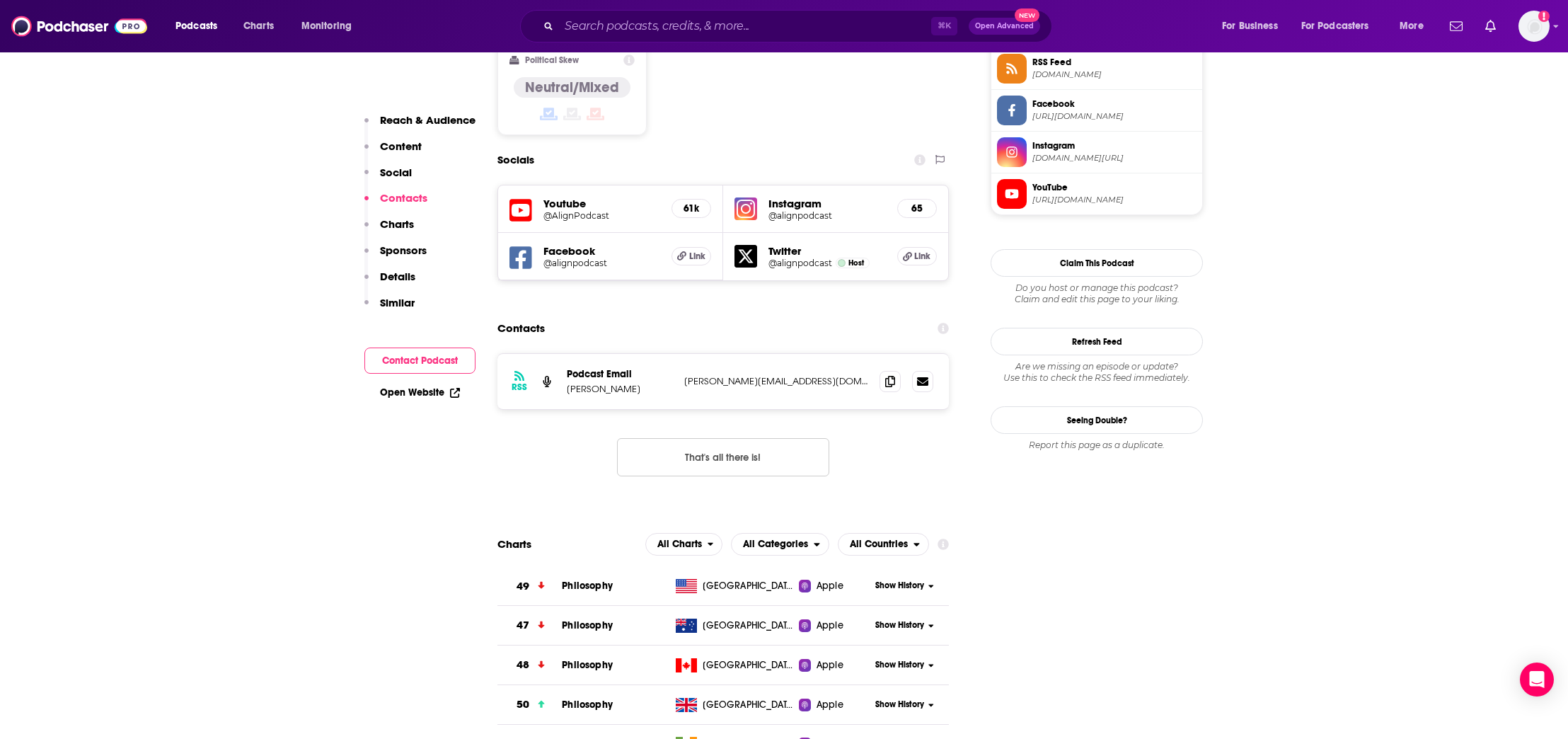
scroll to position [1214, 0]
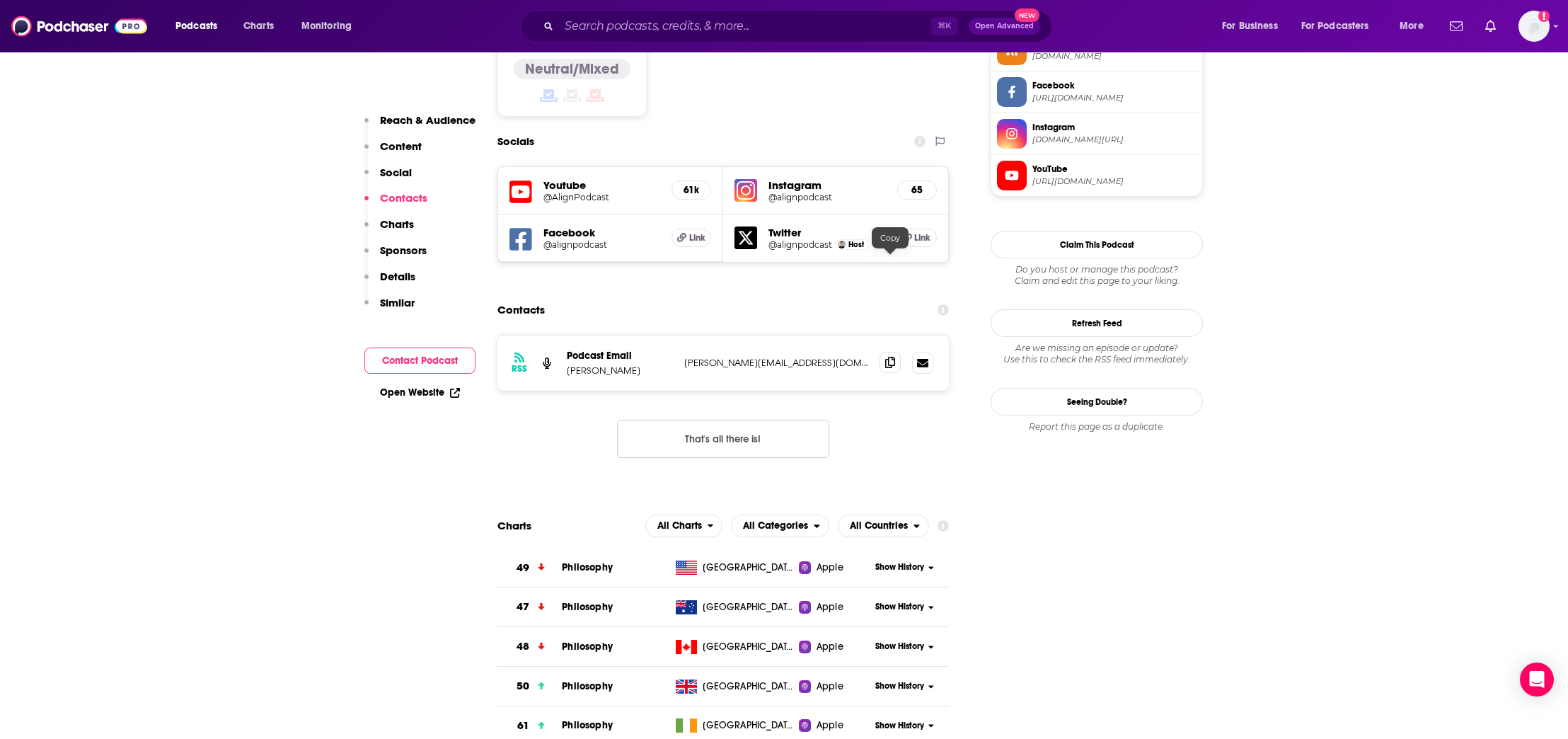
click at [889, 357] on icon at bounding box center [890, 363] width 10 height 11
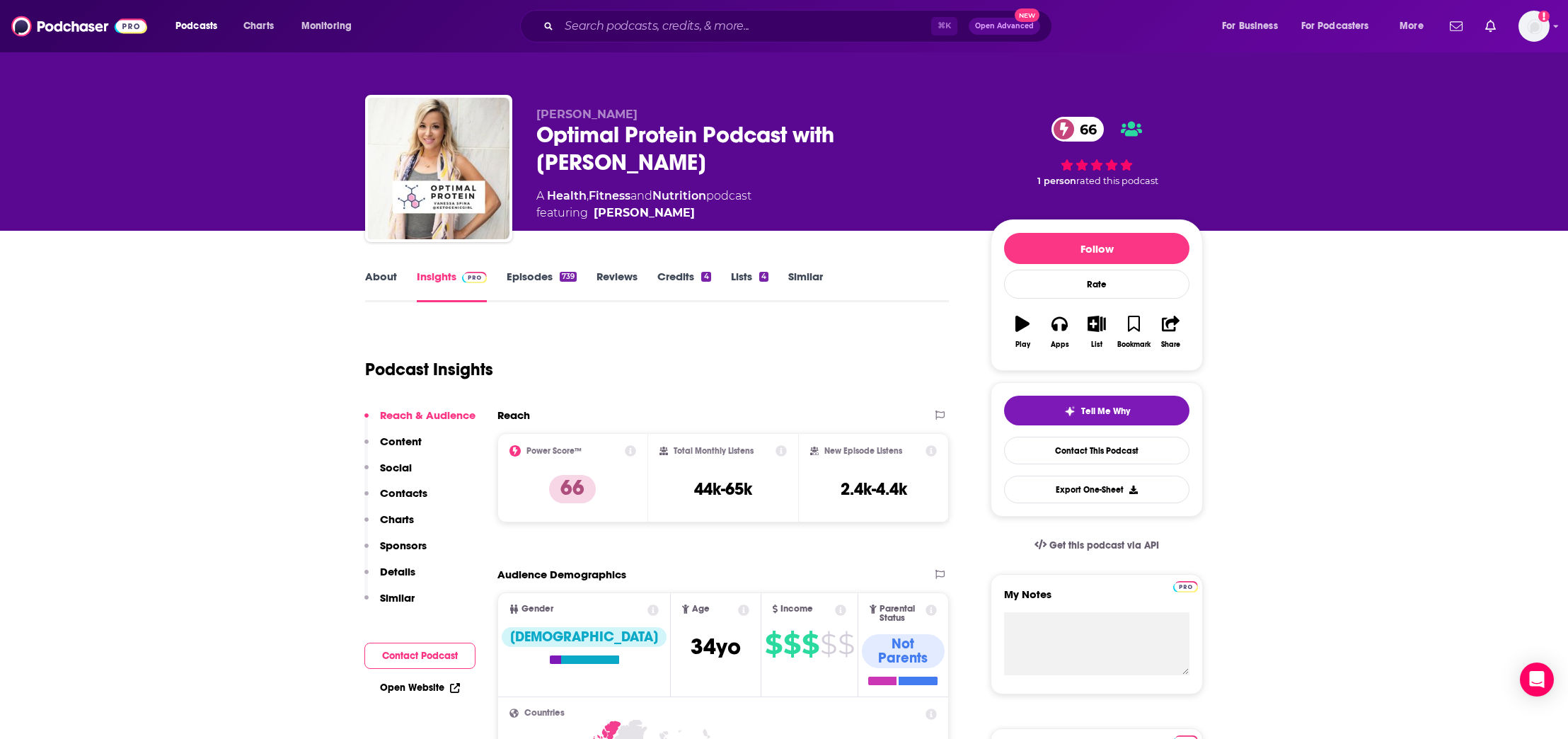
click at [395, 492] on p "Contacts" at bounding box center [404, 493] width 48 height 14
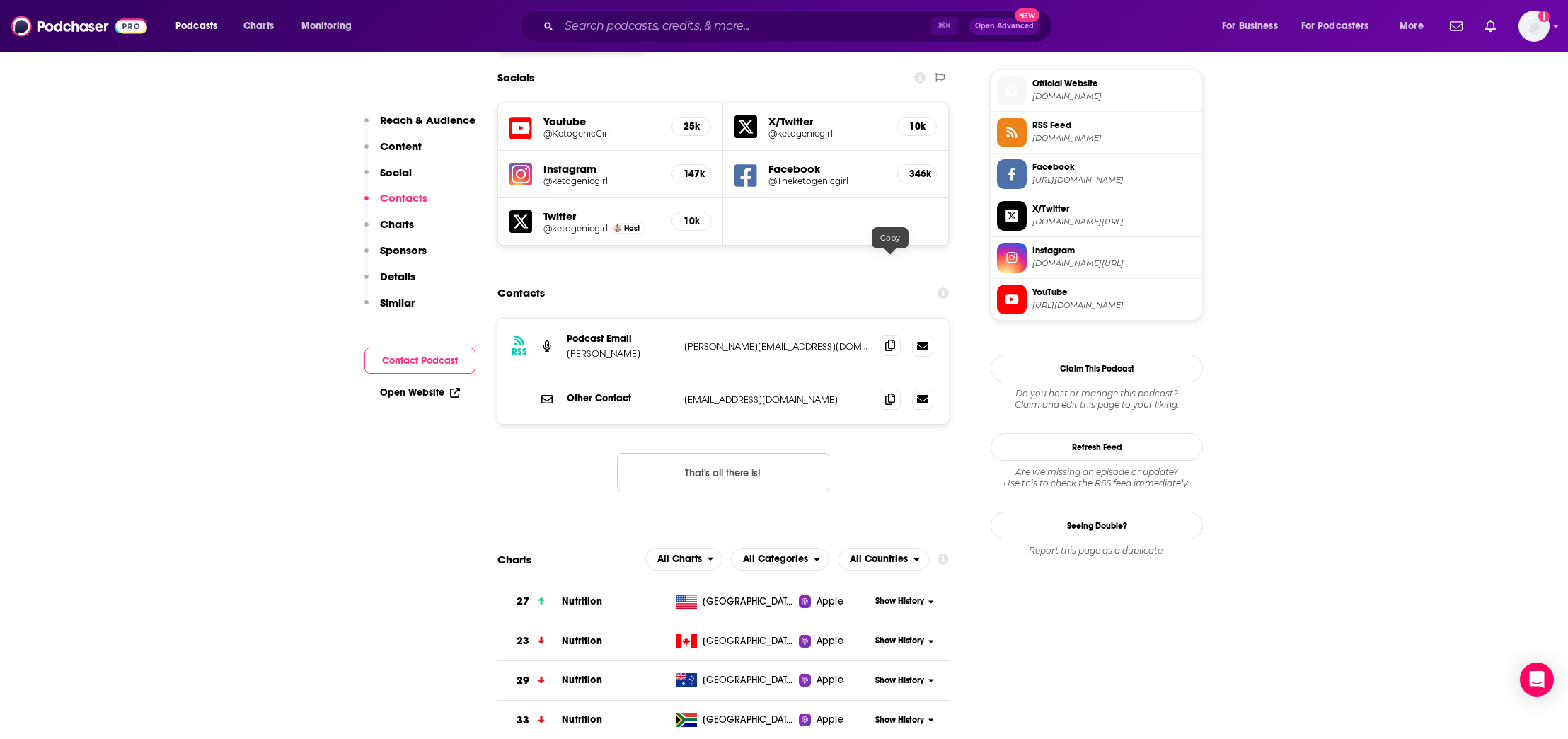
click at [897, 335] on span at bounding box center [890, 345] width 21 height 21
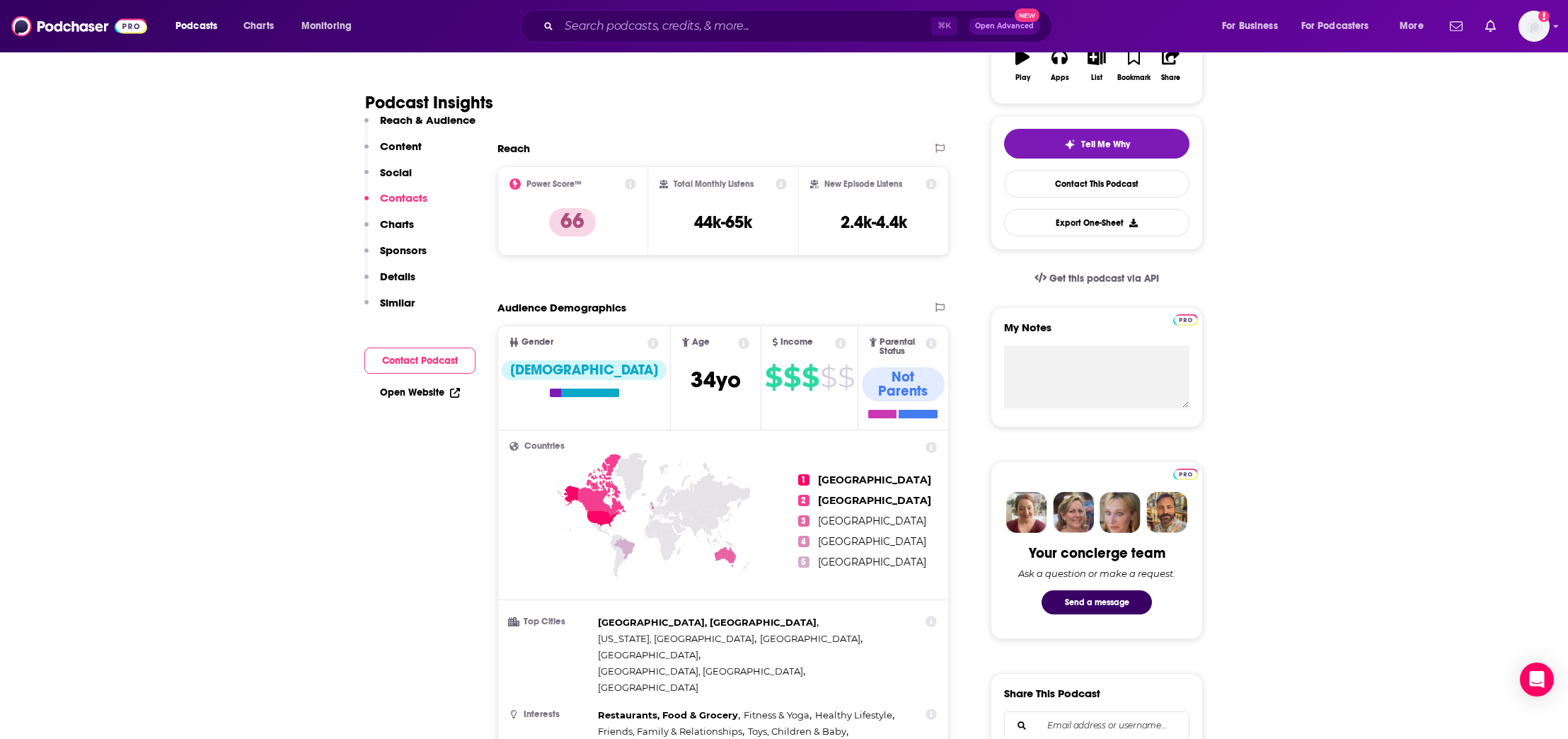
scroll to position [0, 0]
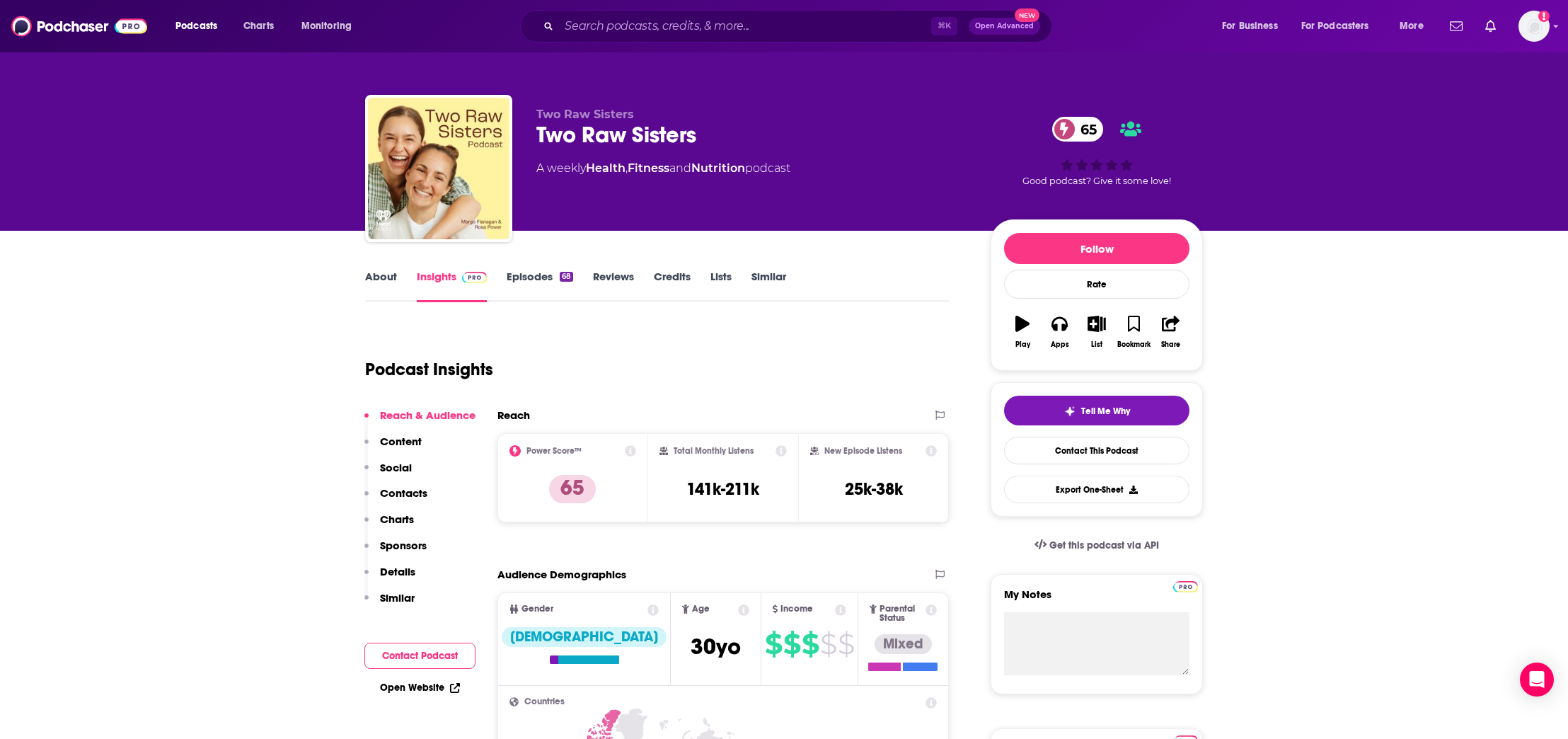
click at [386, 279] on link "About" at bounding box center [381, 287] width 32 height 33
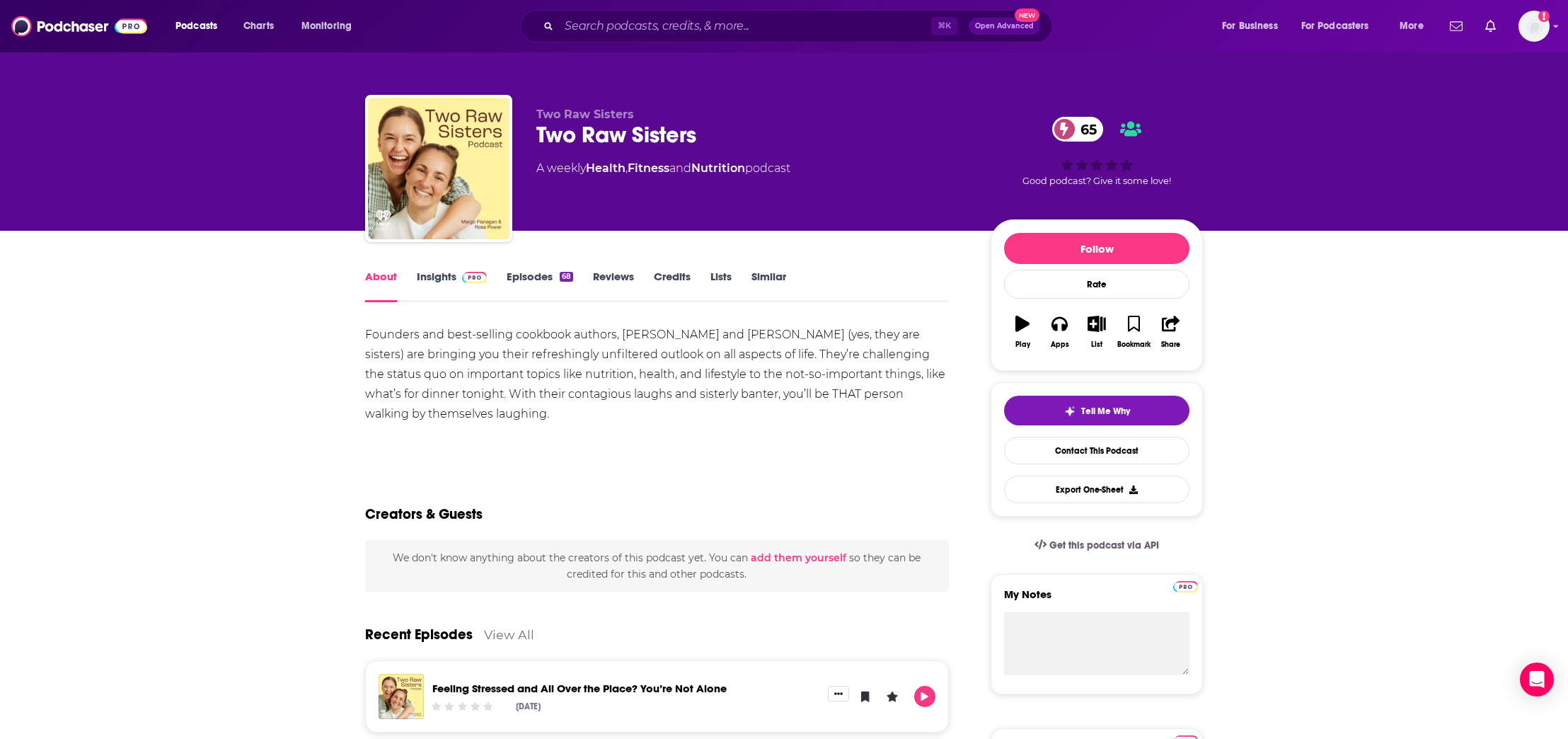
click at [391, 281] on link "About" at bounding box center [381, 287] width 32 height 33
click at [444, 284] on link "Insights" at bounding box center [451, 287] width 70 height 33
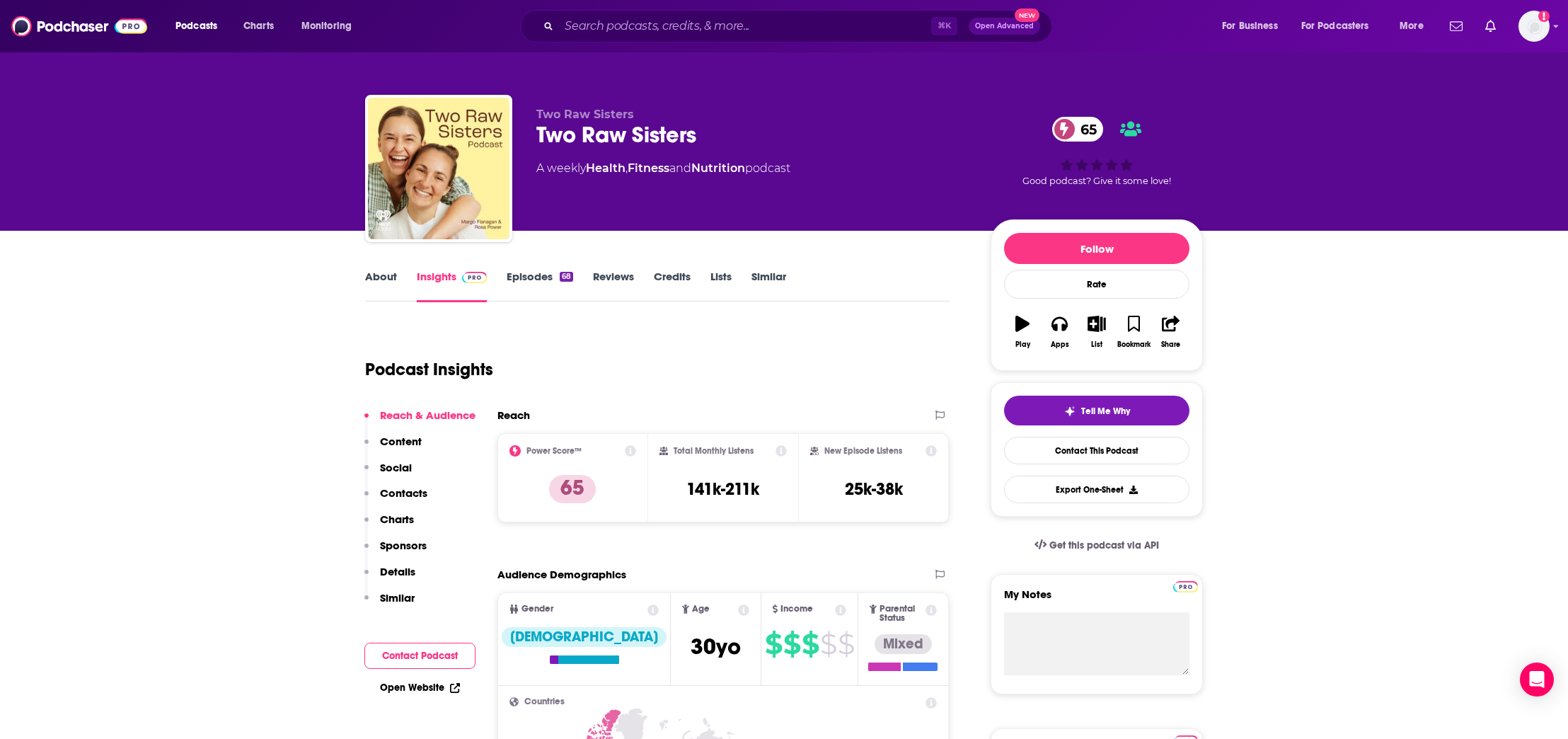
click at [384, 283] on link "About" at bounding box center [381, 287] width 32 height 33
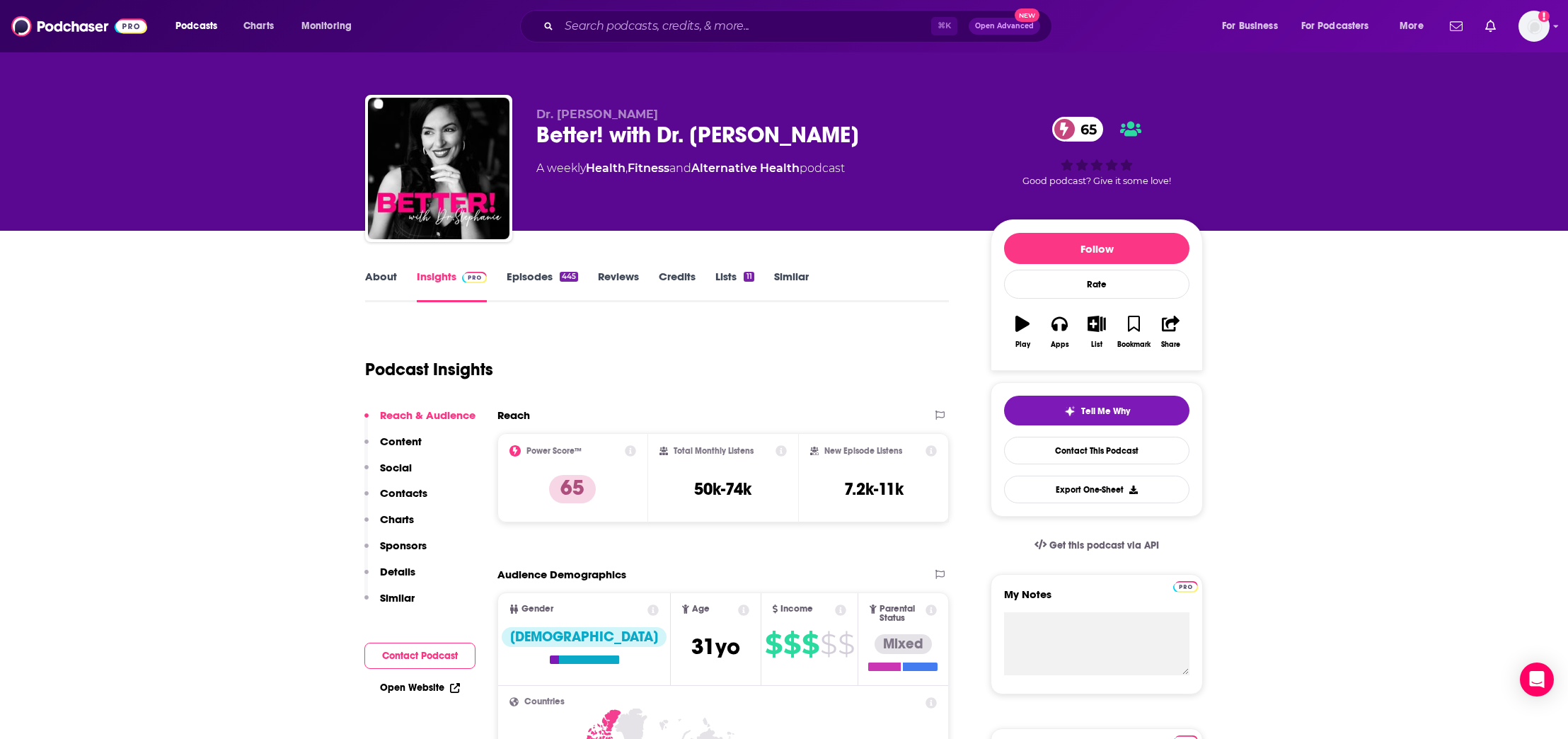
click at [416, 492] on p "Contacts" at bounding box center [404, 493] width 48 height 14
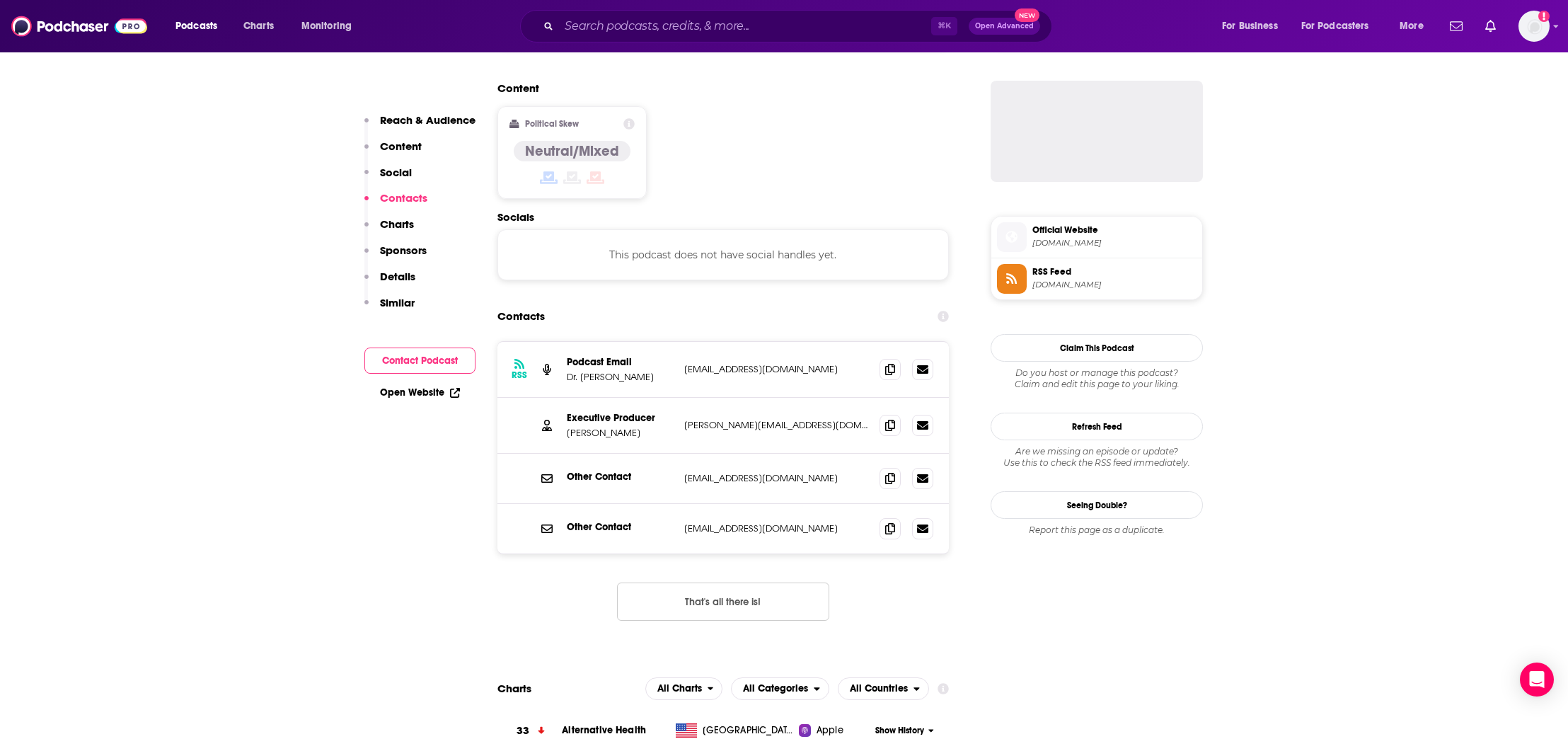
scroll to position [1138, 0]
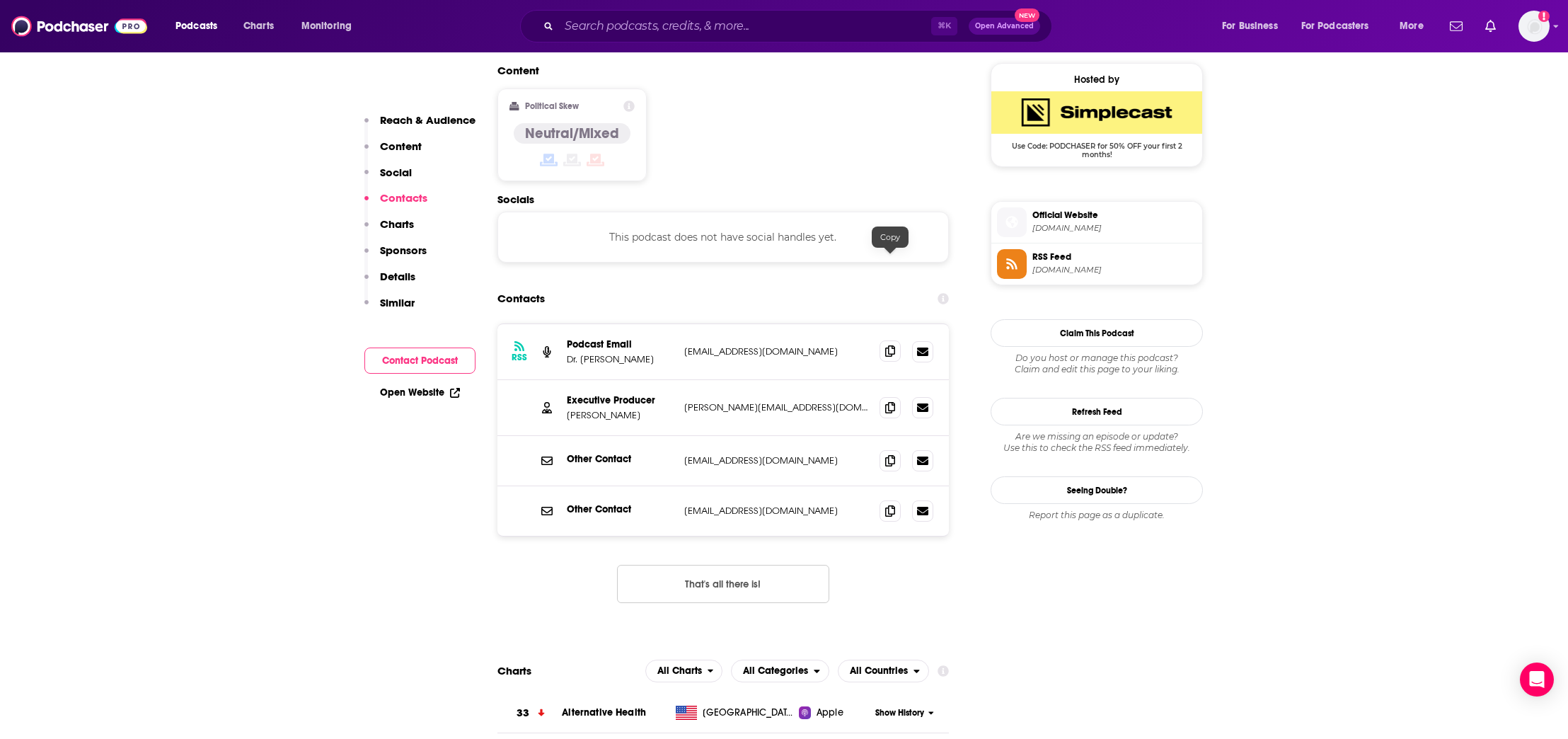
click at [893, 345] on icon at bounding box center [890, 351] width 10 height 11
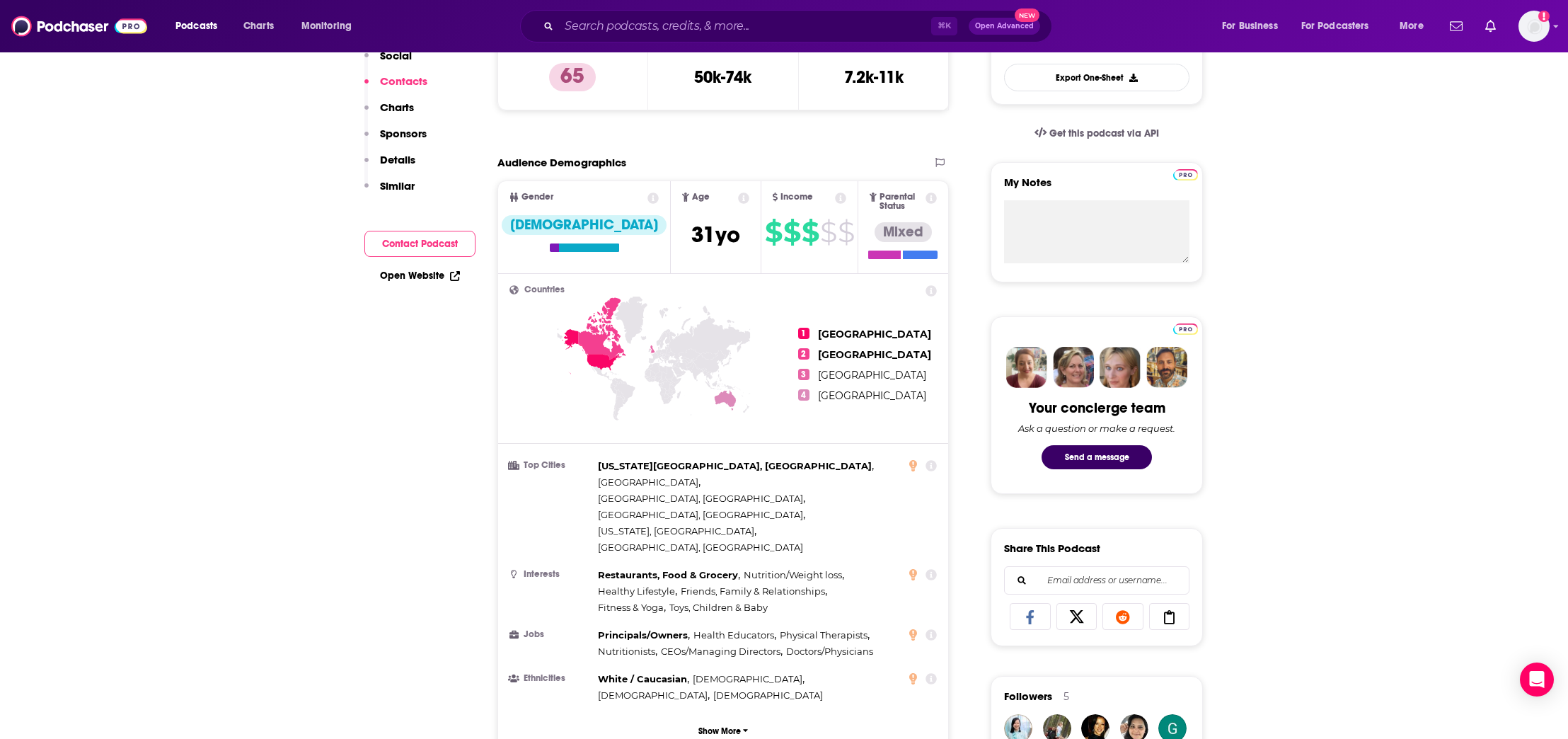
scroll to position [0, 0]
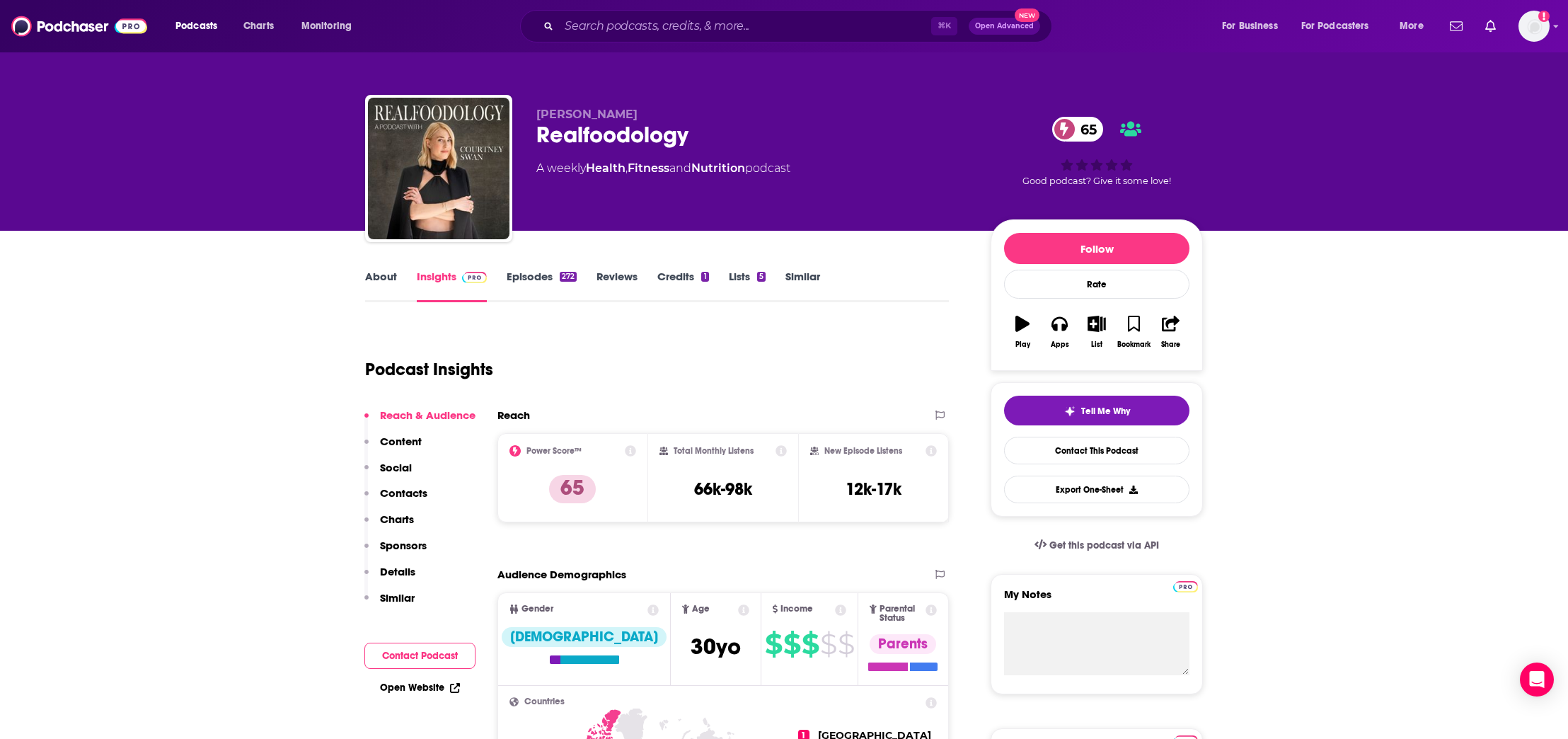
click at [393, 488] on p "Contacts" at bounding box center [404, 493] width 48 height 14
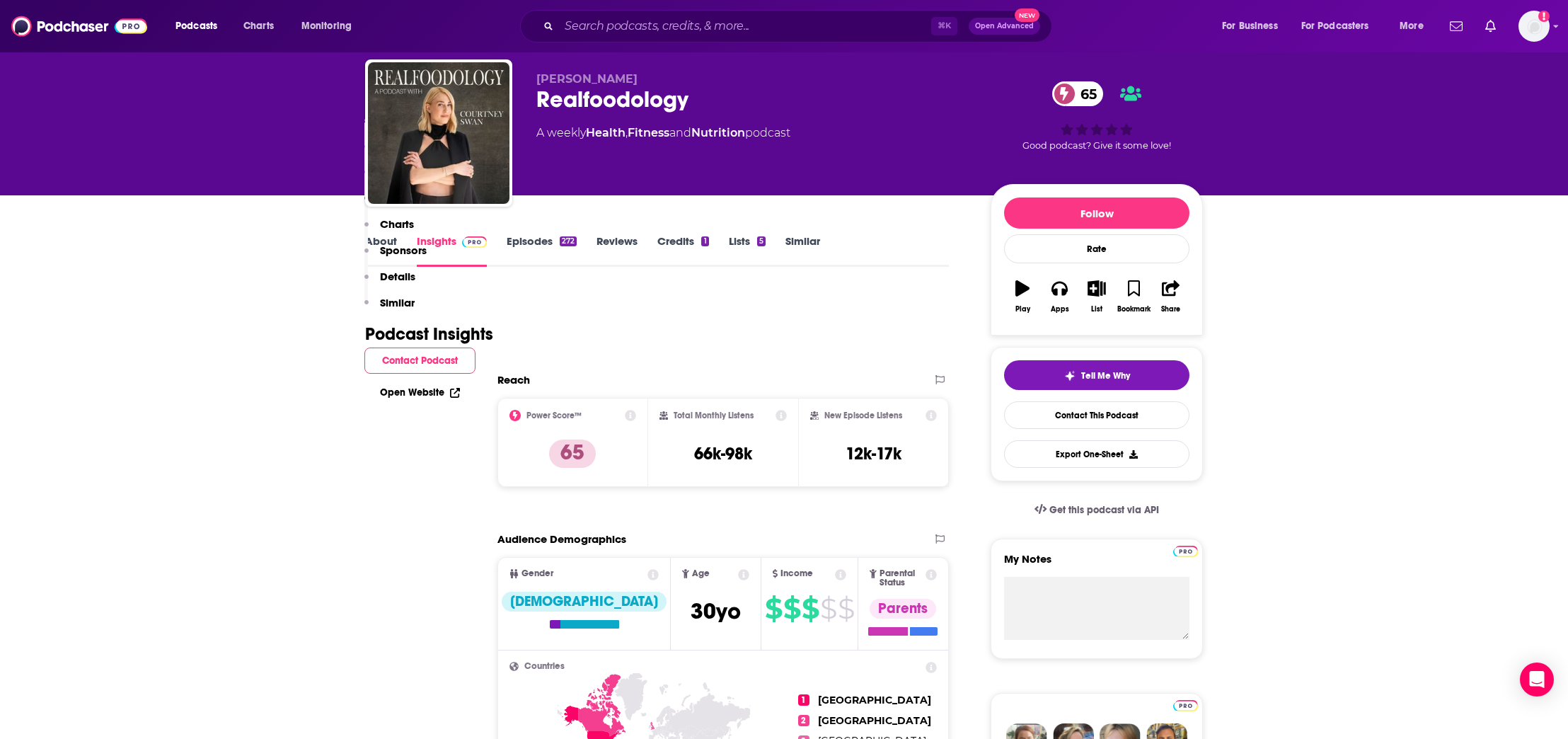
scroll to position [1261, 0]
